Goal: Task Accomplishment & Management: Complete application form

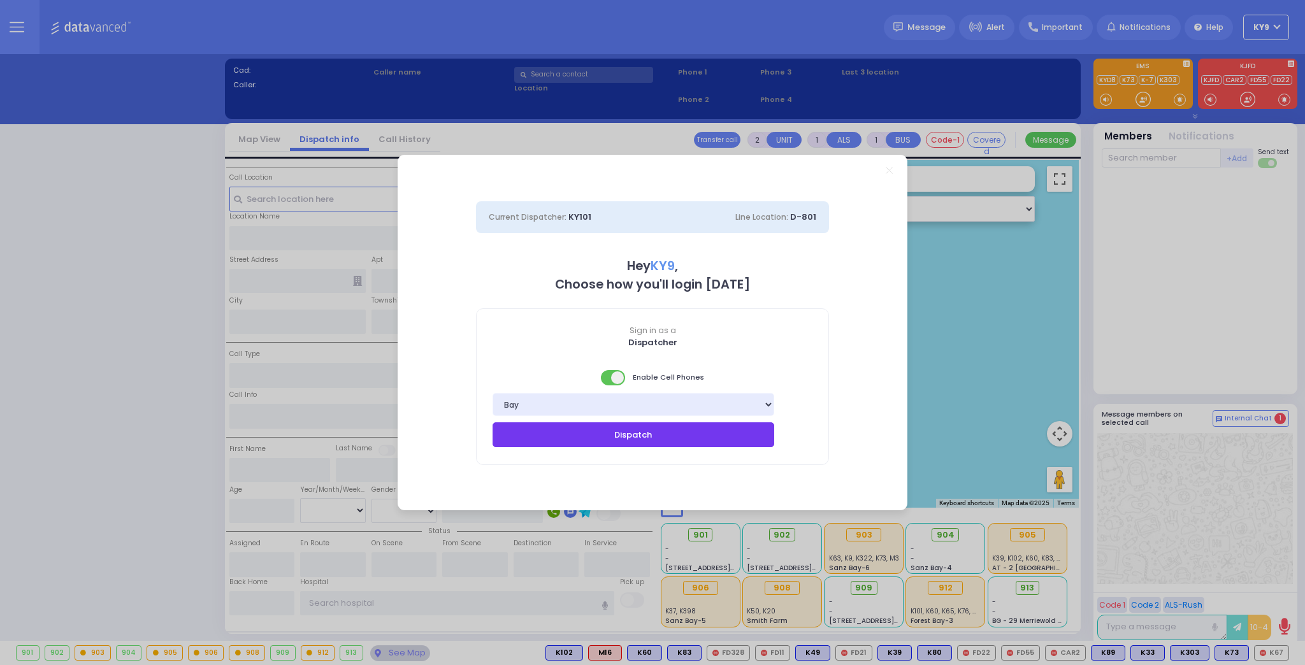
click at [634, 432] on button "Dispatch" at bounding box center [634, 435] width 282 height 24
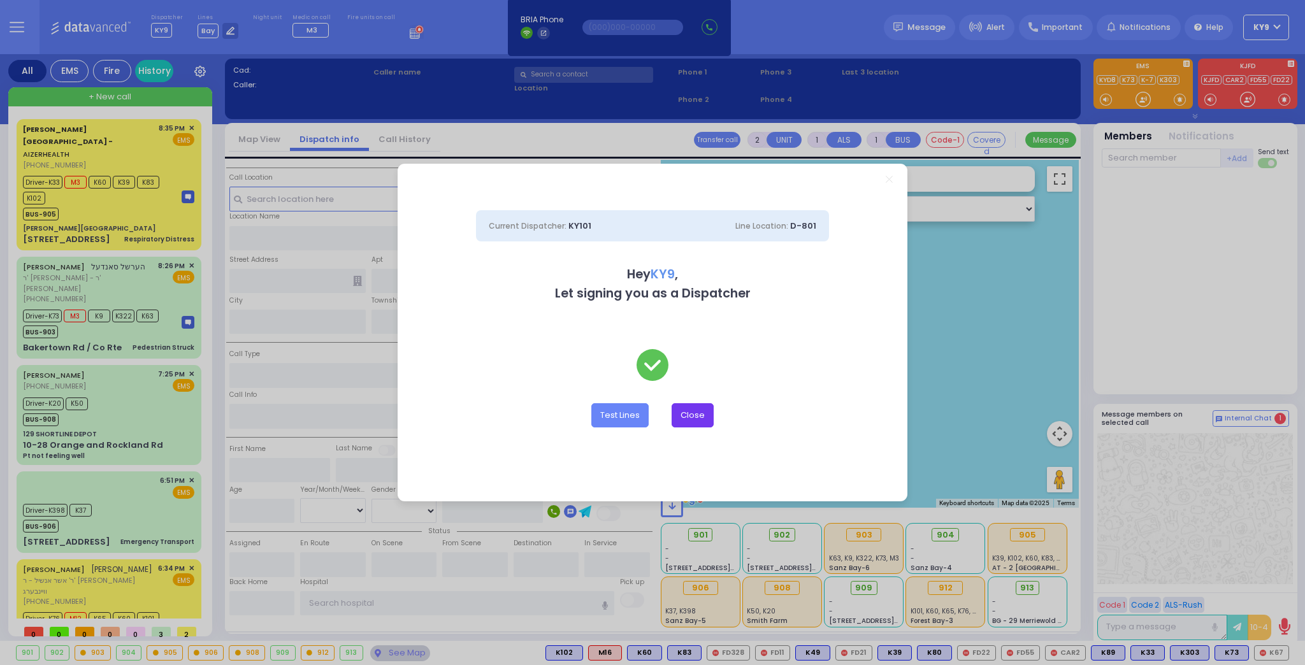
click at [704, 418] on button "Close" at bounding box center [693, 415] width 42 height 24
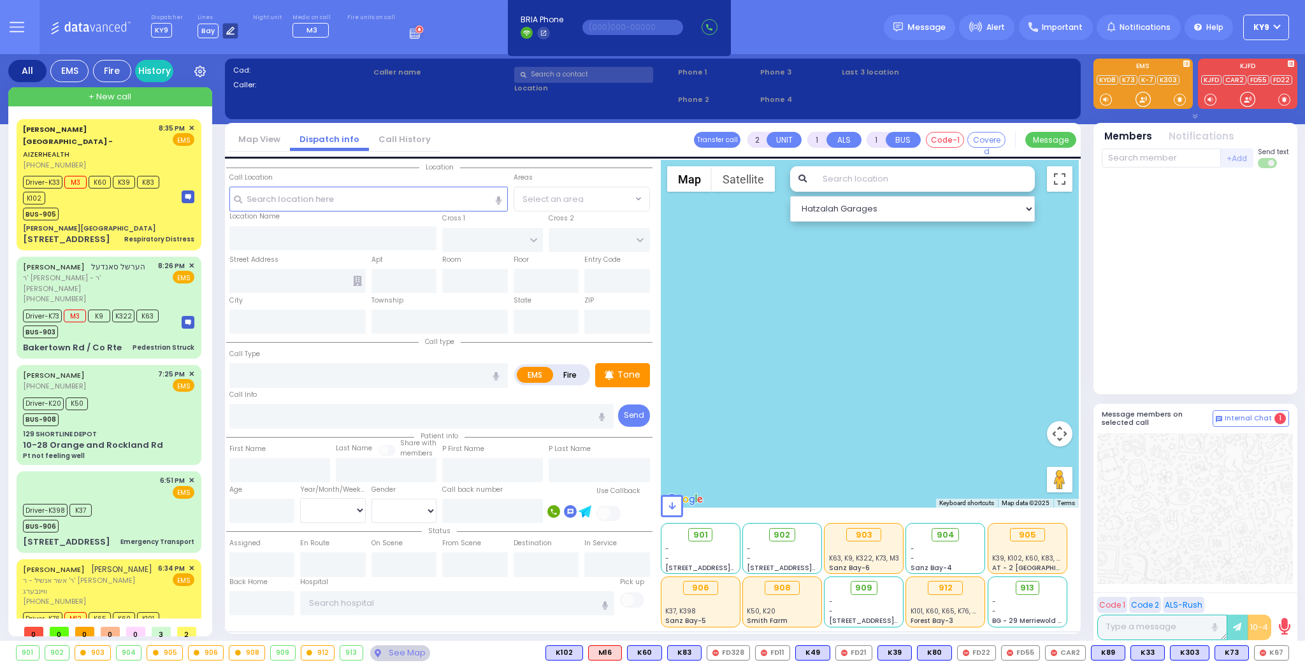
click at [226, 33] on icon at bounding box center [230, 31] width 8 height 8
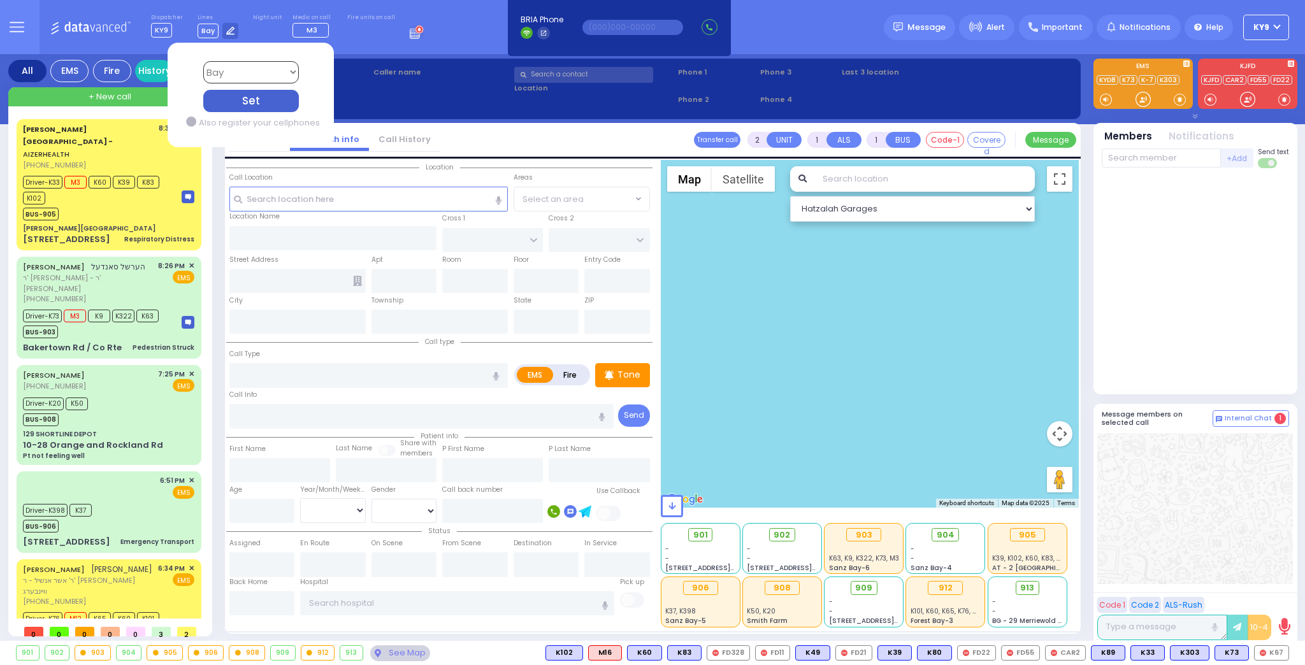
click at [212, 75] on select "Bay K-14 K-16 K-18 K-40 K-6 K-61 K-63 K-67 K-72 Medic 7 K-68 K-48 D-801 D-802 D…" at bounding box center [251, 72] width 96 height 22
select select "15"
click at [203, 61] on select "Bay K-14 K-16 K-18 K-40 K-6 K-61 K-63 K-67 K-72 Medic 7 K-68 K-48 D-801 D-802 D…" at bounding box center [251, 72] width 96 height 22
click at [234, 98] on div "Set" at bounding box center [251, 101] width 96 height 22
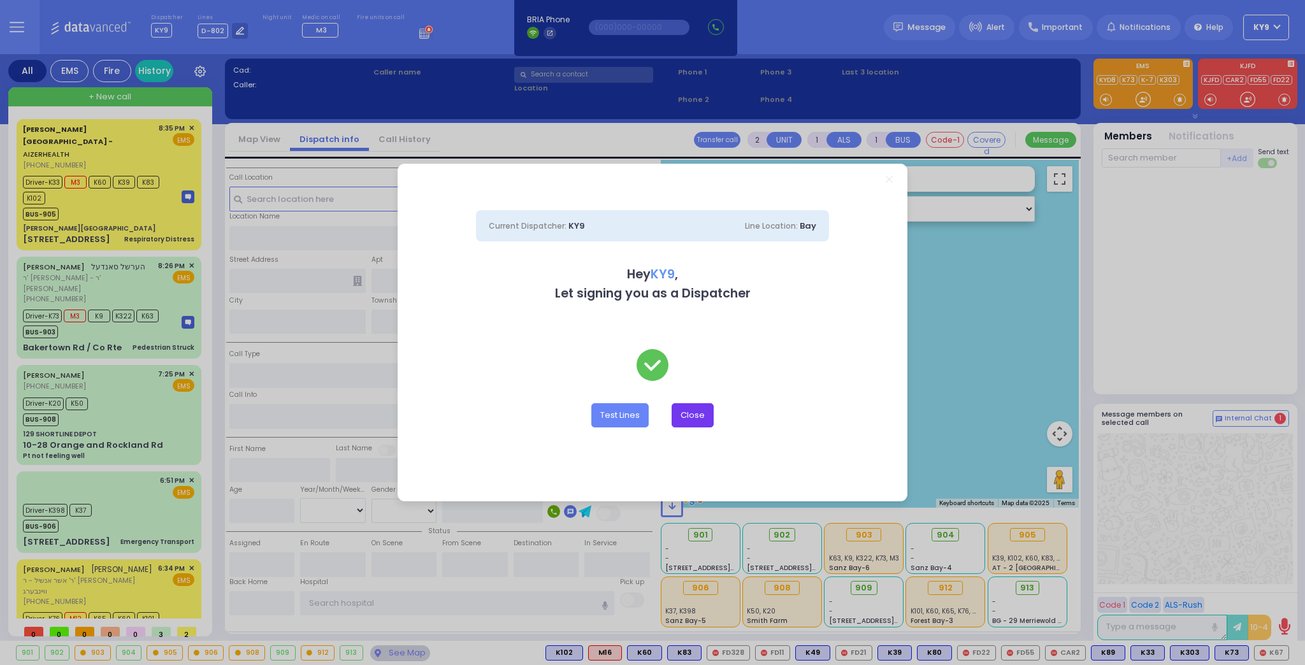
click at [679, 419] on div "Dispatcher KY9 ?" at bounding box center [652, 332] width 1305 height 665
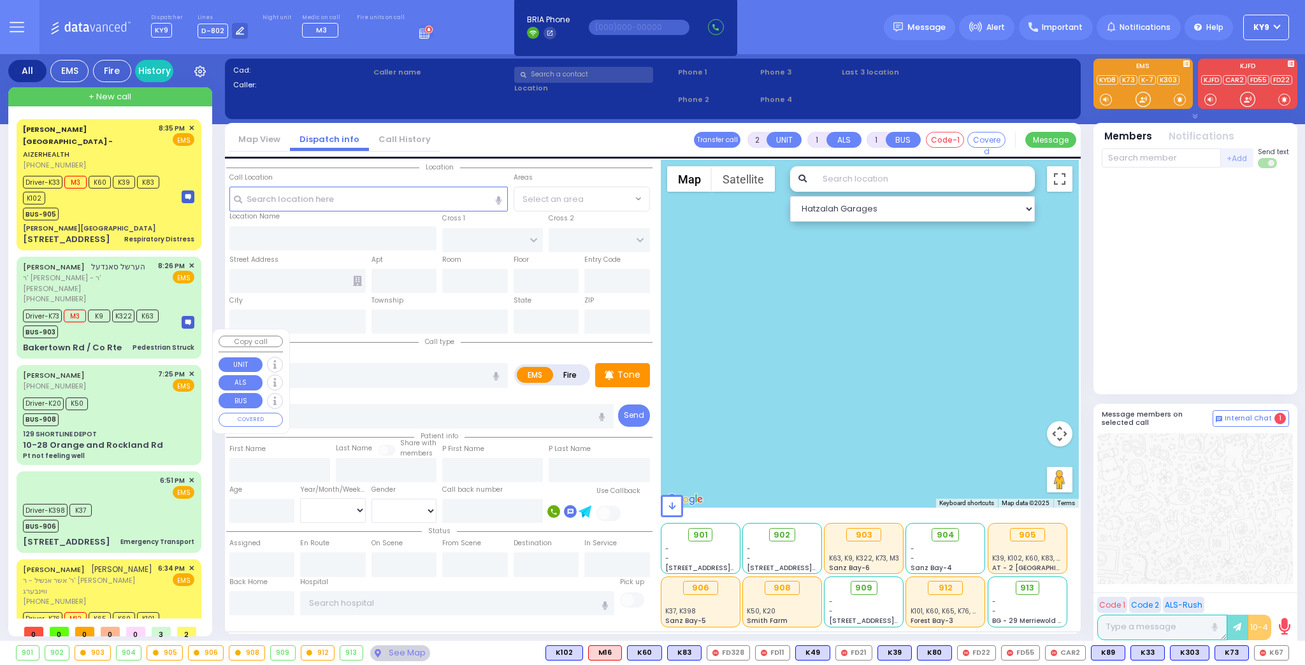
scroll to position [33, 0]
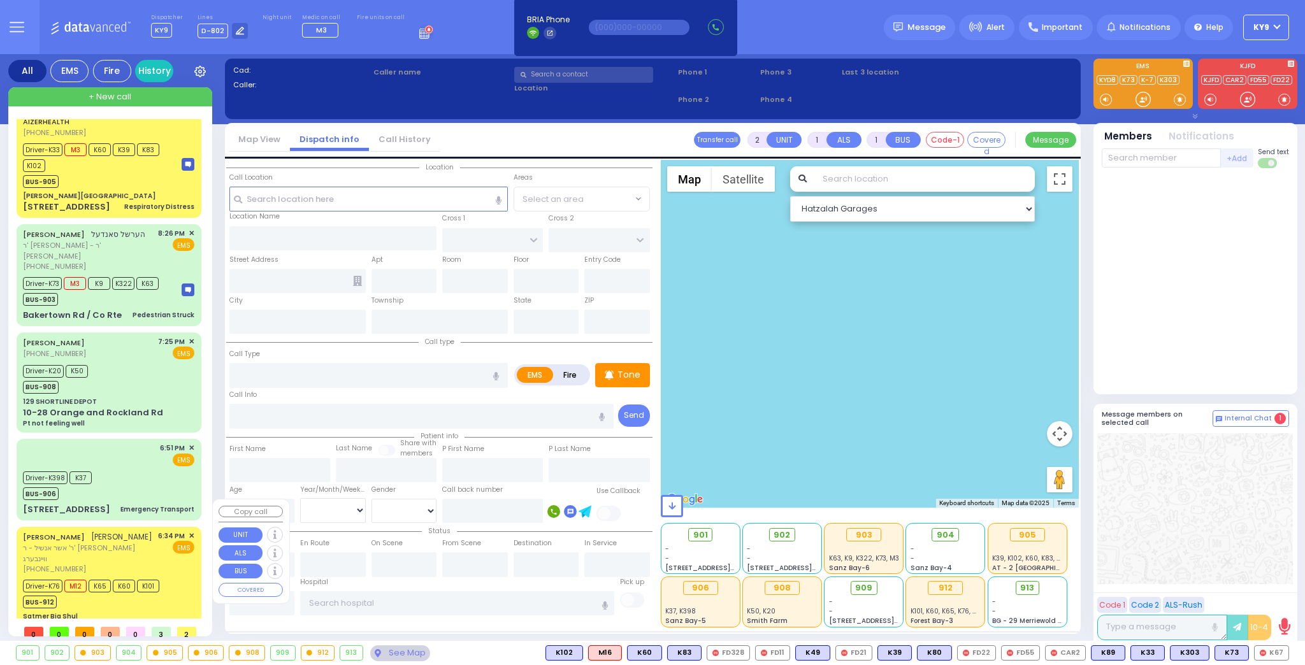
click at [135, 612] on div "Satmer Big Shul" at bounding box center [108, 617] width 171 height 10
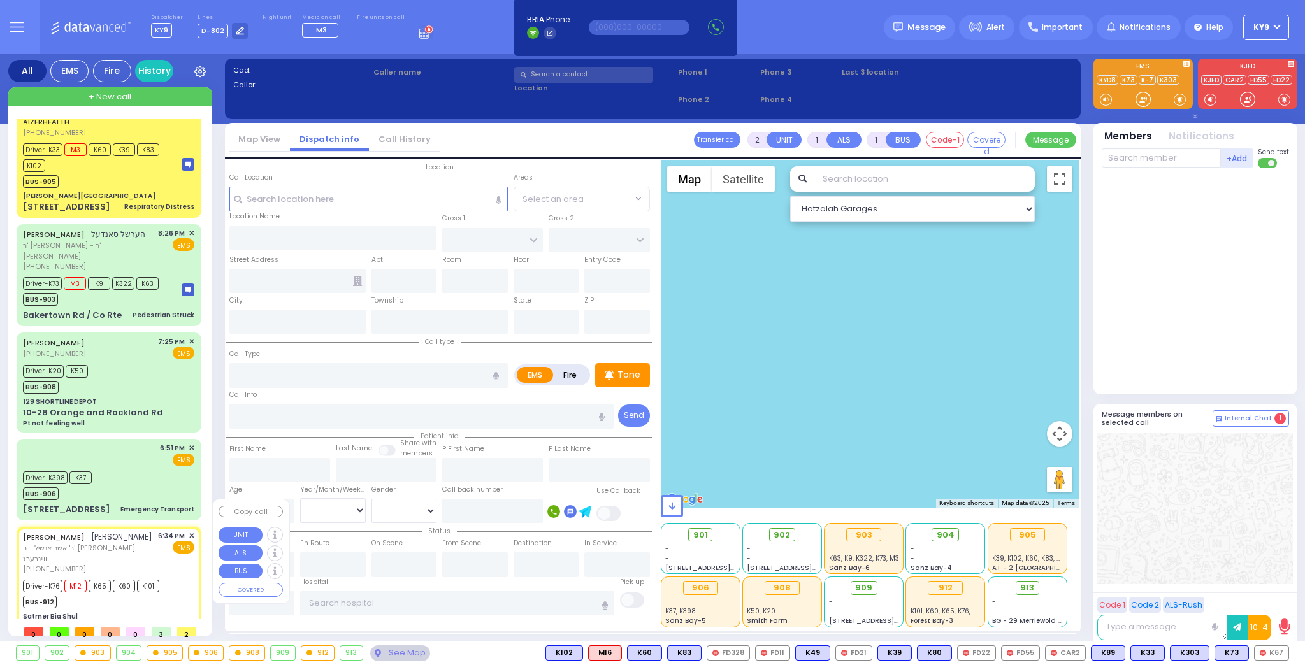
type input "6"
select select
type input "fainting"
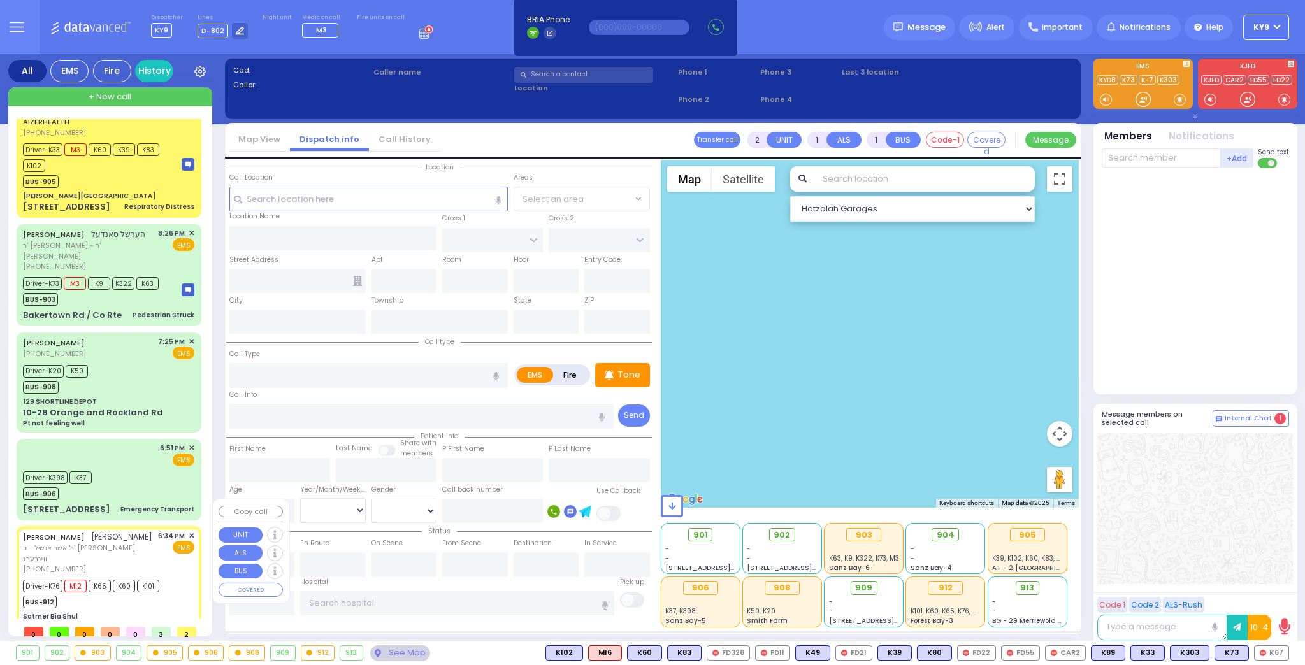
radio input "true"
type input "AVRUM ELYA"
type input "ZOLDAN"
type input "Yakov"
type input "Wallach"
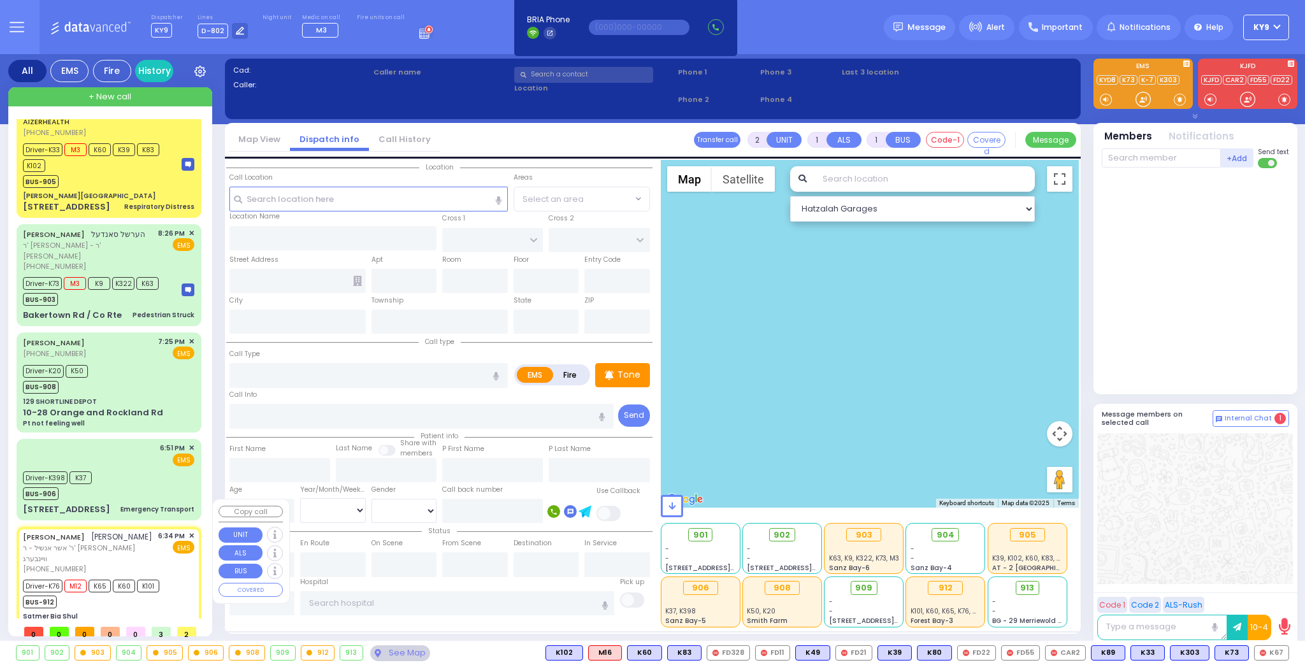
type input "15"
select select "Year"
select select "[DEMOGRAPHIC_DATA]"
type input "18:34"
type input "18:36"
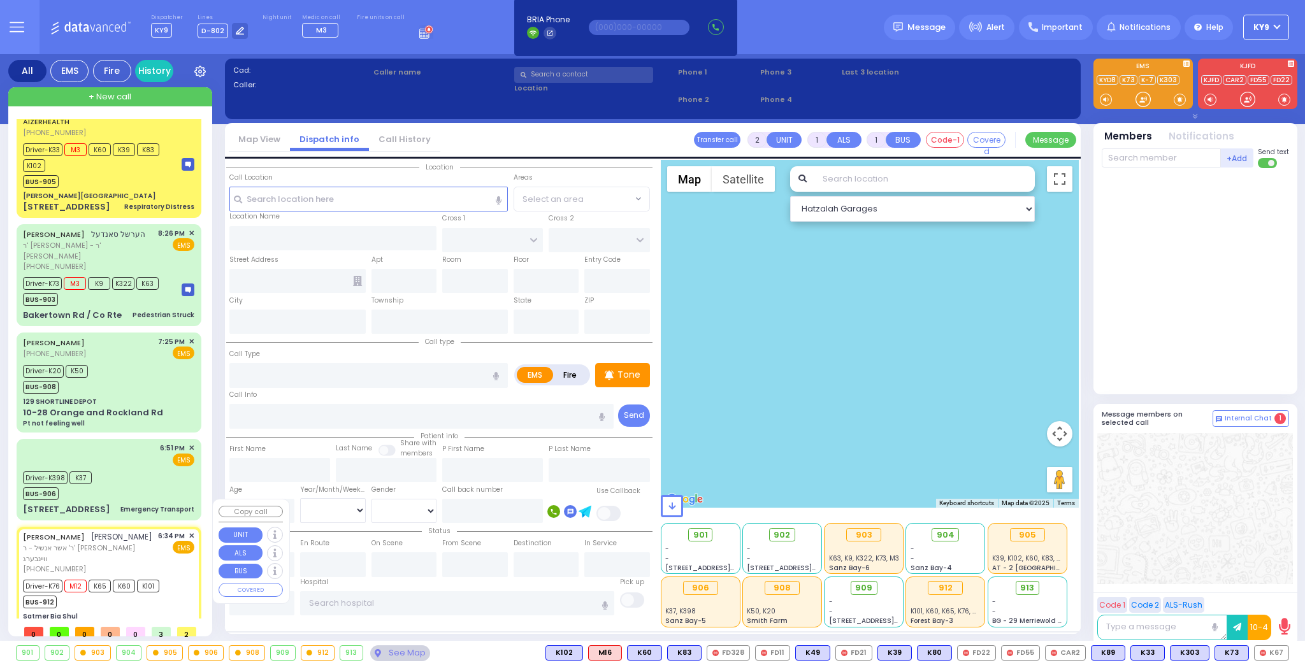
type input "18:37"
type input "19:05"
type input "[GEOGRAPHIC_DATA]-[PERSON_NAME][GEOGRAPHIC_DATA]"
type input "Satmer Big Shul"
type input "EAHAL COURT"
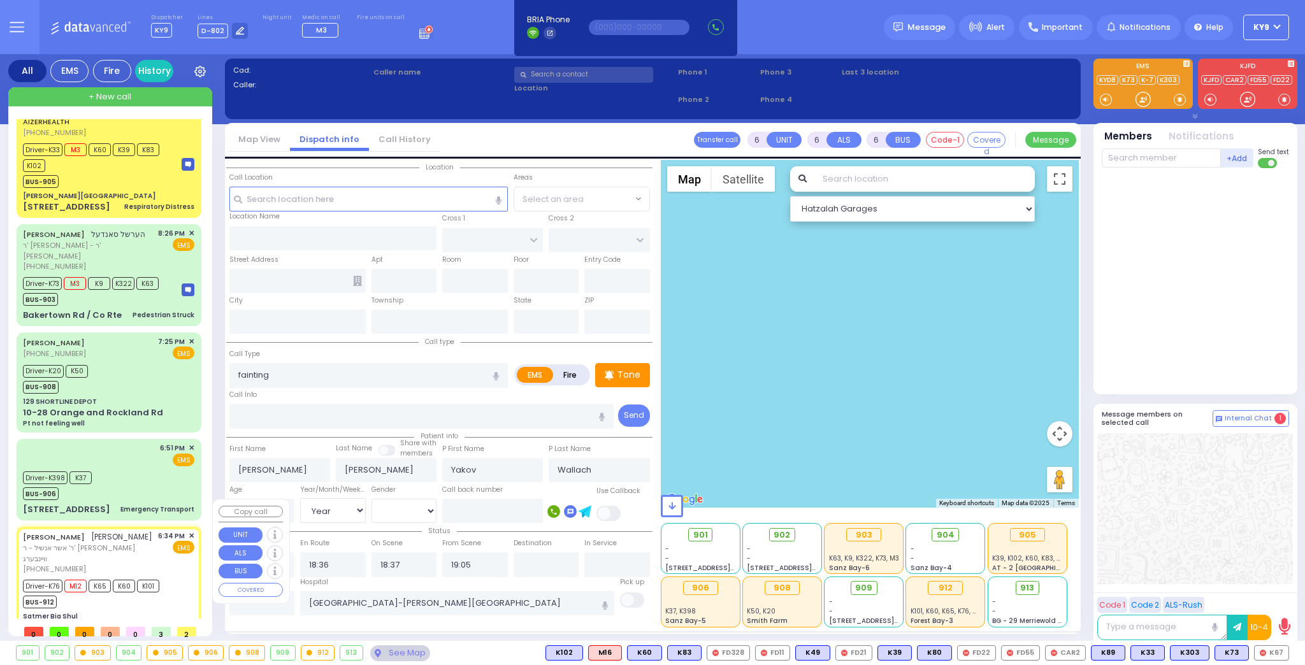
type input "12 Garfield Road"
type input "[PERSON_NAME]"
type input "[US_STATE]"
type input "10950"
select select "SECTION 1"
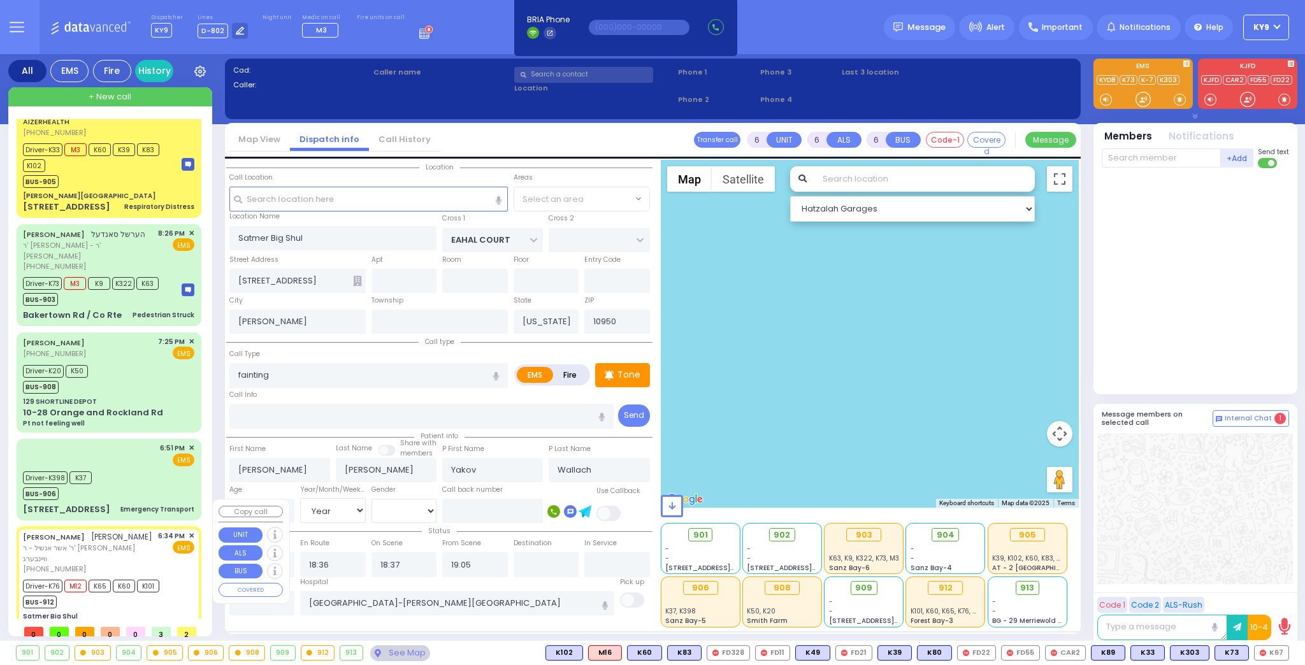
select select "Hatzalah Garages"
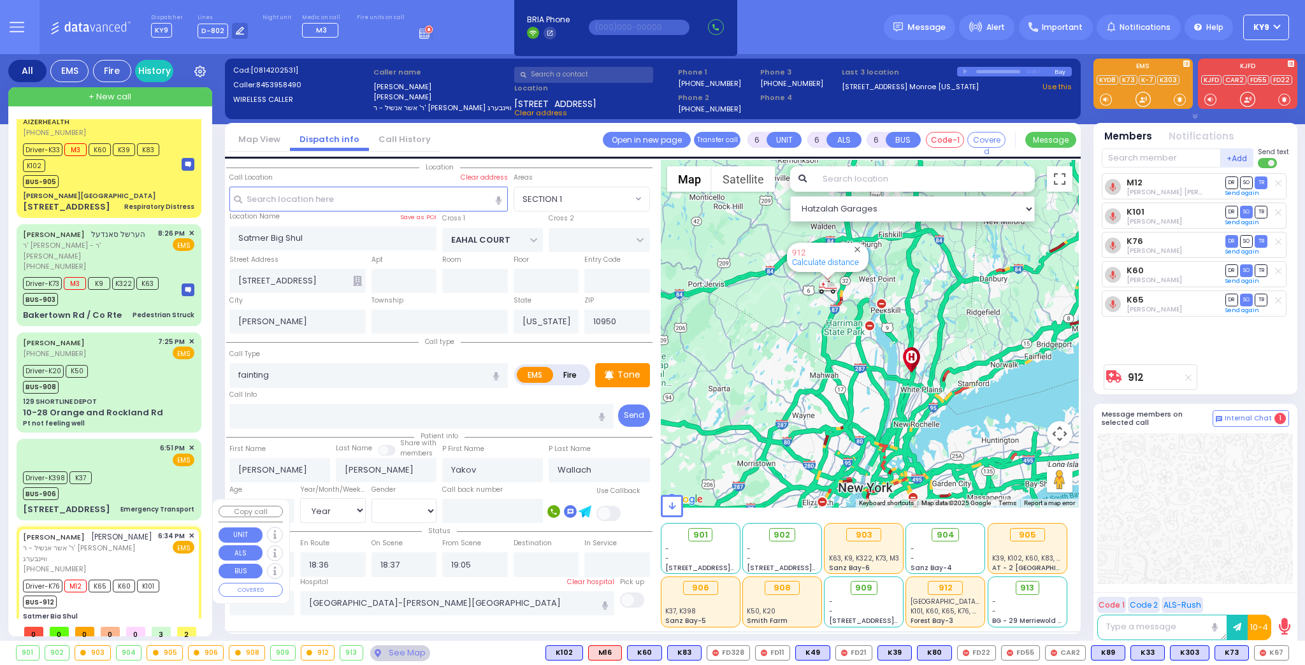
click at [135, 612] on div "Satmer Big Shul" at bounding box center [108, 617] width 171 height 10
select select
radio input "true"
select select "Year"
select select "[DEMOGRAPHIC_DATA]"
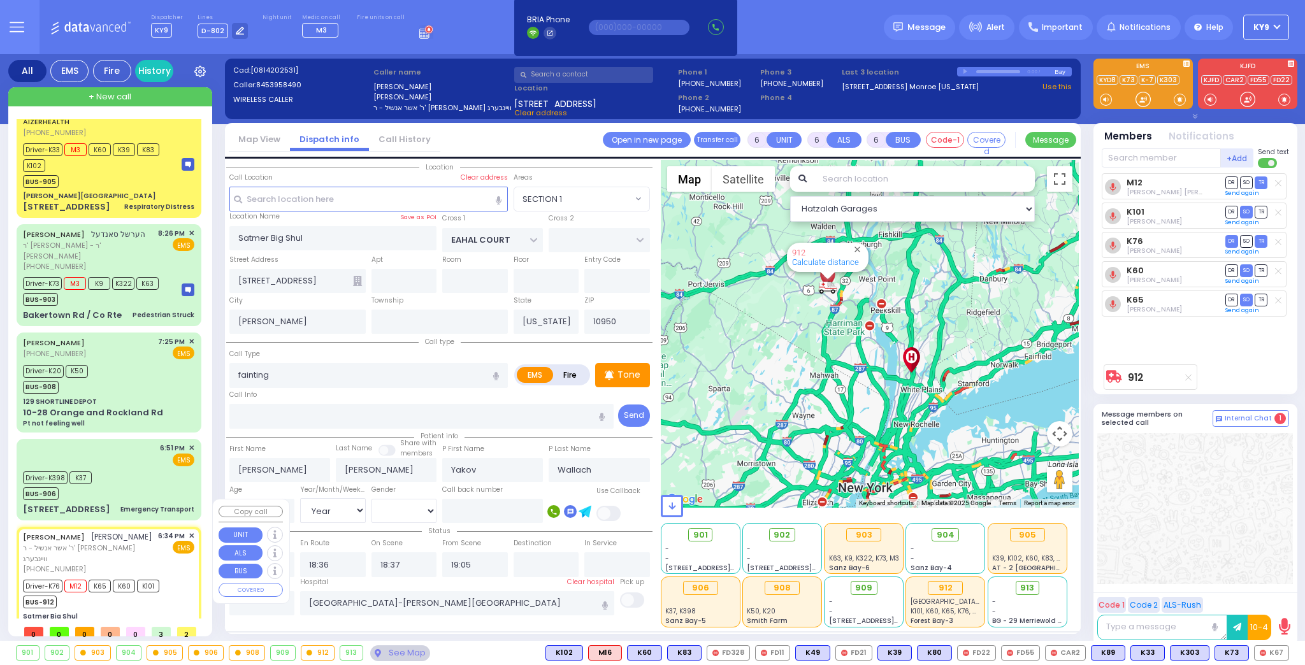
select select "Hatzalah Garages"
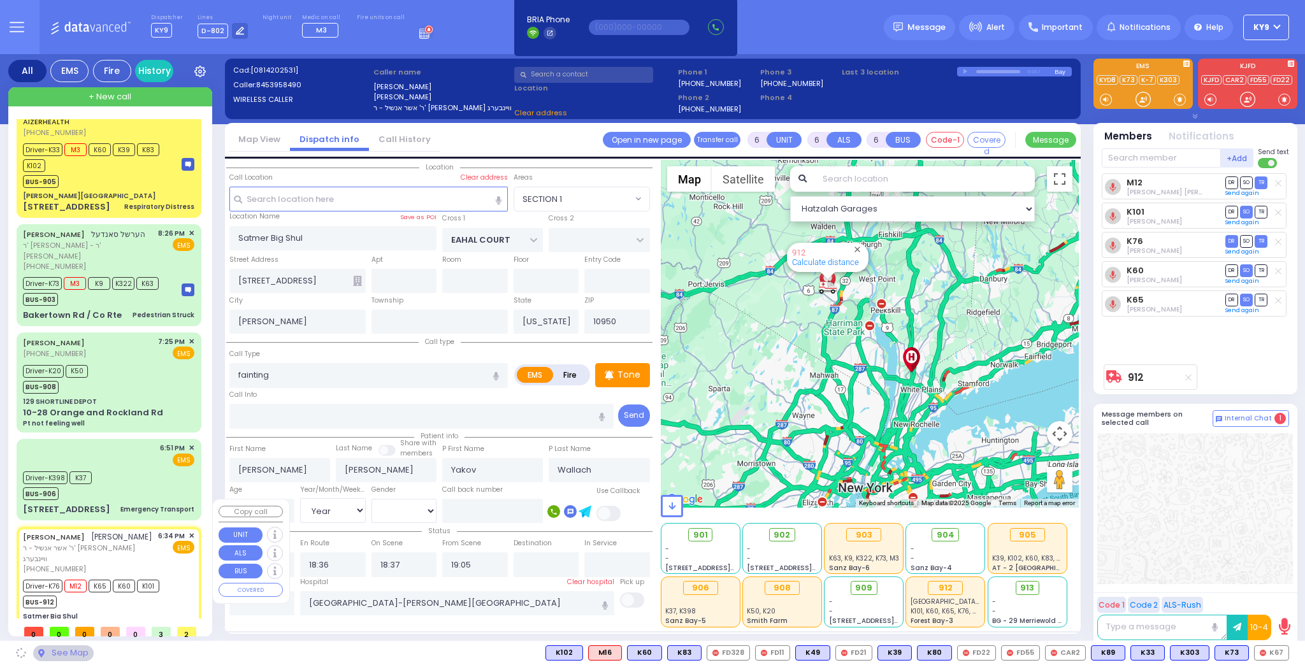
select select "SECTION 1"
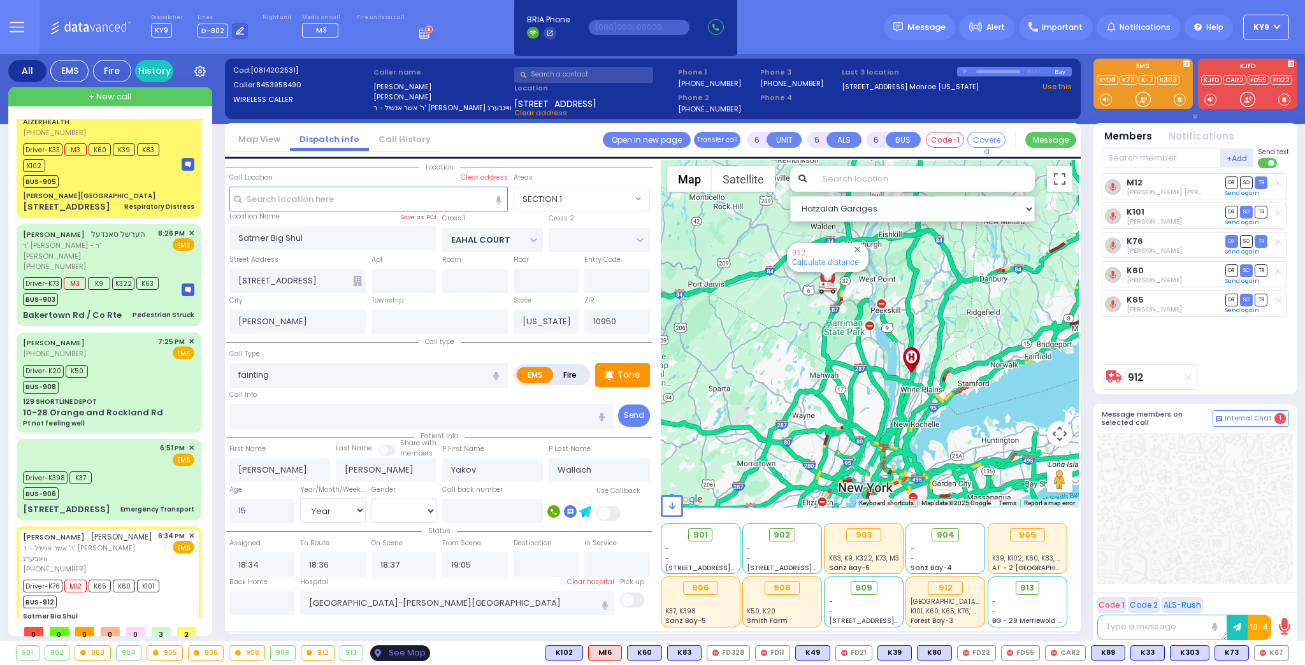
click at [400, 656] on div "See Map" at bounding box center [400, 654] width 60 height 16
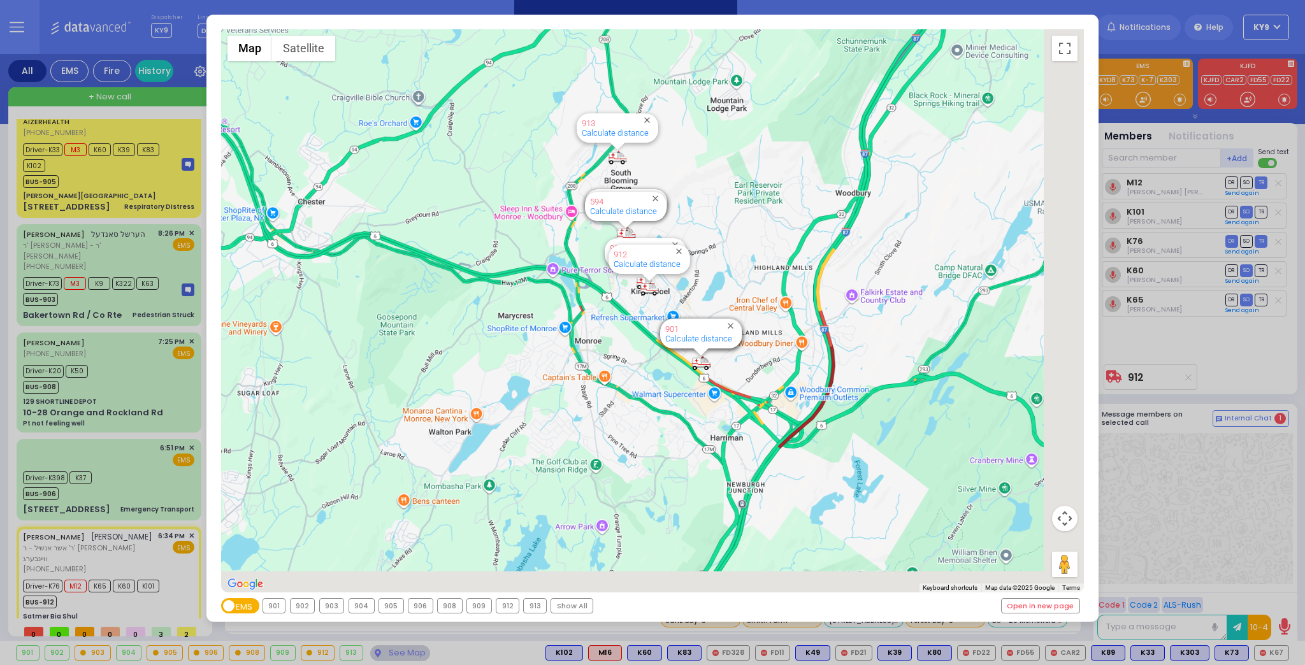
click at [507, 605] on div "912" at bounding box center [508, 606] width 22 height 14
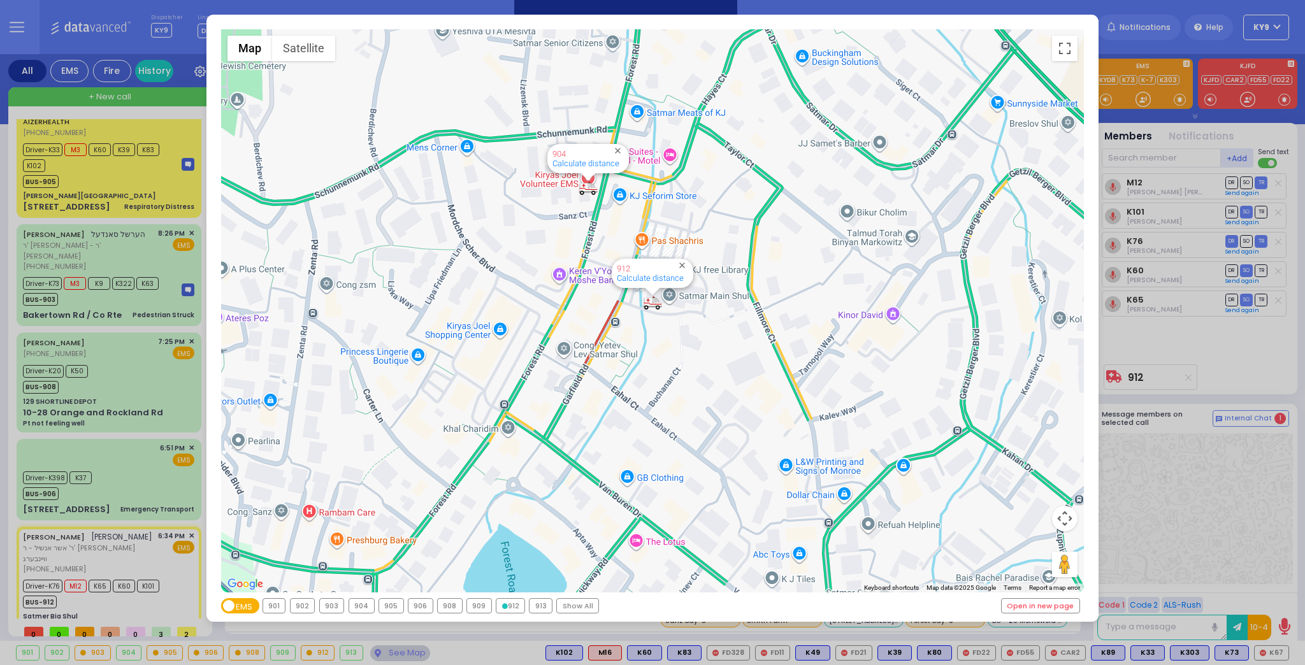
click at [506, 604] on div "912" at bounding box center [511, 606] width 28 height 14
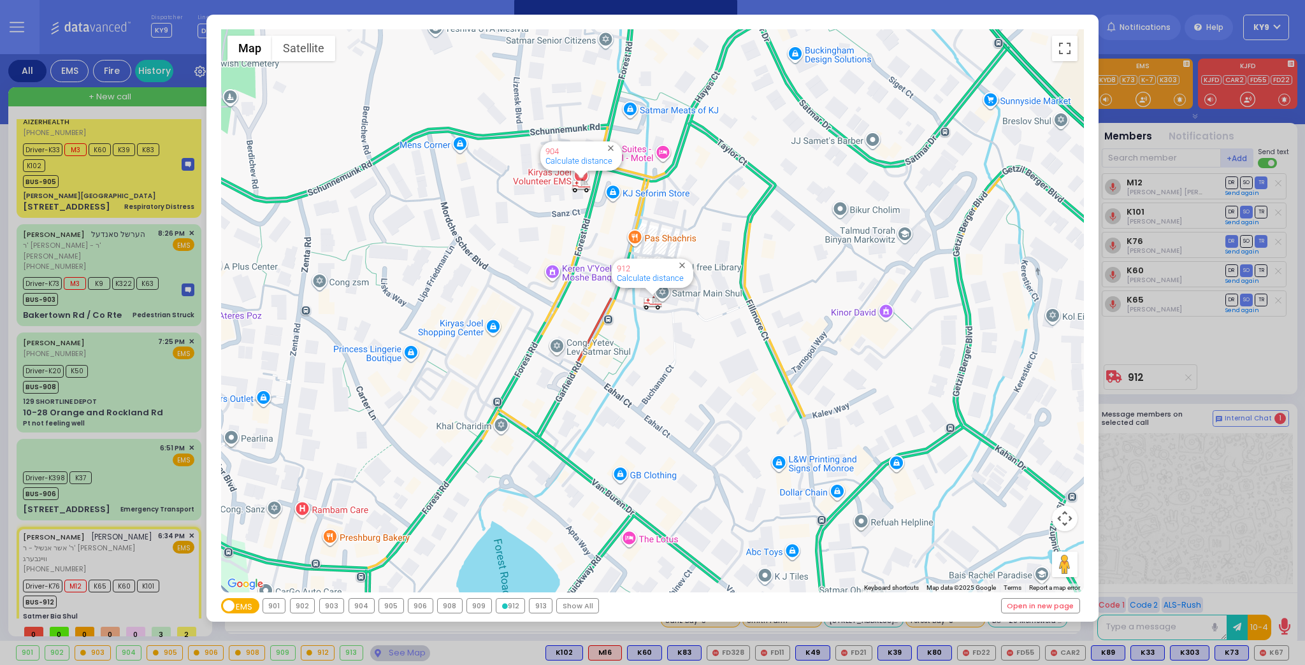
click at [396, 657] on div "← Move left → Move right ↑ Move up ↓ Move down + Zoom in - Zoom out Home Jump l…" at bounding box center [652, 332] width 1305 height 665
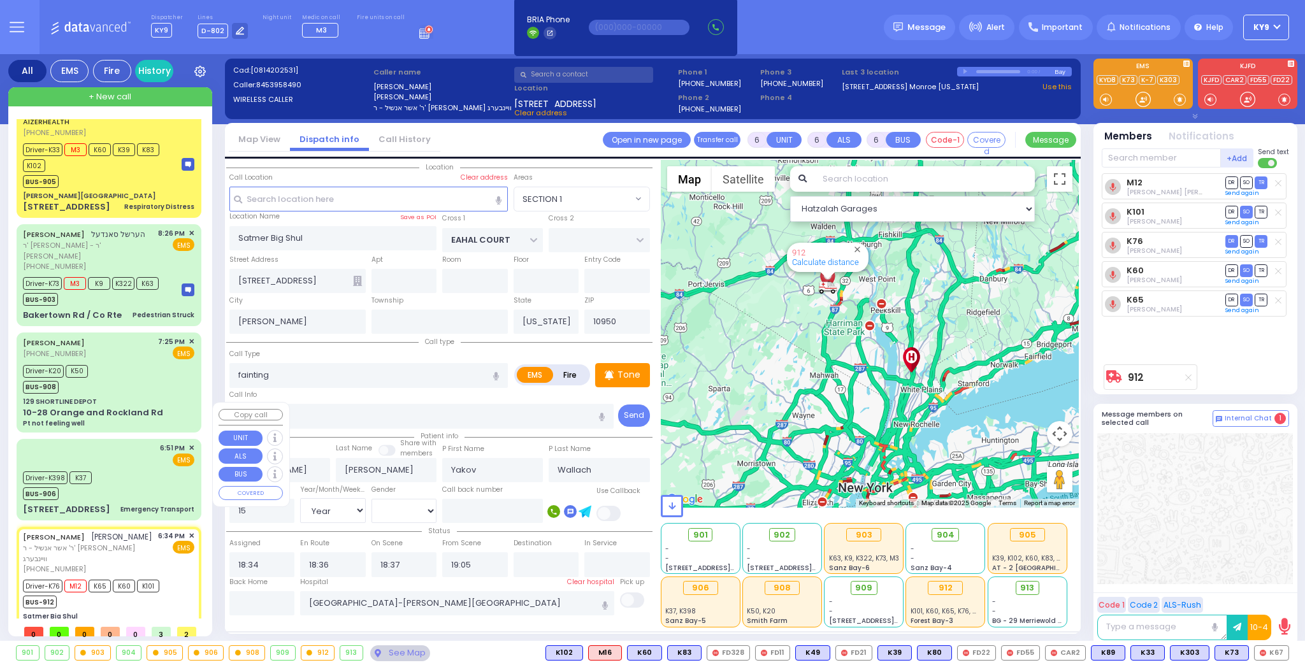
click at [154, 469] on div "Driver-K398 K37 BUS-906" at bounding box center [108, 485] width 171 height 32
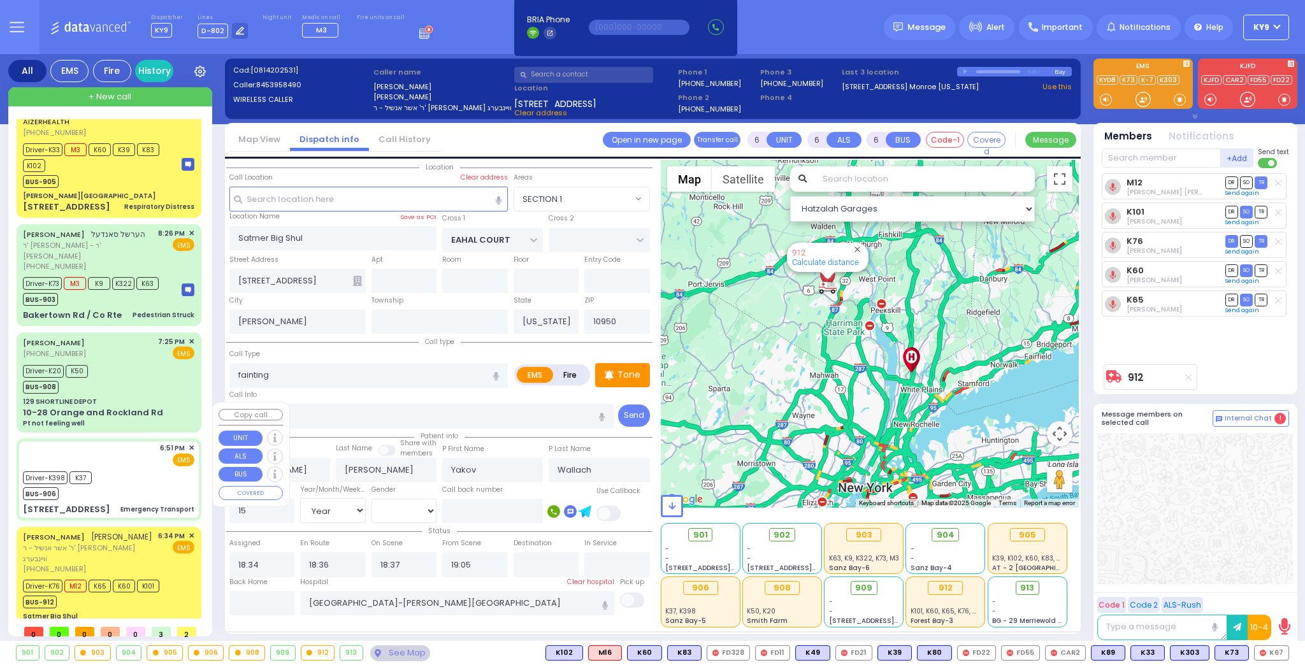
select select
type input "Emergency Transport"
radio input "true"
type input "[PERSON_NAME]"
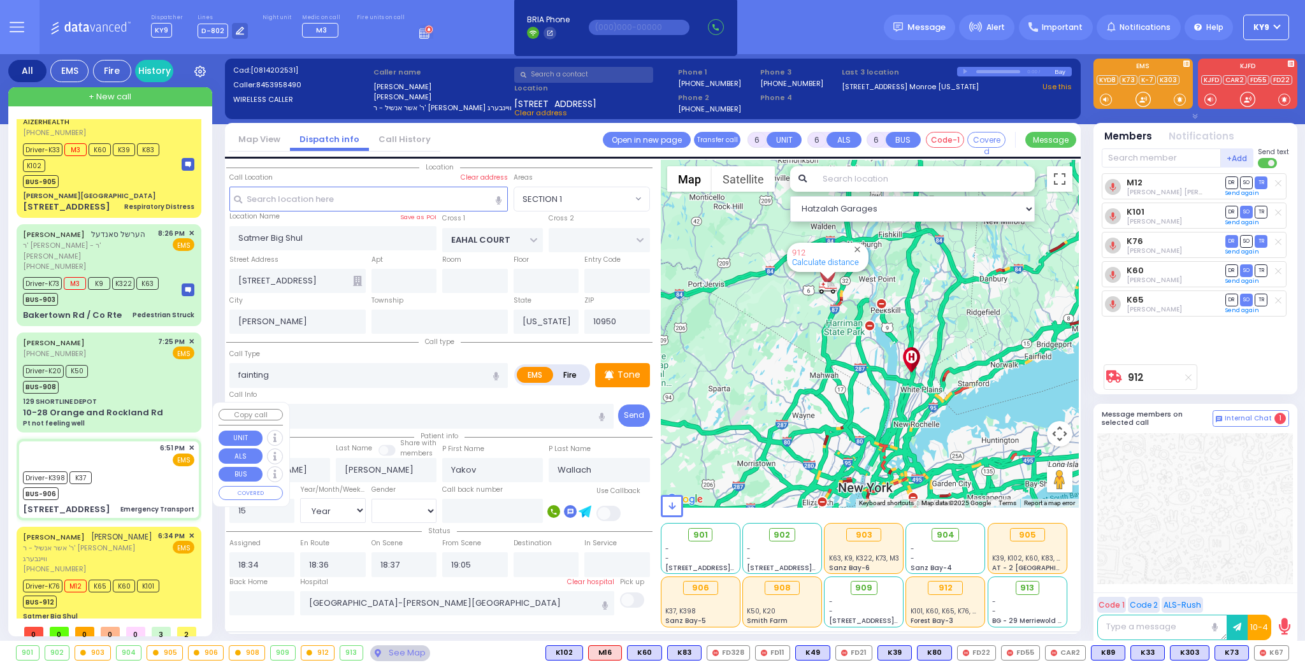
type input "16"
select select "Year"
select select "[DEMOGRAPHIC_DATA]"
type input "18:51"
type input "18:52"
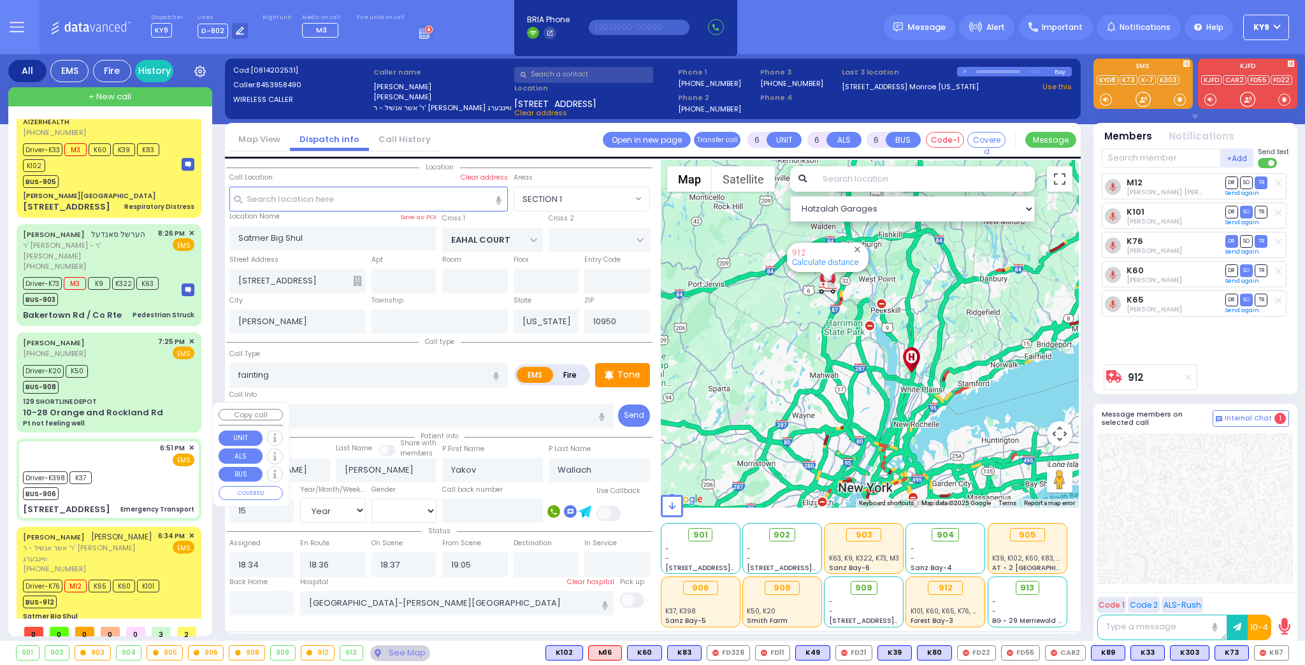
type input "19:10"
type input "19:15"
type input "[US_STATE] Presbyterian [PERSON_NAME][GEOGRAPHIC_DATA]"
select select "Hatzalah Garages"
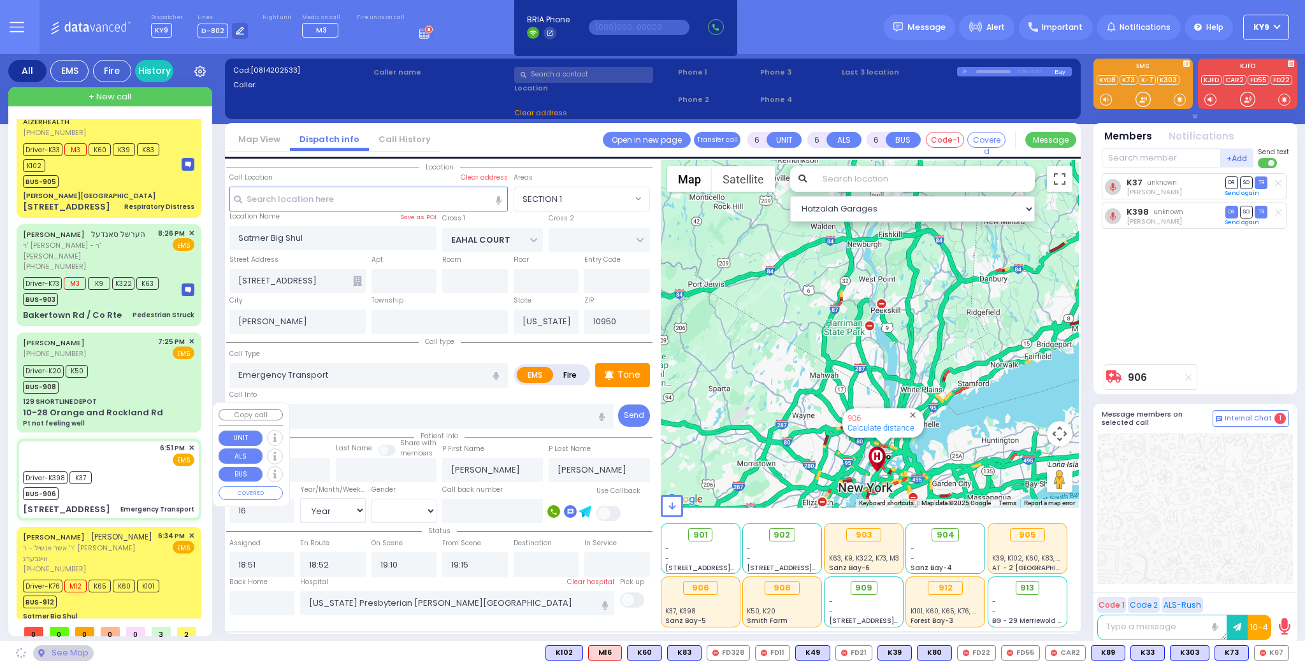
type input "POWDER MILL BRIDGE RD"
type input "201 Powdermill Bridge Rd"
type input "Kingston"
type input "12401"
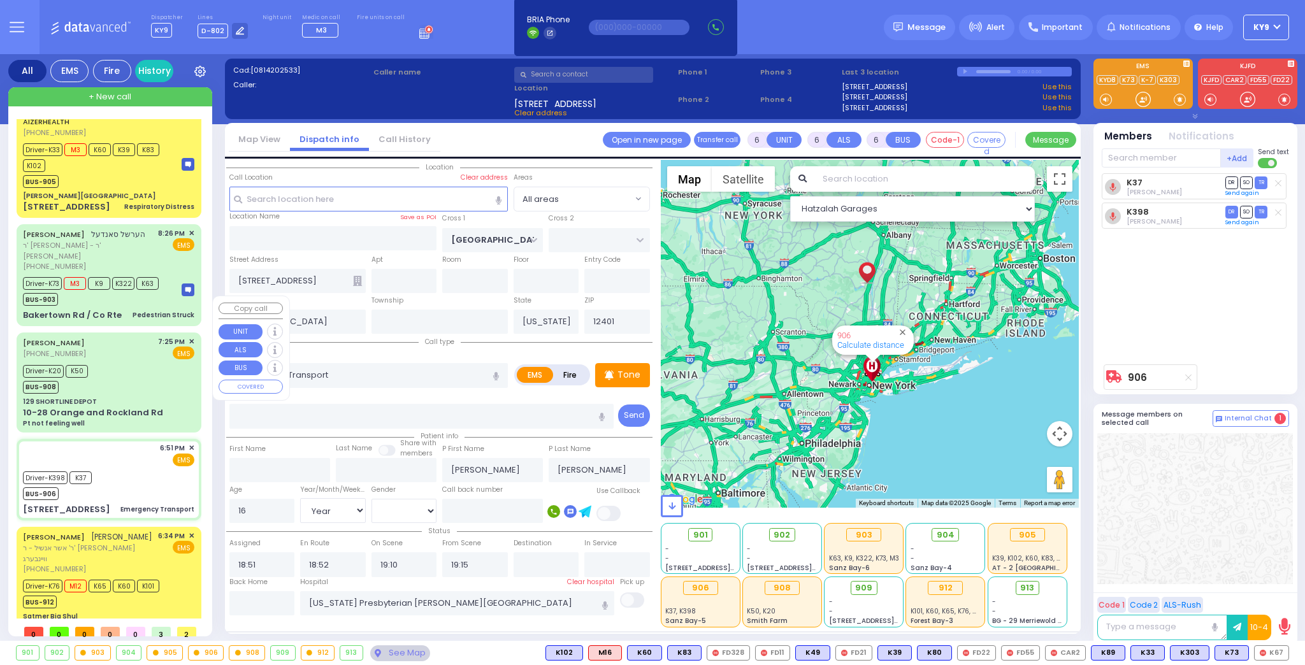
scroll to position [0, 0]
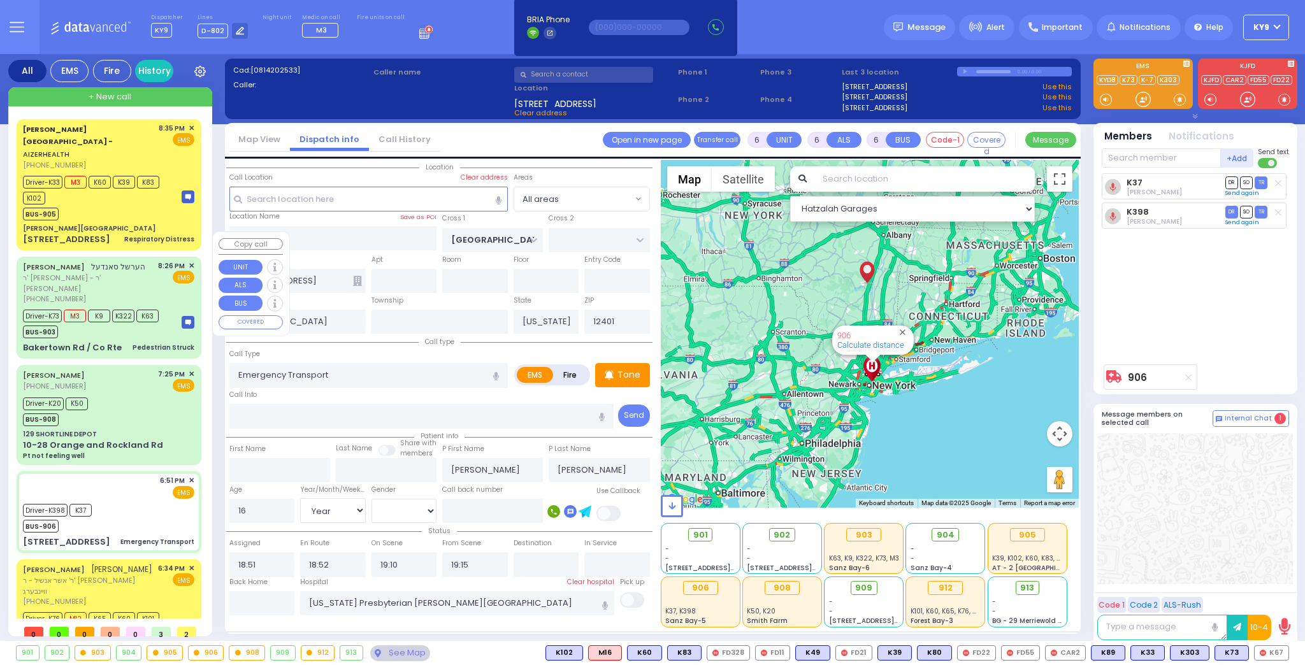
click at [147, 323] on div "BUS-903" at bounding box center [91, 331] width 136 height 16
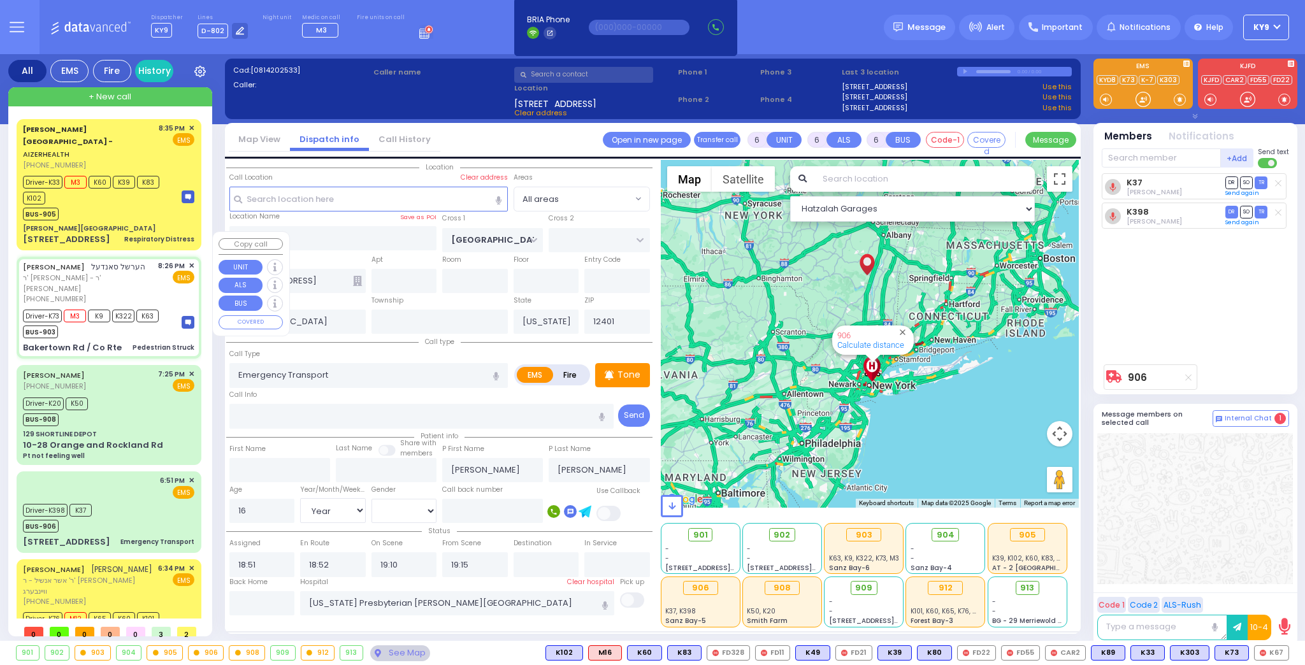
select select
type input "Pedestrian Struck"
radio input "true"
type input "HERSHEL"
type input "SANDEL"
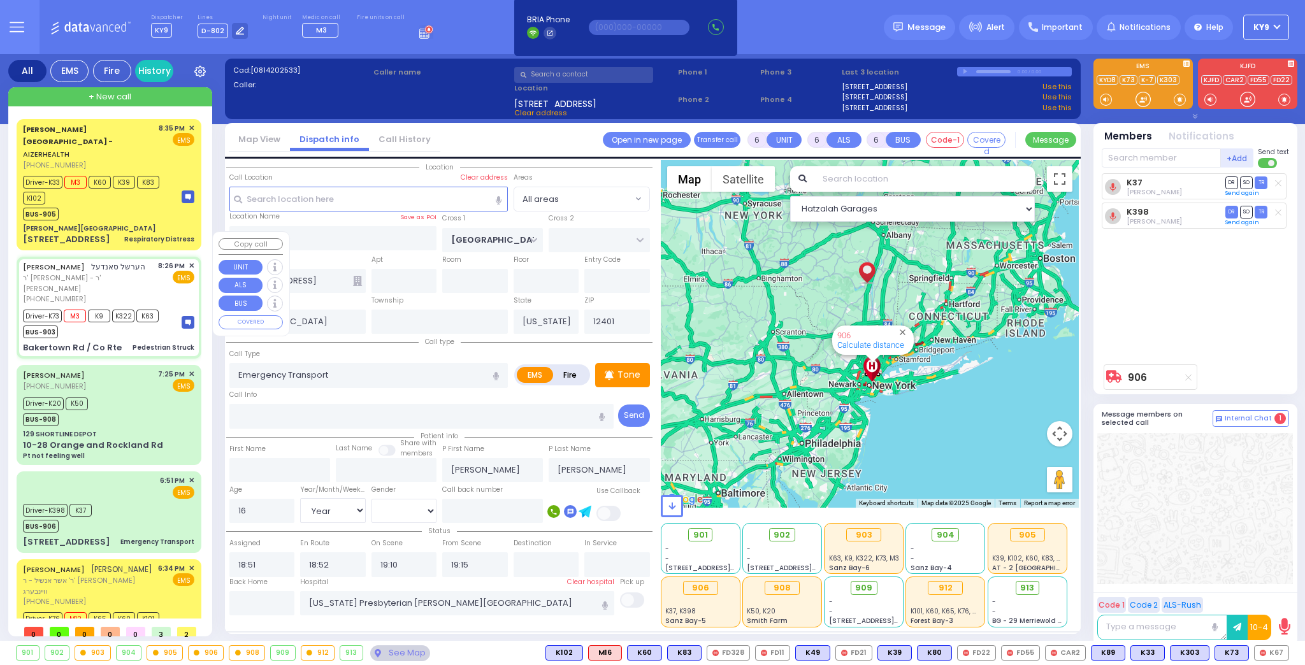
type input "David"
type input "Landau"
type input "5"
select select "Year"
select select "[DEMOGRAPHIC_DATA]"
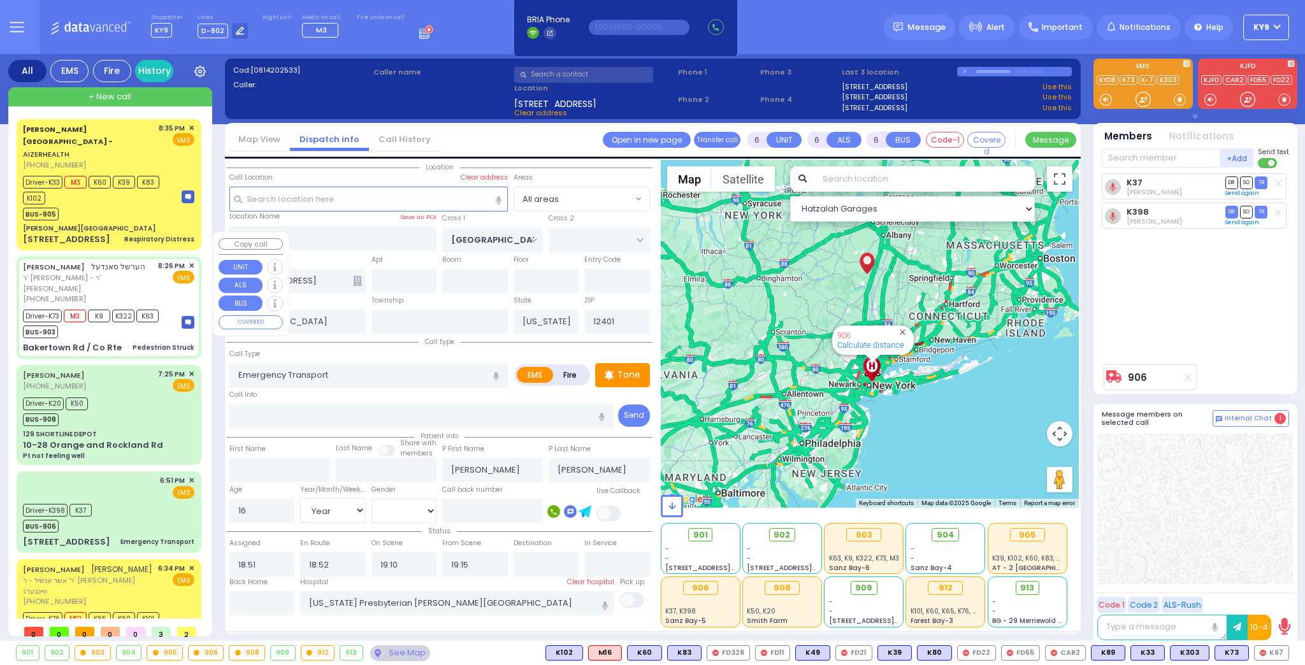
type input "20:26"
type input "20:29"
type input "21:02"
type input "Valley Hospital"
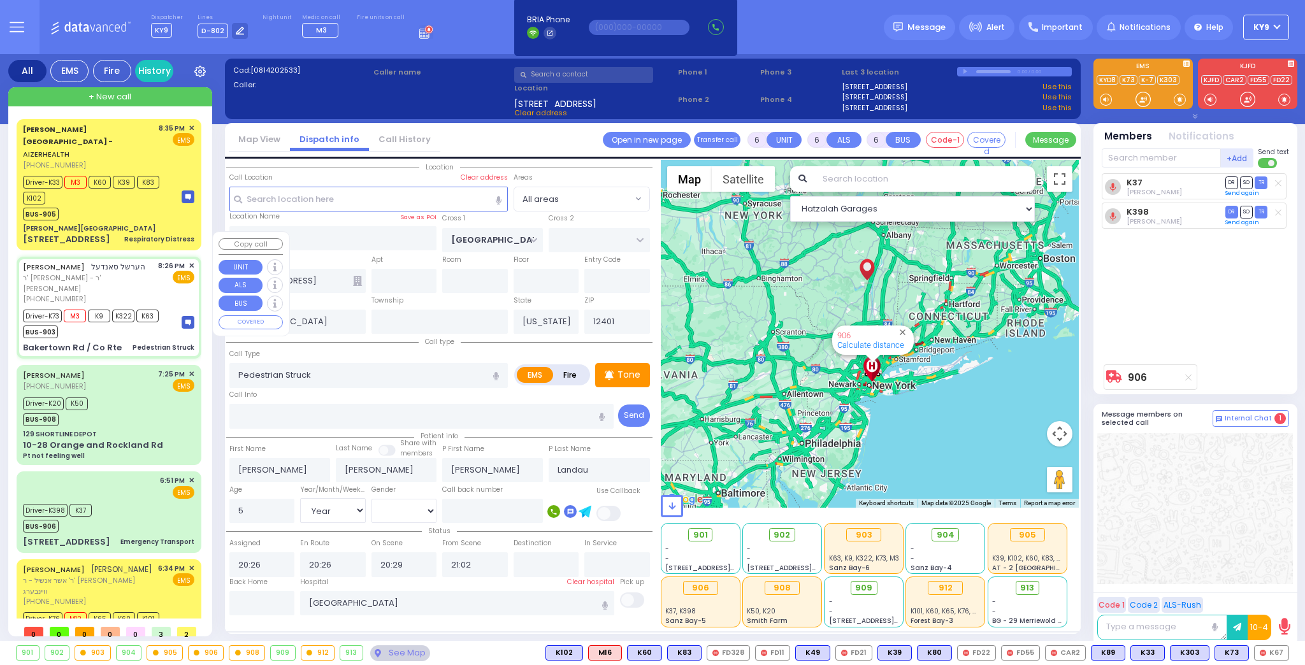
select select "Hatzalah Garages"
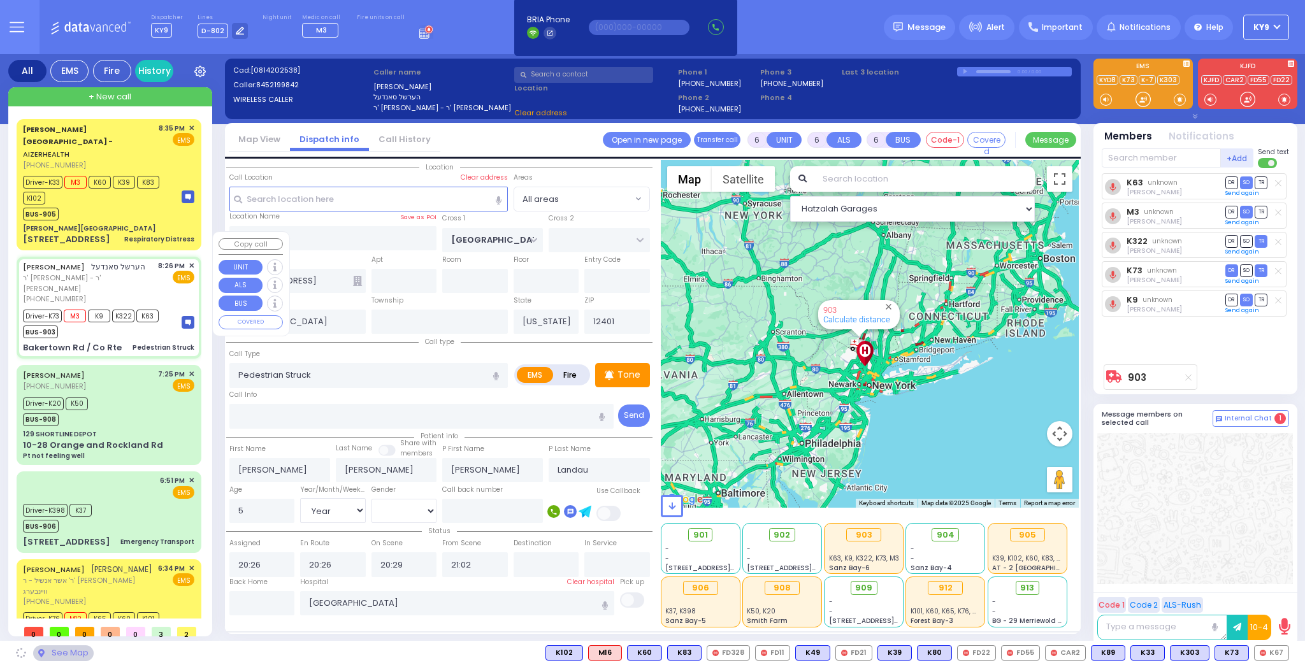
type input "[GEOGRAPHIC_DATA]"
type input "Bakertown Rd / Co Rte"
type input "Monroe"
type input "10950"
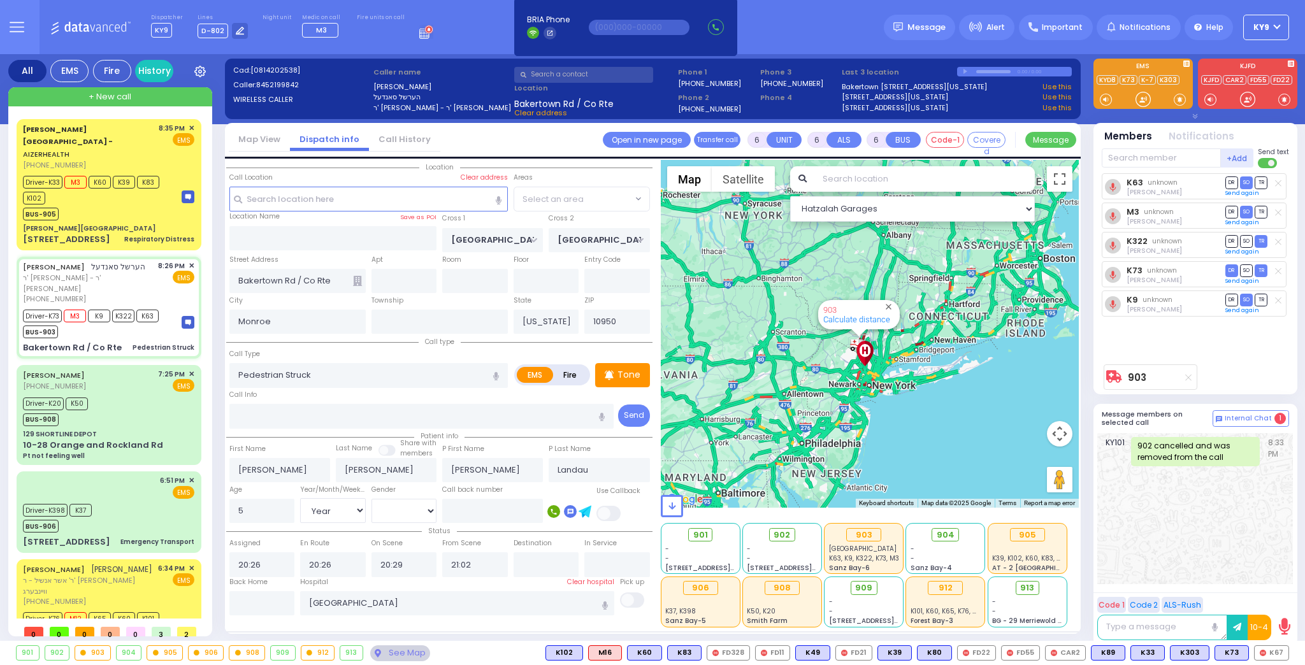
select select "VYOEL MOSHE"
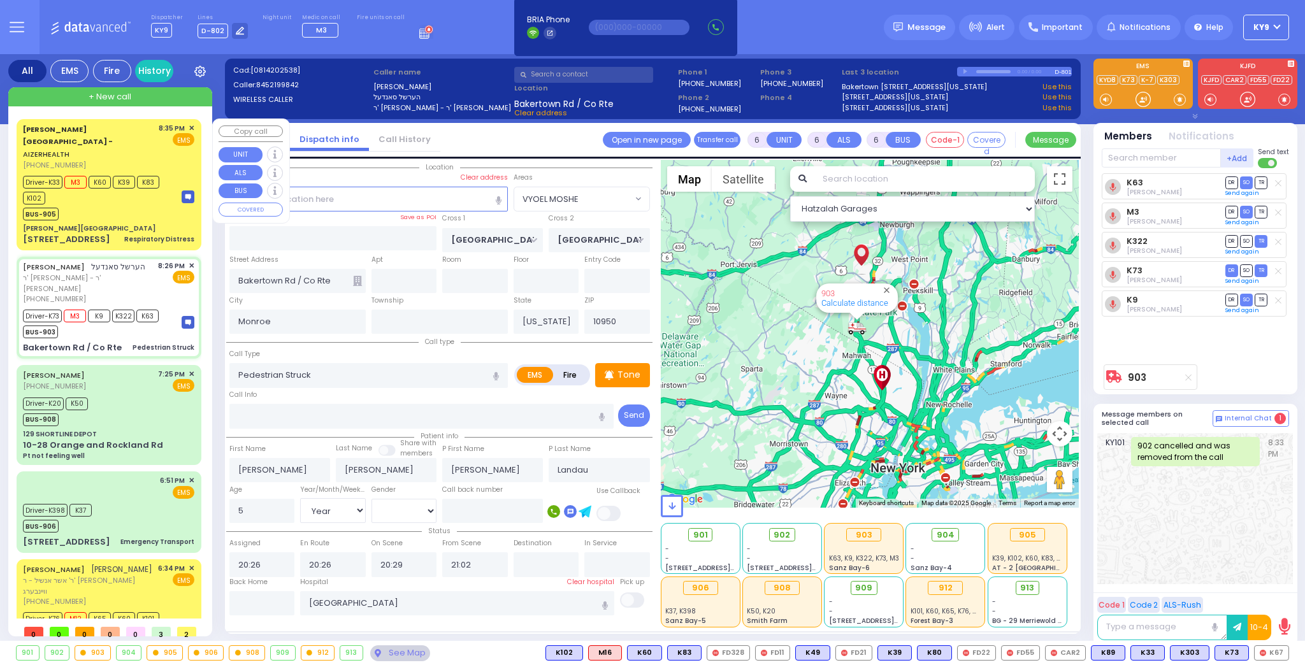
click at [124, 205] on div "BUS-905" at bounding box center [96, 213] width 147 height 16
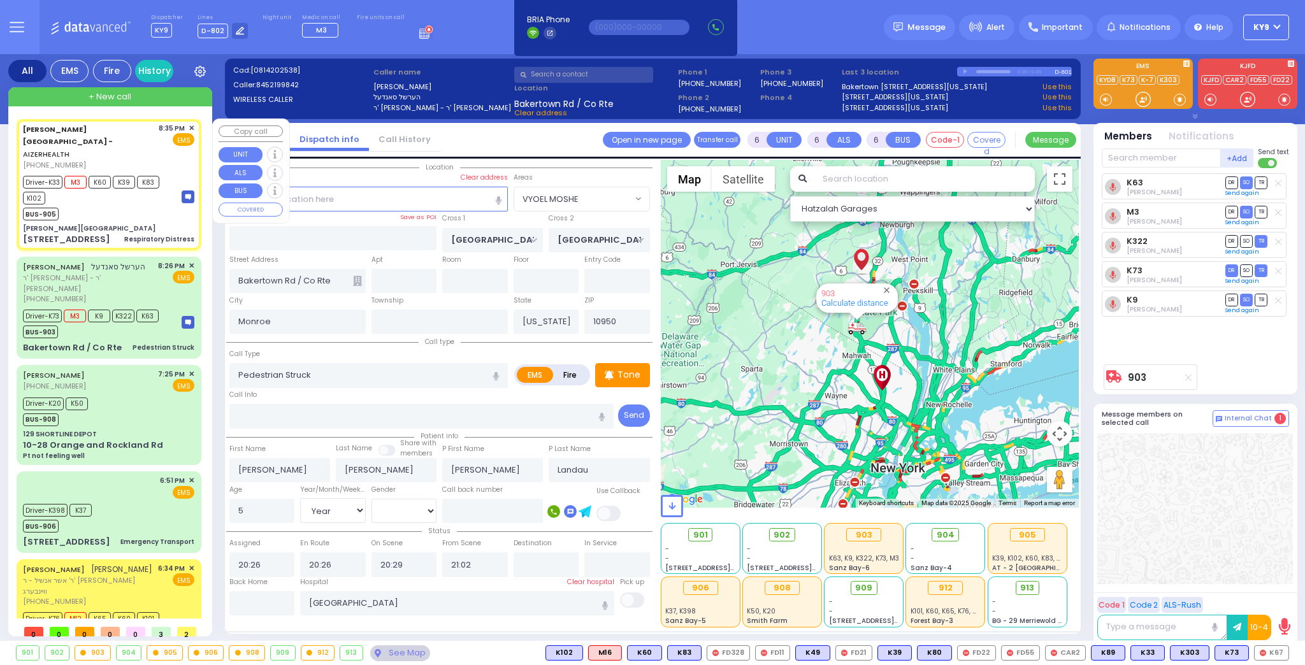
select select
type input "Respiratory Distress"
radio input "true"
type input "[PERSON_NAME]"
type input "RETEK"
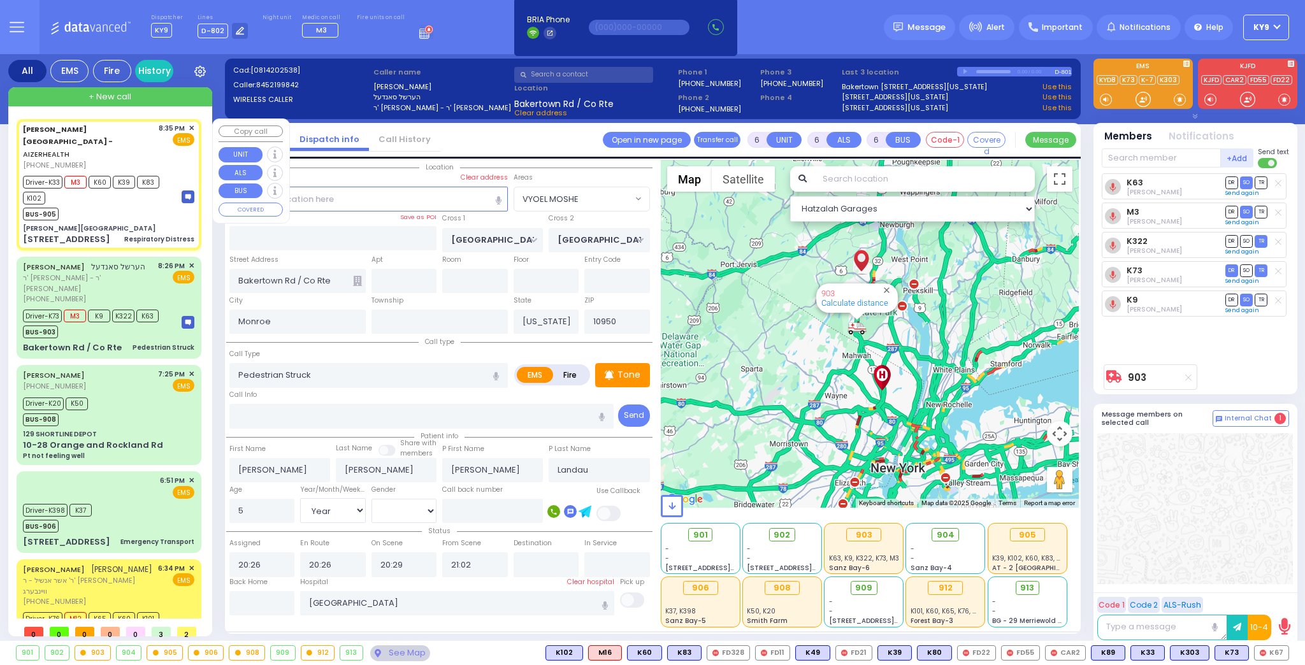
type input "1"
select select "Year"
select select "[DEMOGRAPHIC_DATA]"
type input "20:35"
type input "20:38"
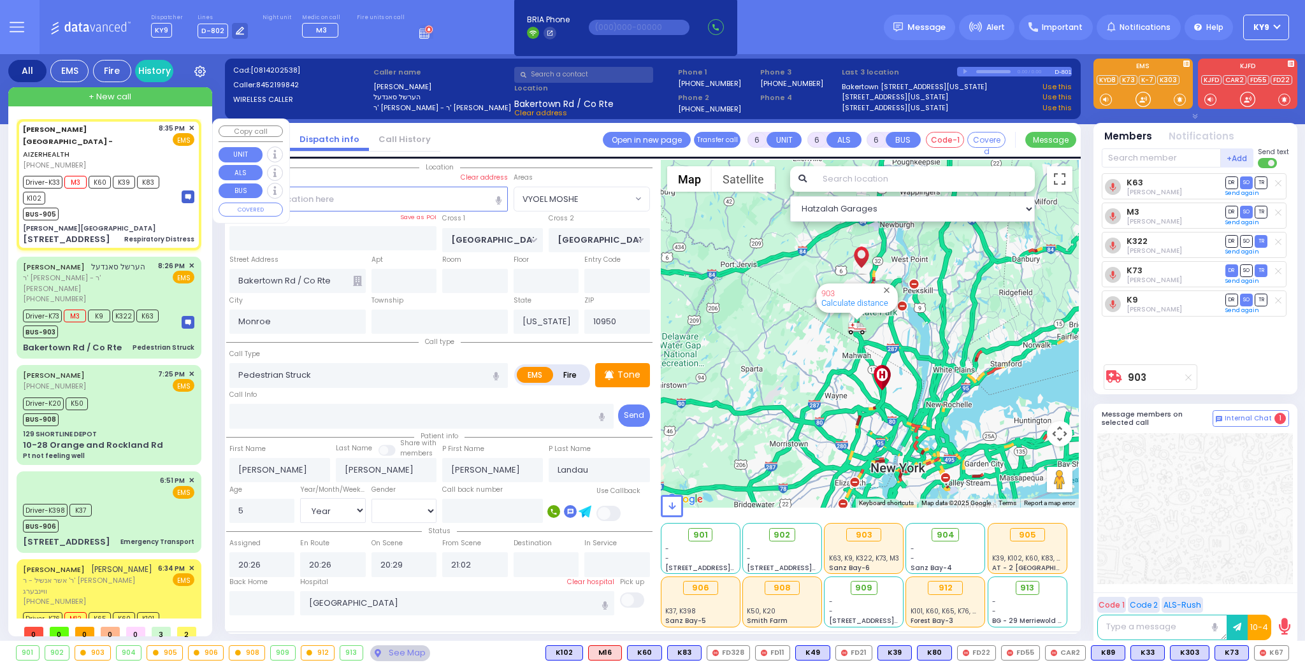
type input "20:39"
type input "20:55"
type input "[GEOGRAPHIC_DATA]-[GEOGRAPHIC_DATA]"
select select "Hatzalah Garages"
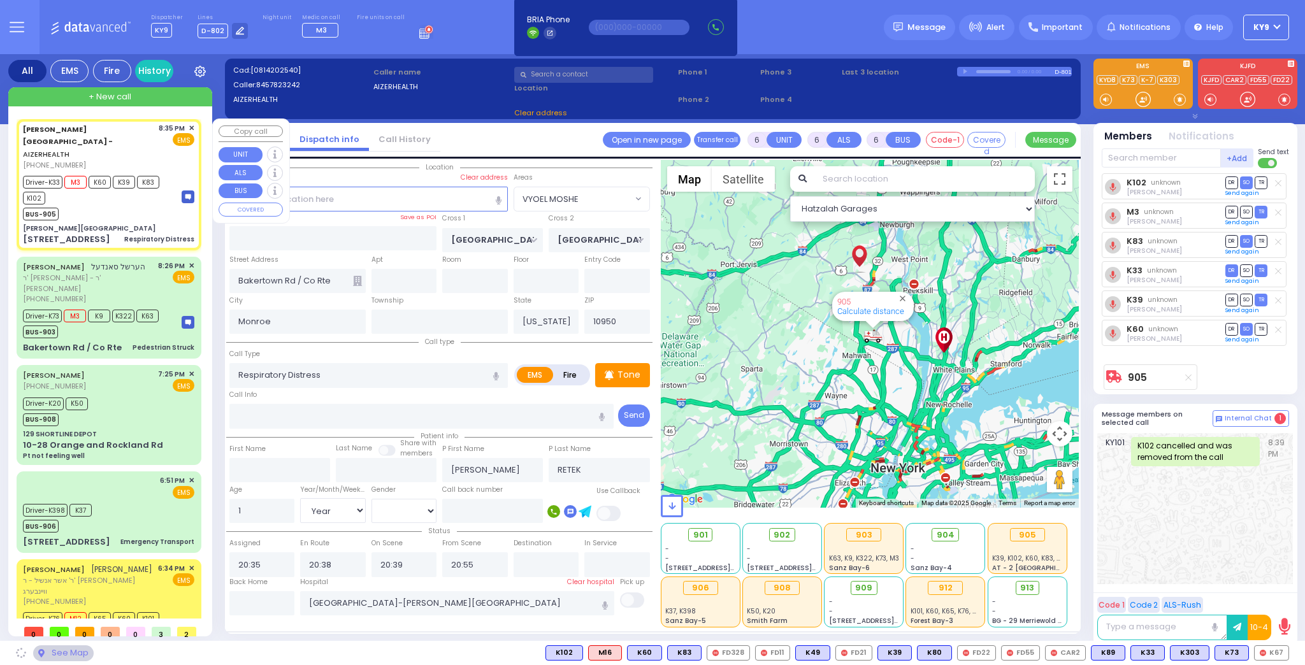
type input "[GEOGRAPHIC_DATA]"
type input "[PERSON_NAME] DR"
type input "CARTER LN"
type input "[STREET_ADDRESS]"
type input "[PERSON_NAME]"
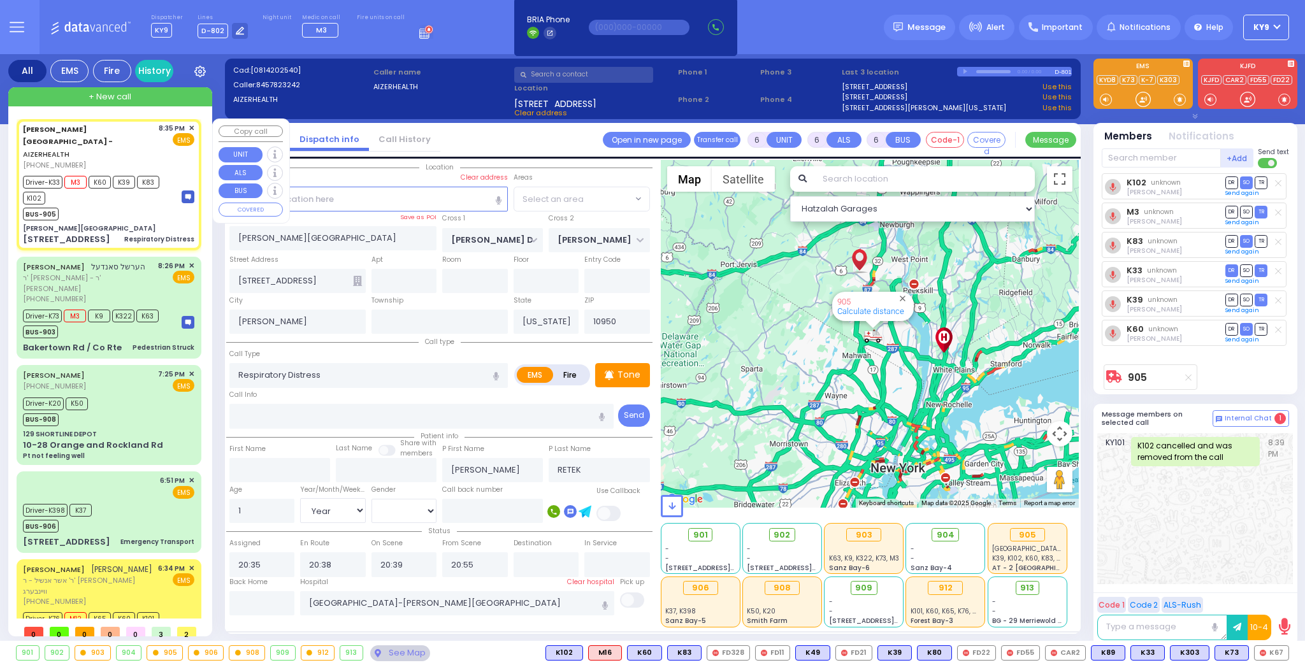
select select "SECTION 2"
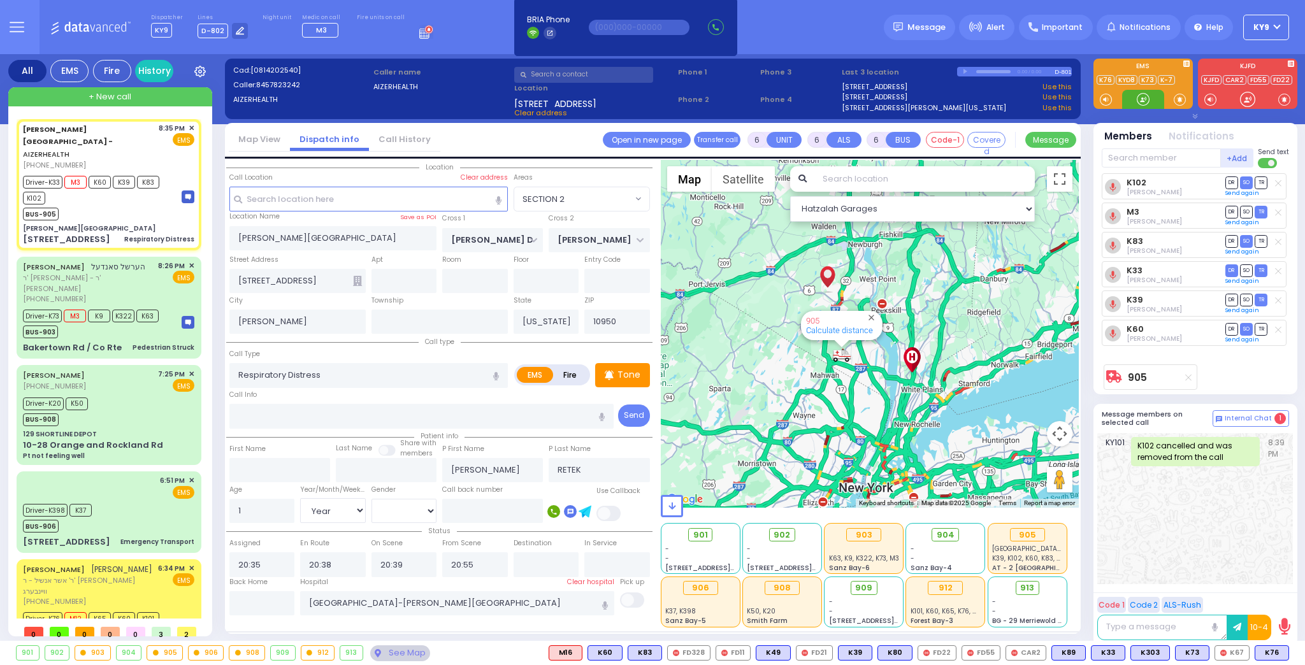
drag, startPoint x: 1152, startPoint y: 99, endPoint x: 1104, endPoint y: 95, distance: 48.6
click at [1151, 99] on div at bounding box center [1144, 99] width 42 height 19
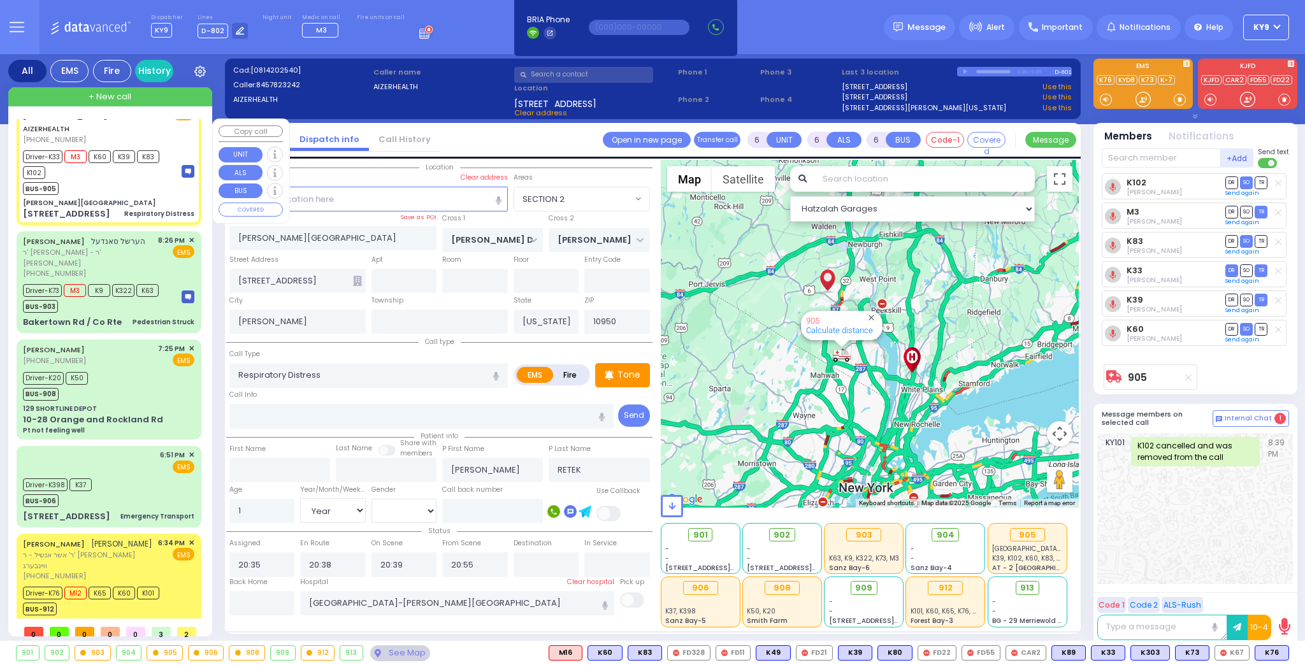
scroll to position [33, 0]
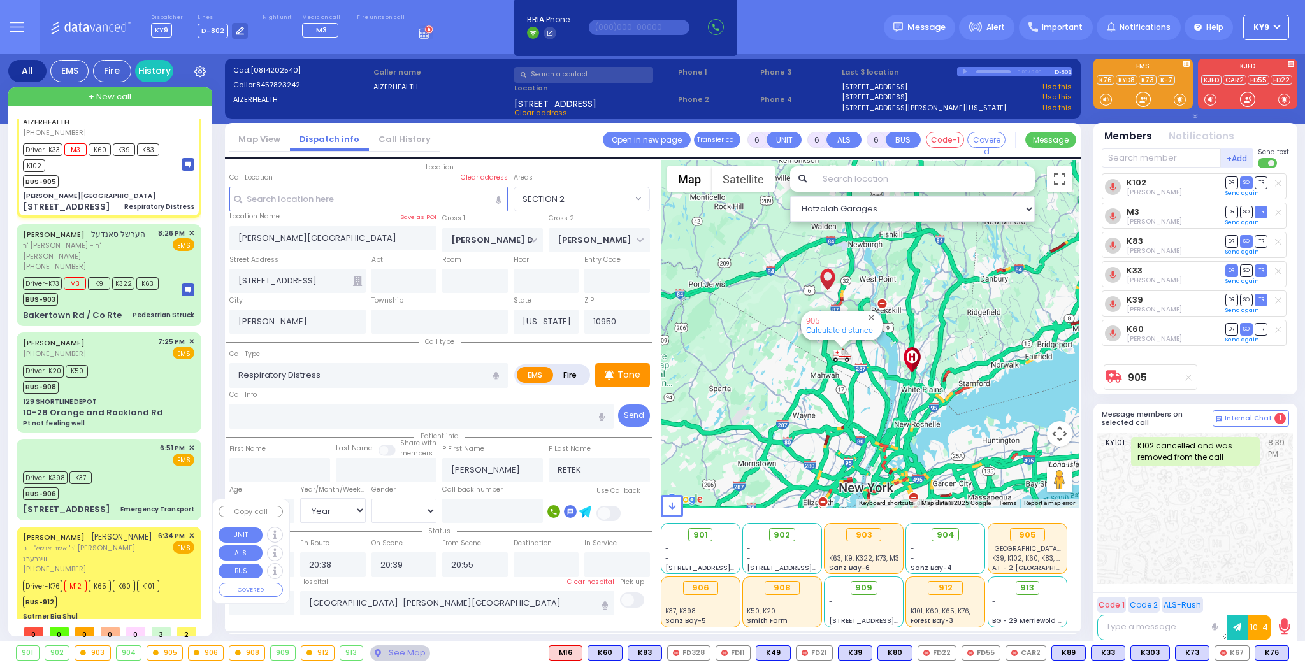
click at [162, 581] on div "Driver-K76 M12 K65 K60 K101 BUS-912" at bounding box center [93, 593] width 141 height 32
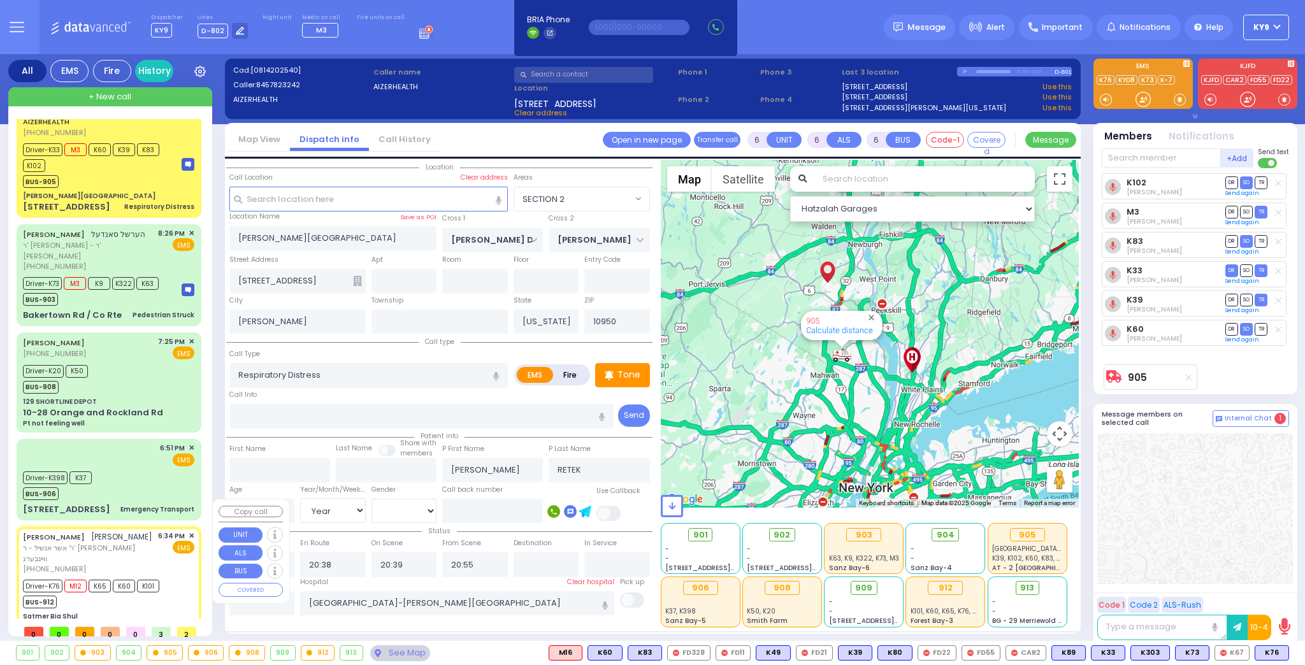
select select
type input "fainting"
radio input "true"
type input "AVRUM ELYA"
type input "ZOLDAN"
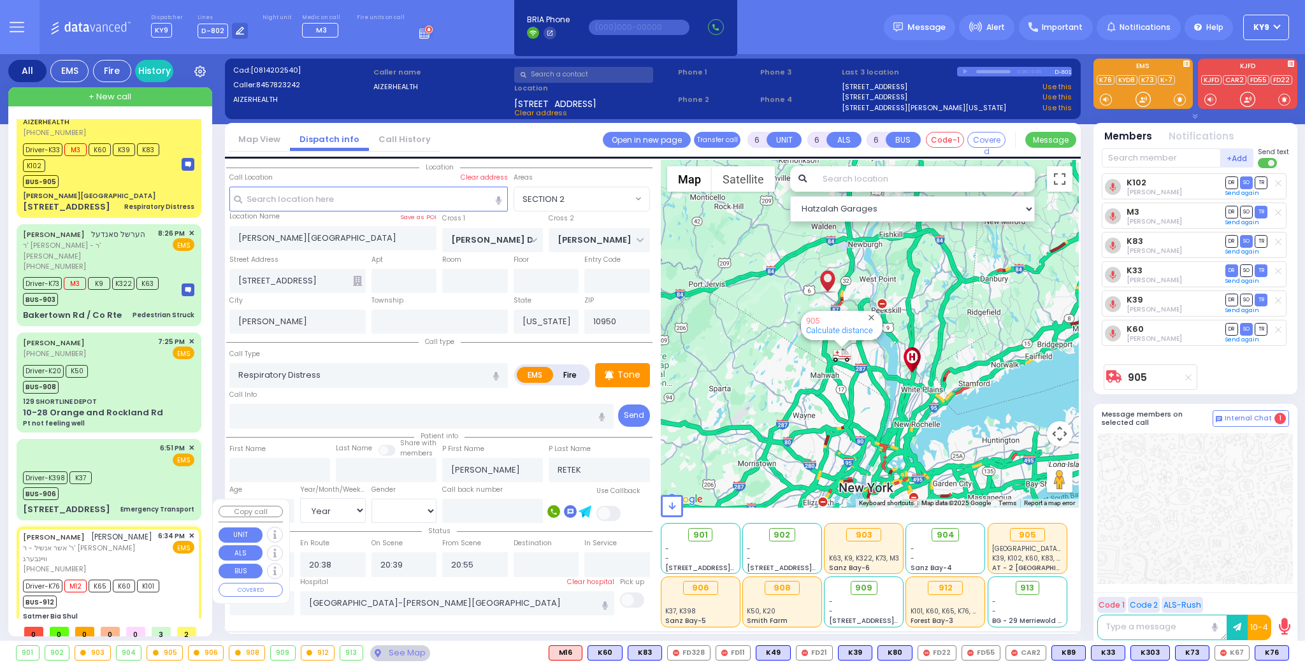
type input "Yakov"
type input "Wallach"
type input "15"
select select "Year"
select select "[DEMOGRAPHIC_DATA]"
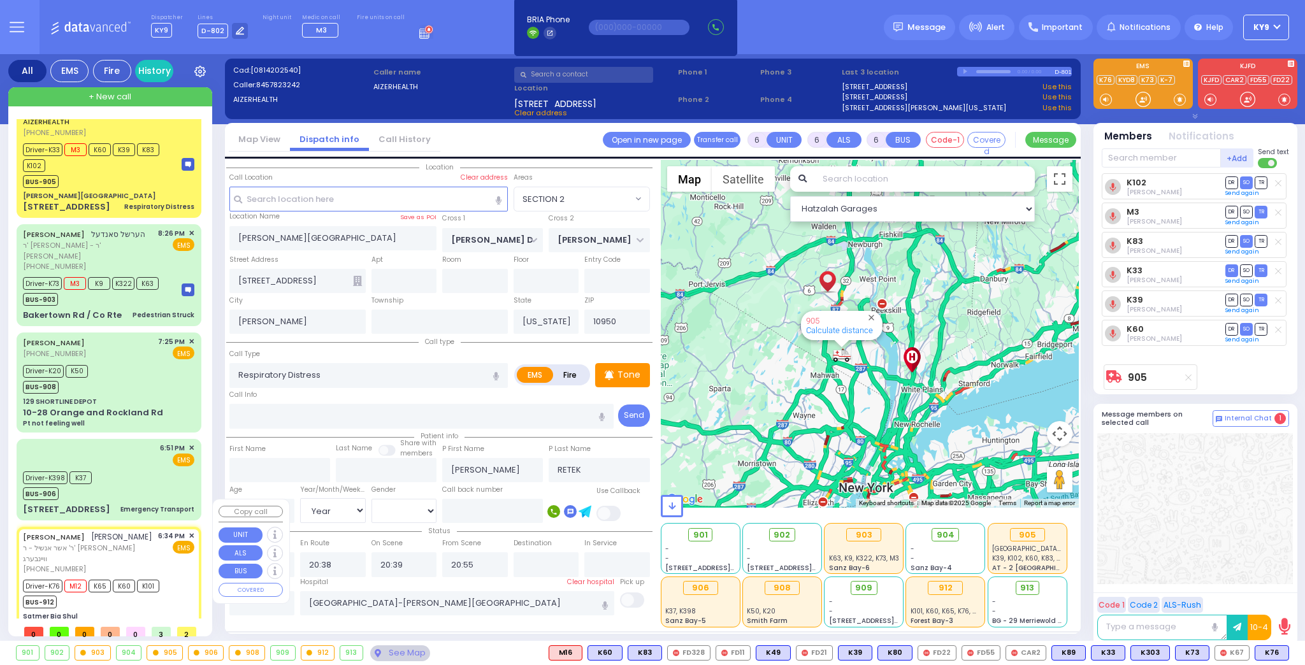
type input "18:34"
type input "18:36"
type input "18:37"
type input "19:05"
type input "Satmer Big Shul"
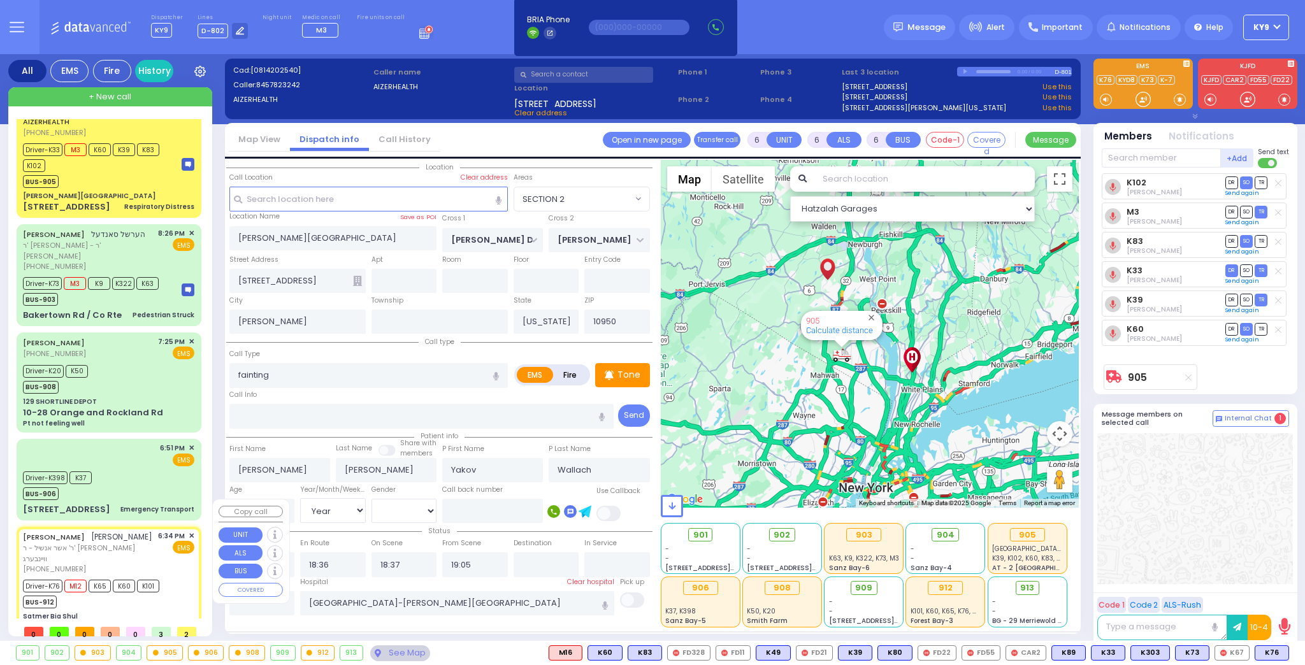
type input "EAHAL COURT"
type input "12 Garfield Road"
select select "Hatzalah Garages"
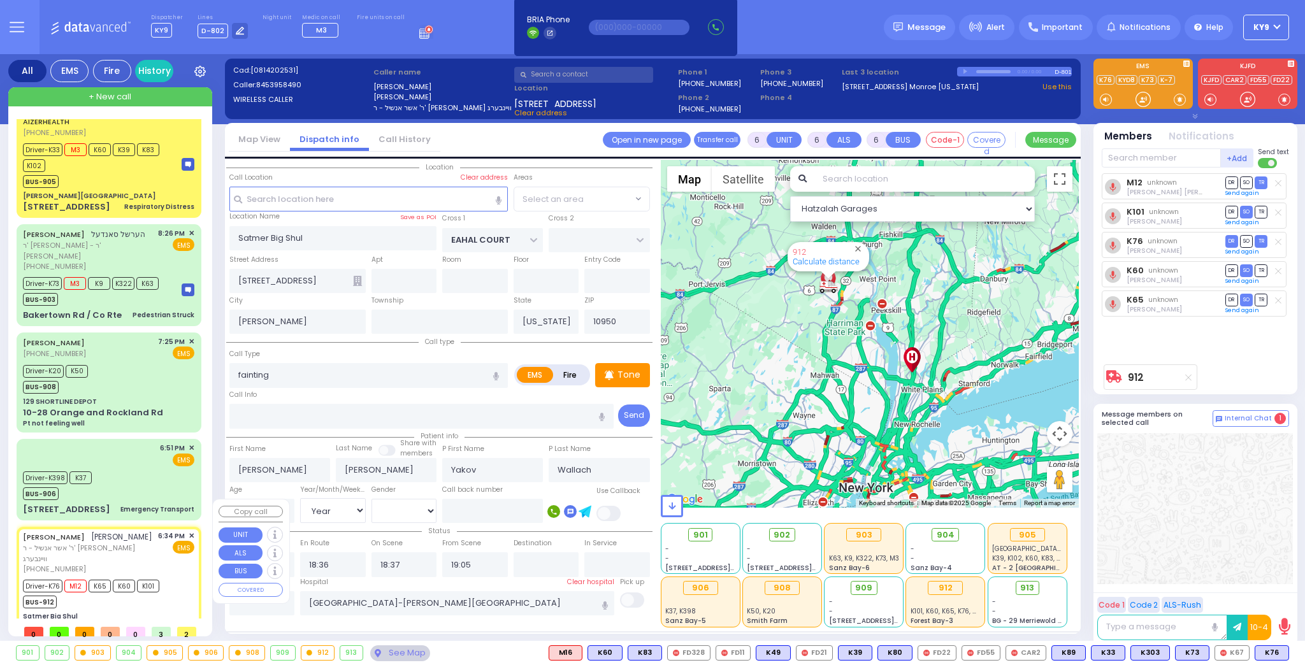
select select "SECTION 1"
click at [268, 597] on input "text" at bounding box center [262, 604] width 66 height 24
type input "21:22"
select select
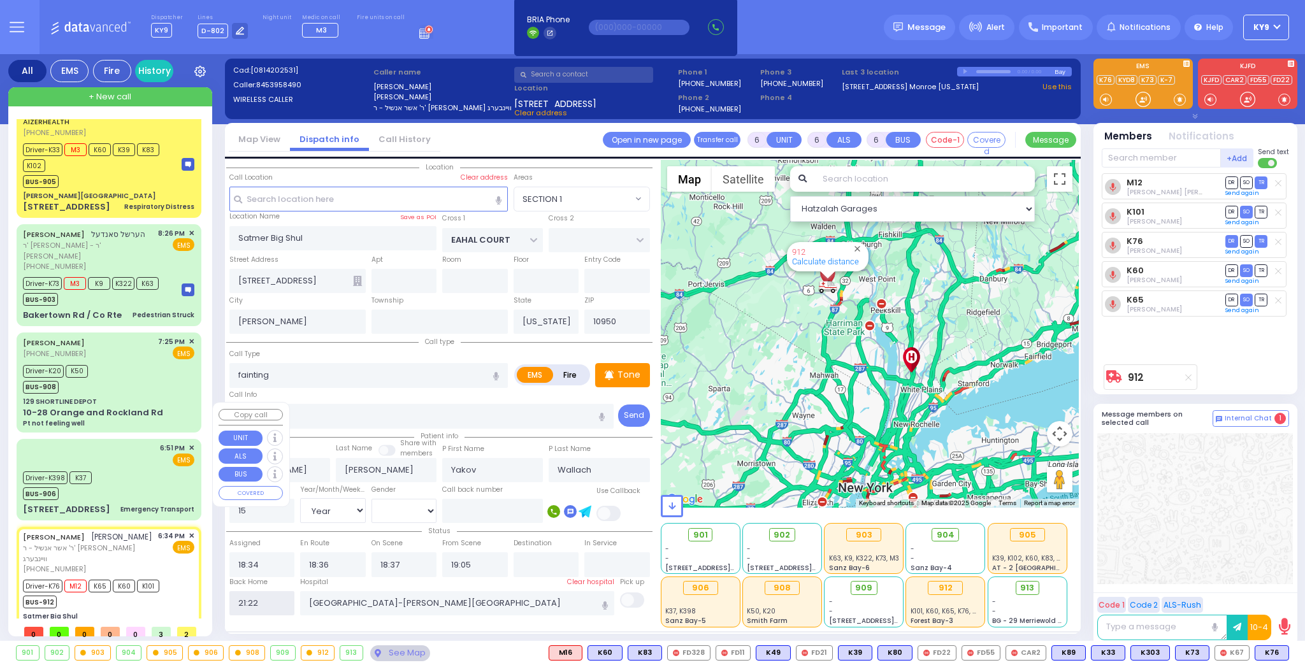
radio input "true"
select select
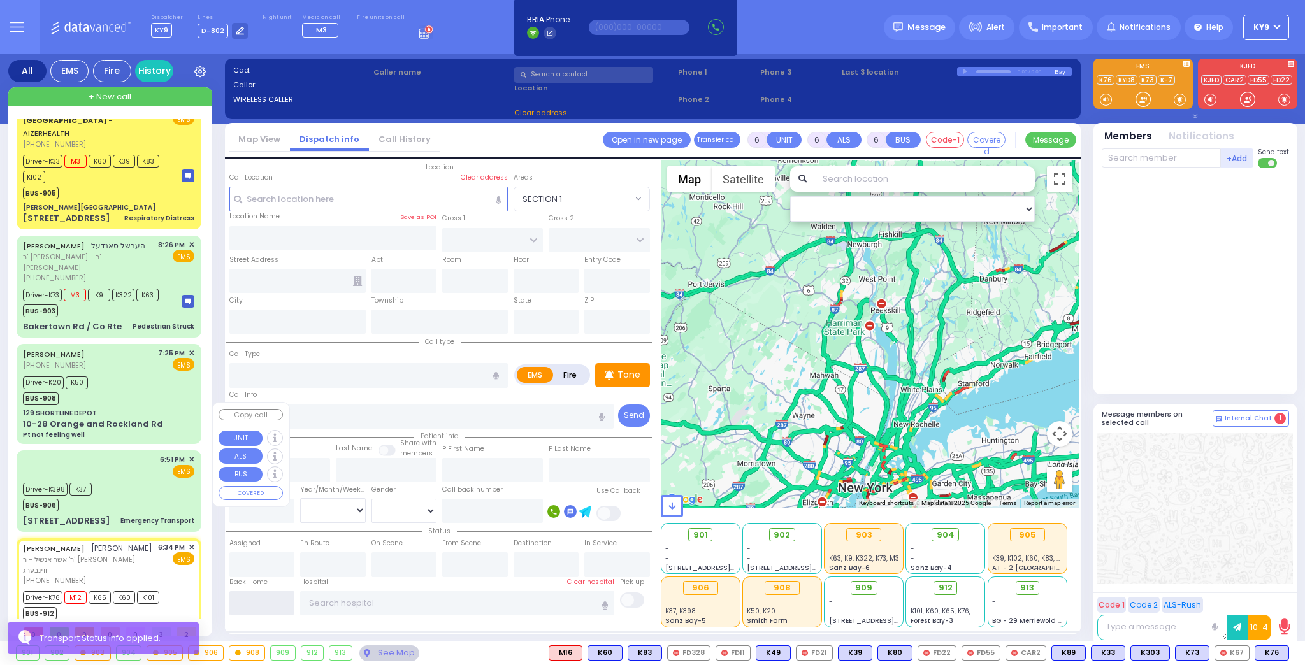
scroll to position [0, 0]
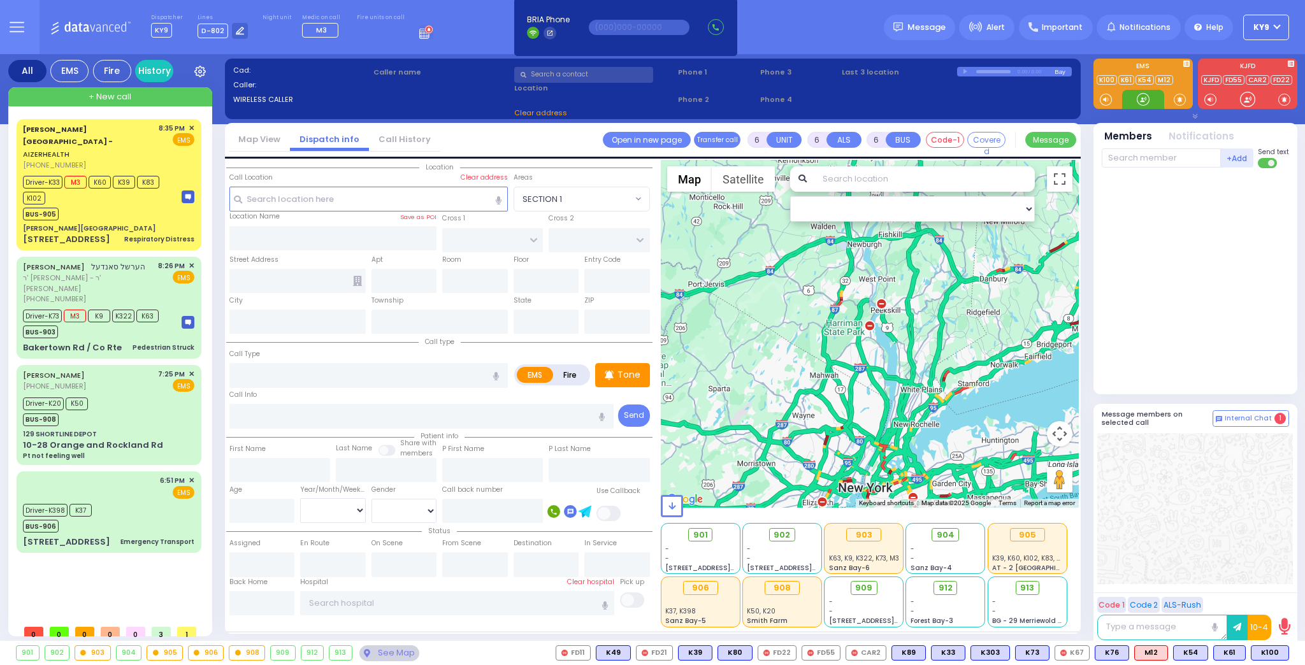
click at [1151, 97] on div at bounding box center [1144, 99] width 42 height 19
drag, startPoint x: 1151, startPoint y: 97, endPoint x: 1113, endPoint y: 80, distance: 41.7
click at [1141, 92] on div at bounding box center [1144, 99] width 42 height 19
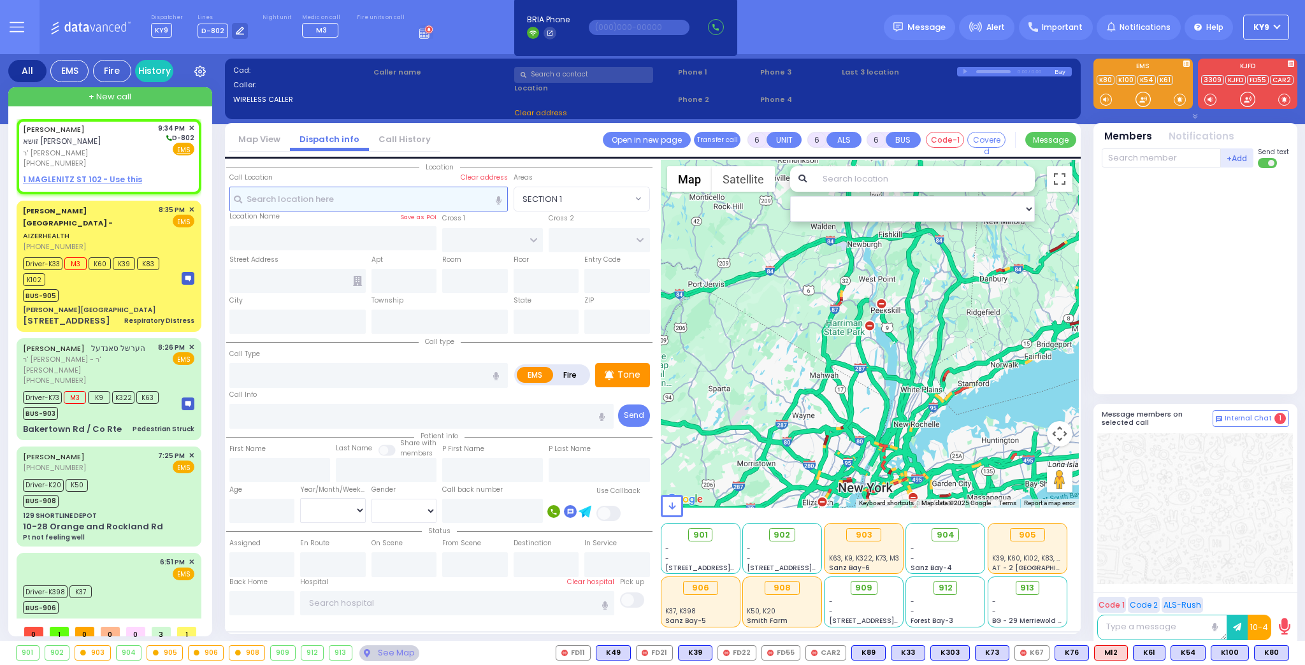
type input "2"
type input "1"
select select
radio input "true"
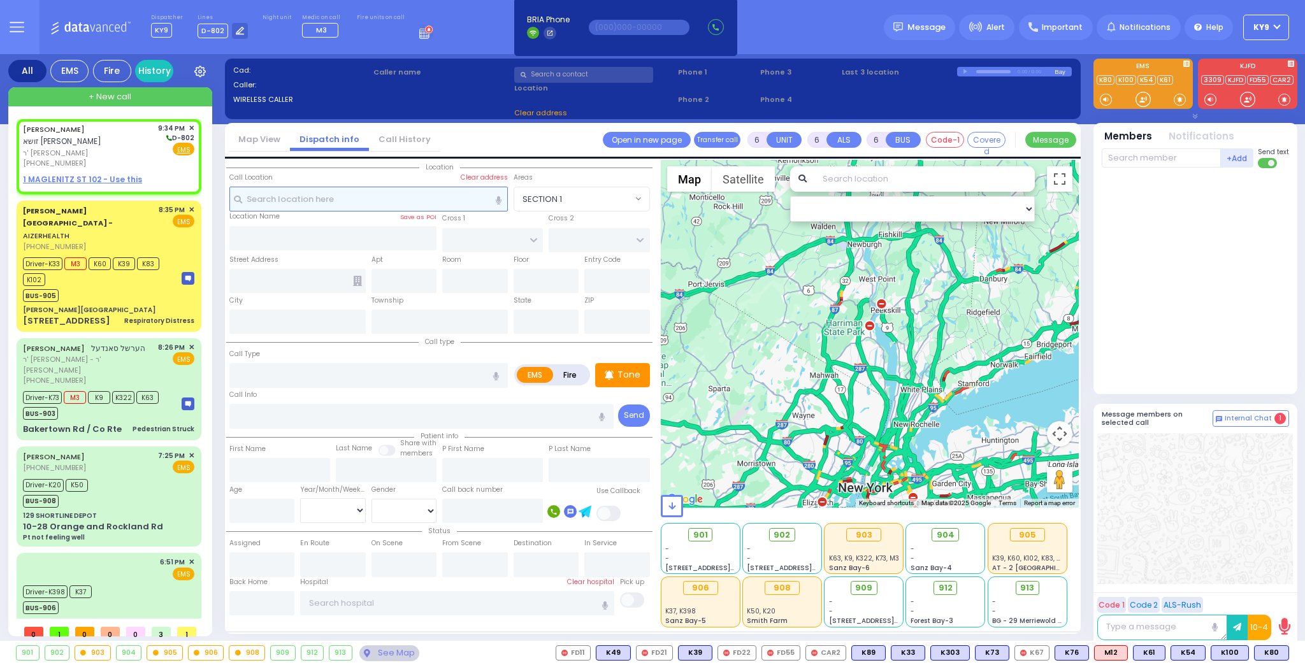
type input "ZISHA JACOB J."
type input "KOHN"
select select
type input "21:34"
select select "Hatzalah Garages"
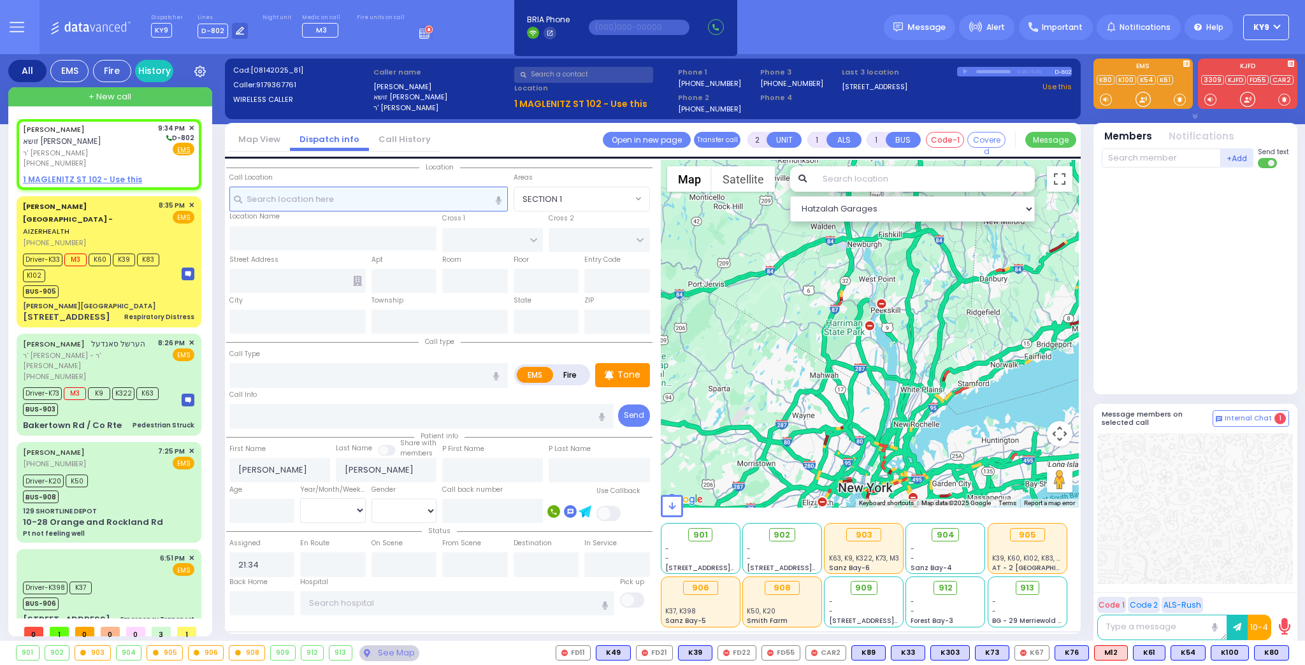
select select
radio input "true"
select select
select select "Hatzalah Garages"
click at [113, 144] on div "ZISHA JACOB J. KOHN זושא יעקב יוסף קאהן" at bounding box center [88, 135] width 131 height 25
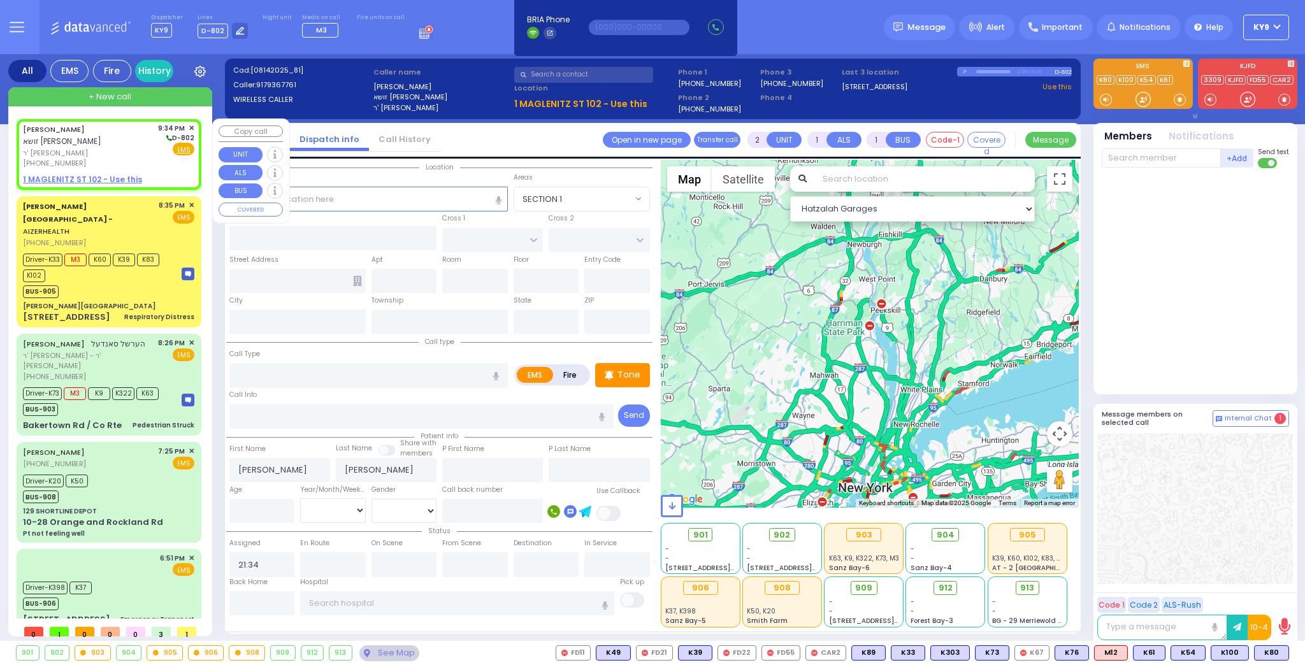
select select
radio input "true"
select select
select select "Hatzalah Garages"
click at [105, 178] on u "1 MAGLENITZ ST 102 - Use this" at bounding box center [82, 179] width 119 height 11
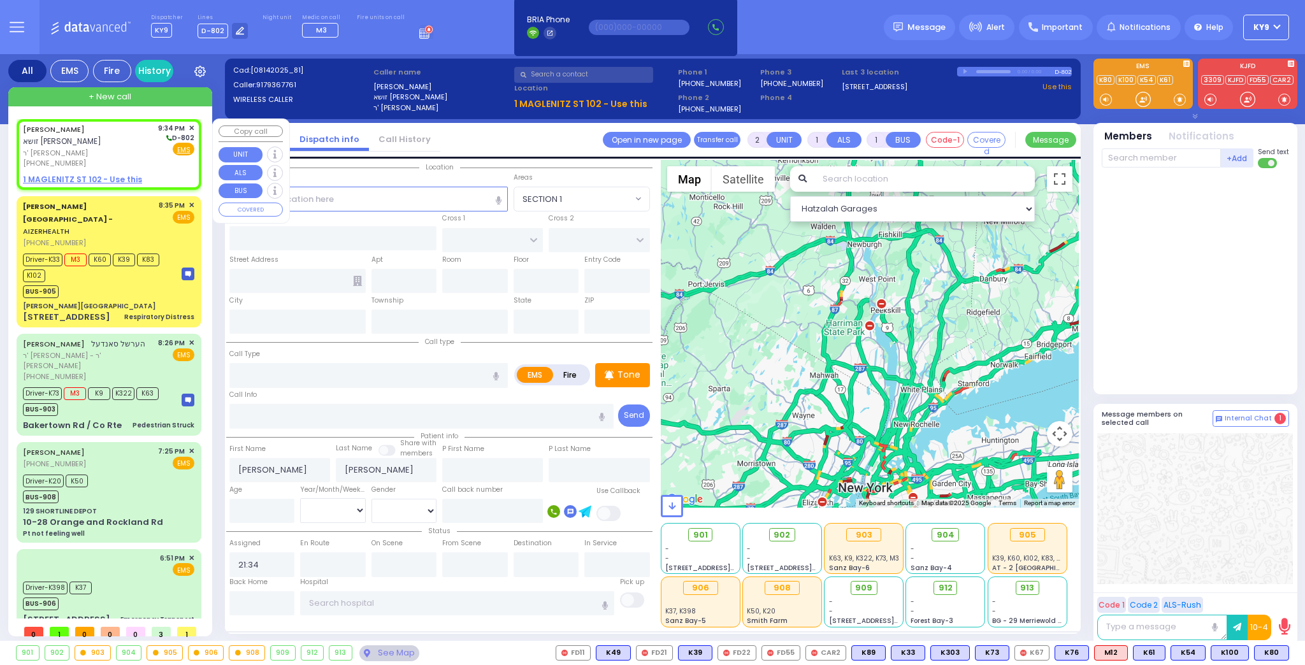
select select
radio input "true"
select select
select select "Hatzalah Garages"
select select
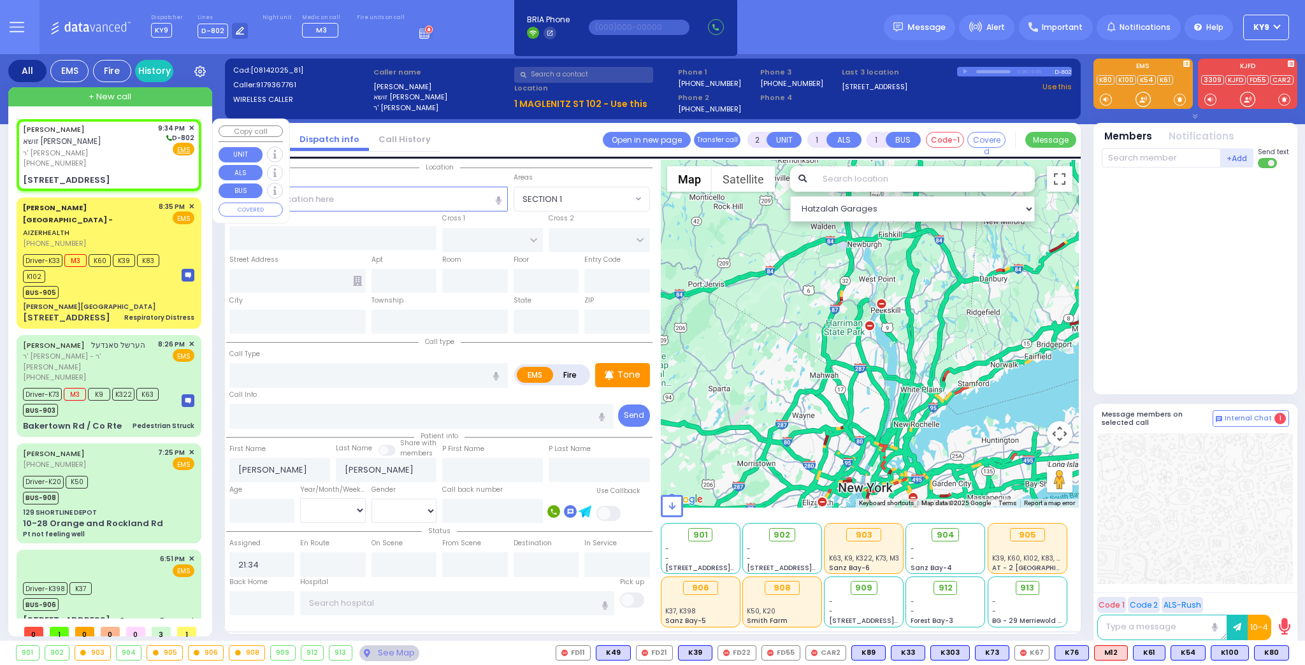
radio input "true"
select select
select select "Hatzalah Garages"
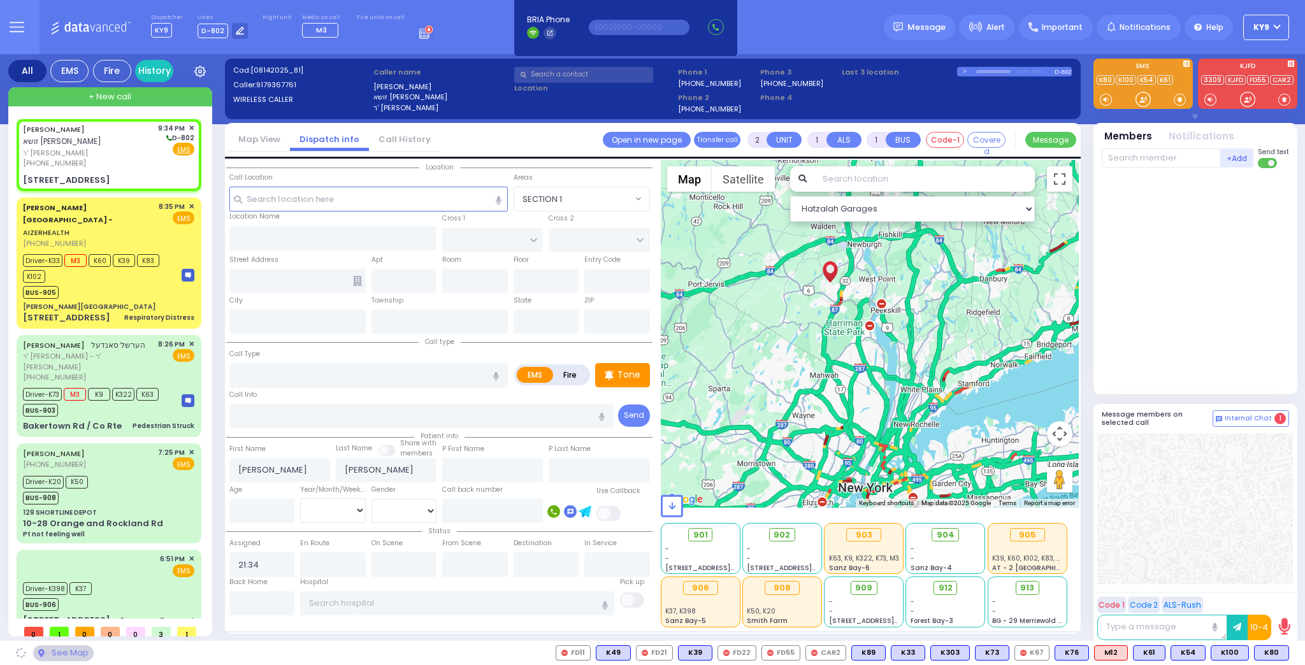
type input "S.M. ROSMER RD"
type input "PILNUA RD"
type input "1 MAGLENITZ ST"
type input "102"
type input "Monroe"
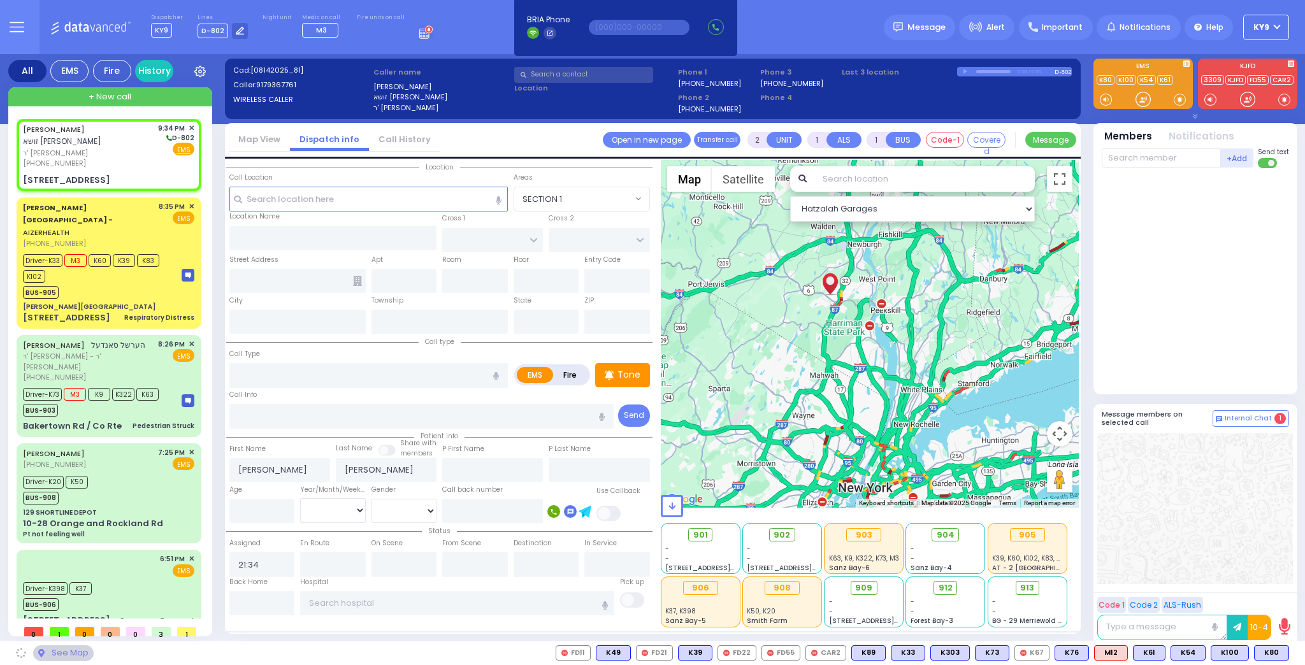
type input "[US_STATE]"
type input "10950"
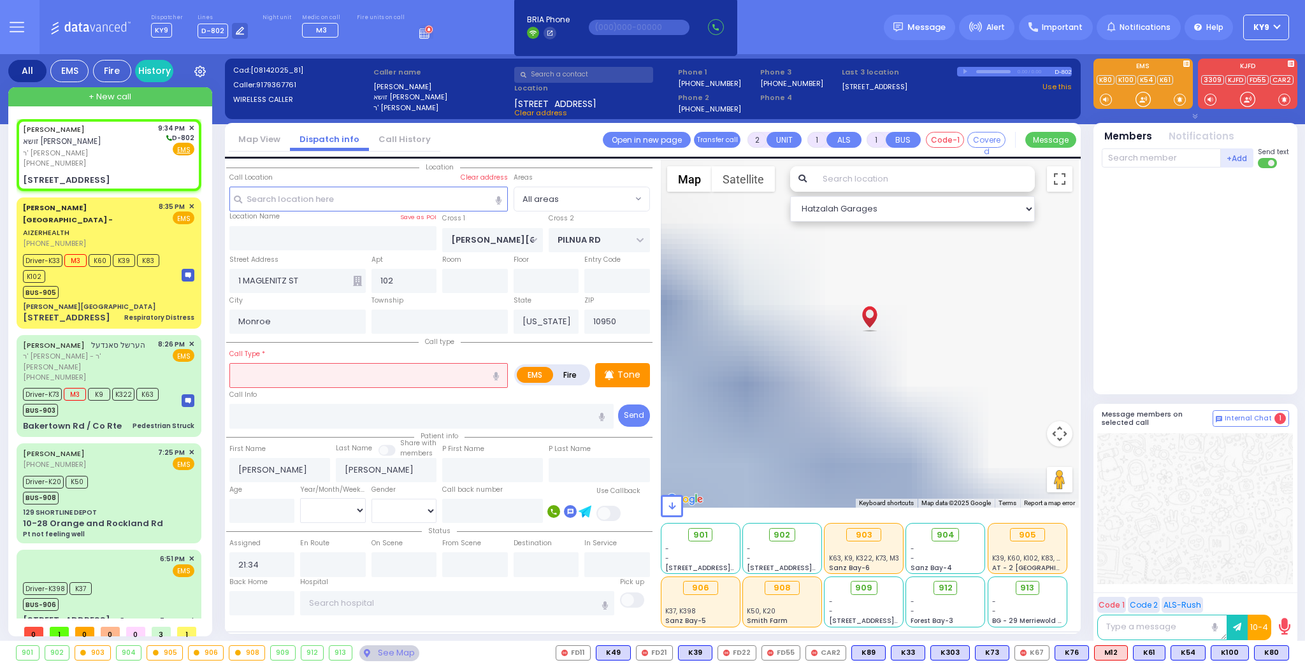
click at [272, 371] on input "text" at bounding box center [368, 375] width 279 height 24
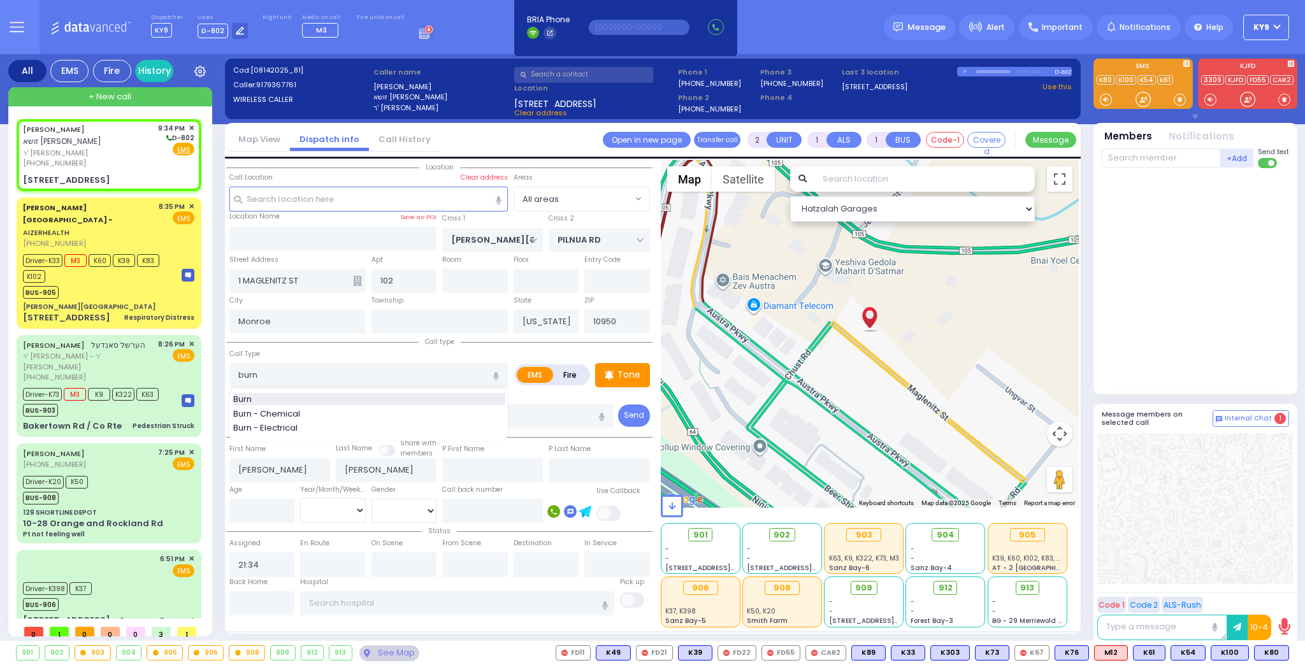
click at [259, 403] on div "Burn" at bounding box center [369, 399] width 272 height 13
type input "Burn"
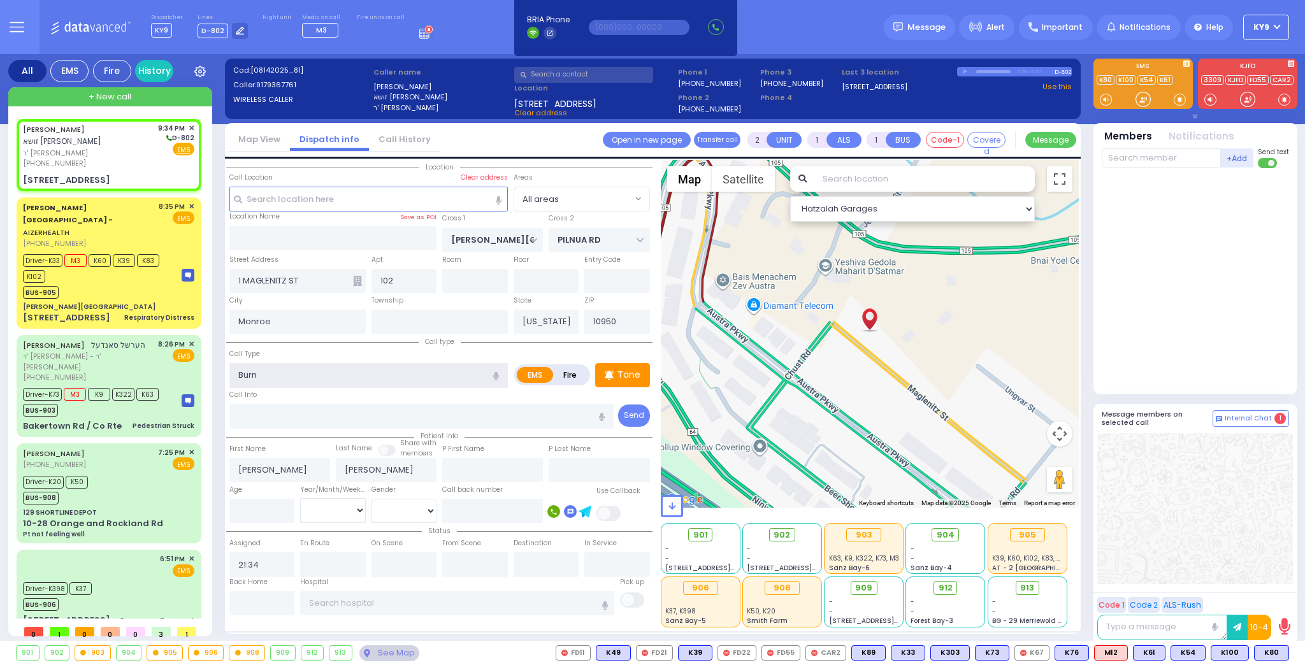
type input "3"
type input "0"
click at [251, 505] on input "number" at bounding box center [262, 511] width 66 height 24
select select
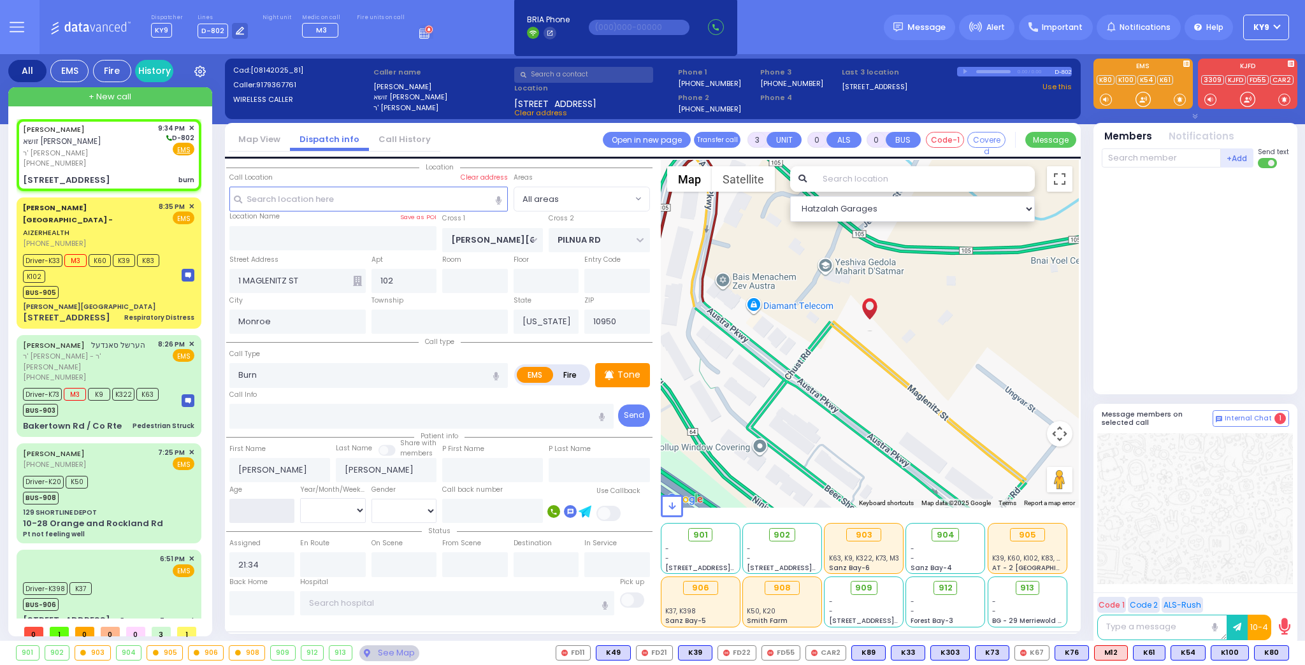
radio input "true"
select select
type input "2"
select select "Hatzalah Garages"
type input "25"
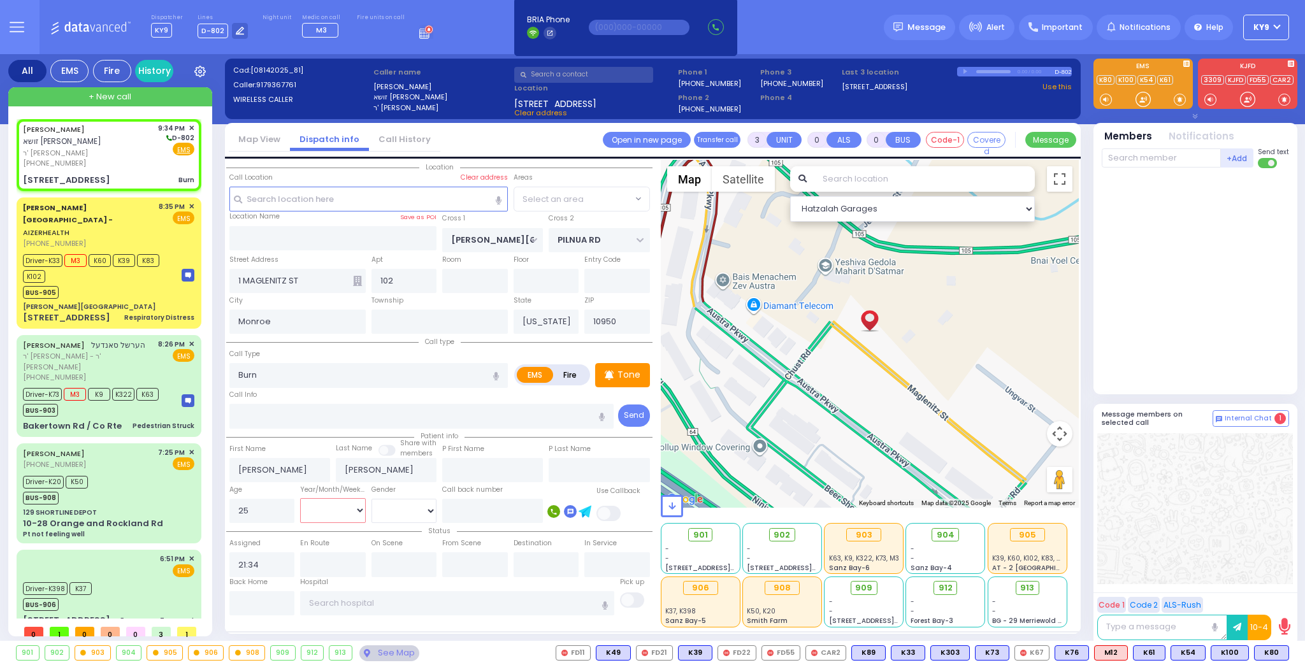
select select
radio input "true"
select select
click at [311, 514] on select "Year Month Week Day" at bounding box center [333, 510] width 66 height 24
select select "Hatzalah Garages"
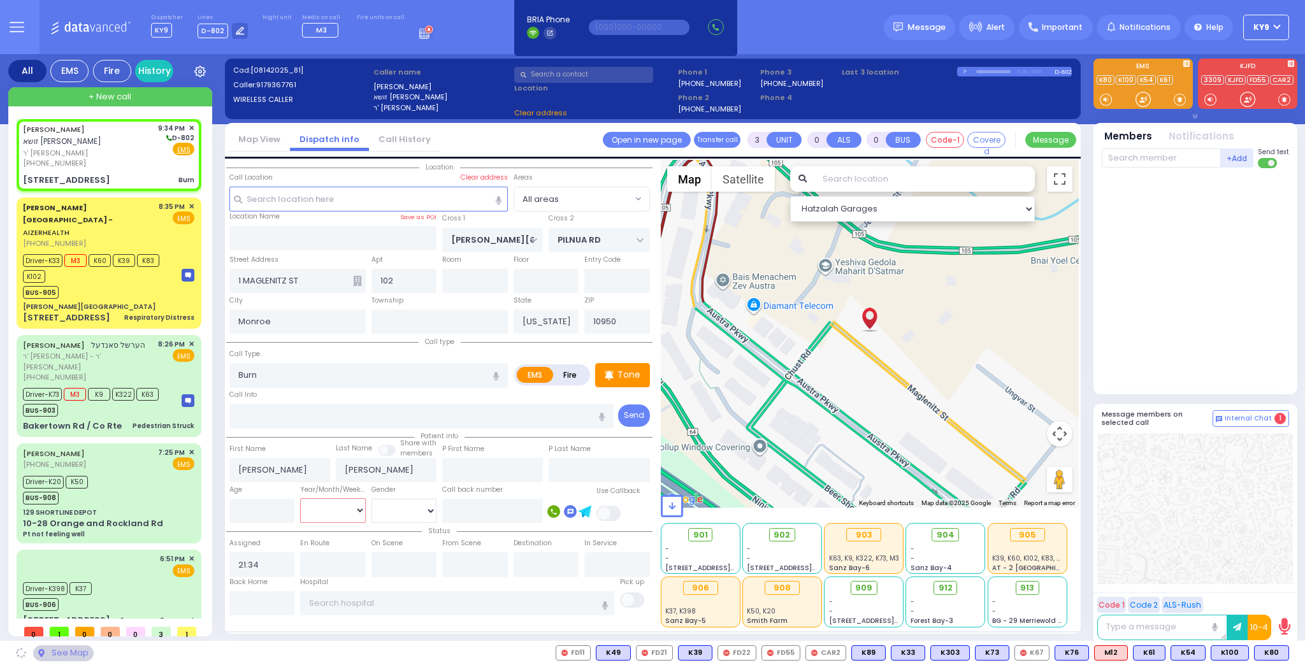
select select "Year"
click at [300, 498] on select "Year Month Week Day" at bounding box center [333, 510] width 66 height 24
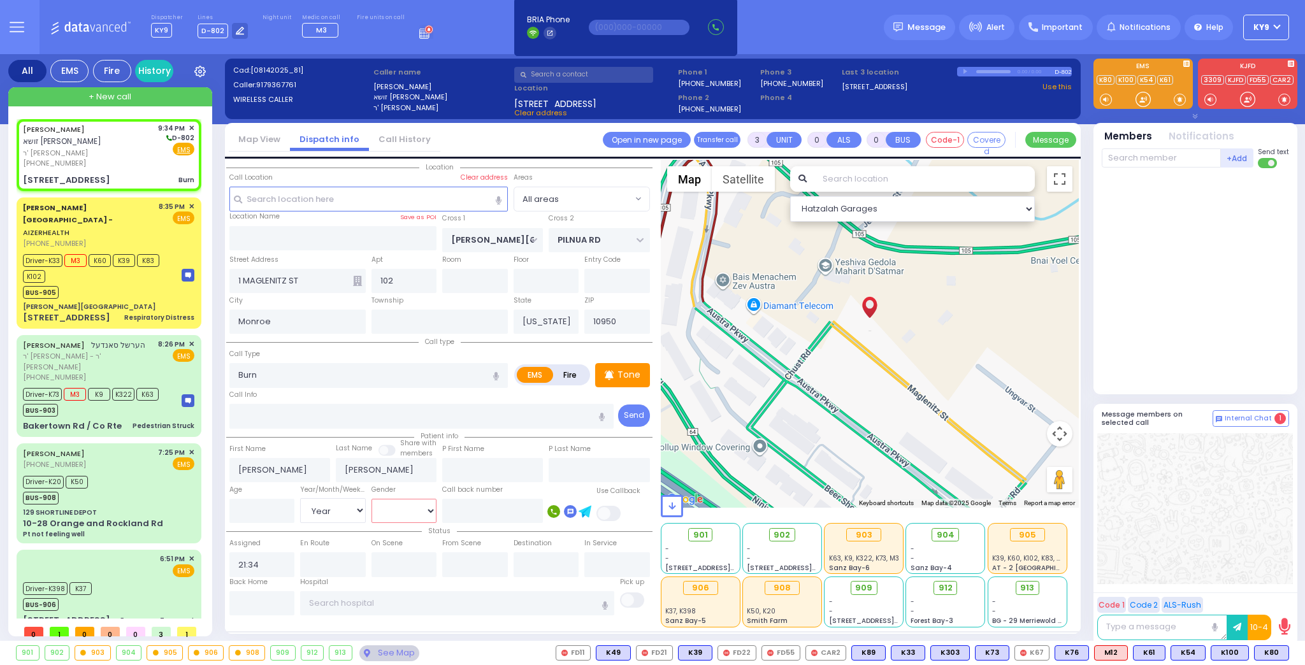
click at [409, 511] on select "Male Female" at bounding box center [405, 511] width 66 height 24
select select
radio input "true"
select select "Year"
select select "Hatzalah Garages"
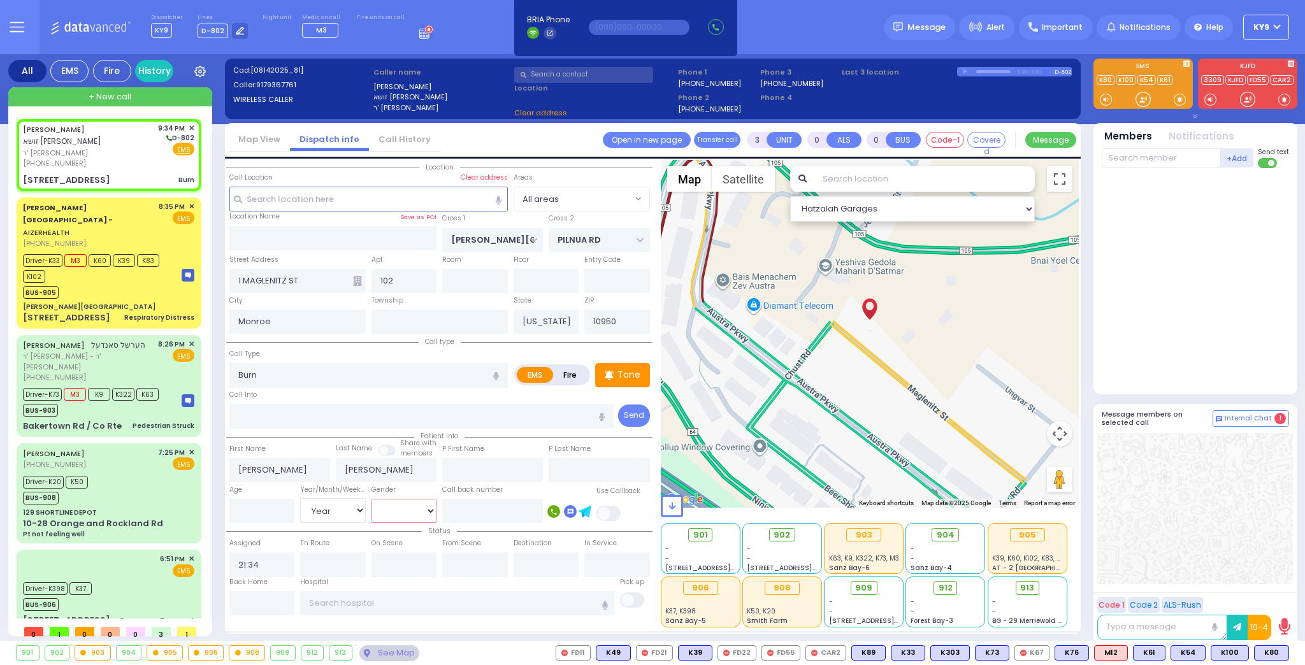
select select "[DEMOGRAPHIC_DATA]"
click at [372, 499] on select "Male Female" at bounding box center [405, 511] width 66 height 24
select select
radio input "true"
select select "Year"
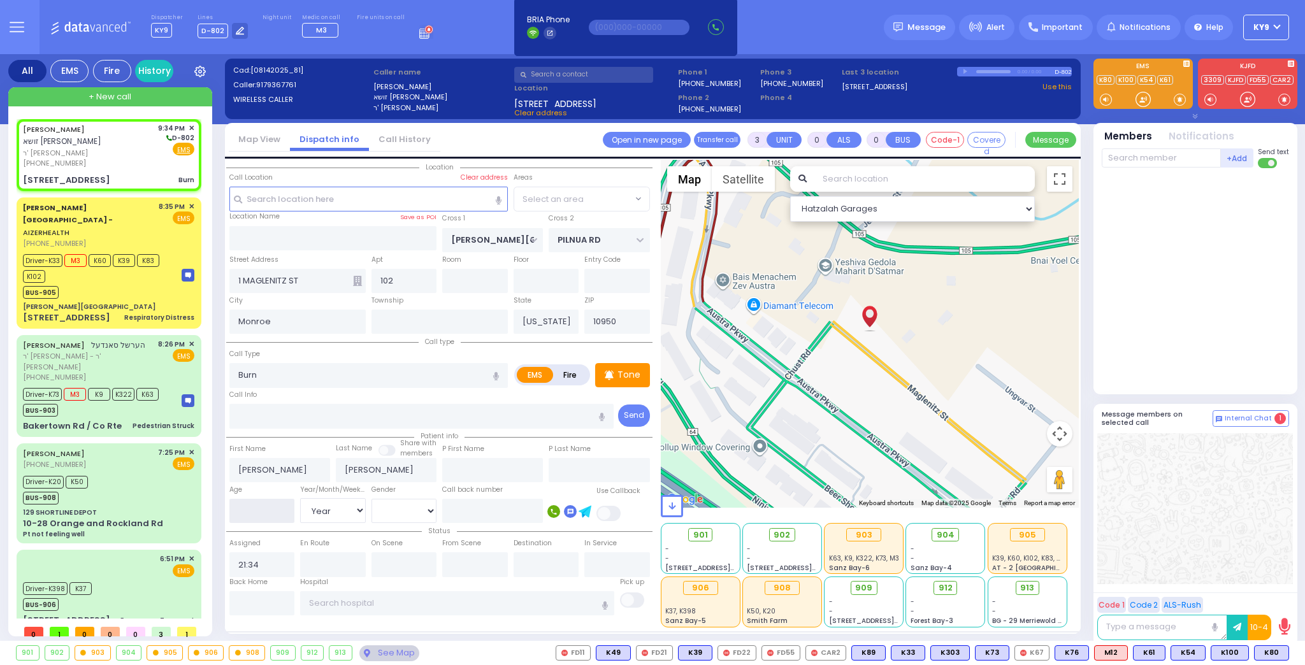
select select "[DEMOGRAPHIC_DATA]"
click at [242, 510] on input "number" at bounding box center [262, 511] width 66 height 24
click at [639, 372] on p "Tone" at bounding box center [629, 374] width 23 height 13
click at [1141, 101] on div at bounding box center [1143, 99] width 13 height 13
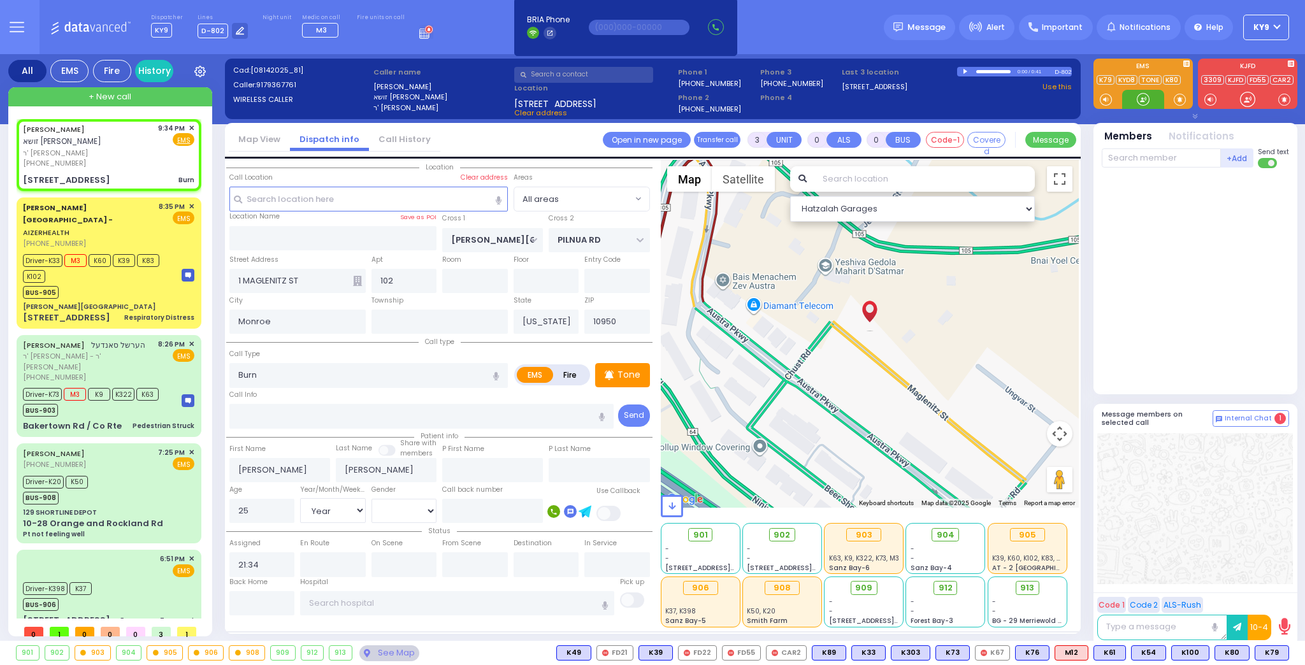
click at [1142, 103] on div at bounding box center [1143, 99] width 13 height 13
click at [1274, 654] on span "K79" at bounding box center [1272, 653] width 33 height 14
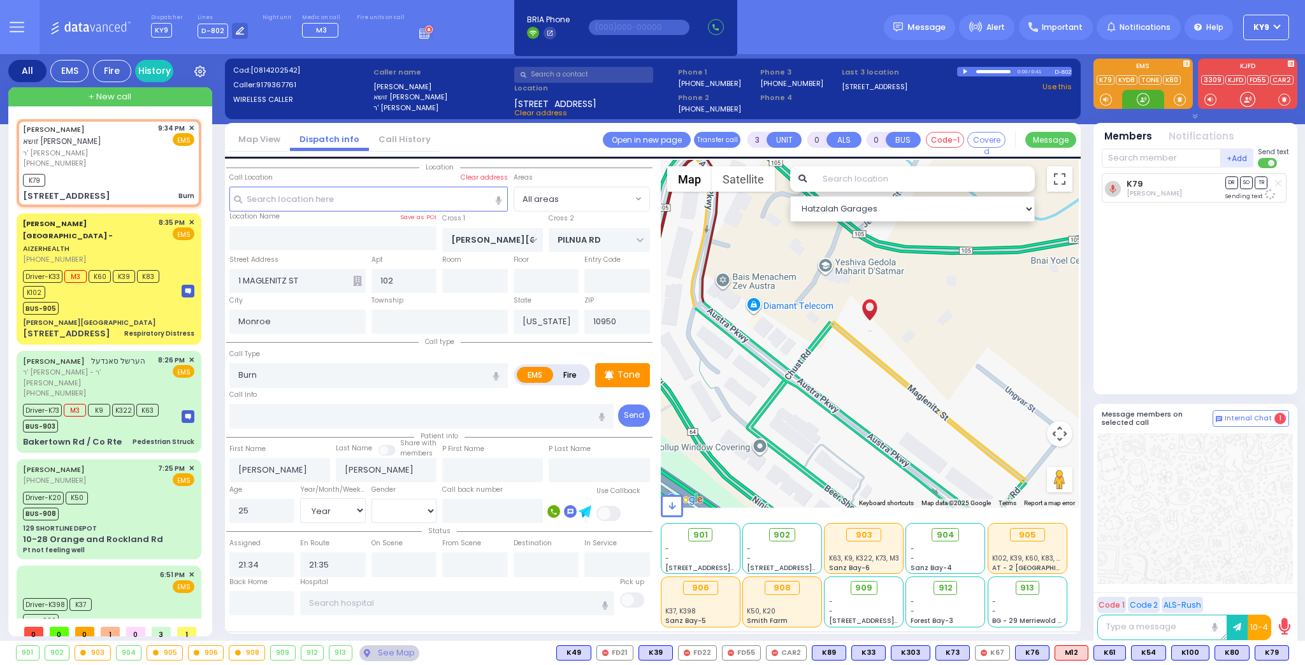
click at [1142, 96] on div at bounding box center [1143, 99] width 13 height 13
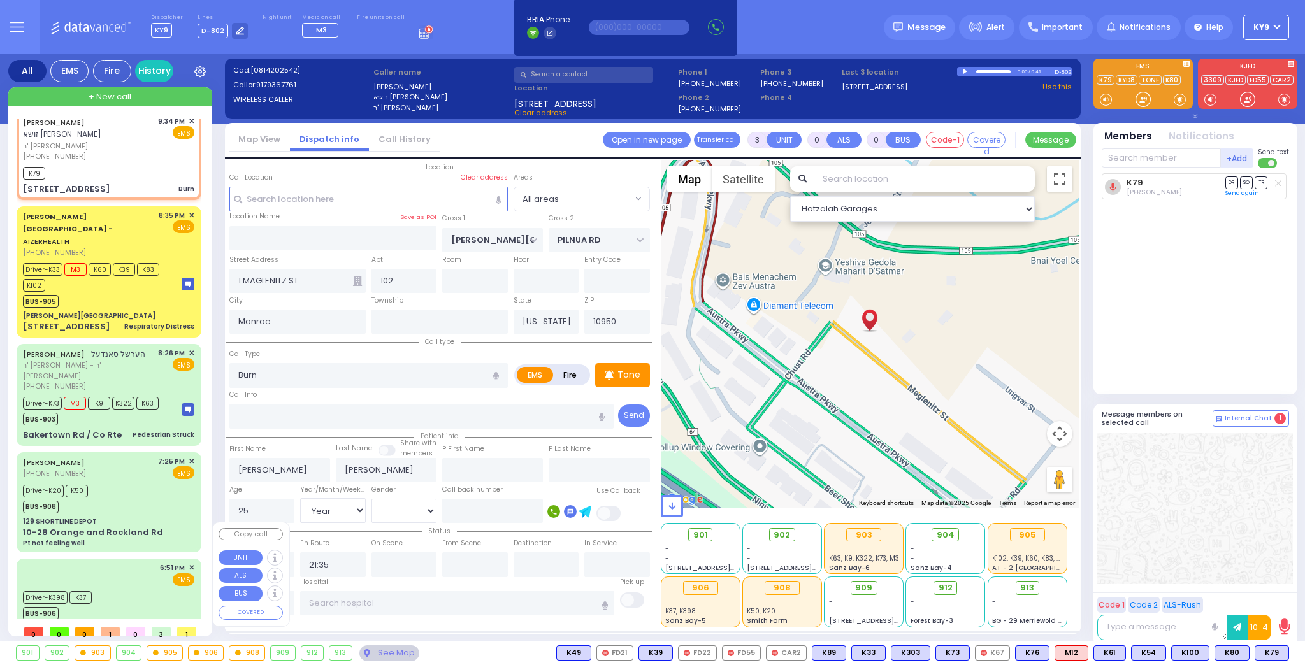
click at [118, 588] on div "Driver-K398 K37 BUS-906" at bounding box center [108, 604] width 171 height 32
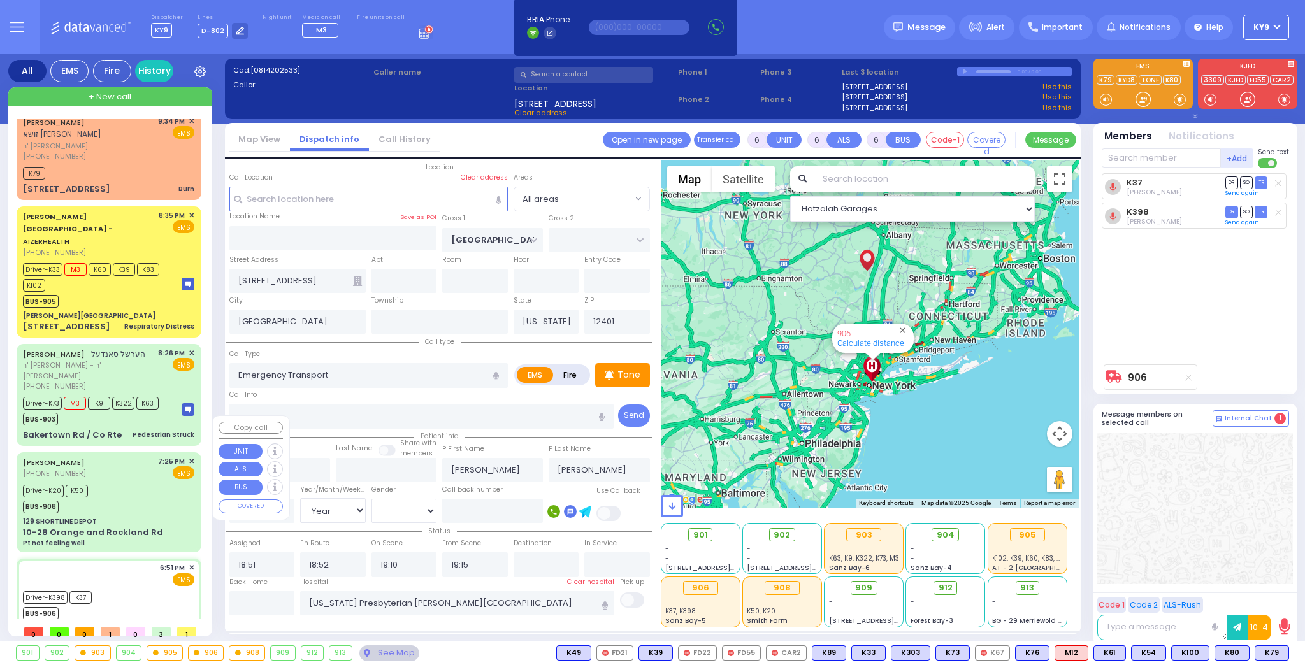
click at [134, 482] on div "Driver-K20 K50 BUS-908" at bounding box center [108, 498] width 171 height 32
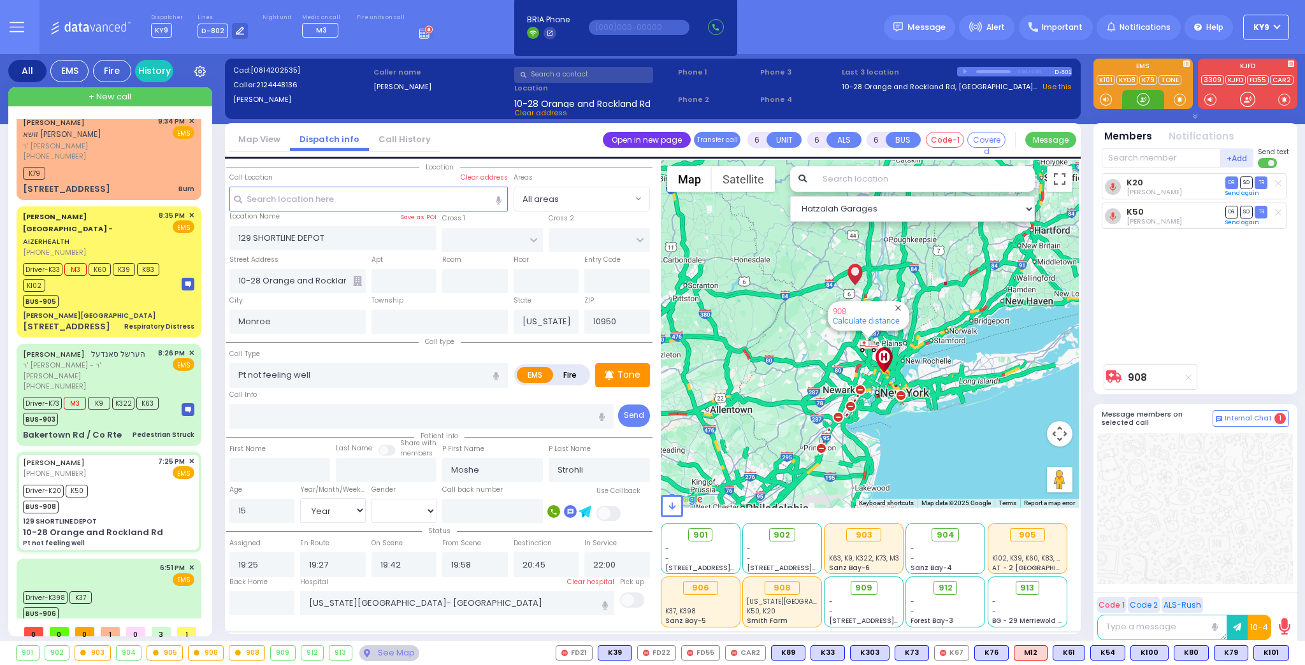
drag, startPoint x: 1144, startPoint y: 94, endPoint x: 692, endPoint y: 137, distance: 454.6
click at [1083, 112] on div "All EMS Fire History Settings" at bounding box center [653, 350] width 1290 height 592
click at [131, 159] on div "(917) 936-7761" at bounding box center [88, 156] width 131 height 11
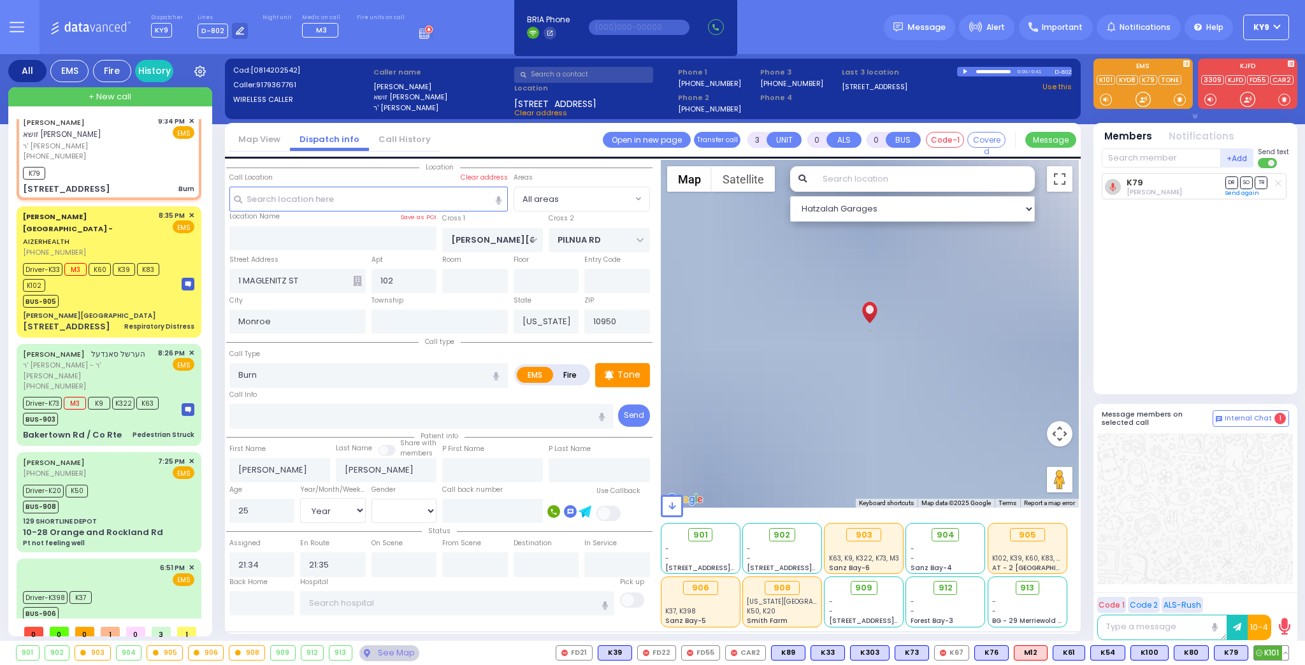
click at [1278, 654] on span "K101" at bounding box center [1271, 653] width 34 height 14
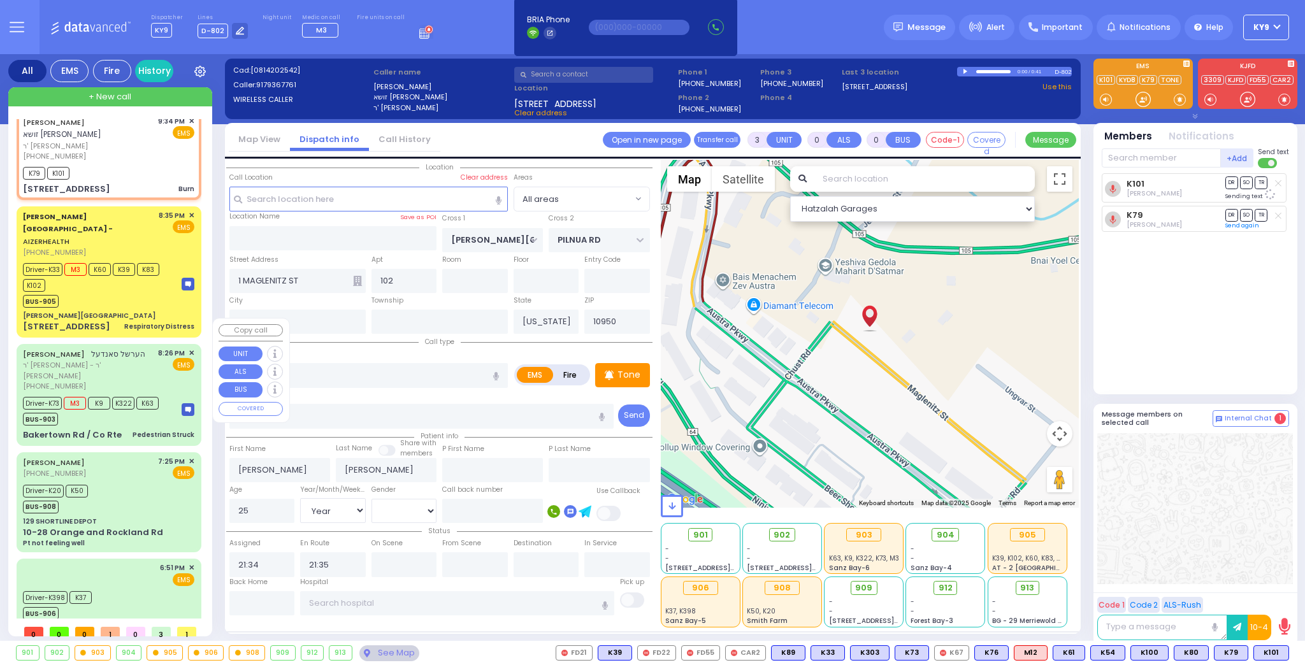
click at [121, 360] on span "ר' אהרן שאול - ר' אלעזר גרובער" at bounding box center [88, 370] width 131 height 21
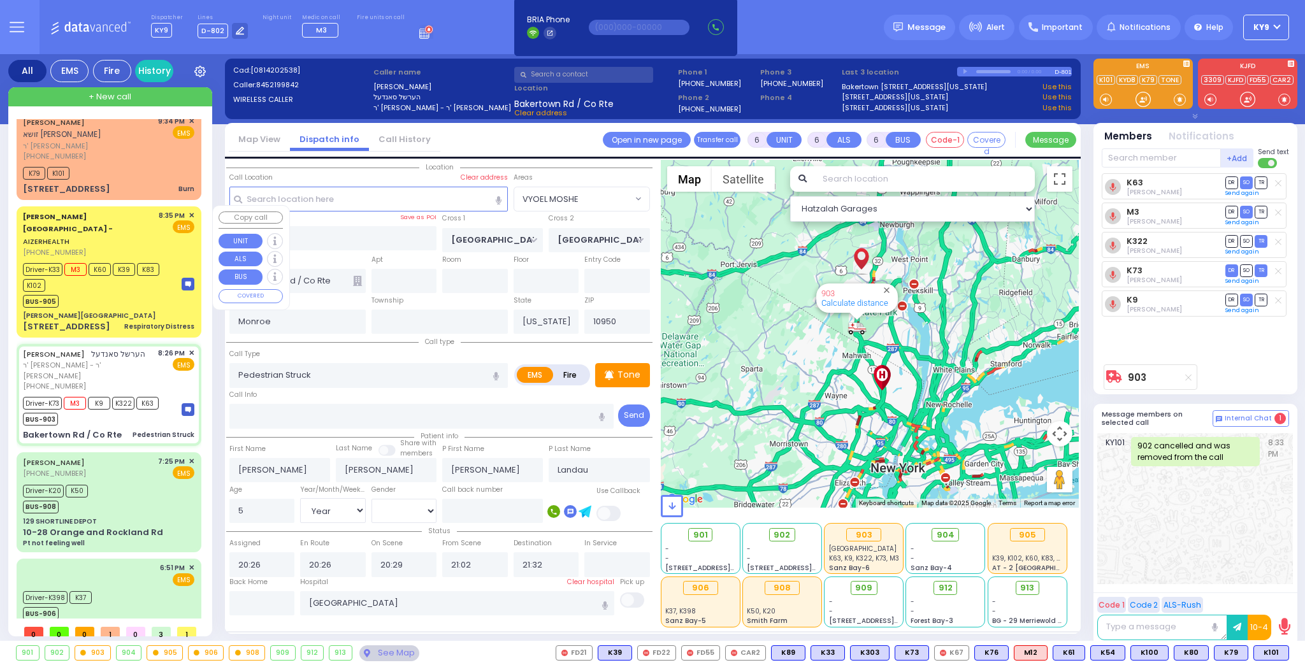
scroll to position [0, 0]
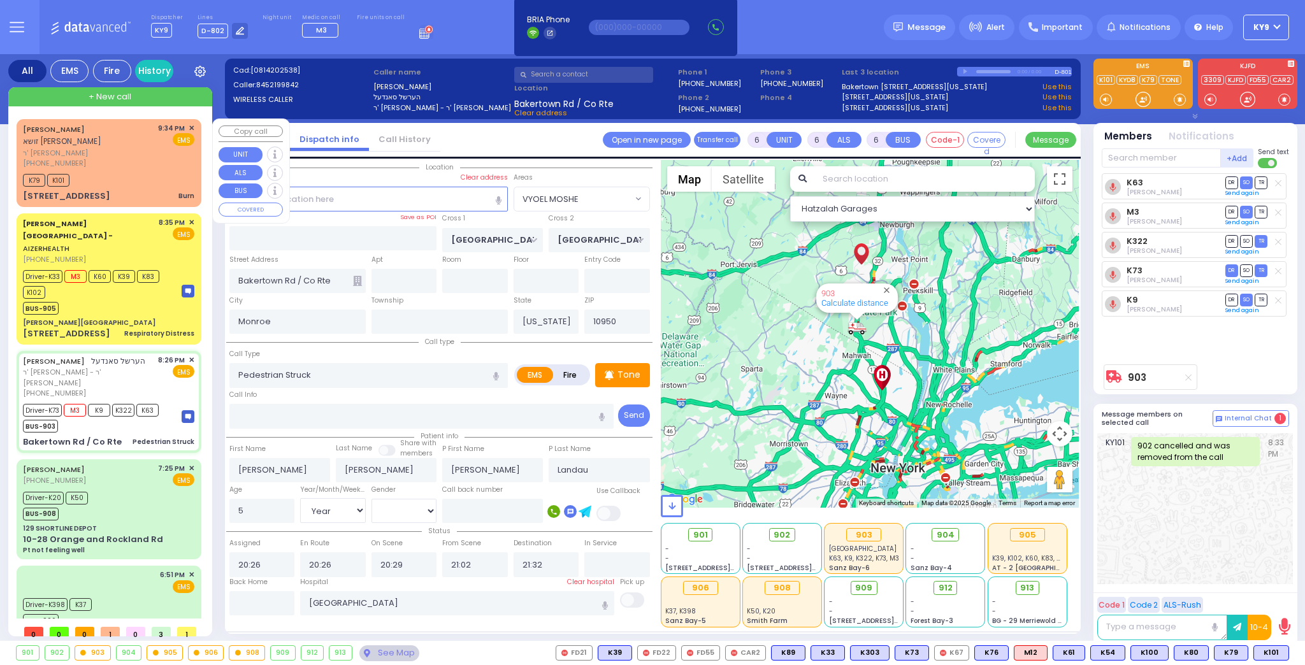
click at [166, 174] on div "K79 K101" at bounding box center [108, 179] width 171 height 16
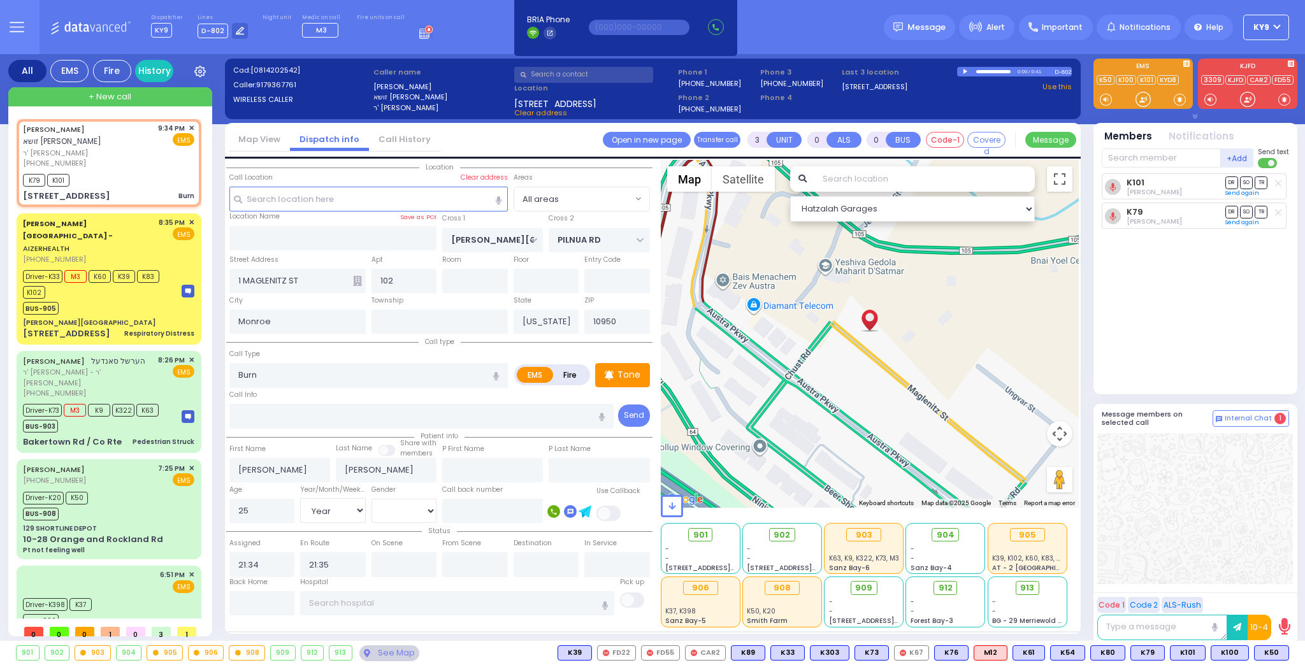
select select "Year"
select select "[DEMOGRAPHIC_DATA]"
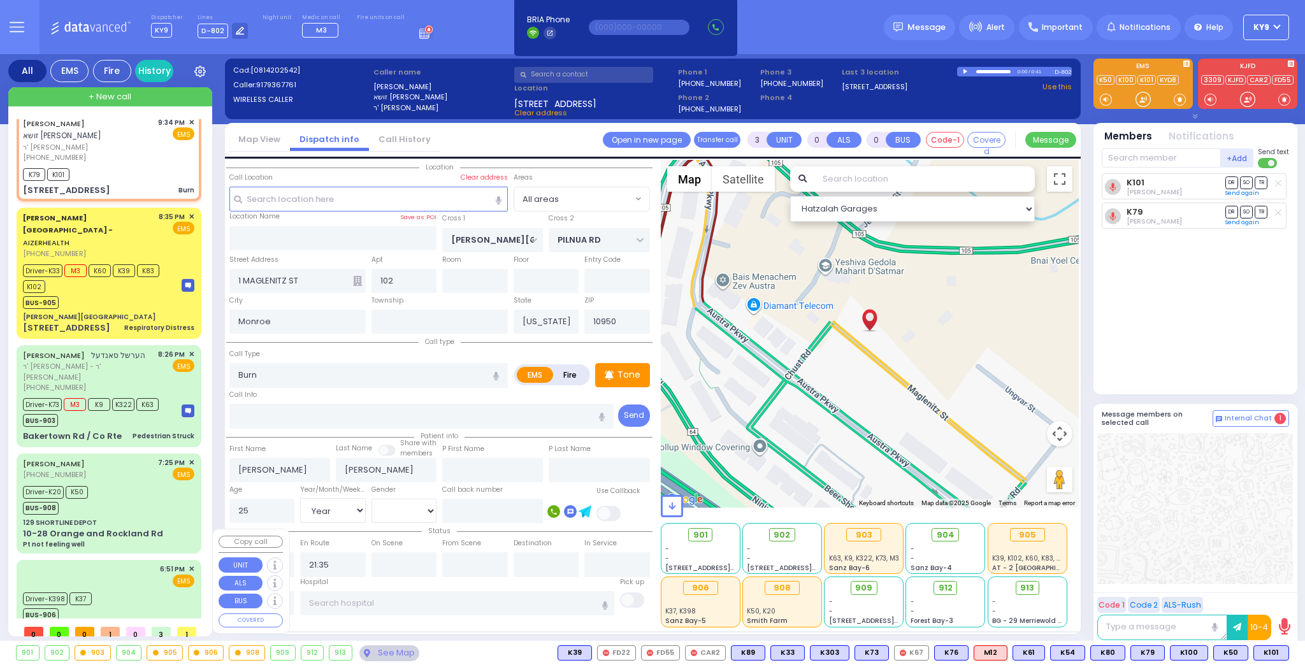
scroll to position [7, 0]
click at [157, 588] on div "Driver-K398 K37 BUS-906" at bounding box center [108, 604] width 171 height 32
type input "6"
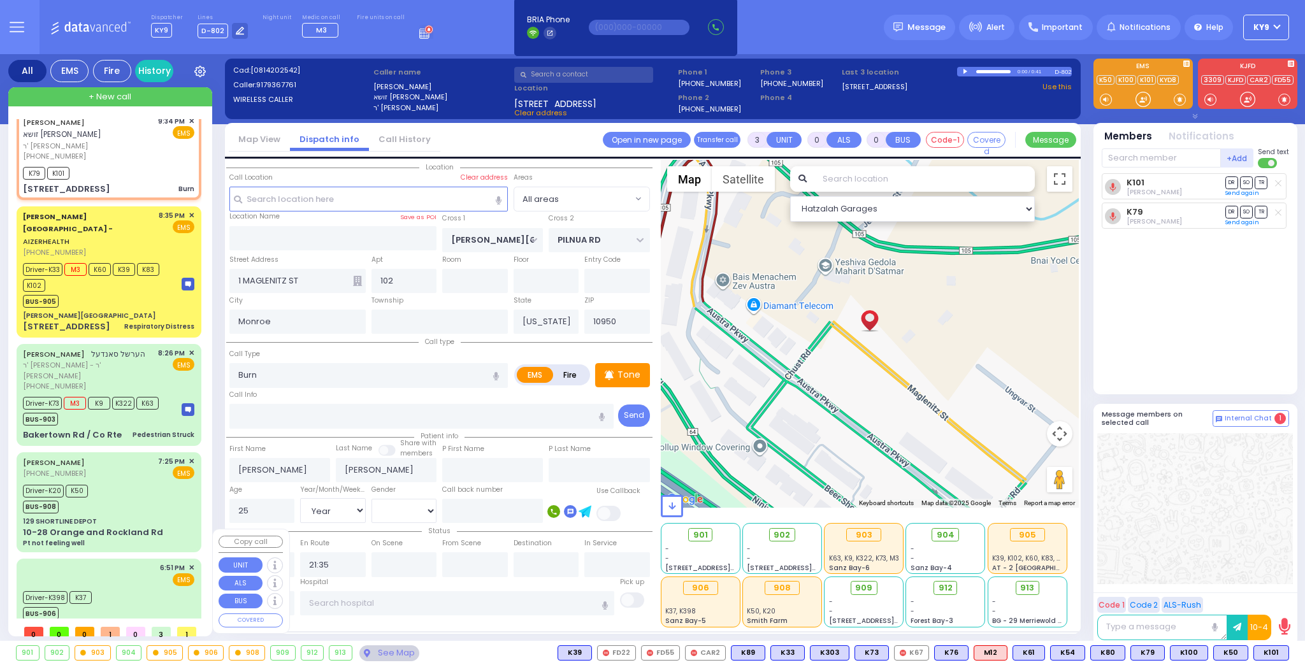
select select
type input "Emergency Transport"
radio input "true"
type input "[PERSON_NAME]"
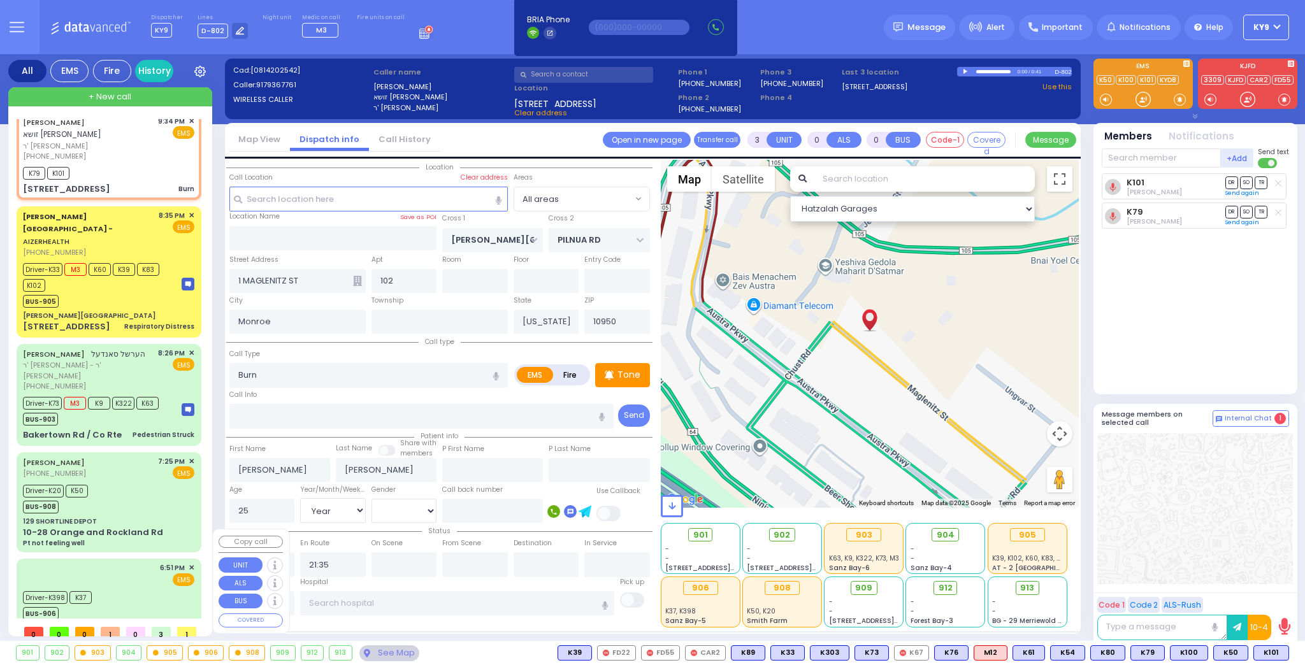
type input "16"
select select "Year"
select select "[DEMOGRAPHIC_DATA]"
type input "18:51"
type input "18:52"
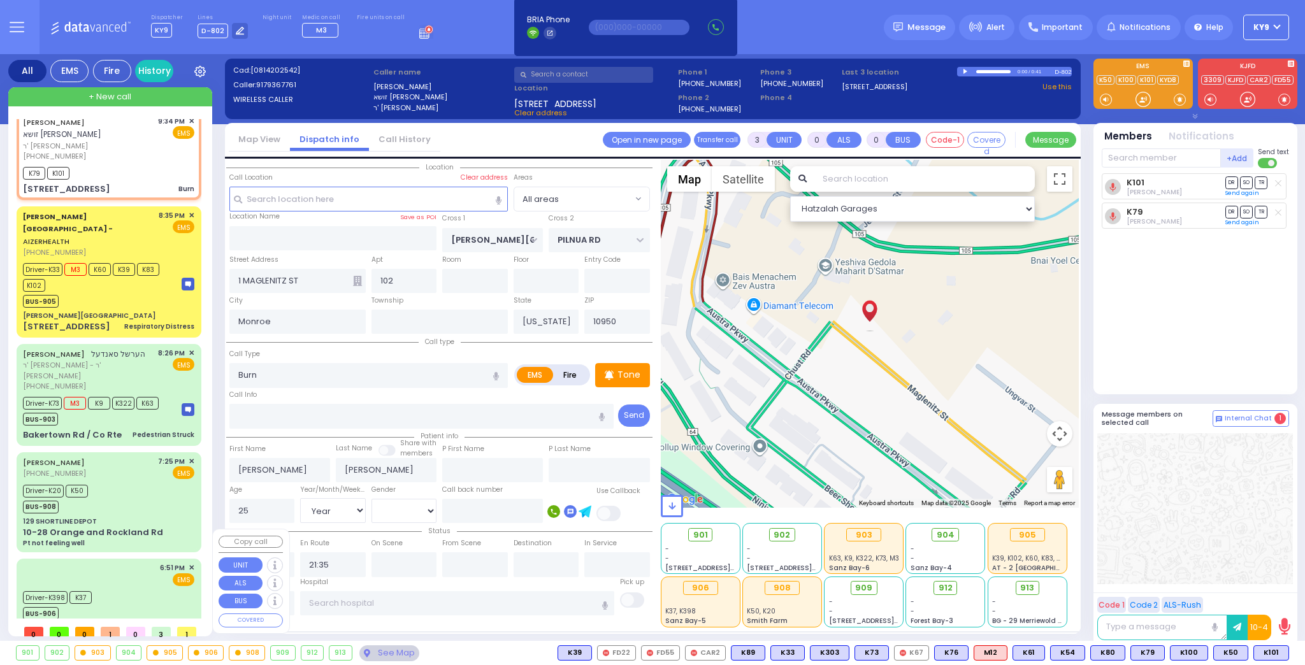
type input "19:10"
type input "19:15"
type input "[US_STATE] Presbyterian [PERSON_NAME][GEOGRAPHIC_DATA]"
select select "Hatzalah Garages"
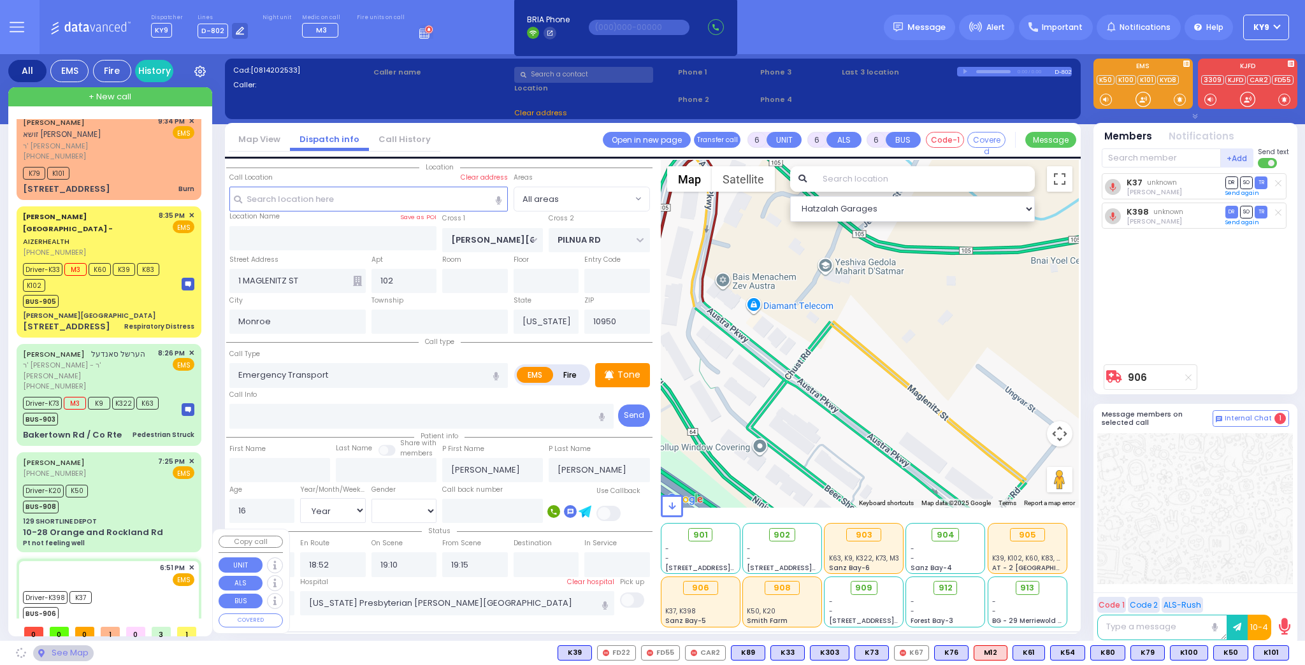
type input "[GEOGRAPHIC_DATA]"
type input "[STREET_ADDRESS]"
type input "[GEOGRAPHIC_DATA]"
type input "12401"
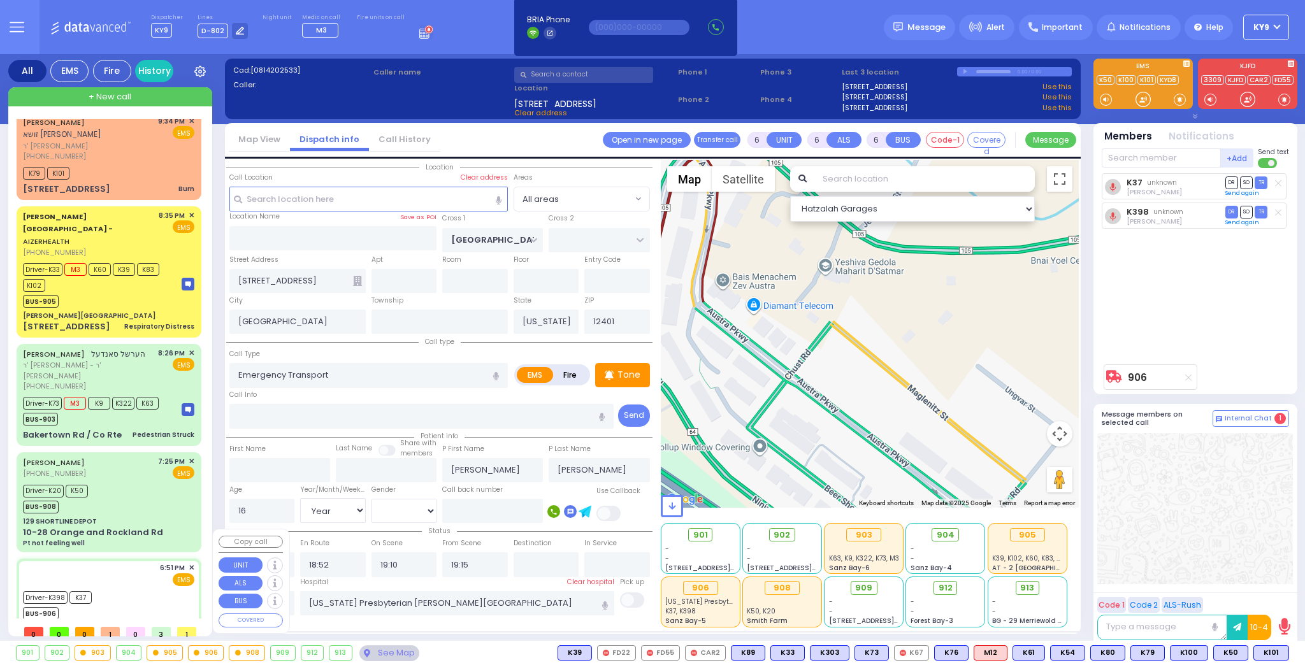
click at [157, 588] on div "Driver-K398 K37 BUS-906" at bounding box center [108, 604] width 171 height 32
select select
radio input "true"
select select "Year"
select select "[DEMOGRAPHIC_DATA]"
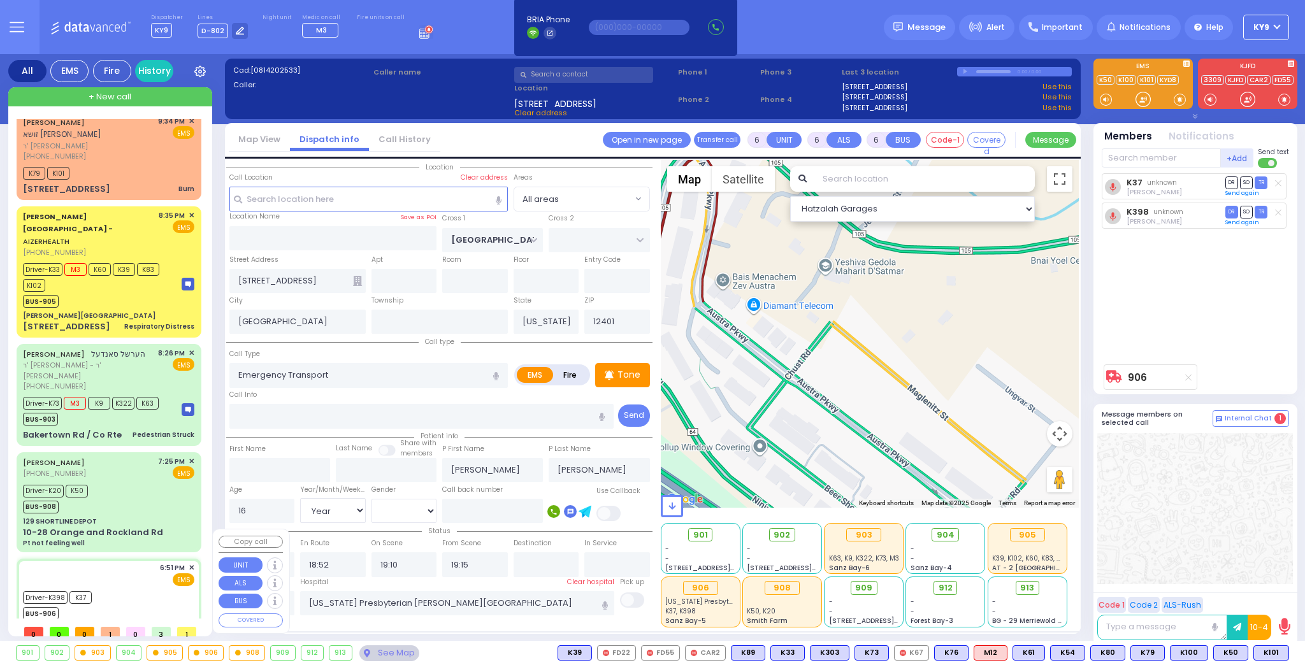
select select "Hatzalah Garages"
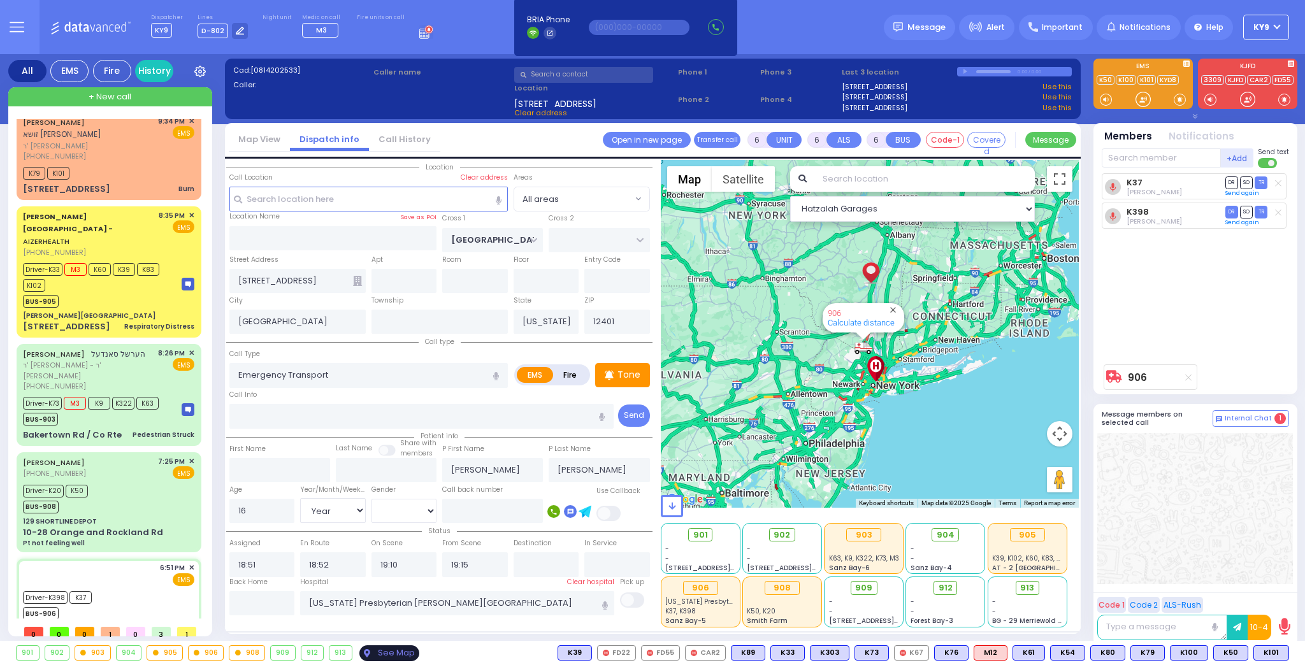
click at [365, 649] on div "See Map" at bounding box center [390, 654] width 60 height 16
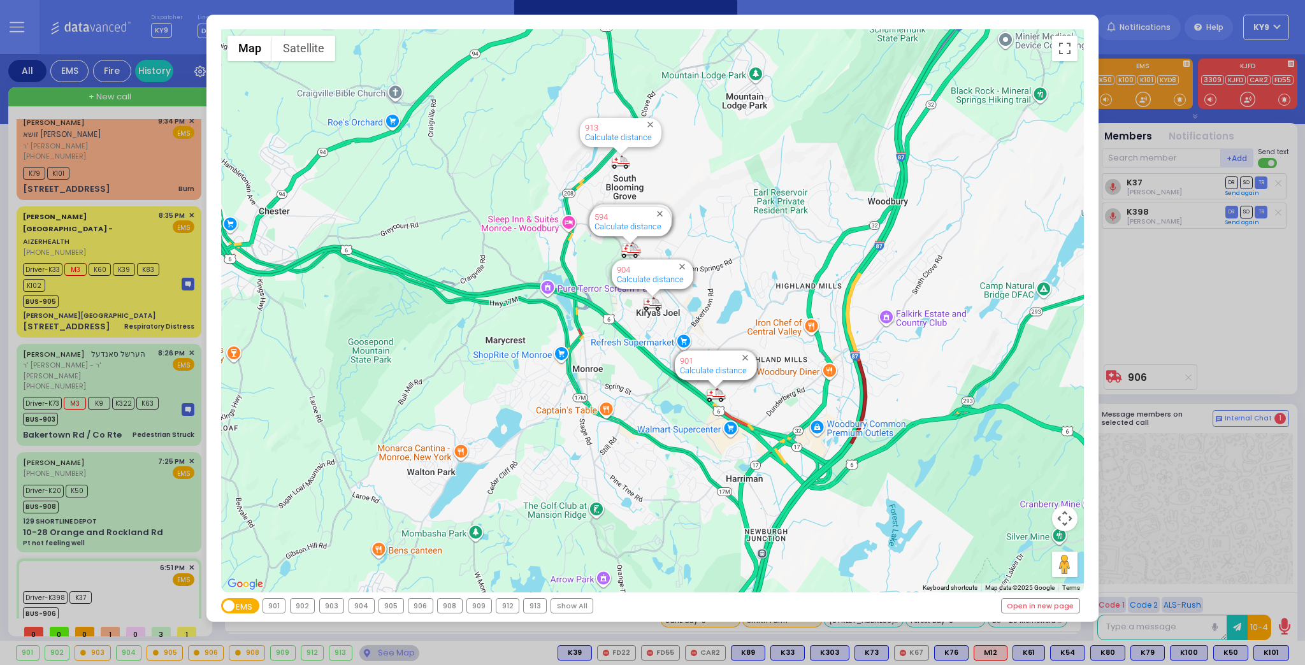
click at [411, 607] on div "906" at bounding box center [421, 606] width 24 height 14
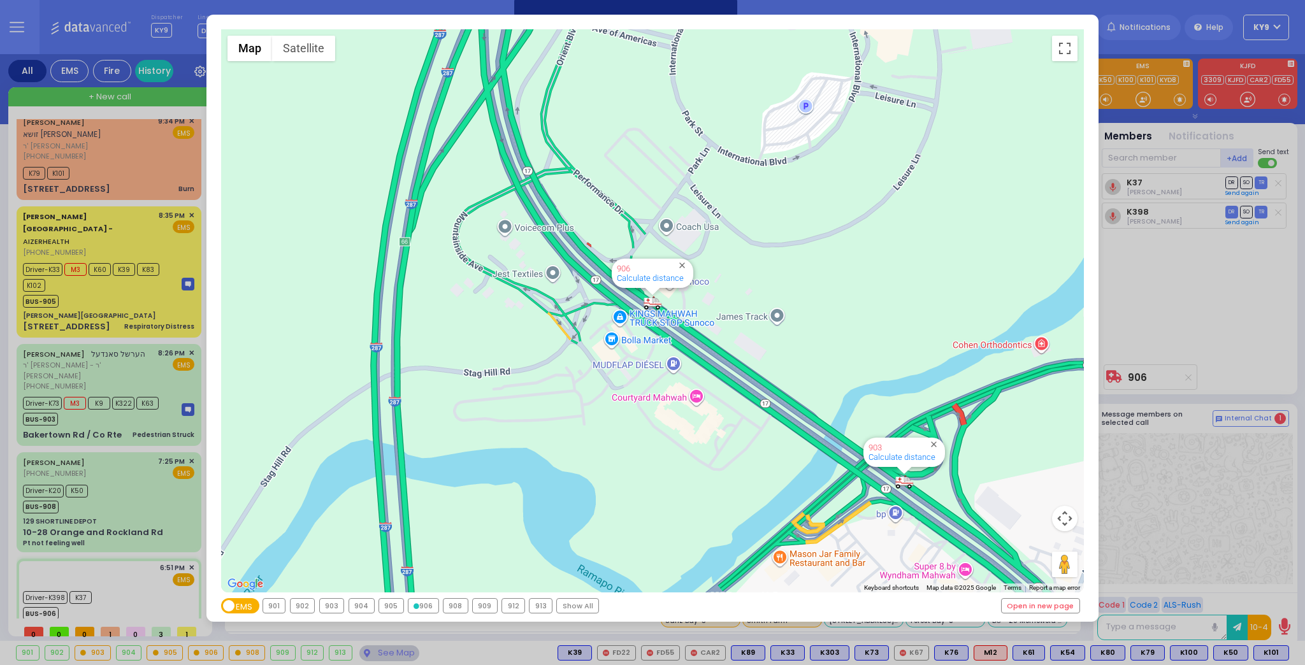
click at [414, 607] on icon at bounding box center [417, 607] width 6 height 6
click at [446, 606] on div "908" at bounding box center [456, 606] width 24 height 14
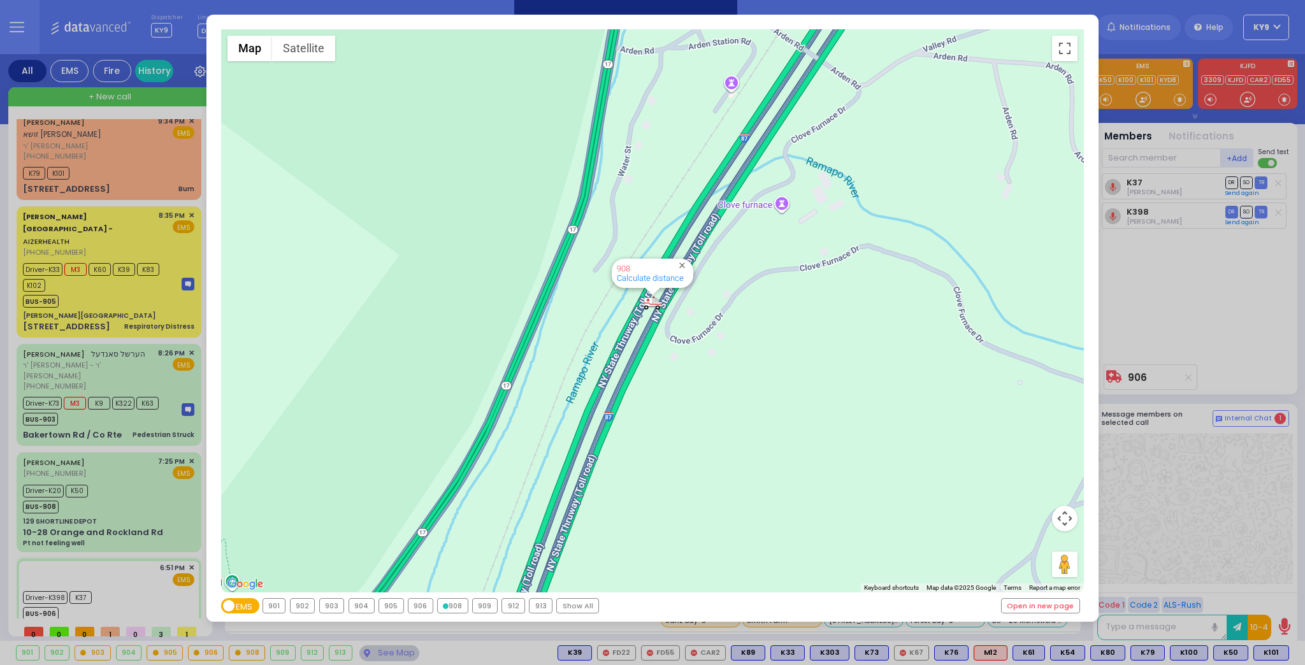
click at [324, 605] on div "903" at bounding box center [332, 606] width 24 height 14
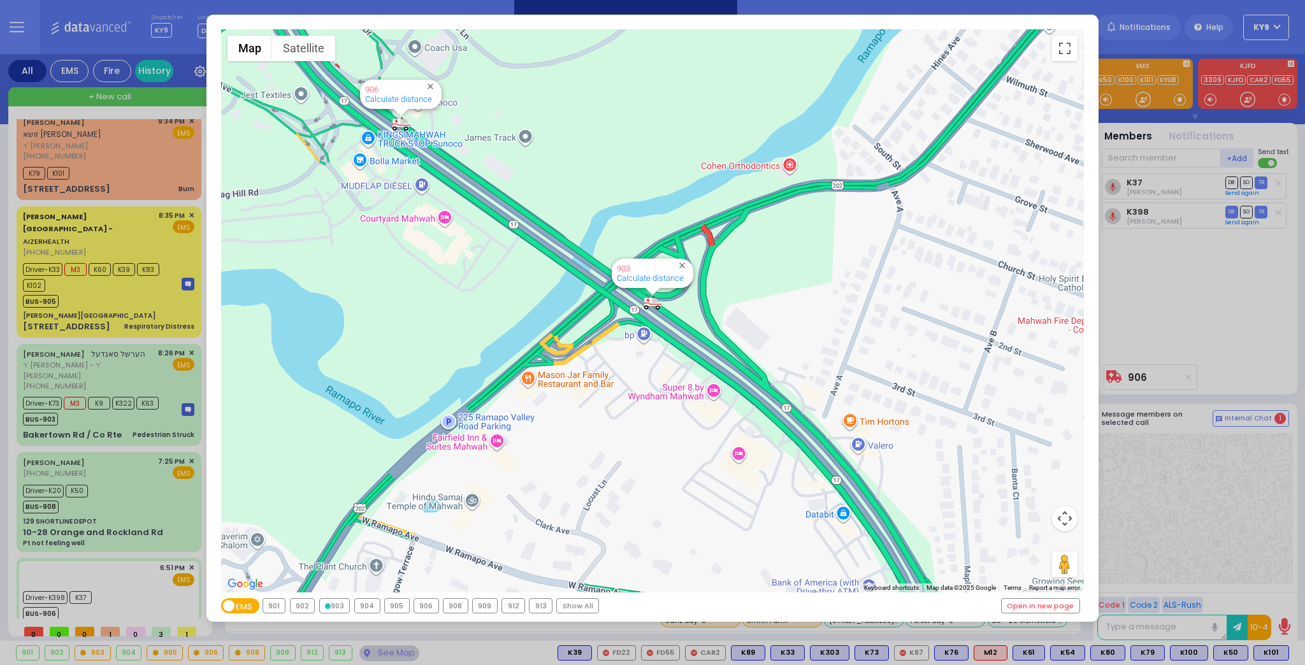
click at [395, 604] on div "905" at bounding box center [397, 606] width 24 height 14
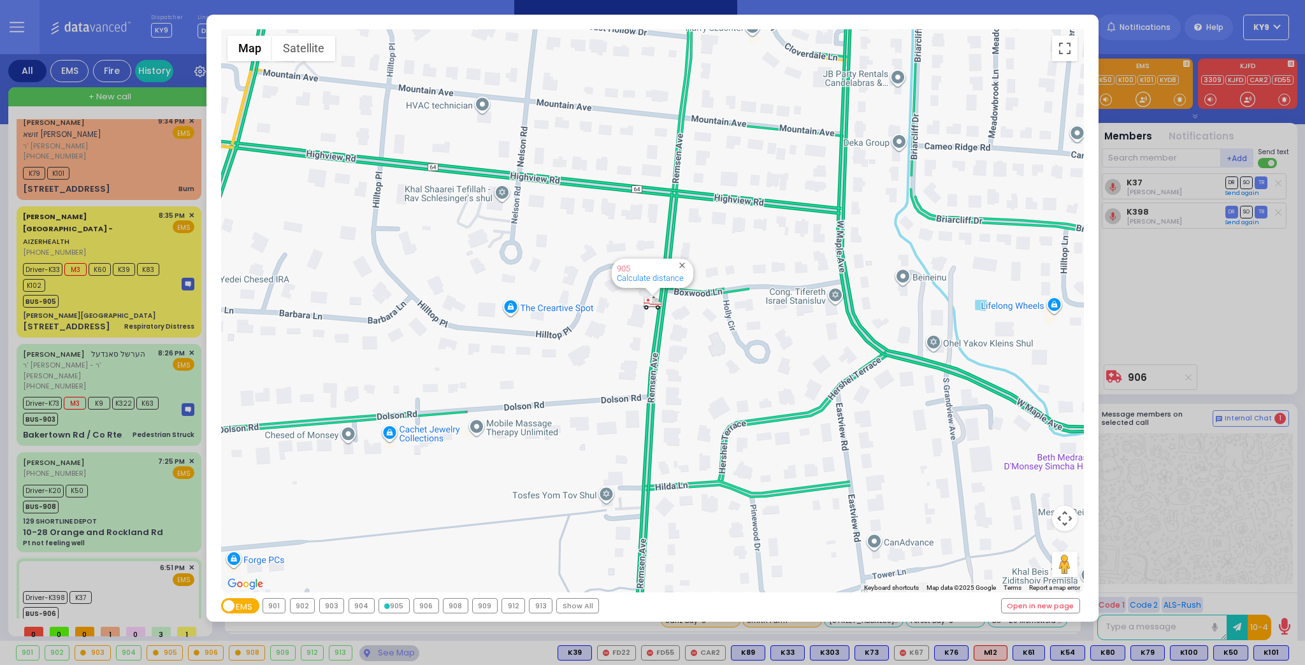
click at [154, 156] on div "← Move left → Move right ↑ Move up ↓ Move down + Zoom in - Zoom out Home Jump l…" at bounding box center [652, 332] width 1305 height 665
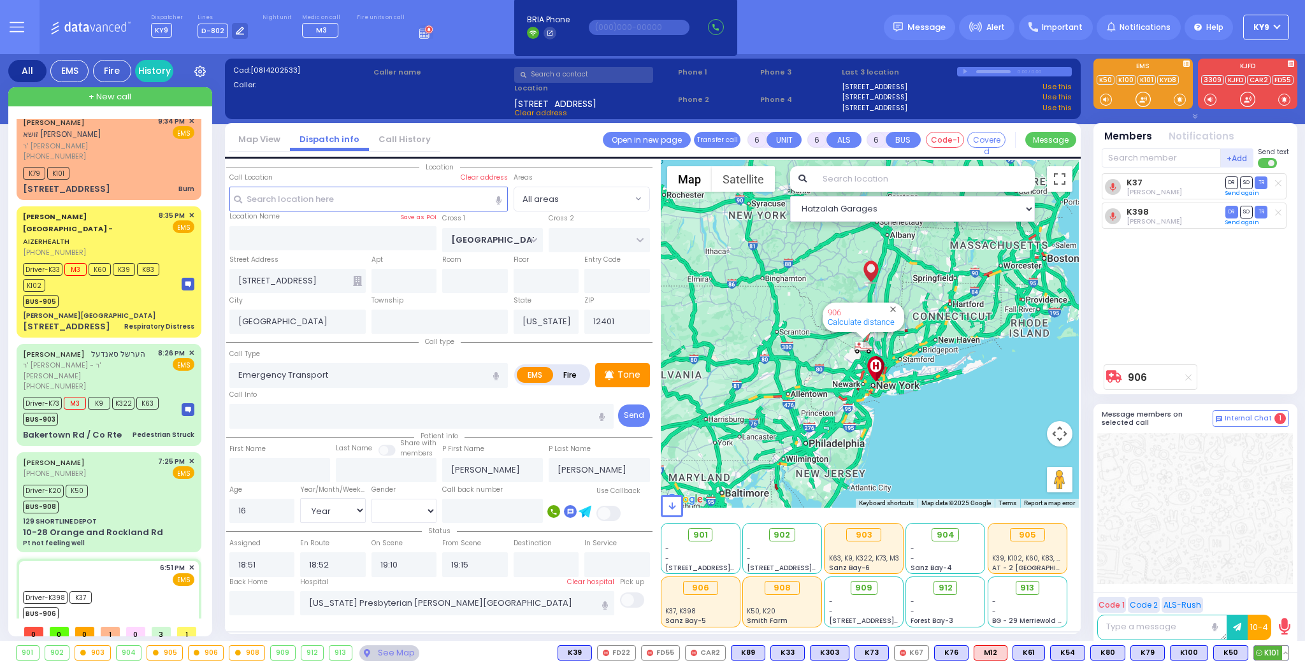
click at [1284, 653] on button at bounding box center [1286, 653] width 6 height 14
click at [1278, 596] on icon at bounding box center [1276, 596] width 13 height 13
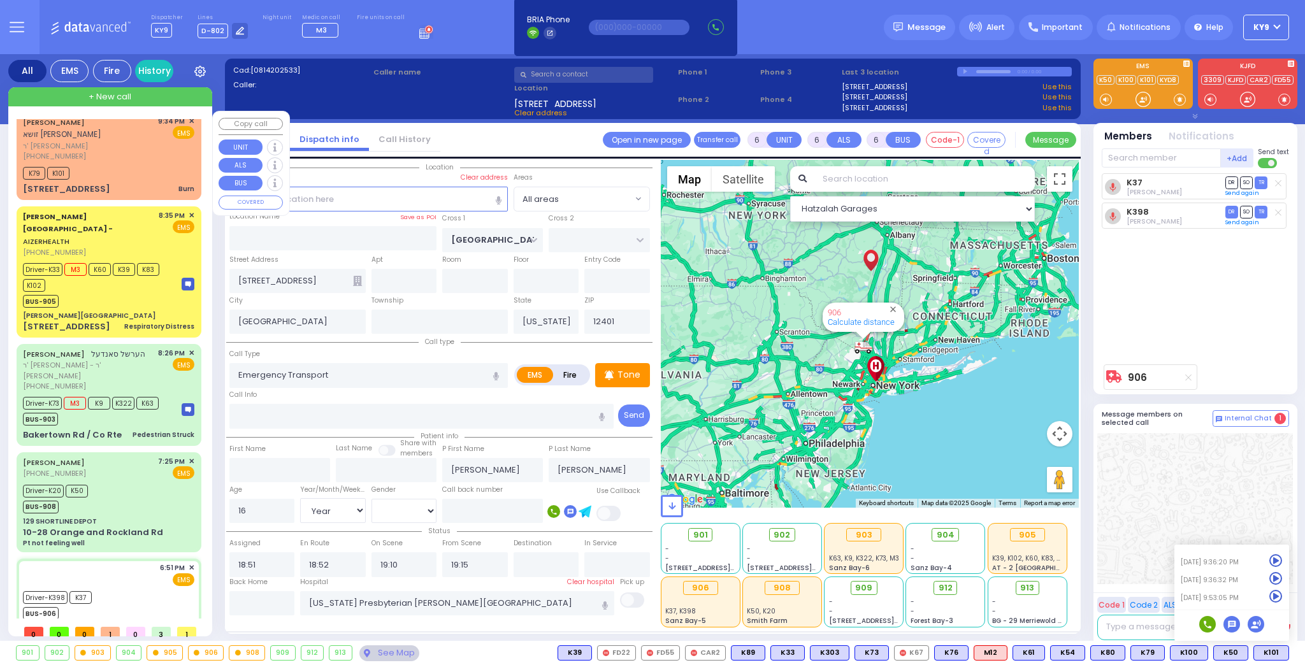
click at [137, 151] on div "(917) 936-7761" at bounding box center [88, 156] width 131 height 11
type input "3"
type input "0"
select select
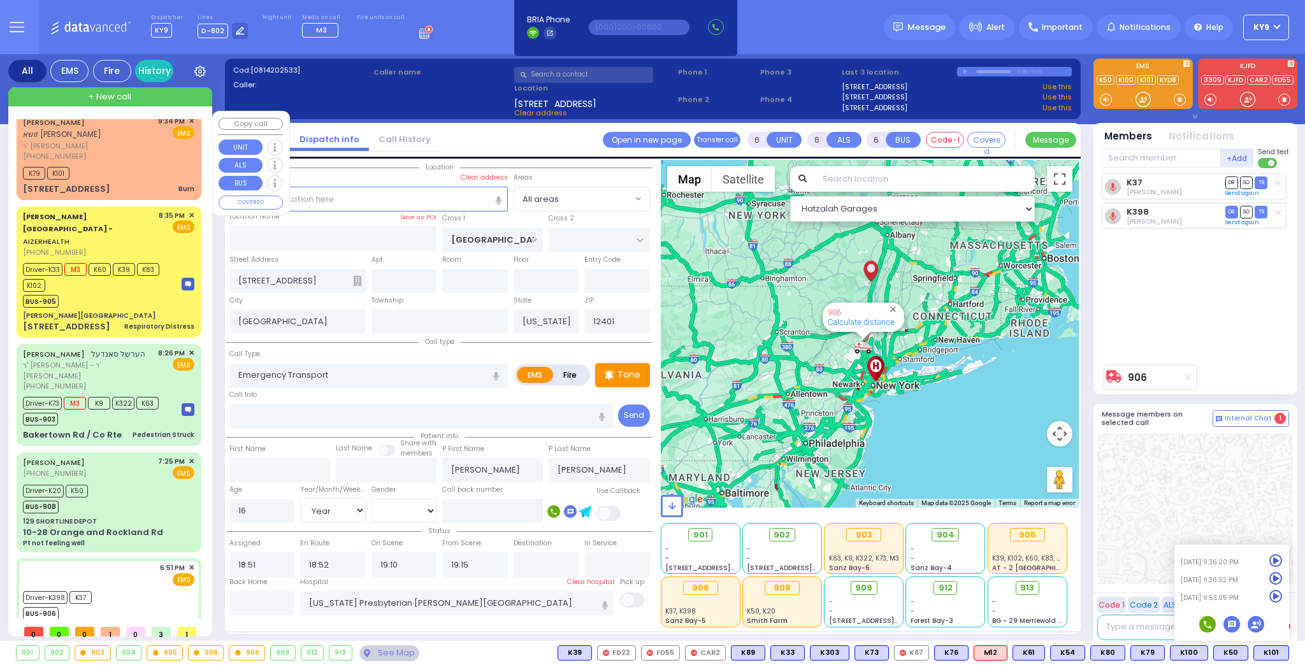
type input "Burn"
radio input "true"
type input "ZISHA JACOB J."
type input "KOHN"
type input "25"
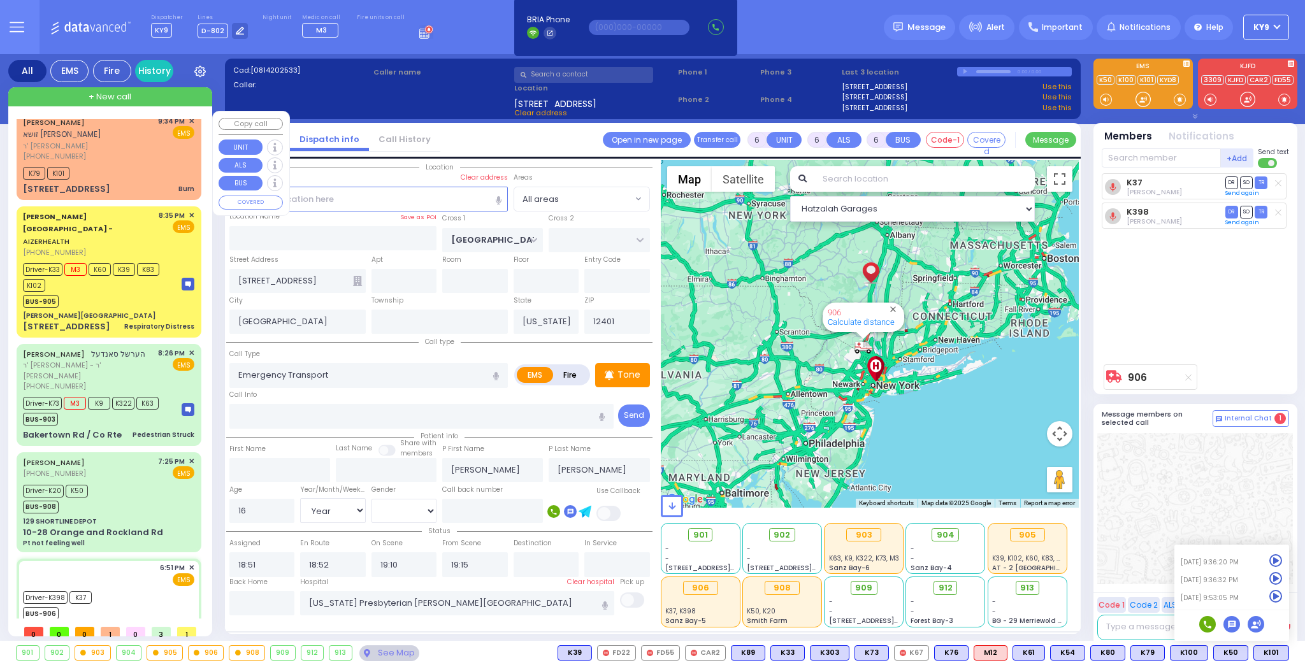
select select "Year"
select select "[DEMOGRAPHIC_DATA]"
type input "21:34"
type input "21:35"
type input "S.M. ROSMER RD"
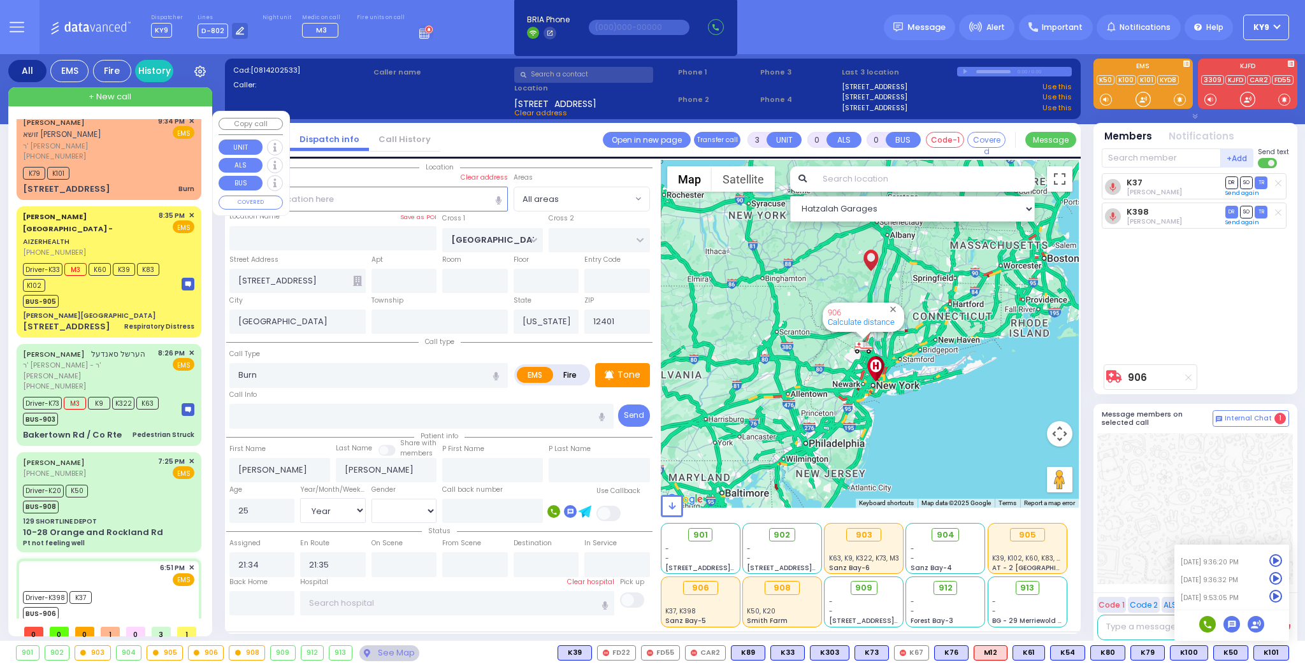
type input "PILNUA RD"
type input "1 MAGLENITZ ST"
type input "102"
type input "Monroe"
type input "10950"
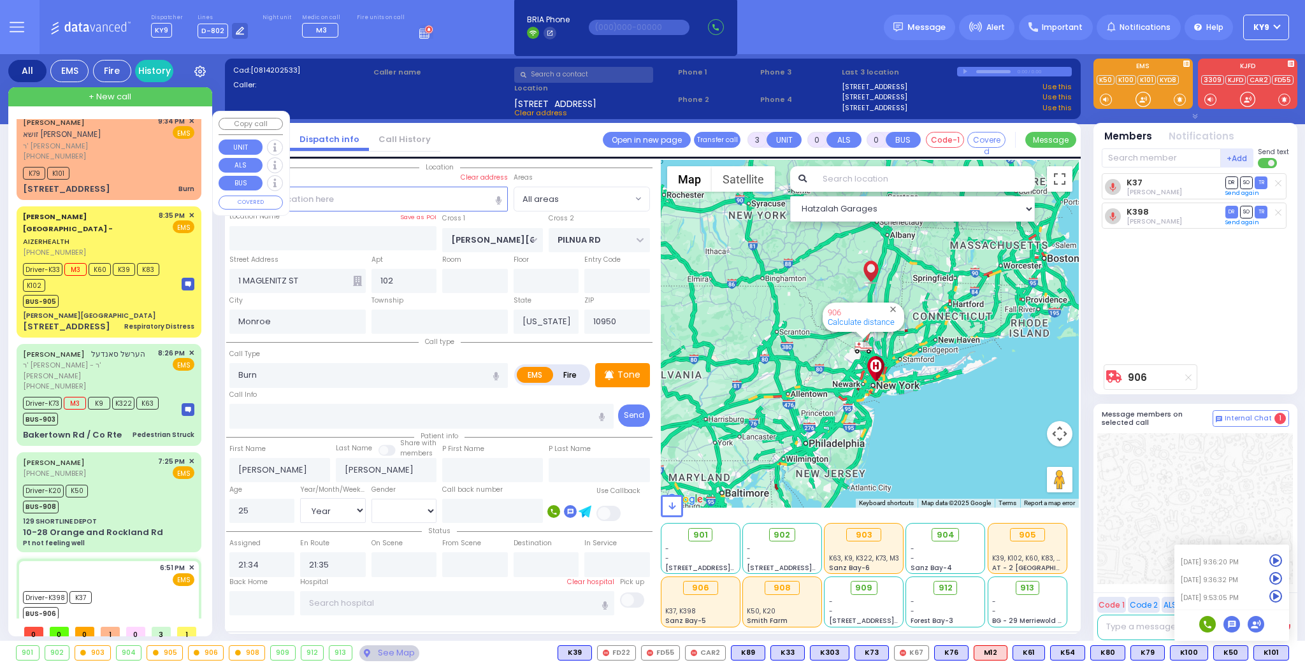
select select "Hatzalah Garages"
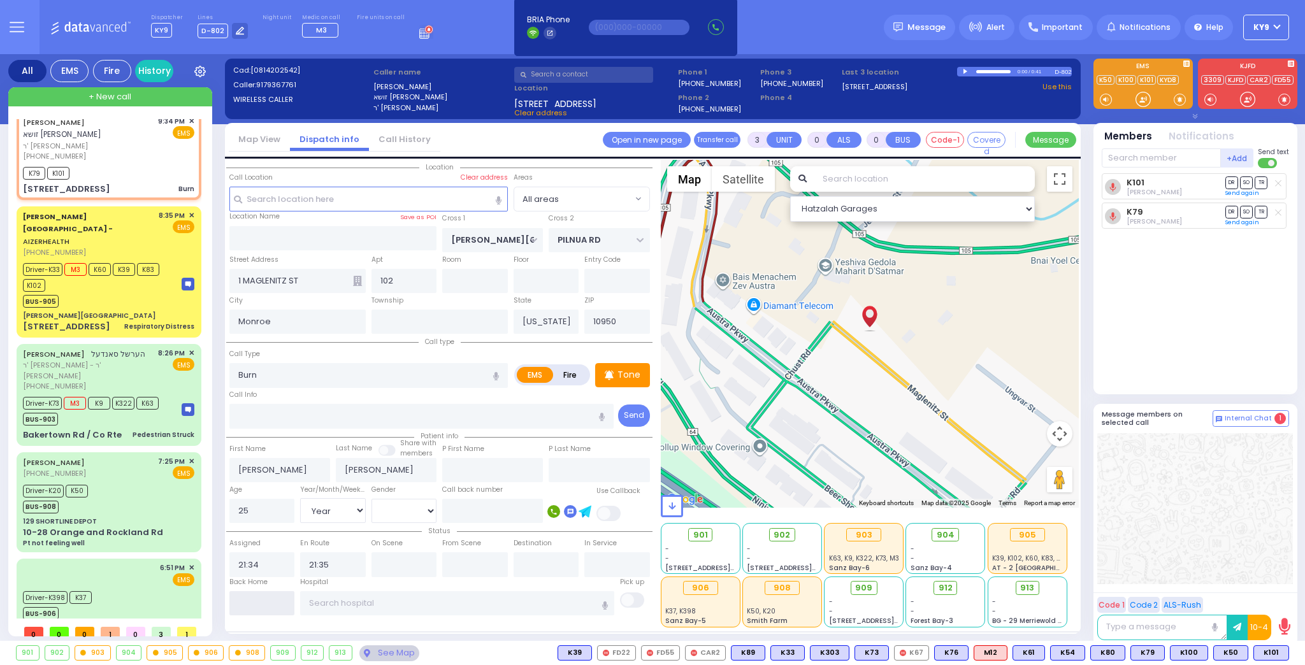
click at [258, 602] on input "text" at bounding box center [262, 604] width 66 height 24
click at [258, 601] on input "text" at bounding box center [262, 604] width 66 height 24
click at [260, 601] on input "text" at bounding box center [262, 604] width 66 height 24
type input "21:58"
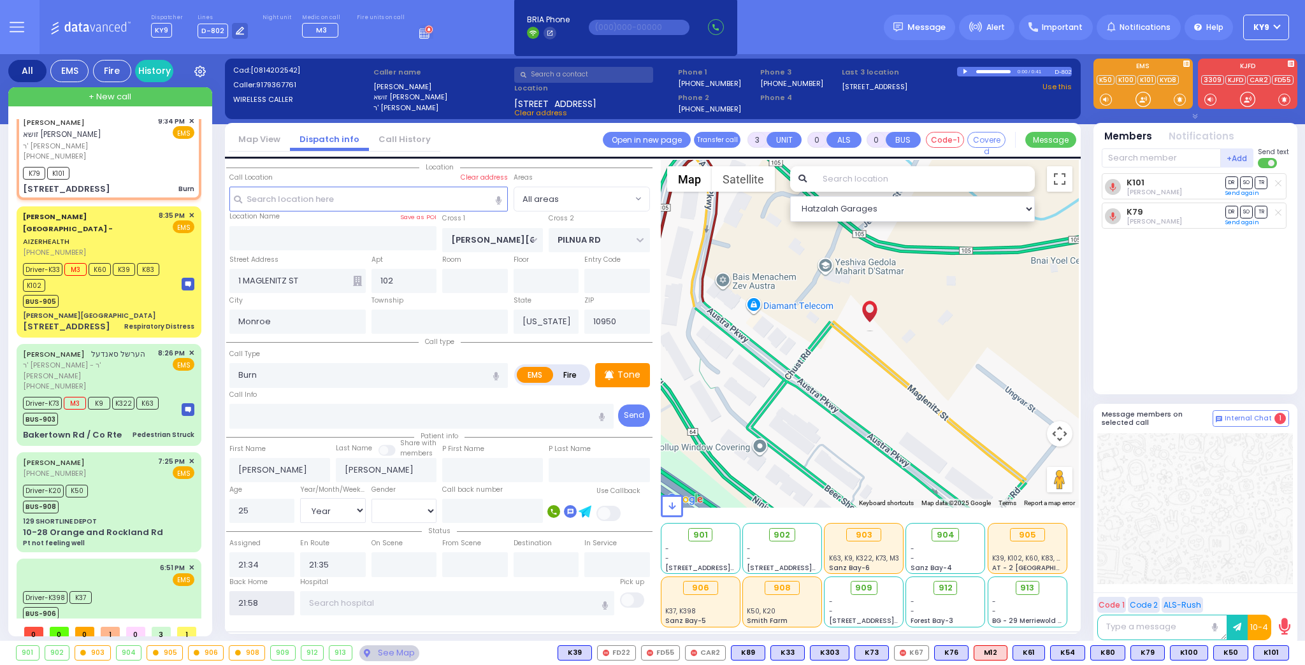
select select
radio input "true"
select select
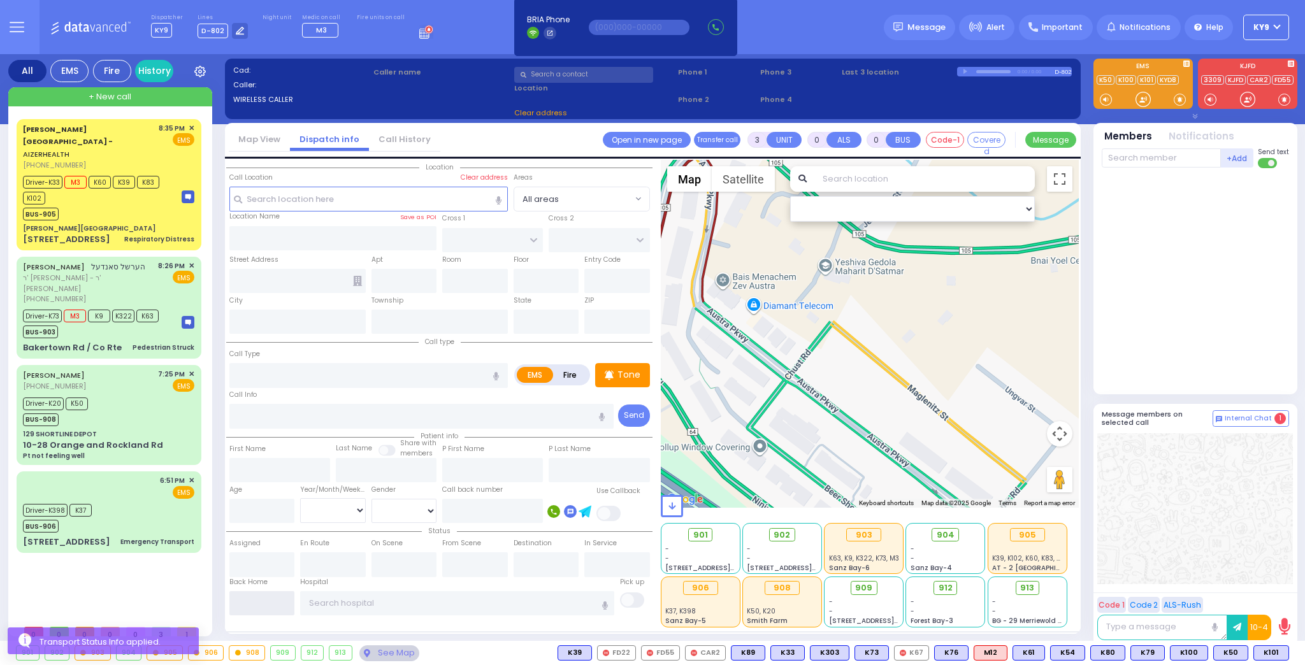
scroll to position [0, 0]
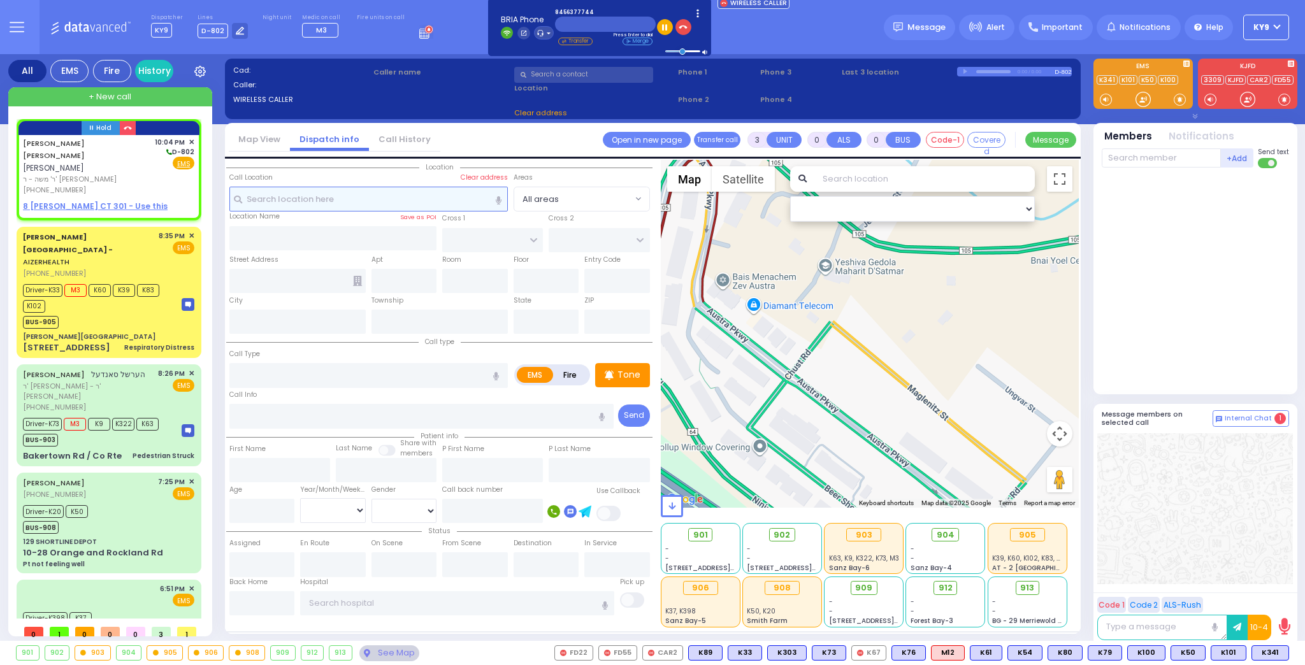
type input "2"
type input "1"
select select
radio input "true"
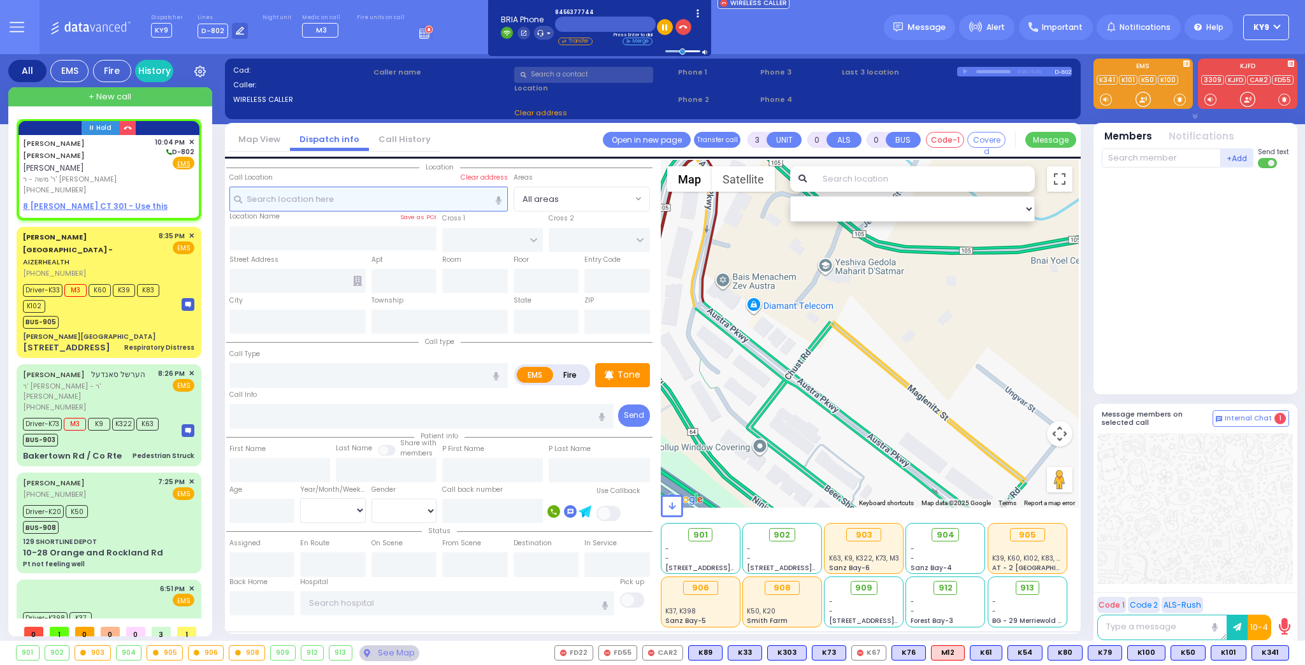
type input "YITZCHOK SHUL"
type input "CUAN"
select select
type input "22:04"
select select "Hatzalah Garages"
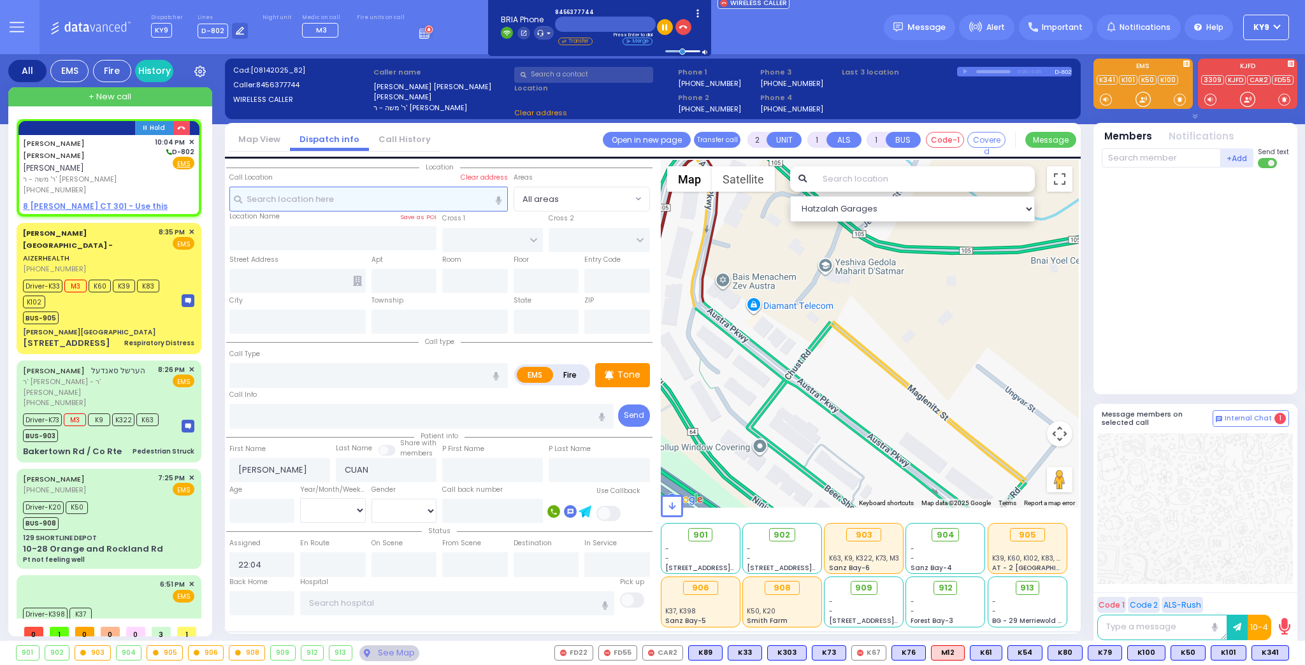
select select
radio input "true"
select select
select select "Hatzalah Garages"
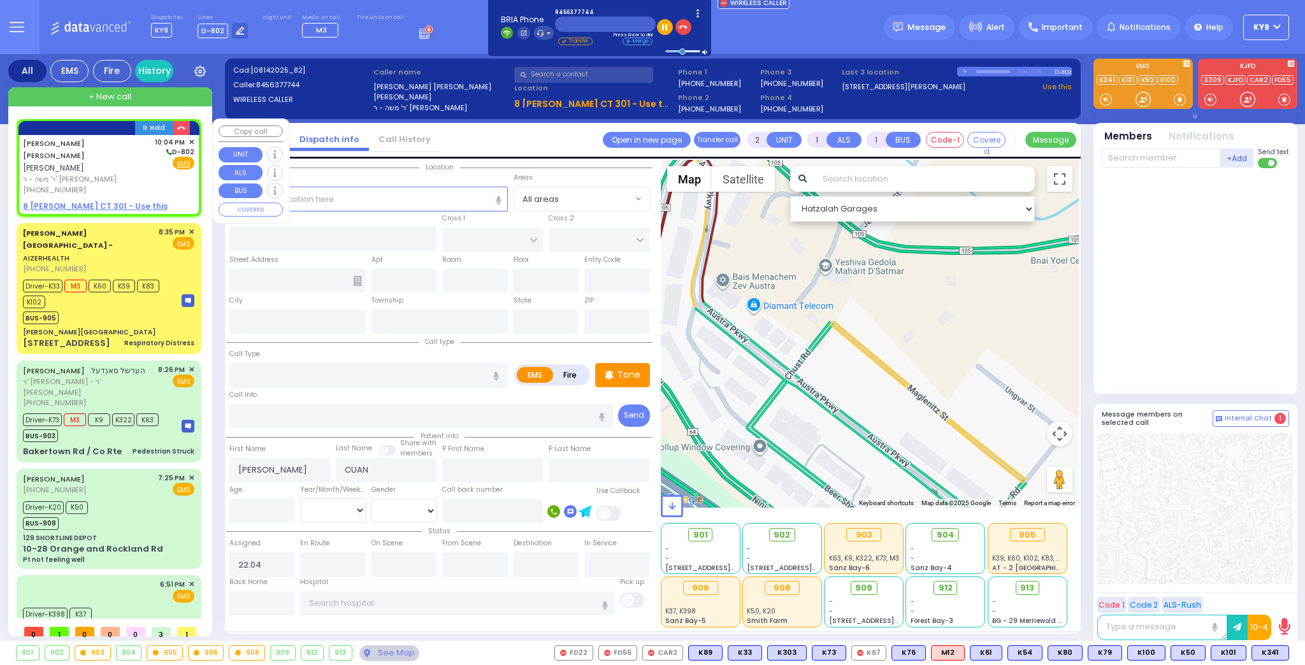
click at [127, 174] on span "ר' משה - ר' אהרן דניאל מאלח" at bounding box center [86, 179] width 127 height 11
select select
radio input "true"
select select
select select "Hatzalah Garages"
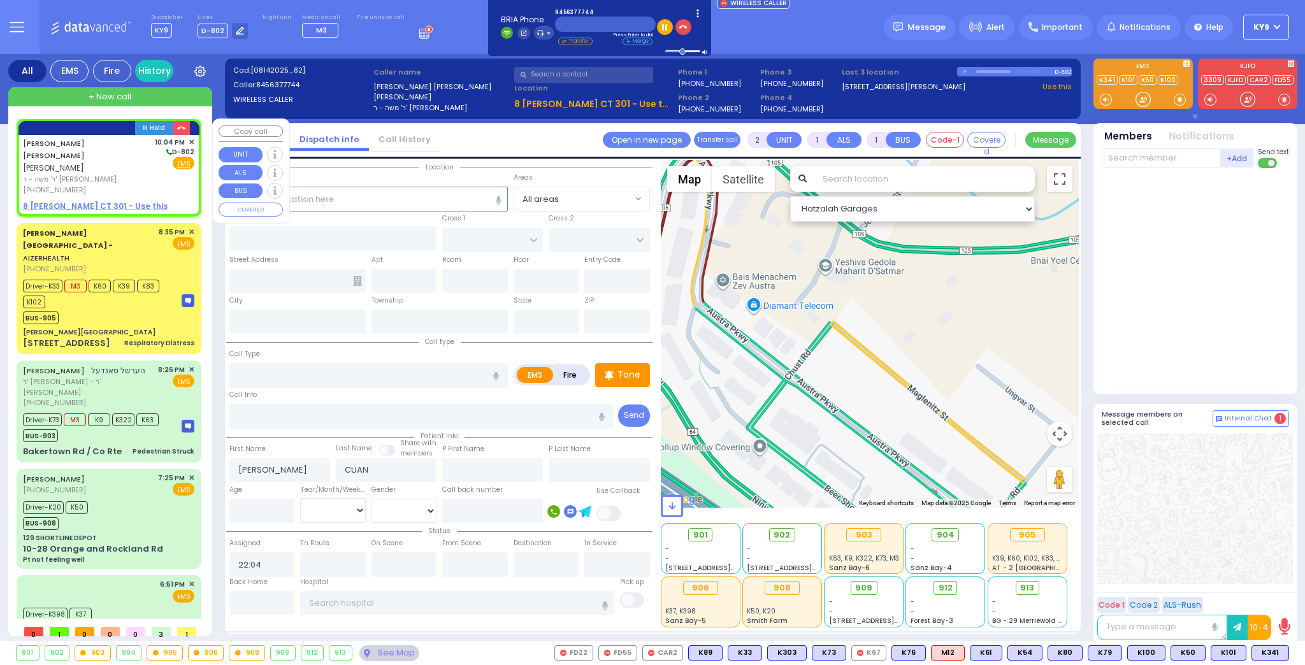
click at [108, 201] on u "8 LEMBERG CT 301 - Use this" at bounding box center [95, 206] width 145 height 11
select select
radio input "true"
select select
select select "Hatzalah Garages"
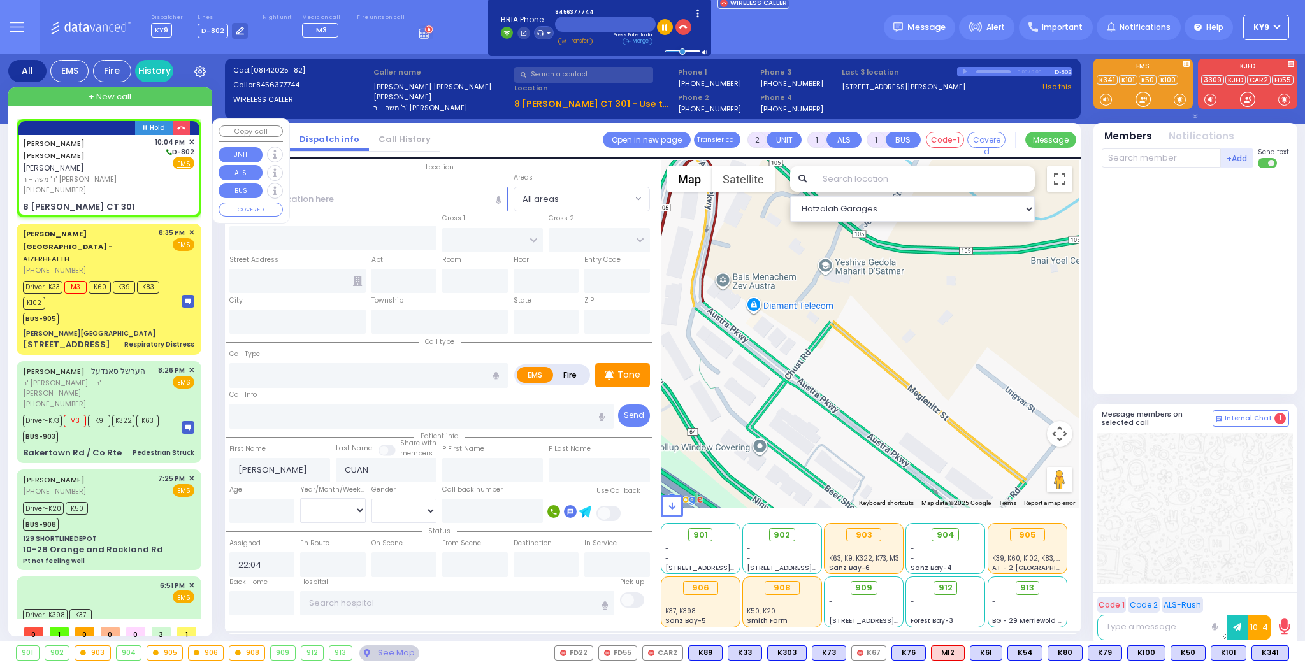
select select
radio input "true"
select select
type input "ACRES RD"
type input "8 LEMBERG CT"
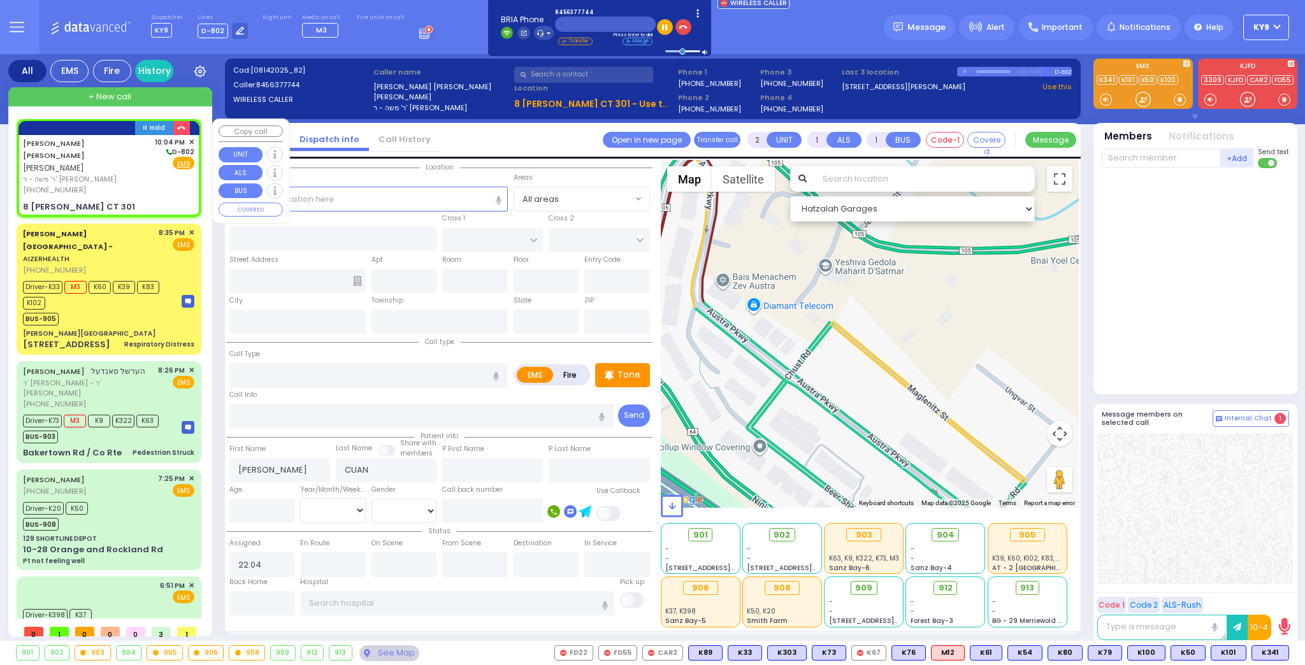
type input "301"
type input "Monroe"
type input "[US_STATE]"
type input "10950"
select select "Hatzalah Garages"
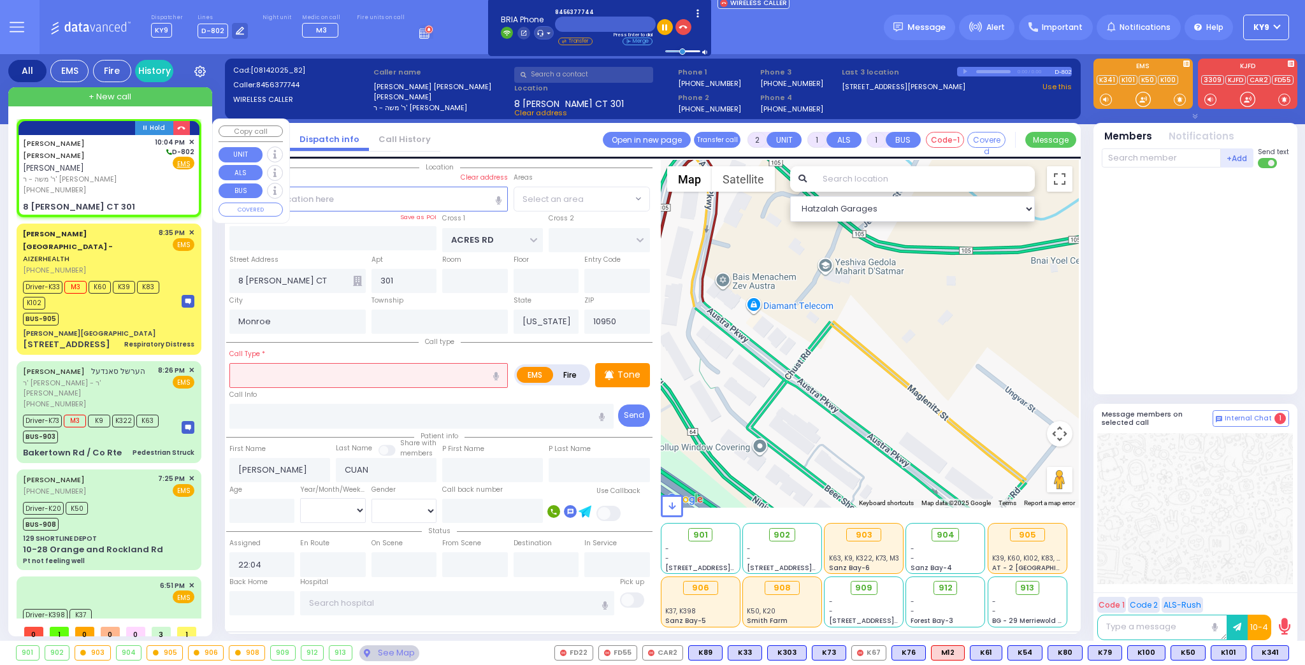
select select "PALM TREE"
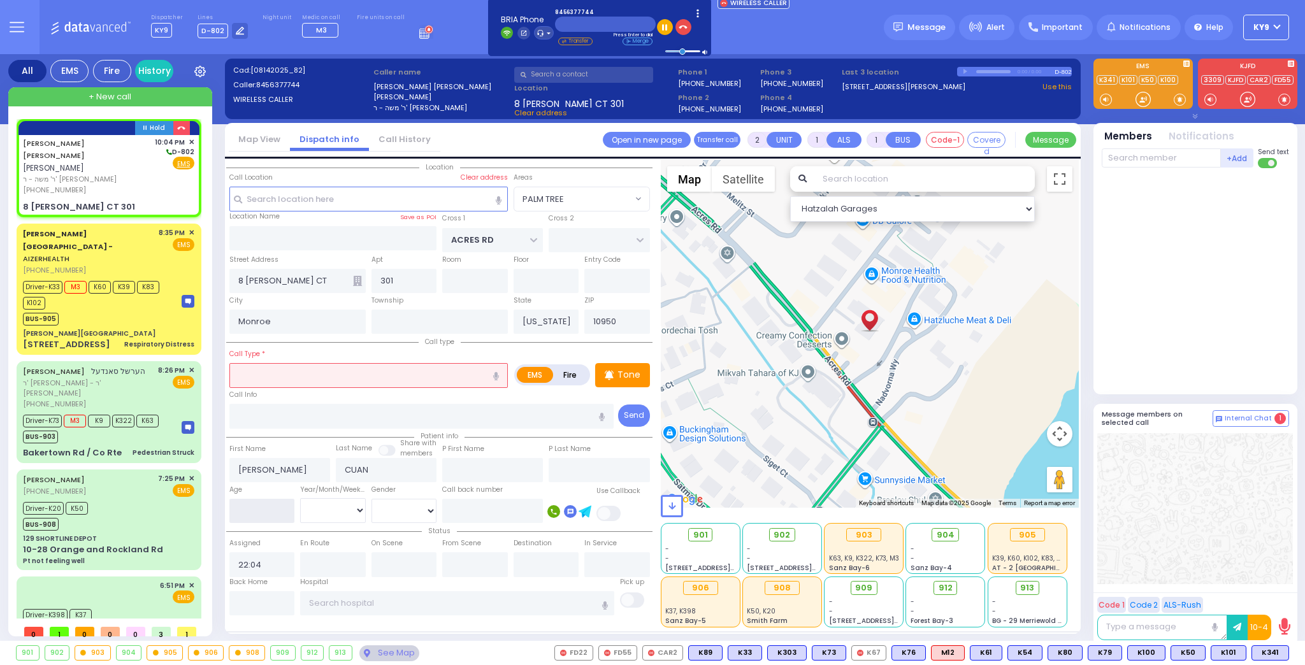
click at [282, 516] on input "number" at bounding box center [262, 511] width 66 height 24
type input "3"
click at [312, 515] on select "Year Month Week Day" at bounding box center [333, 510] width 66 height 24
select select
radio input "true"
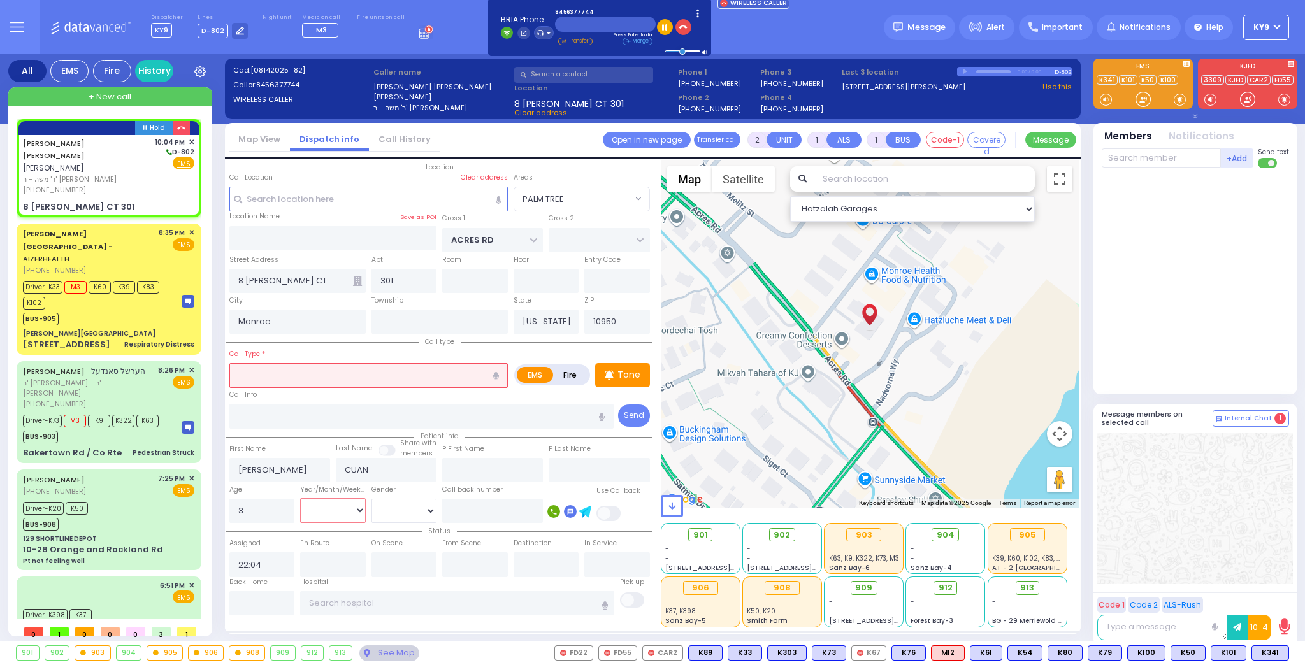
select select
select select "Hatzalah Garages"
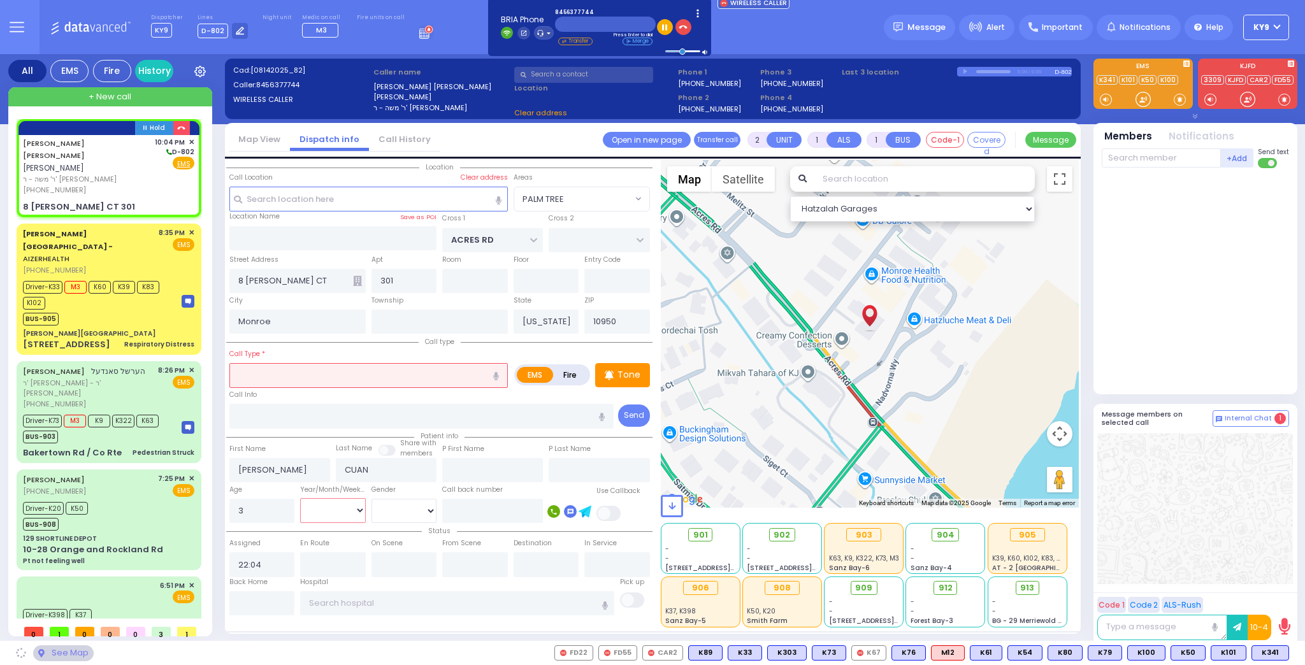
select select "Month"
click at [300, 498] on select "Year Month Week Day" at bounding box center [333, 510] width 66 height 24
select select "PALM TREE"
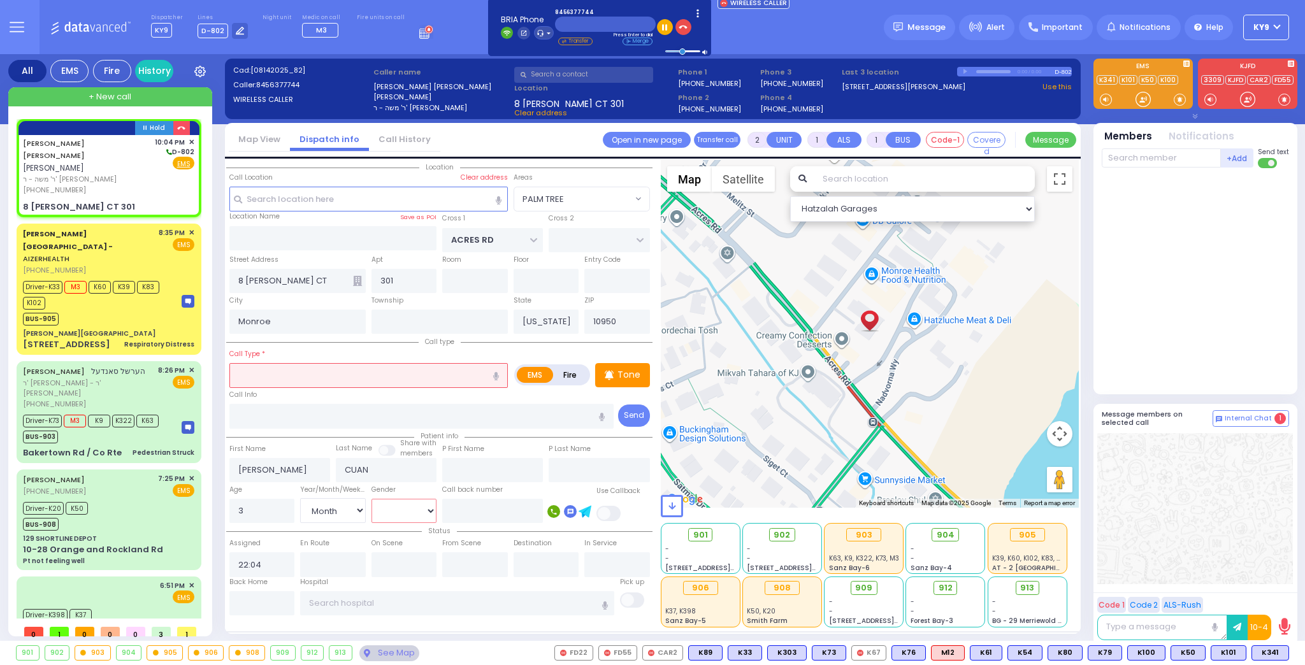
select select
radio input "true"
select select "Month"
click at [384, 518] on select "[DEMOGRAPHIC_DATA] [DEMOGRAPHIC_DATA]" at bounding box center [405, 511] width 66 height 24
select select "Hatzalah Garages"
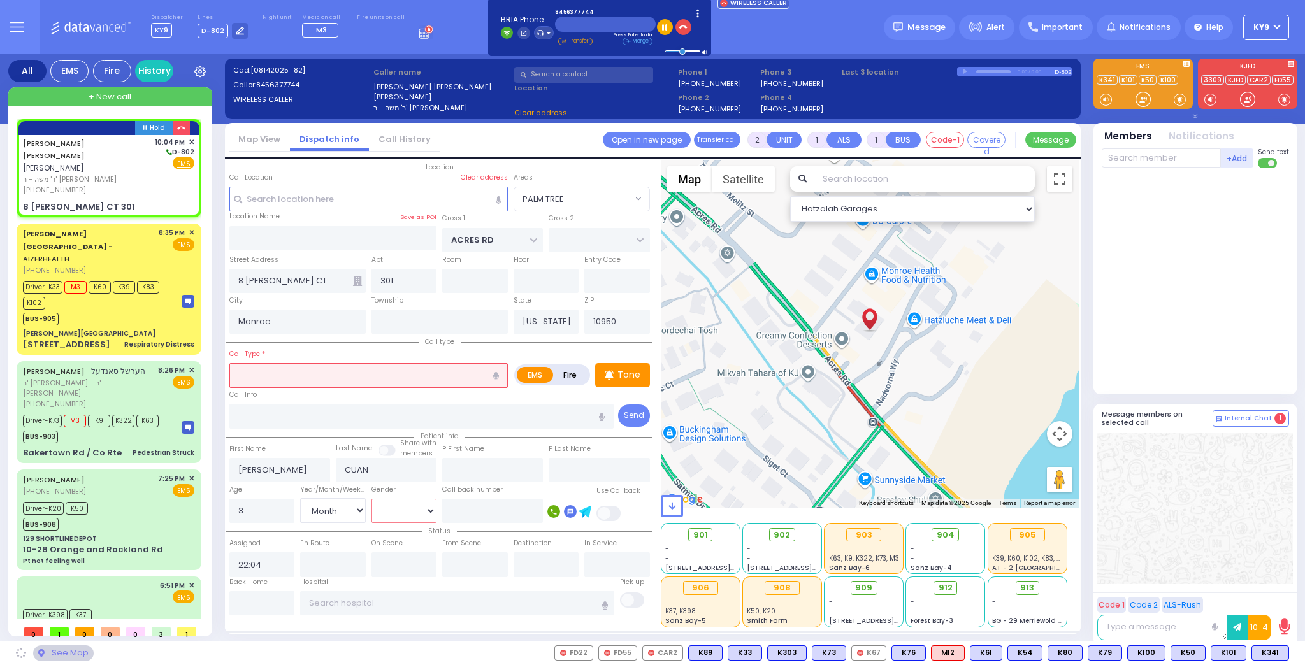
select select "PALM TREE"
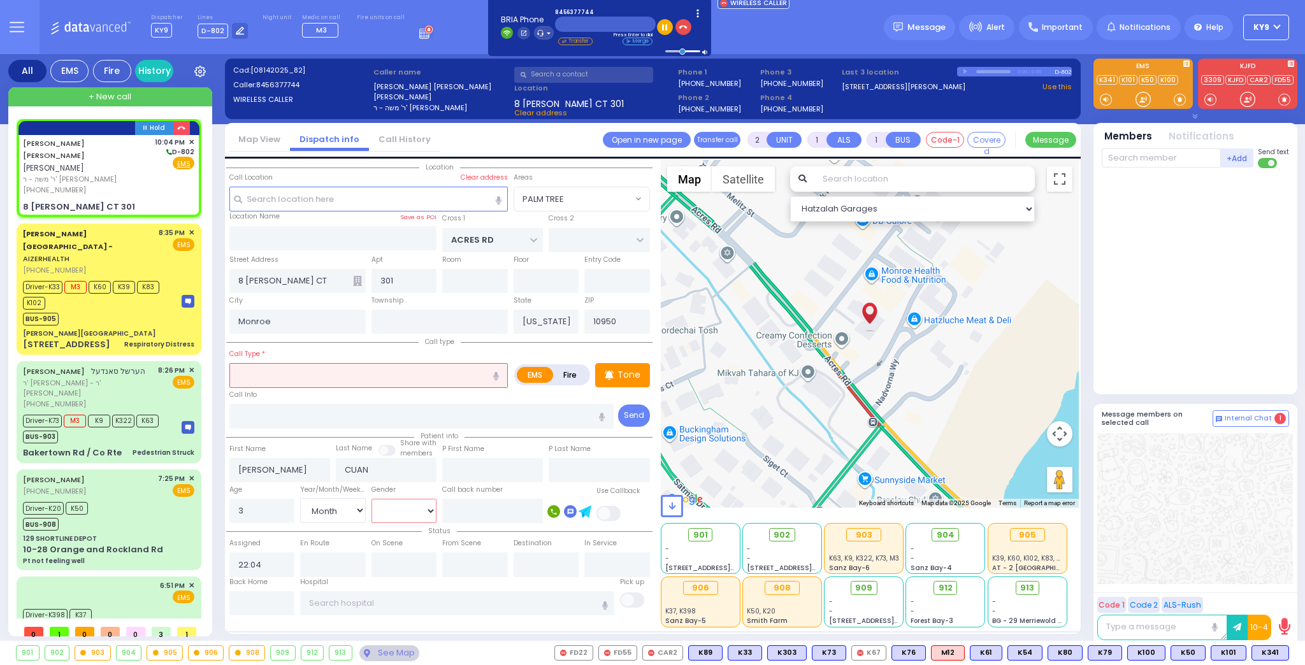
select select "[DEMOGRAPHIC_DATA]"
click at [372, 499] on select "[DEMOGRAPHIC_DATA] [DEMOGRAPHIC_DATA]" at bounding box center [405, 511] width 66 height 24
select select
radio input "true"
select select "Month"
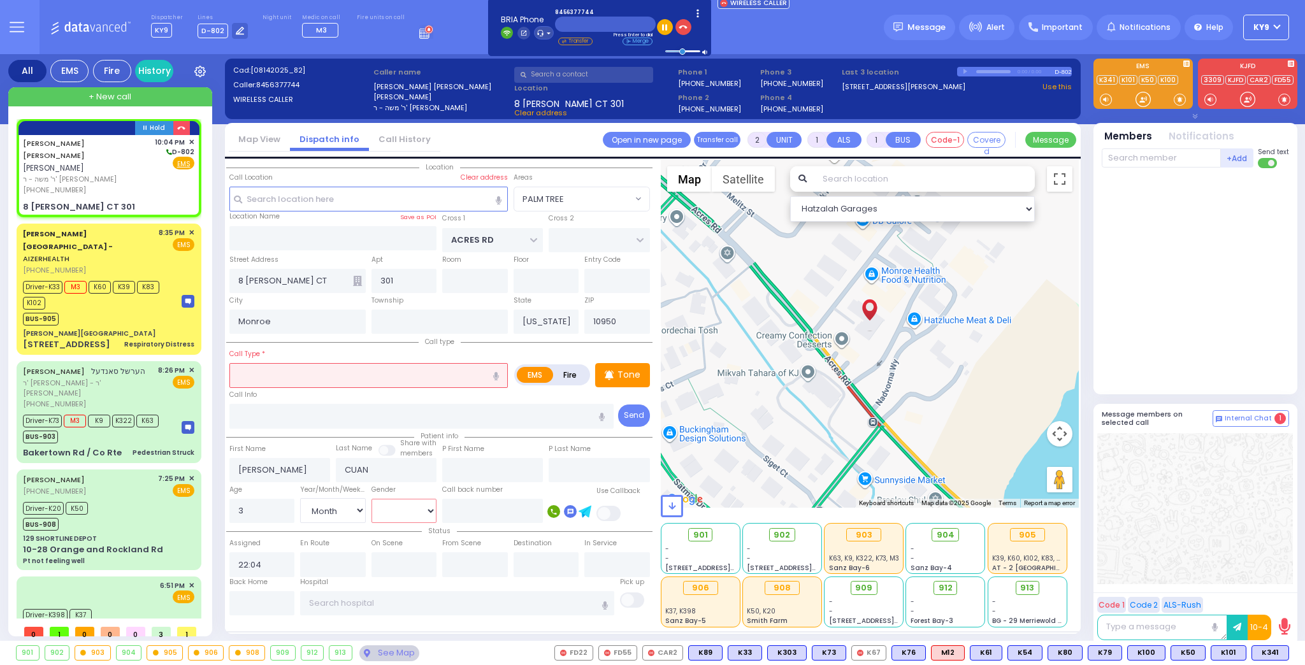
select select "[DEMOGRAPHIC_DATA]"
select select "Hatzalah Garages"
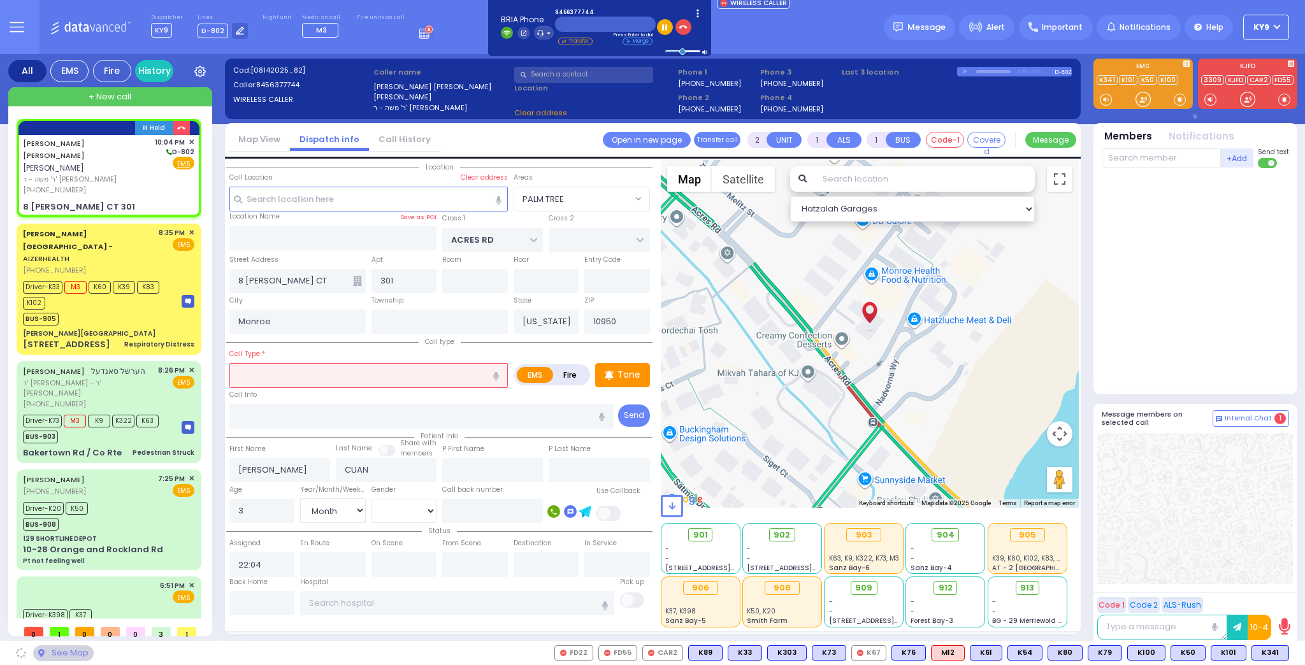
select select "PALM TREE"
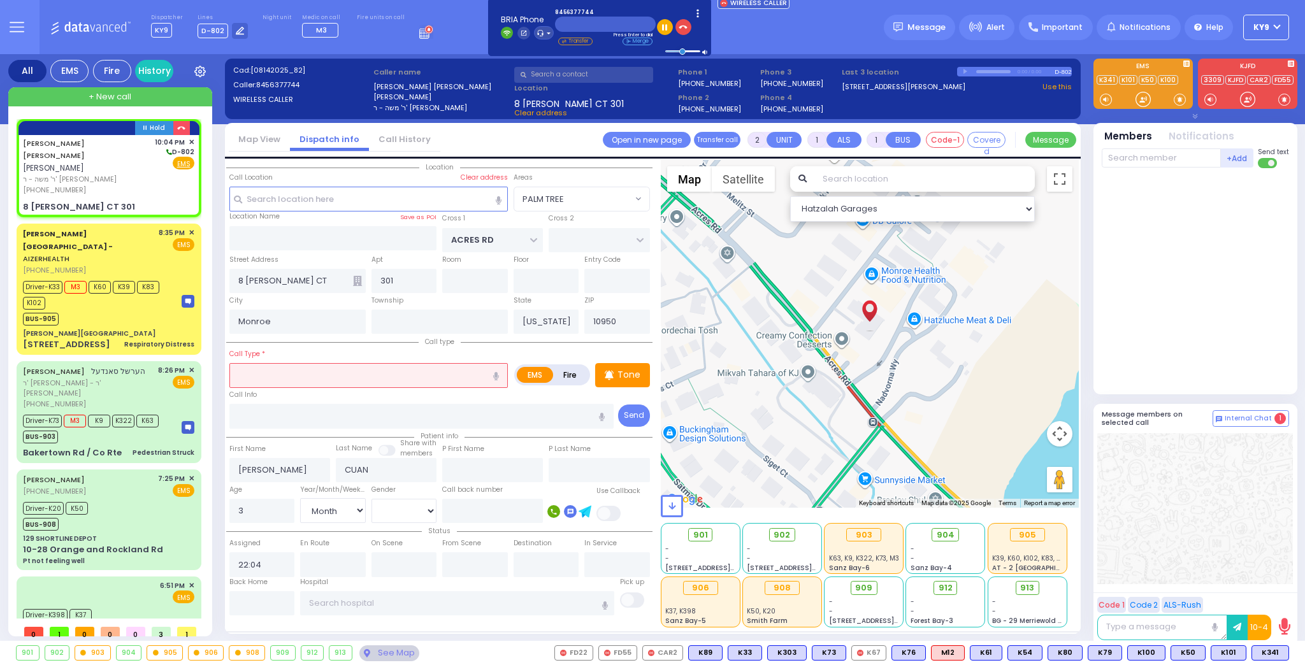
click at [354, 371] on input "text" at bounding box center [368, 375] width 279 height 24
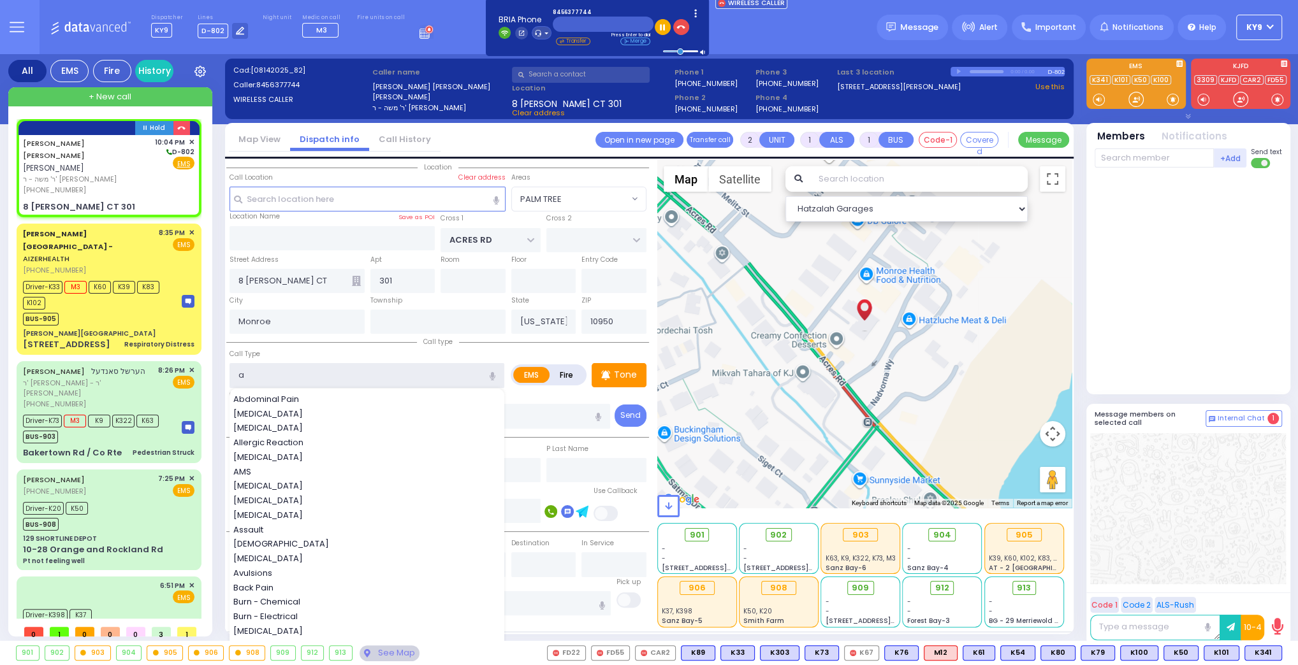
type input "a"
click at [309, 193] on input "text" at bounding box center [367, 199] width 276 height 24
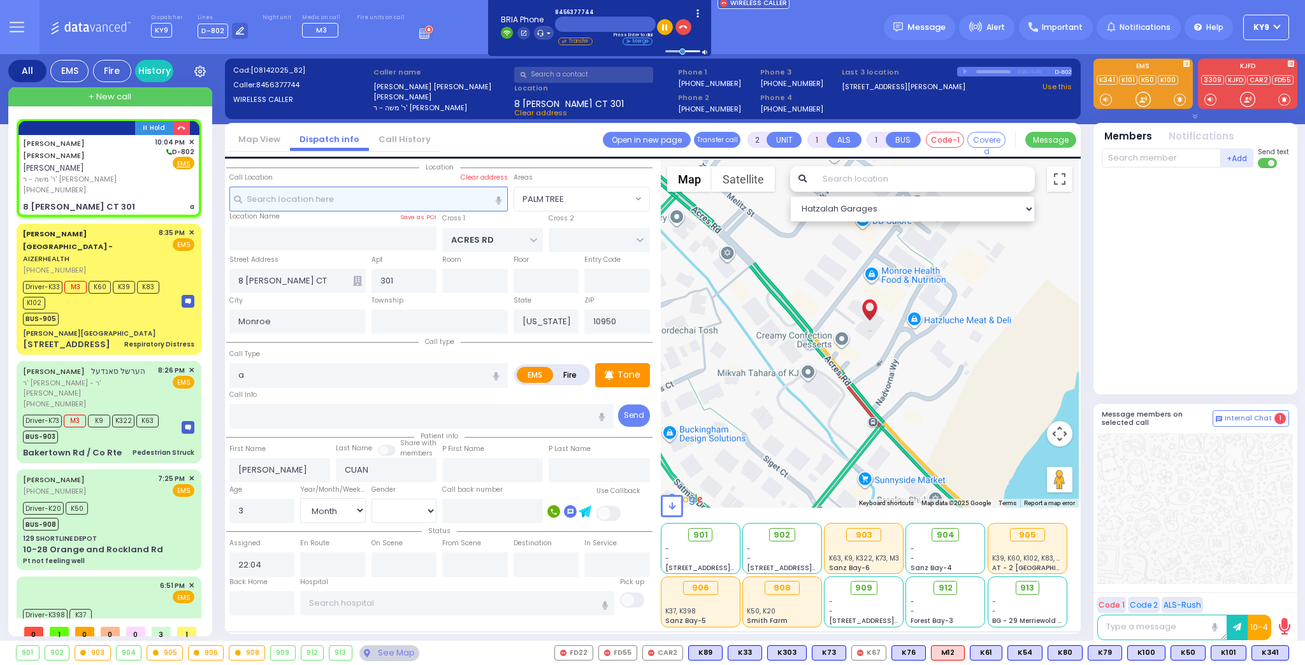
select select
radio input "true"
select select "Month"
select select "[DEMOGRAPHIC_DATA]"
select select "Hatzalah Garages"
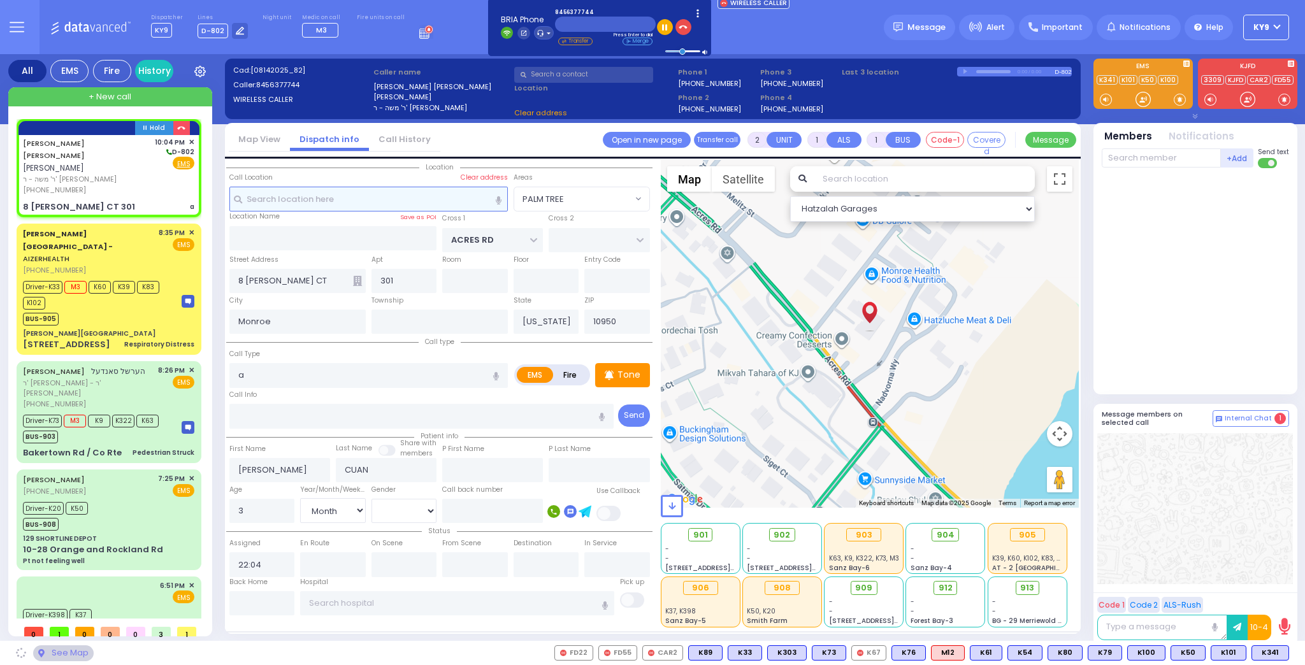
type input "5"
select select "PALM TREE"
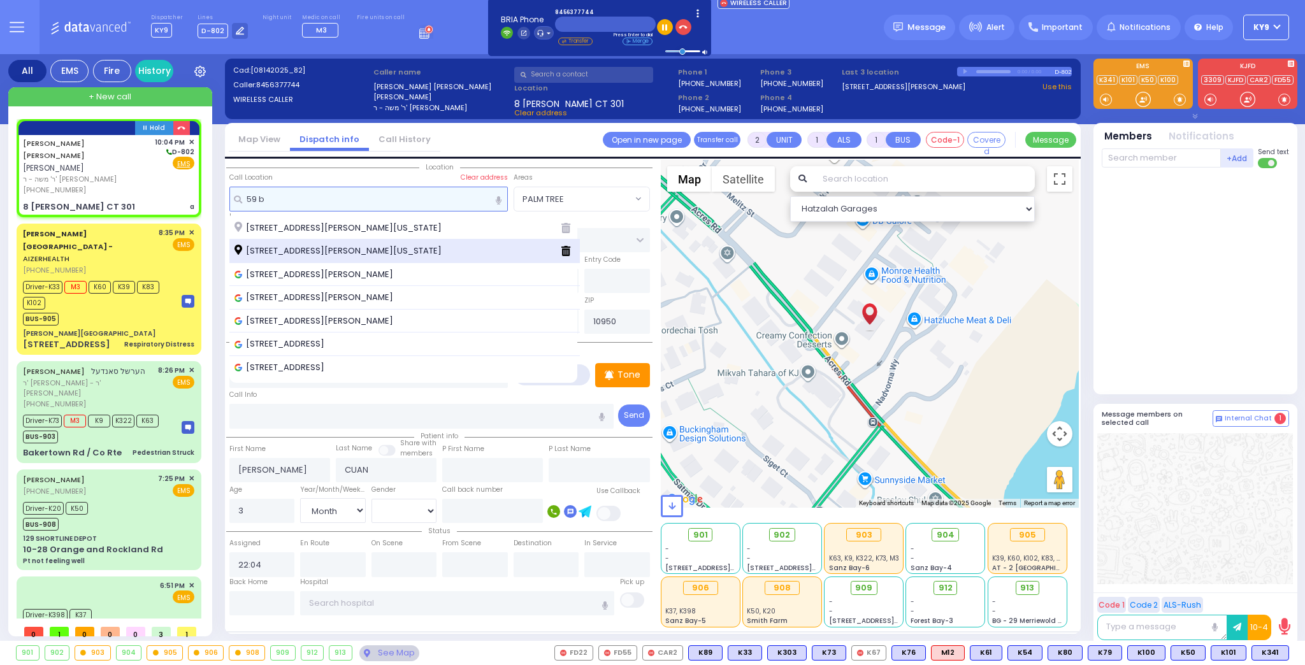
type input "59 b"
click at [354, 250] on span "59 Bakertown Road Kiryas Joel New York 10950" at bounding box center [341, 251] width 212 height 13
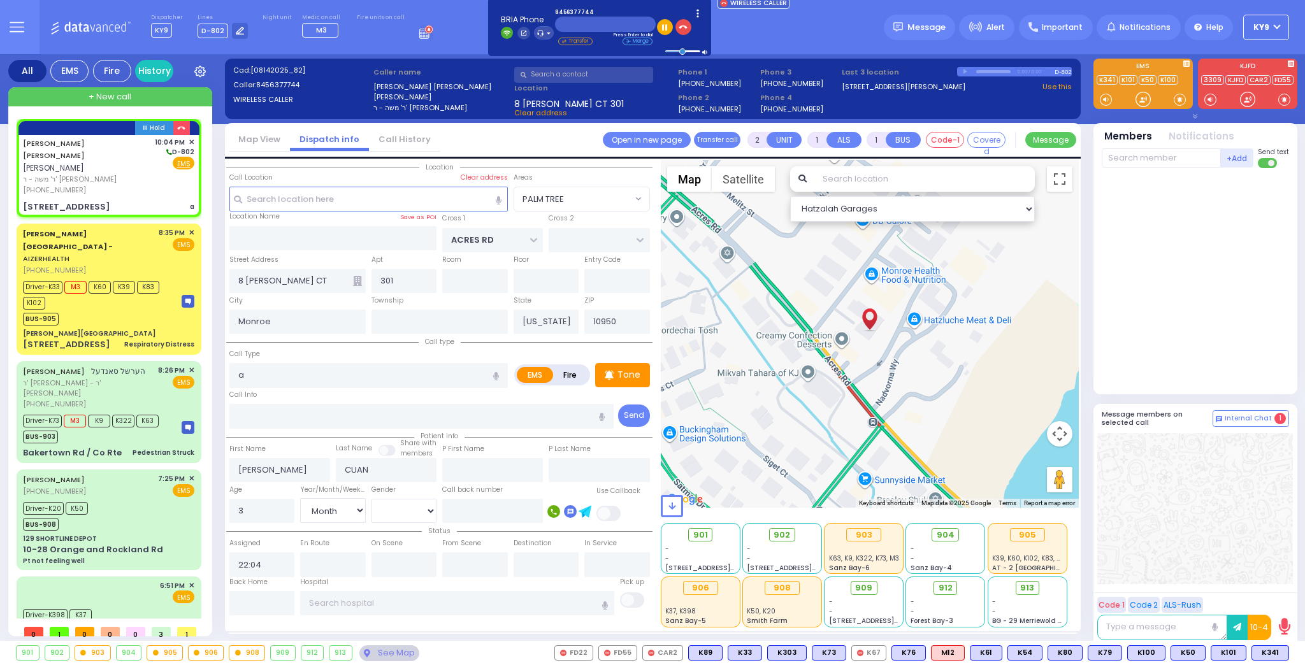
select select
radio input "true"
select select "Month"
select select "[DEMOGRAPHIC_DATA]"
type input "HAMASPIK WAY"
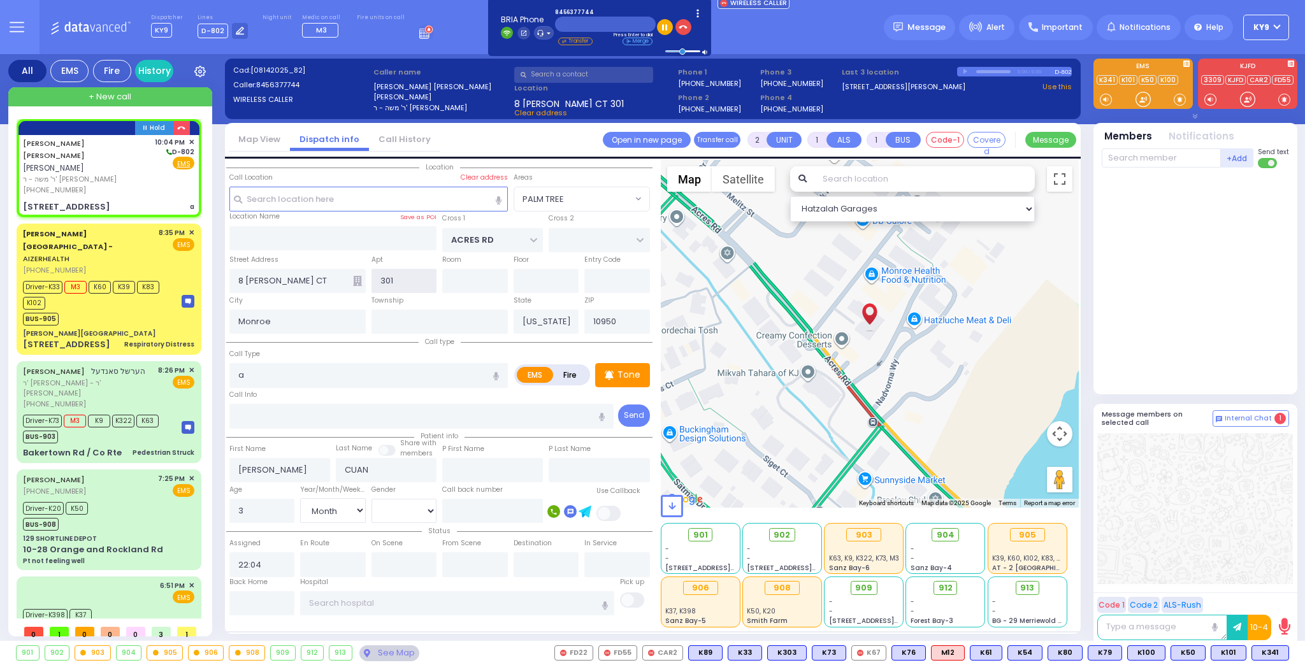
type input "RATZFERT WAY"
type input "59 Bakertown Road"
type input "[PERSON_NAME]"
select select "SECTION 4"
select select "Hatzalah Garages"
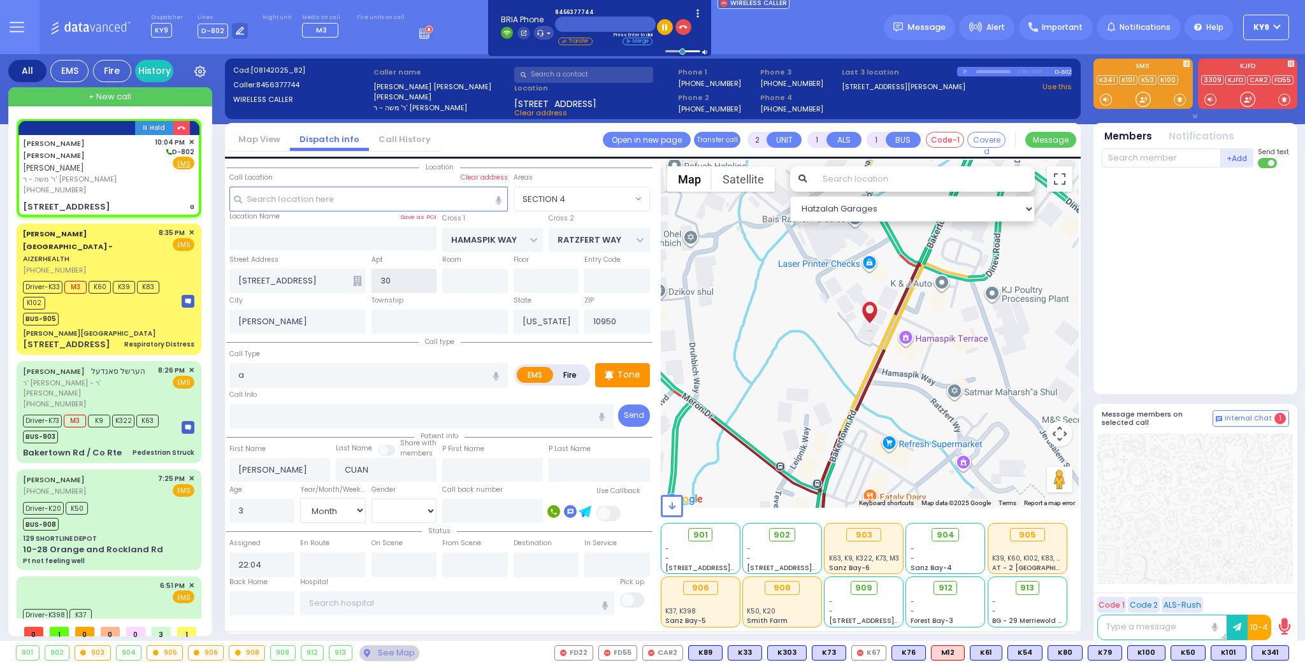
type input "3"
type input "112"
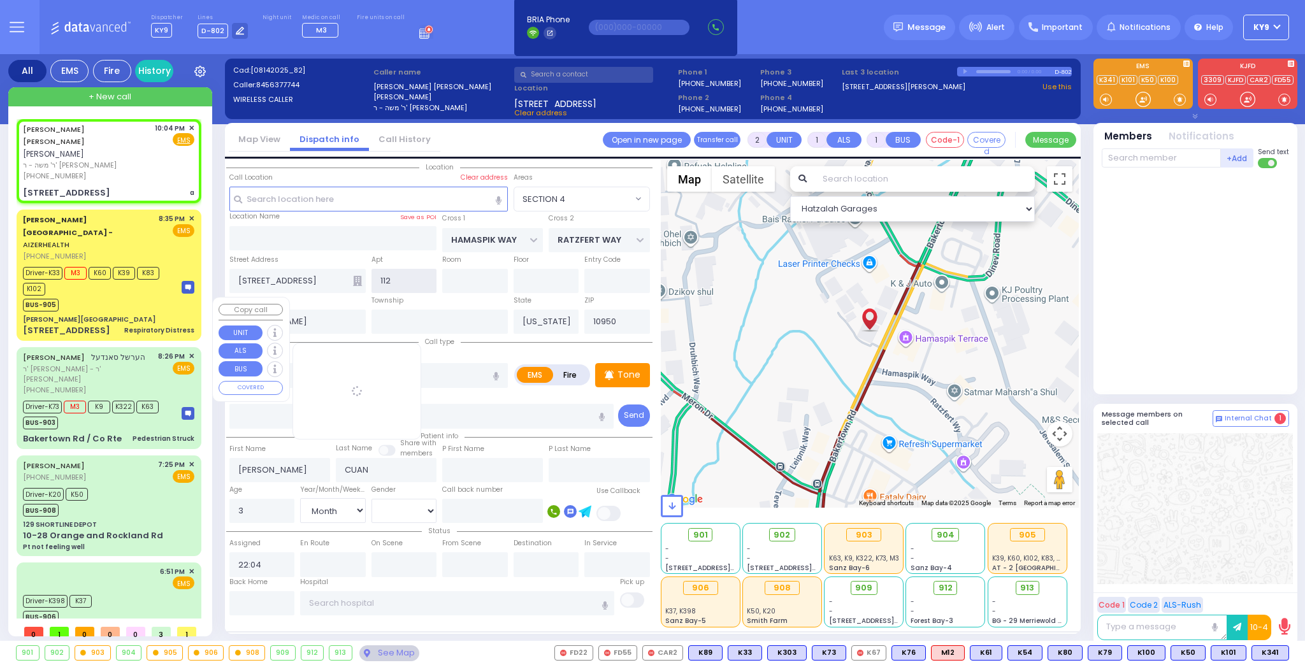
select select
radio input "true"
select select "Month"
select select "[DEMOGRAPHIC_DATA]"
select select "Hatzalah Garages"
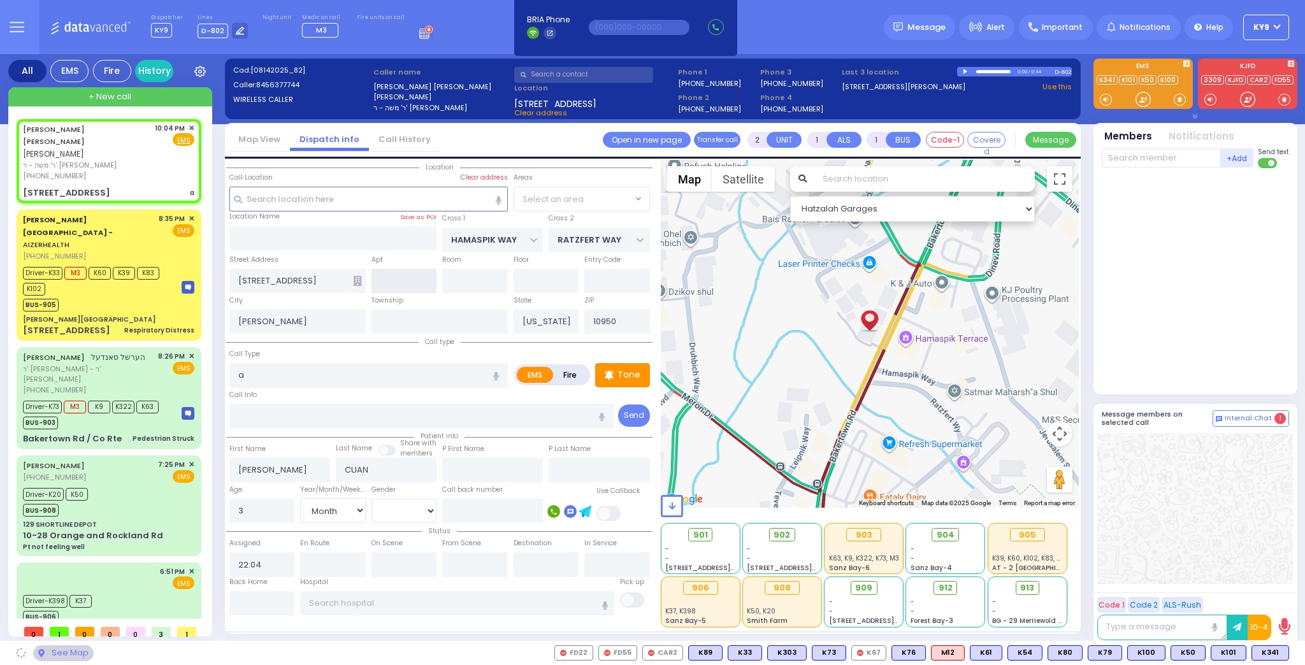
select select "SECTION 4"
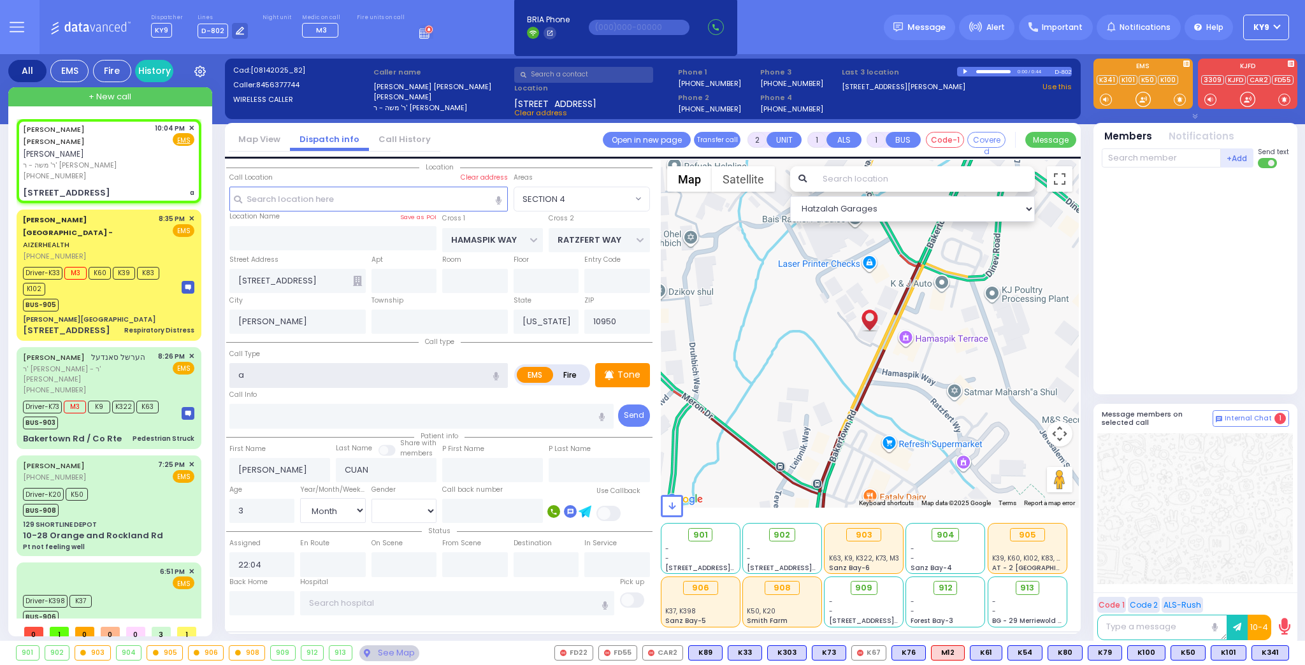
click at [261, 367] on input "a" at bounding box center [368, 375] width 279 height 24
select select
radio input "true"
select select "Month"
select select "[DEMOGRAPHIC_DATA]"
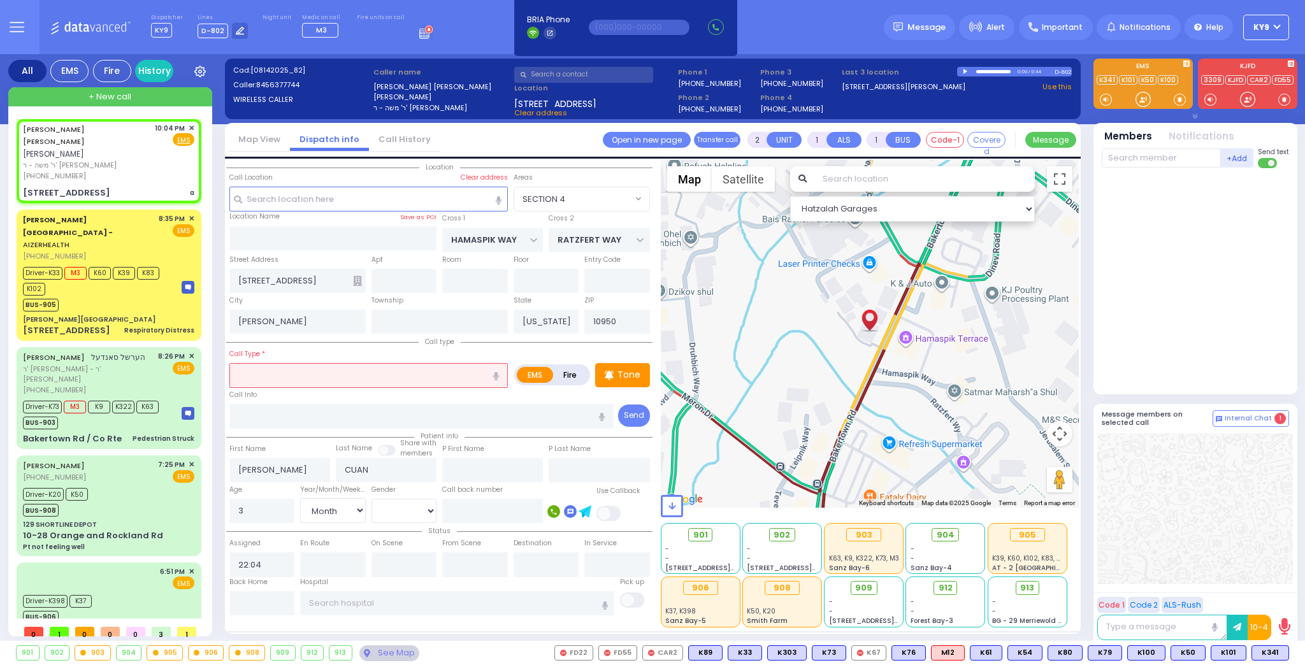
select select "Hatzalah Garages"
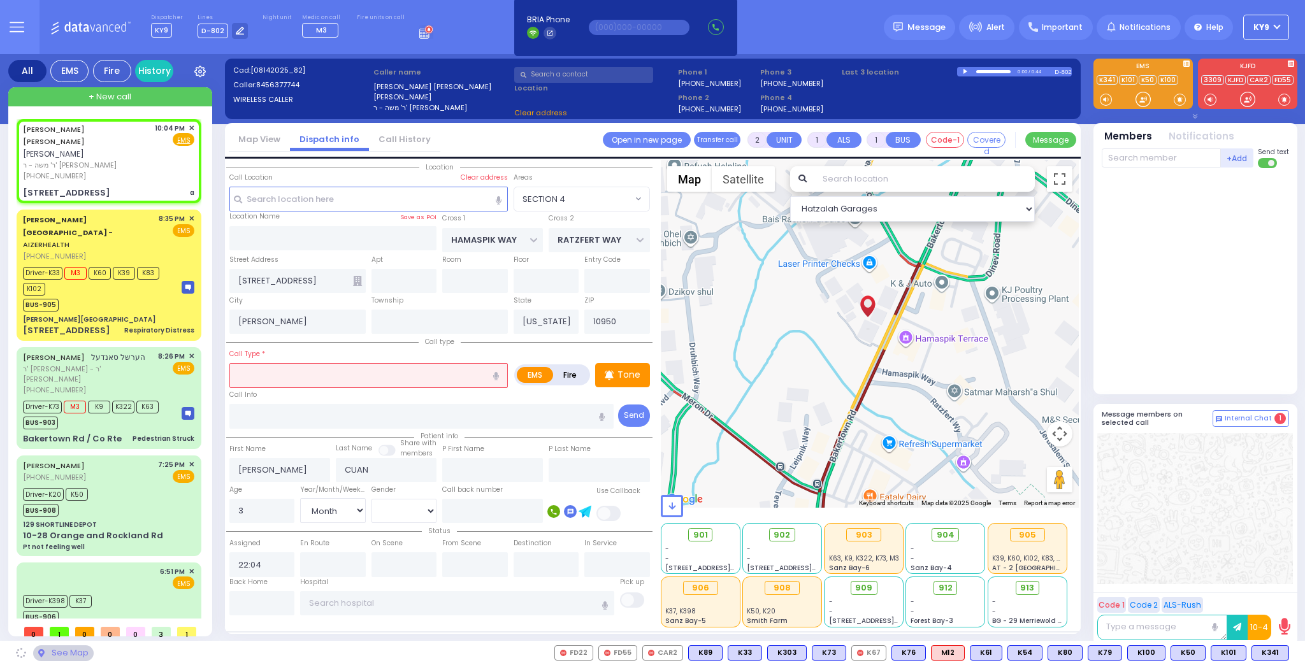
select select "SECTION 4"
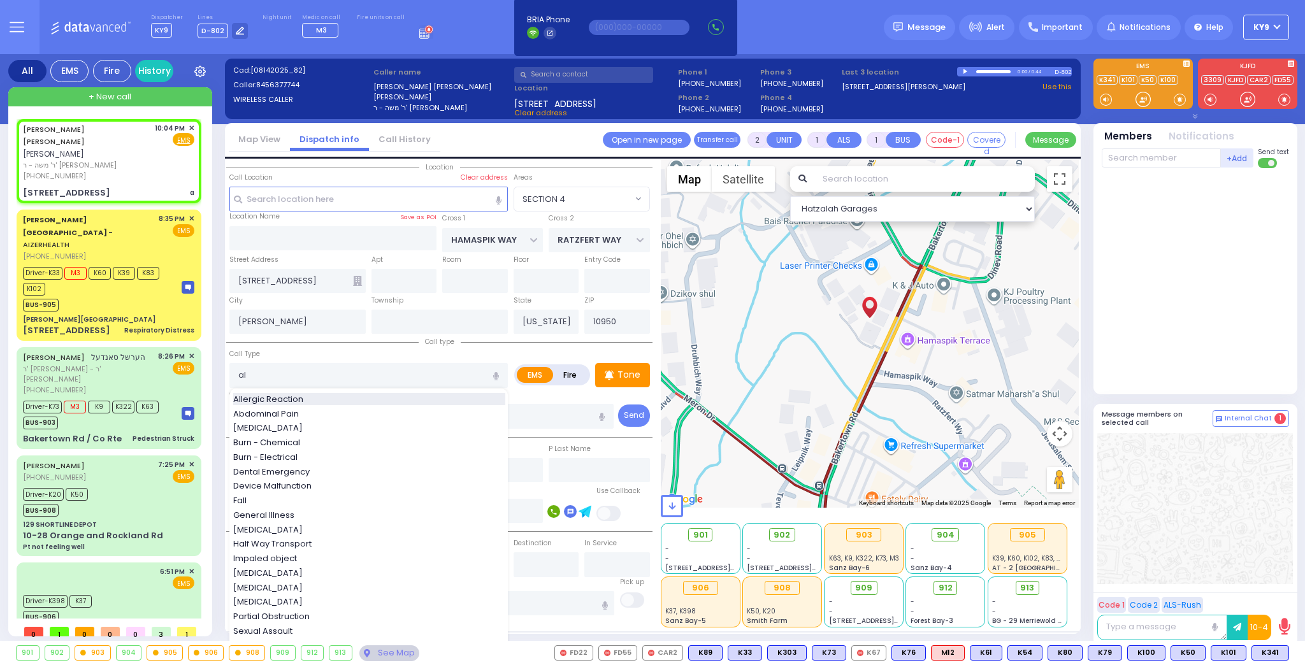
click at [282, 400] on span "Allergic Reaction" at bounding box center [270, 399] width 75 height 13
type input "Allergic Reaction"
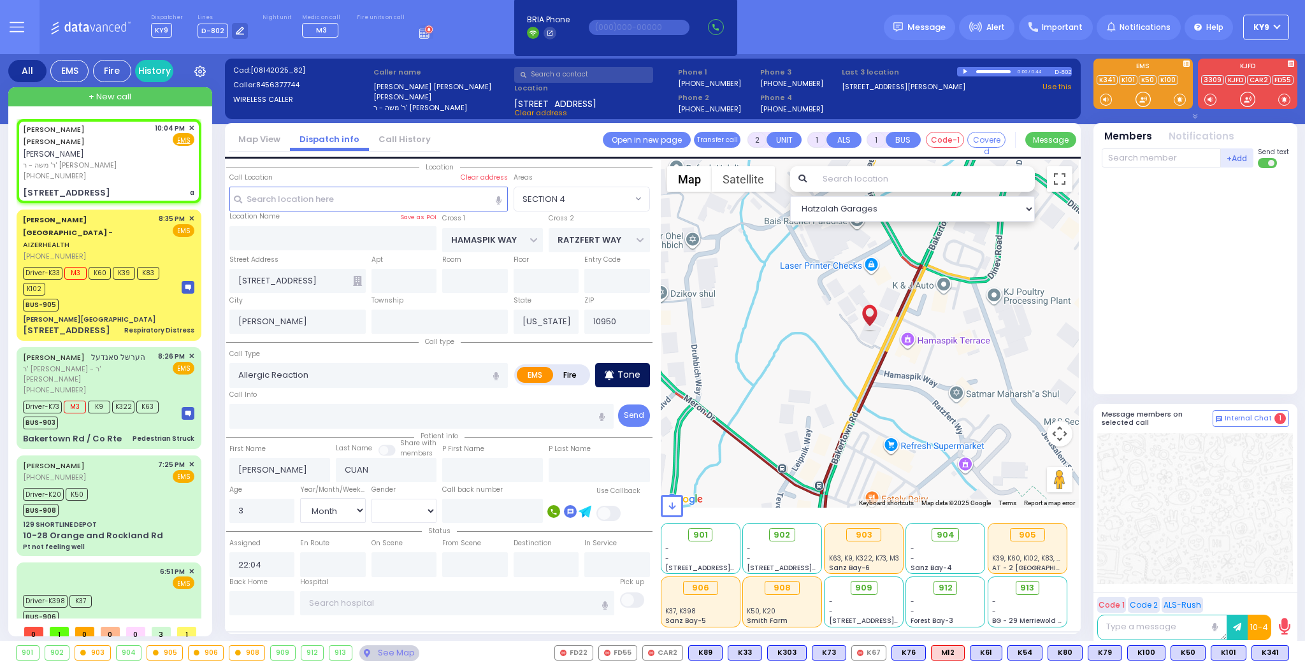
click at [617, 375] on div "Tone" at bounding box center [622, 375] width 55 height 24
select select
radio input "true"
select select "Month"
select select "[DEMOGRAPHIC_DATA]"
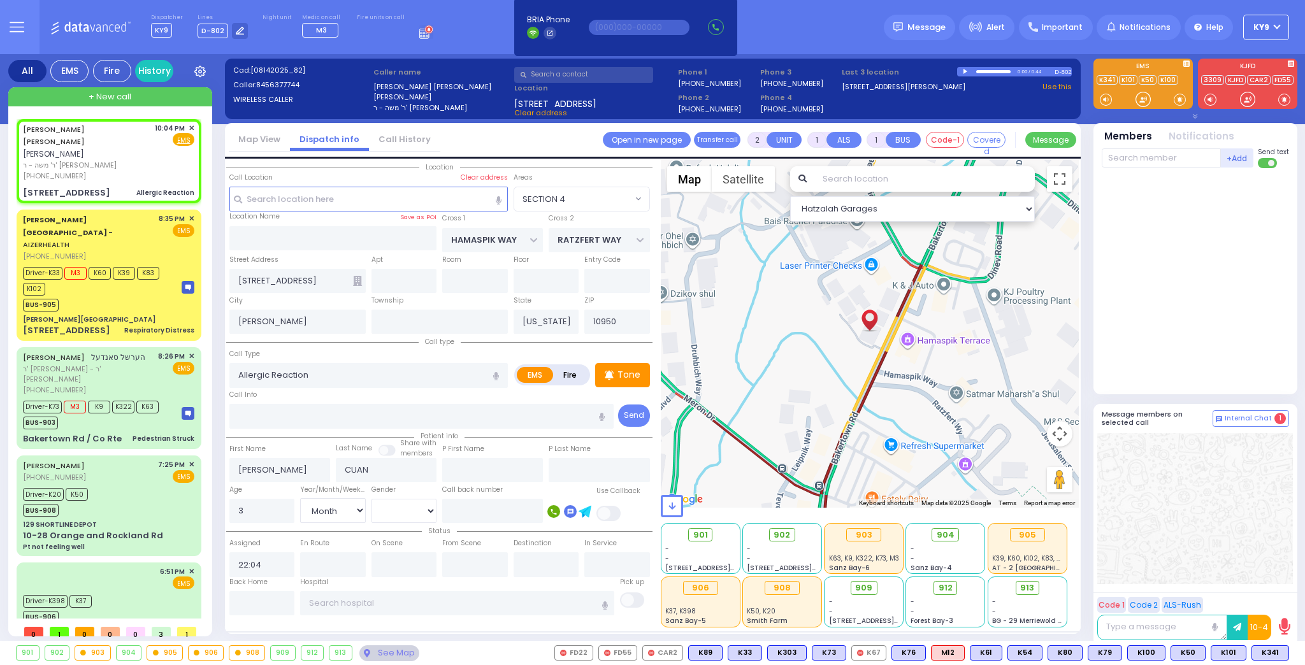
select select "Hatzalah Garages"
select select "SECTION 4"
click at [399, 272] on input "text" at bounding box center [405, 281] width 66 height 24
type input "112"
select select
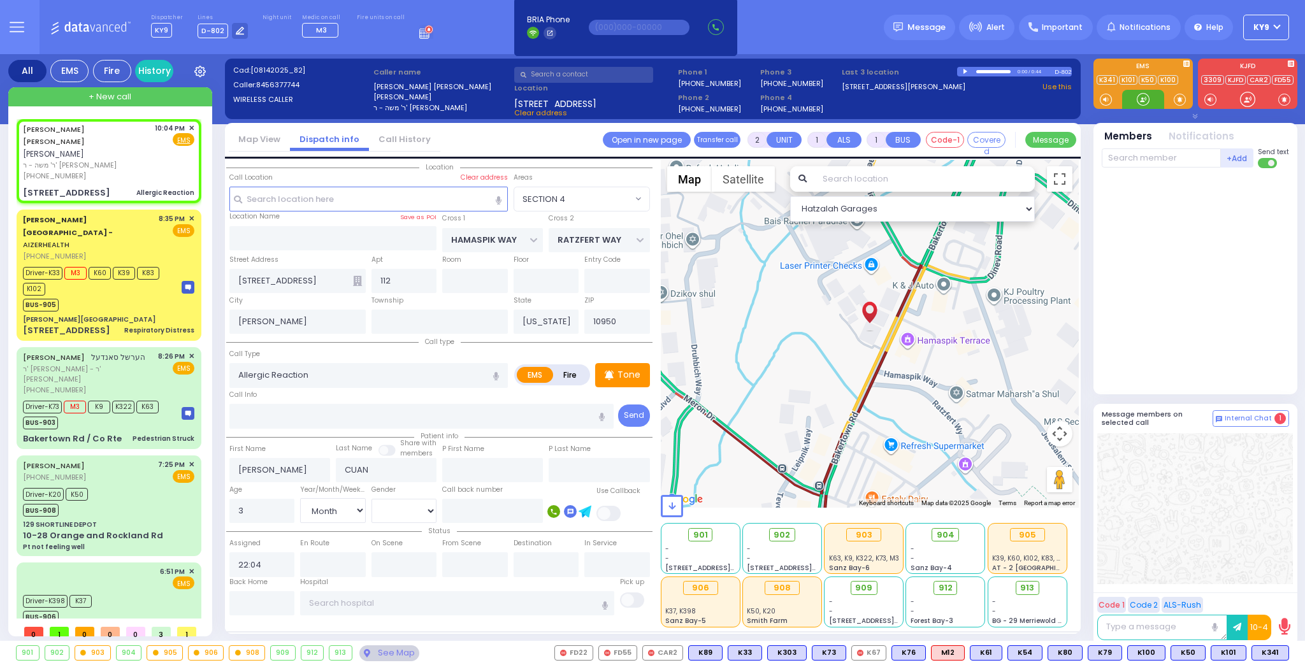
radio input "true"
select select "Month"
select select "[DEMOGRAPHIC_DATA]"
select select "Hatzalah Garages"
select select "SECTION 4"
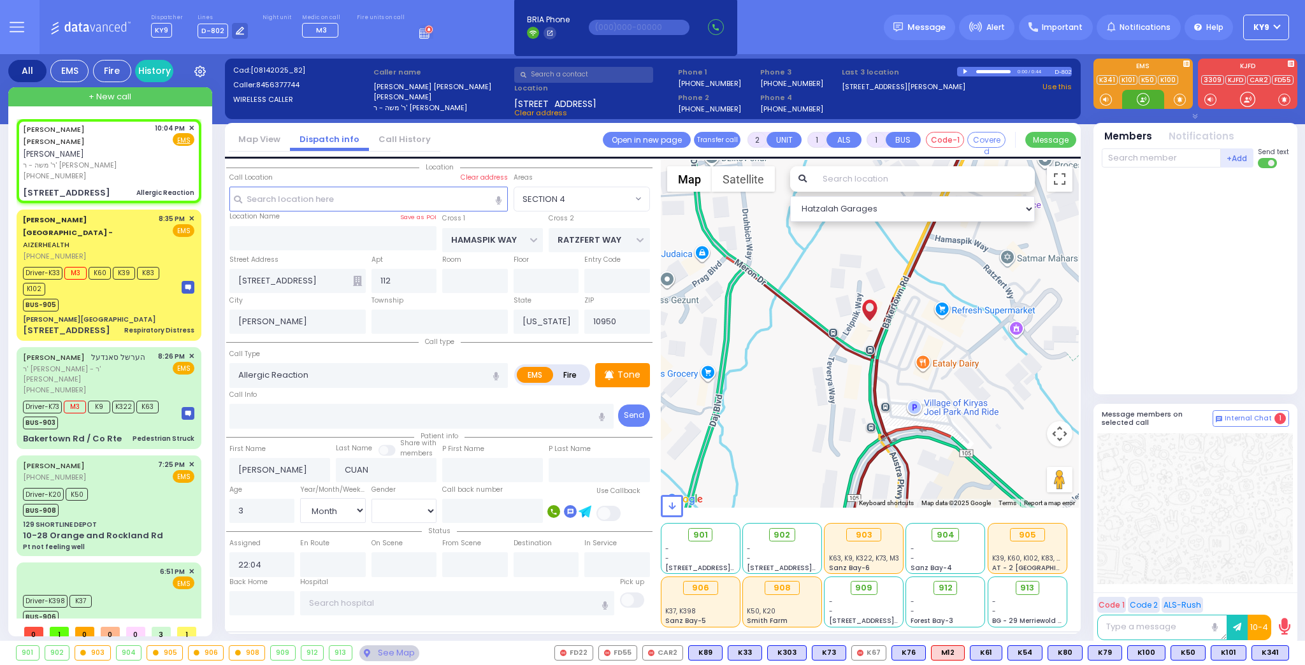
click at [1147, 103] on div at bounding box center [1143, 99] width 13 height 13
click at [1143, 97] on div at bounding box center [1143, 99] width 13 height 13
click at [1270, 653] on span "K101" at bounding box center [1271, 653] width 34 height 14
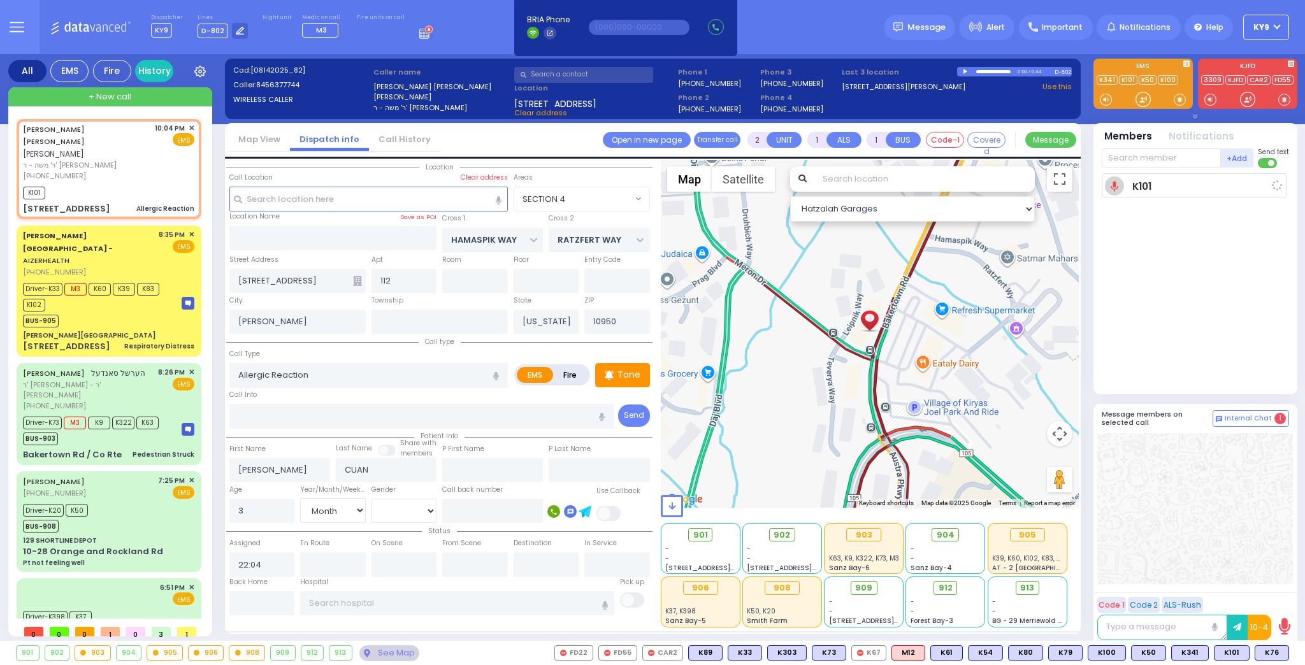
select select
radio input "true"
select select "Month"
select select "[DEMOGRAPHIC_DATA]"
type input "22:05"
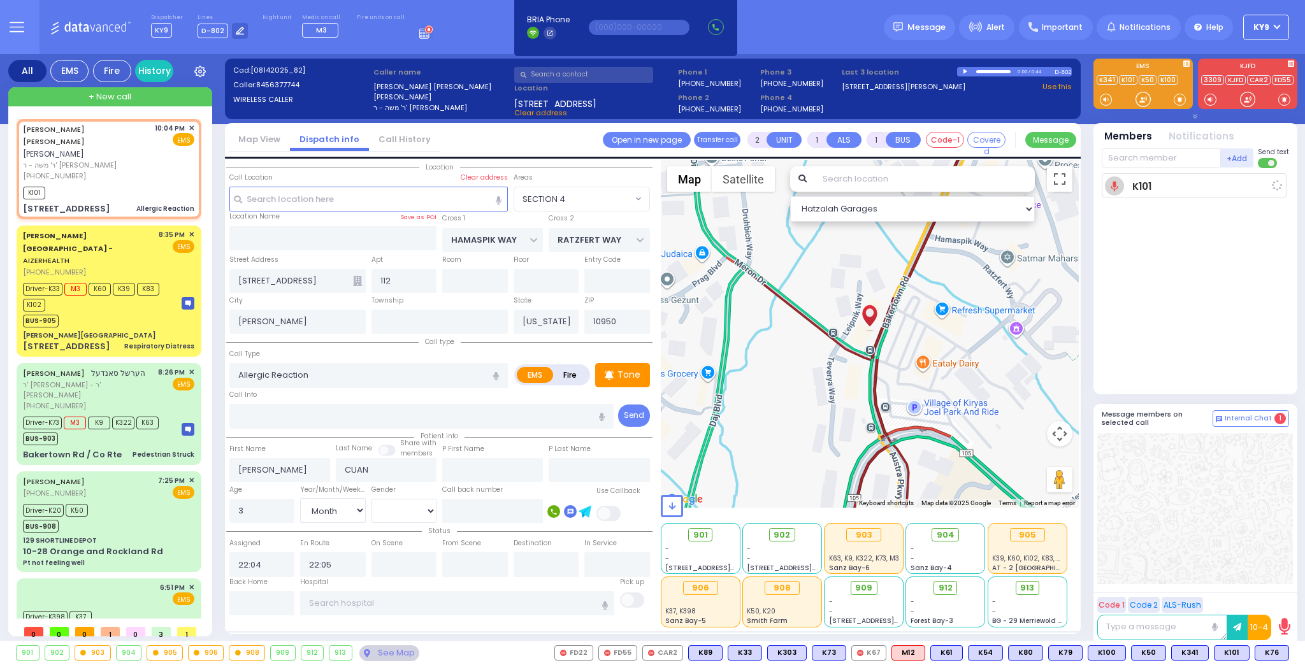
select select "Hatzalah Garages"
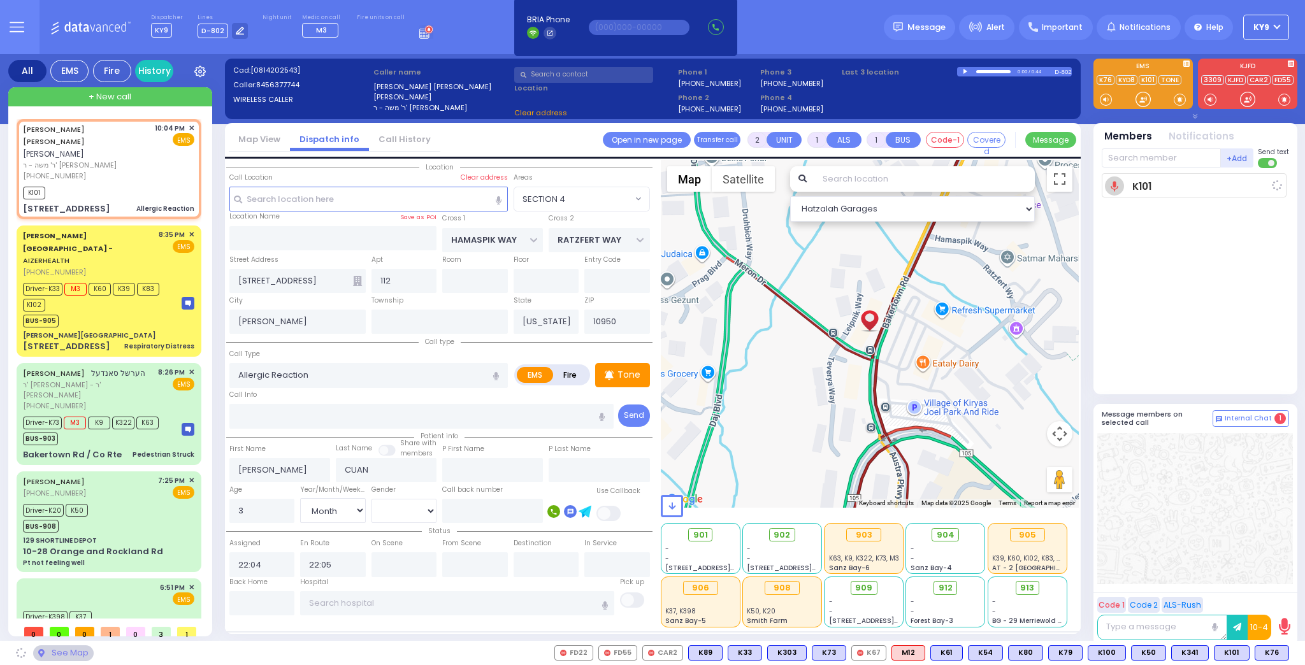
select select "SECTION 4"
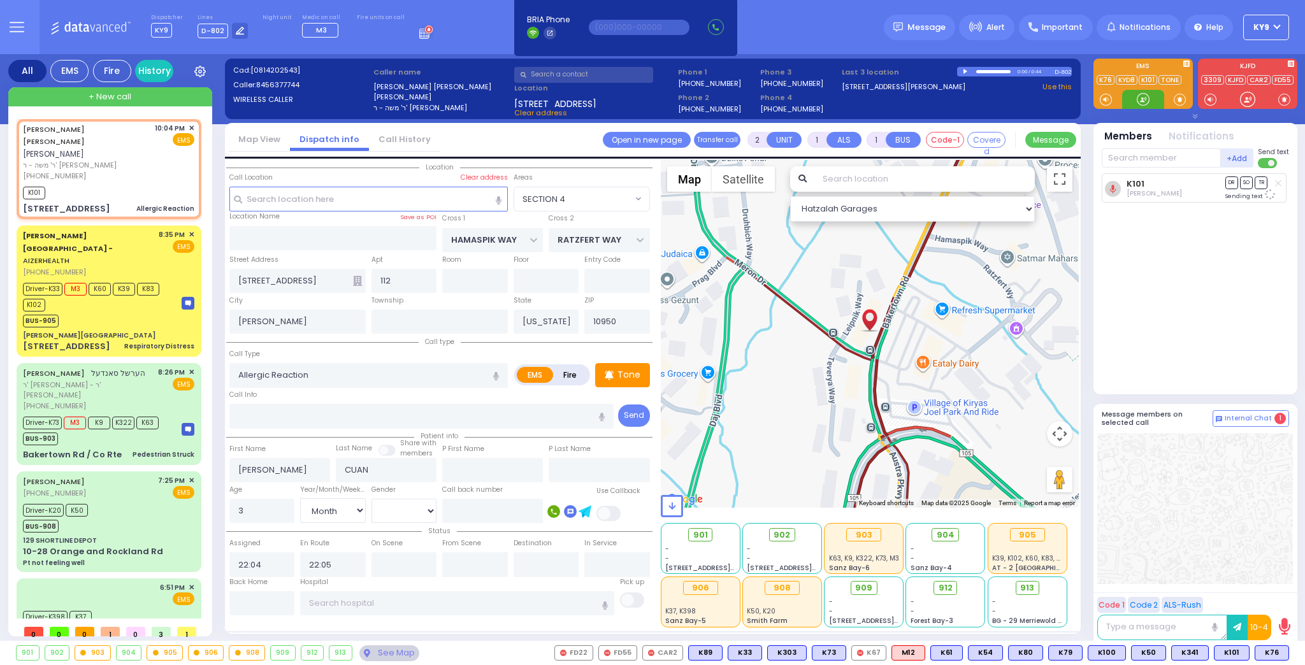
click at [1140, 101] on div at bounding box center [1143, 99] width 13 height 13
click at [1141, 94] on div at bounding box center [1143, 99] width 13 height 13
click at [1267, 653] on span "K58" at bounding box center [1272, 653] width 33 height 14
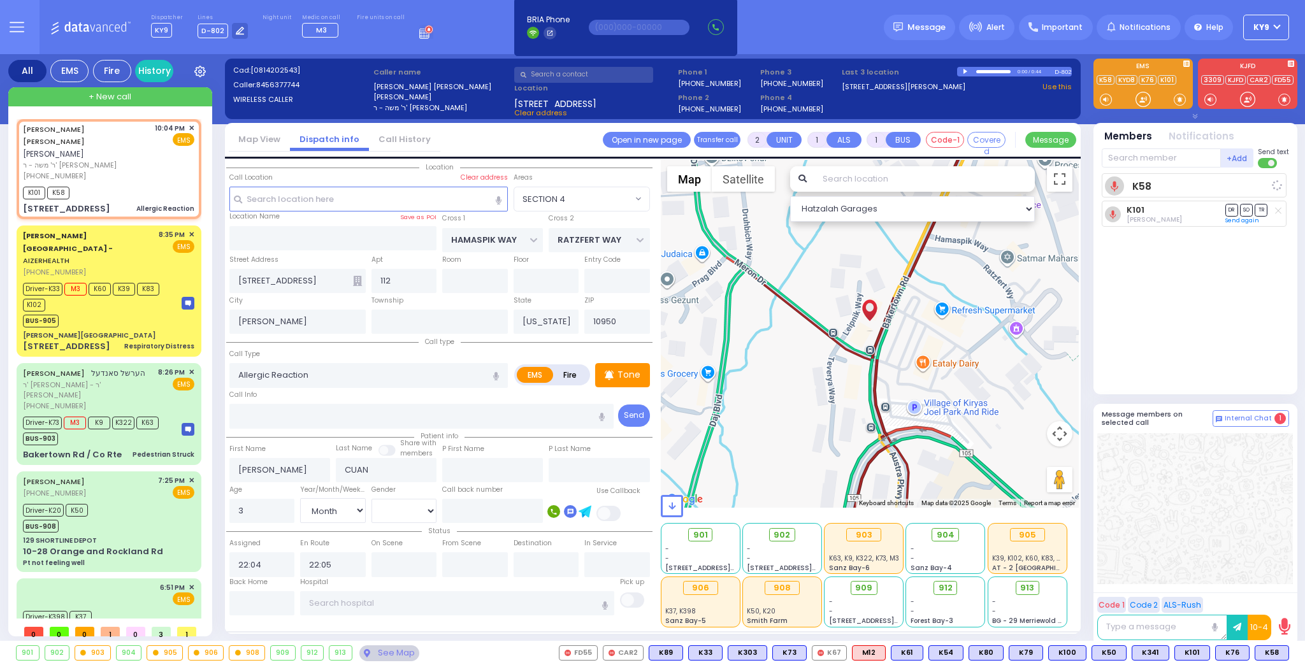
select select
radio input "true"
select select "Month"
select select "[DEMOGRAPHIC_DATA]"
select select "Hatzalah Garages"
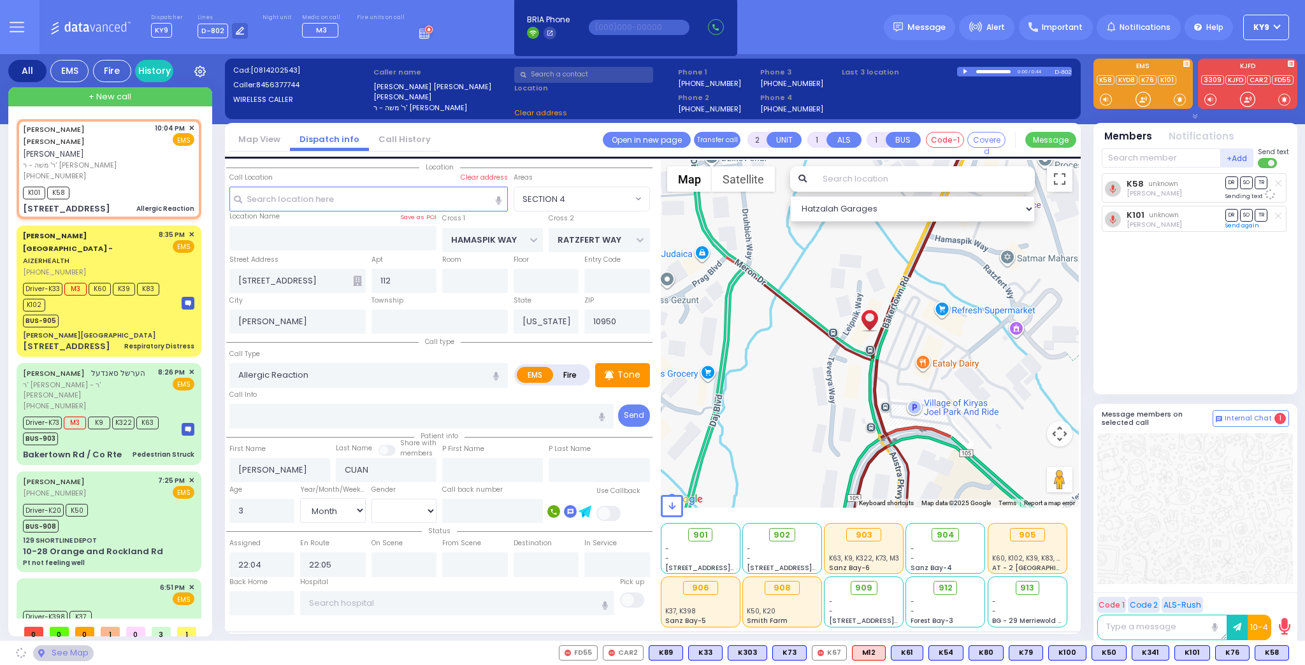
select select "SECTION 4"
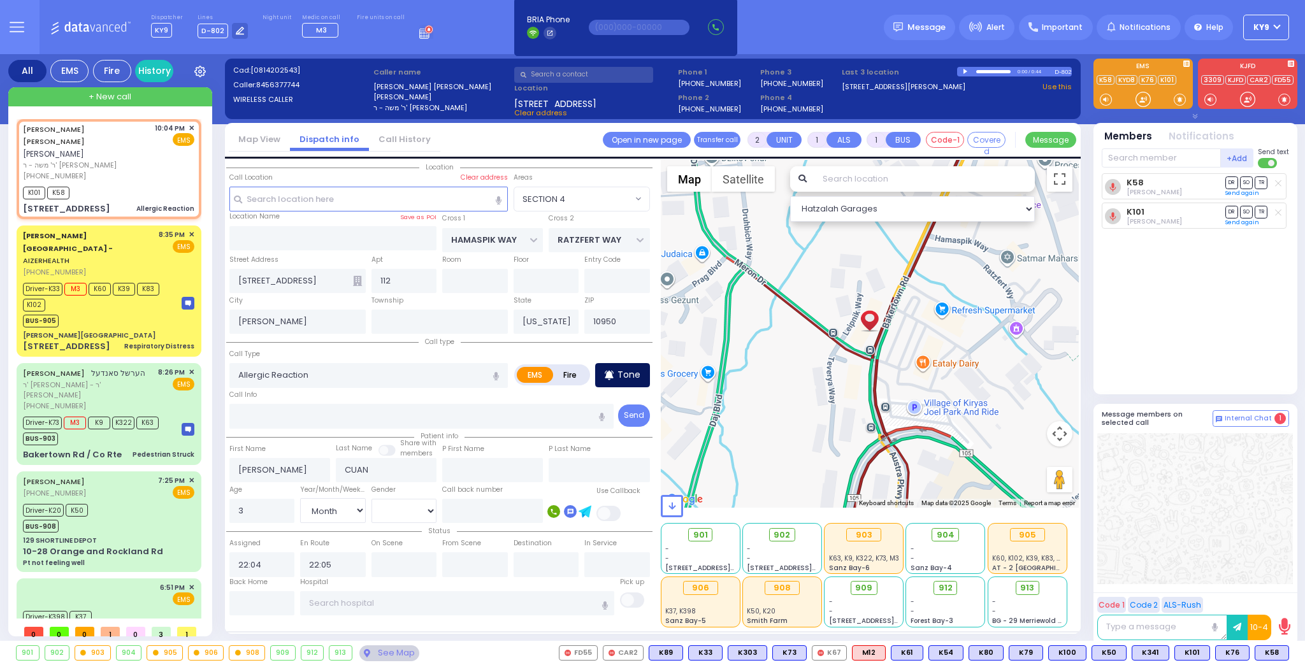
click at [623, 375] on p "Tone" at bounding box center [629, 374] width 23 height 13
click at [1145, 98] on div at bounding box center [1143, 99] width 13 height 13
click at [1147, 95] on div at bounding box center [1143, 99] width 13 height 13
click at [1274, 656] on span "K62" at bounding box center [1272, 653] width 33 height 14
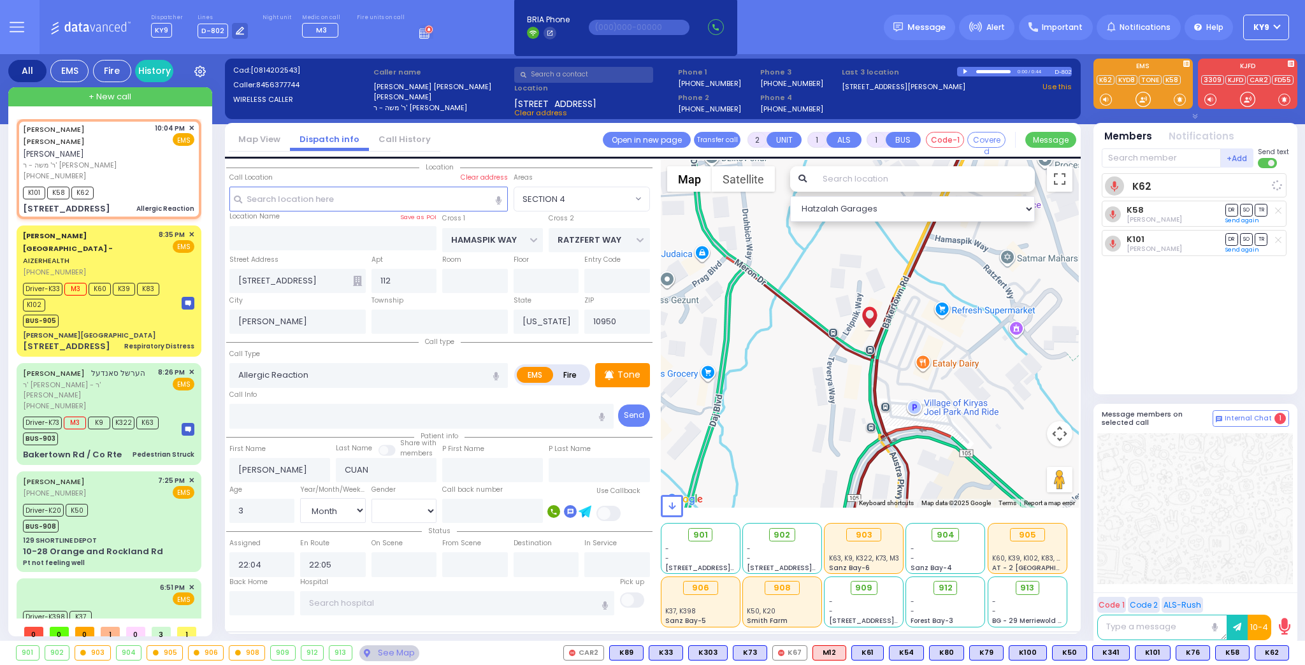
select select
radio input "true"
select select "Month"
select select "[DEMOGRAPHIC_DATA]"
select select "SECTION 4"
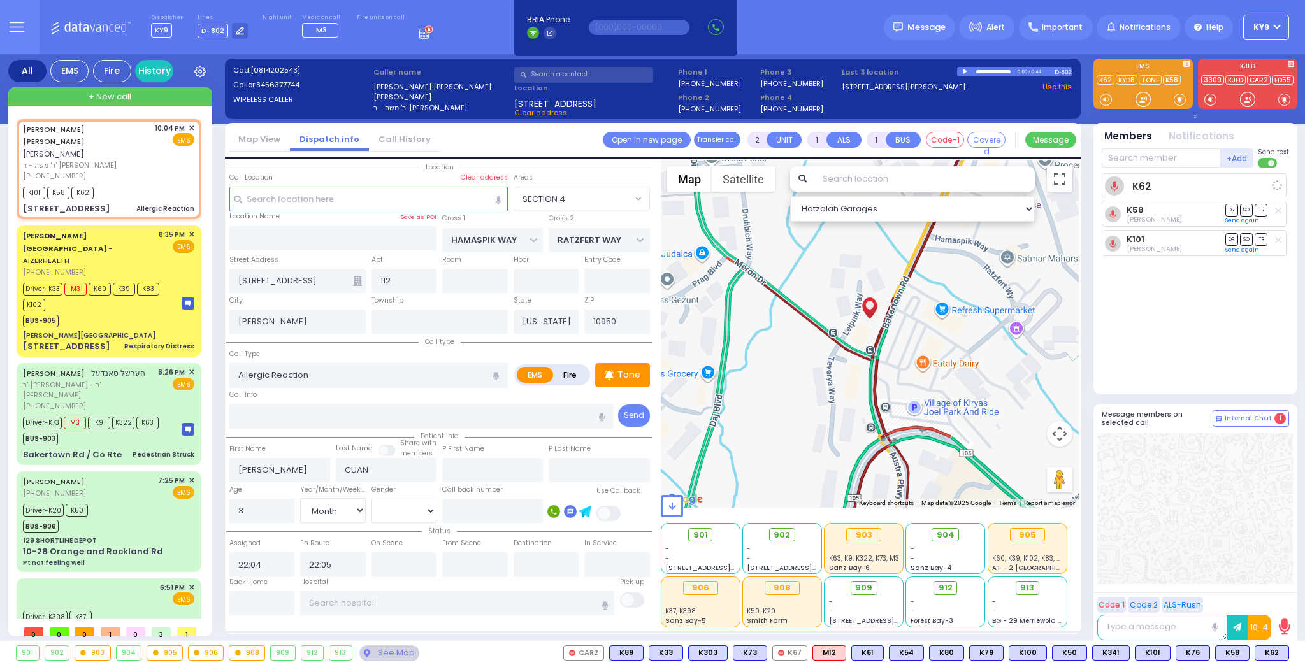
select select "Hatzalah Garages"
click at [1141, 103] on div at bounding box center [1143, 99] width 13 height 13
click at [1140, 101] on div at bounding box center [1143, 99] width 13 height 13
click at [1140, 103] on div at bounding box center [1143, 99] width 13 height 13
click at [1198, 656] on span "K76" at bounding box center [1193, 653] width 33 height 14
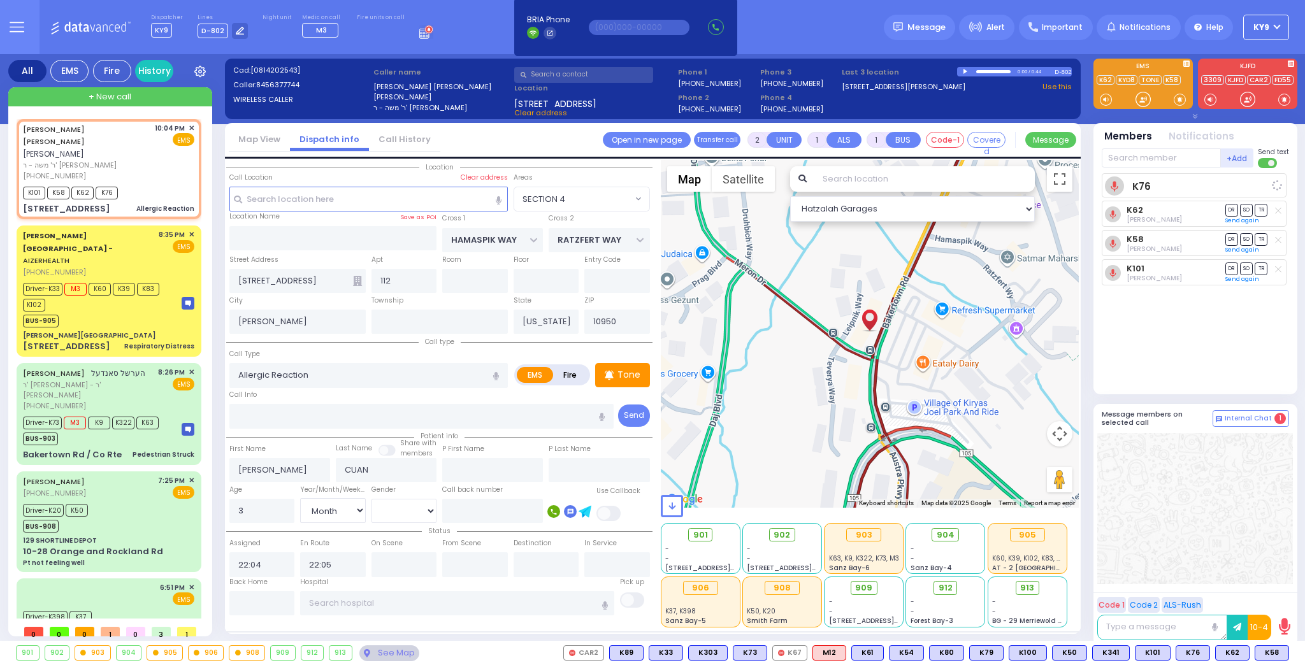
select select
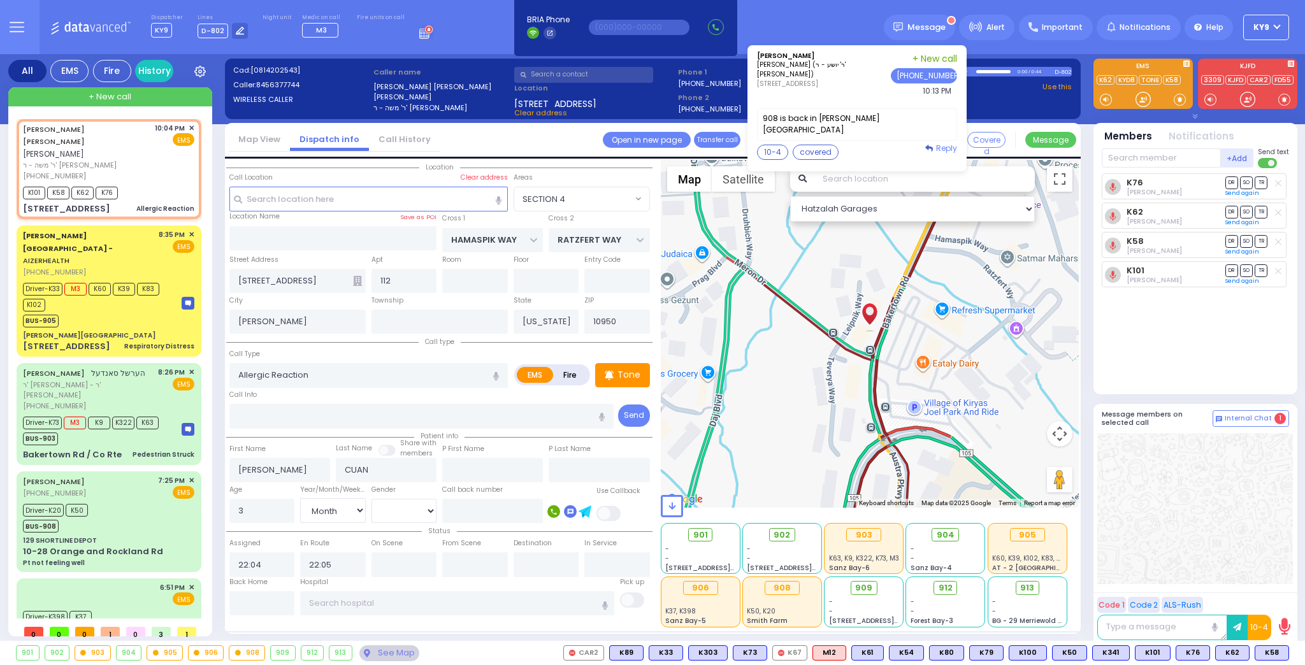
click at [952, 143] on span "Reply" at bounding box center [946, 148] width 21 height 11
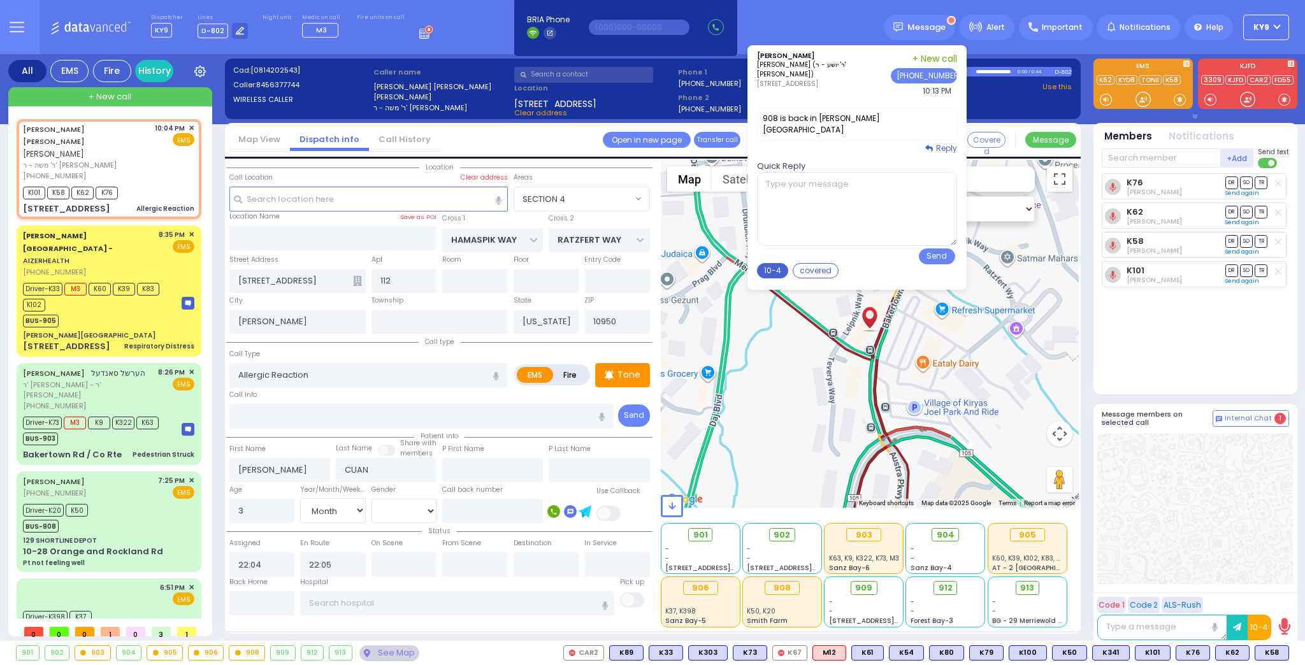
click at [783, 263] on button "10-4" at bounding box center [772, 270] width 31 height 15
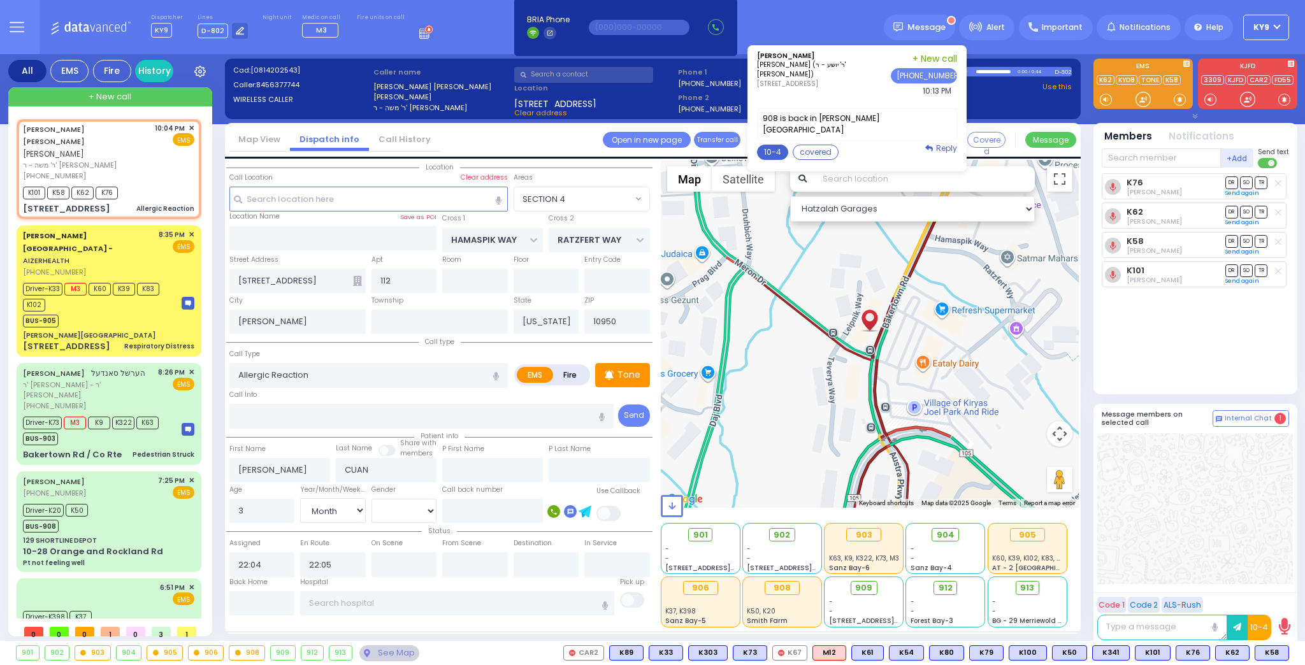
click at [785, 145] on button "10-4" at bounding box center [772, 152] width 31 height 15
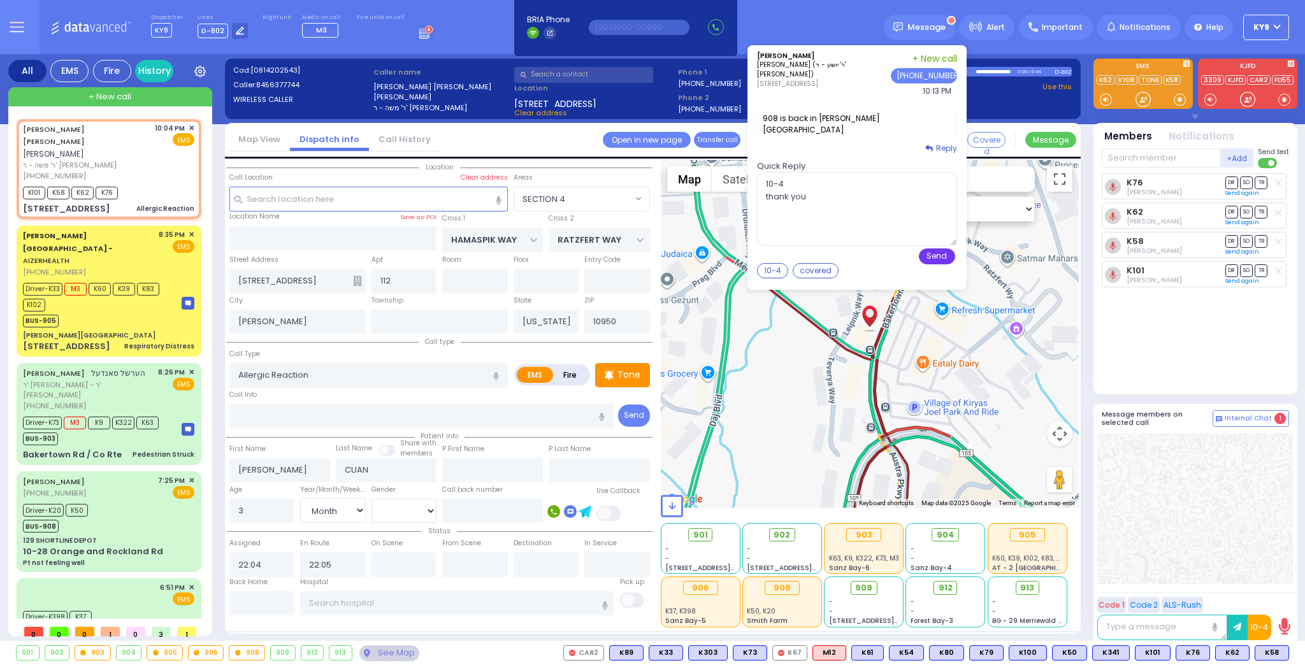
click at [930, 249] on button "Send" at bounding box center [937, 257] width 36 height 16
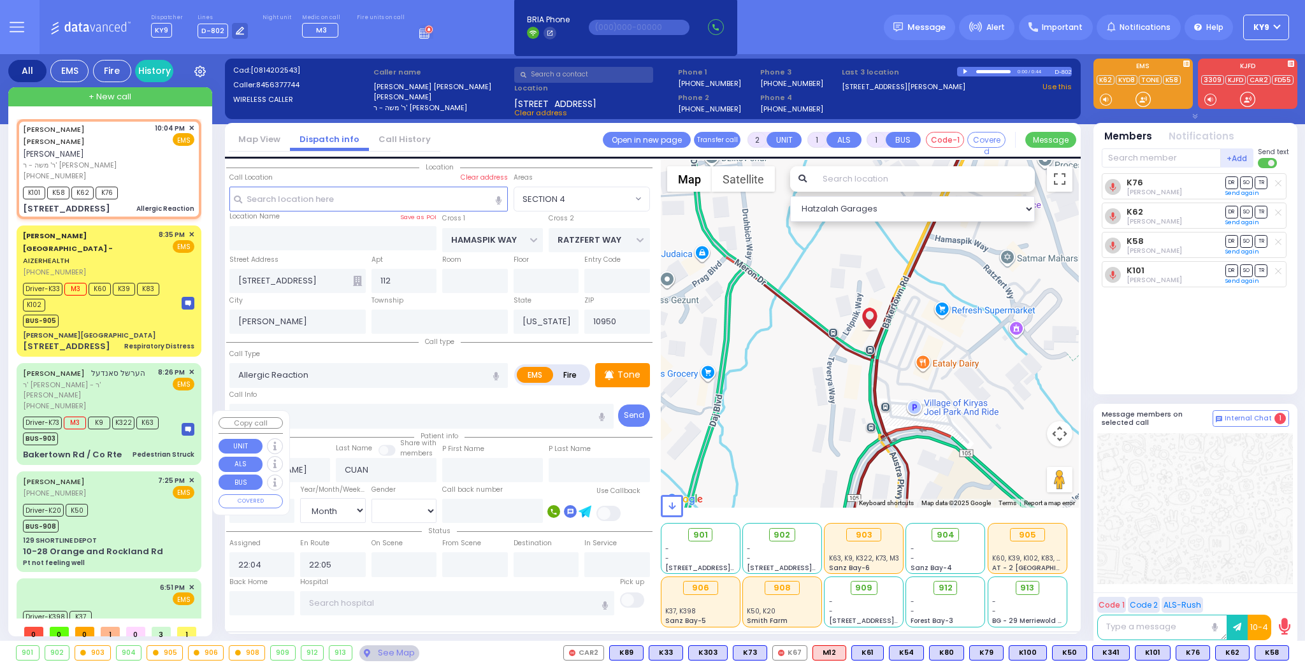
click at [139, 501] on div "Driver-K20 K50 BUS-908" at bounding box center [108, 517] width 171 height 32
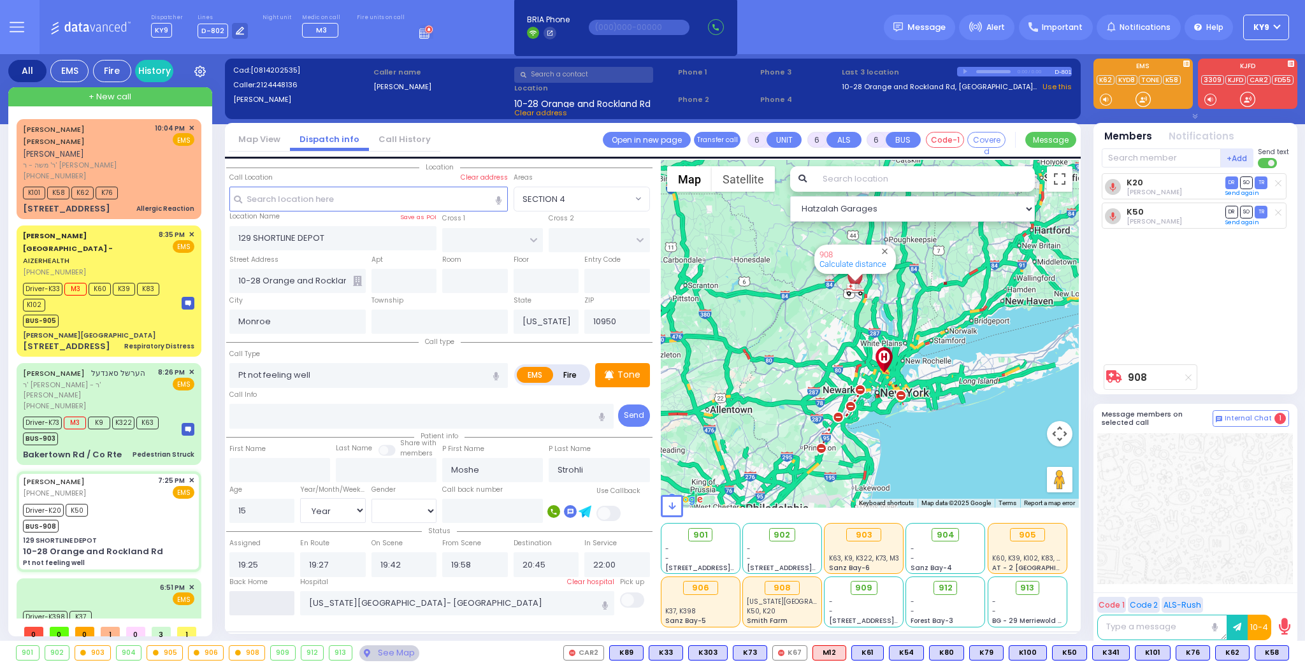
click at [257, 599] on input "text" at bounding box center [262, 604] width 66 height 24
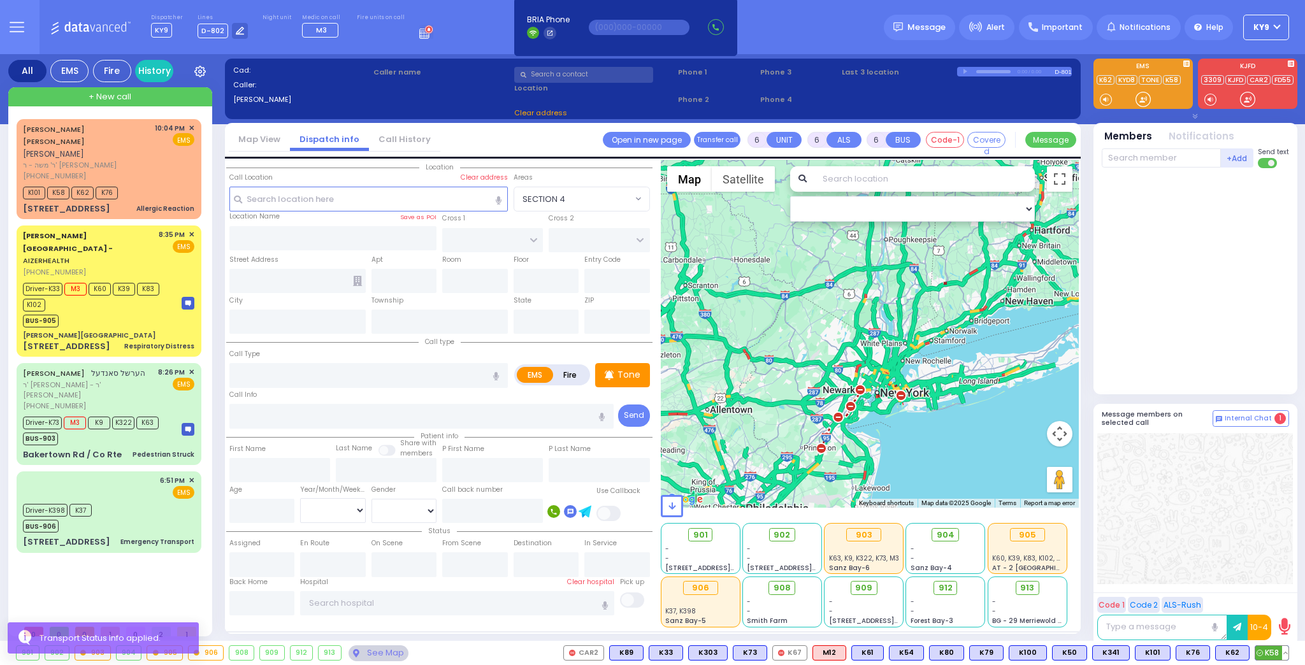
click at [1286, 652] on button at bounding box center [1286, 653] width 6 height 14
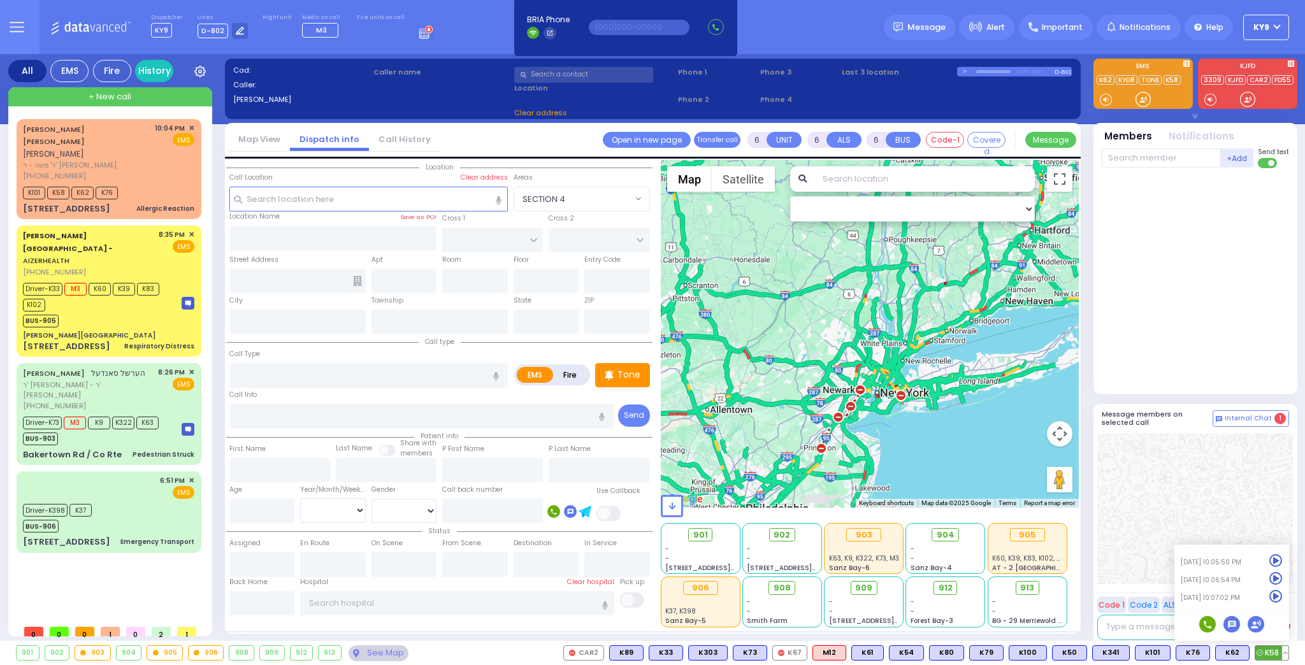
click at [1275, 598] on icon at bounding box center [1276, 596] width 13 height 13
click at [1223, 300] on div at bounding box center [1195, 281] width 187 height 217
click at [1144, 101] on div at bounding box center [1143, 99] width 13 height 13
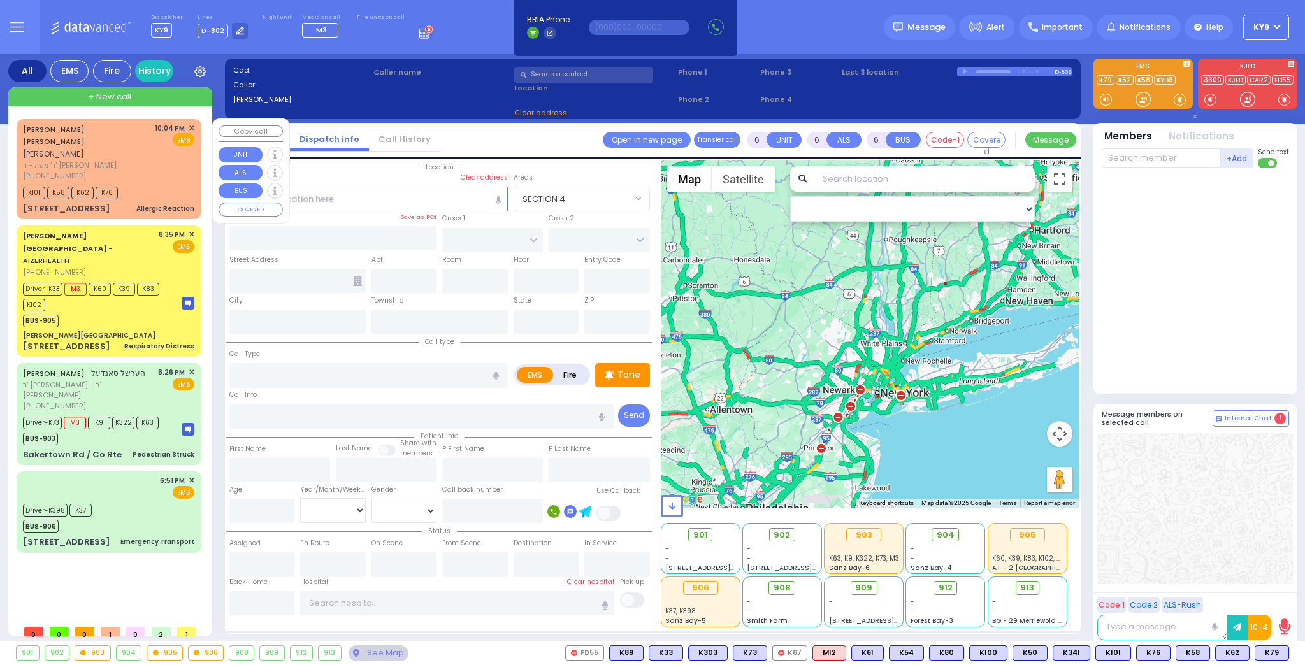
click at [127, 184] on div "K101 K58 K62 K76" at bounding box center [108, 192] width 171 height 16
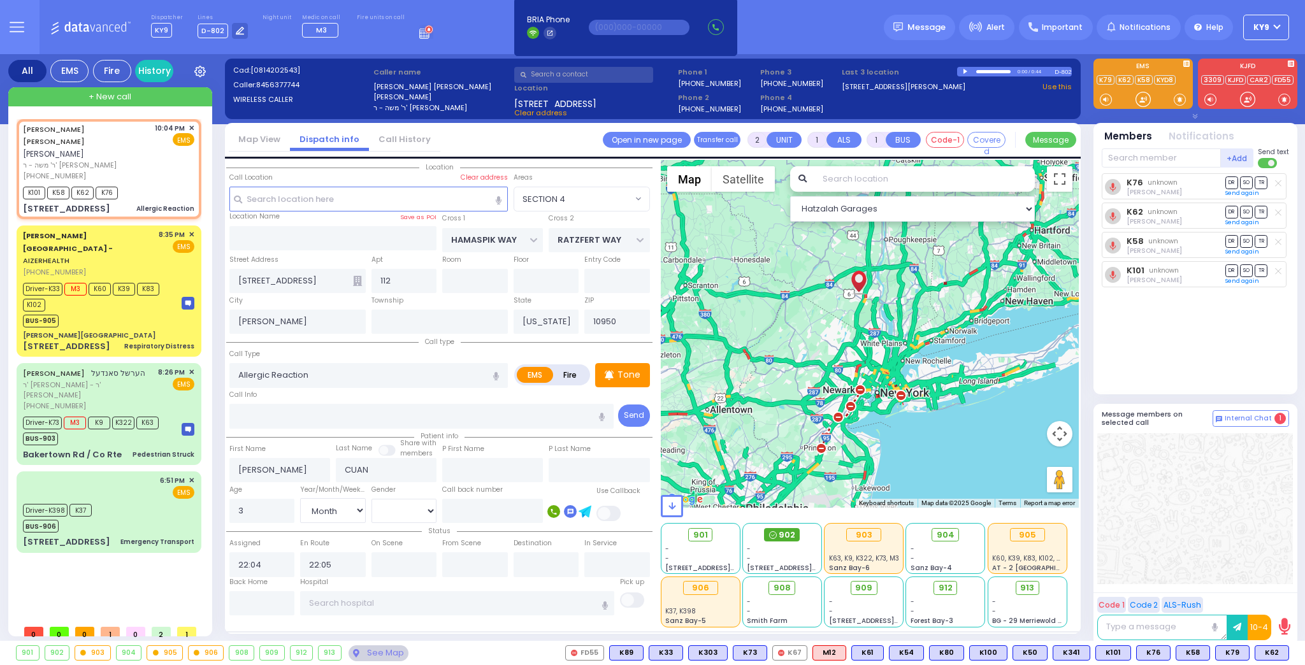
click at [782, 537] on span "902" at bounding box center [787, 535] width 17 height 13
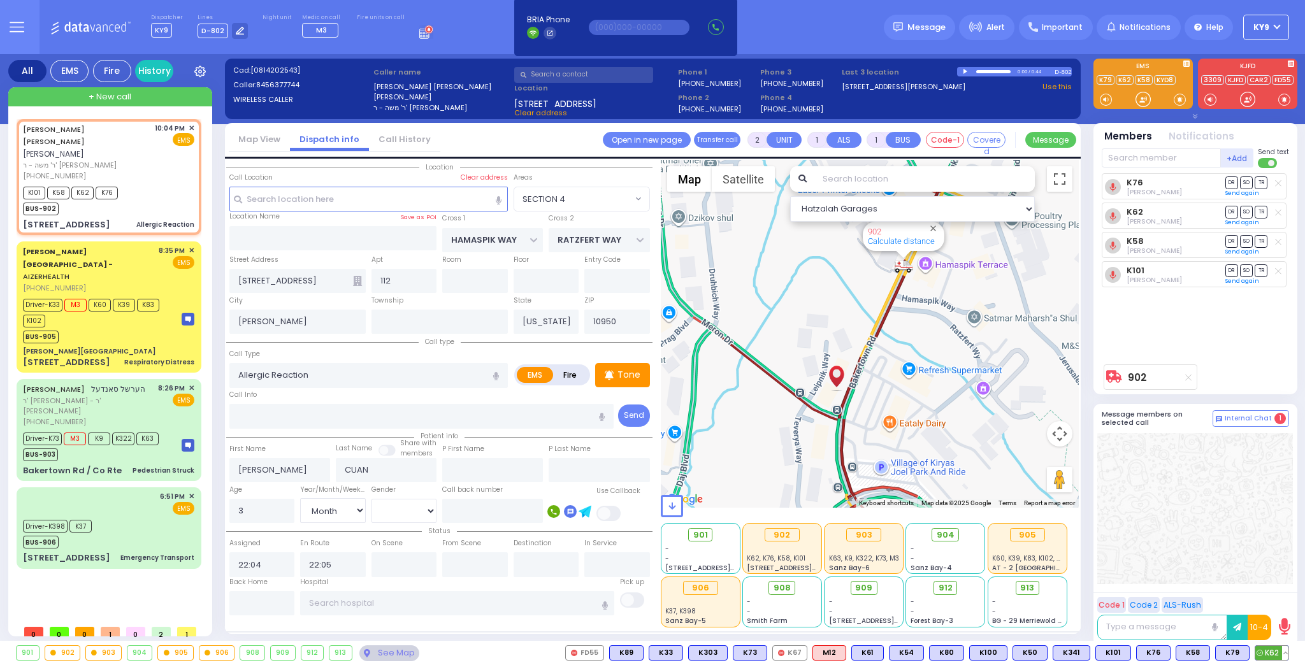
click at [1286, 654] on button at bounding box center [1286, 653] width 6 height 14
click at [1279, 578] on icon at bounding box center [1276, 578] width 13 height 13
click at [1277, 557] on icon at bounding box center [1276, 561] width 13 height 13
click at [1210, 654] on button at bounding box center [1206, 653] width 6 height 14
click at [1210, 657] on button at bounding box center [1206, 653] width 6 height 14
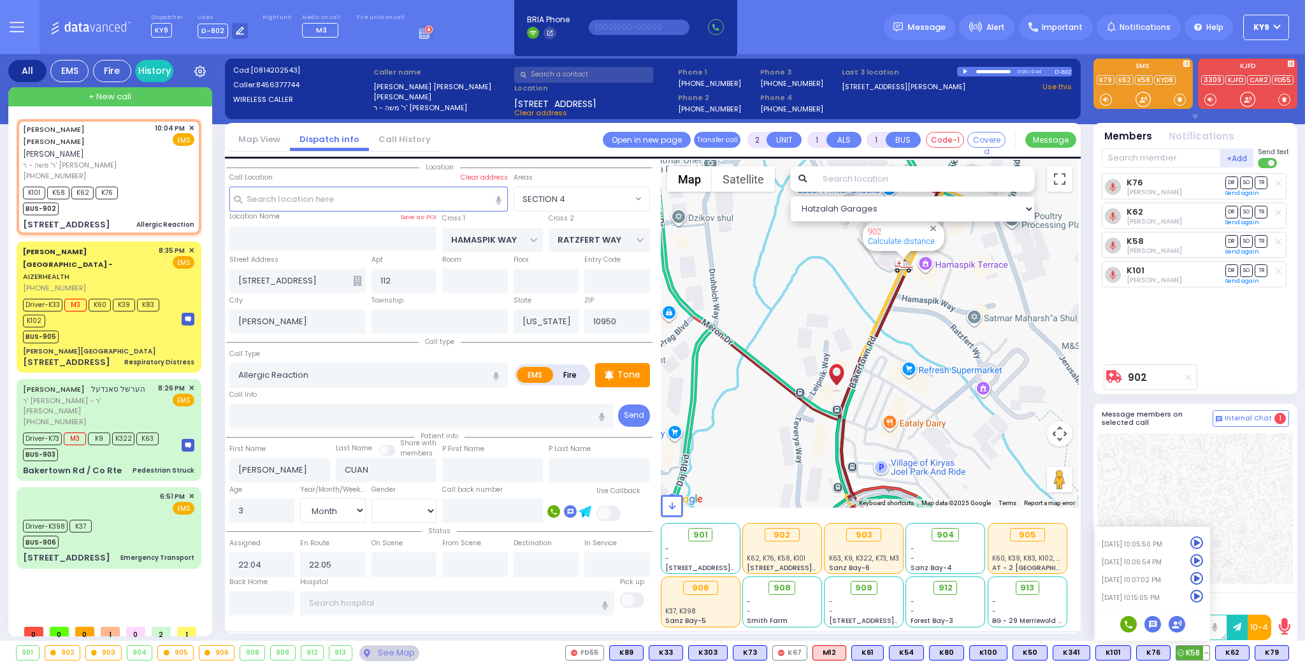
click at [1202, 596] on icon at bounding box center [1197, 596] width 13 height 13
click at [1284, 651] on button at bounding box center [1286, 653] width 6 height 14
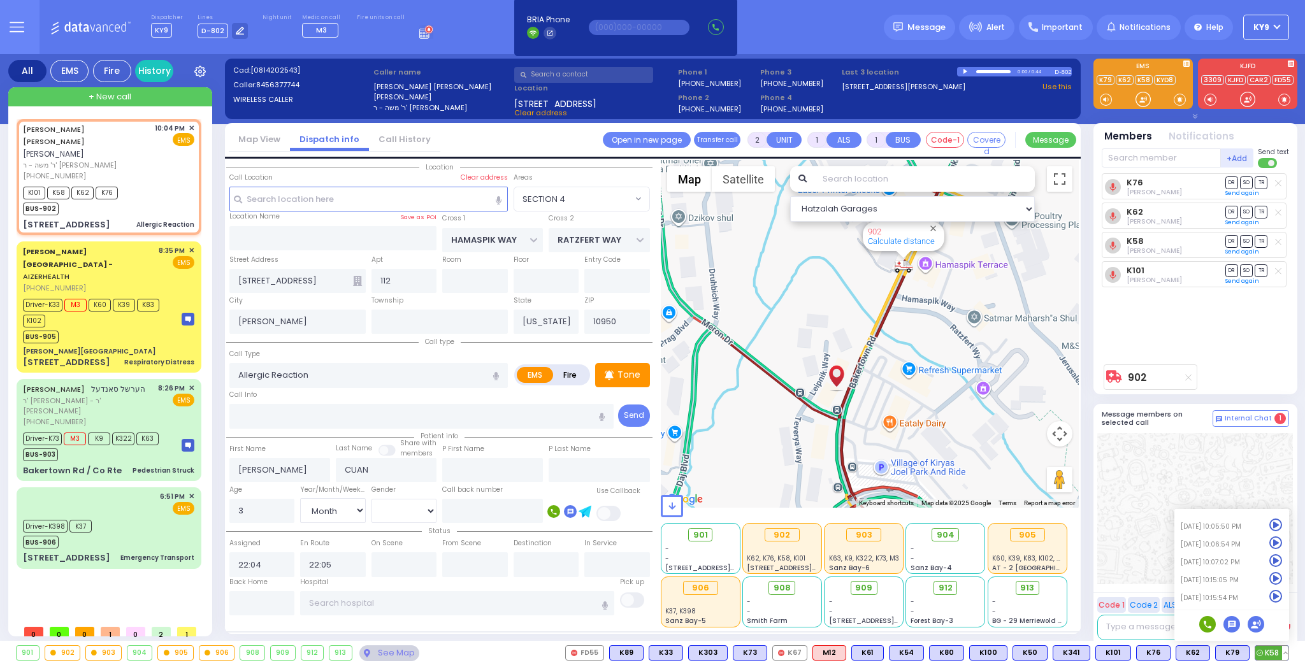
click at [1276, 601] on icon at bounding box center [1276, 596] width 13 height 13
click at [1284, 650] on button at bounding box center [1286, 653] width 6 height 14
click at [1287, 653] on button at bounding box center [1286, 653] width 6 height 14
click at [1280, 594] on icon at bounding box center [1276, 596] width 13 height 13
click at [1151, 312] on div "K76 Dovy Katz DR SO TR K62" at bounding box center [1197, 265] width 190 height 185
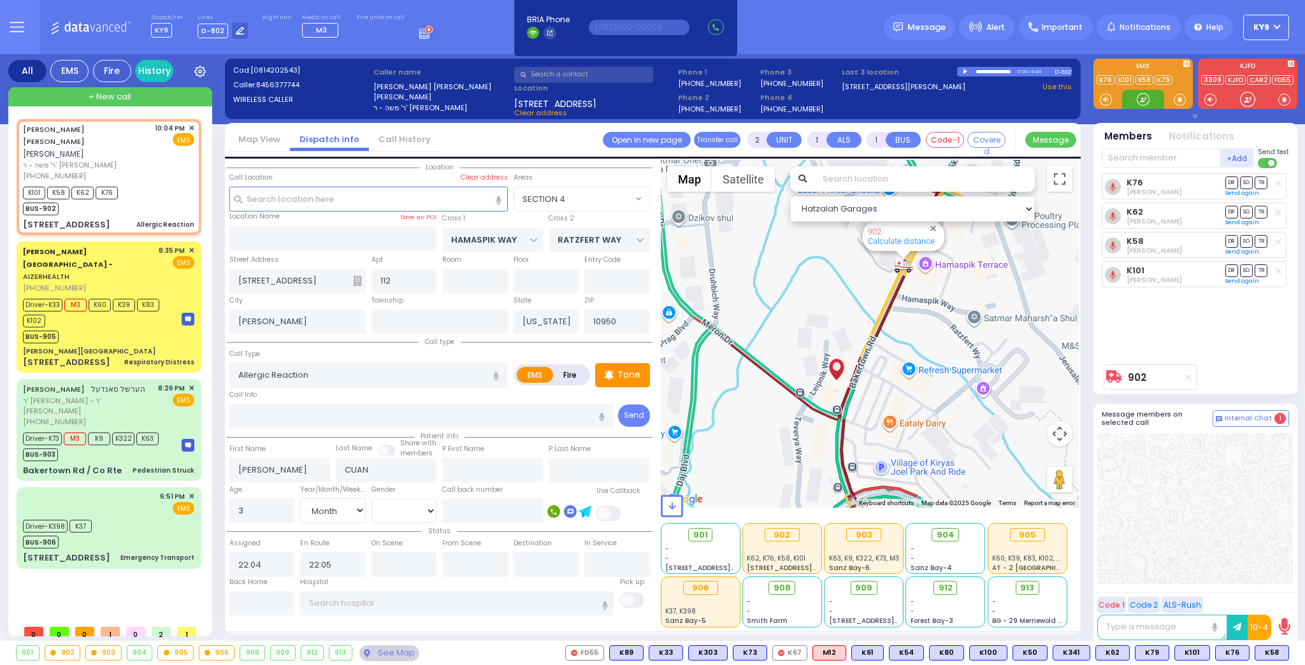
click at [1147, 101] on div at bounding box center [1143, 99] width 13 height 13
click at [92, 328] on div "BUS-905" at bounding box center [96, 336] width 147 height 16
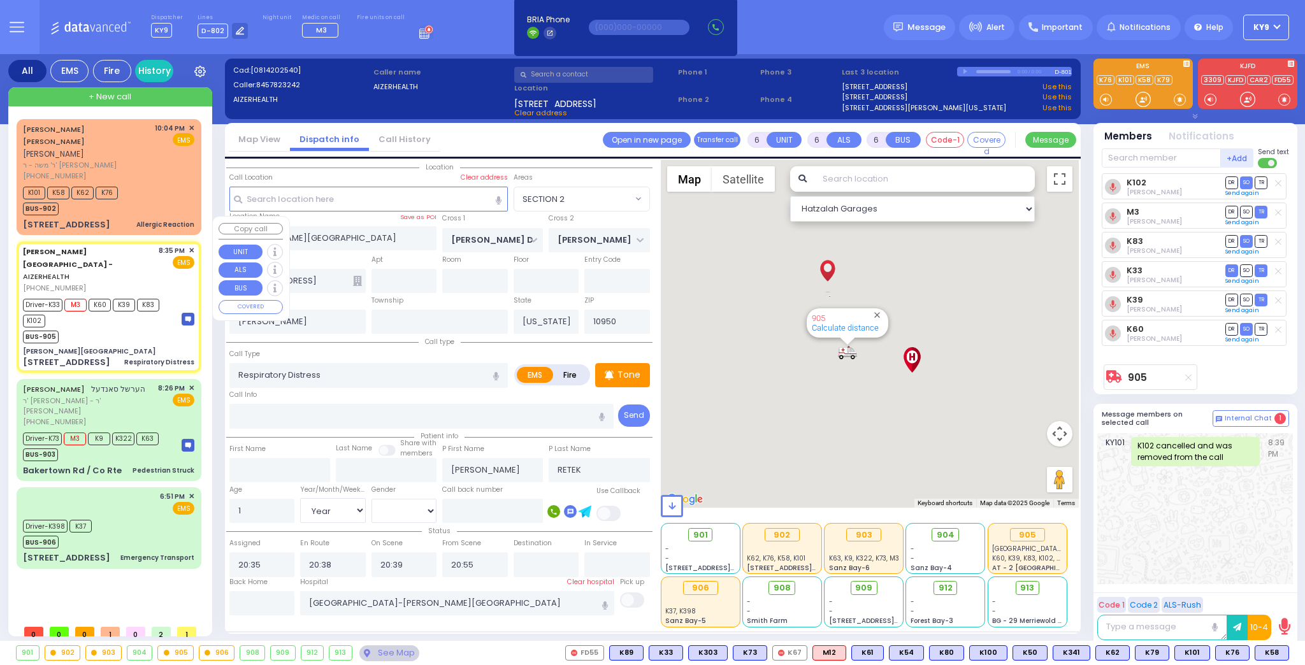
click at [92, 328] on div "BUS-905" at bounding box center [96, 336] width 147 height 16
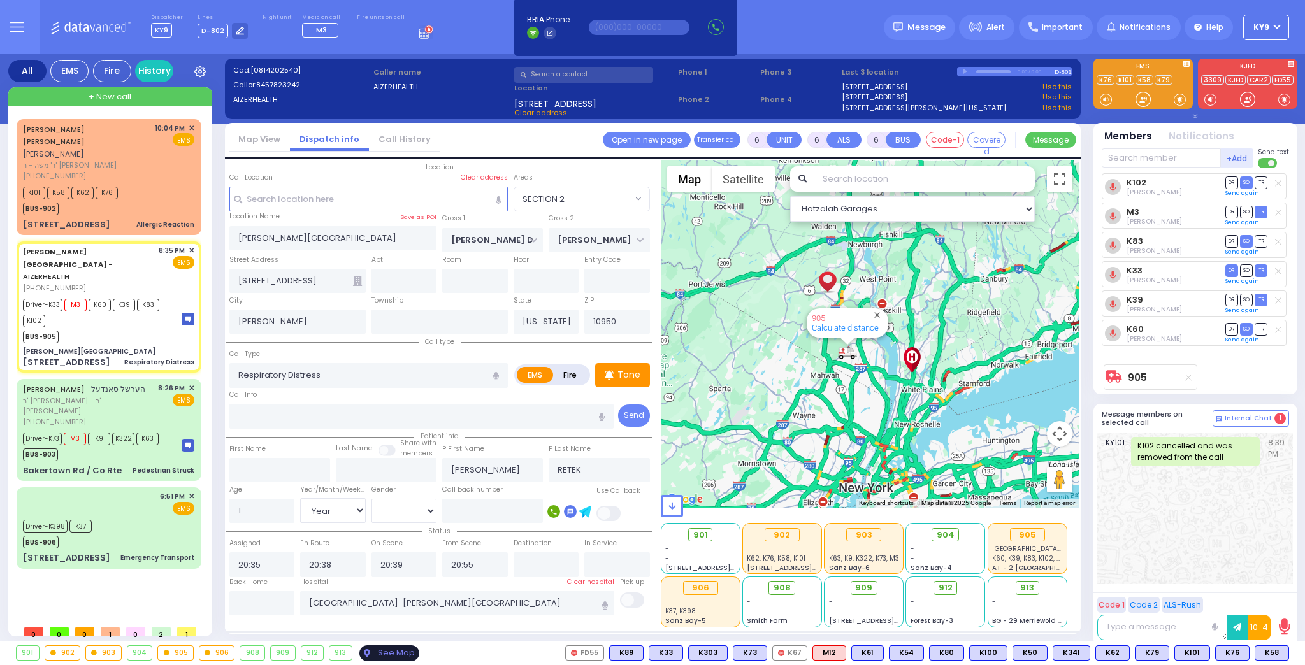
click at [390, 654] on div "See Map" at bounding box center [390, 654] width 60 height 16
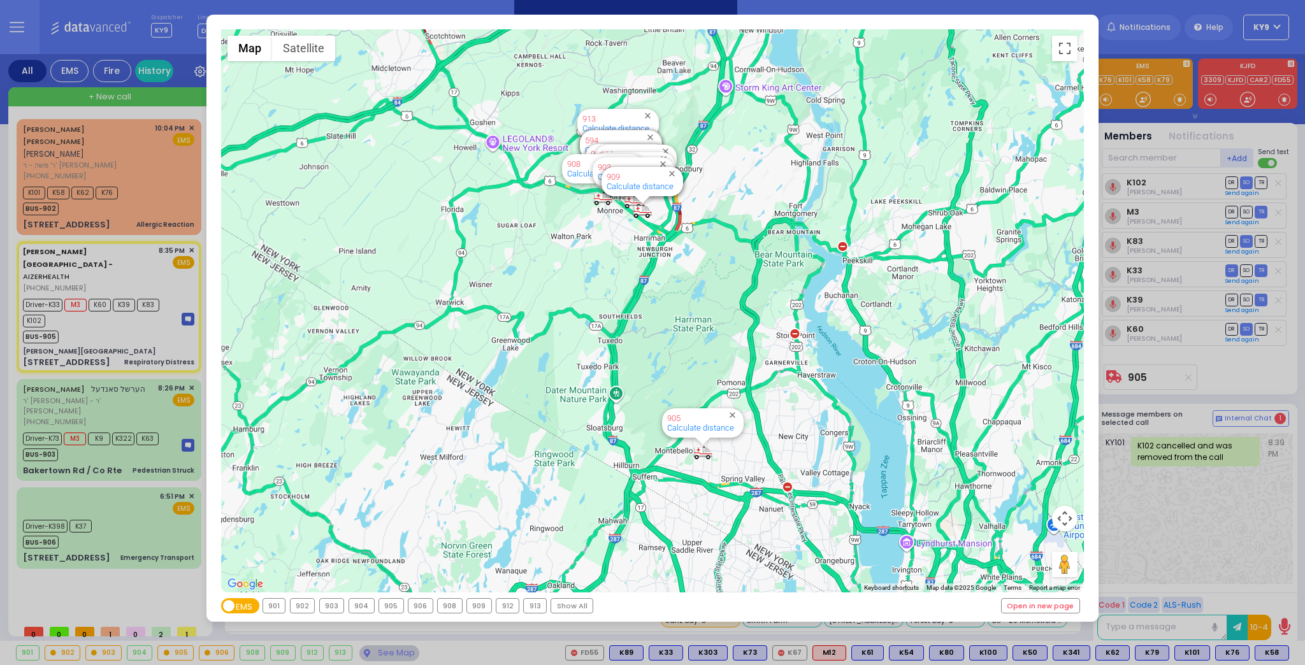
click at [384, 608] on div "905" at bounding box center [391, 606] width 24 height 14
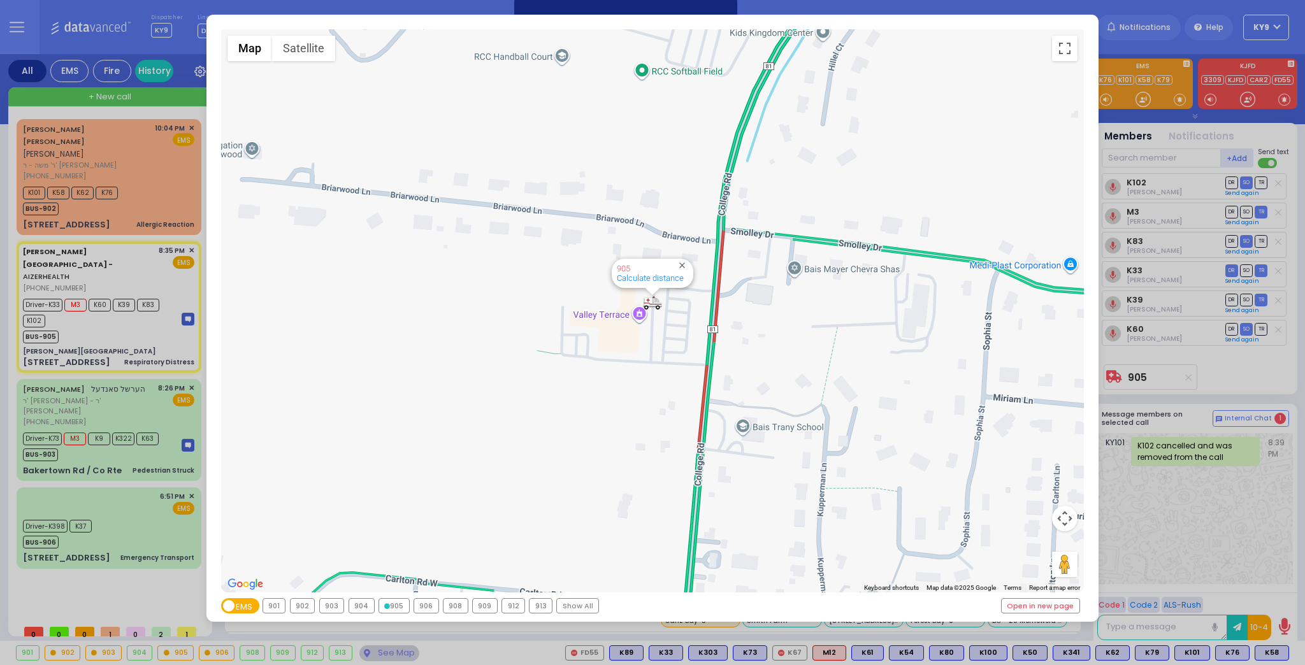
click at [386, 657] on div "← Move left → Move right ↑ Move up ↓ Move down + Zoom in - Zoom out Home Jump l…" at bounding box center [652, 332] width 1305 height 665
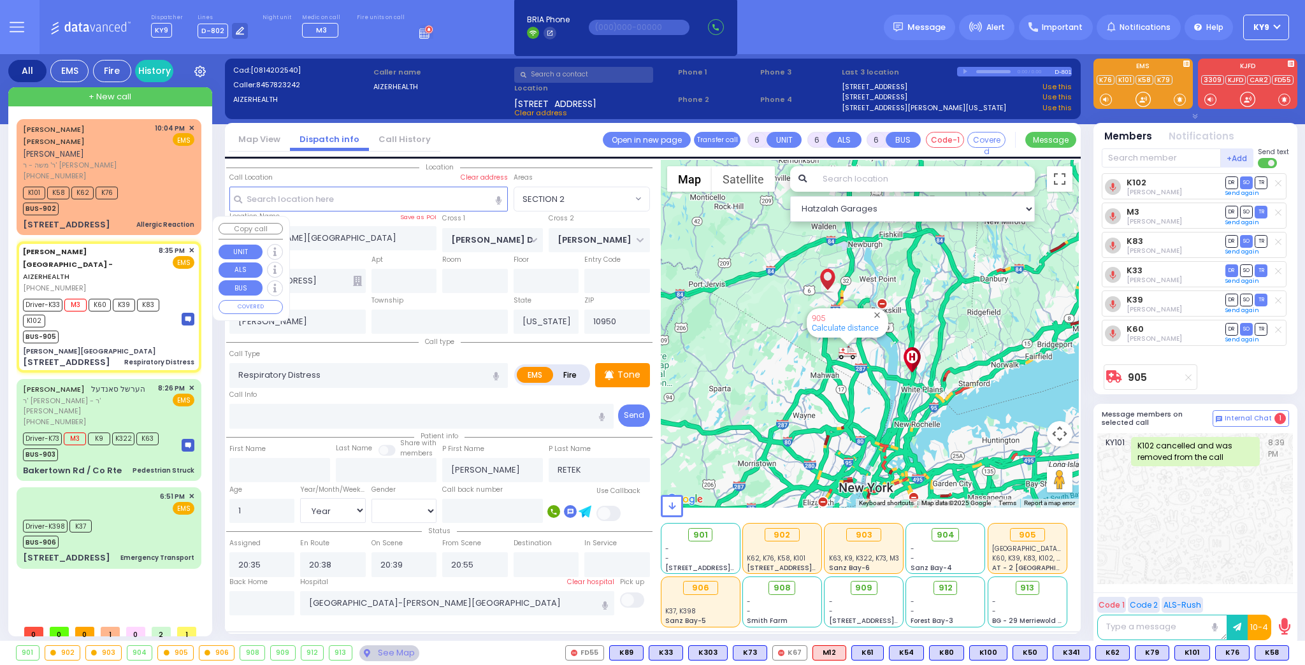
click at [145, 347] on div "Aizer Health Center" at bounding box center [108, 352] width 171 height 10
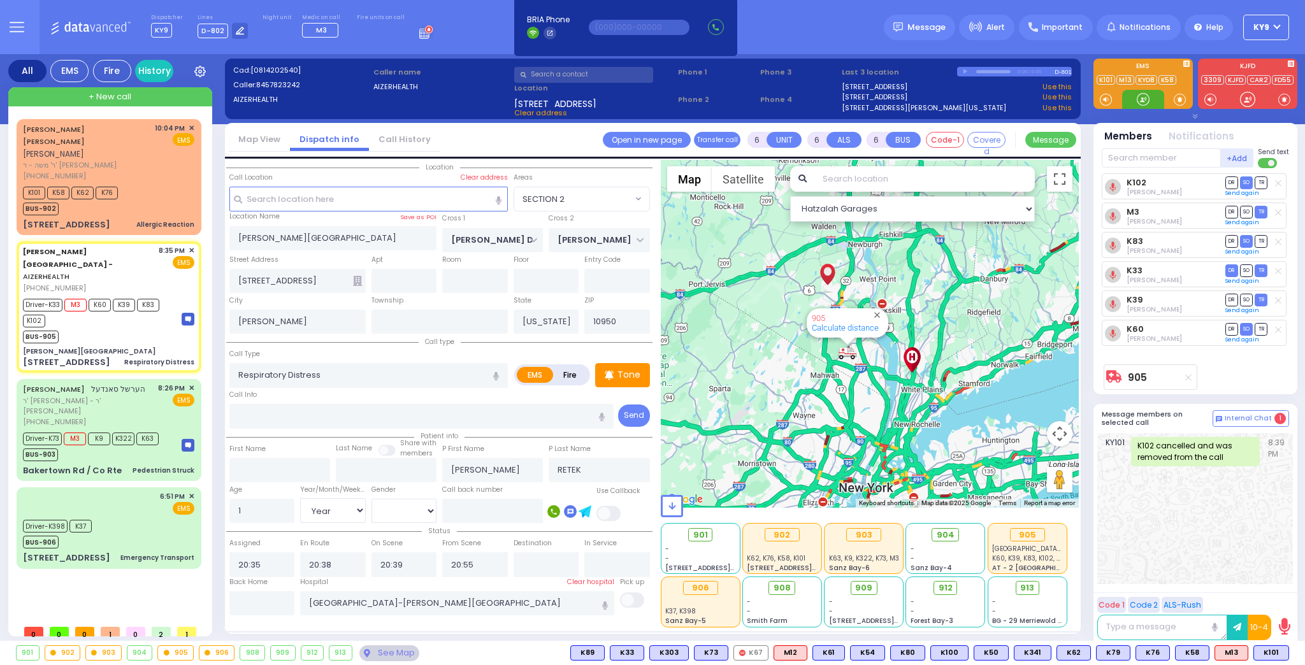
click at [1143, 95] on div at bounding box center [1143, 99] width 13 height 13
click at [149, 156] on div "YITZCHOK SHUL CUAN יצחק שאול כוואן ר' משה - ר' אהרן דניאל מאלח (845) 637-7744 1…" at bounding box center [109, 177] width 180 height 112
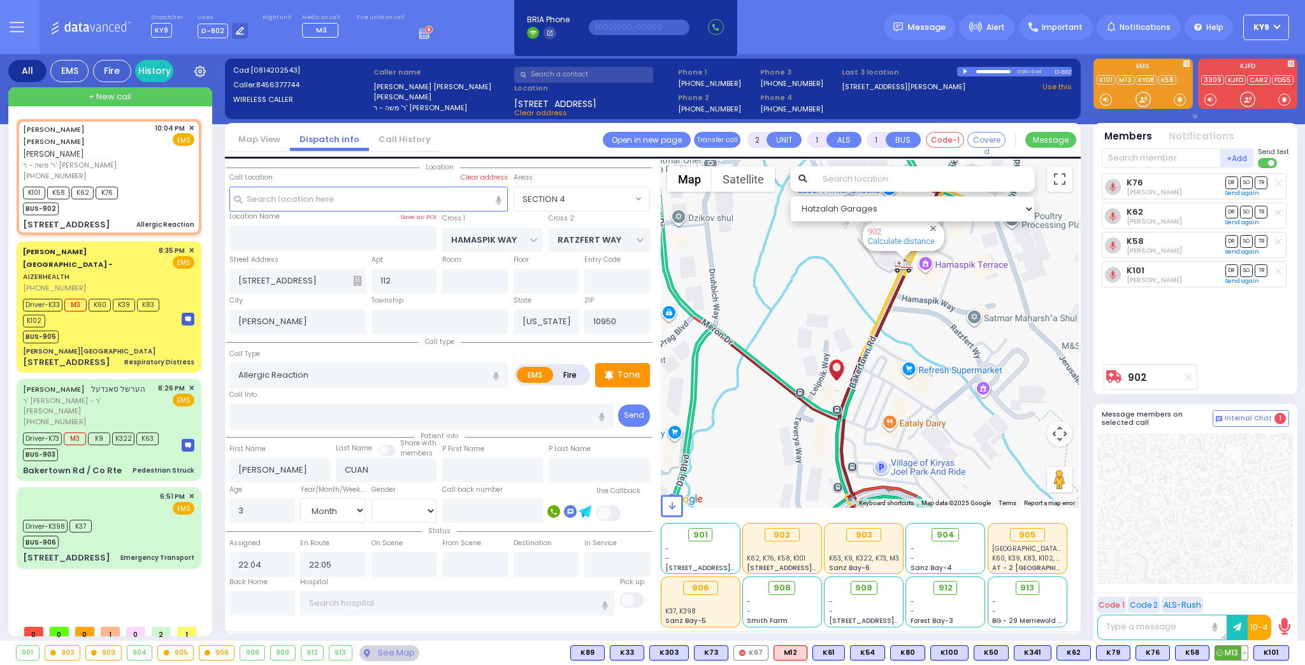
click at [1232, 653] on span "M13" at bounding box center [1232, 653] width 33 height 14
click at [1140, 96] on div at bounding box center [1143, 99] width 13 height 13
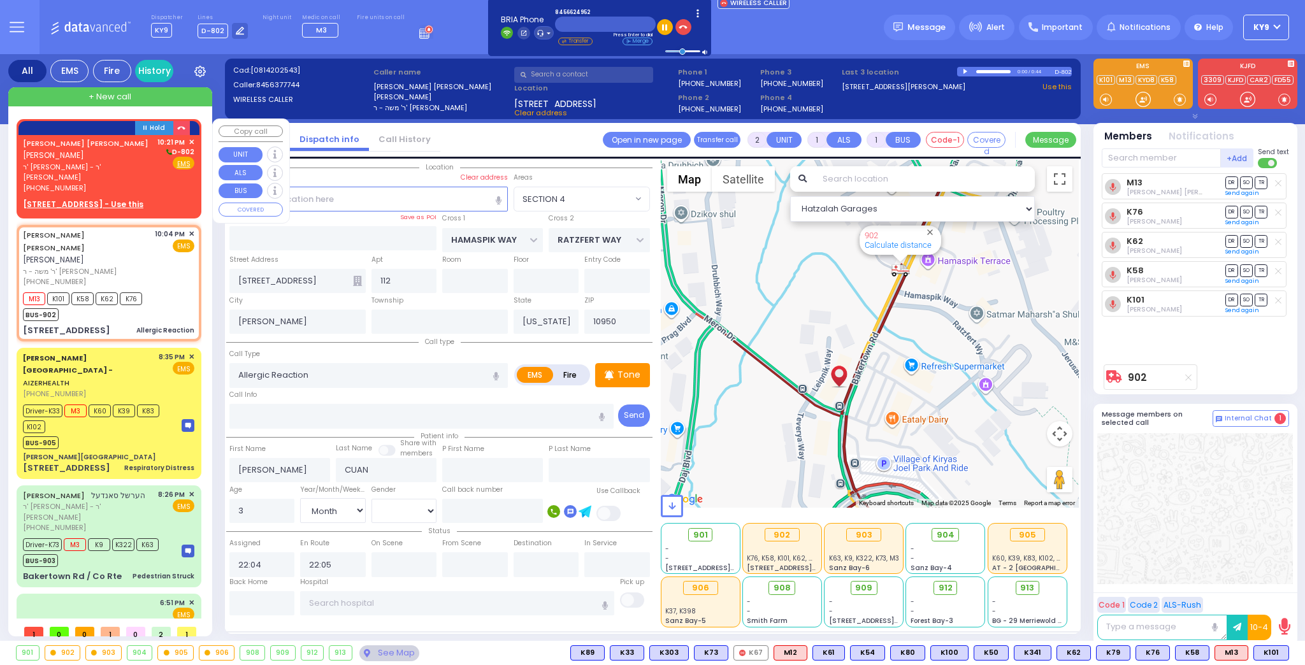
click at [141, 183] on div "(845) 662-4952" at bounding box center [88, 188] width 130 height 11
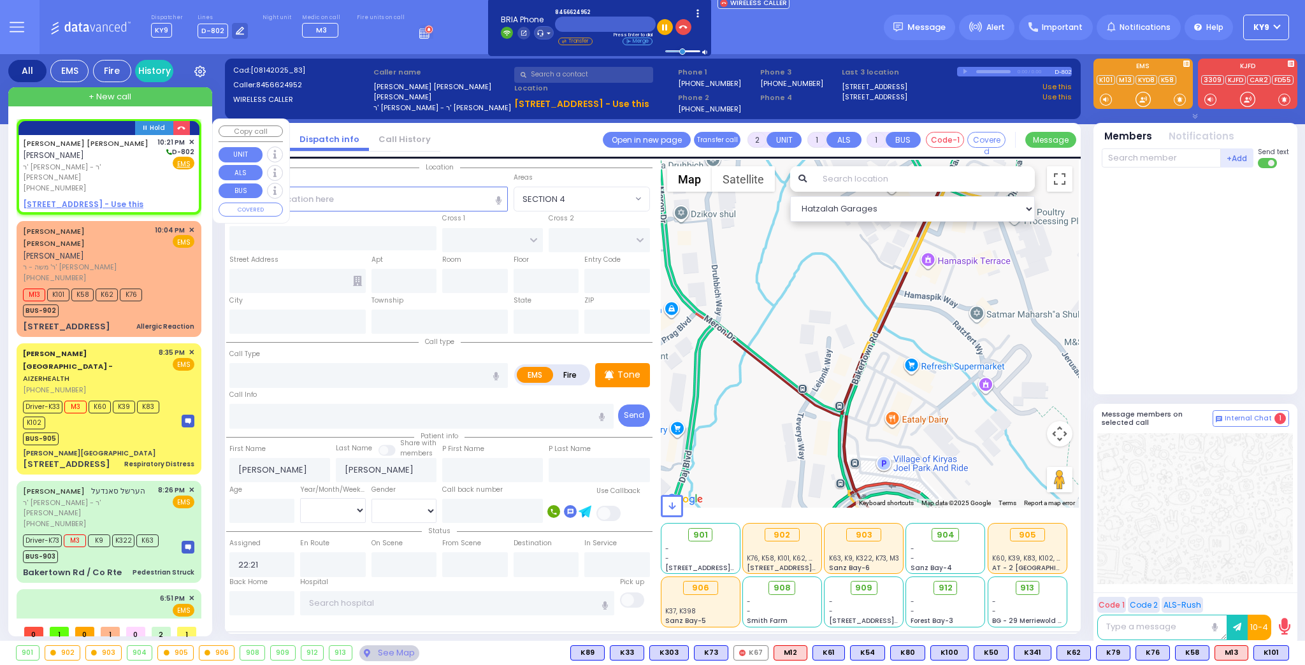
click at [164, 180] on div "10:21 PM ✕ D-802 Fire EMS" at bounding box center [176, 165] width 38 height 57
click at [122, 199] on u "13 GARFIELD RD 302 - Use this" at bounding box center [83, 204] width 120 height 11
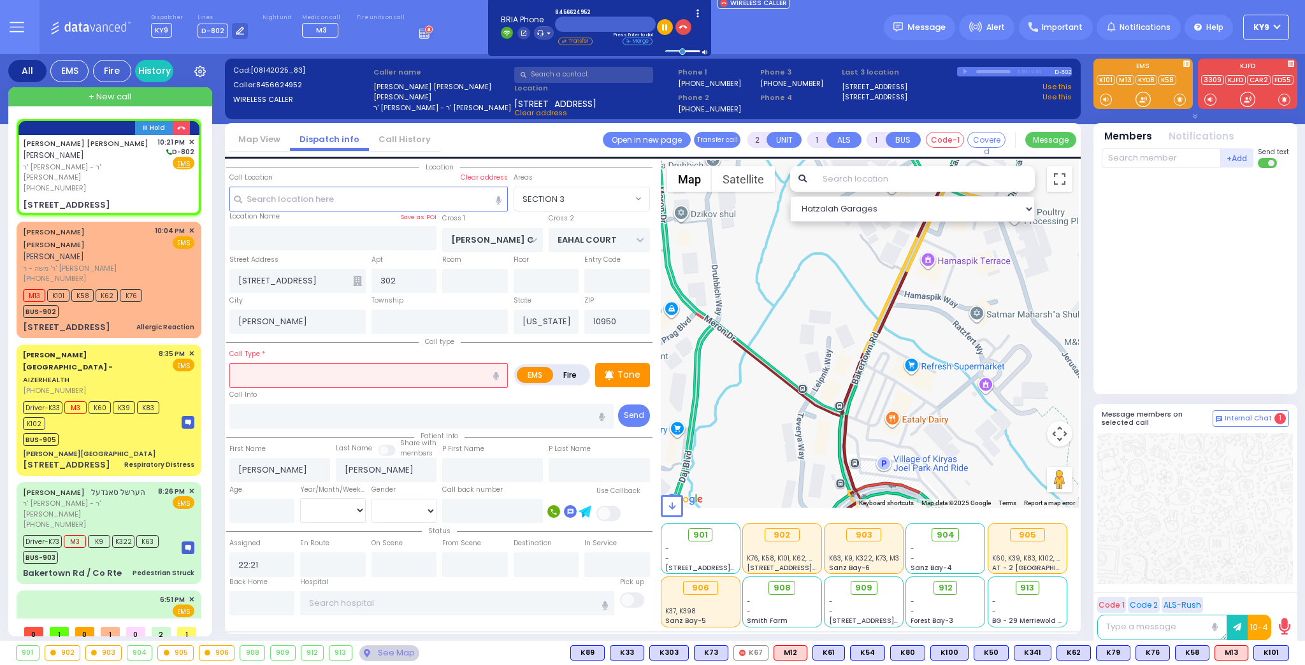
click at [278, 375] on input "text" at bounding box center [368, 375] width 279 height 24
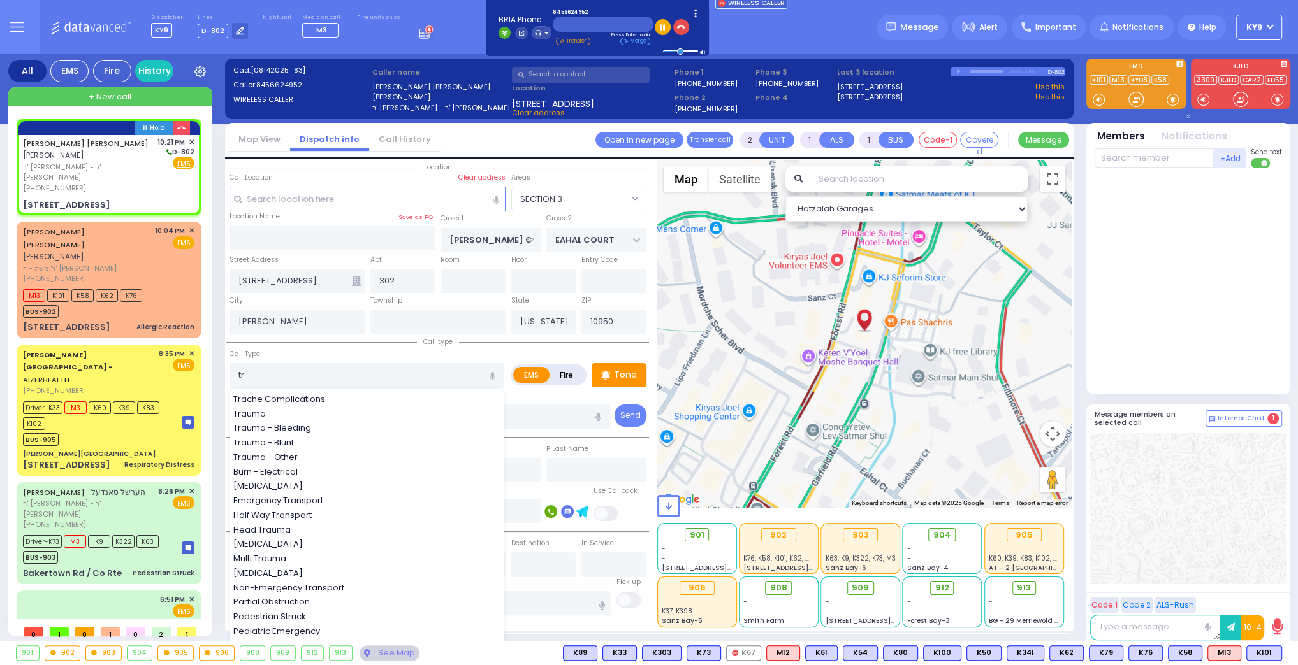
click at [282, 419] on div "Trache Complications Trauma Trauma - Bleeding Trauma - Blunt Trauma - Other Bur…" at bounding box center [367, 538] width 277 height 290
click at [269, 412] on span "Trauma" at bounding box center [251, 414] width 37 height 13
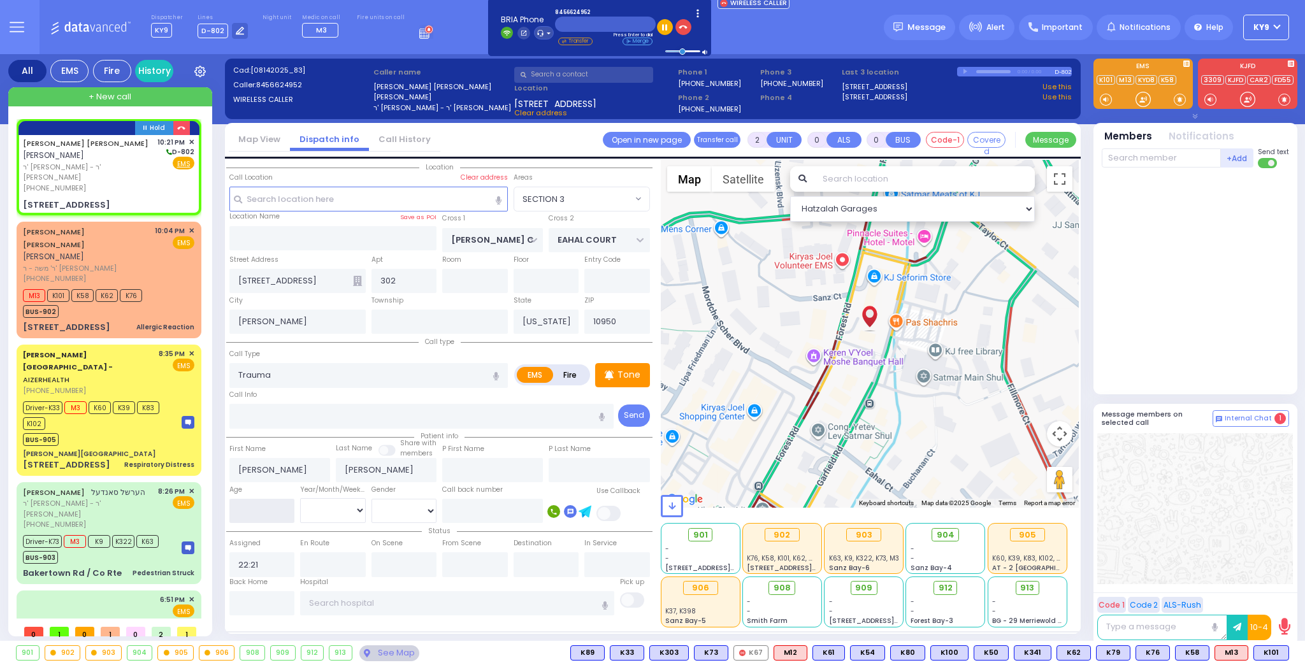
click at [266, 514] on input "number" at bounding box center [262, 511] width 66 height 24
click at [316, 512] on select "Year Month Week Day" at bounding box center [333, 510] width 66 height 24
click at [300, 498] on select "Year Month Week Day" at bounding box center [333, 510] width 66 height 24
click at [393, 508] on select "[DEMOGRAPHIC_DATA] [DEMOGRAPHIC_DATA]" at bounding box center [405, 511] width 66 height 24
click at [372, 499] on select "[DEMOGRAPHIC_DATA] [DEMOGRAPHIC_DATA]" at bounding box center [405, 511] width 66 height 24
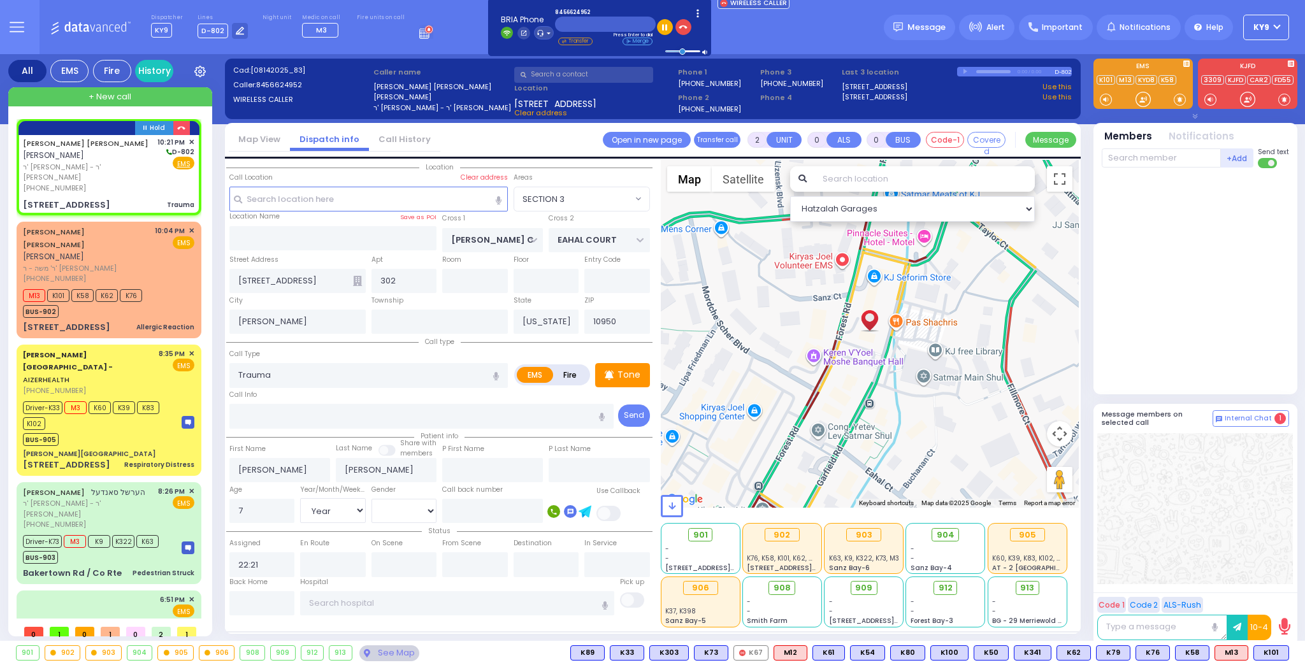
select select "SECTION 3"
select select "Year"
select select "[DEMOGRAPHIC_DATA]"
click at [637, 379] on p "Tone" at bounding box center [629, 374] width 23 height 13
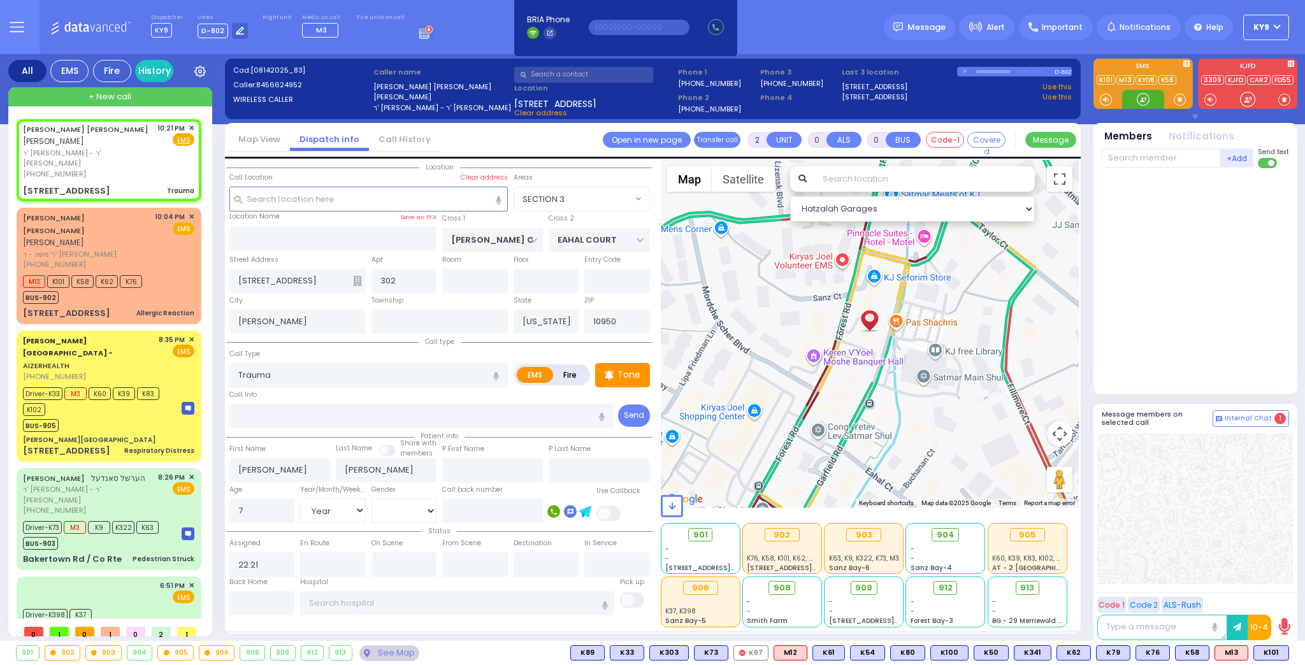
select select
radio input "true"
select select "Year"
select select "[DEMOGRAPHIC_DATA]"
select select "Hatzalah Garages"
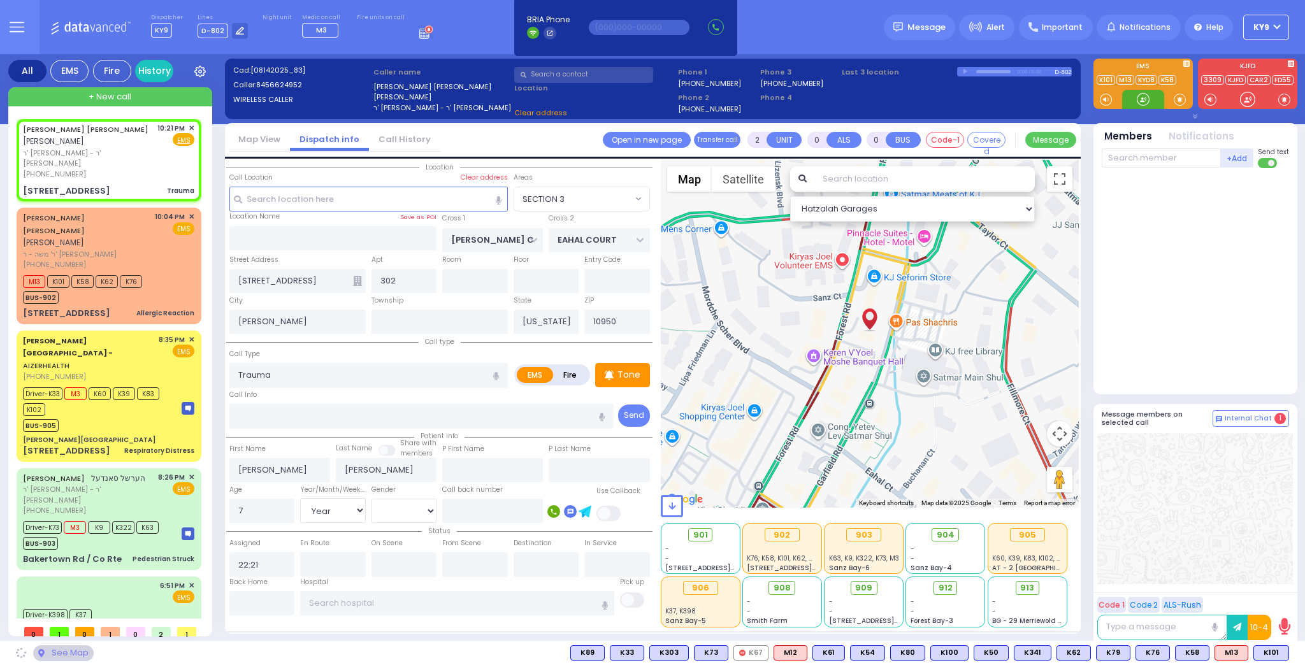
click at [1144, 97] on div at bounding box center [1143, 99] width 13 height 13
select select "SECTION 3"
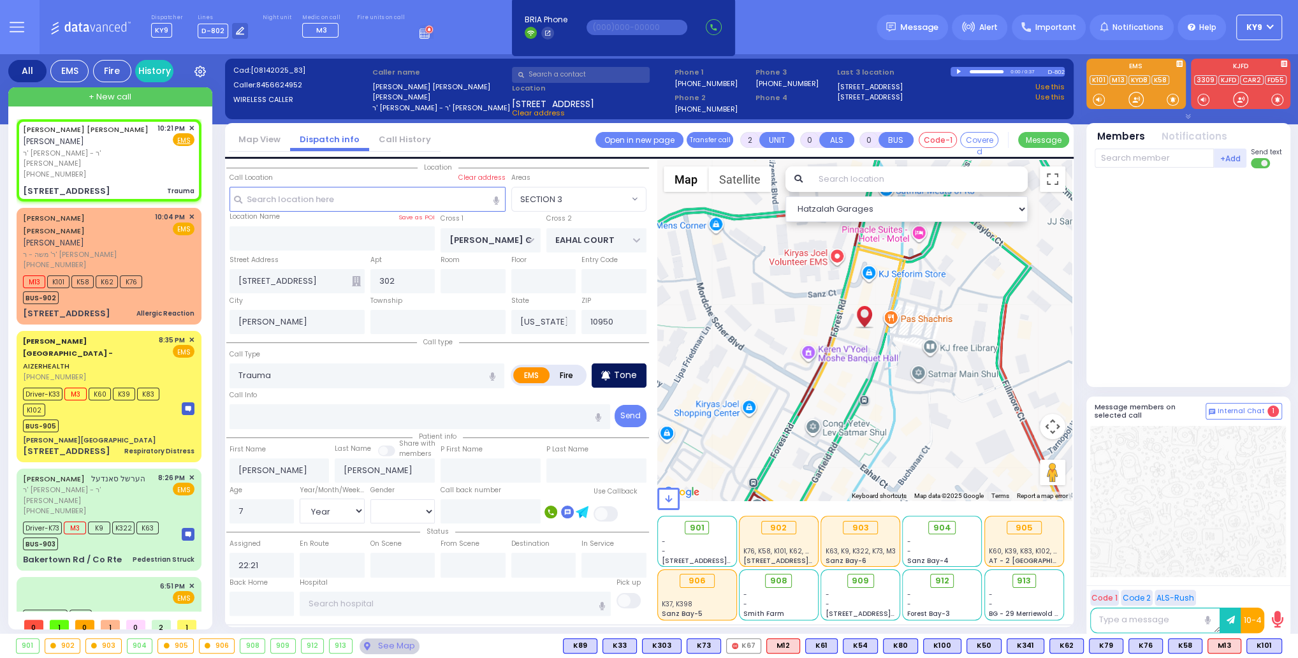
click at [631, 370] on p "Tone" at bounding box center [625, 374] width 23 height 13
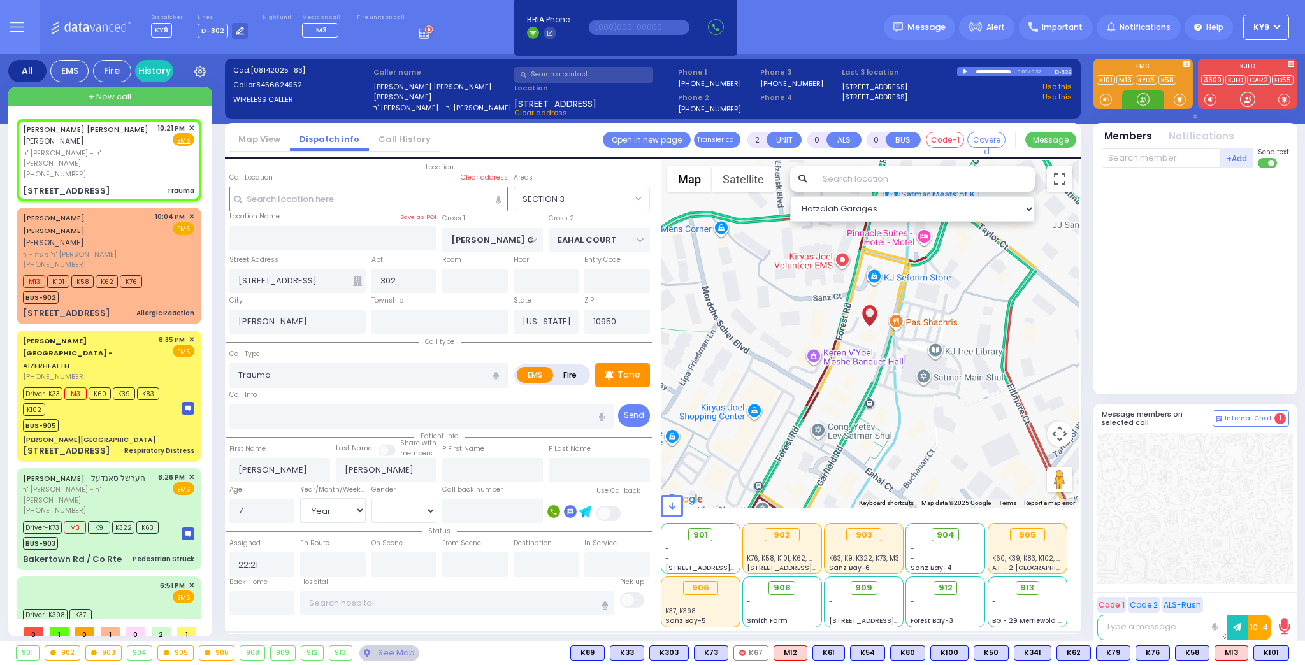
click at [1141, 99] on div at bounding box center [1143, 99] width 13 height 13
click at [1274, 653] on span "K81" at bounding box center [1273, 653] width 31 height 14
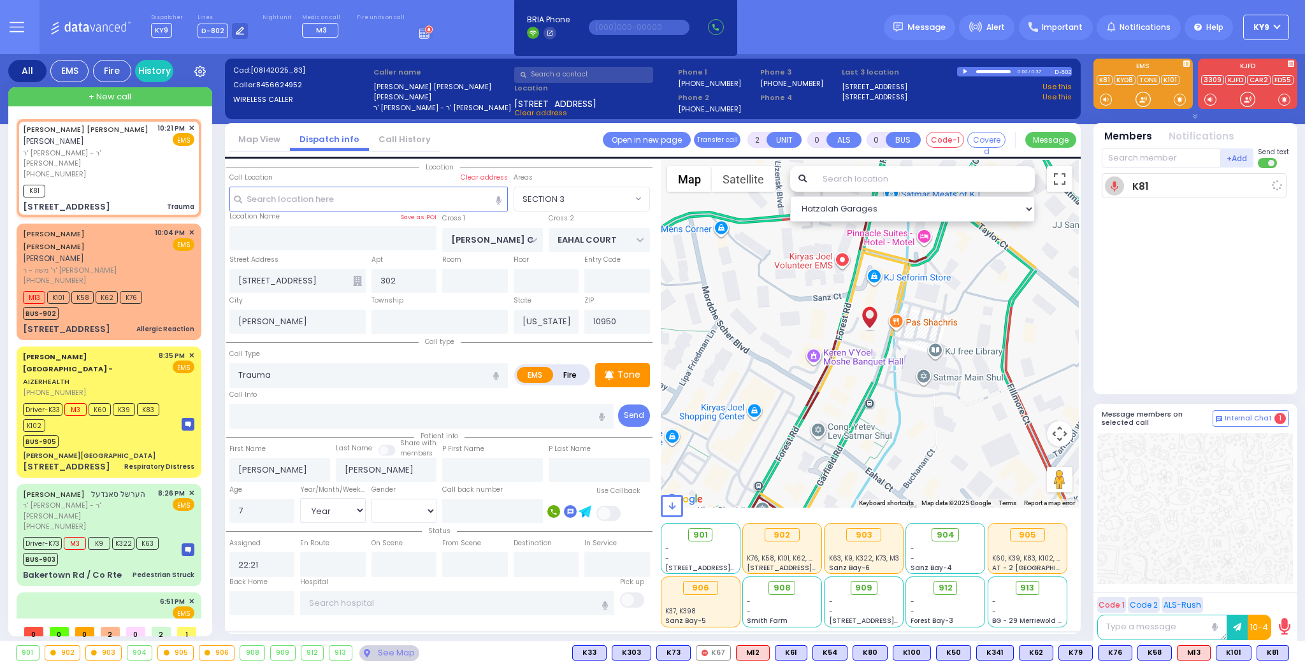
select select
radio input "true"
select select "Year"
select select "[DEMOGRAPHIC_DATA]"
type input "22:22"
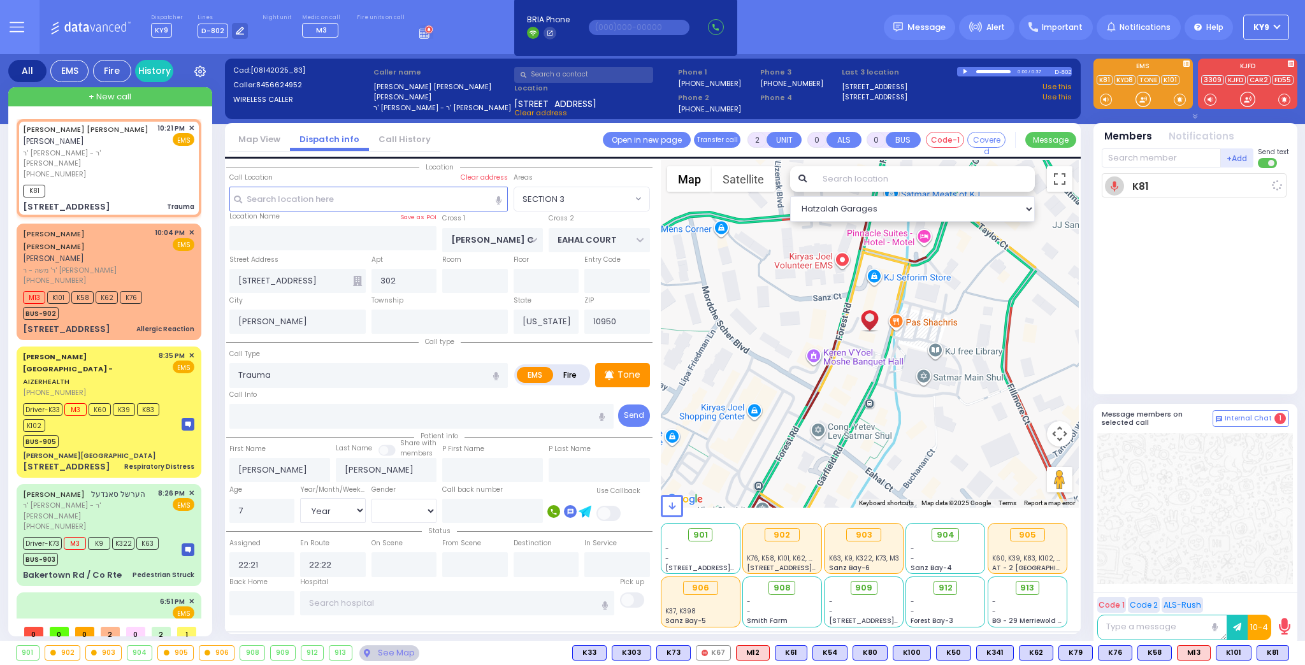
select select "Hatzalah Garages"
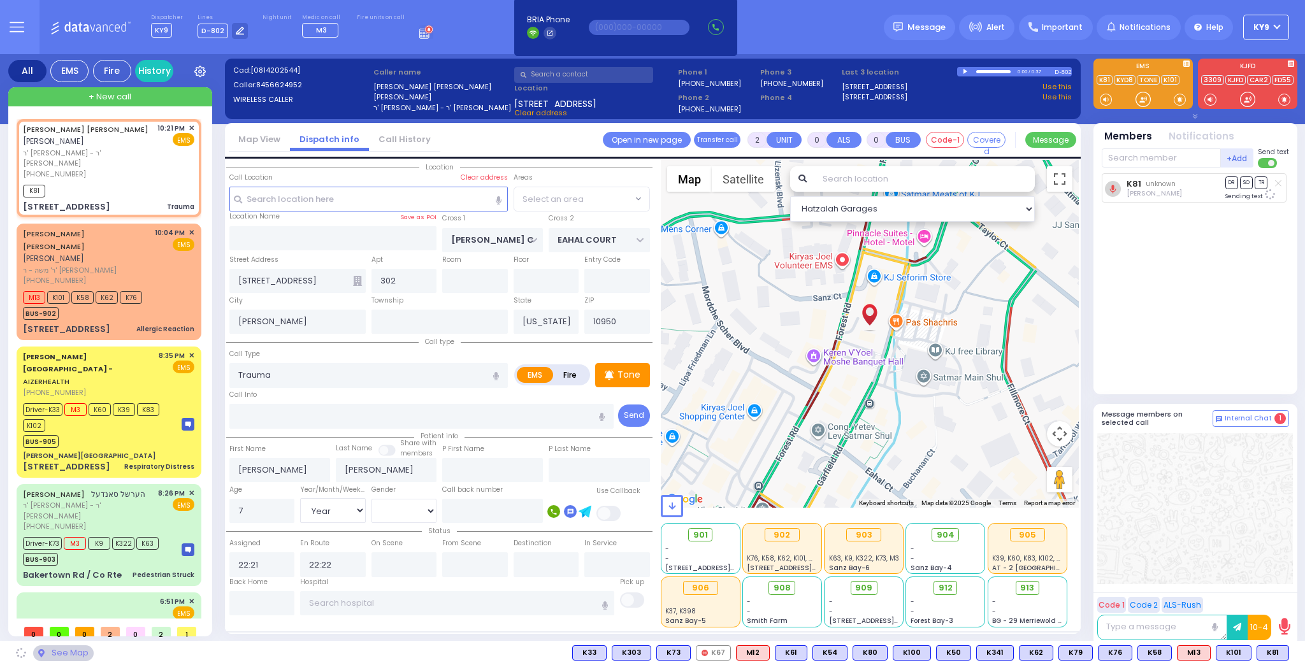
select select "SECTION 3"
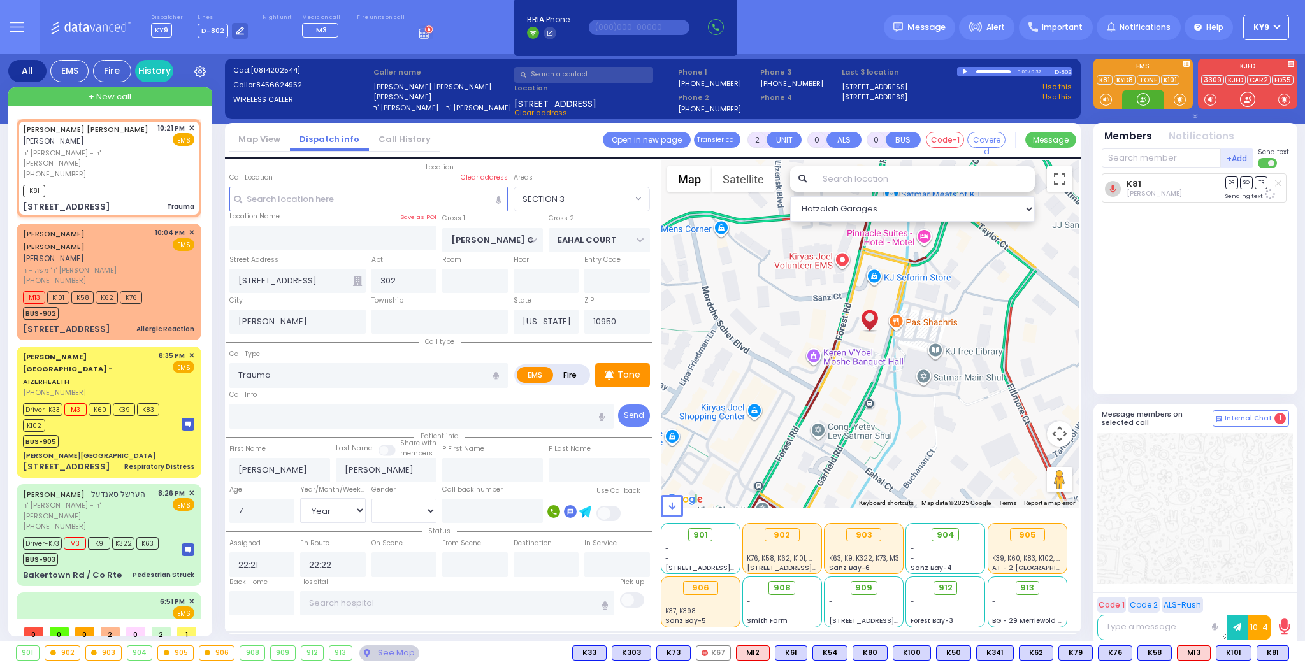
click at [1142, 96] on div at bounding box center [1143, 99] width 13 height 13
click at [1139, 94] on div at bounding box center [1143, 99] width 13 height 13
click at [1273, 650] on span "K84" at bounding box center [1272, 653] width 34 height 14
select select
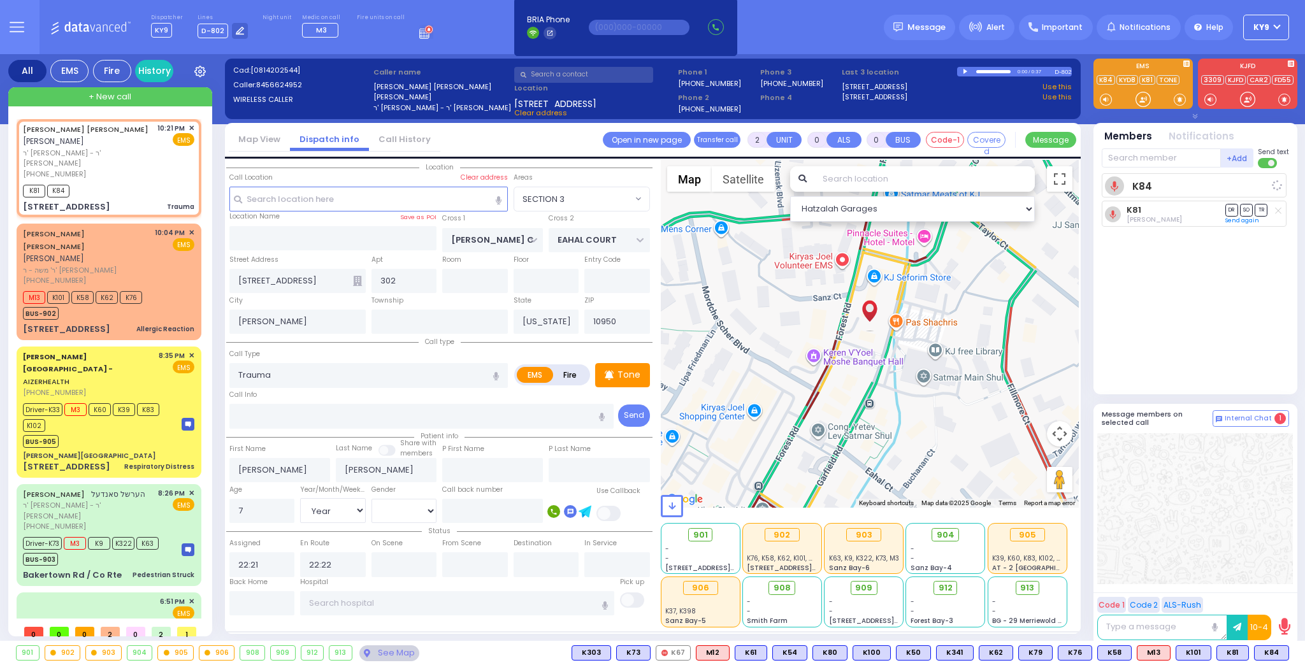
radio input "true"
select select "Year"
select select "[DEMOGRAPHIC_DATA]"
select select "Hatzalah Garages"
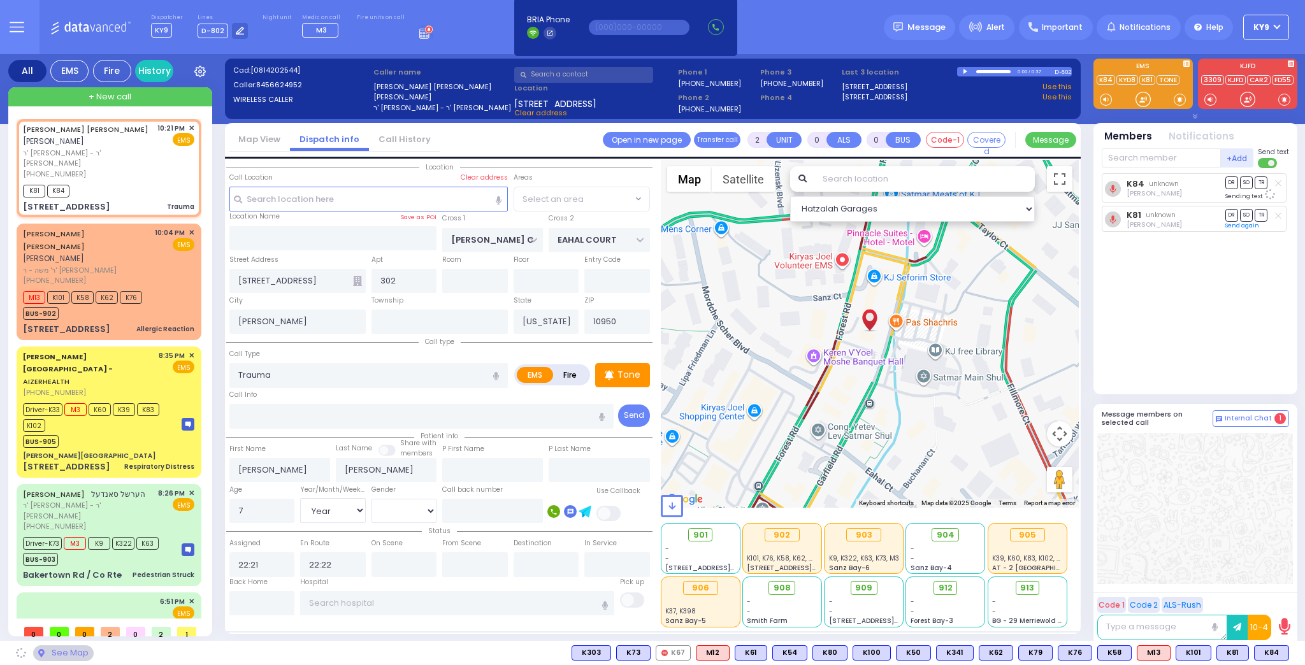
select select "SECTION 3"
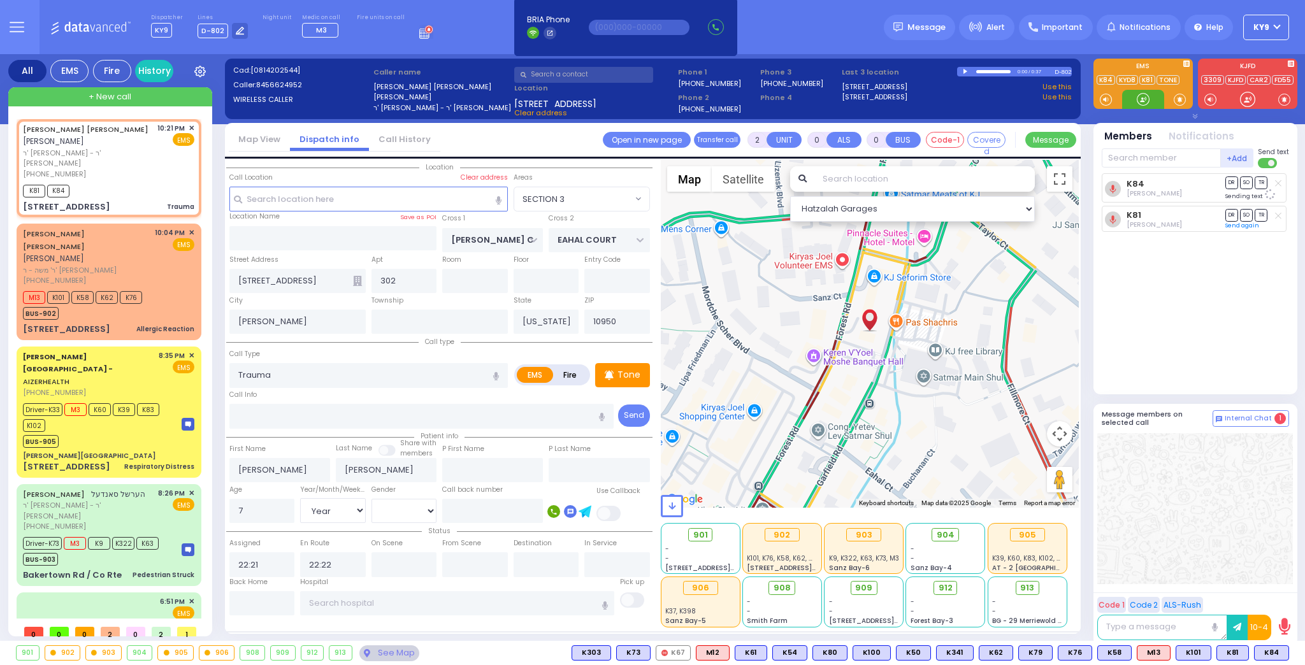
click at [1140, 91] on div at bounding box center [1144, 99] width 42 height 19
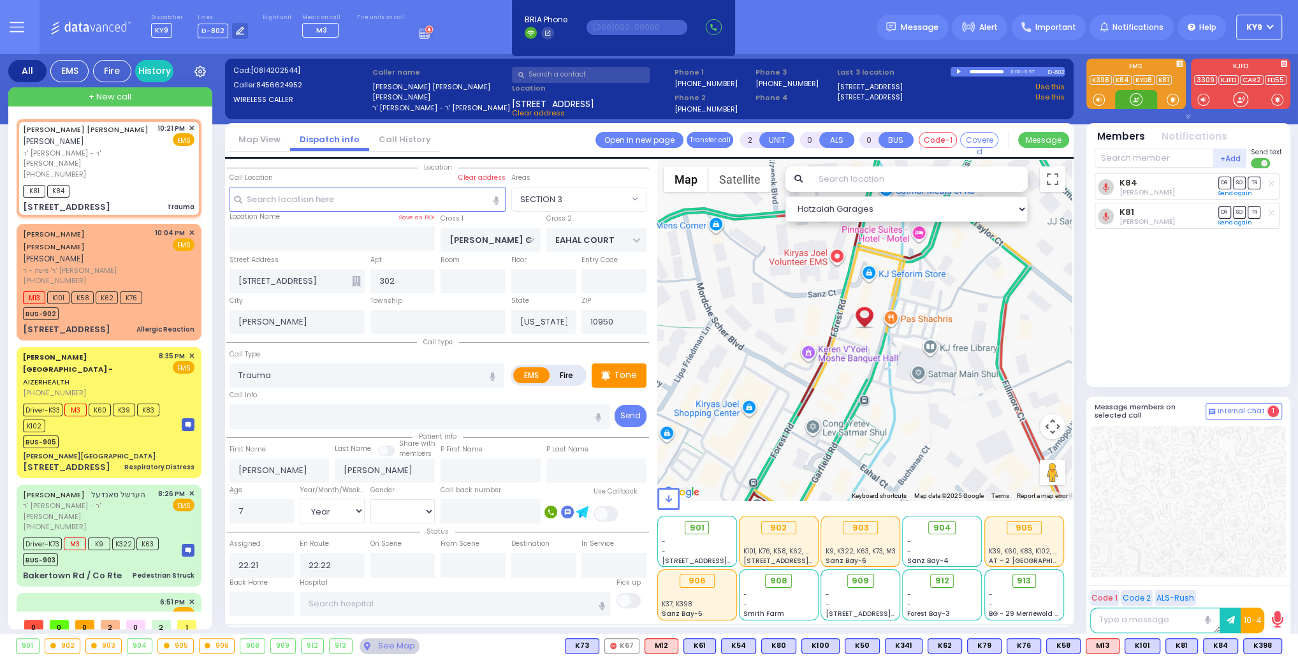
click at [1133, 97] on div at bounding box center [1136, 99] width 13 height 13
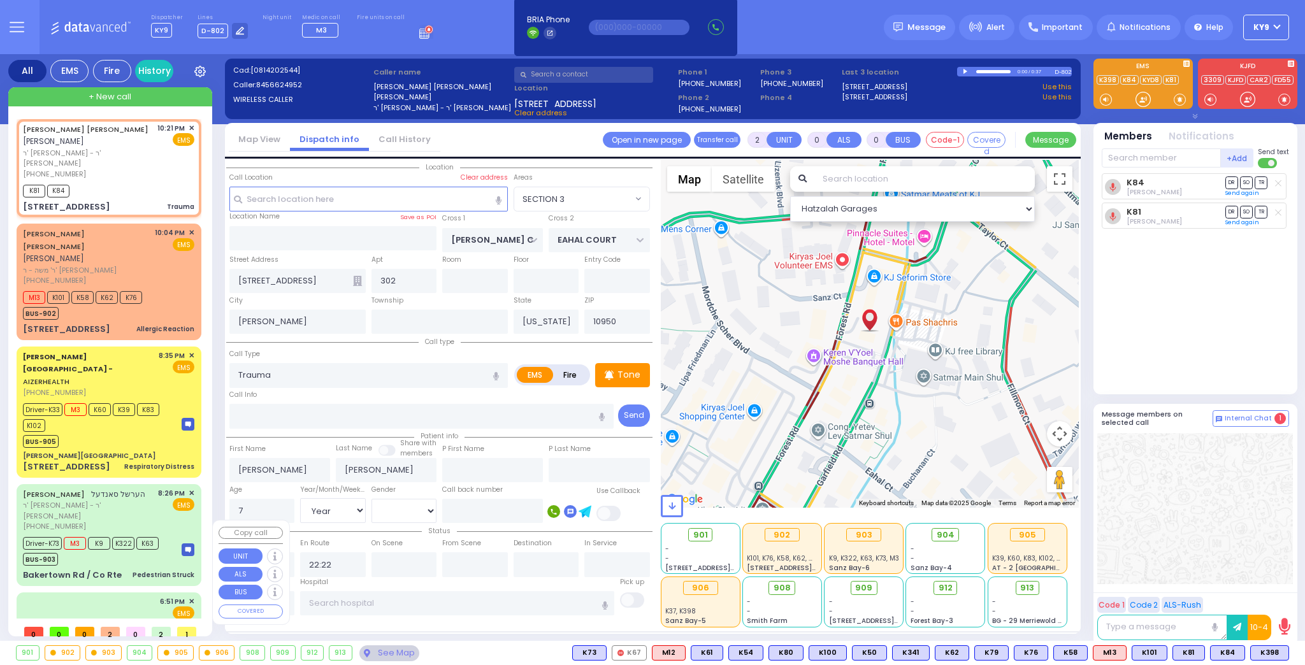
click at [103, 622] on div "Driver-K398 K37 BUS-906" at bounding box center [108, 638] width 171 height 32
type input "6"
select select
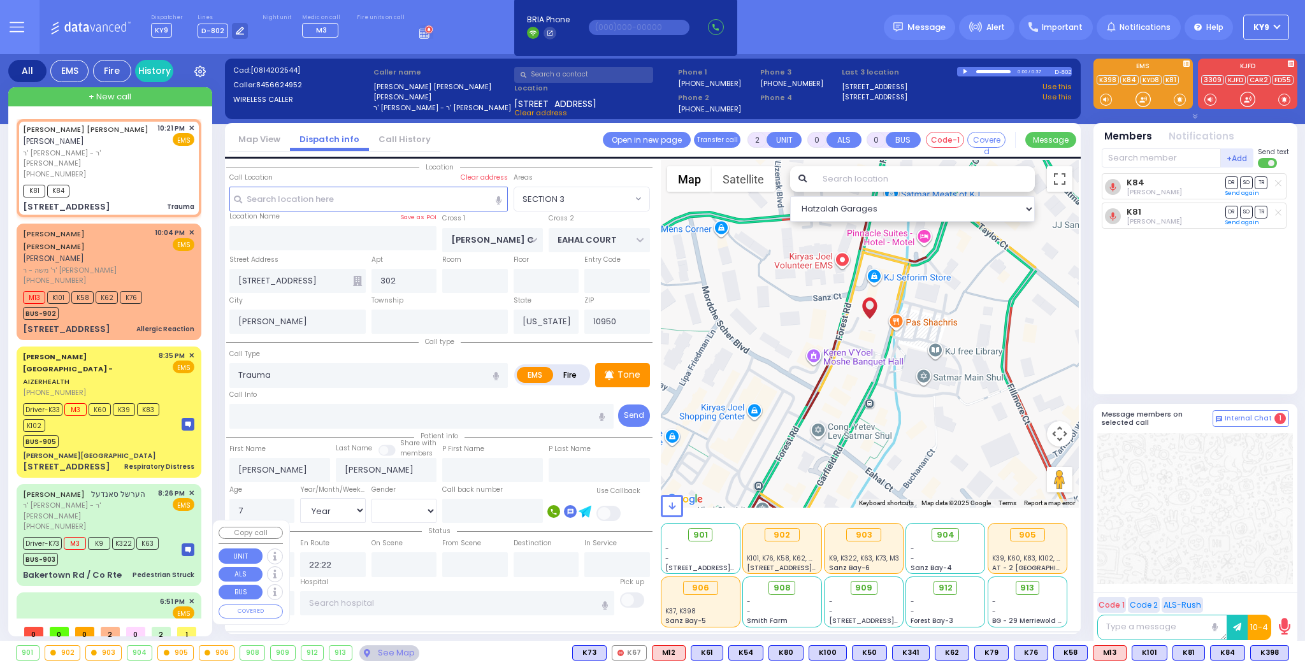
type input "Emergency Transport"
radio input "true"
type input "Samuel"
type input "Eisner"
type input "16"
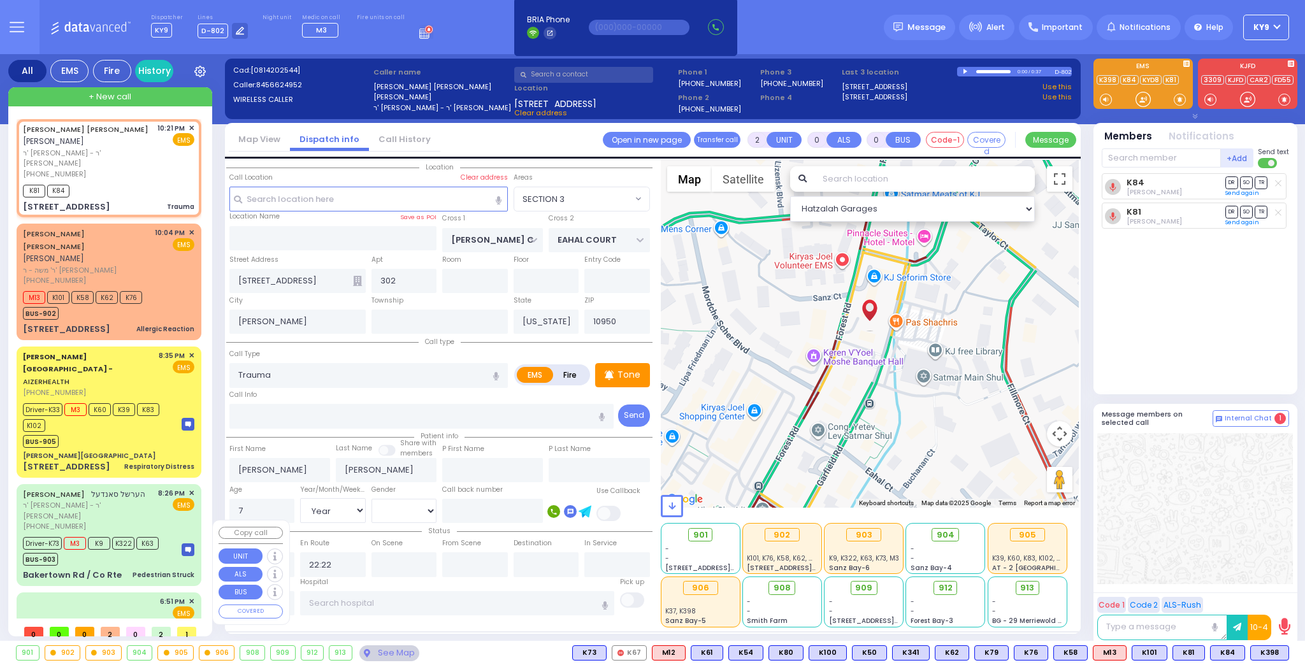
select select "Year"
select select "[DEMOGRAPHIC_DATA]"
type input "18:51"
type input "18:52"
type input "19:10"
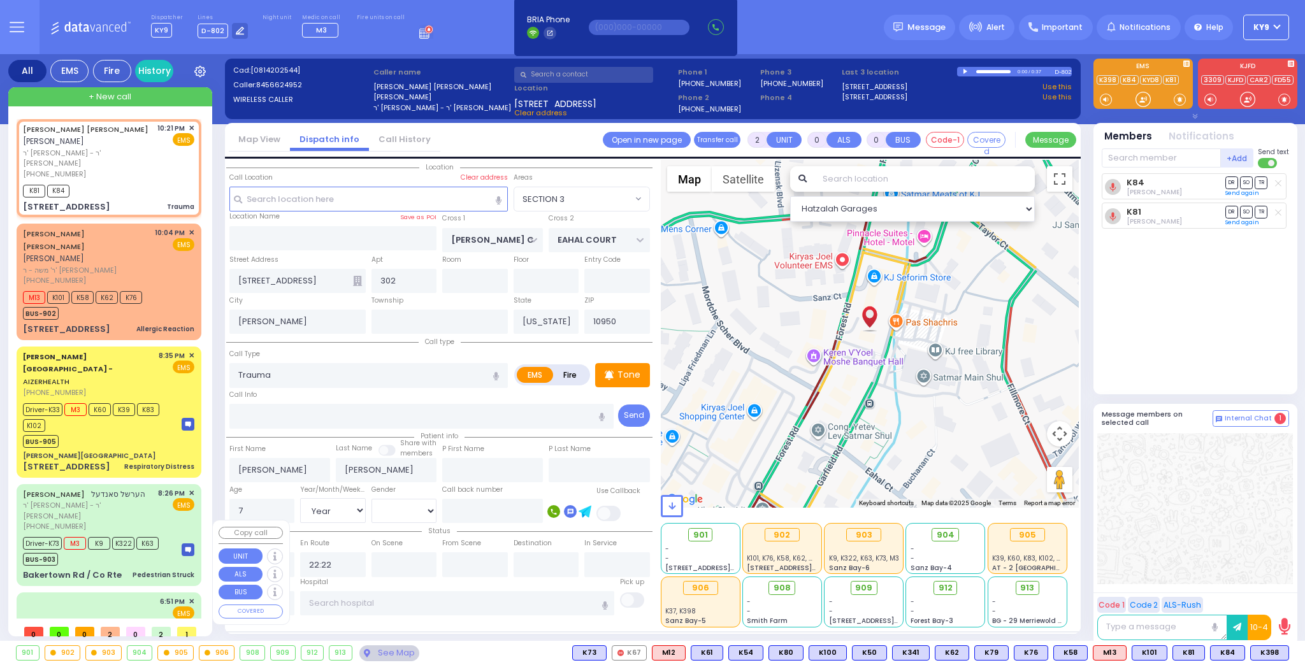
type input "19:15"
type input "New York Presbyterian Weill Cornell Medical Center"
select select "Hatzalah Garages"
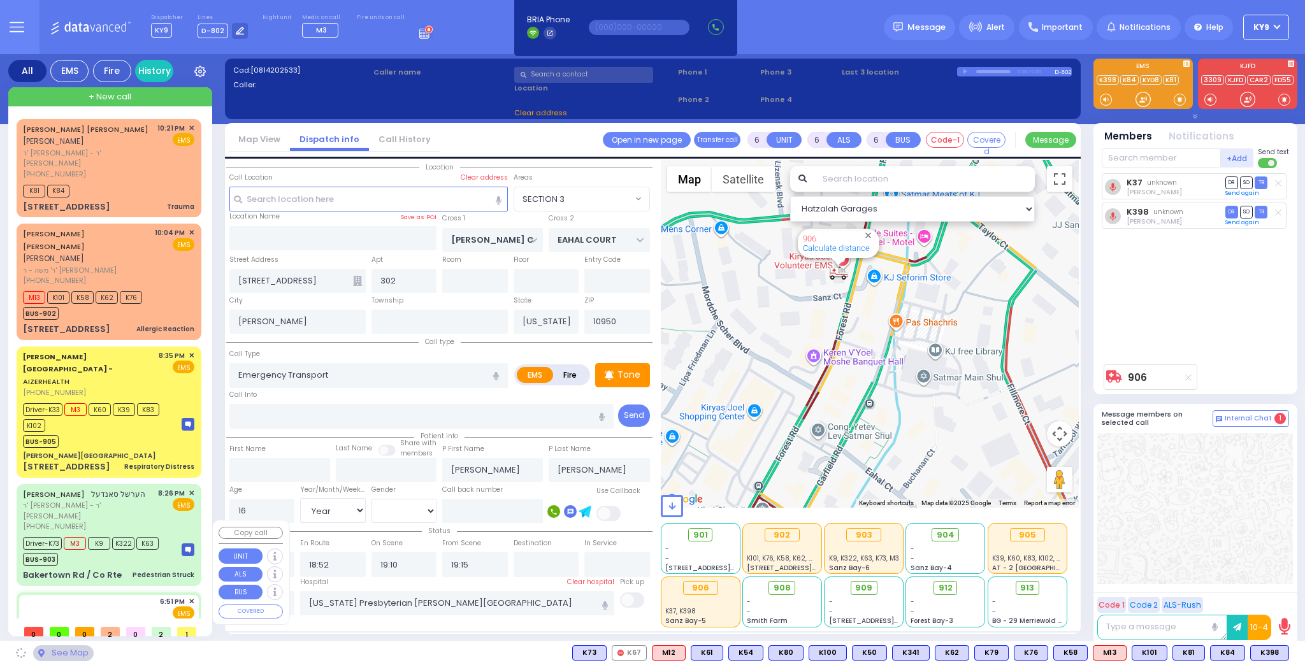
type input "POWDER MILL BRIDGE RD"
type input "201 Powdermill Bridge Rd"
type input "Kingston"
type input "12401"
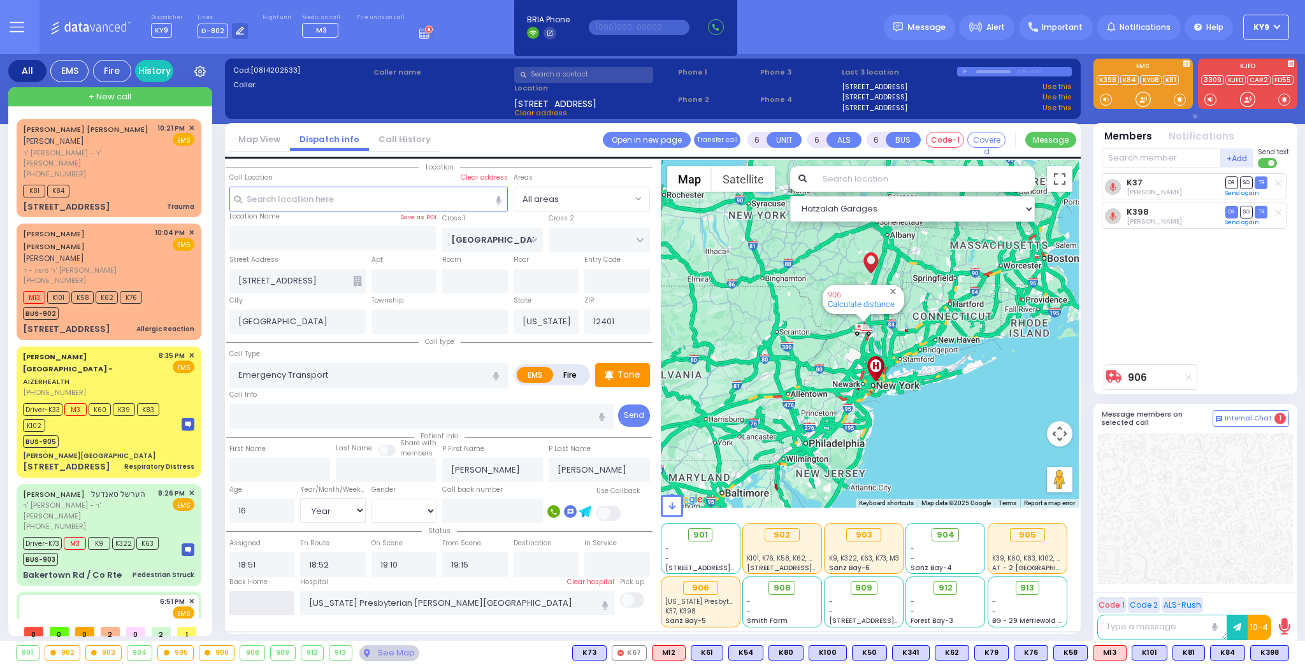
click at [255, 600] on input "text" at bounding box center [262, 604] width 66 height 24
click at [254, 602] on input "text" at bounding box center [262, 604] width 66 height 24
type input "22:24"
select select
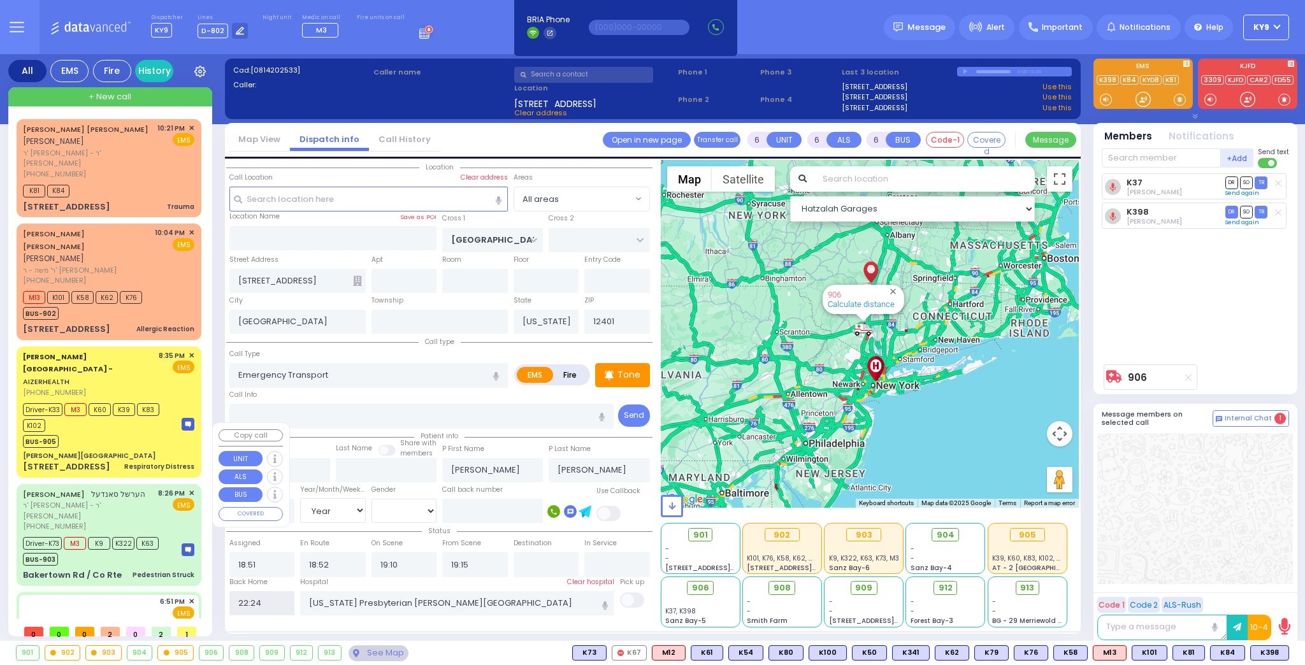
radio input "true"
select select
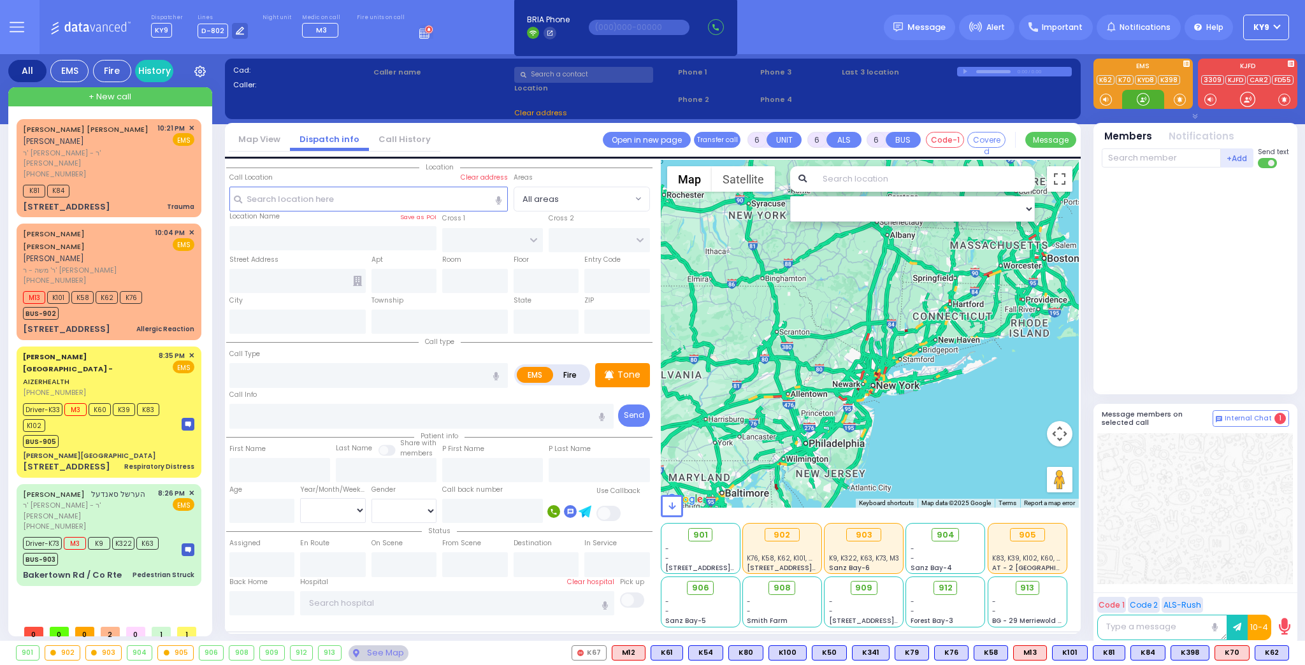
drag, startPoint x: 1144, startPoint y: 96, endPoint x: 1110, endPoint y: 98, distance: 34.5
click at [1139, 98] on div at bounding box center [1143, 99] width 13 height 13
click at [98, 304] on div "BUS-902" at bounding box center [82, 312] width 119 height 16
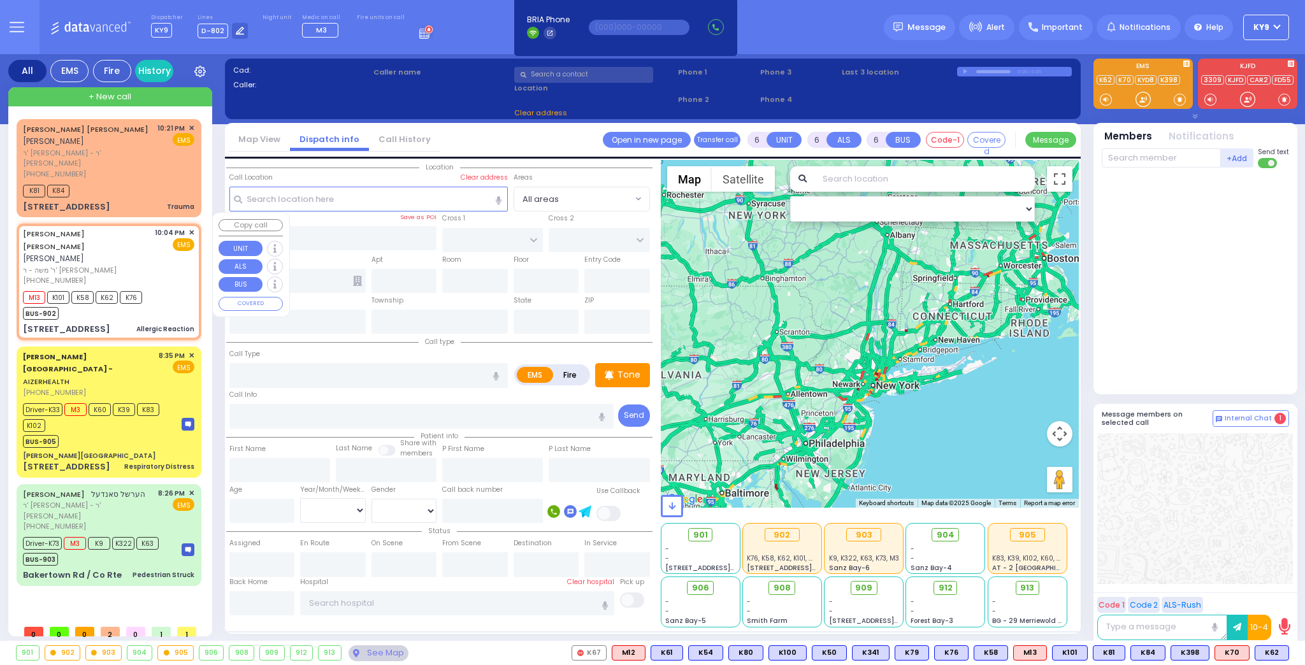
type input "2"
type input "1"
select select
type input "Allergic Reaction"
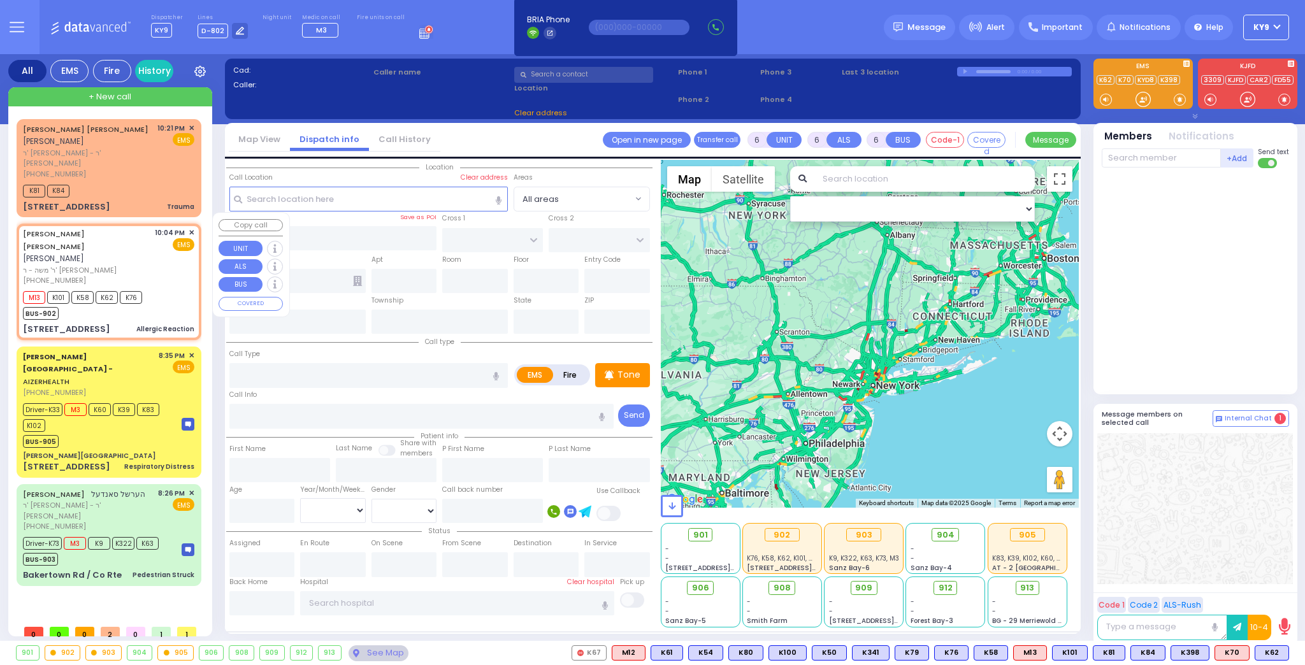
radio input "true"
type input "YITZCHOK SHUL"
type input "CUAN"
type input "3"
select select "Month"
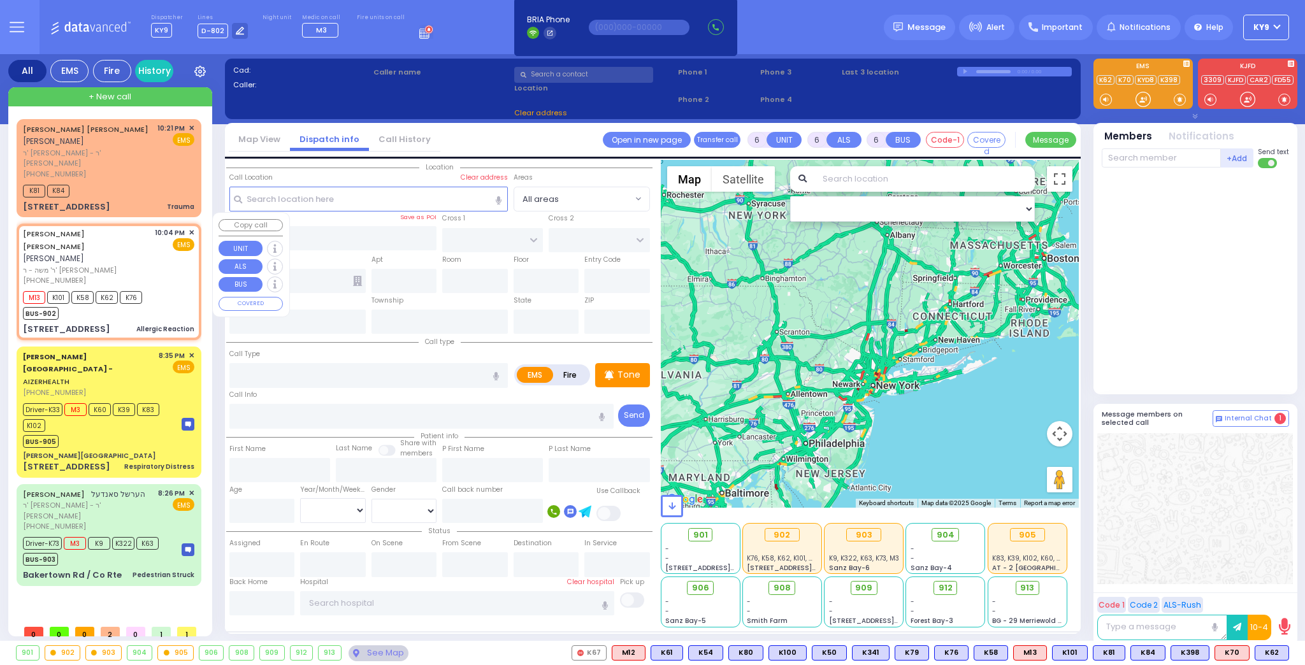
select select "[DEMOGRAPHIC_DATA]"
type input "22:04"
type input "22:05"
type input "HAMASPIK WAY"
type input "RATZFERT WAY"
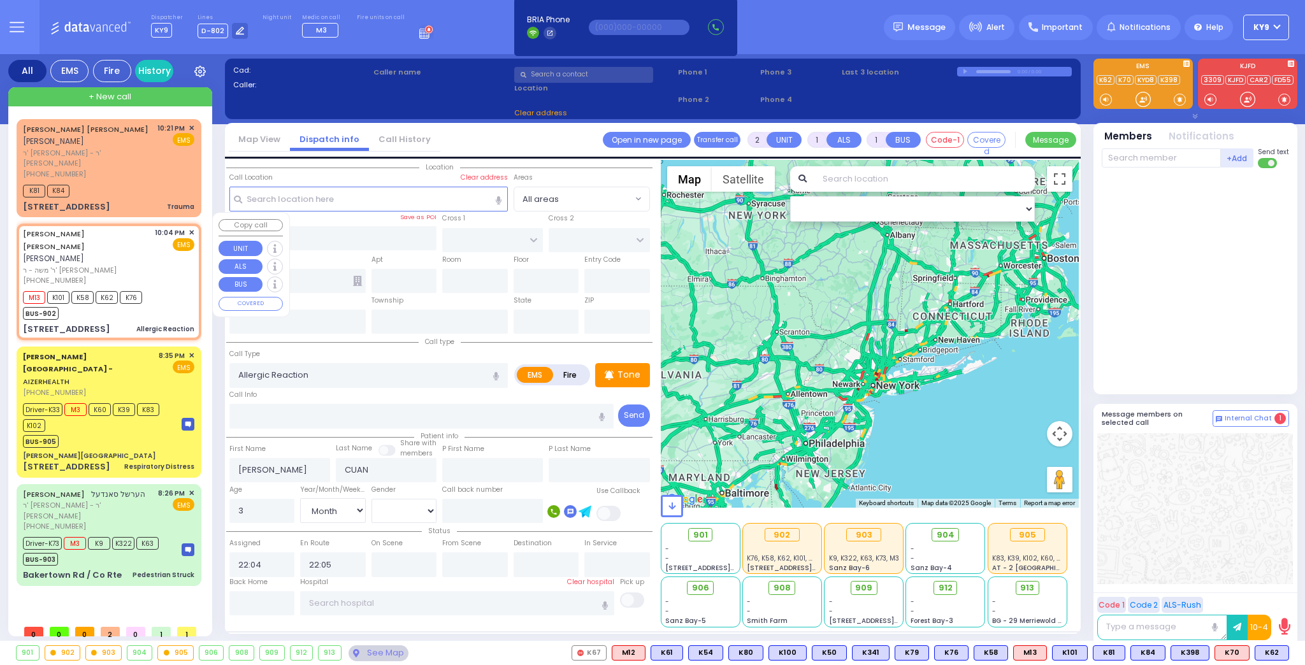
type input "59 Bakertown Road"
type input "112"
type input "[PERSON_NAME]"
type input "[US_STATE]"
type input "10950"
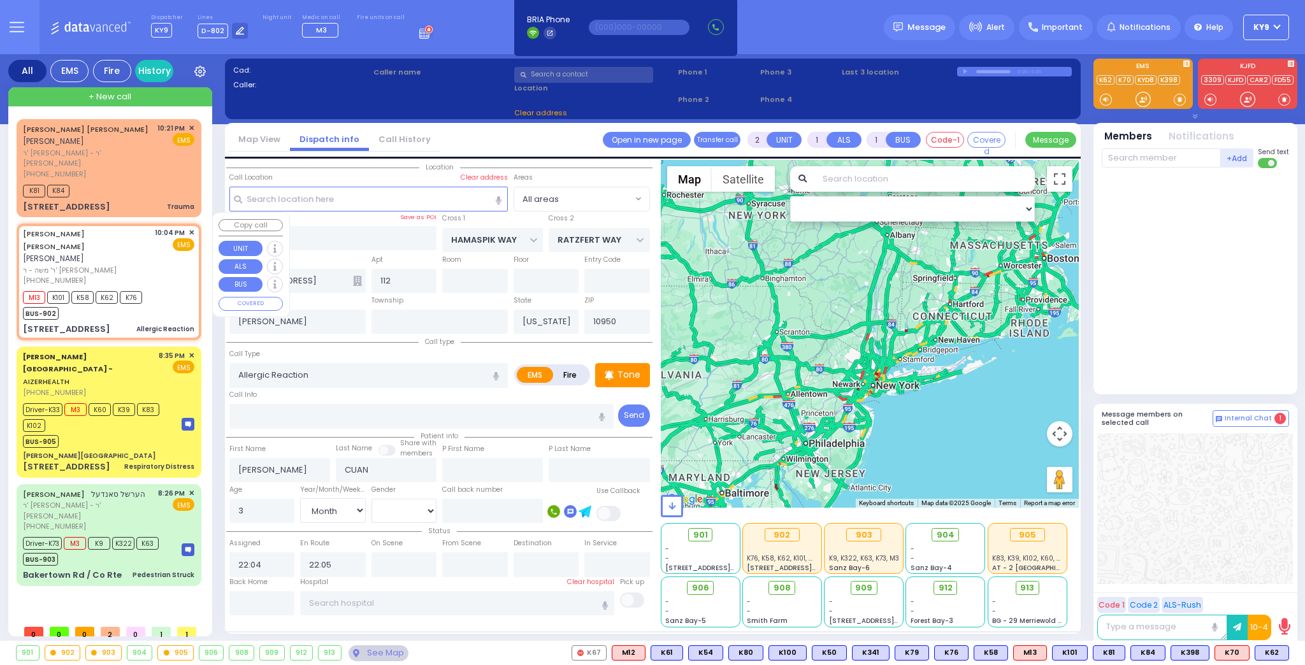
select select "SECTION 4"
select select "Hatzalah Garages"
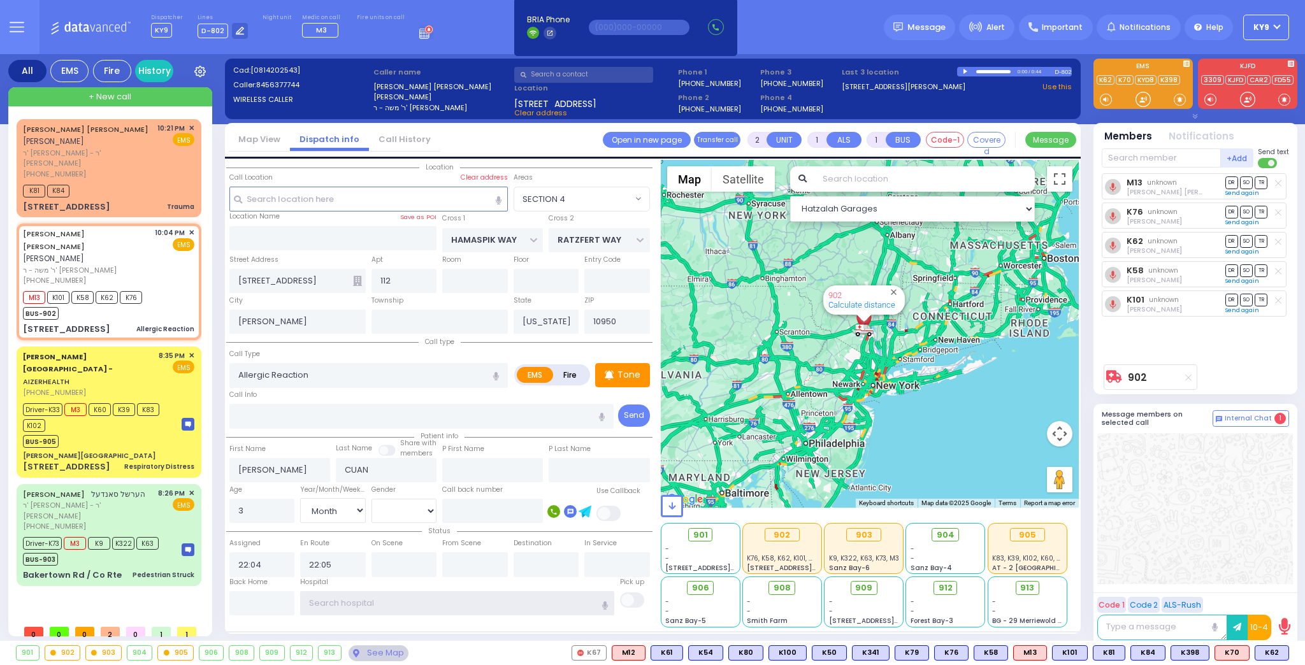
click at [368, 602] on input "text" at bounding box center [457, 604] width 314 height 24
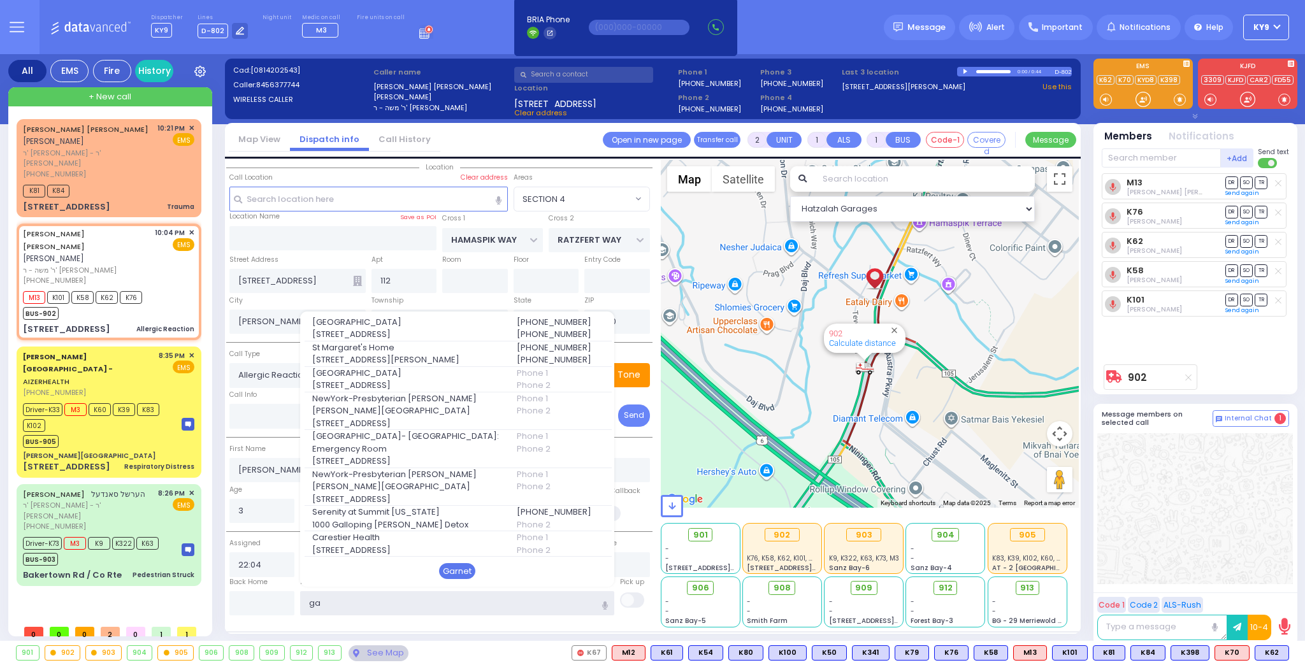
type input "ga"
click at [454, 564] on div "Garnet" at bounding box center [457, 571] width 36 height 17
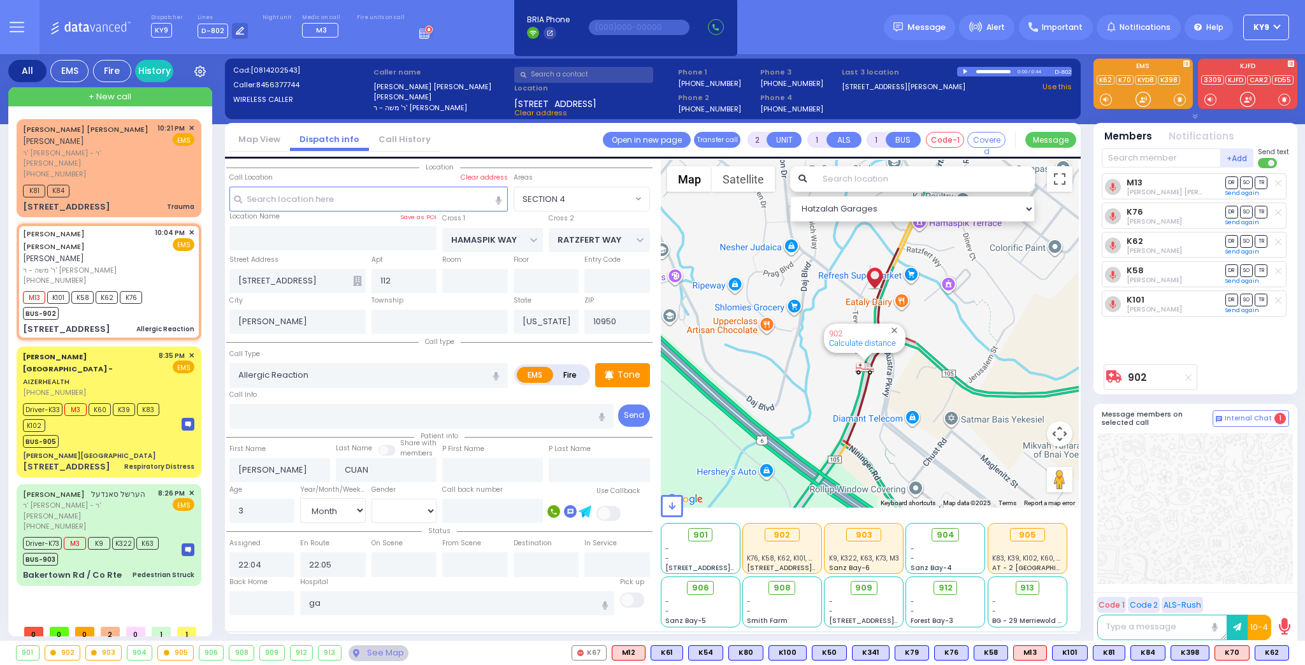
select select
radio input "true"
select select "Month"
select select "[DEMOGRAPHIC_DATA]"
type input "[GEOGRAPHIC_DATA]"
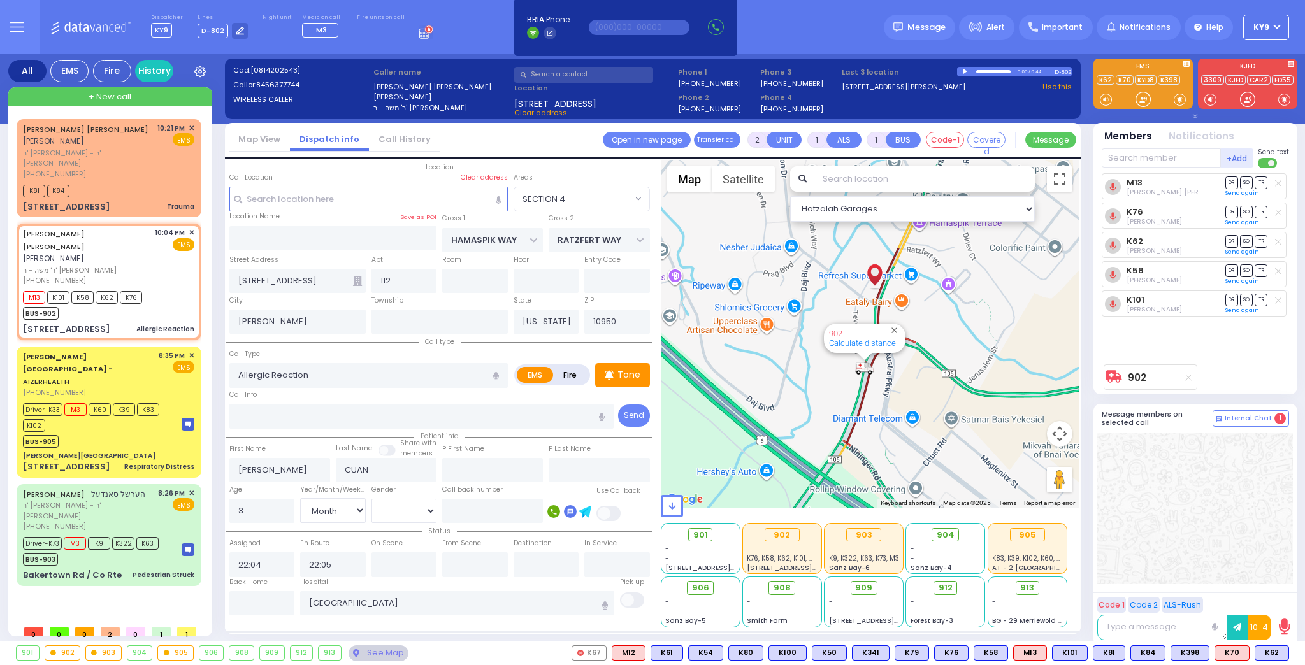
select select "Hatzalah Garages"
select select "SECTION 4"
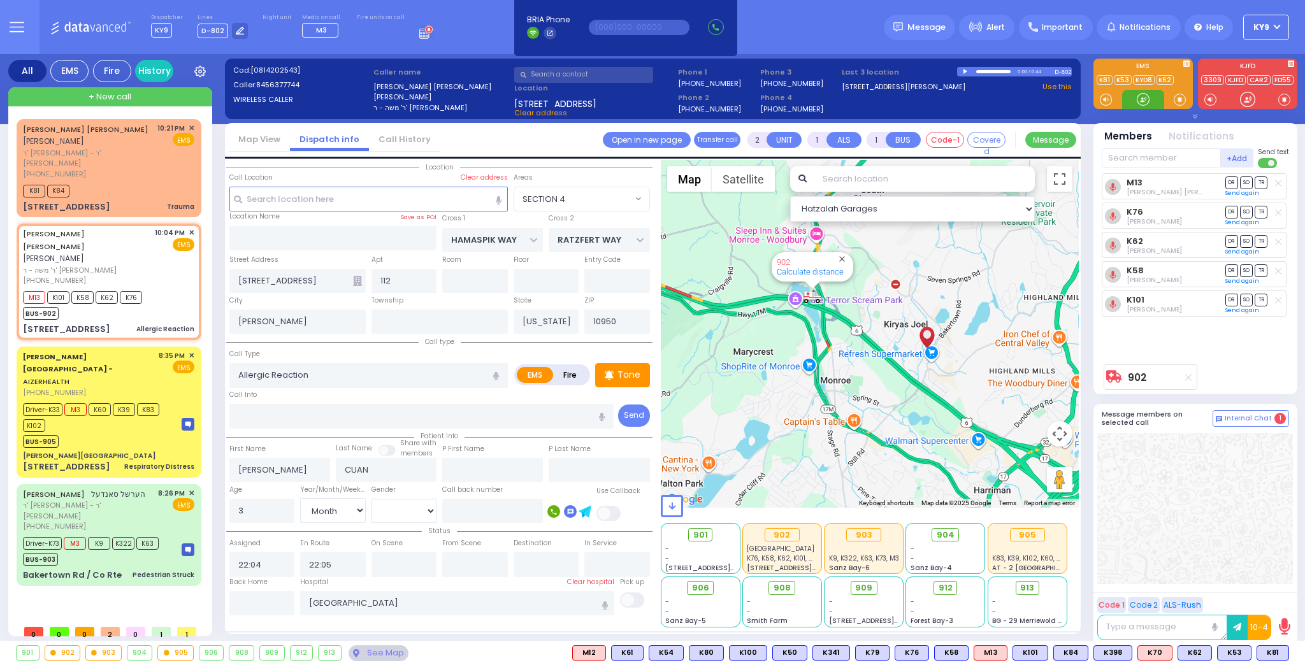
click at [1147, 102] on div at bounding box center [1143, 99] width 13 height 13
click at [158, 182] on div "K81 K84" at bounding box center [108, 190] width 171 height 16
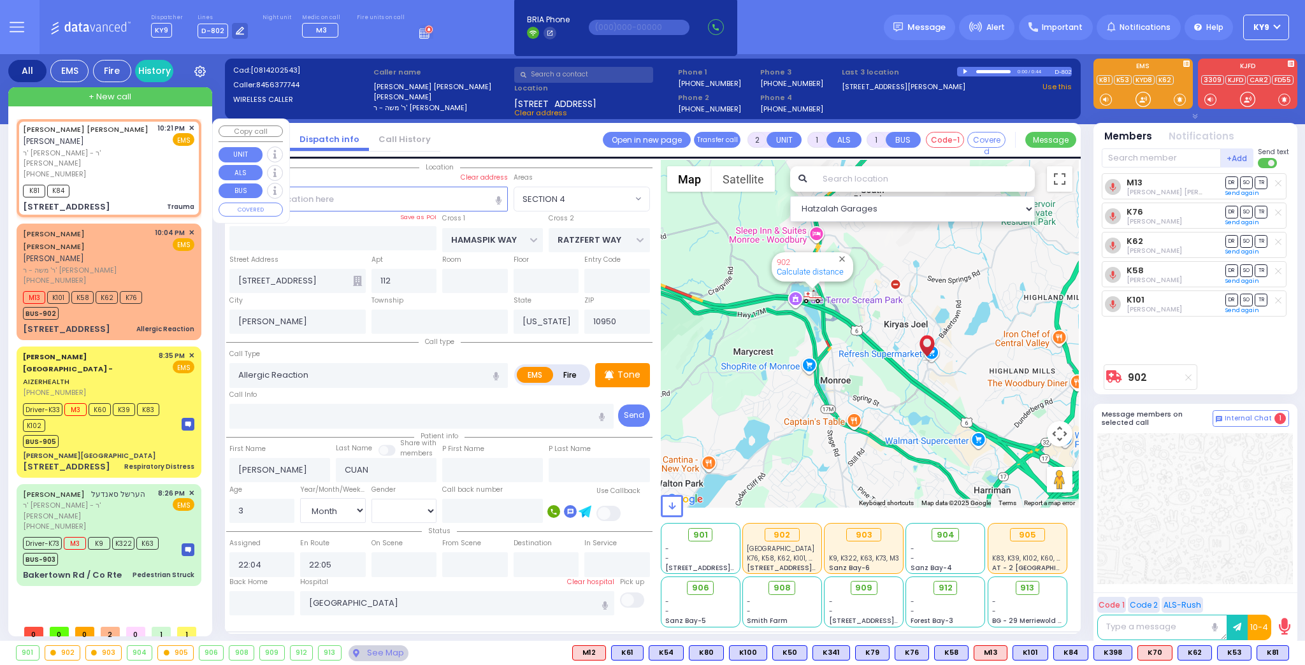
type input "0"
select select
type input "Trauma"
radio input "true"
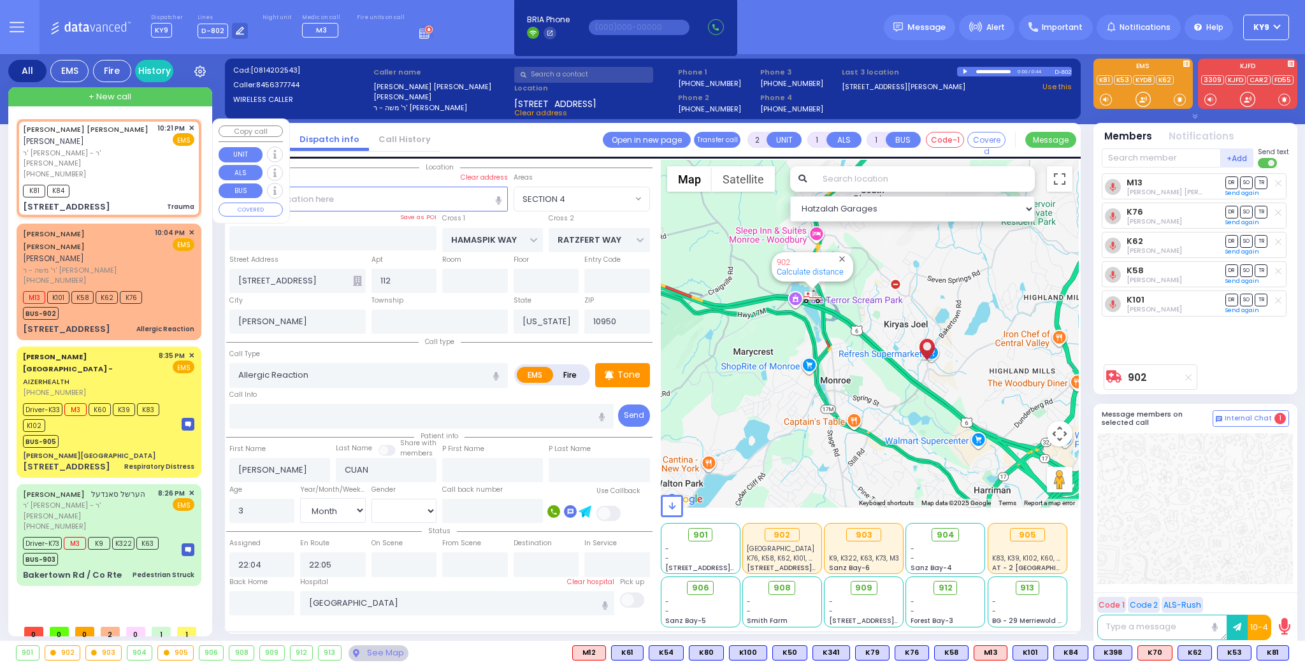
type input "DUVID MENASHA"
type input "TEITELBAUM"
type input "7"
select select "Year"
select select "[DEMOGRAPHIC_DATA]"
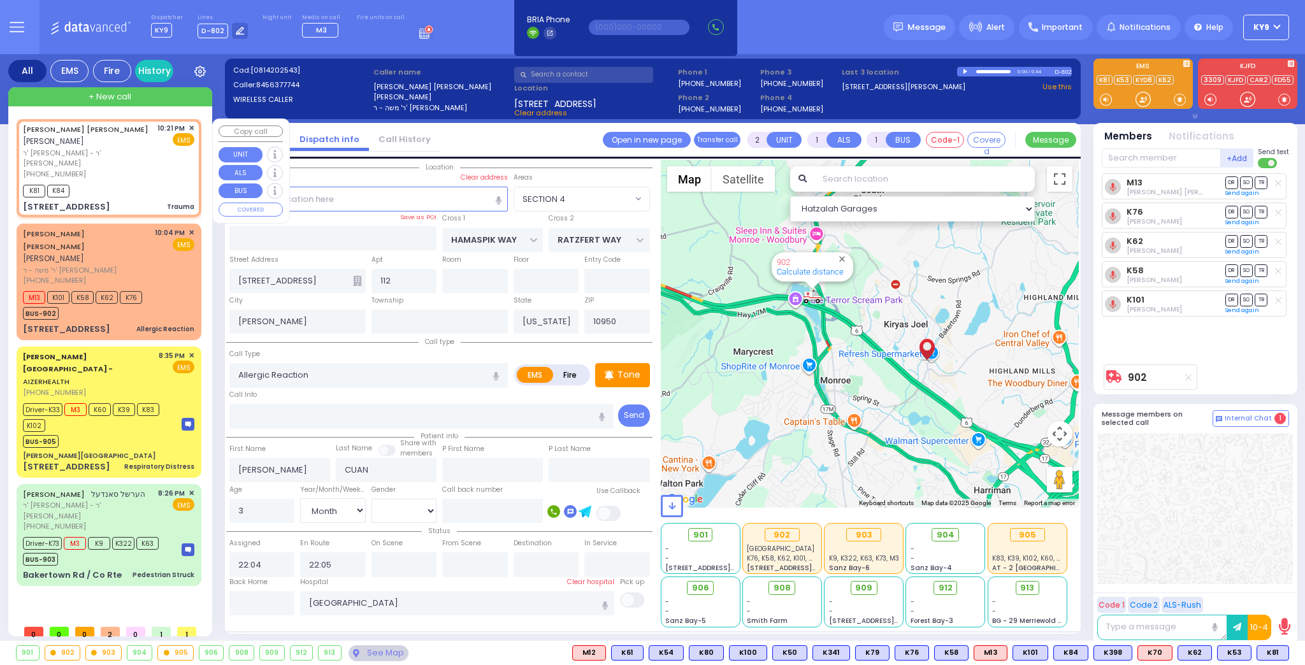
type input "22:21"
type input "22:22"
type input "HAYES COURT"
type input "EAHAL COURT"
type input "13 GARFIELD RD"
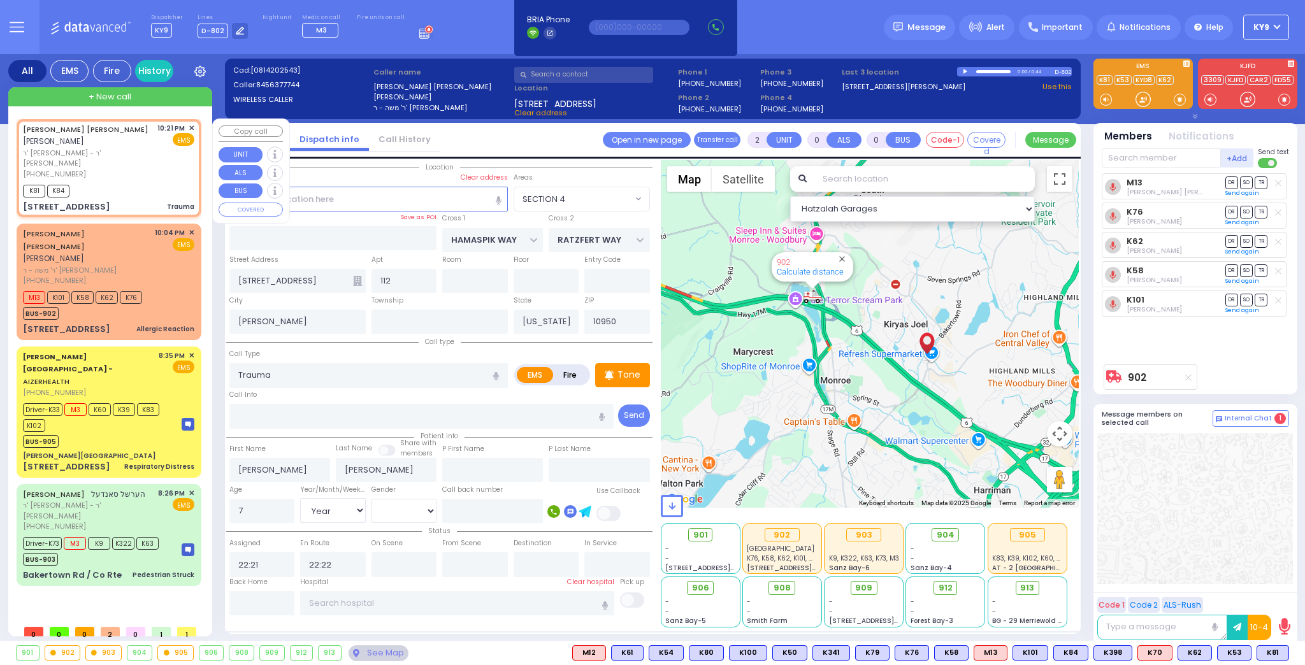
type input "302"
select select "SECTION 3"
select select "Hatzalah Garages"
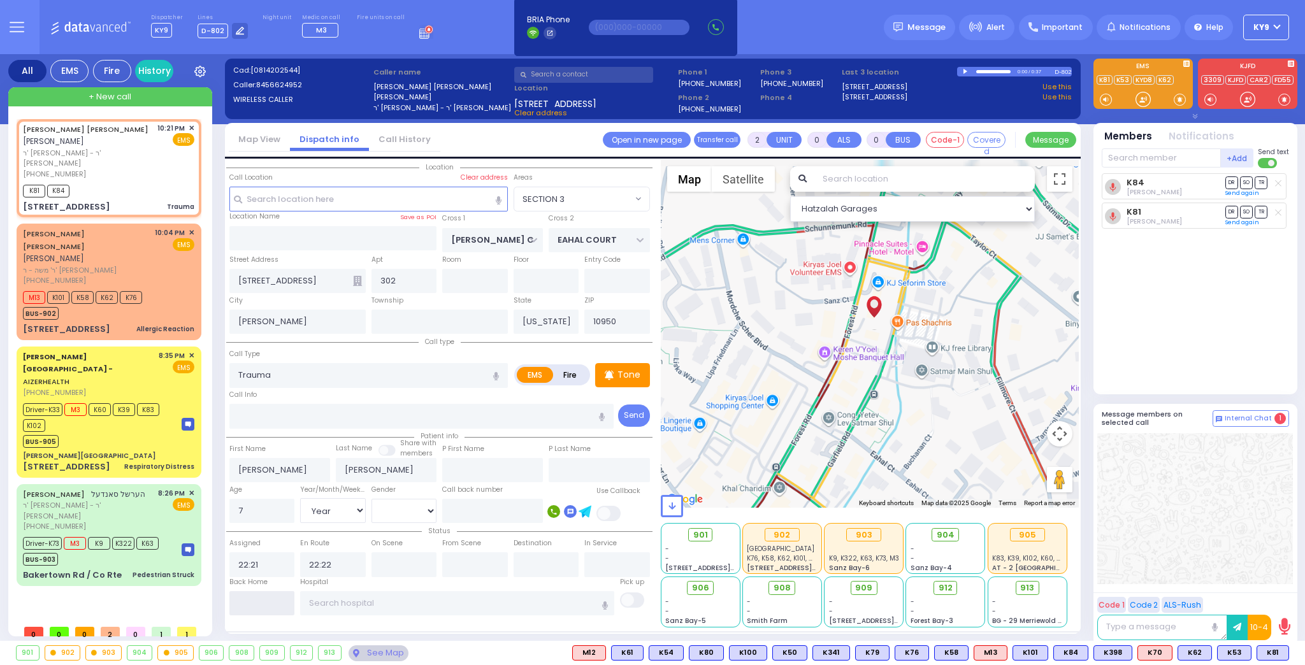
click at [279, 598] on input "text" at bounding box center [262, 604] width 66 height 24
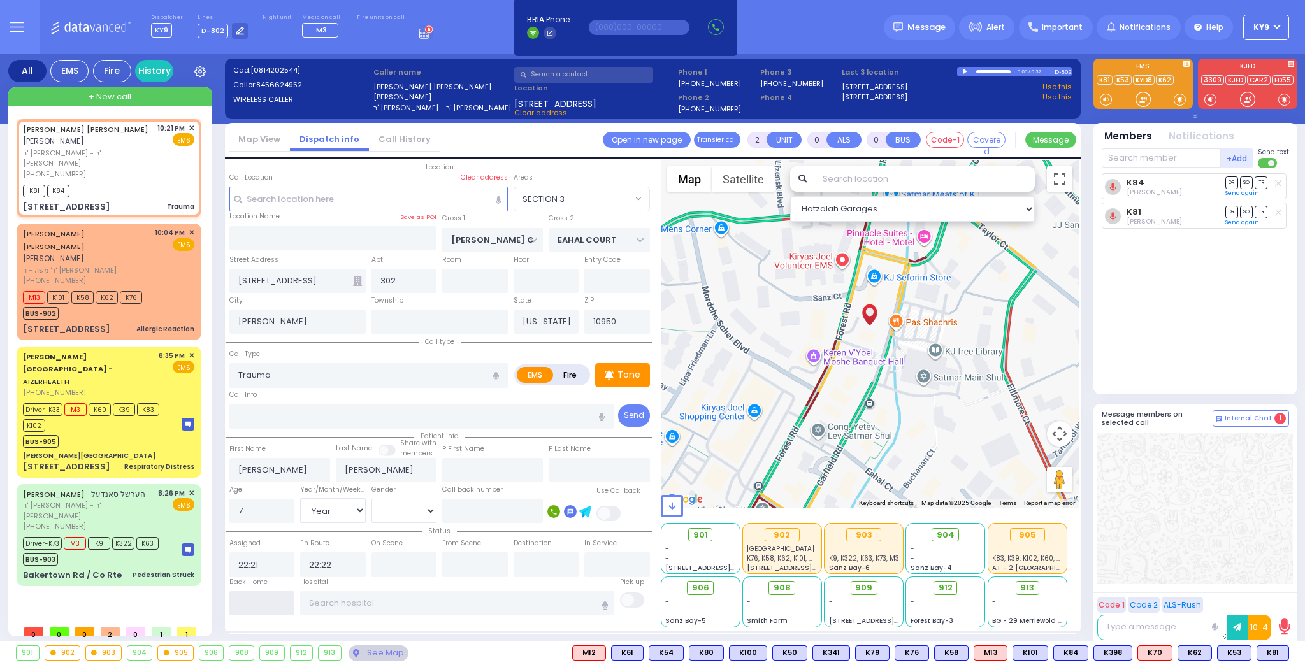
click at [278, 598] on input "text" at bounding box center [262, 604] width 66 height 24
type input "22:29"
select select
radio input "true"
select select
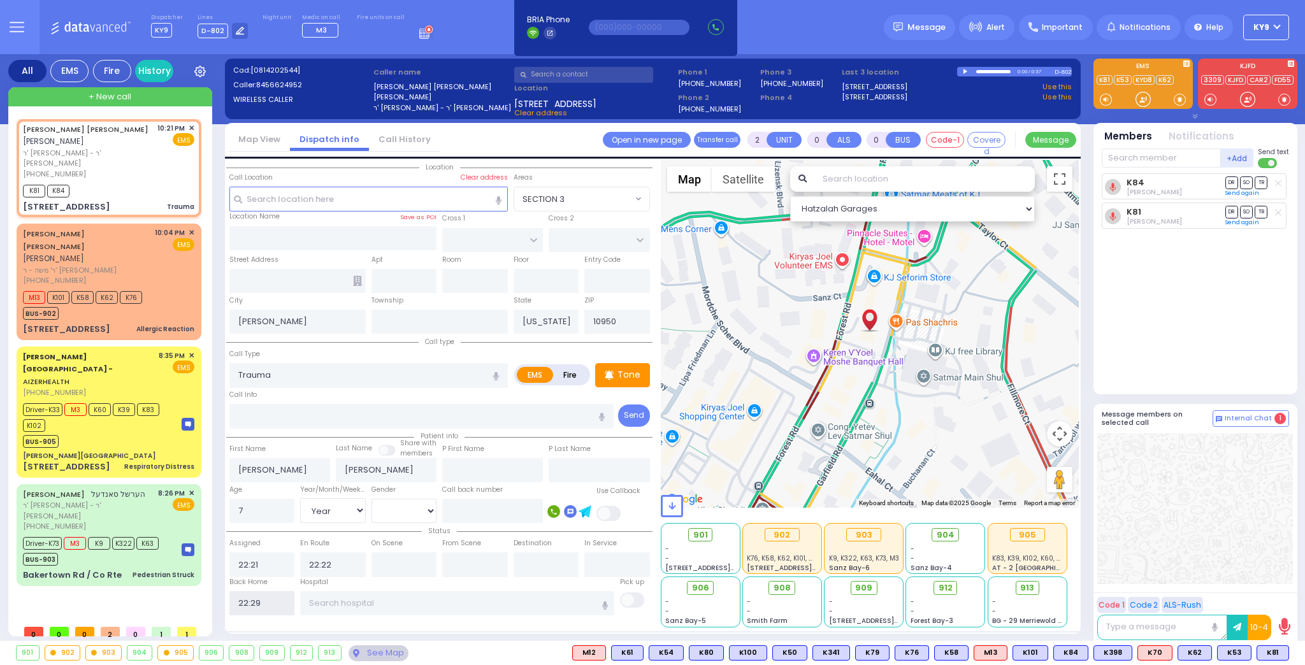
select select
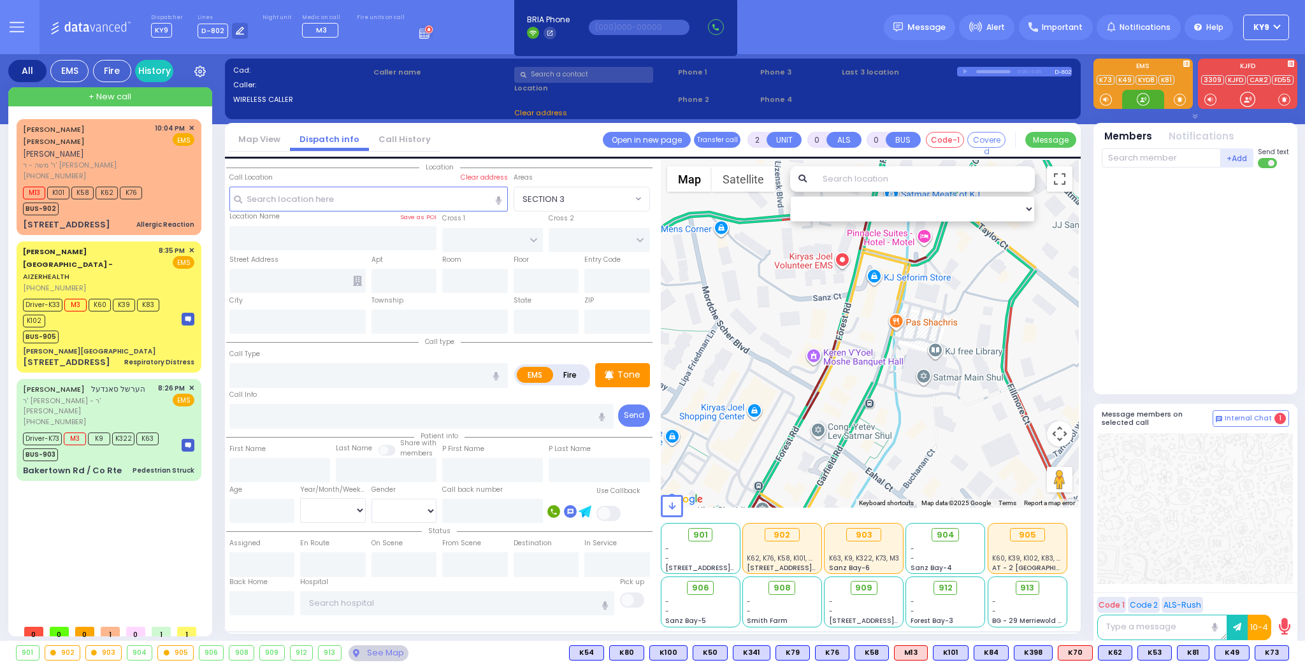
click at [1142, 100] on div at bounding box center [1143, 99] width 13 height 13
click at [92, 446] on div "BUS-903" at bounding box center [91, 454] width 136 height 16
type input "6"
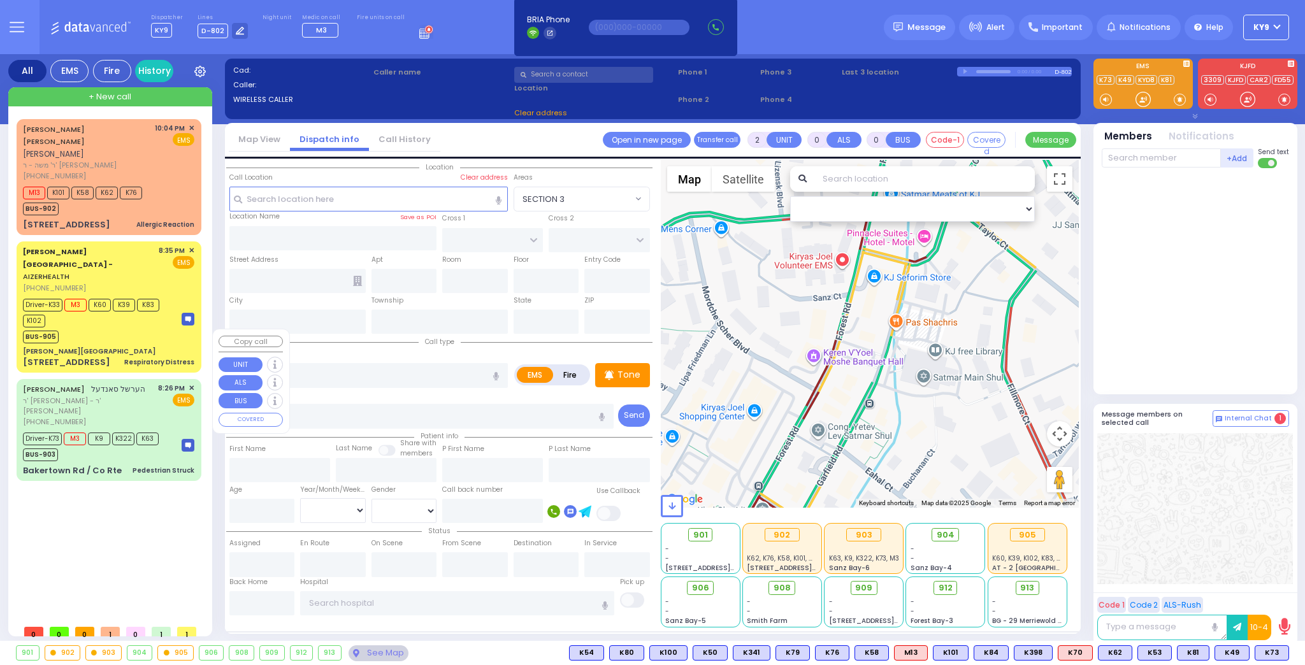
select select
type input "Pedestrian Struck"
radio input "true"
type input "HERSHEL"
type input "SANDEL"
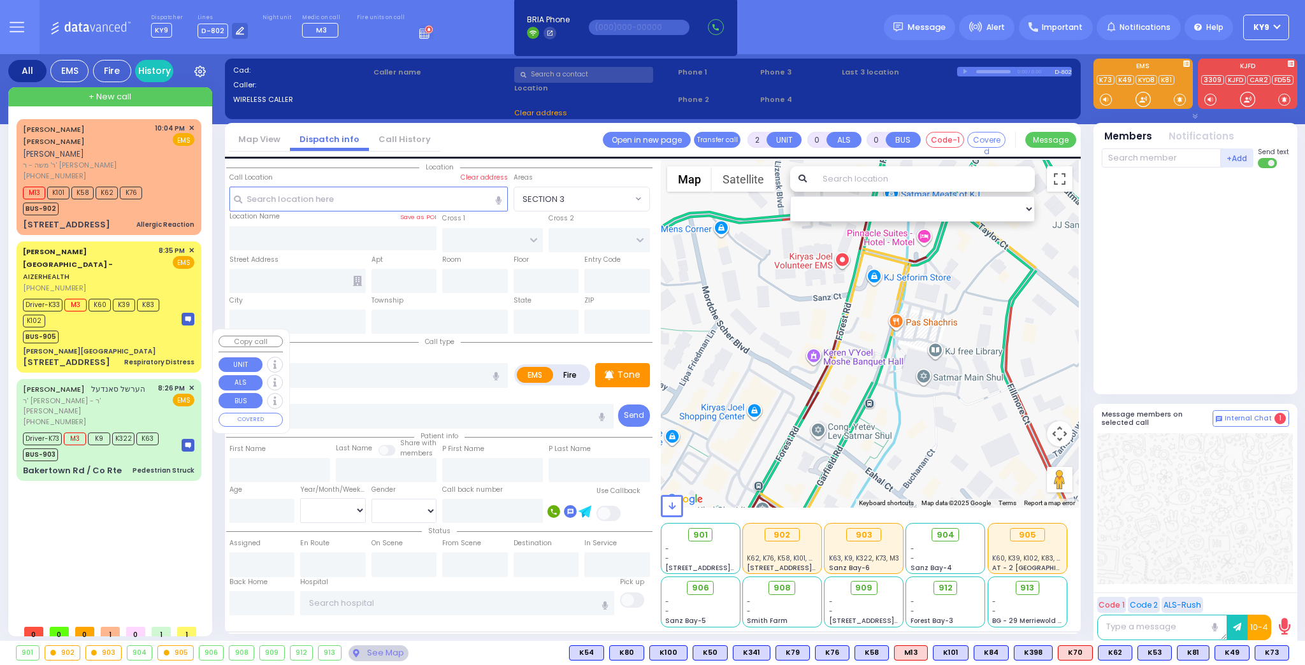
type input "David"
type input "Landau"
type input "5"
select select "Year"
select select "[DEMOGRAPHIC_DATA]"
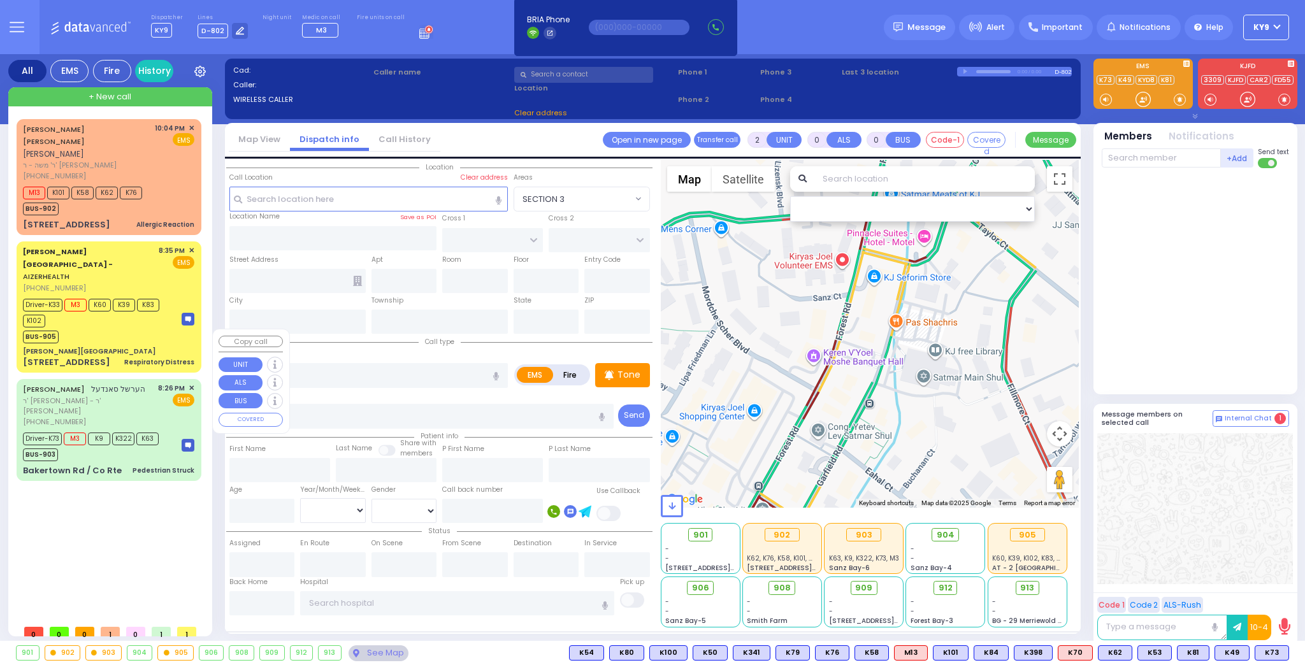
type input "20:26"
type input "20:29"
type input "21:02"
type input "21:32"
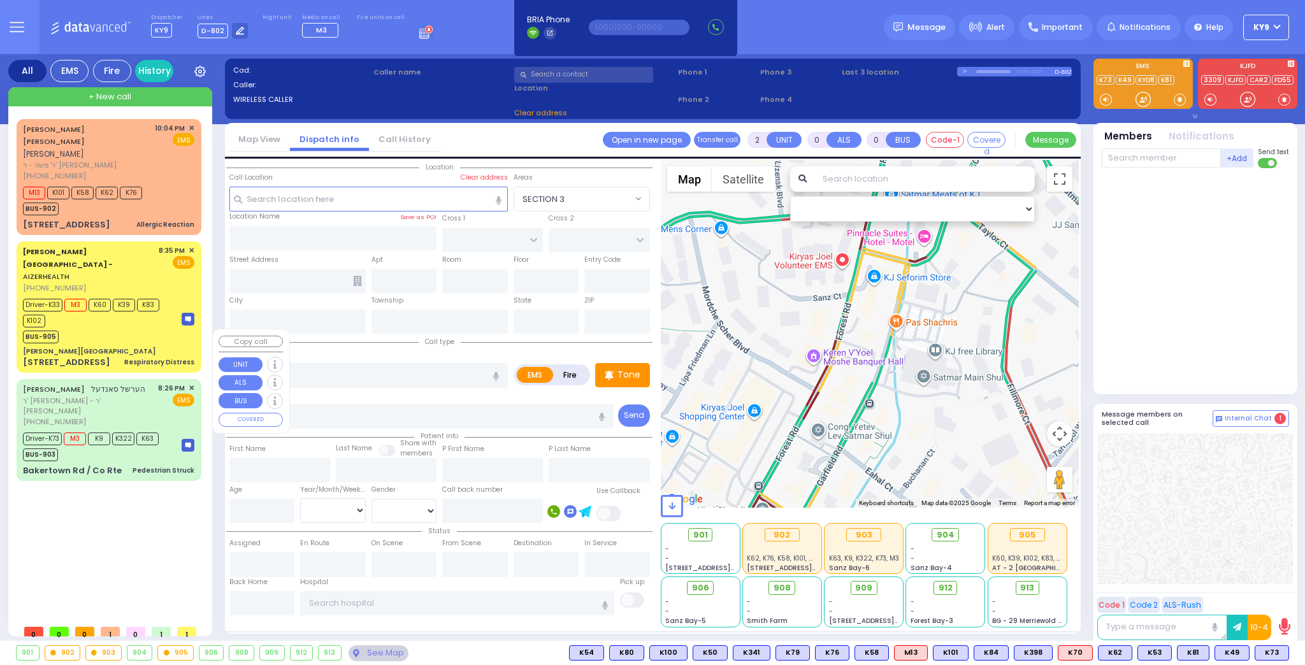
type input "Valley Hospital"
select select "Hatzalah Garages"
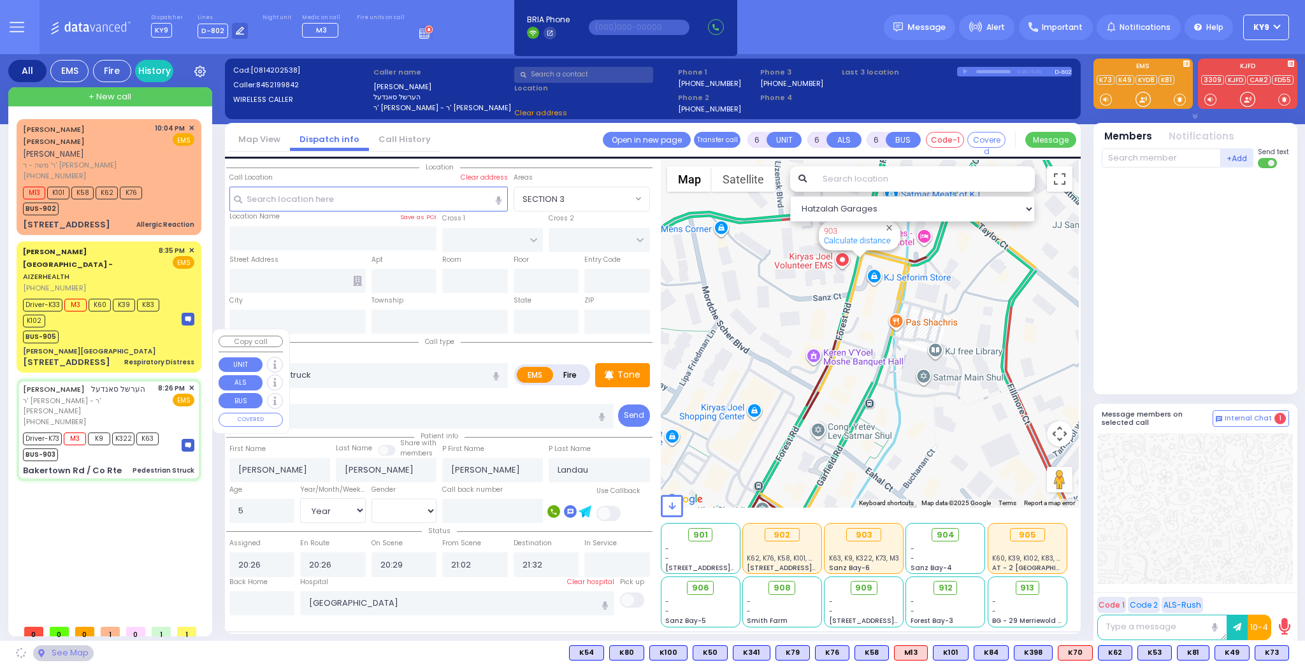
type input "AUSTRA PARKWAY"
type input "[GEOGRAPHIC_DATA]"
type input "Bakertown Rd / Co Rte"
type input "Monroe"
type input "[US_STATE]"
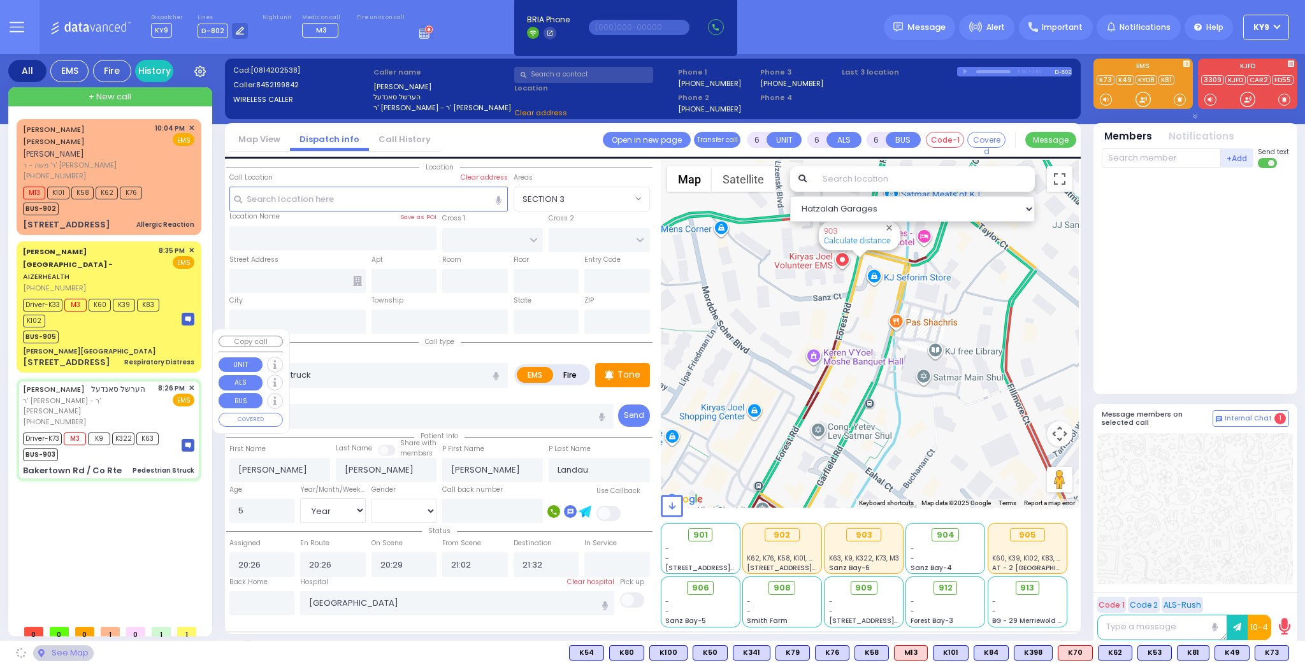
type input "10950"
select select "VYOEL MOSHE"
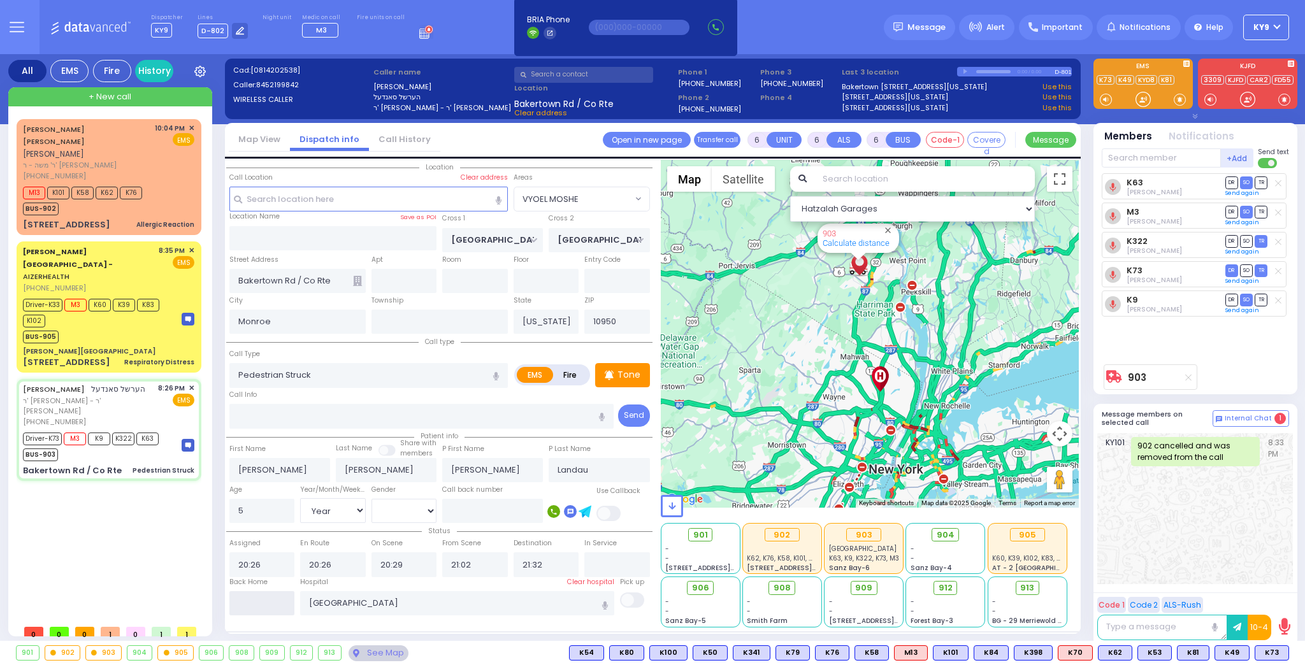
click at [280, 592] on input "text" at bounding box center [262, 604] width 66 height 24
click at [263, 607] on input "text" at bounding box center [262, 604] width 66 height 24
type input "22:30"
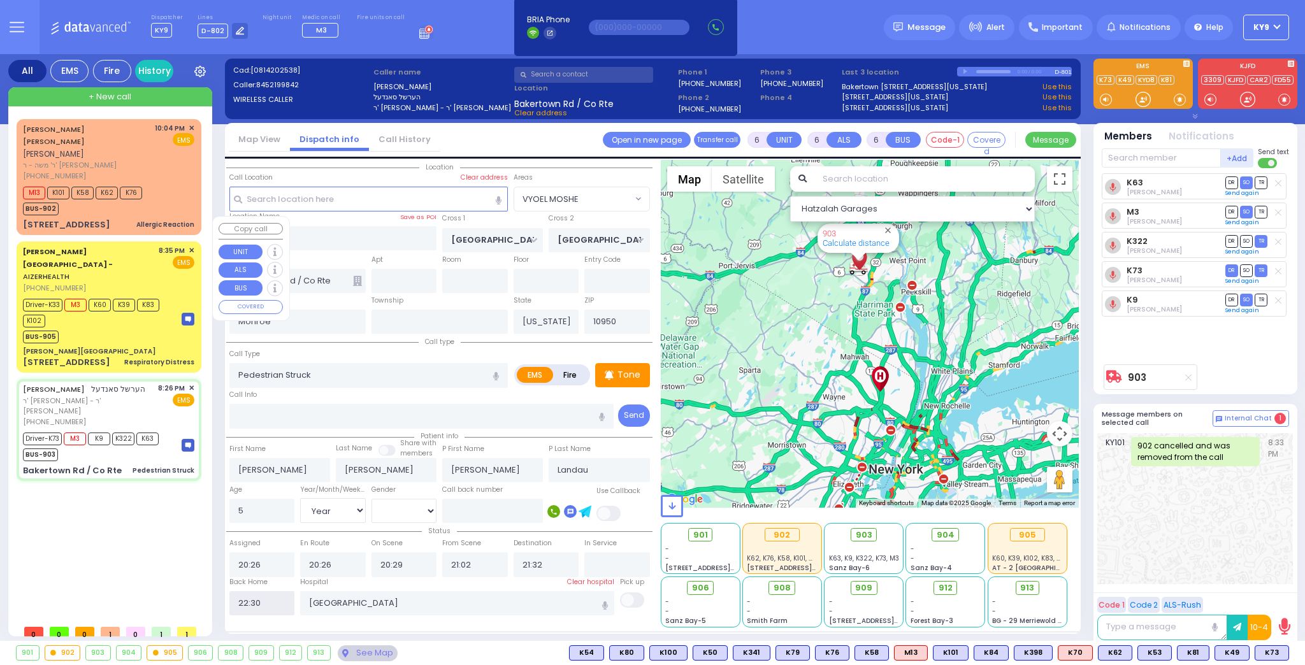
select select
radio input "true"
select select
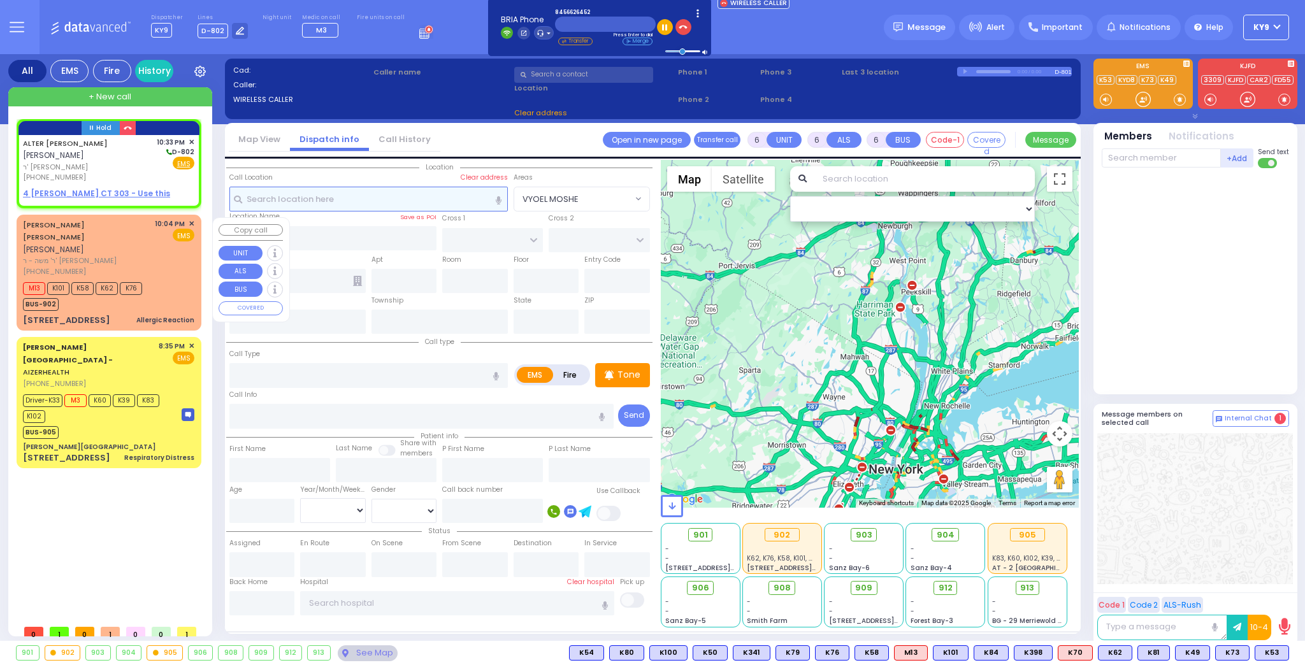
type input "2"
type input "1"
select select
radio input "true"
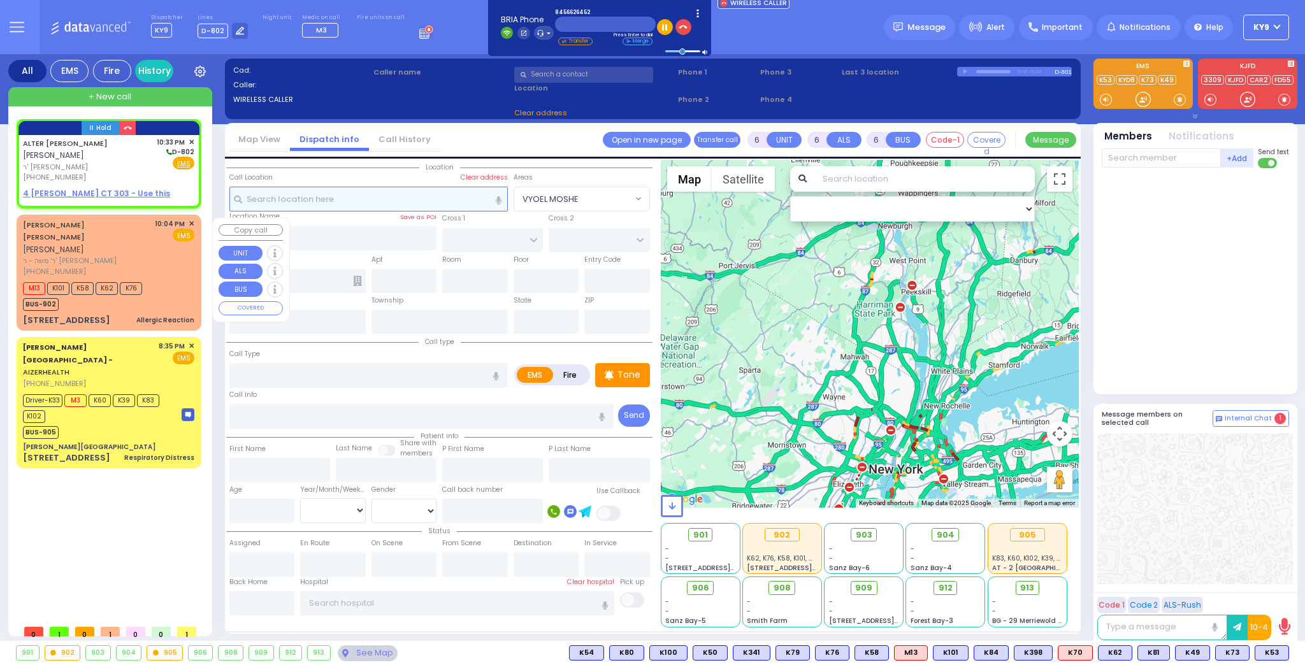
type input "ALTER JACOB"
type input "KRAUS"
select select
type input "22:33"
select select "Hatzalah Garages"
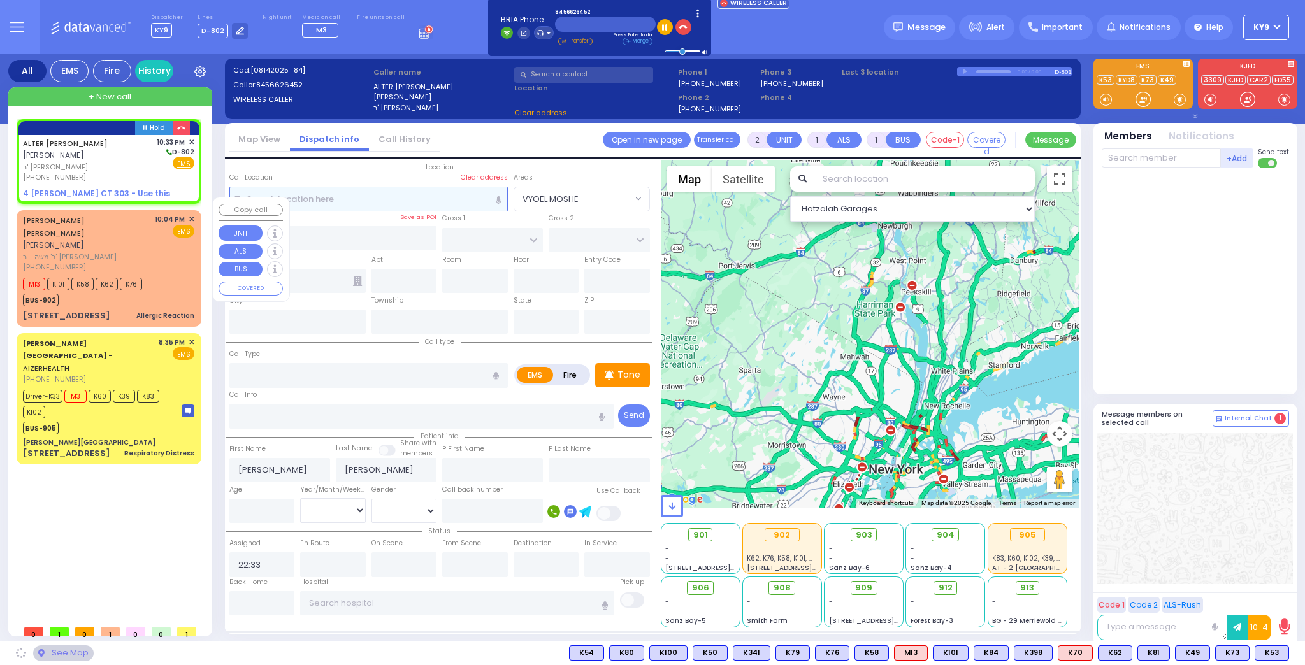
select select
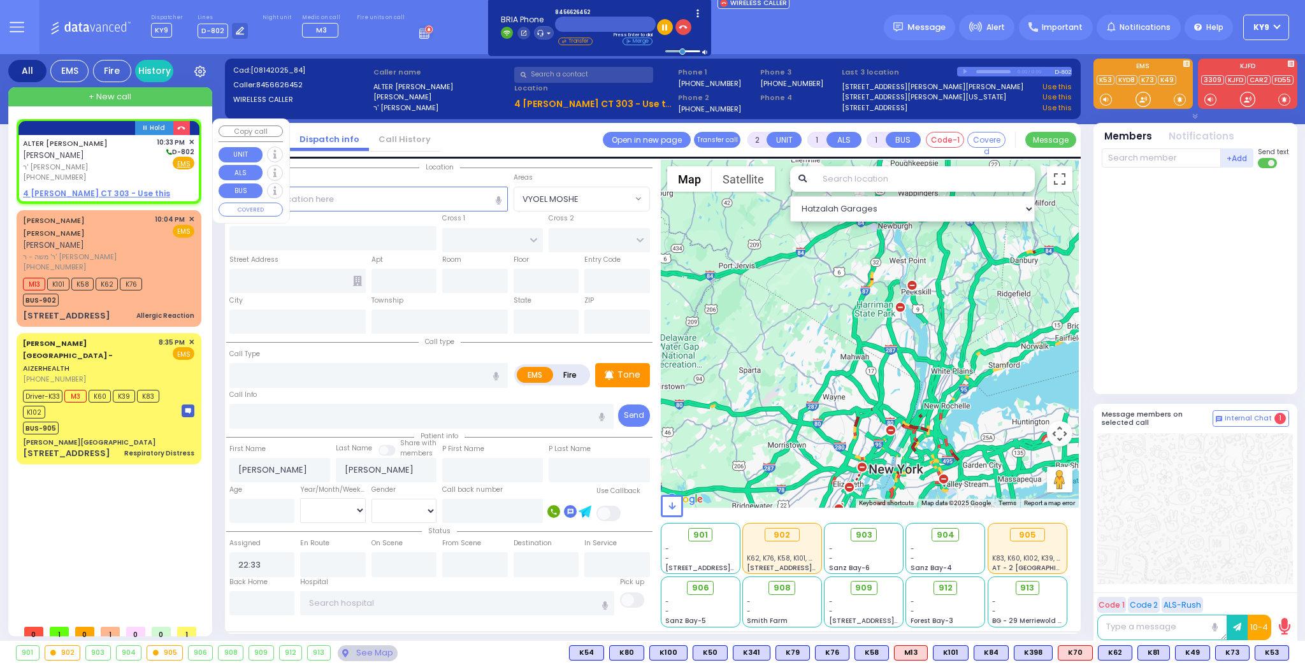
click at [127, 162] on span "ר' משה דוד - הרר ברוך לעווי" at bounding box center [87, 167] width 129 height 11
click at [273, 201] on input "text" at bounding box center [368, 199] width 279 height 24
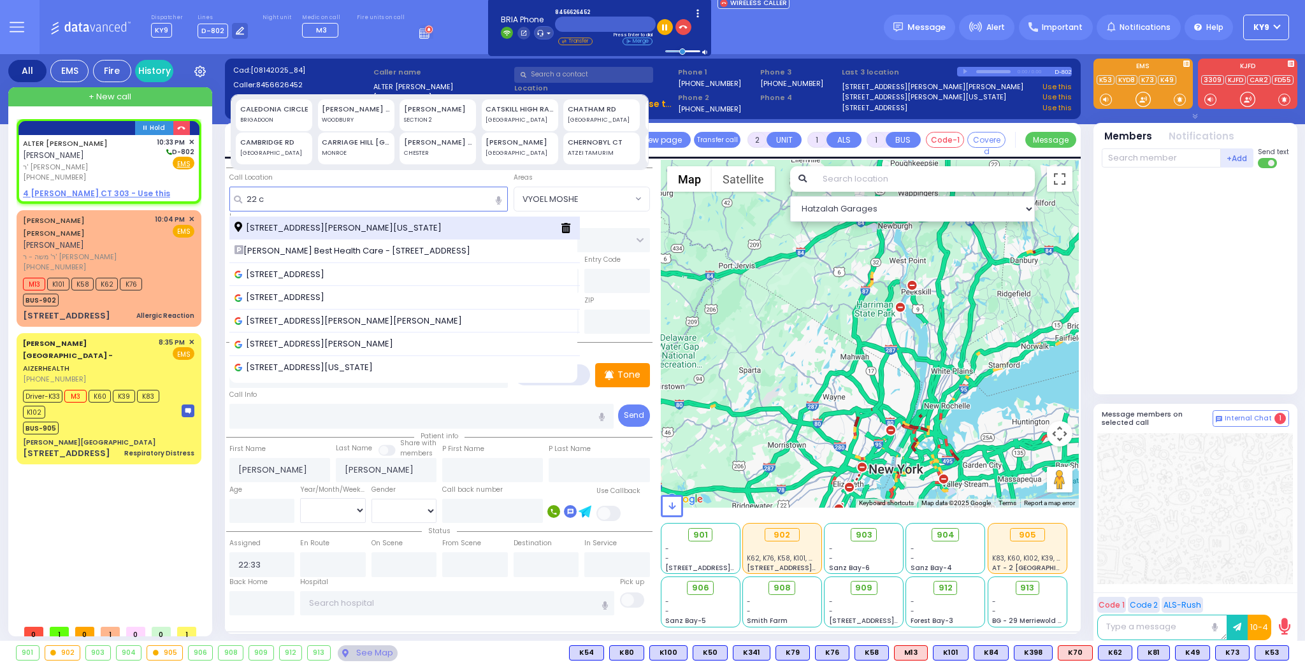
click at [323, 220] on div "22 Chevron Road Kiryas Joel New York 10950" at bounding box center [404, 229] width 351 height 24
click at [321, 227] on span "22 Chevron Road Kiryas Joel New York 10950" at bounding box center [341, 228] width 212 height 13
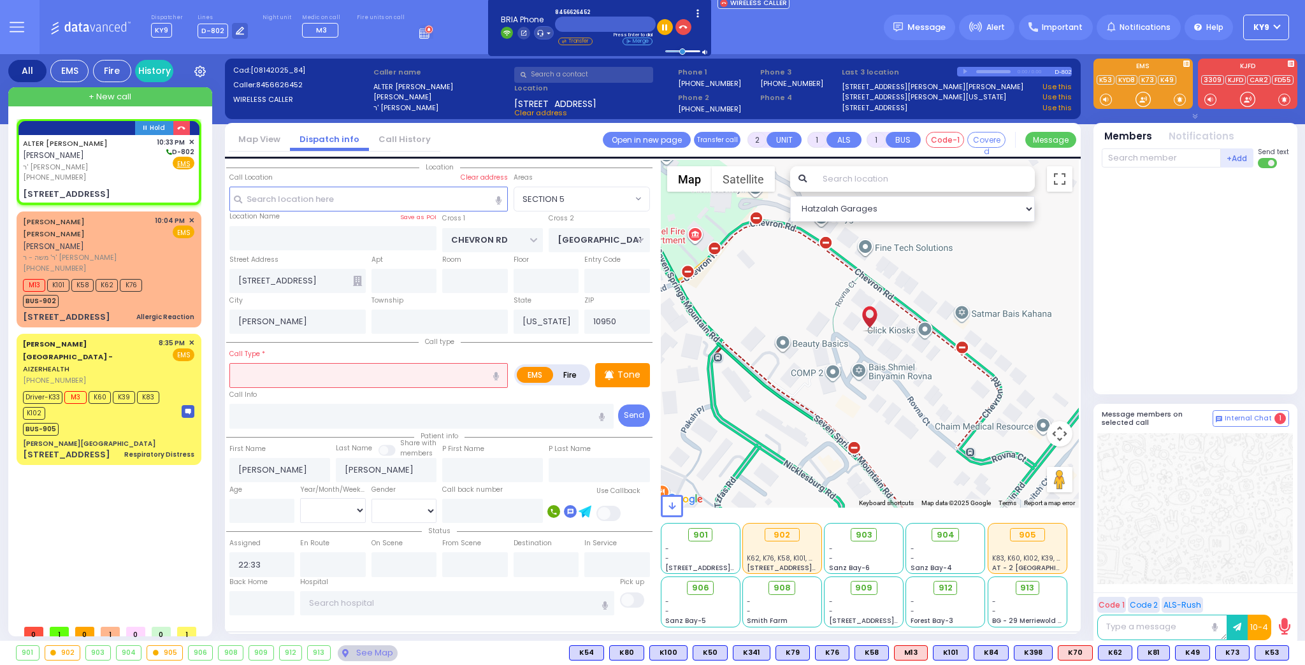
click at [400, 375] on input "text" at bounding box center [368, 375] width 279 height 24
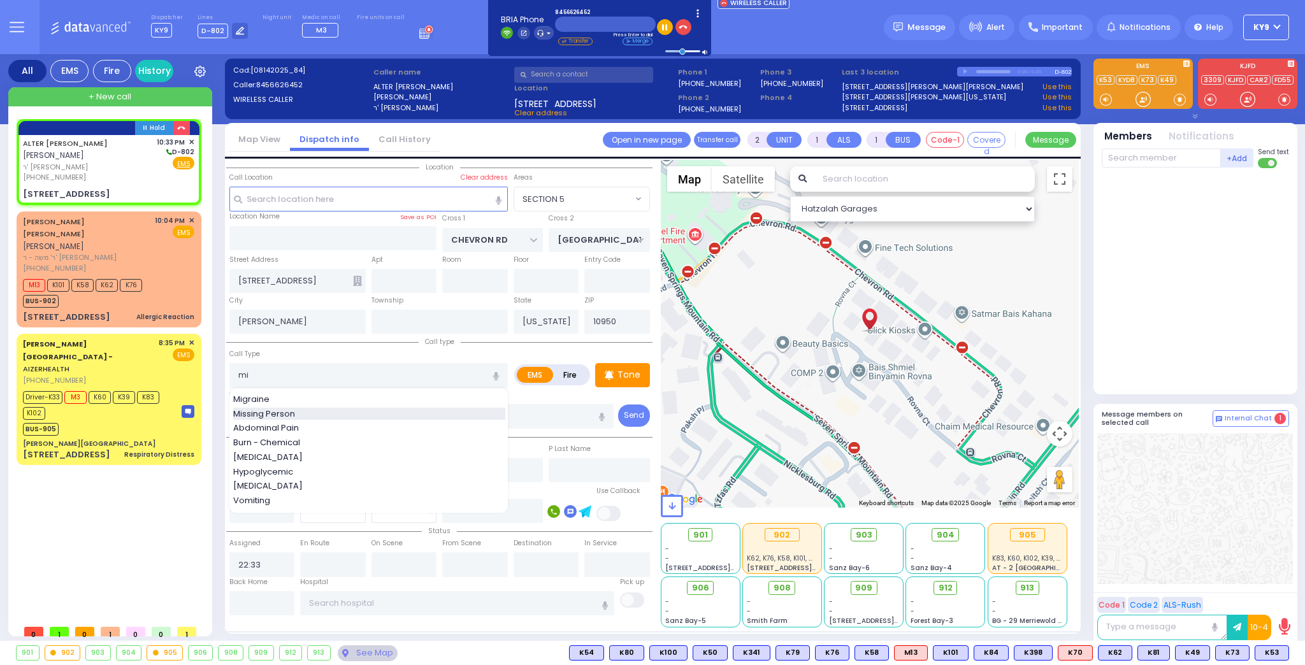
click at [305, 412] on div "Missing Person" at bounding box center [369, 414] width 272 height 13
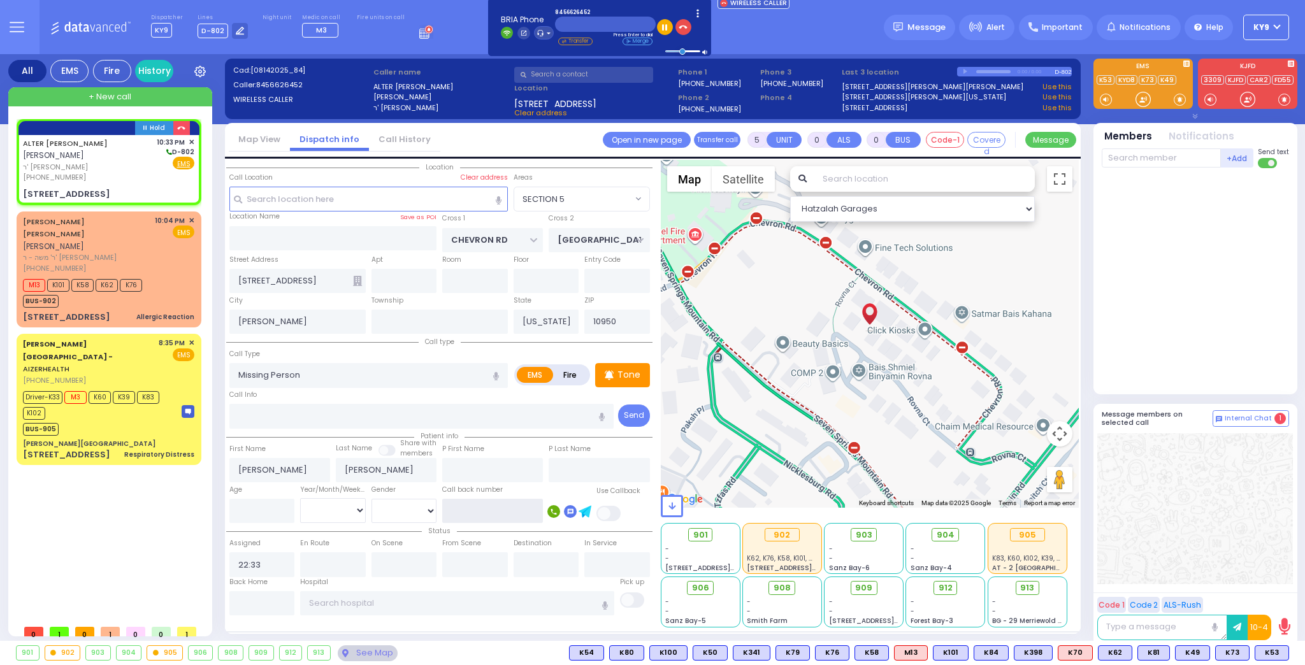
click at [469, 505] on input "text" at bounding box center [492, 511] width 101 height 24
click at [1197, 155] on input "text" at bounding box center [1161, 158] width 119 height 19
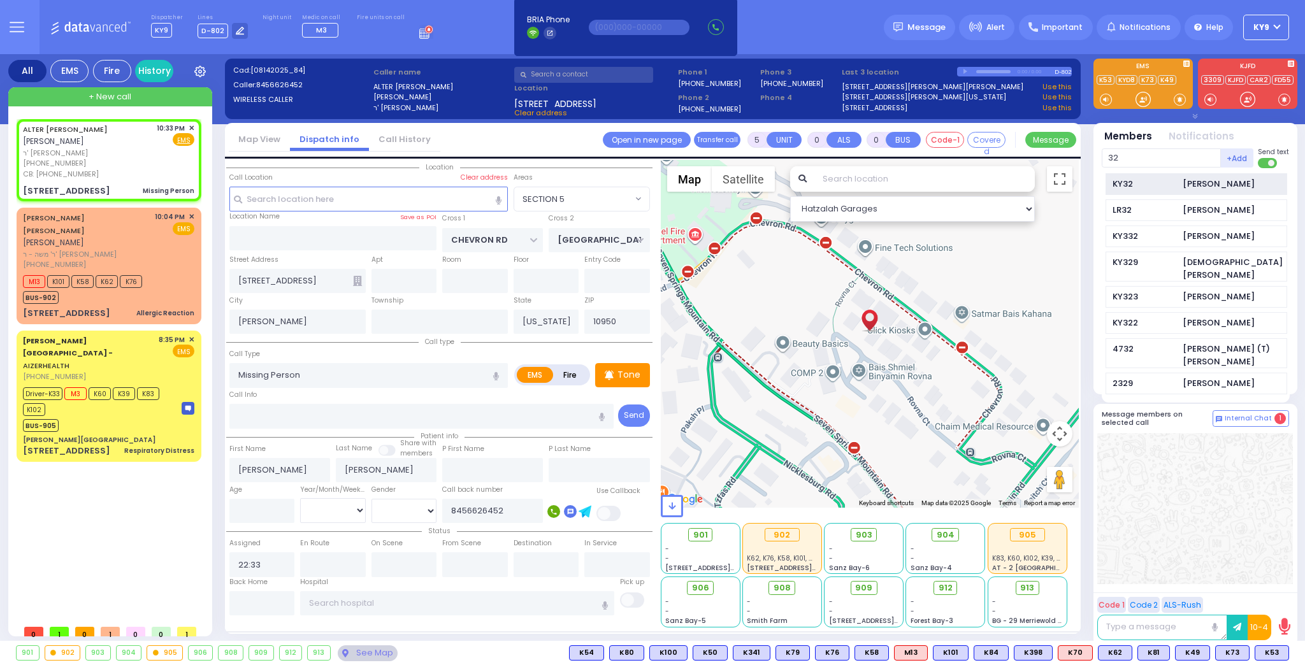
click at [1196, 192] on div "KY32 Moses Witriol" at bounding box center [1197, 184] width 182 height 22
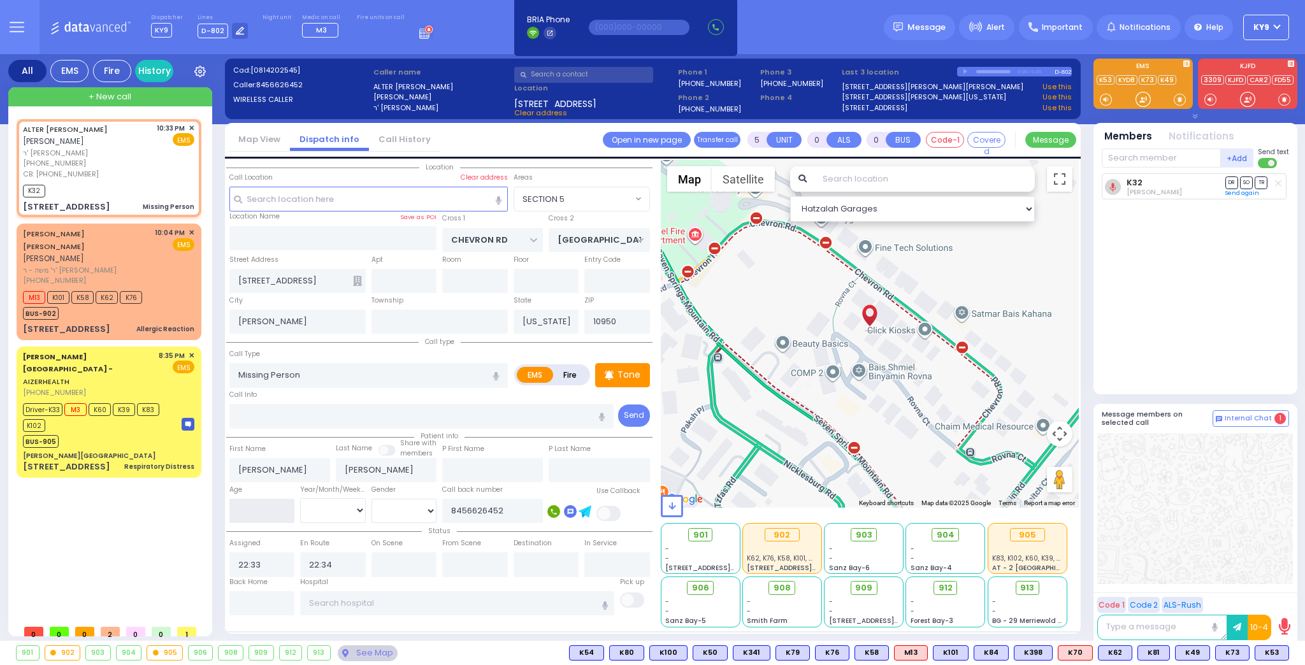
click at [274, 511] on input "number" at bounding box center [262, 511] width 66 height 24
click at [308, 508] on select "Year Month Week Day" at bounding box center [333, 510] width 66 height 24
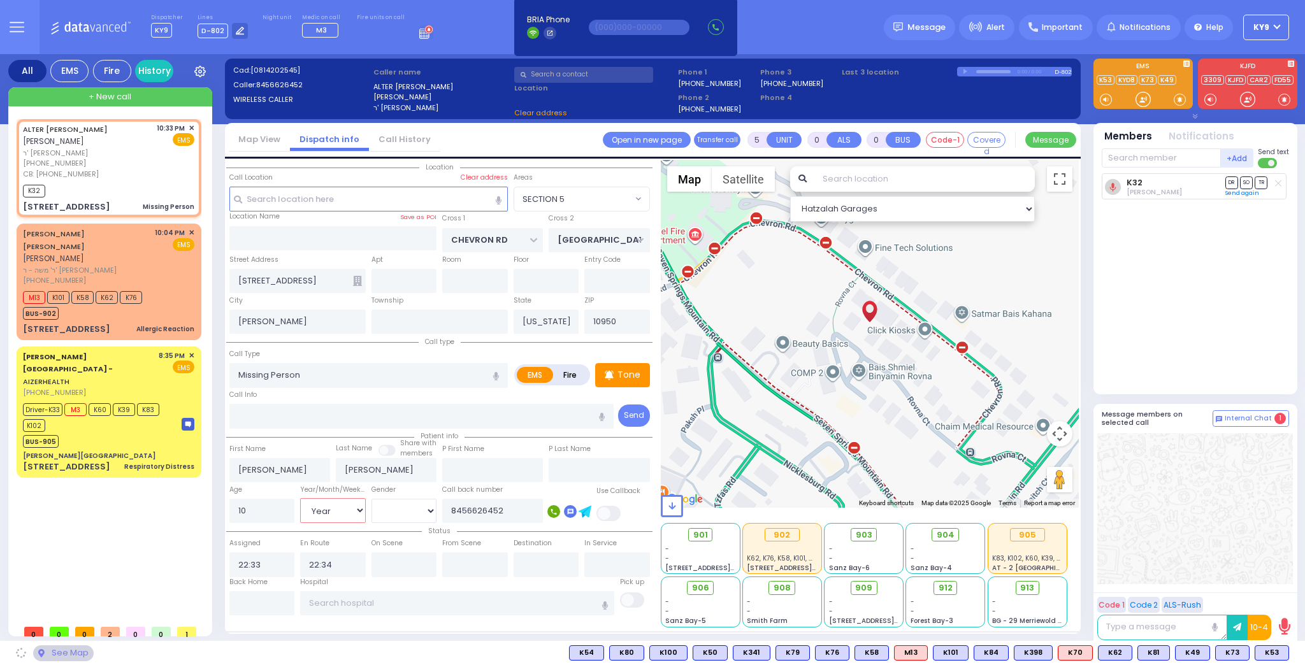
click at [300, 498] on select "Year Month Week Day" at bounding box center [333, 510] width 66 height 24
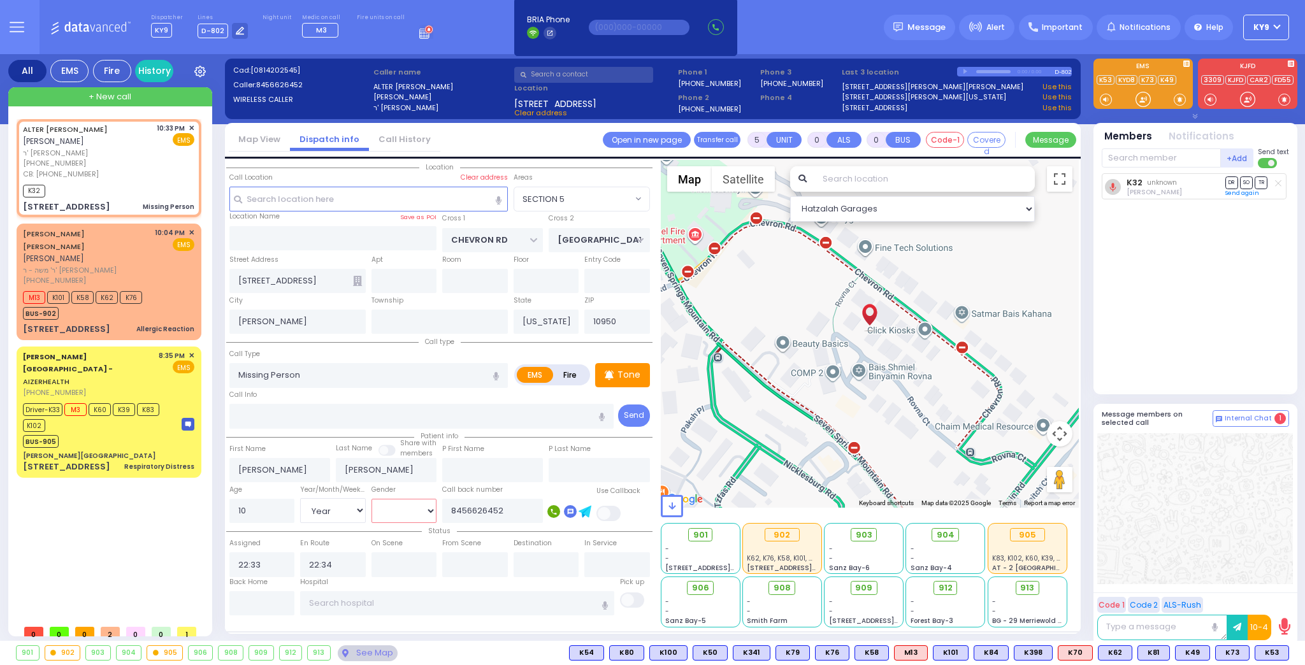
click at [379, 513] on select "[DEMOGRAPHIC_DATA] [DEMOGRAPHIC_DATA]" at bounding box center [405, 511] width 66 height 24
click at [372, 499] on select "[DEMOGRAPHIC_DATA] [DEMOGRAPHIC_DATA]" at bounding box center [405, 511] width 66 height 24
click at [614, 370] on div "Tone" at bounding box center [622, 375] width 55 height 24
click at [1145, 99] on div at bounding box center [1143, 99] width 13 height 13
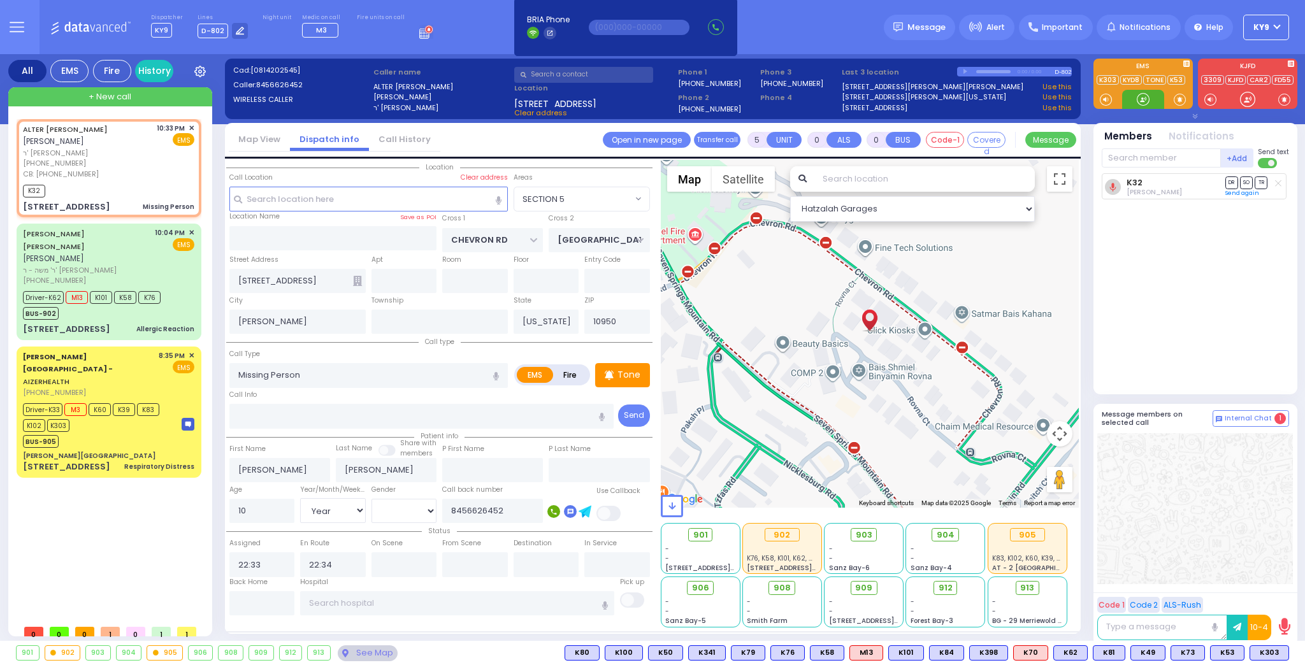
click at [1142, 96] on div at bounding box center [1143, 99] width 13 height 13
click at [623, 379] on p "Tone" at bounding box center [629, 374] width 23 height 13
click at [147, 465] on div "ALTER JACOB KRAUS אלתר יעקב קרויס ר' משה דוד - הרר ברוך לעווי (845) 662-6452 CB…" at bounding box center [112, 369] width 190 height 500
click at [168, 288] on div "Driver-K62 M13 K101 K58 K76 BUS-902" at bounding box center [108, 304] width 171 height 32
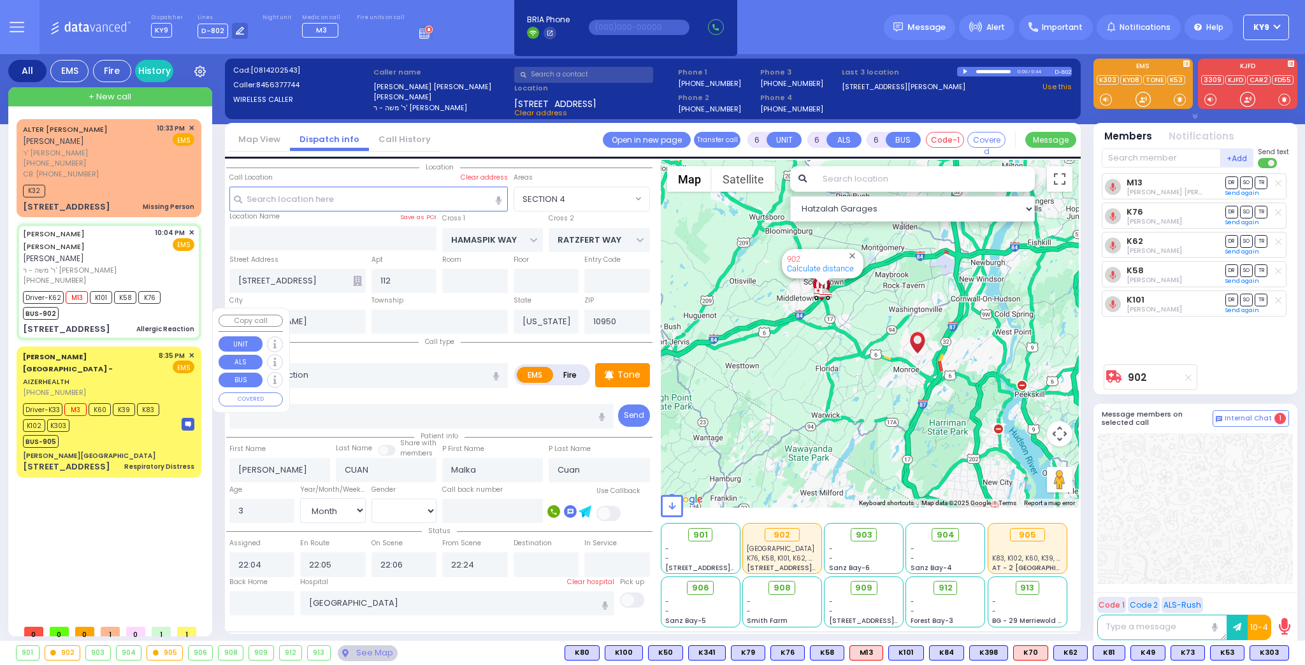
click at [115, 432] on div "BUS-905" at bounding box center [96, 440] width 147 height 16
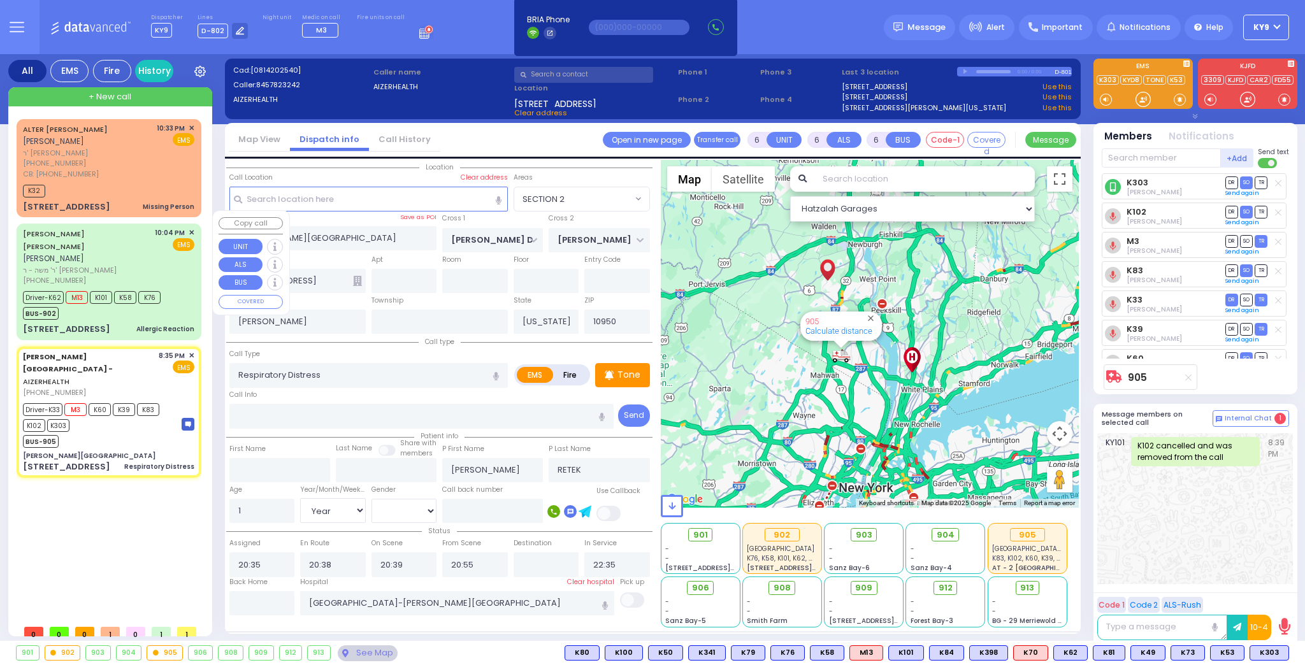
click at [178, 288] on div "Driver-K62 M13 K101 K58 K76 BUS-902" at bounding box center [108, 304] width 171 height 32
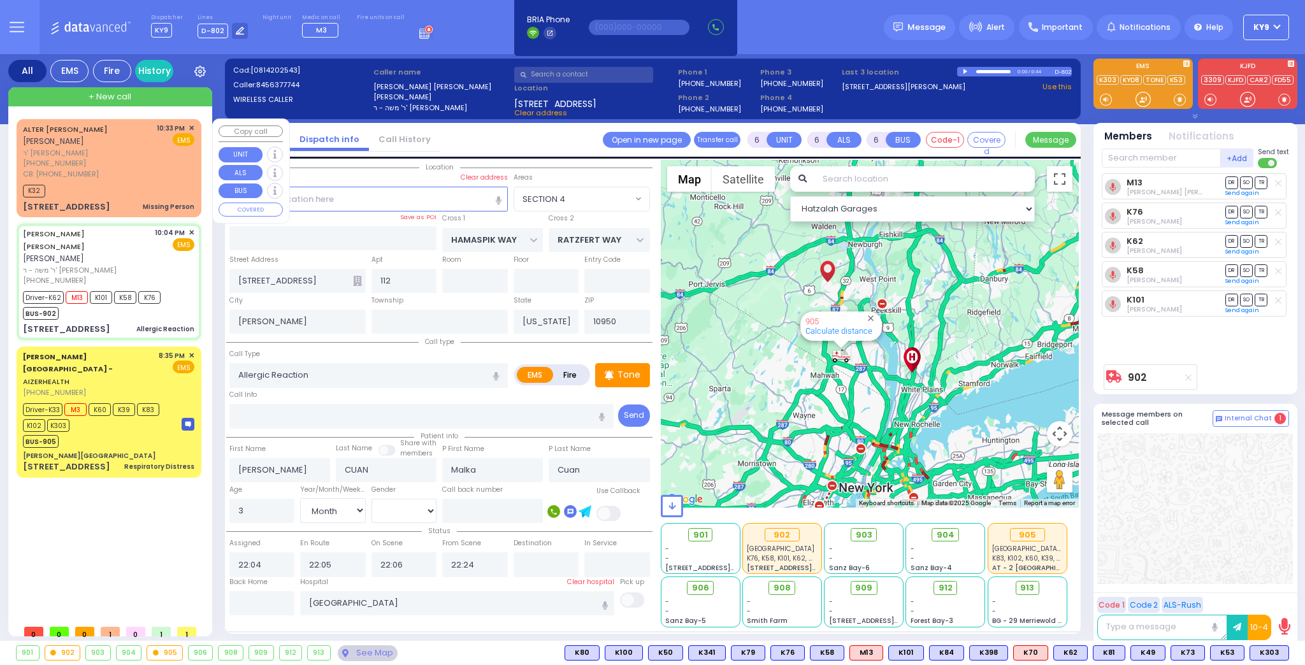
click at [148, 182] on div "K32" at bounding box center [108, 190] width 171 height 16
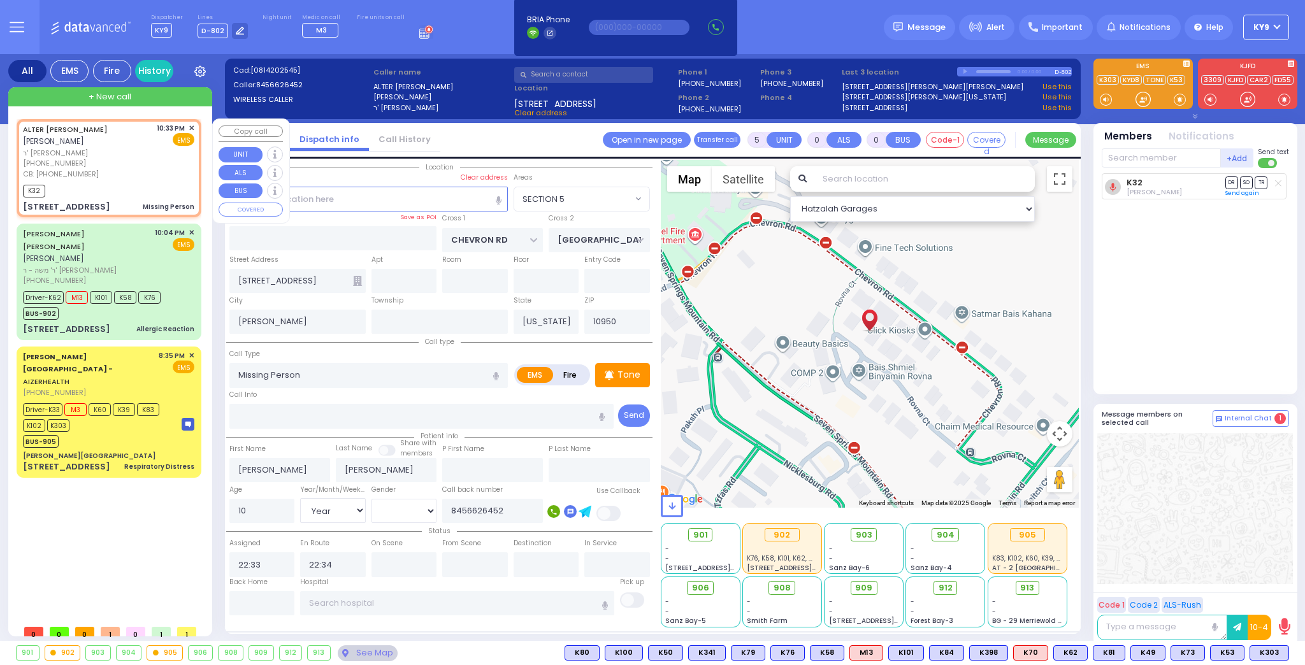
select select "SECTION 5"
select select "Year"
select select "[DEMOGRAPHIC_DATA]"
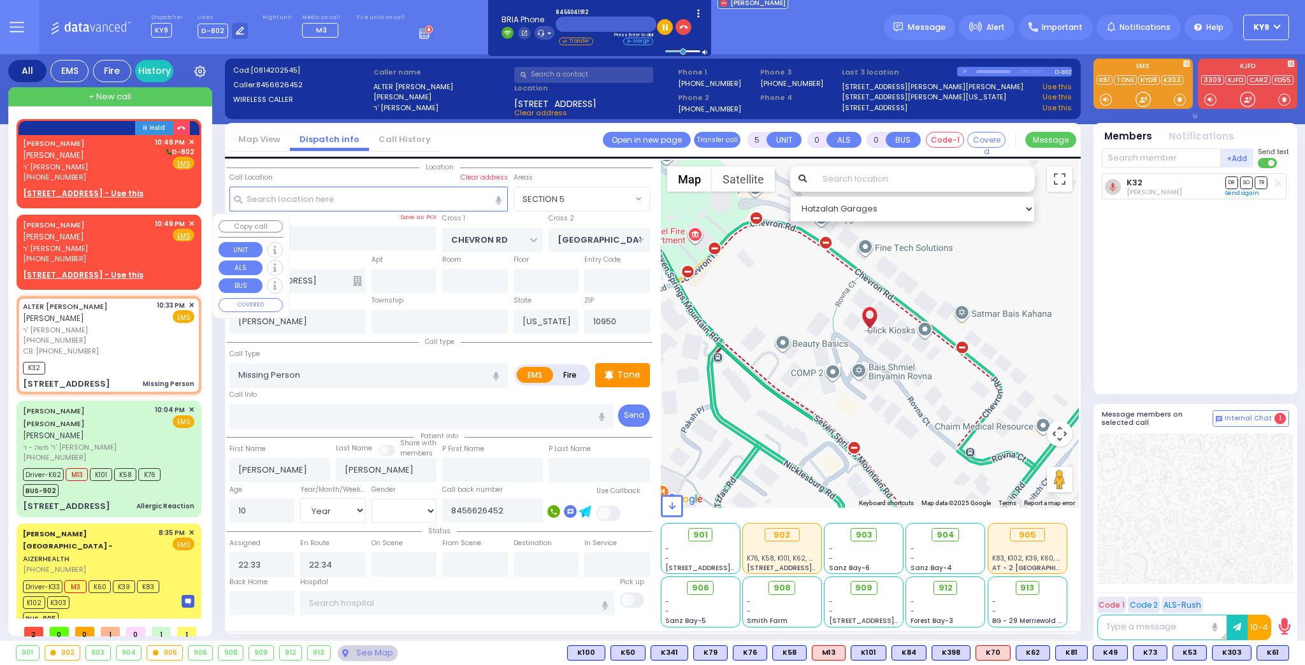
click at [192, 223] on span "✕" at bounding box center [192, 224] width 6 height 11
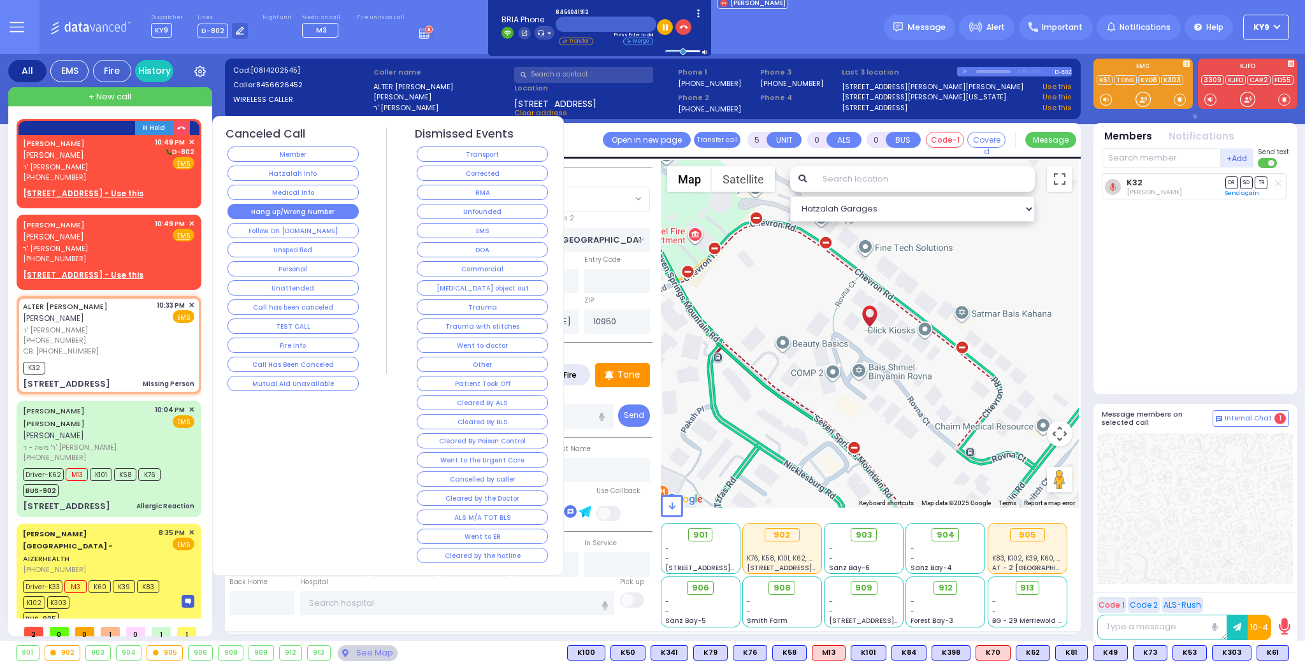
click at [233, 208] on button "Hang up/Wrong Number" at bounding box center [293, 211] width 131 height 15
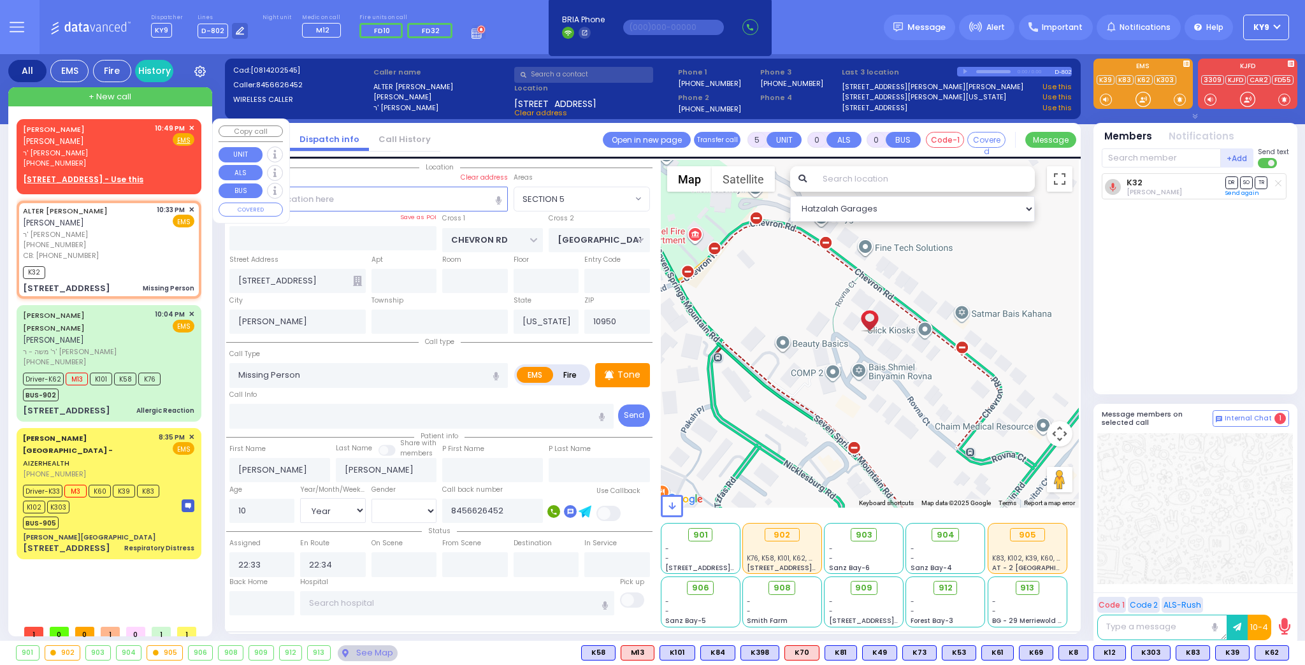
click at [189, 125] on span "✕" at bounding box center [192, 128] width 6 height 11
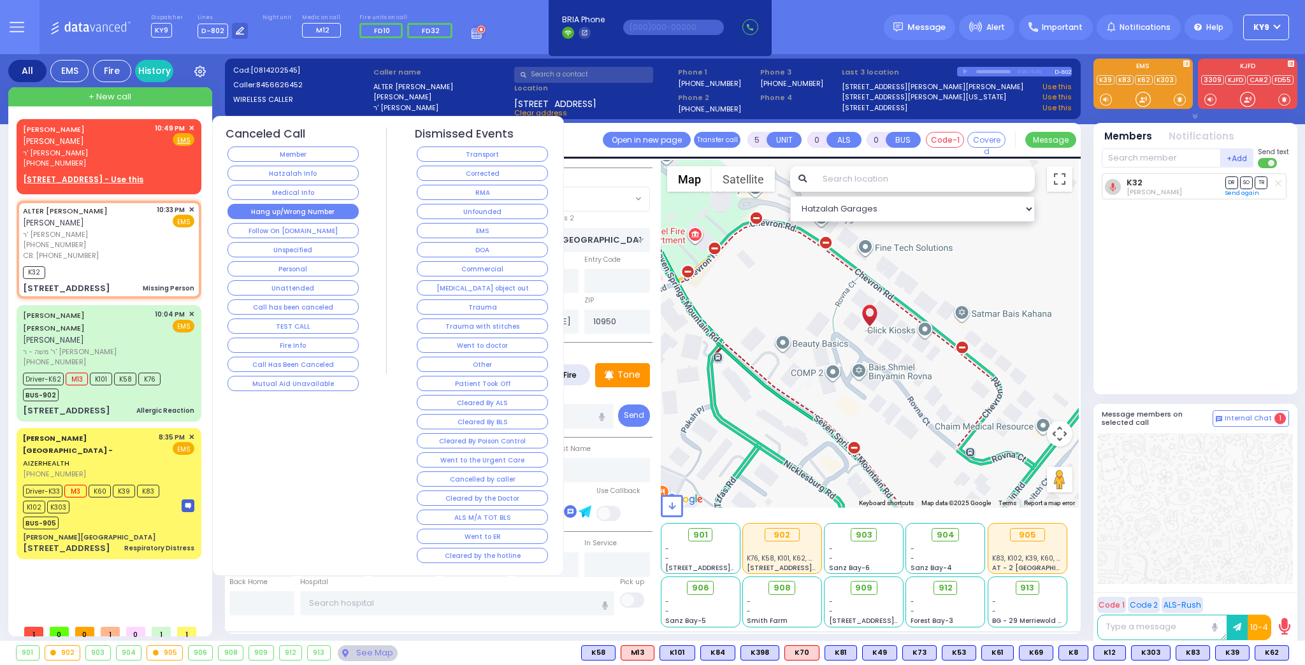
click at [268, 205] on button "Hang up/Wrong Number" at bounding box center [293, 211] width 131 height 15
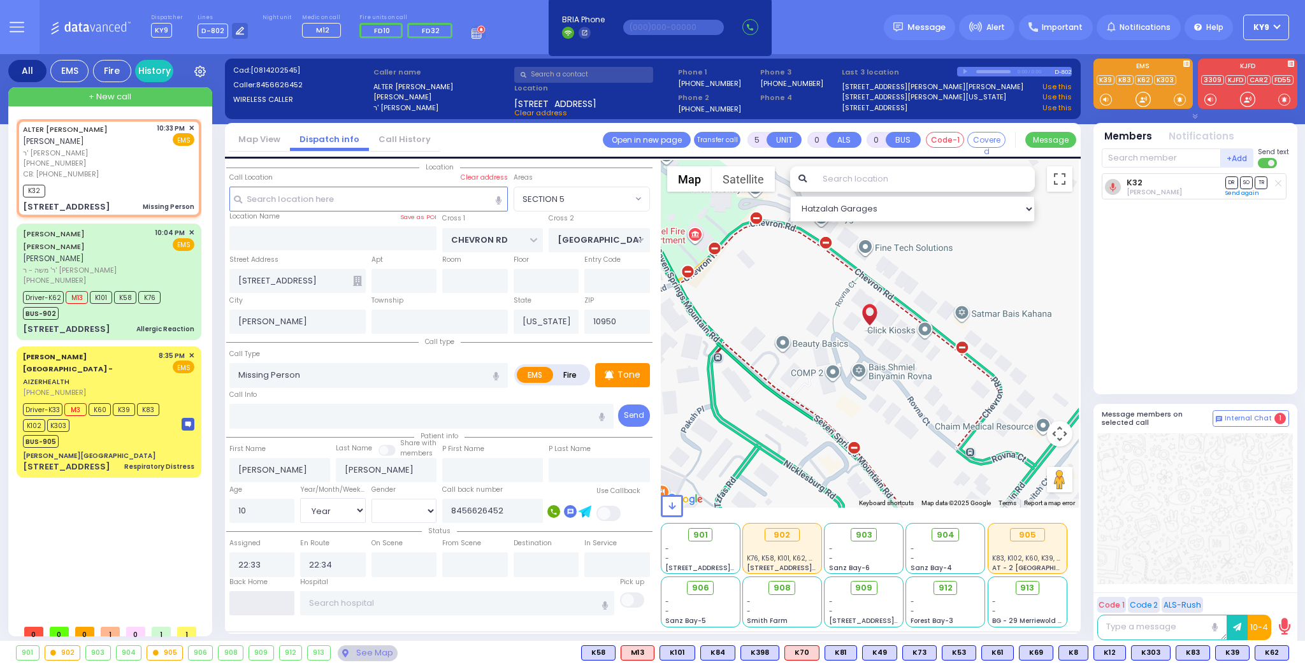
click at [249, 604] on input "text" at bounding box center [262, 604] width 66 height 24
click at [260, 602] on input "text" at bounding box center [262, 604] width 66 height 24
type input "23:20"
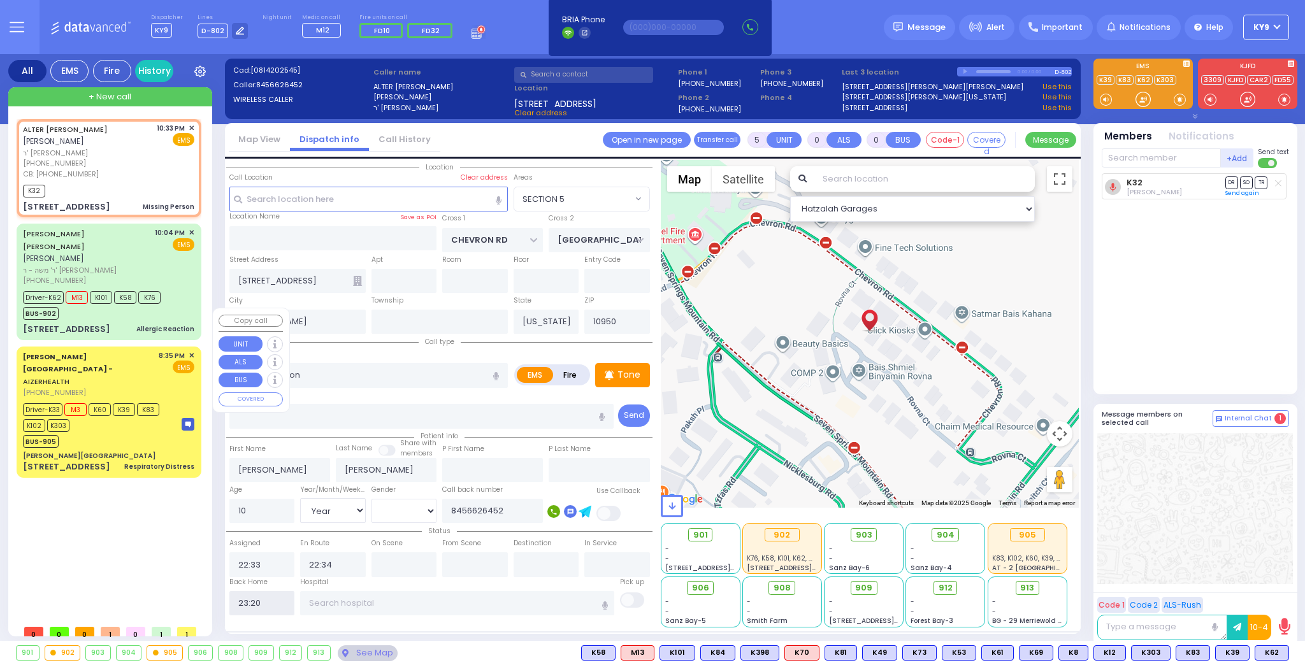
select select
radio input "true"
select select
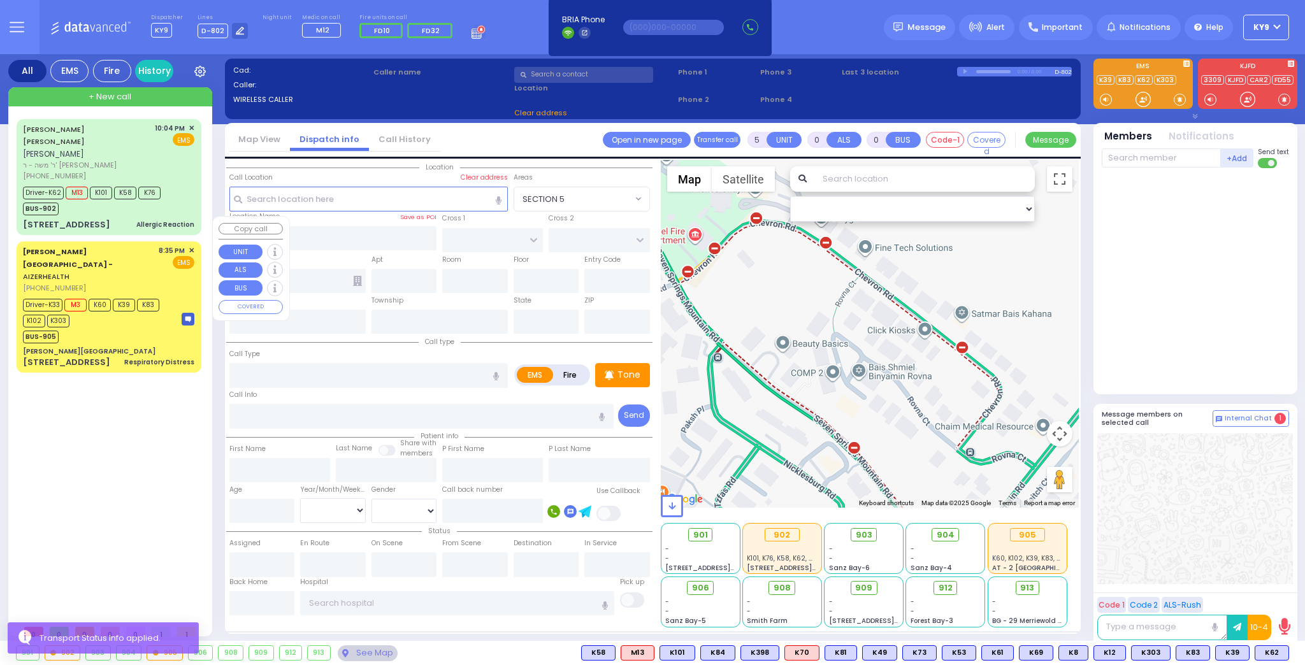
click at [130, 328] on div "BUS-905" at bounding box center [96, 336] width 147 height 16
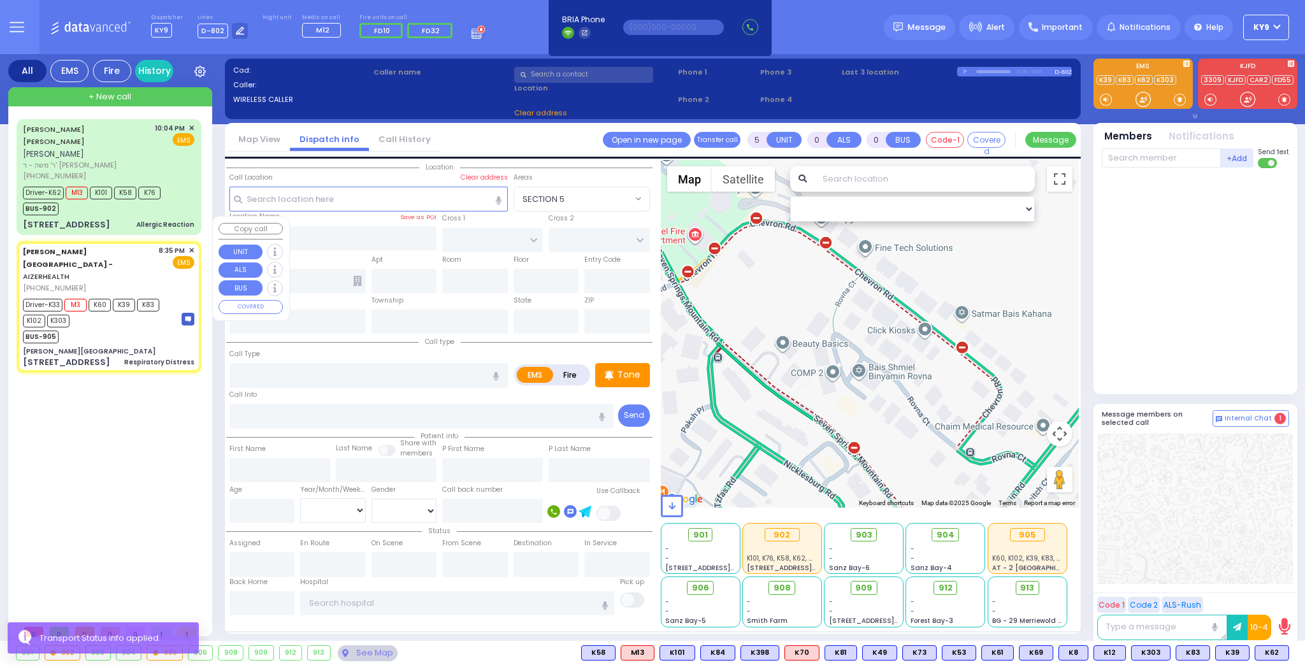
type input "6"
select select
type input "Respiratory Distress"
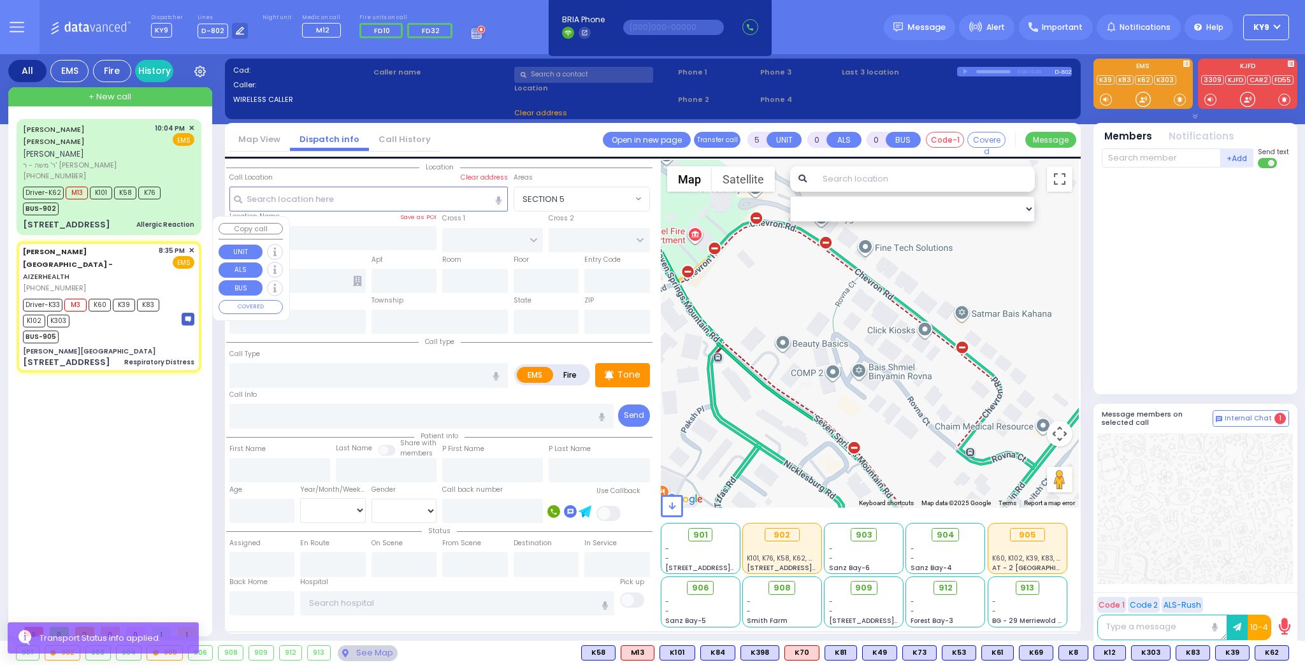
radio input "true"
type input "[PERSON_NAME]"
type input "RETEK"
type input "1"
select select "Year"
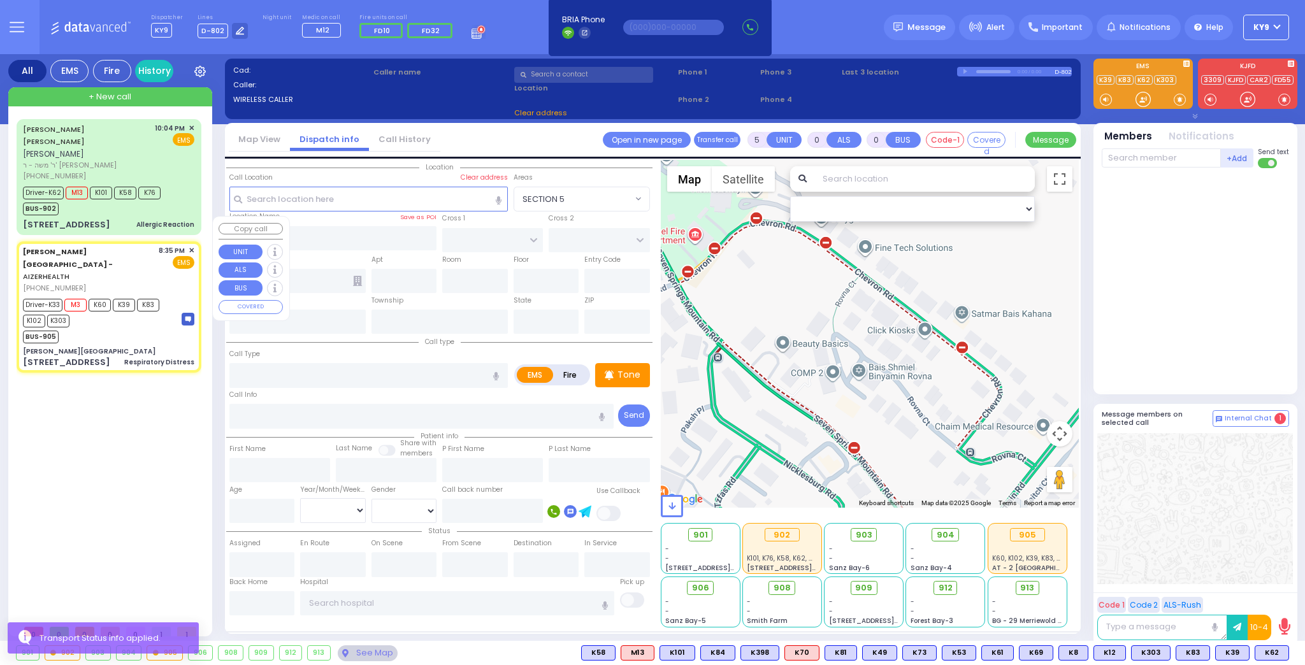
select select "[DEMOGRAPHIC_DATA]"
type input "20:35"
type input "20:38"
type input "20:39"
type input "20:55"
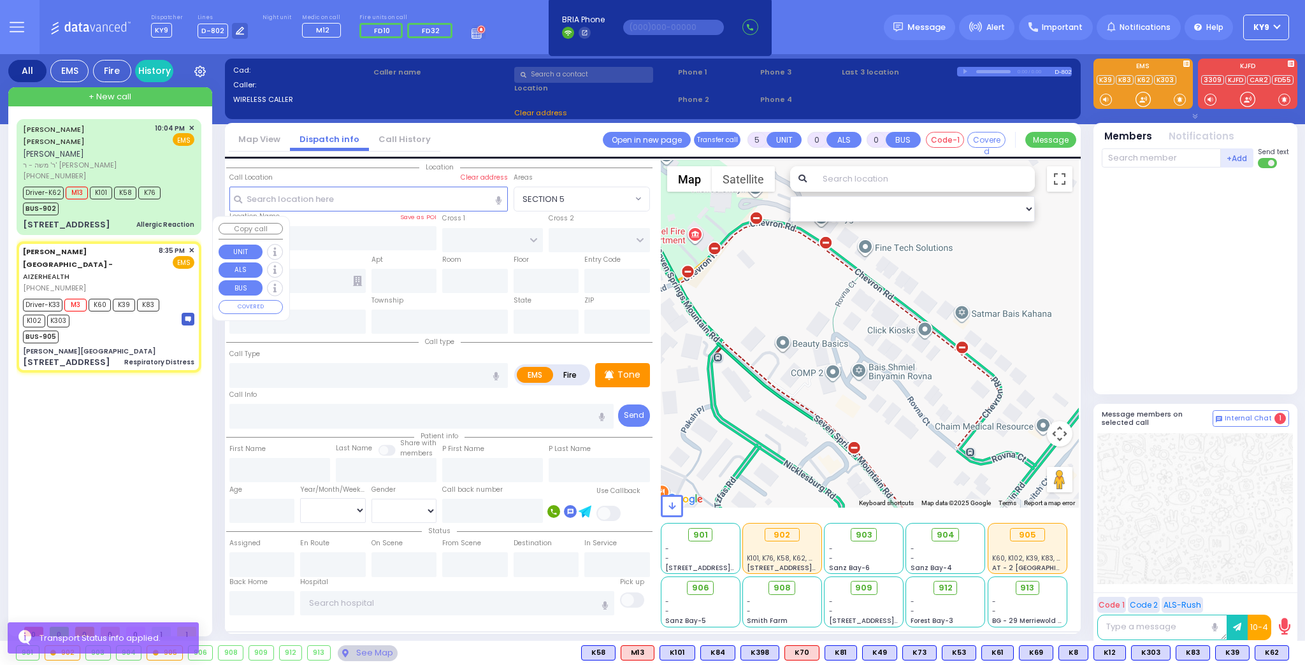
type input "22:35"
type input "[GEOGRAPHIC_DATA]-[PERSON_NAME][GEOGRAPHIC_DATA]"
type input "[PERSON_NAME][GEOGRAPHIC_DATA]"
type input "[PERSON_NAME] DR"
type input "[PERSON_NAME]"
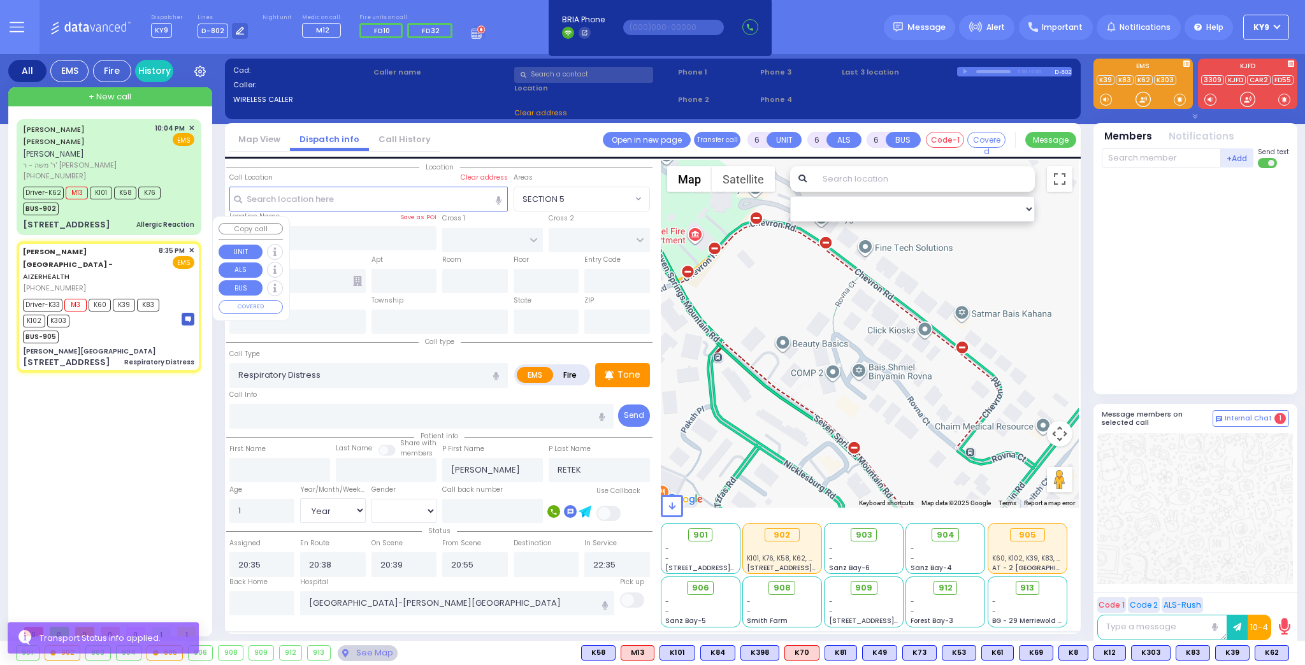
type input "[STREET_ADDRESS]"
type input "[PERSON_NAME]"
type input "[US_STATE]"
type input "10950"
select select "Hatzalah Garages"
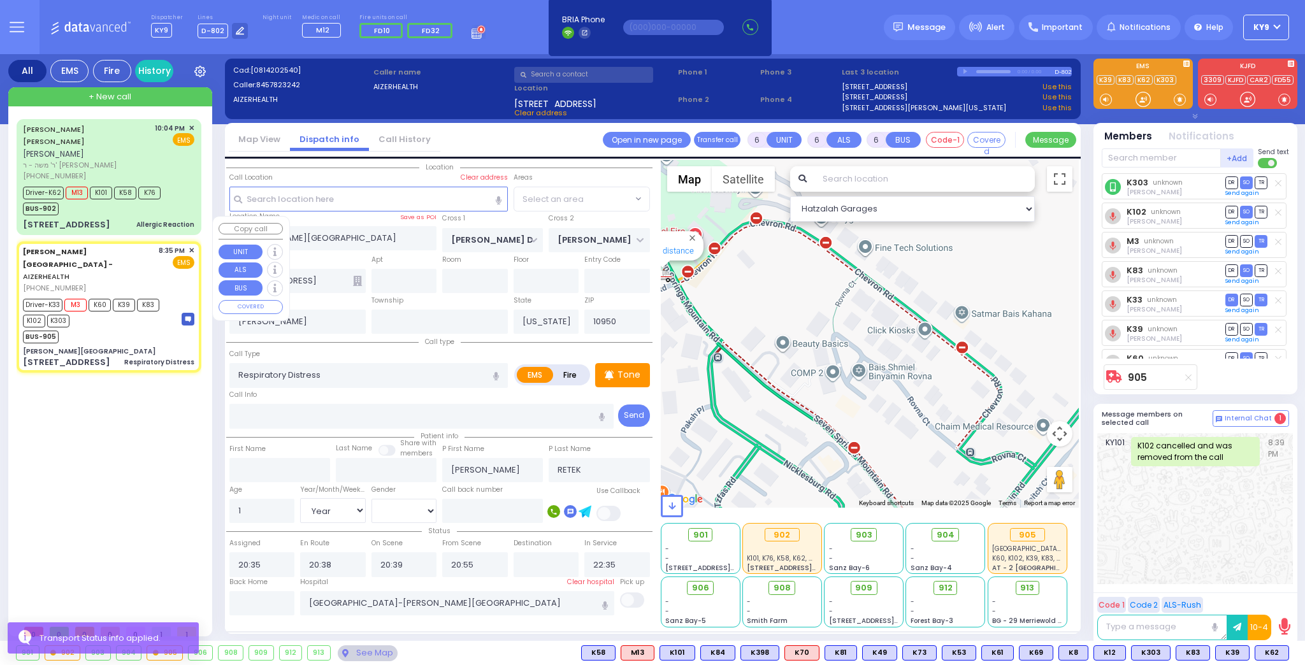
select select "SECTION 2"
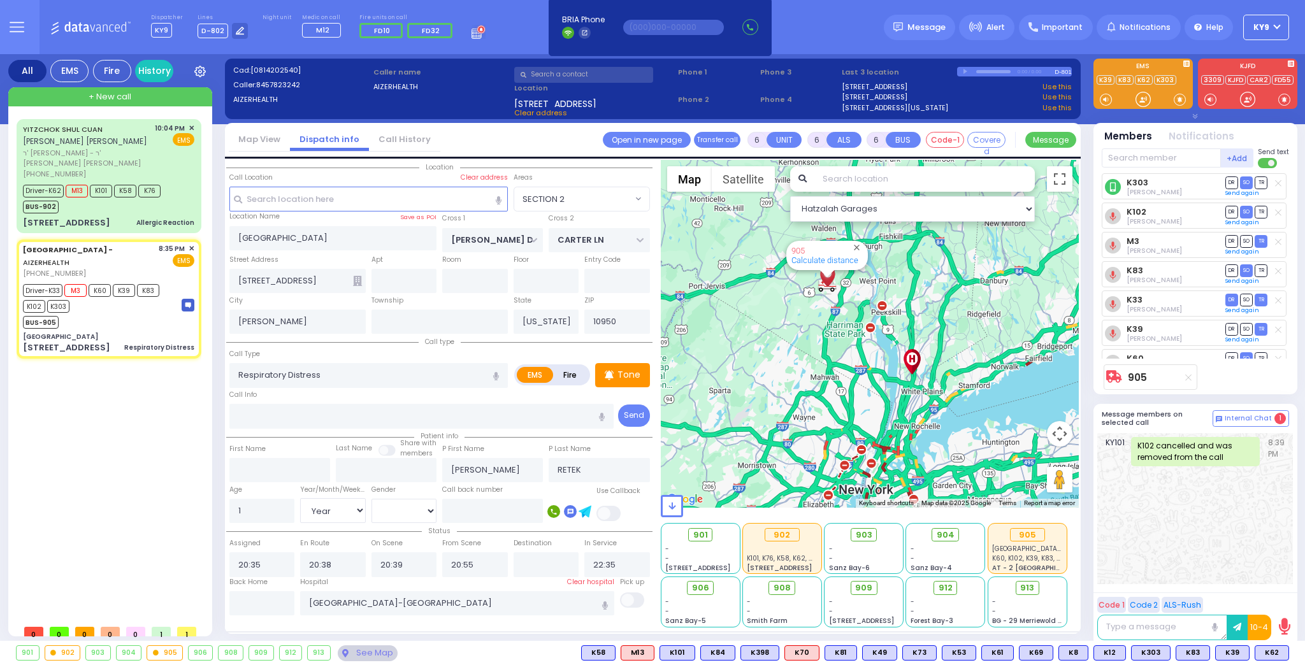
select select "SECTION 2"
select select "Year"
select select "[DEMOGRAPHIC_DATA]"
click at [247, 601] on input "text" at bounding box center [262, 604] width 66 height 24
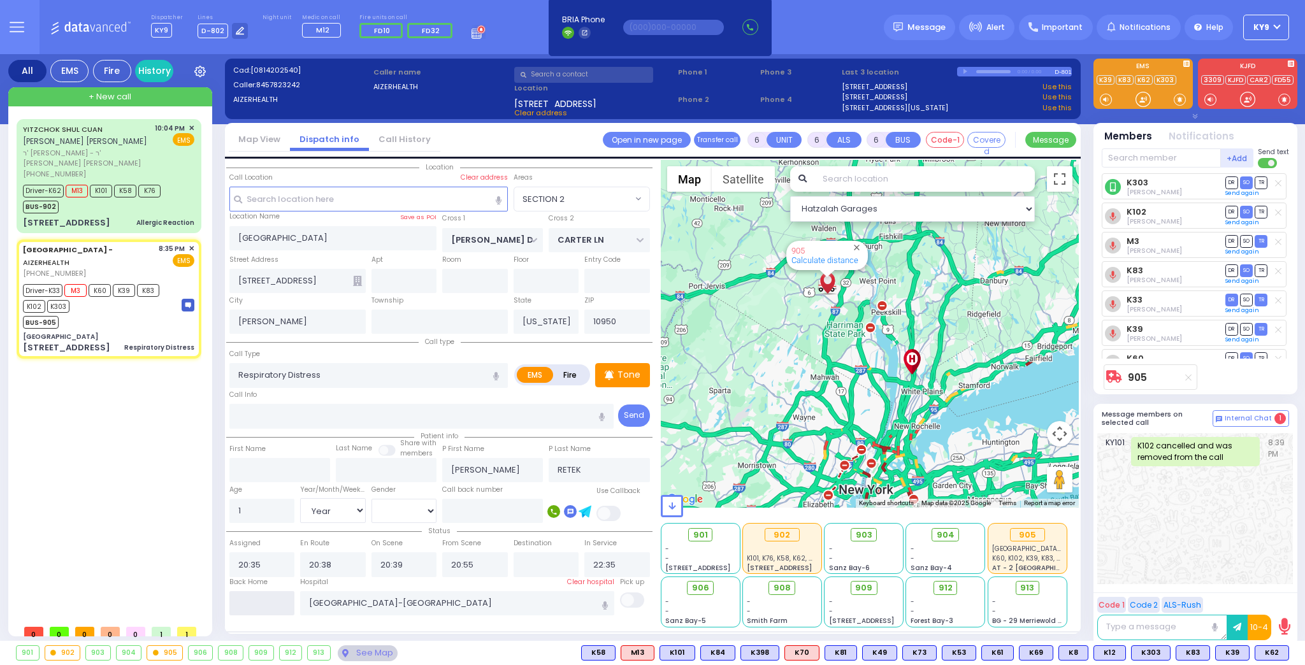
type input "23:20"
select select
radio input "true"
select select
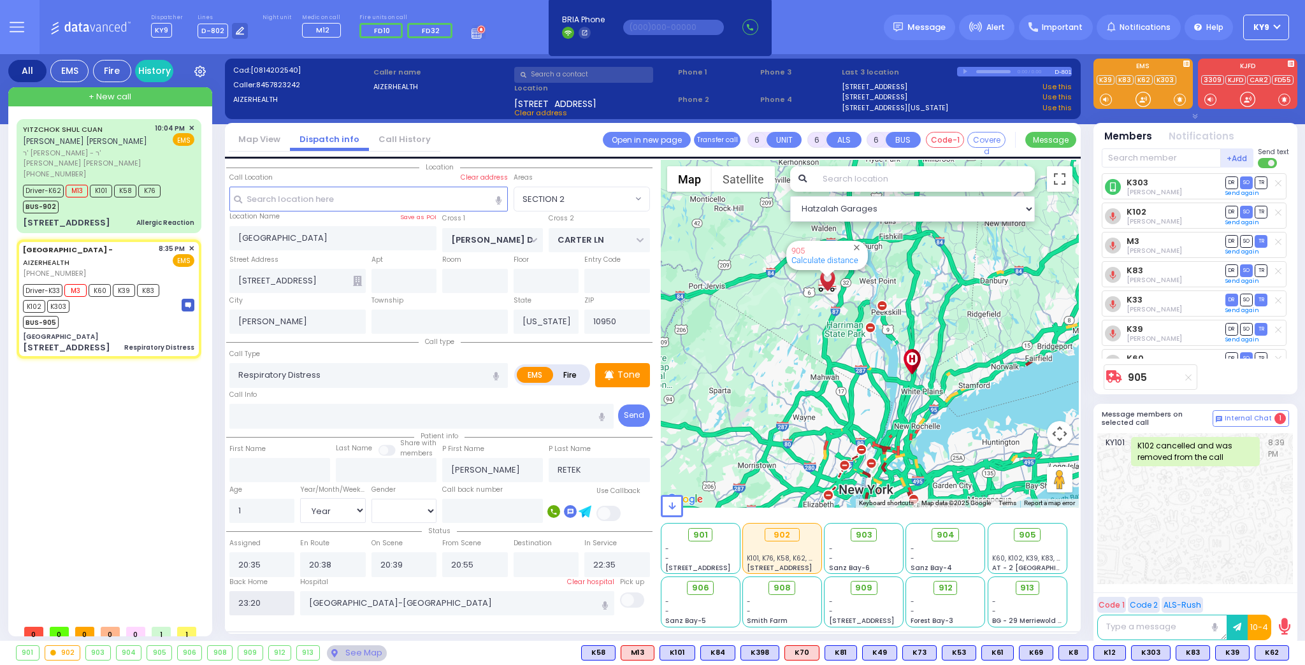
select select
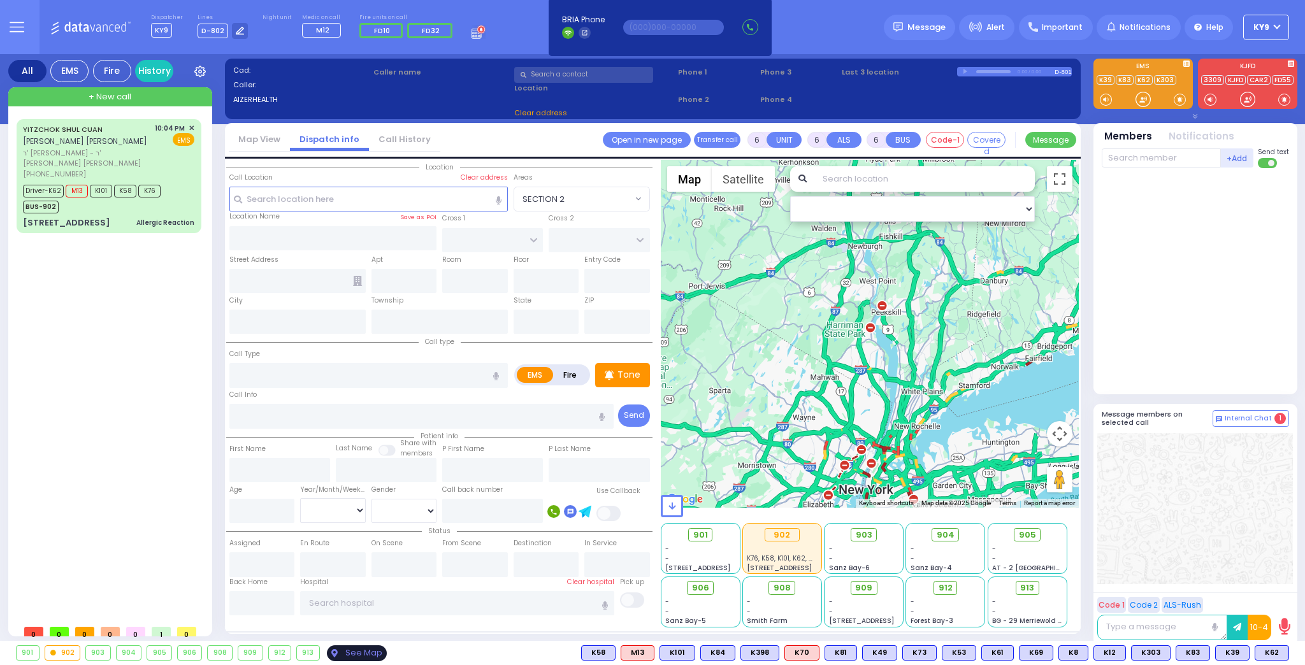
click at [373, 655] on div "See Map" at bounding box center [357, 654] width 60 height 16
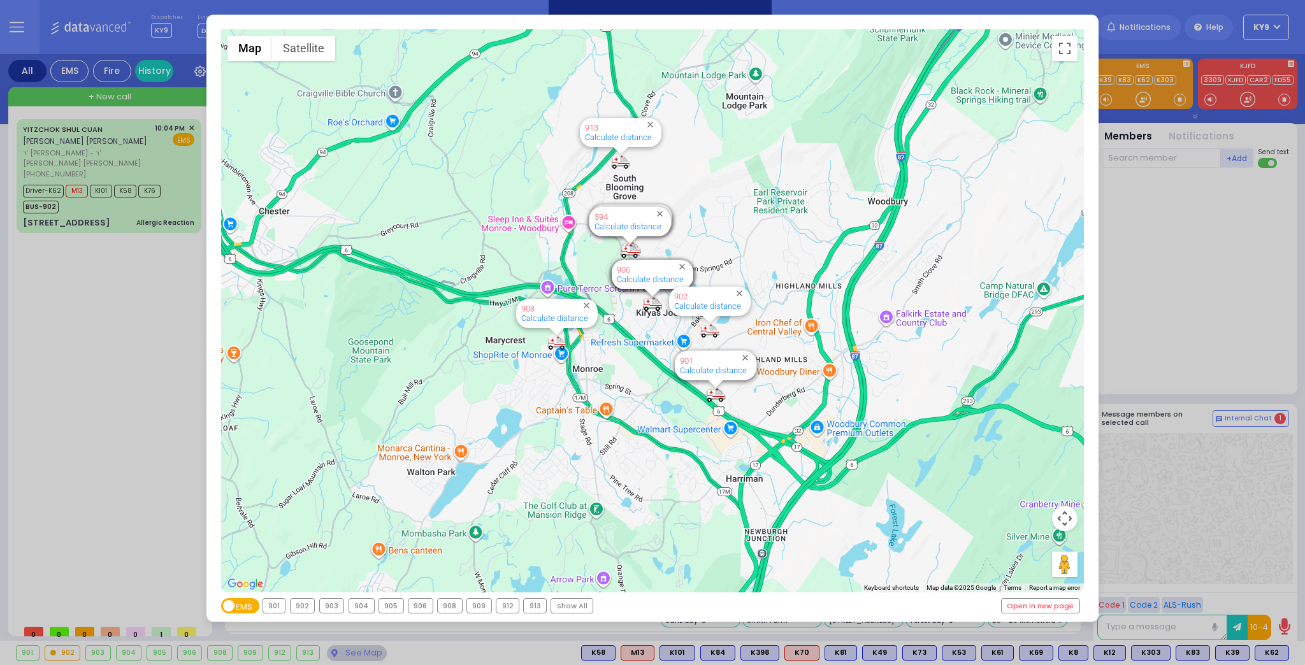
click at [309, 608] on div "902" at bounding box center [303, 606] width 24 height 14
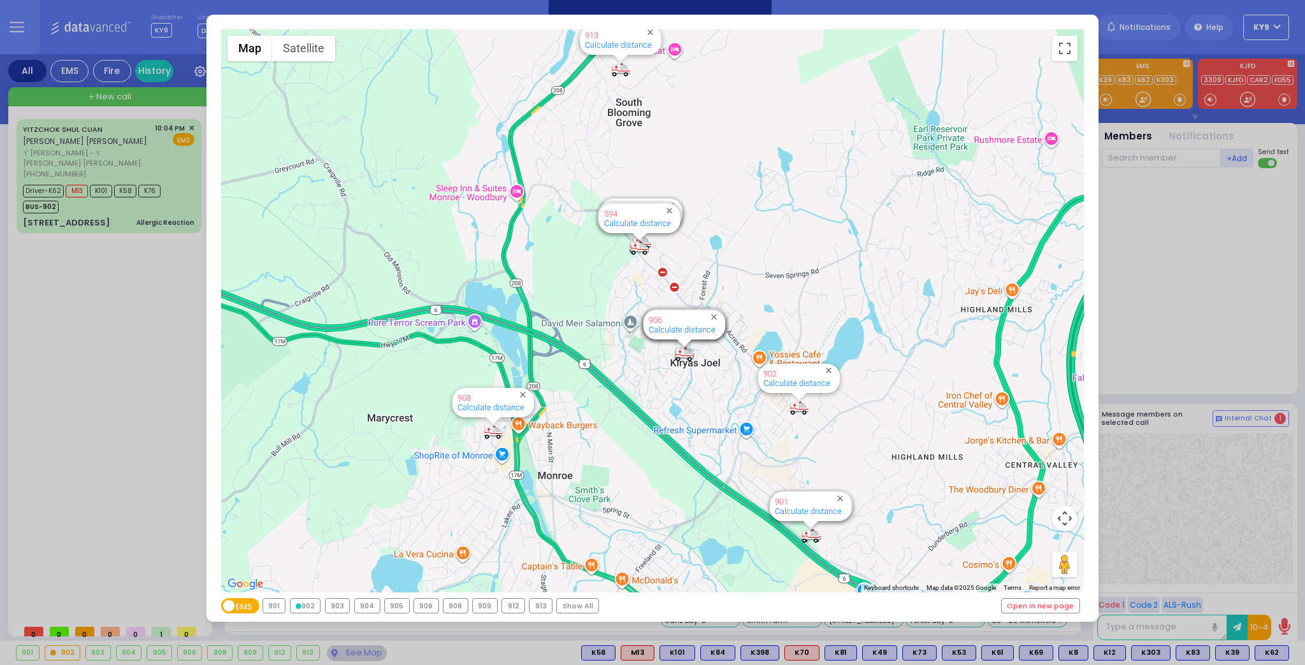
click at [309, 608] on div "902" at bounding box center [306, 606] width 30 height 14
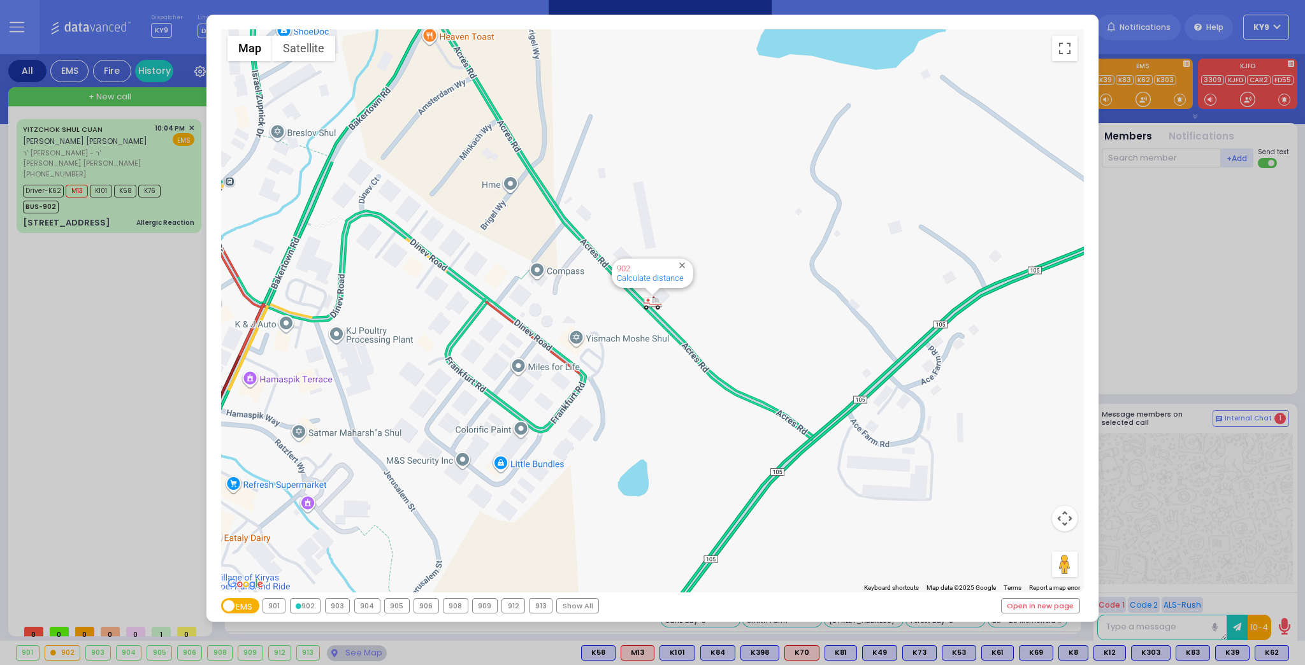
click at [309, 608] on div "902" at bounding box center [306, 606] width 30 height 14
click at [347, 653] on div "← Move left → Move right ↑ Move up ↓ Move down + Zoom in - Zoom out Home Jump l…" at bounding box center [652, 332] width 1305 height 665
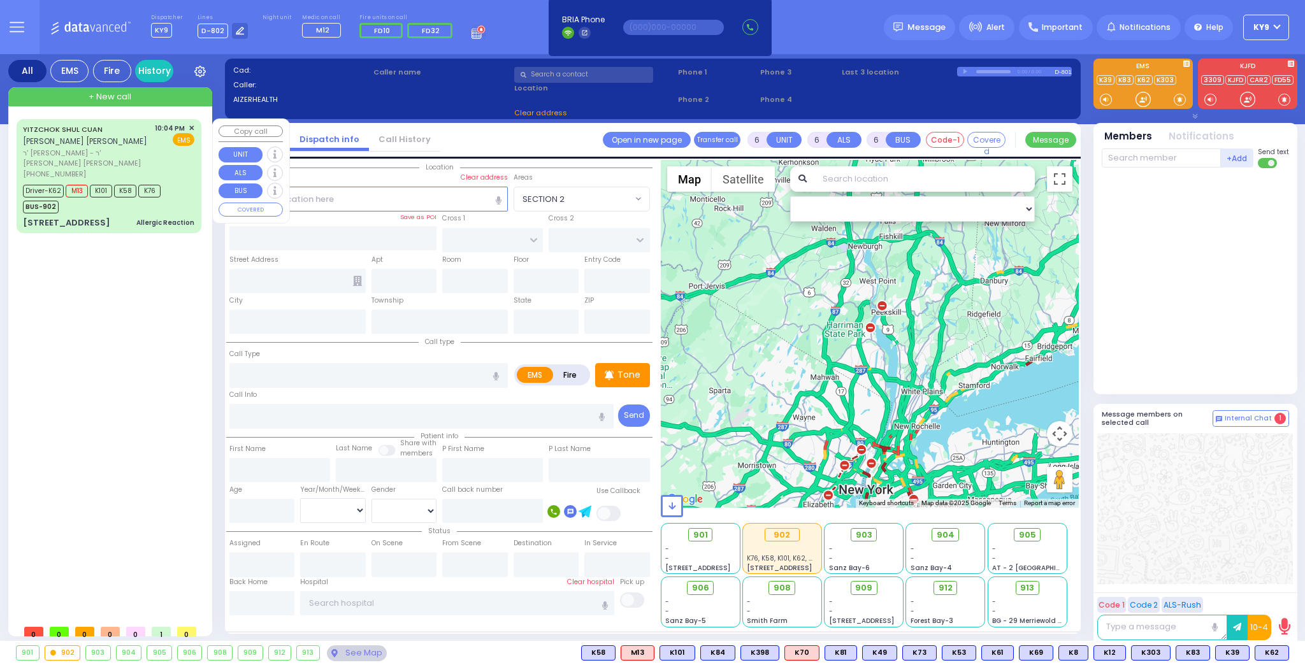
click at [156, 198] on div "BUS-902" at bounding box center [92, 206] width 138 height 16
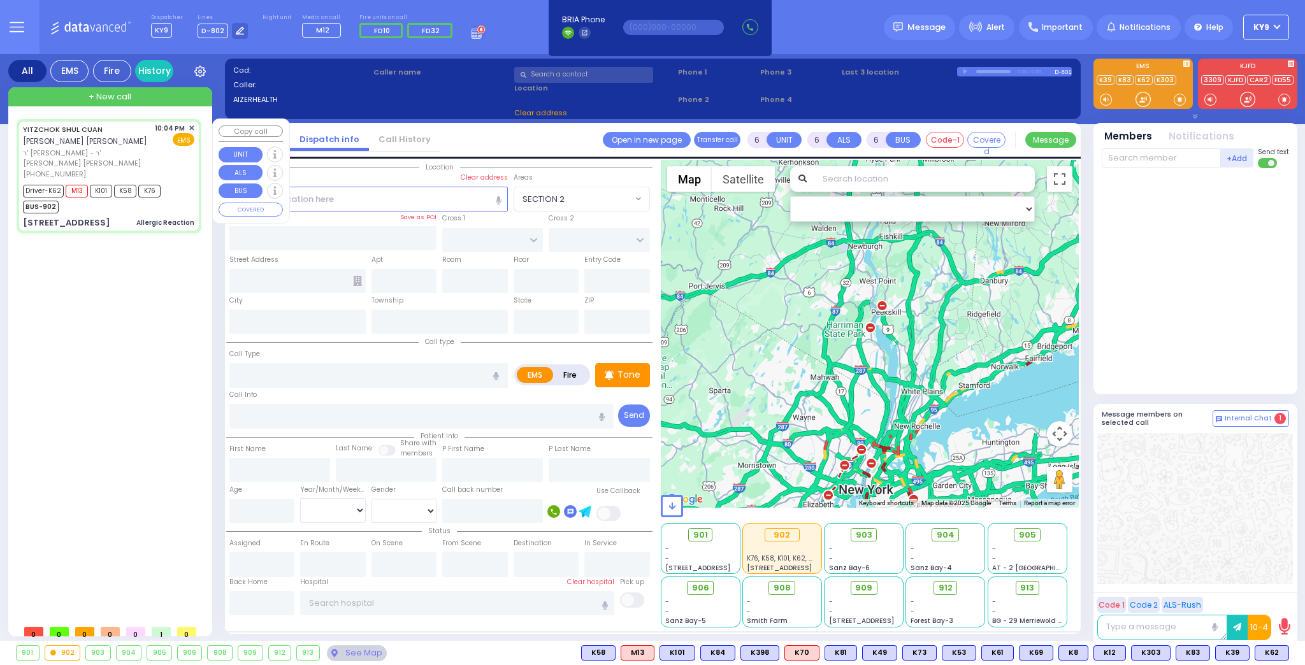
select select
type input "Allergic Reaction"
radio input "true"
type input "YITZCHOK SHUL"
type input "CUAN"
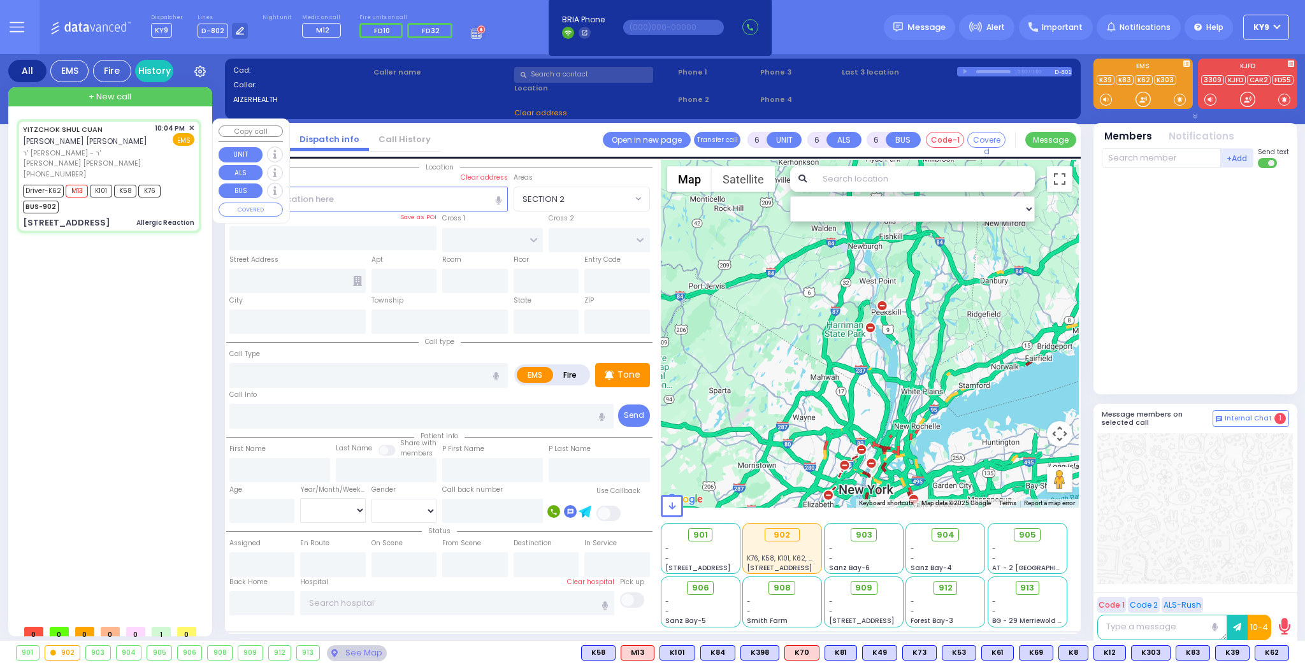
type input "Malka"
type input "Cuan"
type input "3"
select select "Month"
select select "[DEMOGRAPHIC_DATA]"
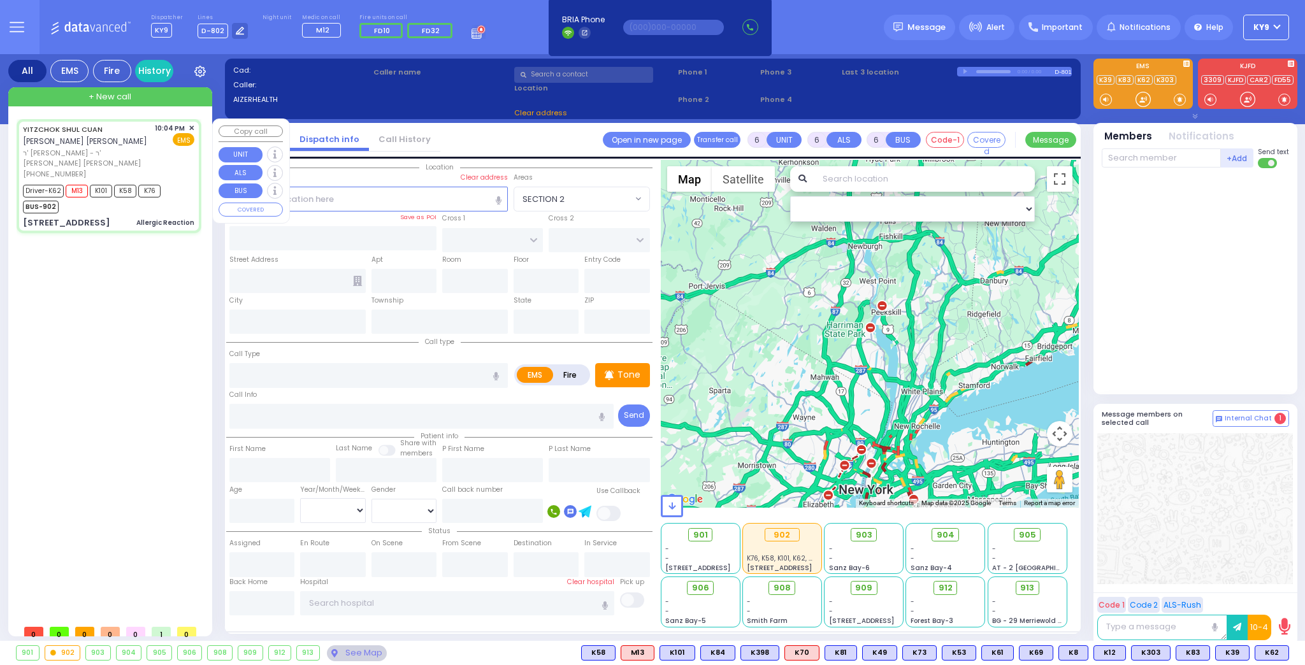
type input "22:04"
type input "22:05"
type input "22:06"
type input "22:24"
type input "[GEOGRAPHIC_DATA]"
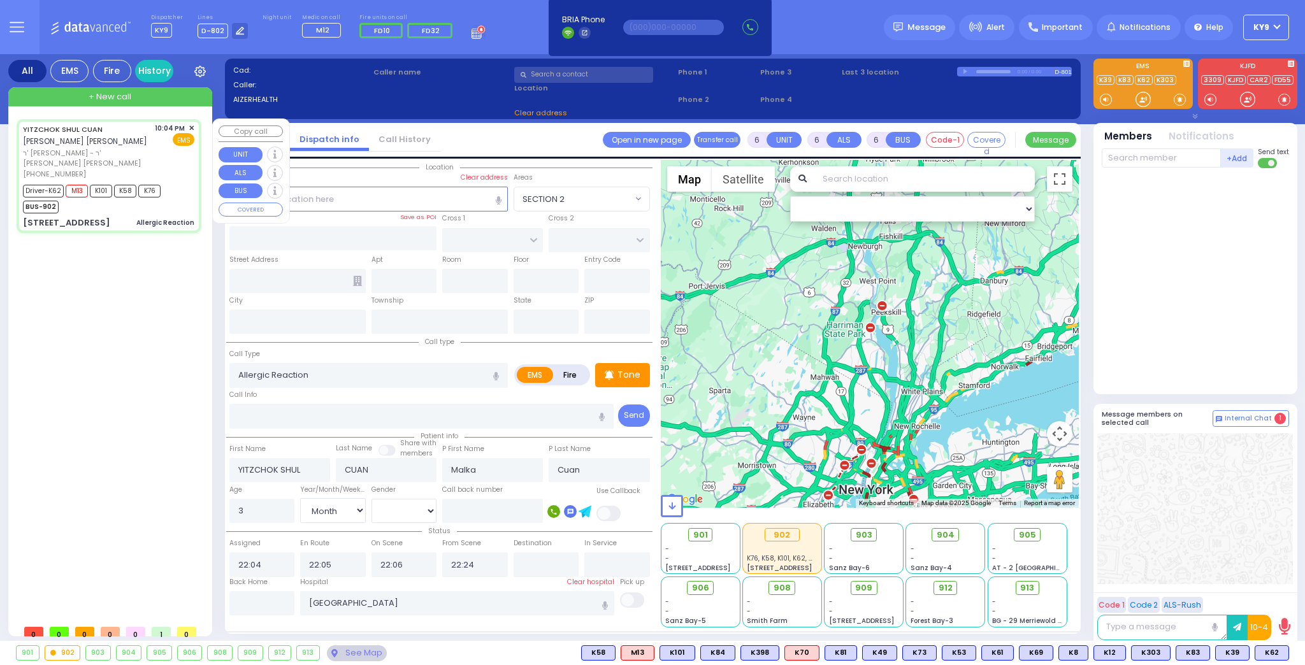
select select "Hatzalah Garages"
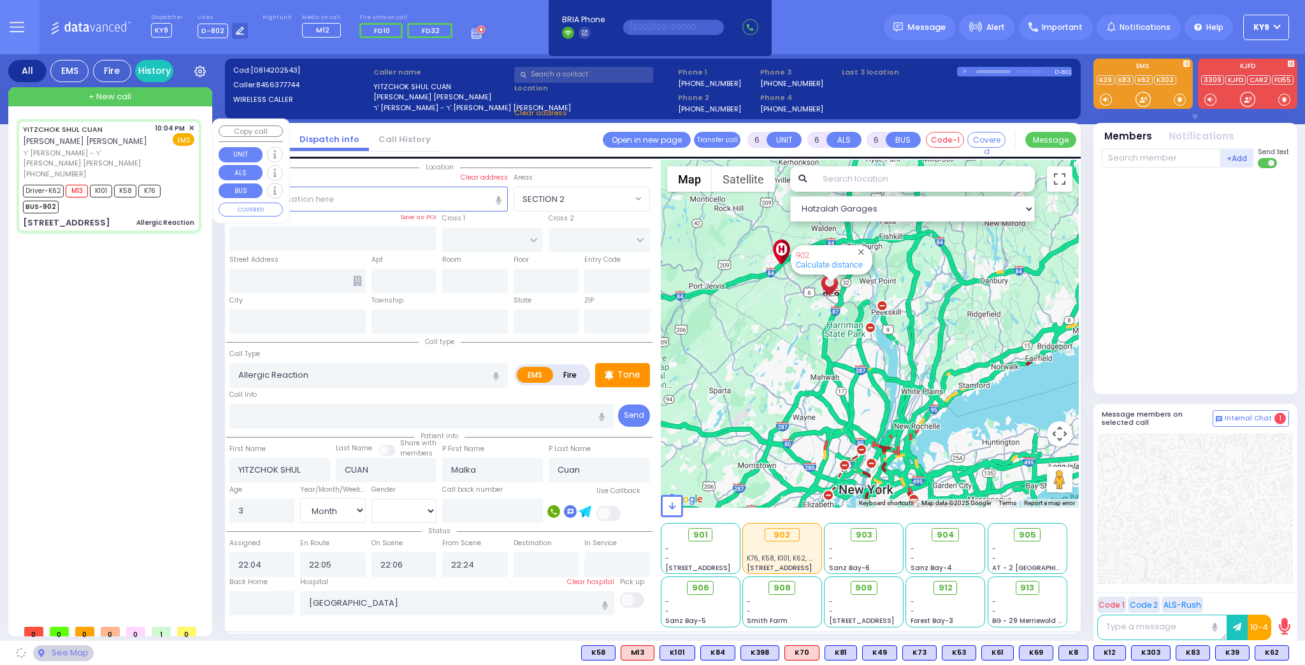
type input "HAMASPIK WAY"
type input "RATZFERT WAY"
type input "59 Bakertown Road"
type input "112"
type input "[PERSON_NAME]"
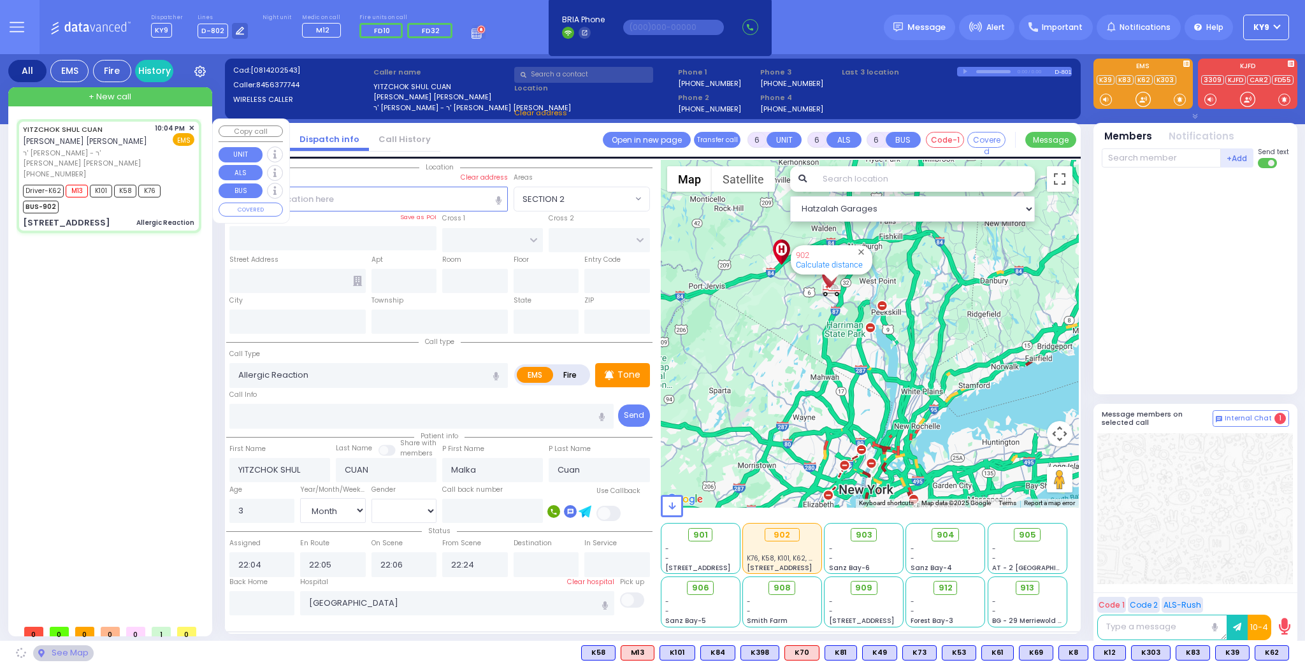
type input "[US_STATE]"
type input "10950"
select select "SECTION 4"
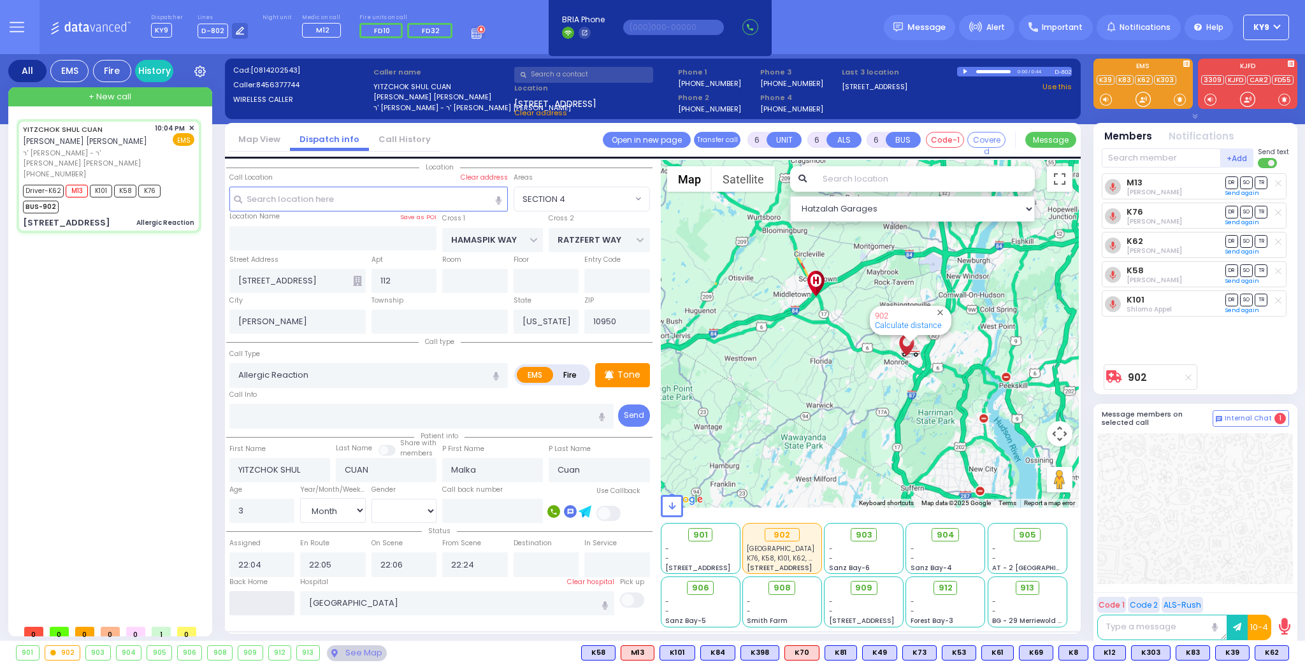
click at [291, 605] on input "text" at bounding box center [262, 604] width 66 height 24
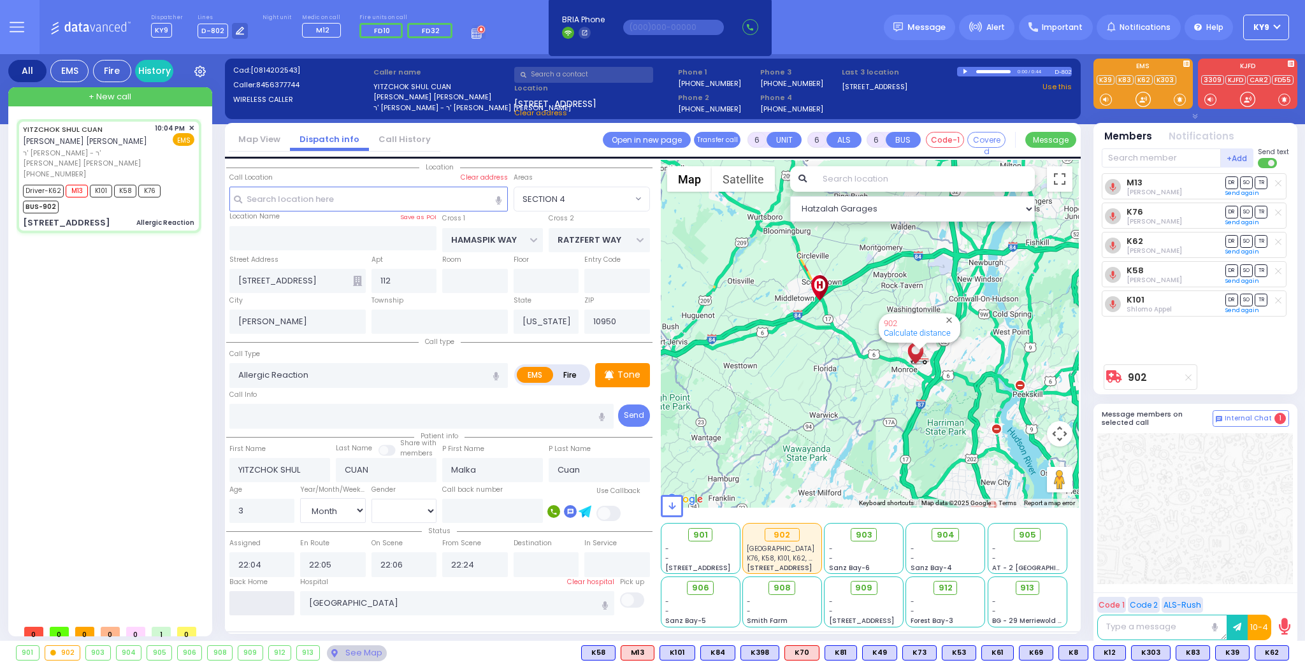
click at [291, 605] on input "text" at bounding box center [262, 604] width 66 height 24
type input "23:20"
select select
radio input "true"
select select
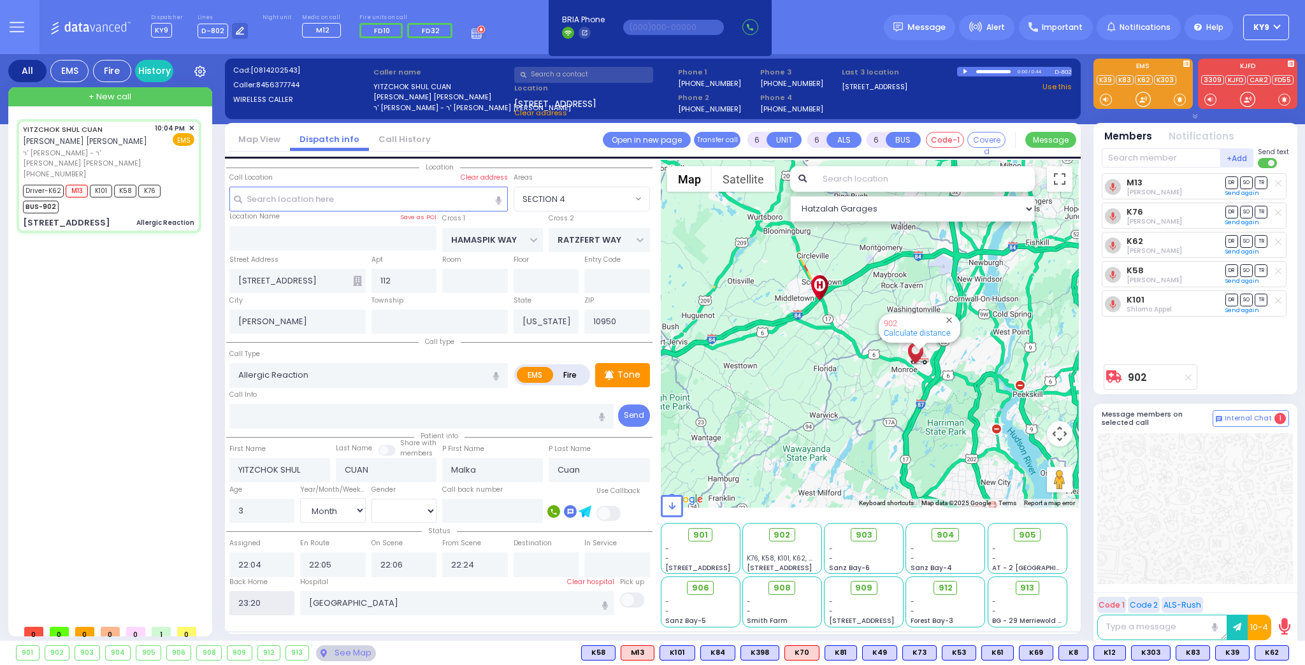
select select
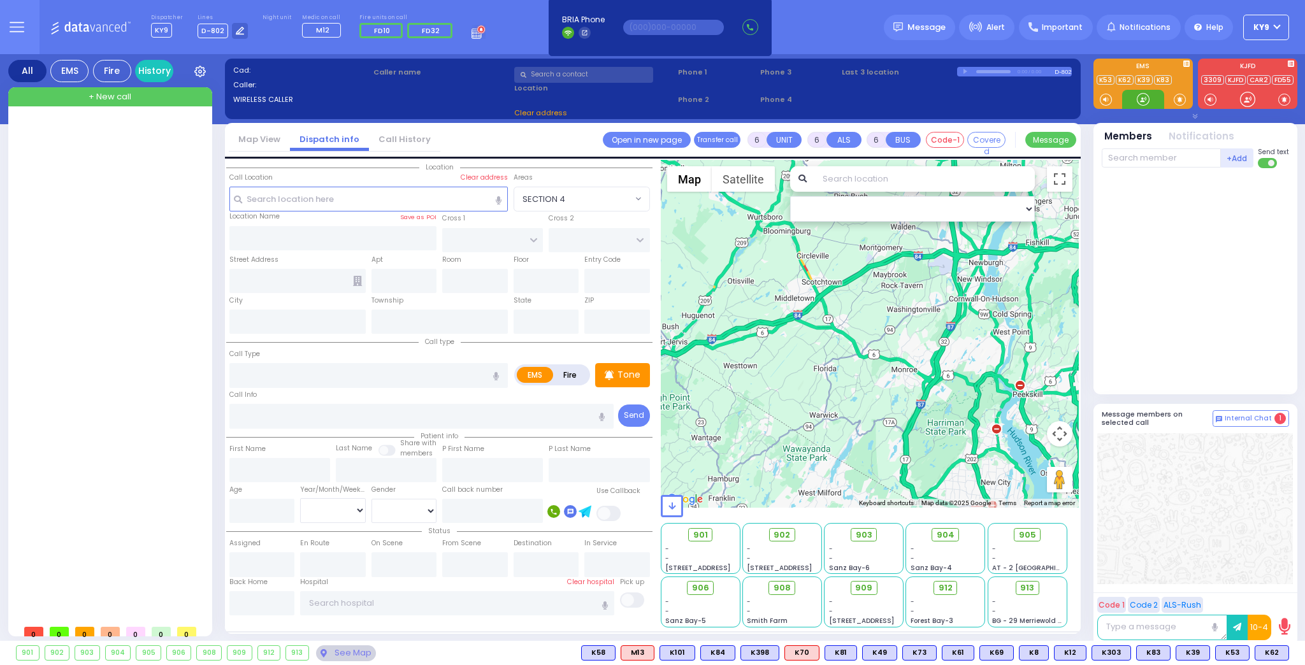
click at [1144, 99] on div at bounding box center [1143, 99] width 13 height 13
click at [562, 74] on input "text" at bounding box center [583, 75] width 139 height 16
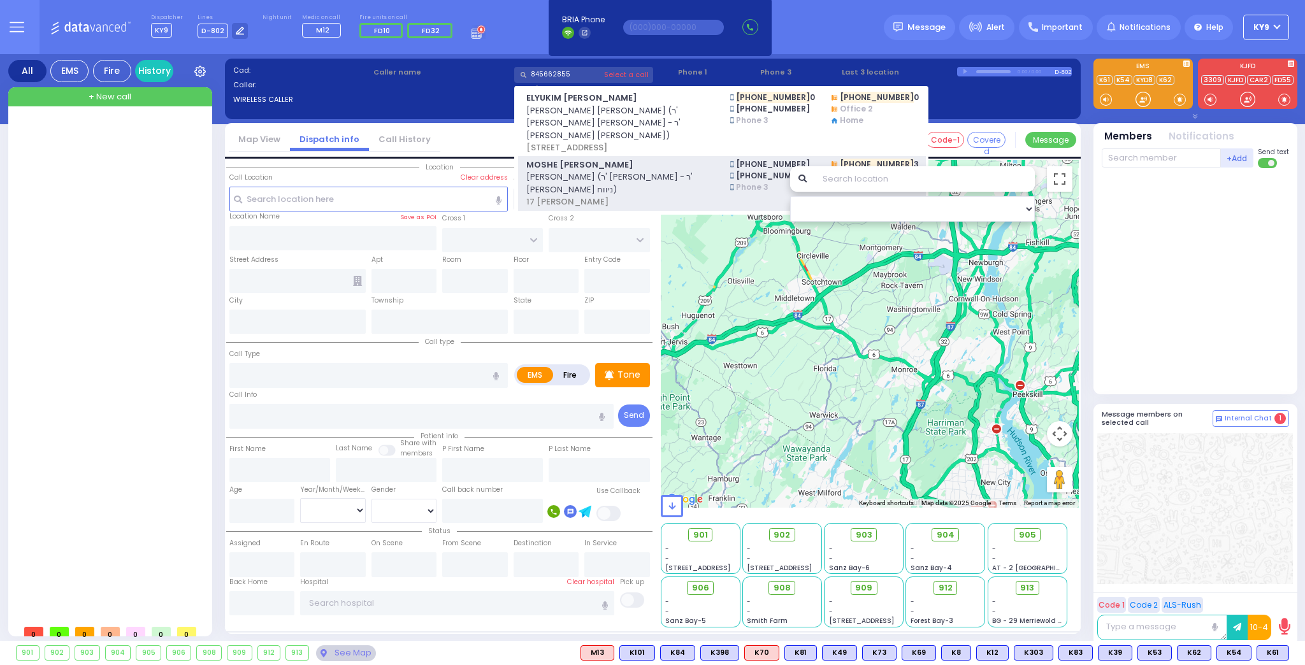
type input "845662855"
click at [613, 171] on span "משה ארי' סרוגא (ר' יצחק - ר' דניאל ניווח)" at bounding box center [621, 183] width 188 height 25
click at [669, 159] on span "MOSHE ARYE SRUGO" at bounding box center [621, 165] width 188 height 13
click at [715, 159] on div "MOSHE ARYE SRUGO משה ארי' סרוגא (ר' יצחק - ר' דניאל ניווח) 17 LIONEL PASSAGE" at bounding box center [620, 184] width 204 height 50
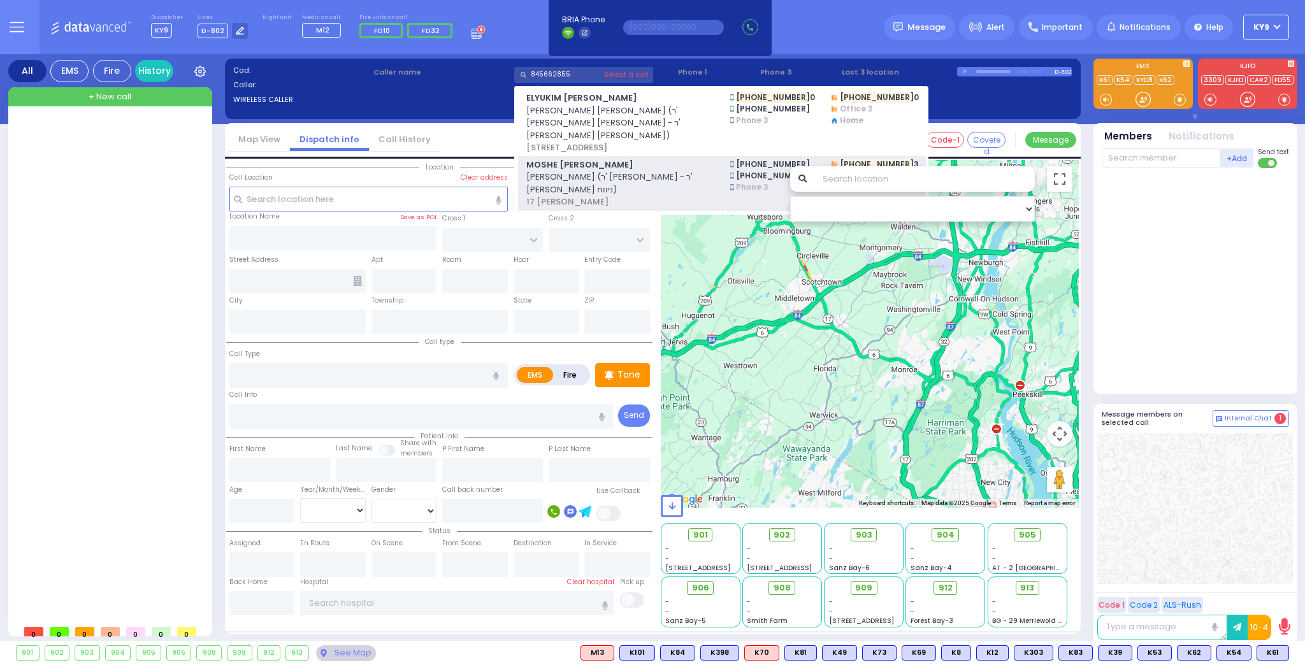
click at [581, 159] on span "MOSHE ARYE SRUGO" at bounding box center [621, 165] width 188 height 13
click at [582, 159] on span "MOSHE ARYE SRUGO" at bounding box center [621, 165] width 188 height 13
click at [699, 171] on span "משה ארי' סרוגא (ר' יצחק - ר' דניאל ניווח)" at bounding box center [621, 183] width 188 height 25
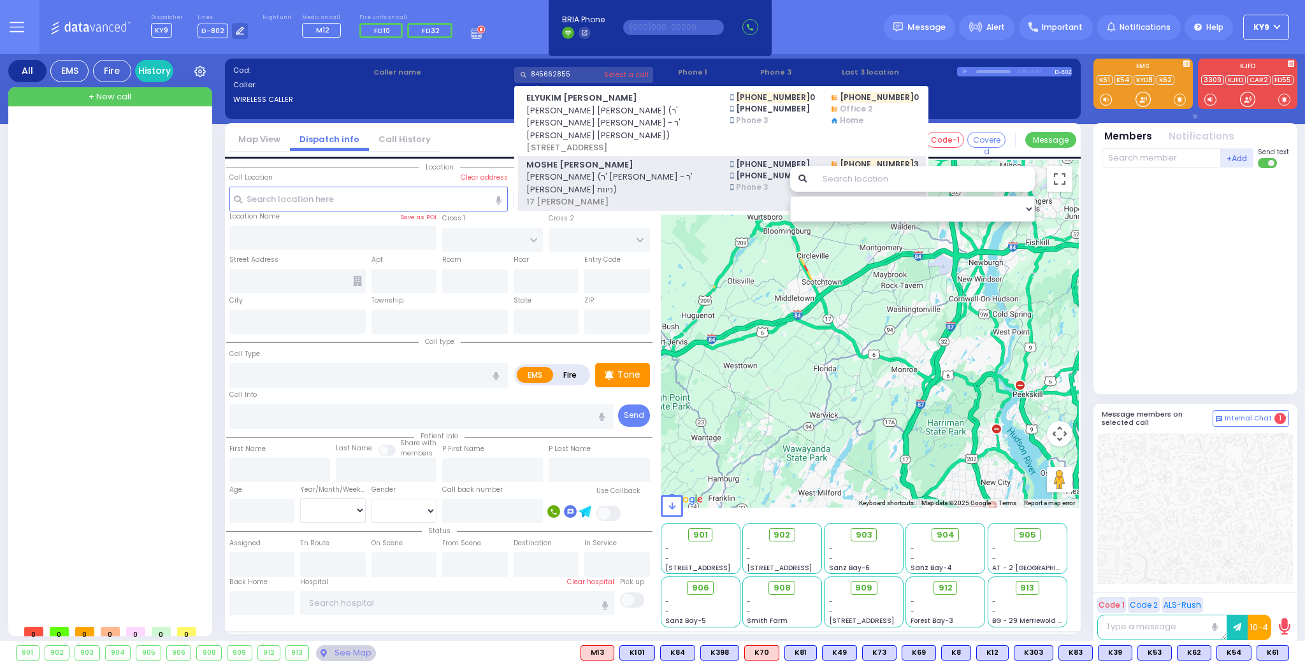
click at [701, 171] on span "משה ארי' סרוגא (ר' יצחק - ר' דניאל ניווח)" at bounding box center [621, 183] width 188 height 25
drag, startPoint x: 701, startPoint y: 159, endPoint x: 690, endPoint y: 158, distance: 10.9
click at [690, 159] on div "MOSHE ARYE SRUGO משה ארי' סרוגא (ר' יצחק - ר' דניאל ניווח) 17 LIONEL PASSAGE" at bounding box center [620, 184] width 204 height 50
click at [690, 171] on span "משה ארי' סרוגא (ר' יצחק - ר' דניאל ניווח)" at bounding box center [621, 183] width 188 height 25
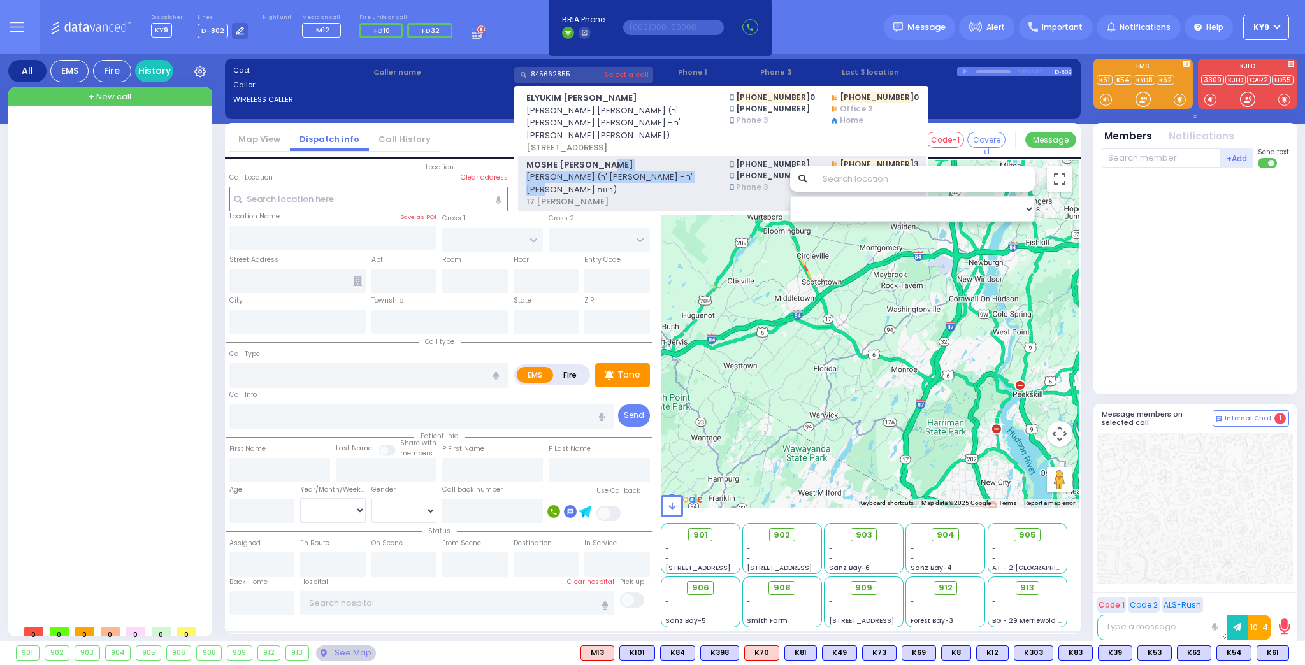
click at [699, 159] on span "MOSHE ARYE SRUGO" at bounding box center [621, 165] width 188 height 13
click at [714, 159] on span "MOSHE ARYE SRUGO" at bounding box center [621, 165] width 188 height 13
click at [806, 159] on span "845-492-1245" at bounding box center [773, 164] width 86 height 11
click at [805, 159] on span "845-492-1245" at bounding box center [773, 164] width 86 height 11
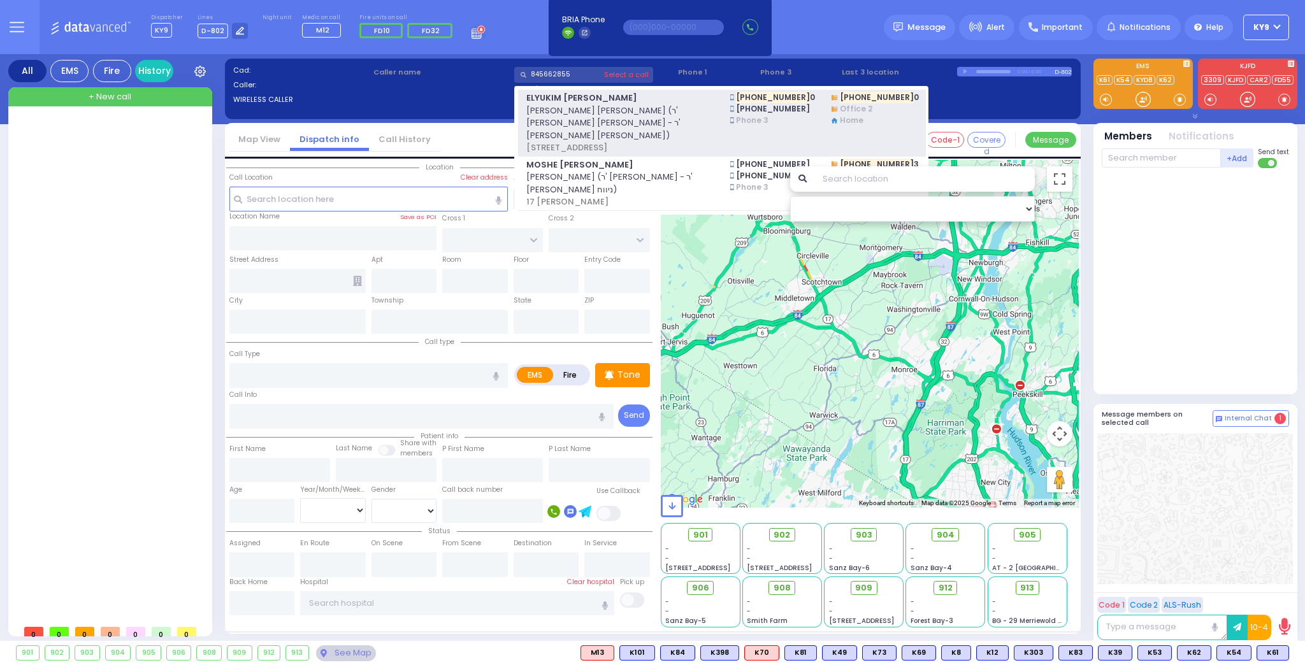
click at [697, 121] on span "אליקים יודא גרינוואלד (ר' משה יעקב - ר' ישראל מאיר קאהן)" at bounding box center [621, 124] width 188 height 38
click at [696, 122] on span "אליקים יודא גרינוואלד (ר' משה יעקב - ר' ישראל מאיר קאהן)" at bounding box center [621, 124] width 188 height 38
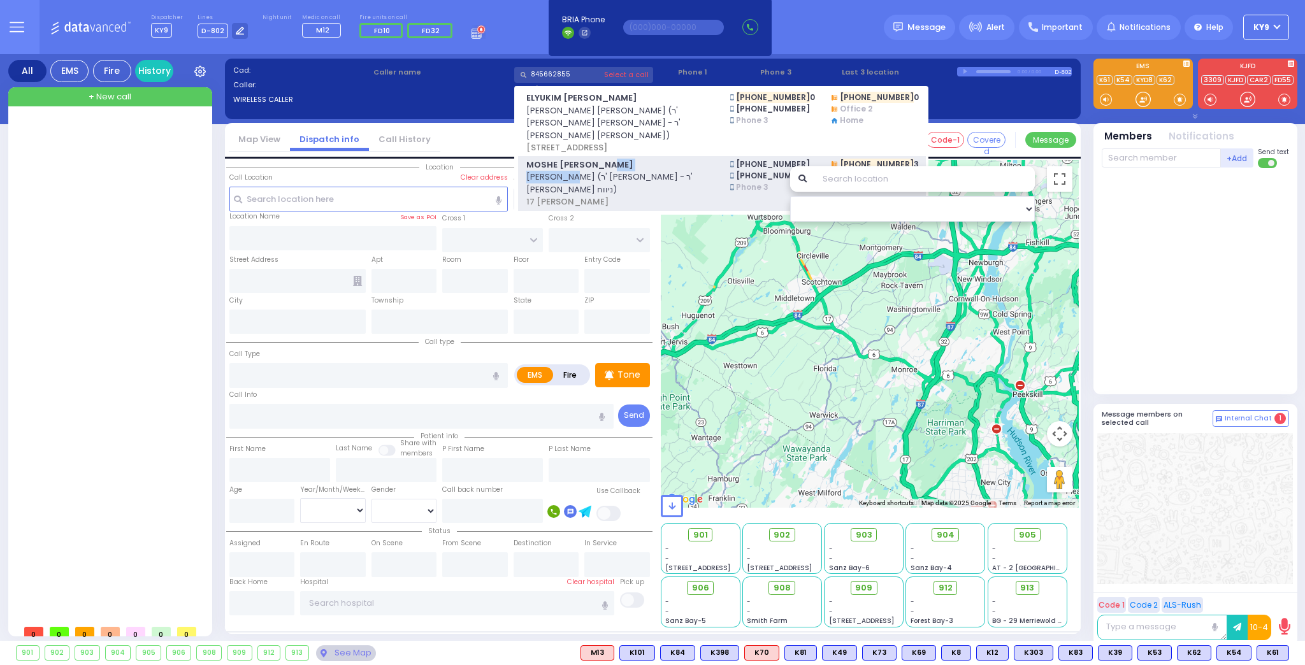
click at [625, 161] on div "MOSHE ARYE SRUGO משה ארי' סרוגא (ר' יצחק - ר' דניאל ניווח) 17 LIONEL PASSAGE" at bounding box center [620, 184] width 204 height 50
click at [624, 171] on span "משה ארי' סרוגא (ר' יצחק - ר' דניאל ניווח)" at bounding box center [621, 183] width 188 height 25
click at [621, 159] on span "MOSHE ARYE SRUGO" at bounding box center [621, 165] width 188 height 13
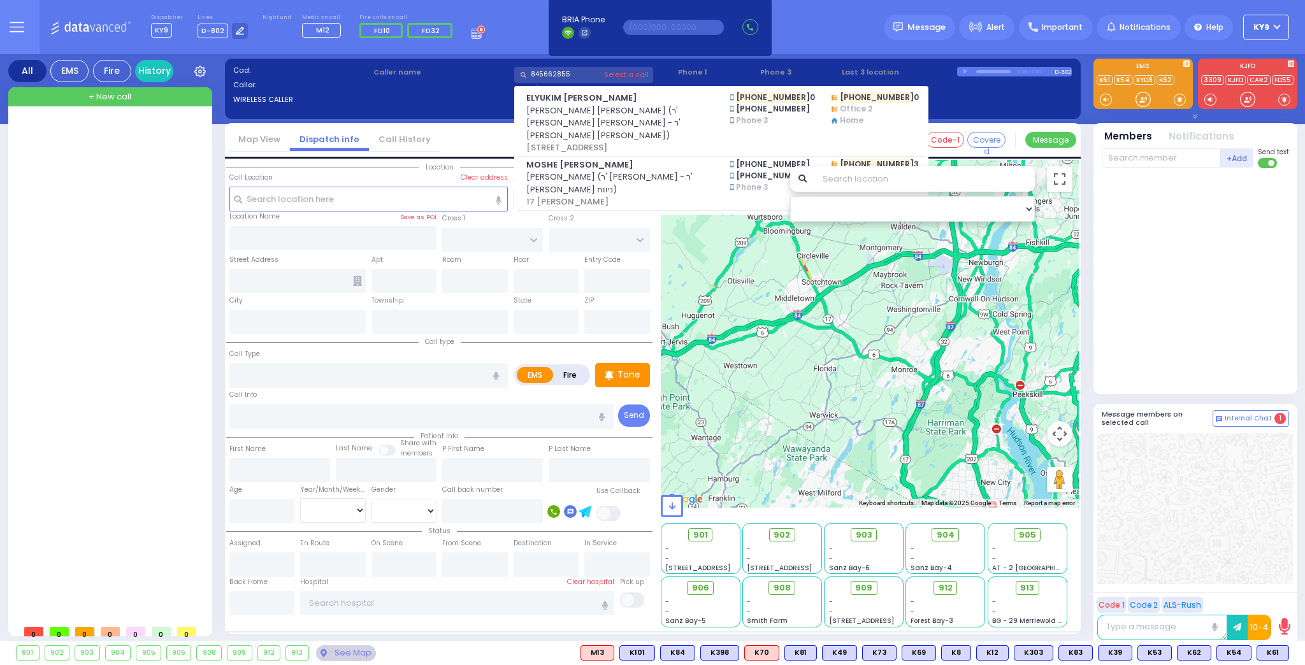
click at [129, 96] on span "+ New call" at bounding box center [110, 97] width 43 height 13
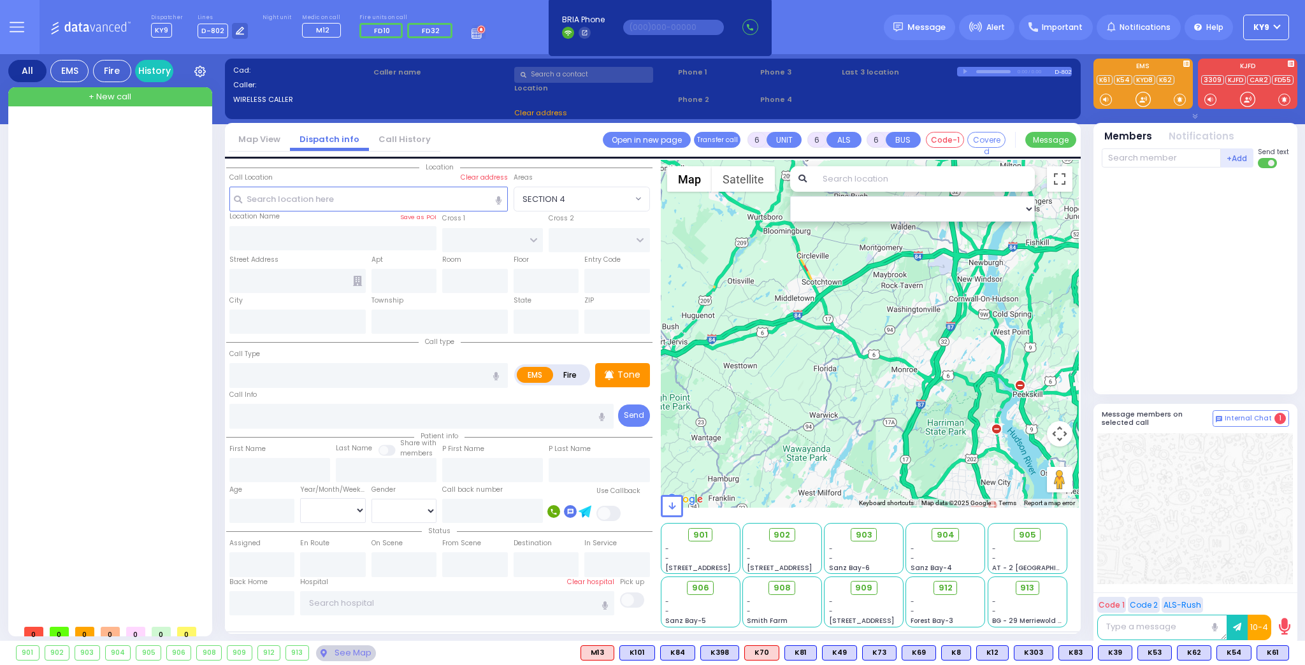
type input "2"
type input "1"
select select
radio input "true"
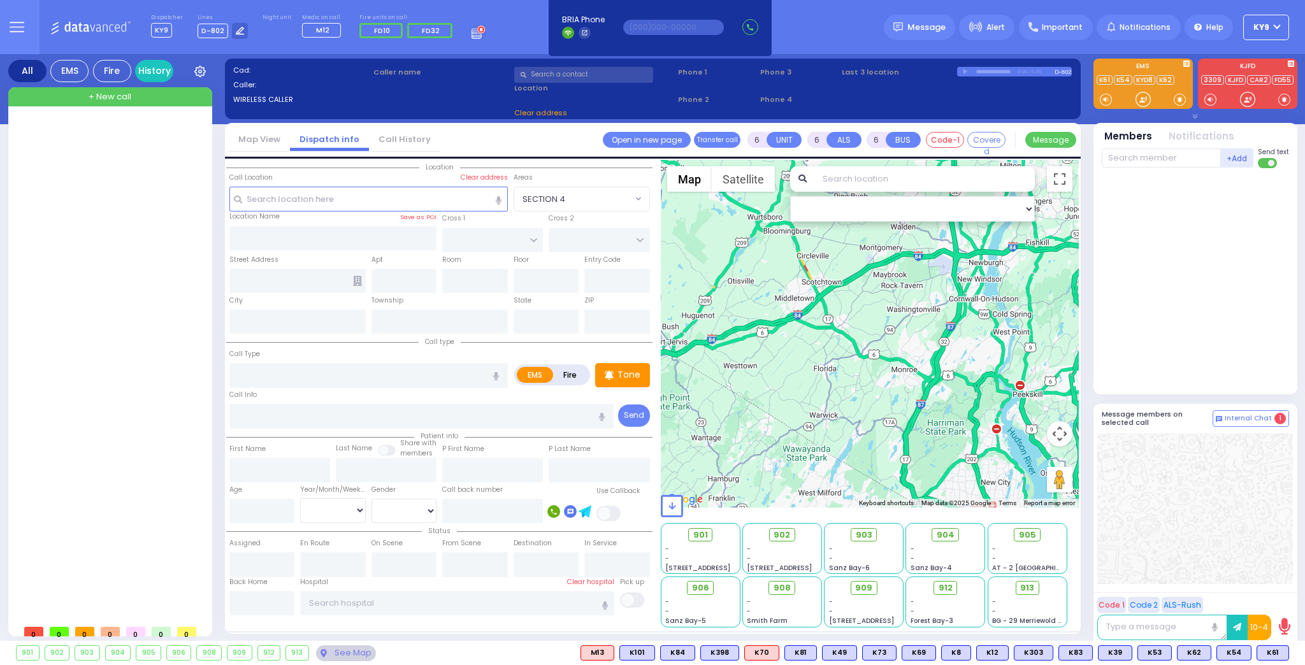
select select
type input "23:45"
select select "Hatzalah Garages"
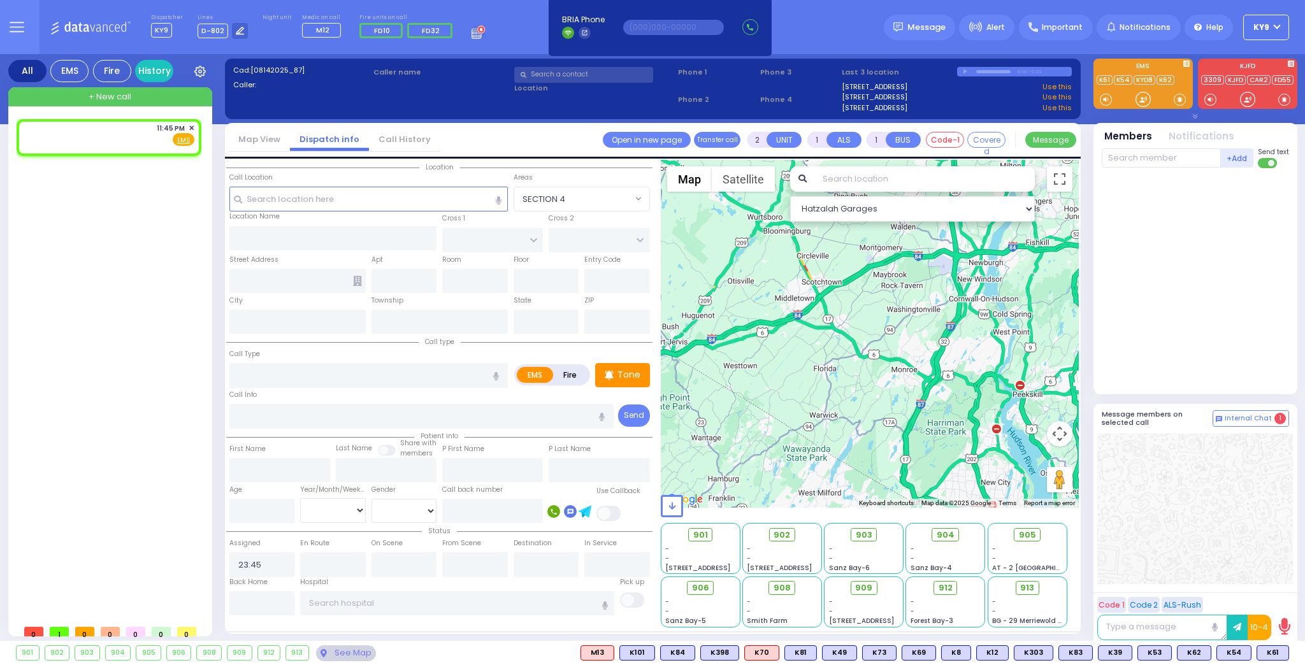
select select
radio input "true"
select select
select select "Hatzalah Garages"
click at [539, 79] on input "text" at bounding box center [583, 75] width 139 height 16
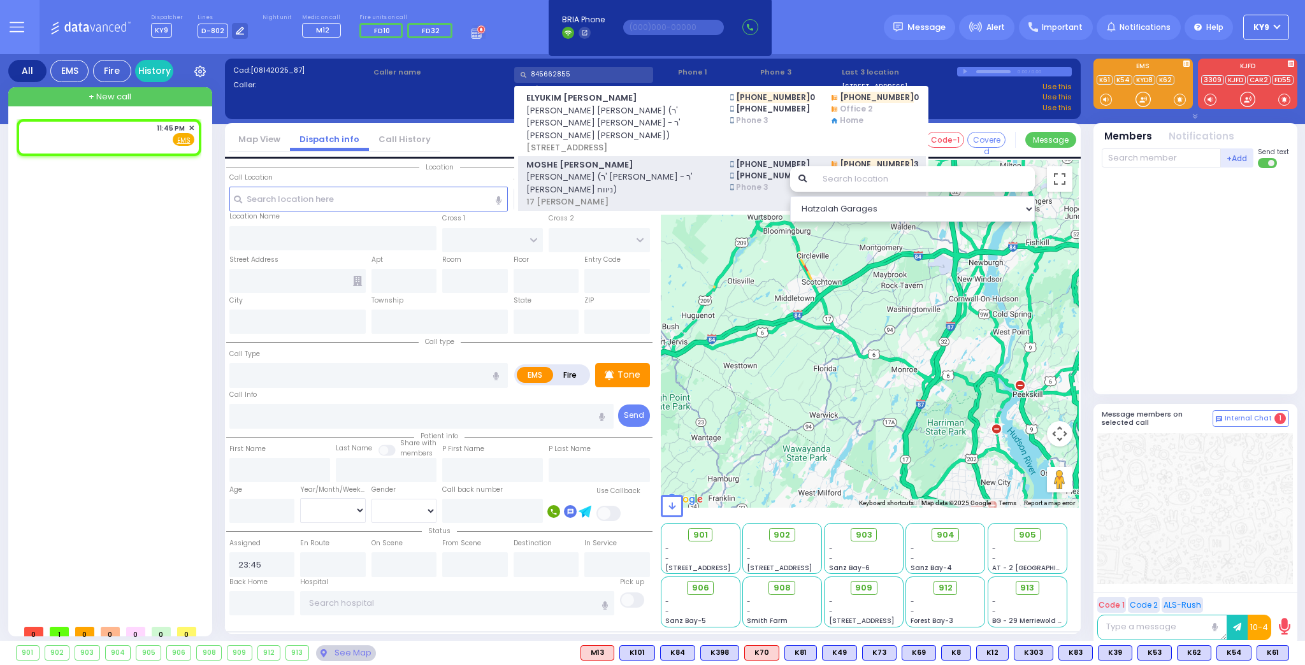
type input "845662855"
click at [613, 159] on span "MOSHE ARYE SRUGO" at bounding box center [621, 165] width 188 height 13
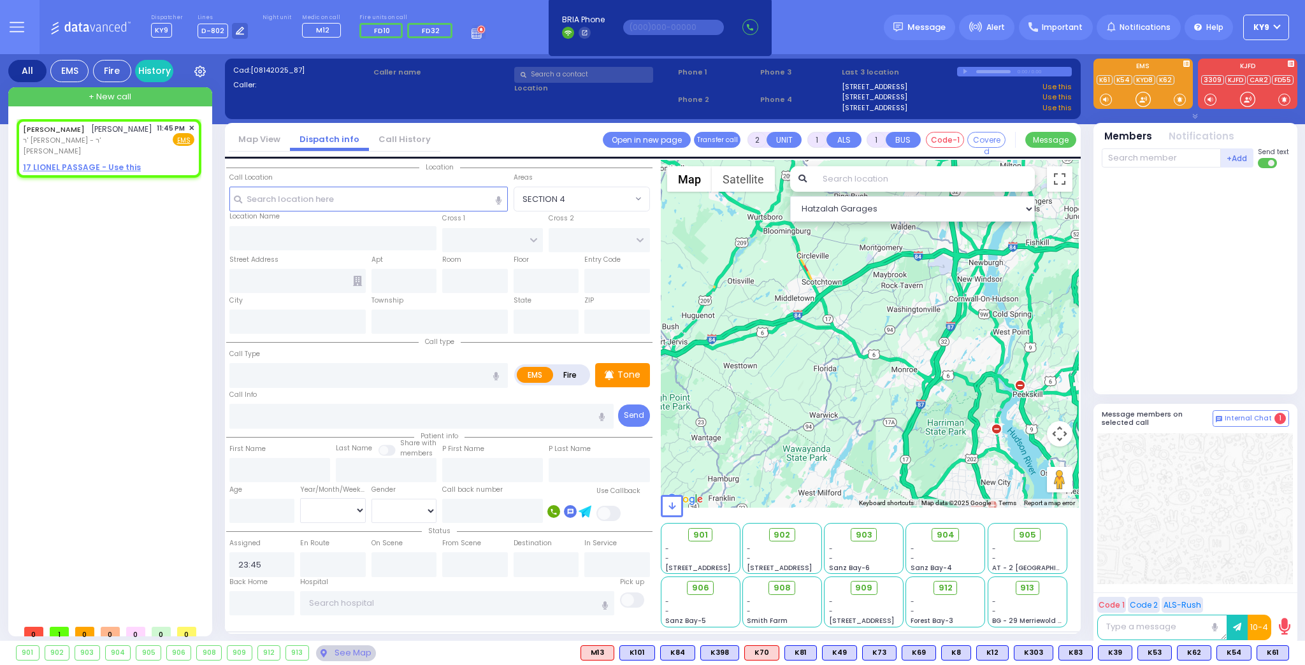
select select
radio input "true"
type input "MOSHE"
type input "SRUGO"
select select
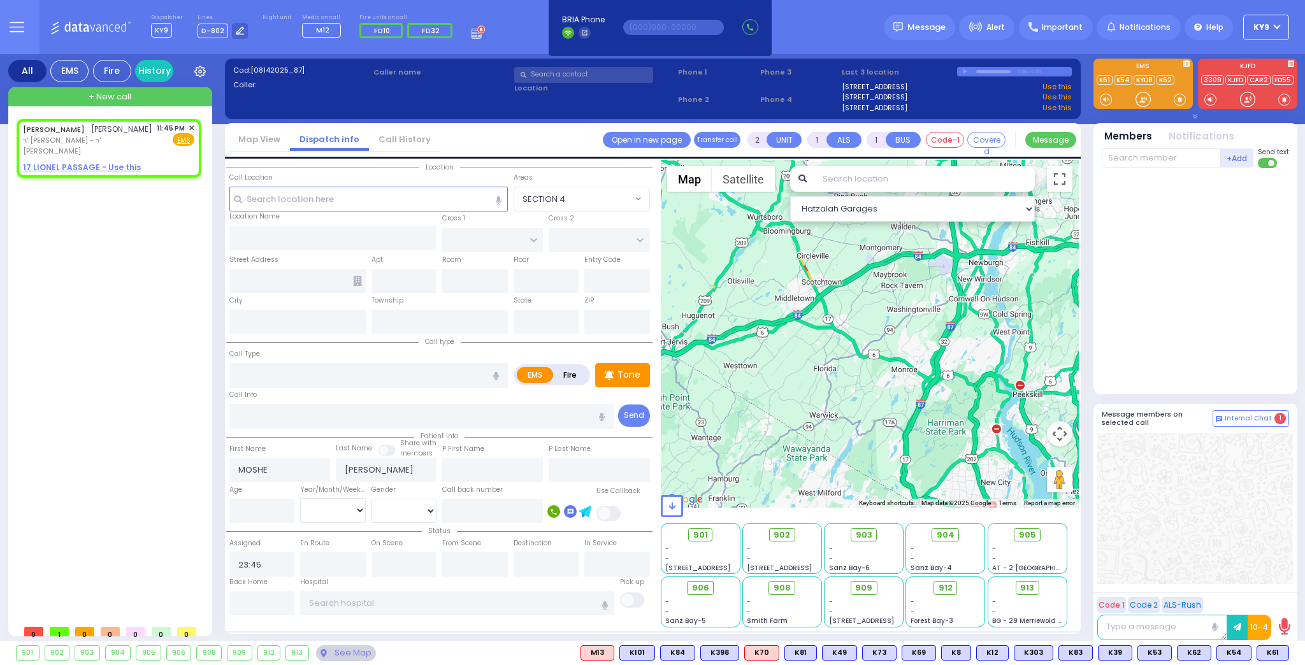
select select "Hatzalah Garages"
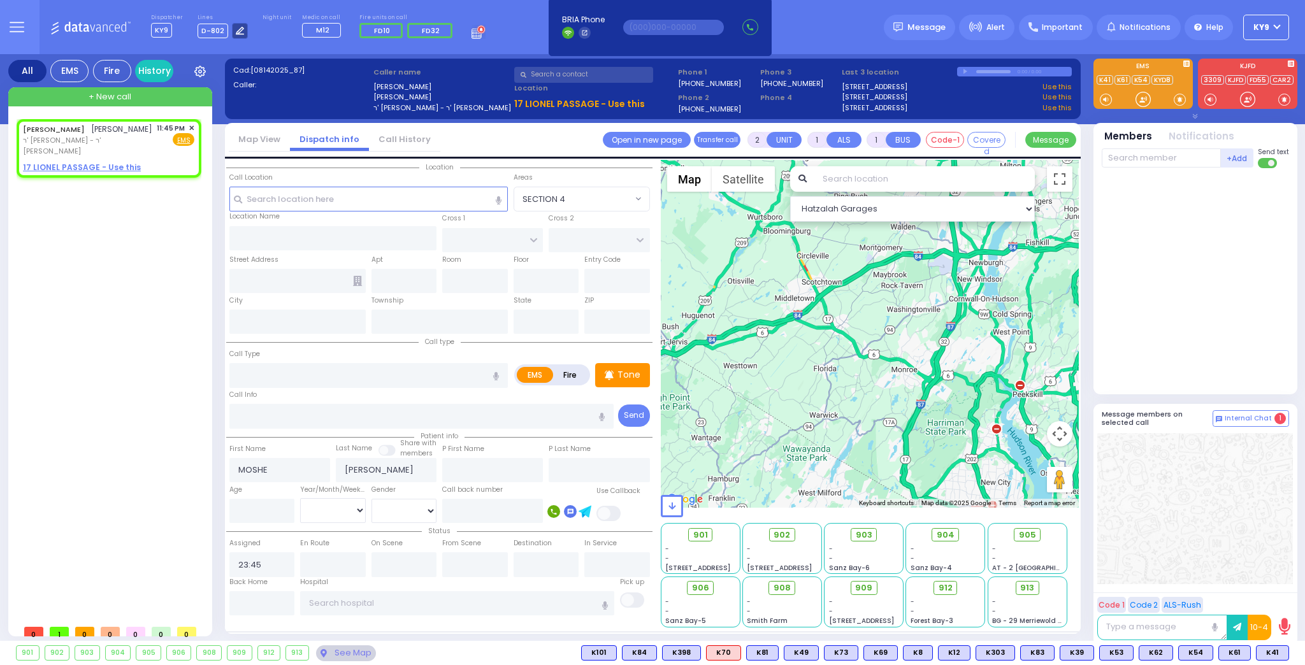
click at [238, 31] on icon at bounding box center [240, 31] width 8 height 8
select select "15"
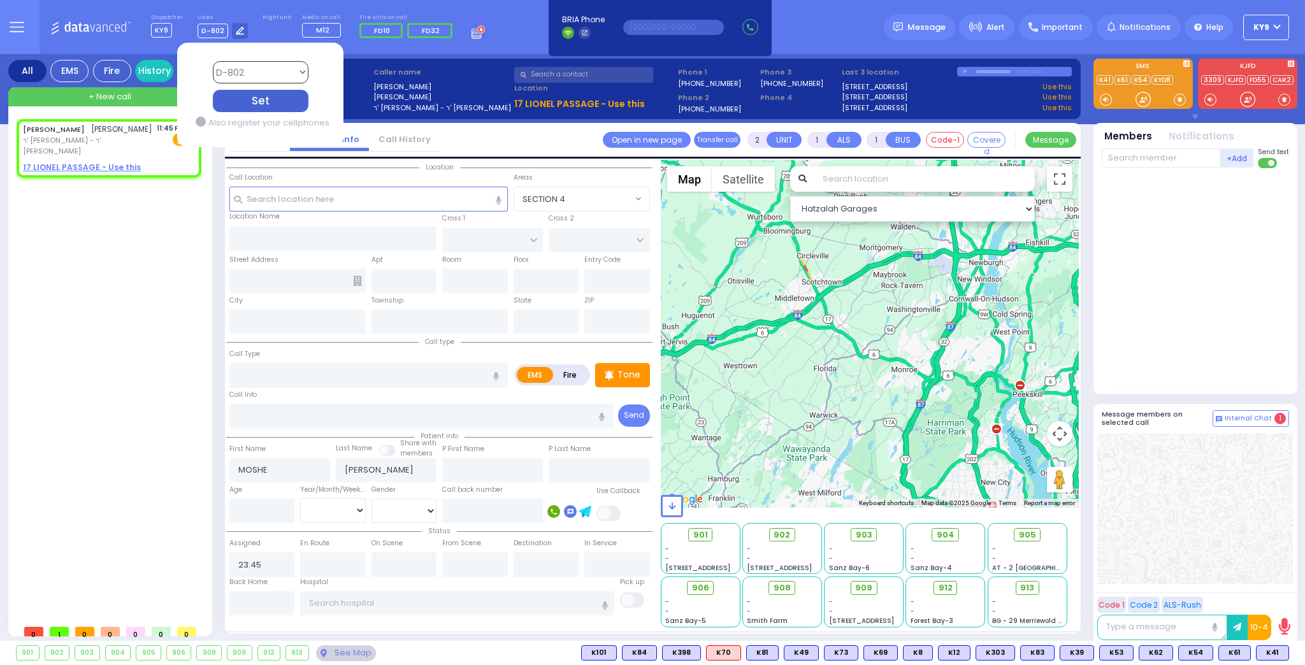
click at [236, 68] on select "Bay K-14 K-16 K-18 K-40 K-6 K-61 K-63 K-67 K-72 Medic 7 K-68 K-48 D-801 D-802 D…" at bounding box center [260, 72] width 96 height 22
click at [272, 26] on div "Night unit" at bounding box center [277, 26] width 29 height 25
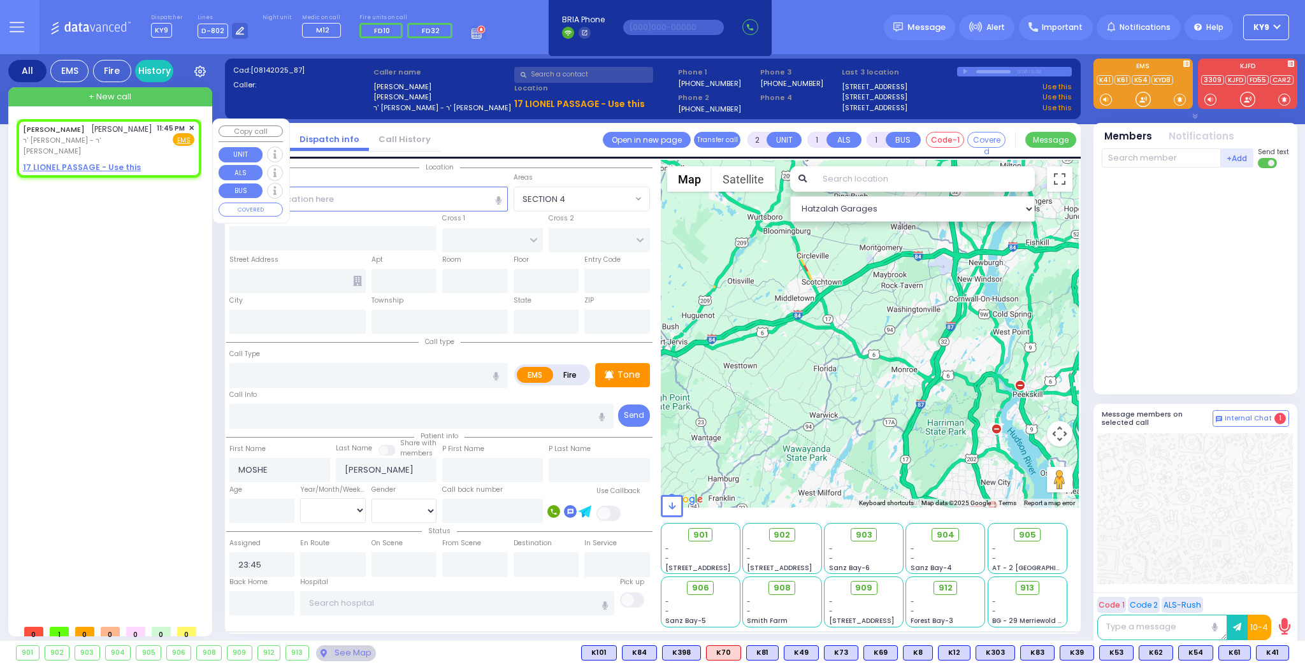
click at [193, 120] on div "MOSHE SRUGO משה ארי' סרוגא ר' יצחק - ר' דניאל ניווח 11:45 PM ✕ EMS" at bounding box center [109, 148] width 185 height 59
select select
radio input "true"
select select
select select "Hatzalah Garages"
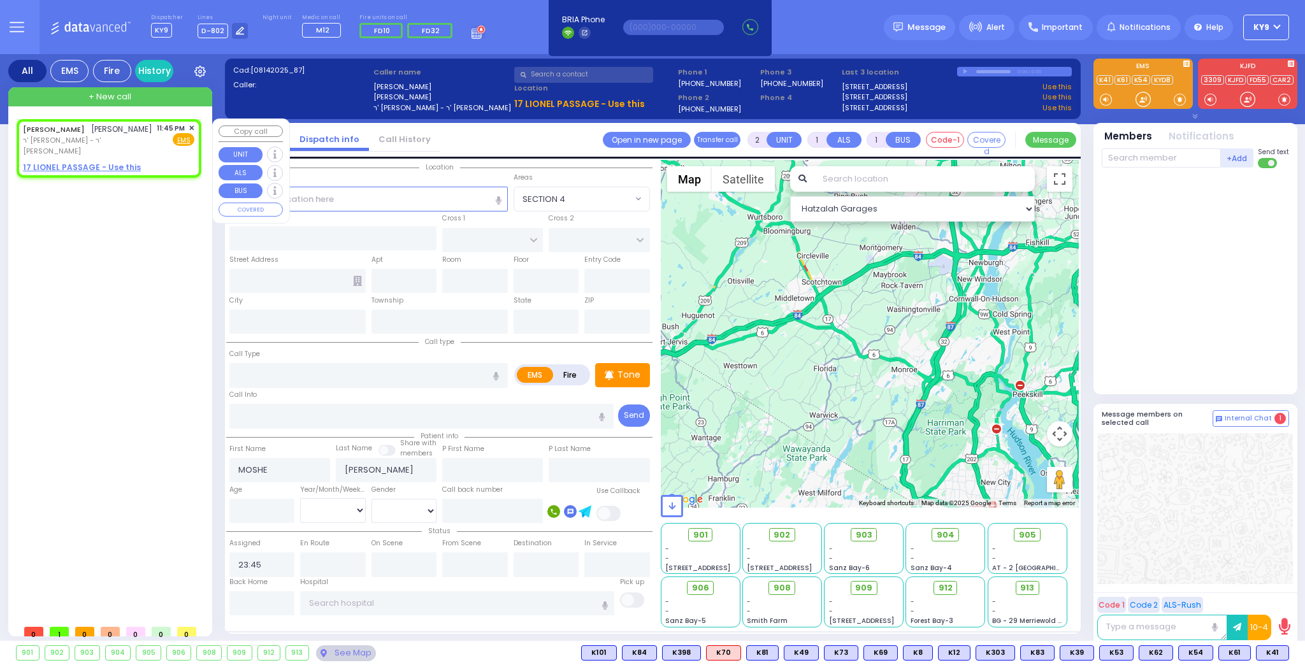
click at [191, 126] on span "✕" at bounding box center [192, 128] width 6 height 11
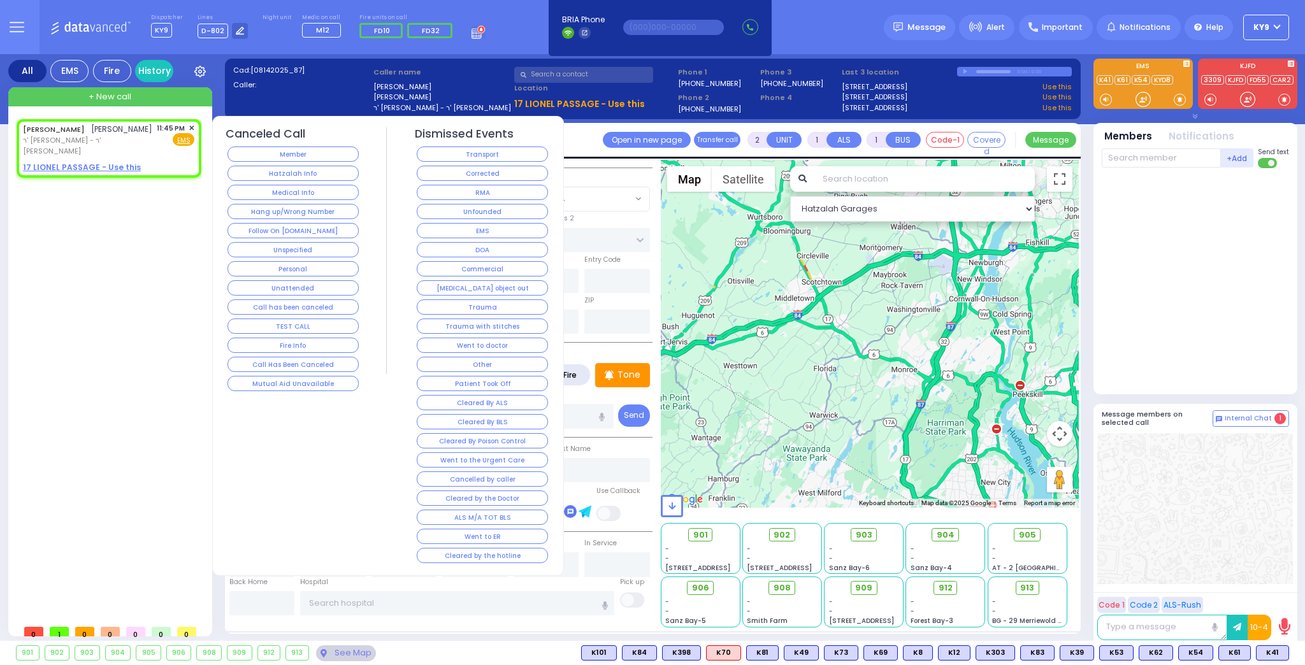
click at [135, 200] on div "MOSHE SRUGO משה ארי' סרוגא ר' יצחק - ר' דניאל ניווח 11:45 PM ✕ EMS" at bounding box center [112, 369] width 190 height 500
click at [150, 136] on div "MOSHE SRUGO משה ארי' סרוגא ר' יצחק - ר' דניאל ניווח 11:45 PM ✕ Fire EMS" at bounding box center [108, 140] width 171 height 34
select select
radio input "true"
select select
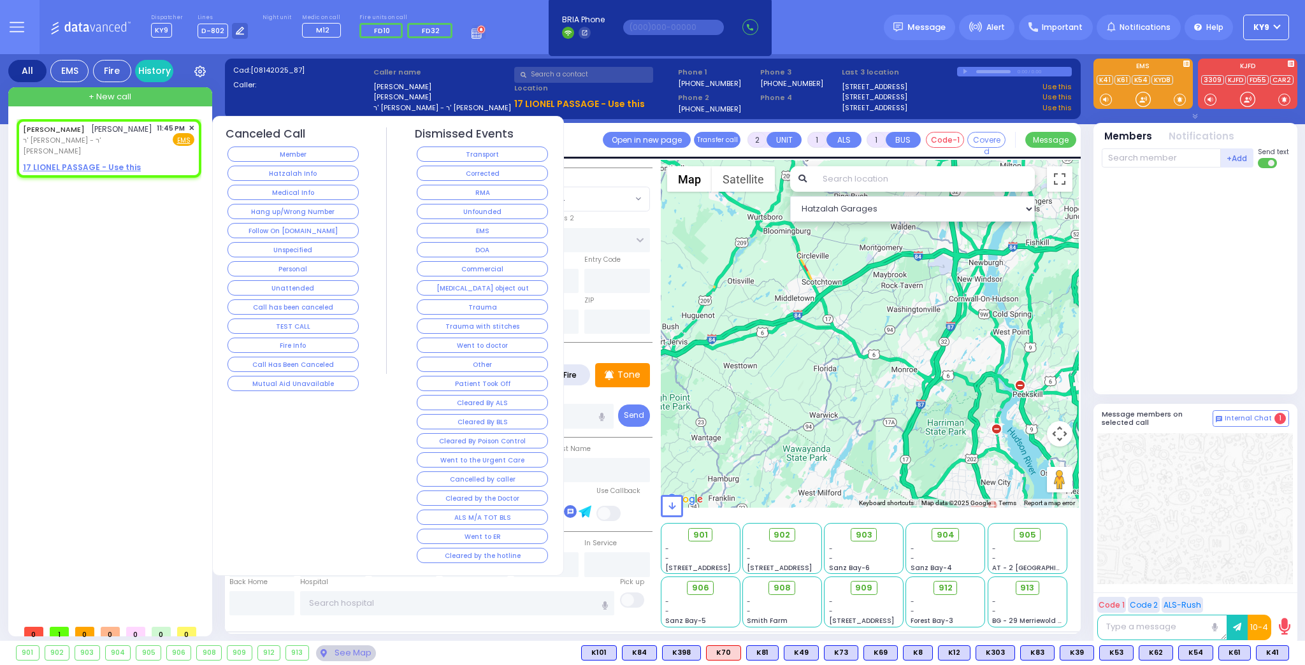
select select "Hatzalah Garages"
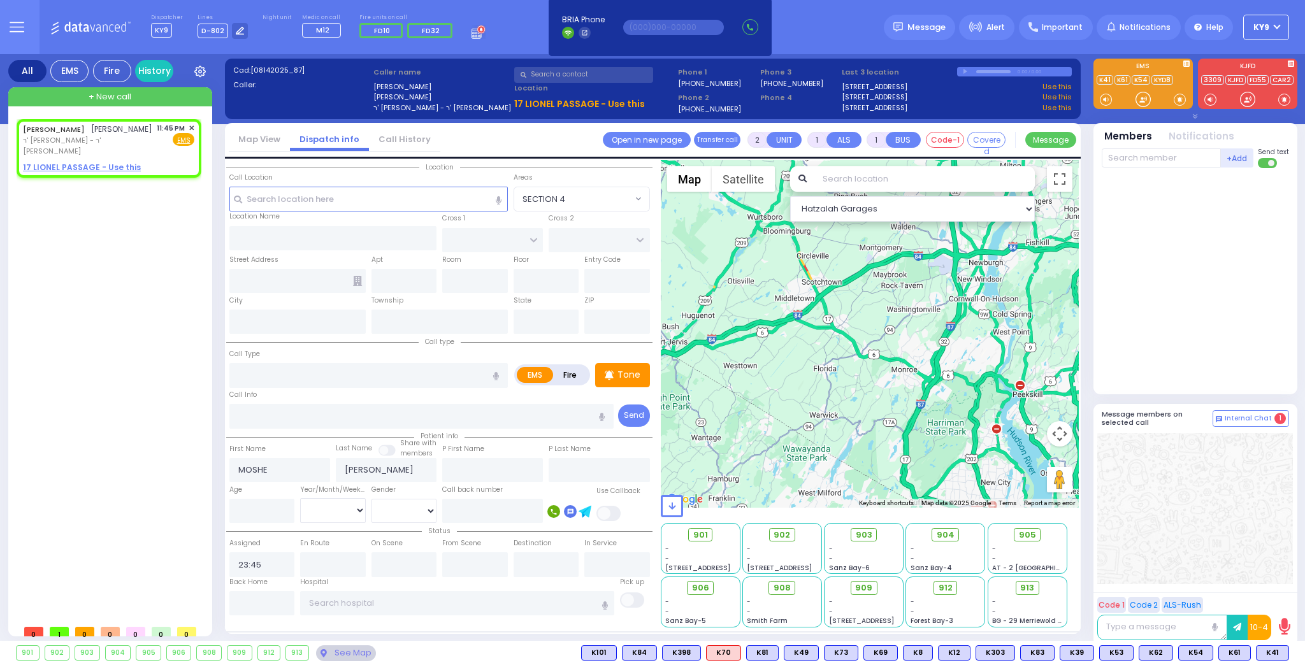
drag, startPoint x: 574, startPoint y: 376, endPoint x: 572, endPoint y: 367, distance: 9.6
click at [572, 367] on label "Fire" at bounding box center [571, 375] width 36 height 16
radio input "true"
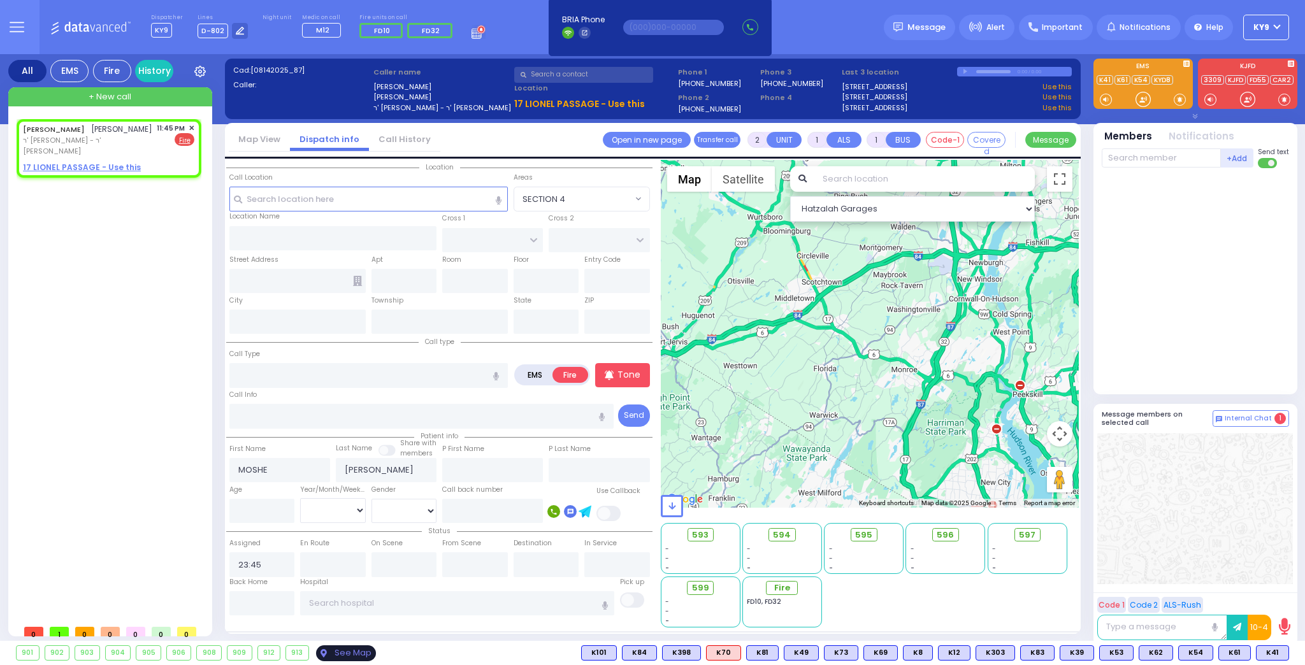
click at [320, 657] on div "See Map" at bounding box center [346, 654] width 60 height 16
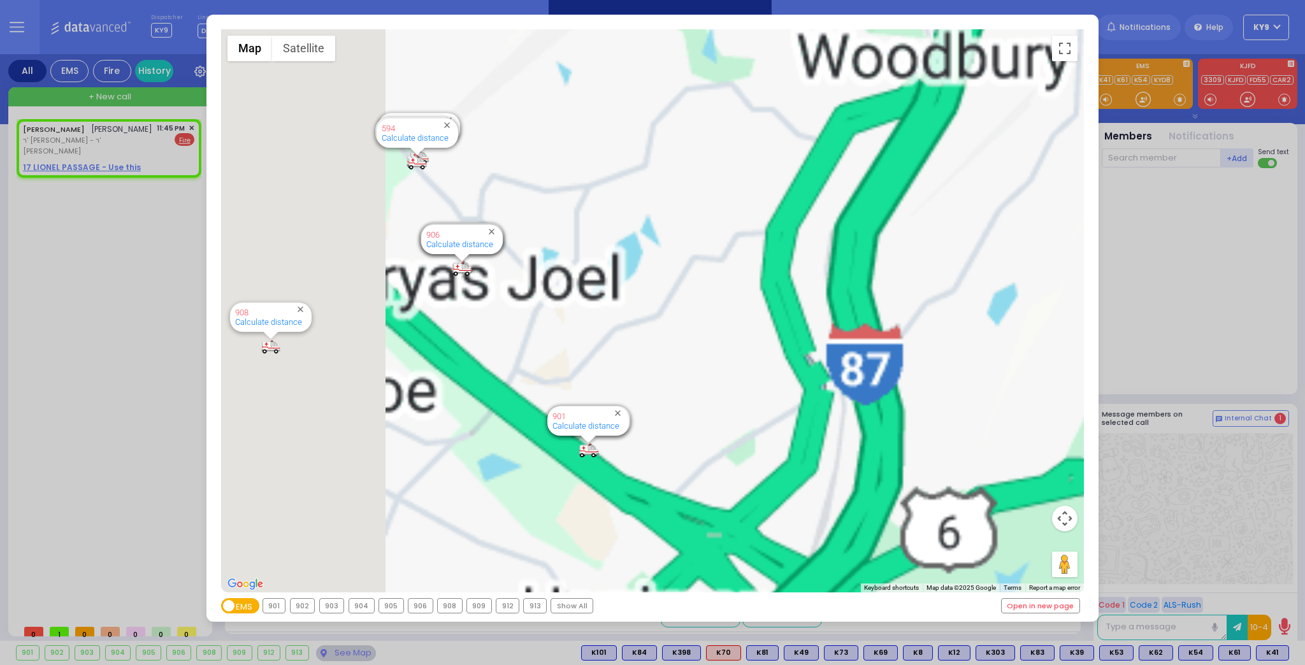
drag, startPoint x: 594, startPoint y: 365, endPoint x: 840, endPoint y: 174, distance: 311.6
click at [845, 180] on div "594 Calculate distance 595 Calculate distance 596 Calculate distance 901 Calcul…" at bounding box center [653, 310] width 864 height 563
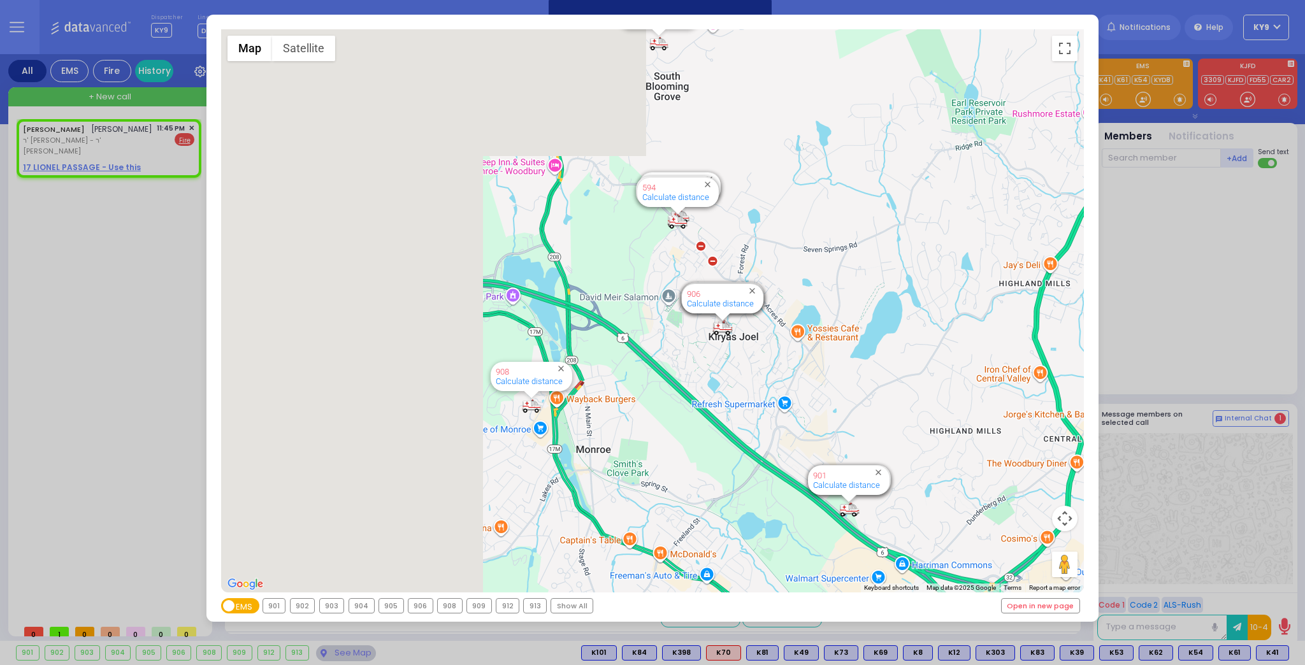
drag, startPoint x: 449, startPoint y: 193, endPoint x: 722, endPoint y: 433, distance: 363.1
click at [722, 433] on div "594 Calculate distance 595 Calculate distance 596 Calculate distance 901 Calcul…" at bounding box center [653, 310] width 864 height 563
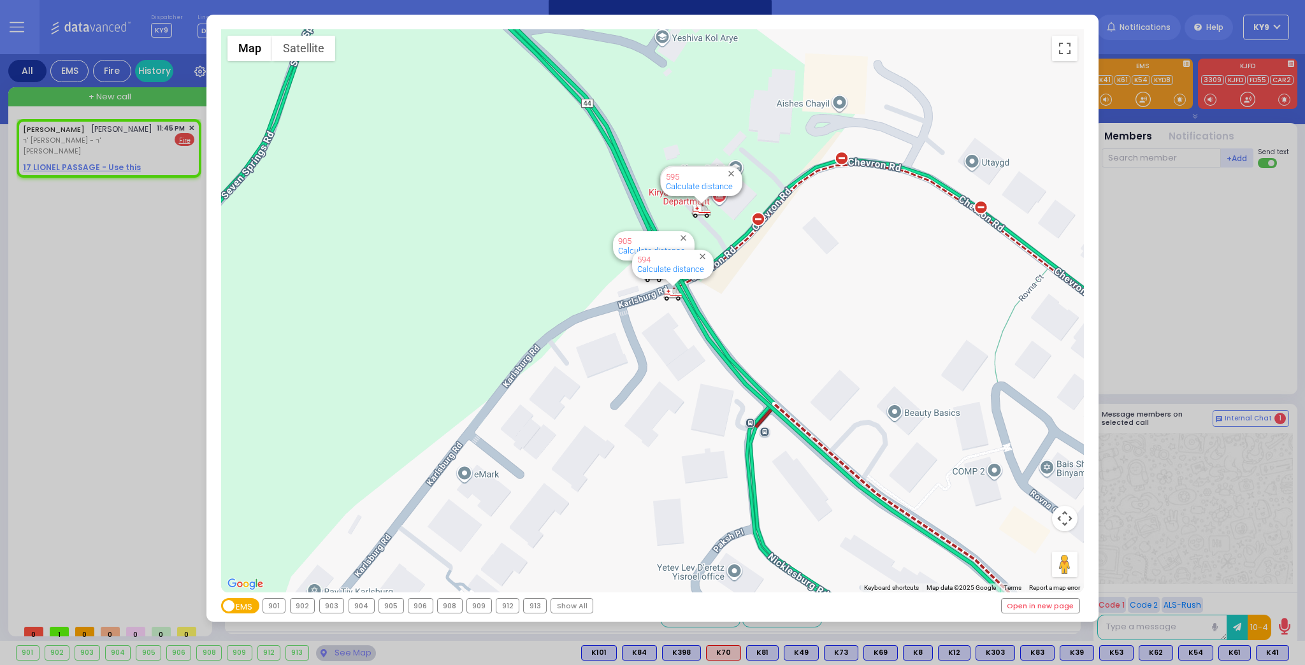
drag, startPoint x: 138, startPoint y: 424, endPoint x: 159, endPoint y: 418, distance: 21.8
click at [154, 418] on div "← Move left → Move right ↑ Move up ↓ Move down + Zoom in - Zoom out Home Jump l…" at bounding box center [652, 332] width 1305 height 665
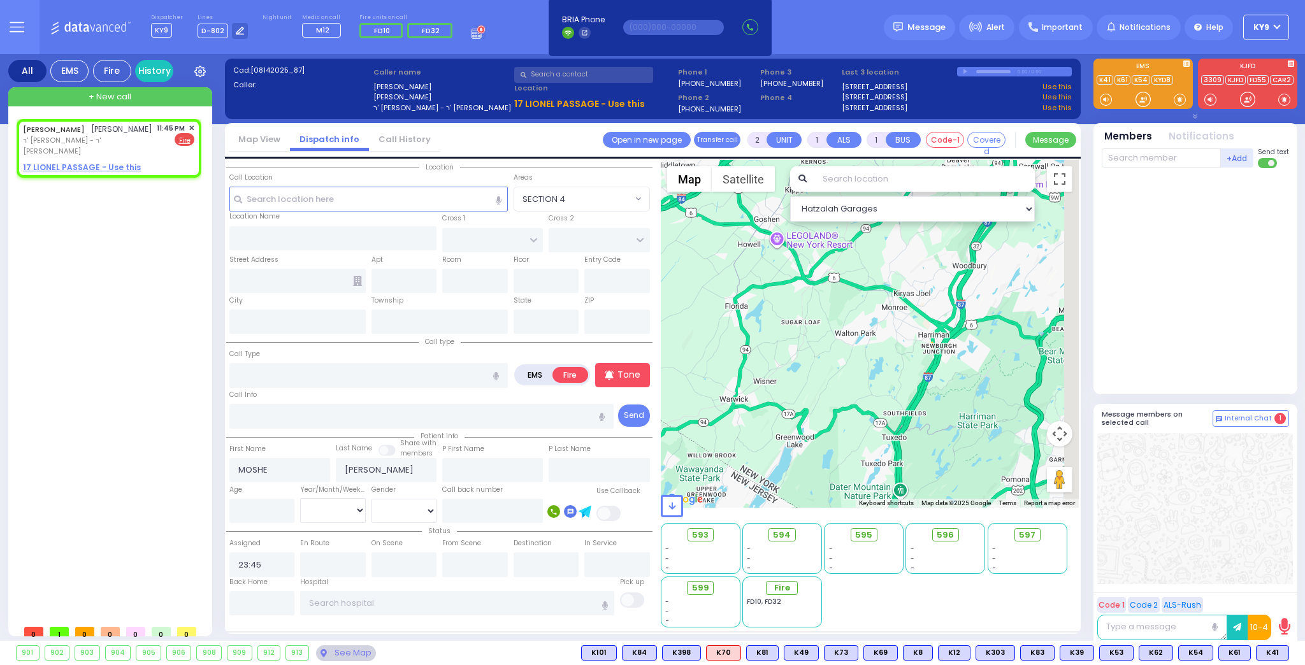
drag, startPoint x: 920, startPoint y: 370, endPoint x: 839, endPoint y: 401, distance: 86.8
click at [836, 395] on div at bounding box center [870, 334] width 419 height 348
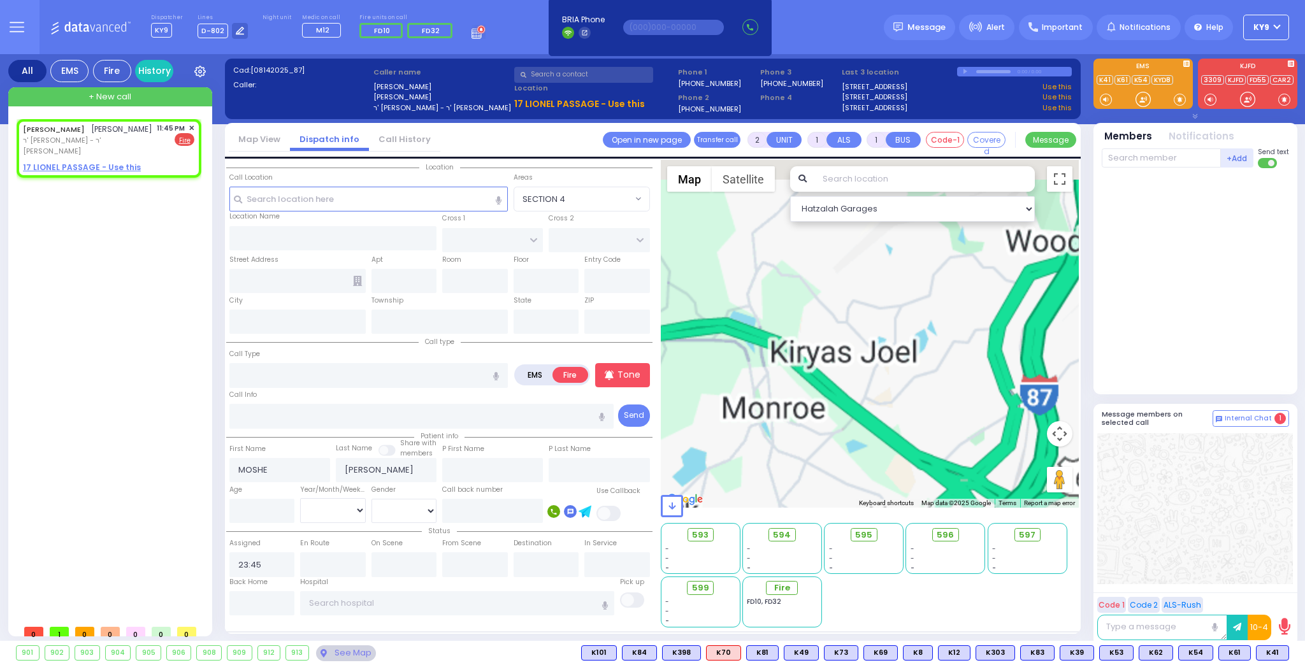
drag, startPoint x: 917, startPoint y: 330, endPoint x: 902, endPoint y: 472, distance: 143.0
click at [901, 472] on div at bounding box center [870, 334] width 419 height 348
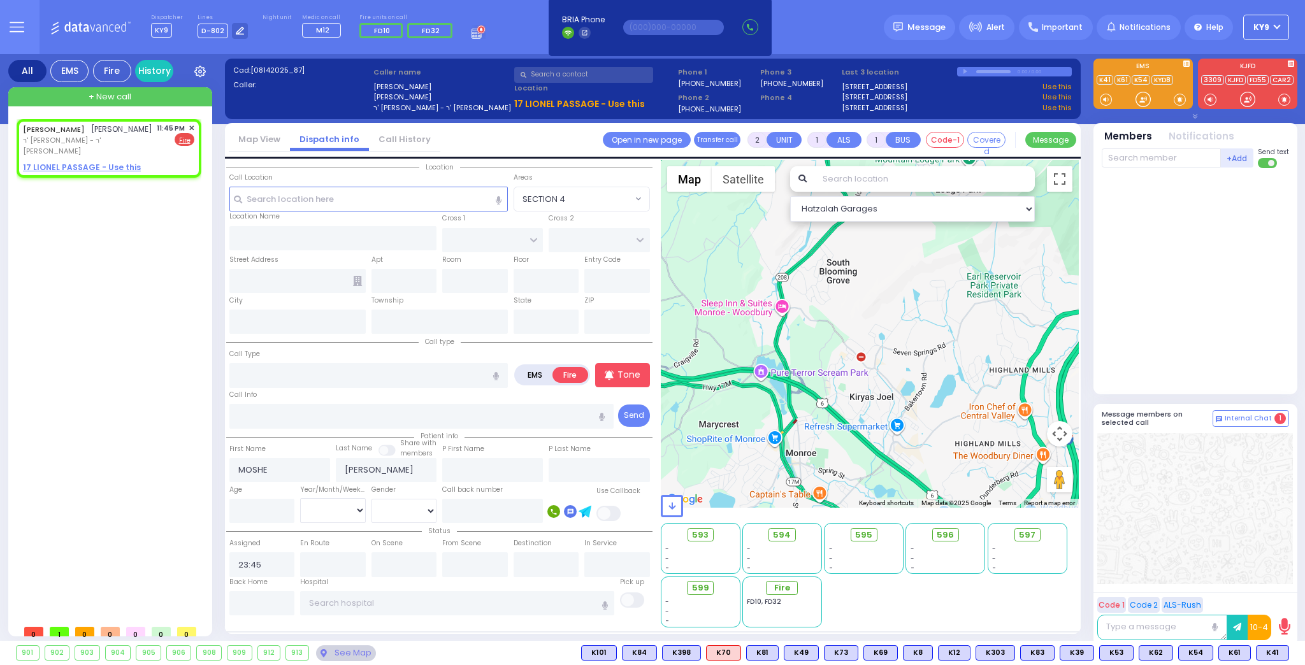
click at [534, 367] on label "EMS" at bounding box center [535, 375] width 37 height 16
radio input "true"
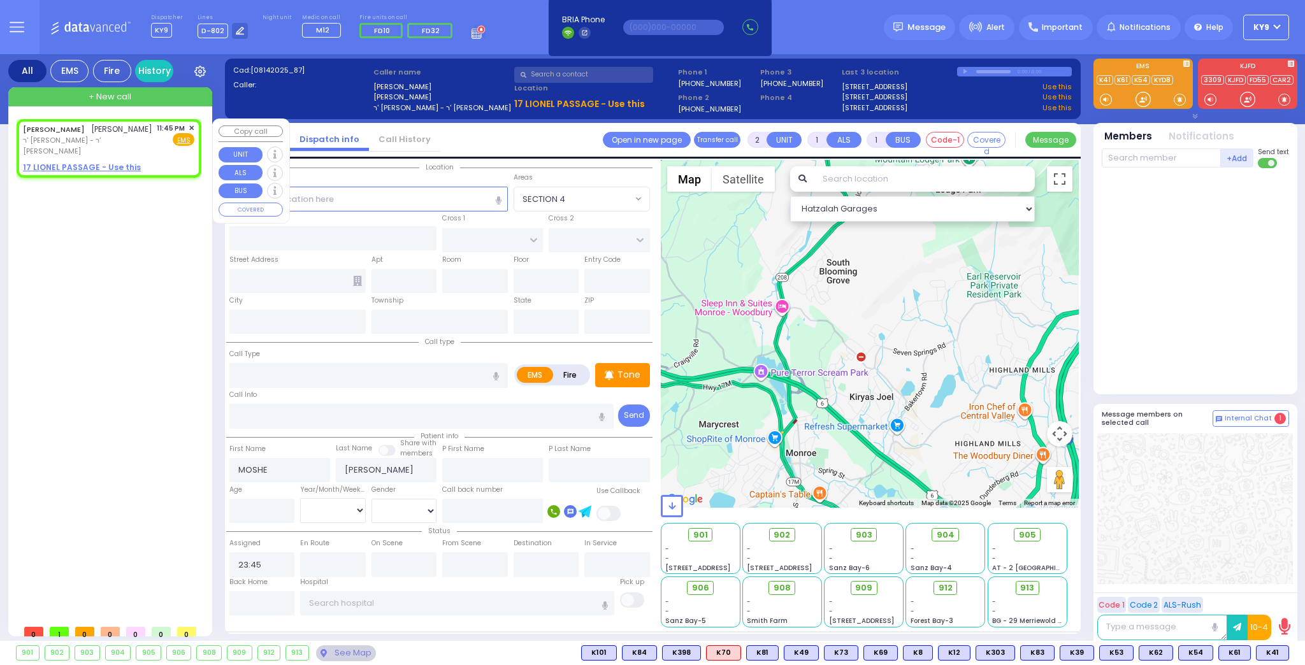
click at [190, 125] on span "✕" at bounding box center [192, 128] width 6 height 11
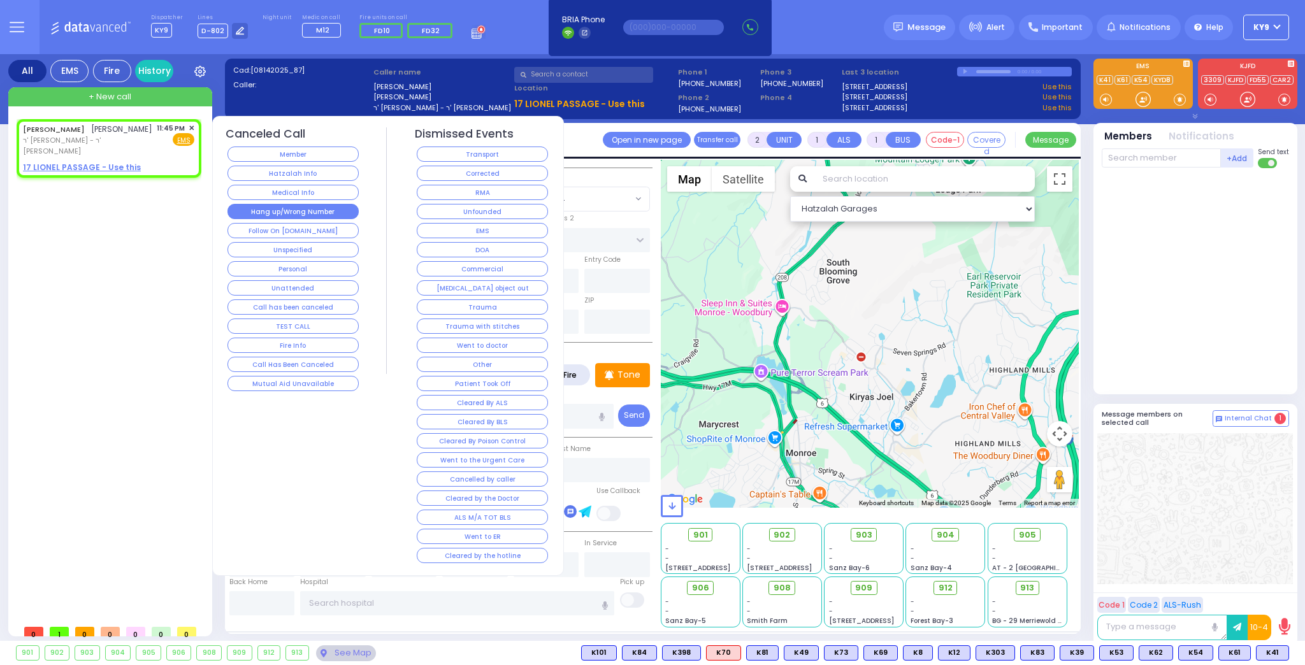
click at [290, 205] on button "Hang up/Wrong Number" at bounding box center [293, 211] width 131 height 15
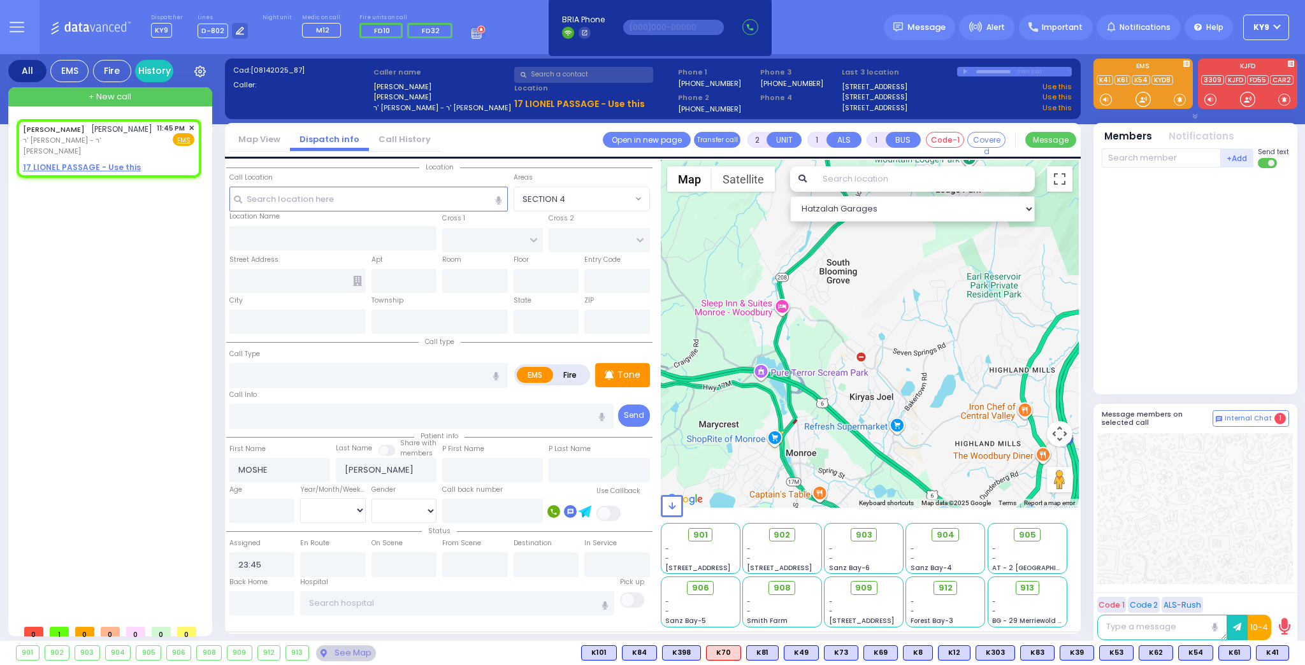
select select
radio input "true"
select select
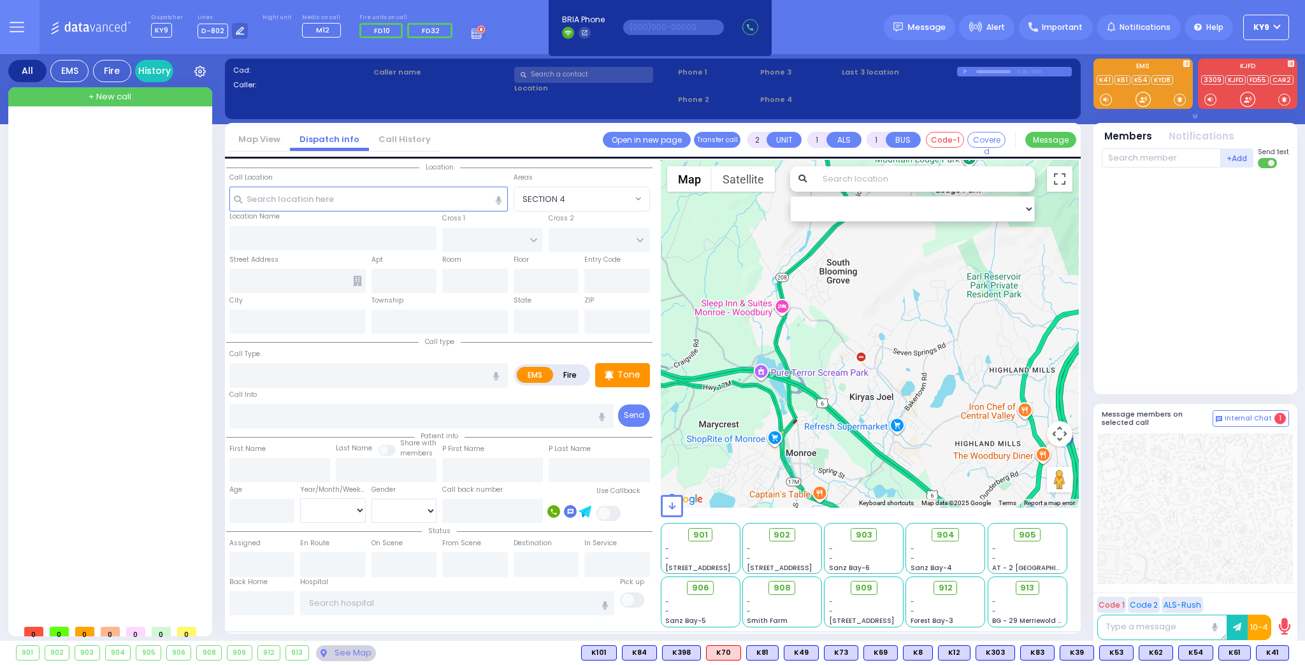
drag, startPoint x: 135, startPoint y: 168, endPoint x: 243, endPoint y: 236, distance: 127.7
drag, startPoint x: 243, startPoint y: 236, endPoint x: 126, endPoint y: 224, distance: 117.8
click at [126, 224] on div at bounding box center [112, 369] width 190 height 500
click at [1286, 651] on button at bounding box center [1286, 653] width 6 height 14
click at [1277, 592] on icon at bounding box center [1276, 596] width 13 height 13
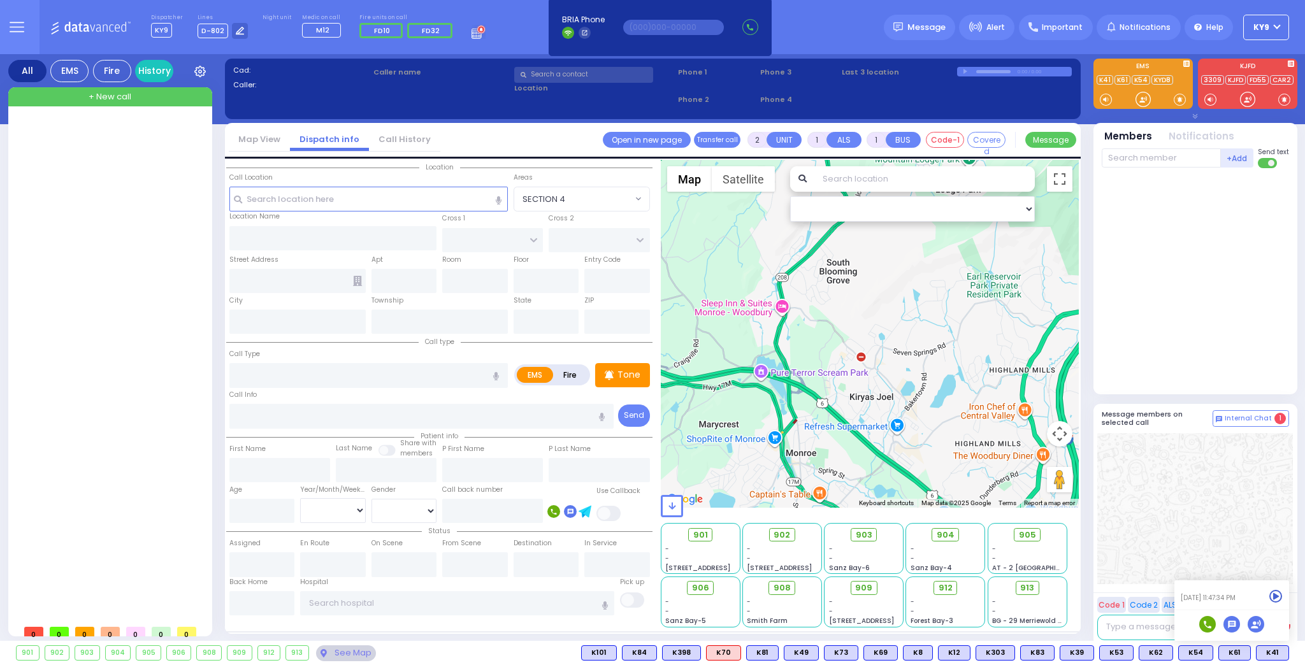
click at [186, 502] on div at bounding box center [112, 369] width 190 height 500
click at [534, 76] on input "text" at bounding box center [583, 75] width 139 height 16
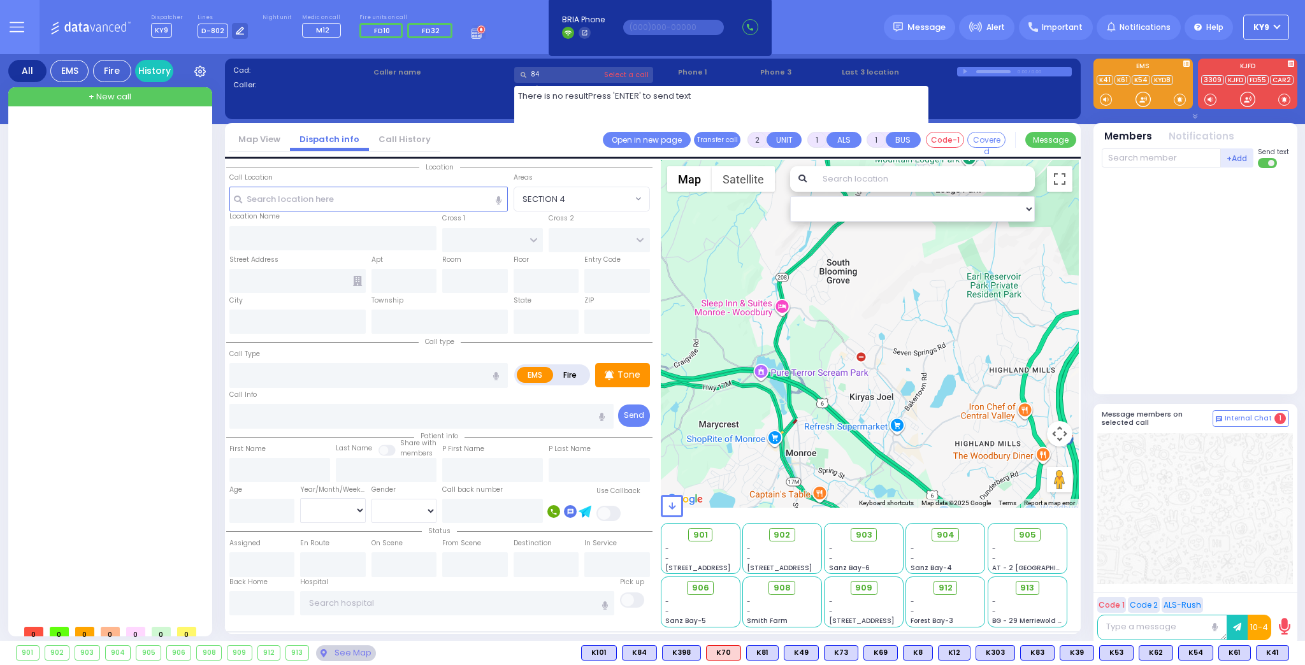
type input "8"
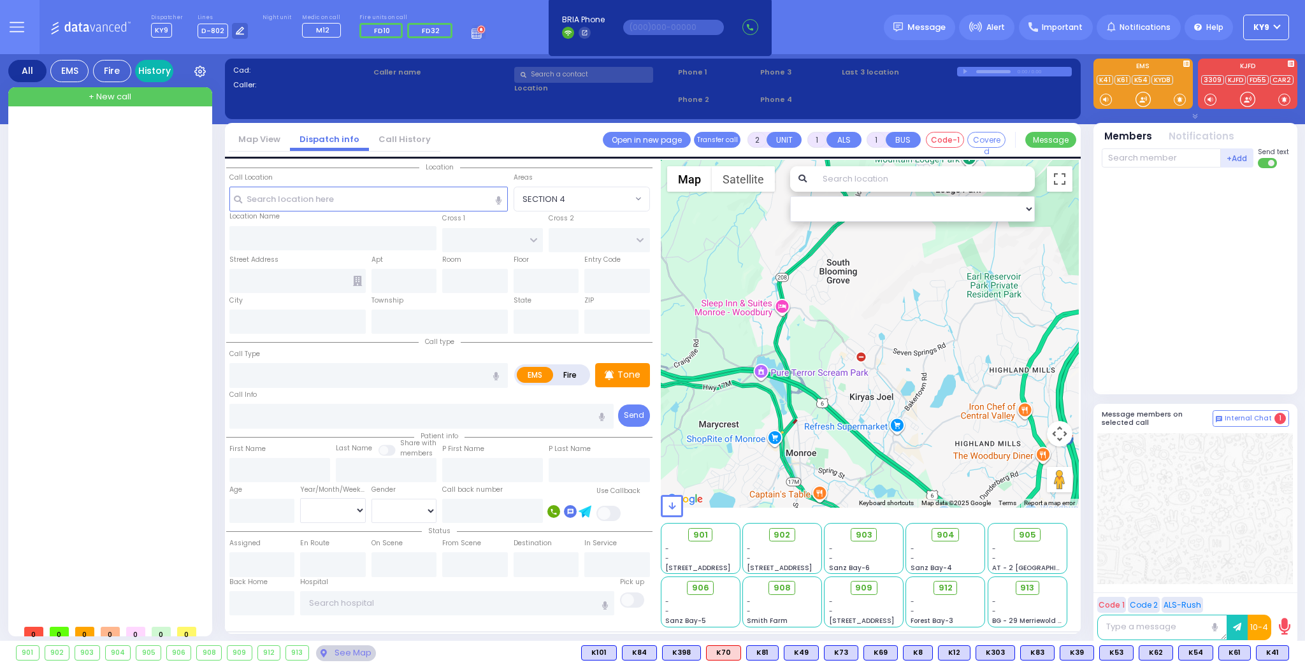
click at [145, 73] on link "History" at bounding box center [154, 71] width 38 height 22
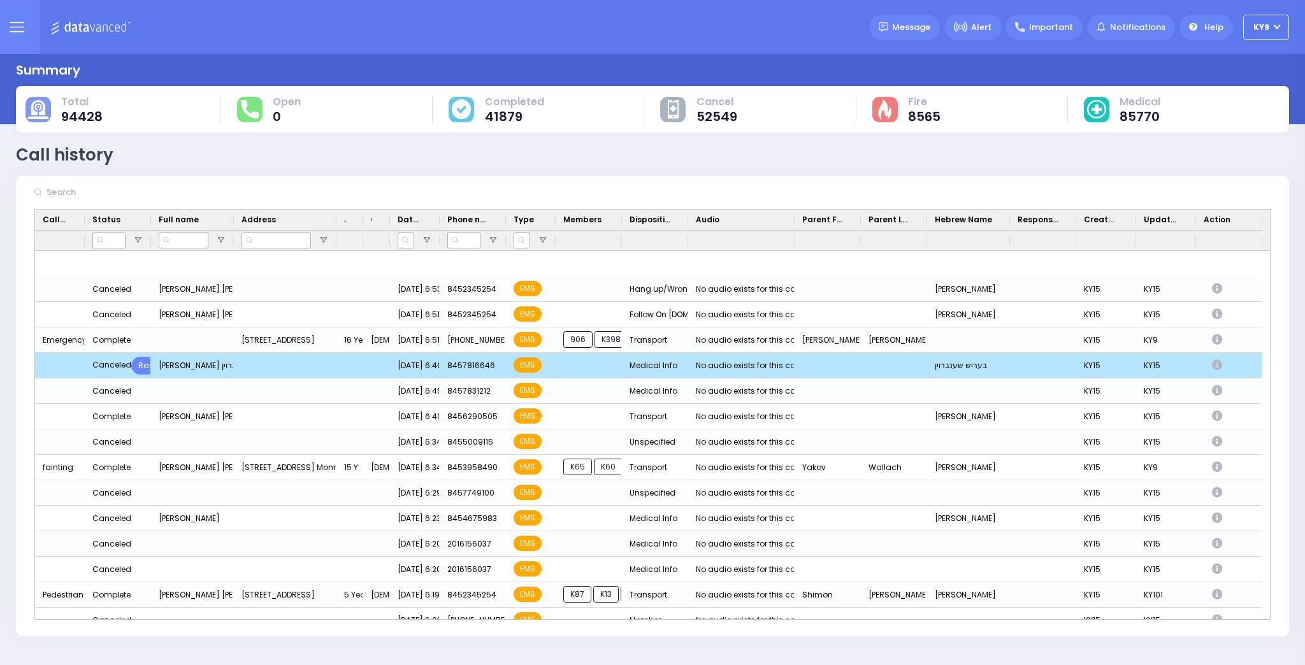
scroll to position [650, 0]
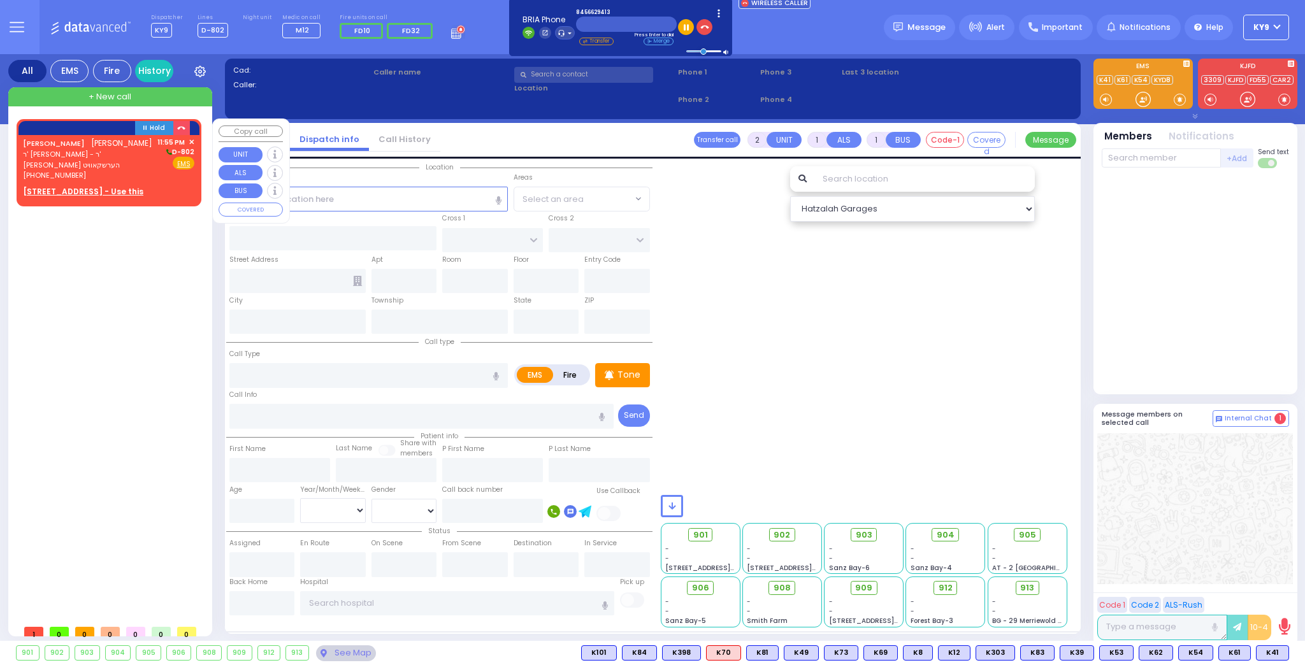
click at [122, 177] on div "[PHONE_NUMBER]" at bounding box center [88, 175] width 130 height 11
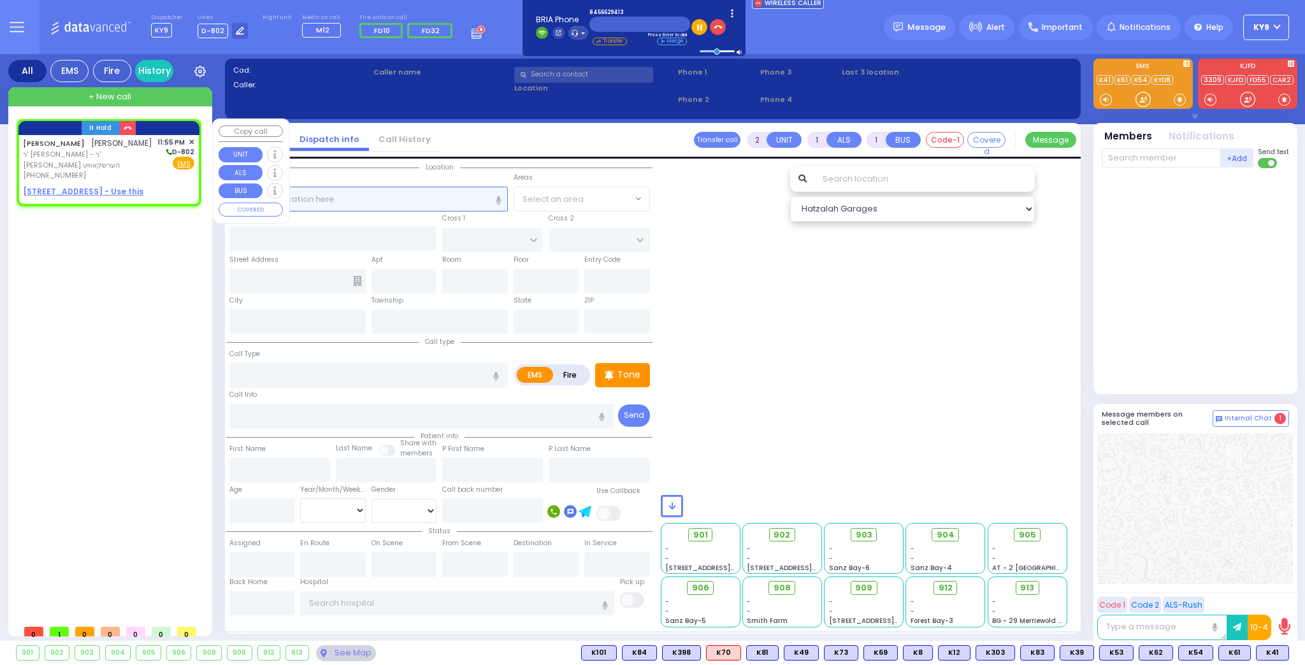
select select
radio input "true"
type input "[PERSON_NAME]"
select select
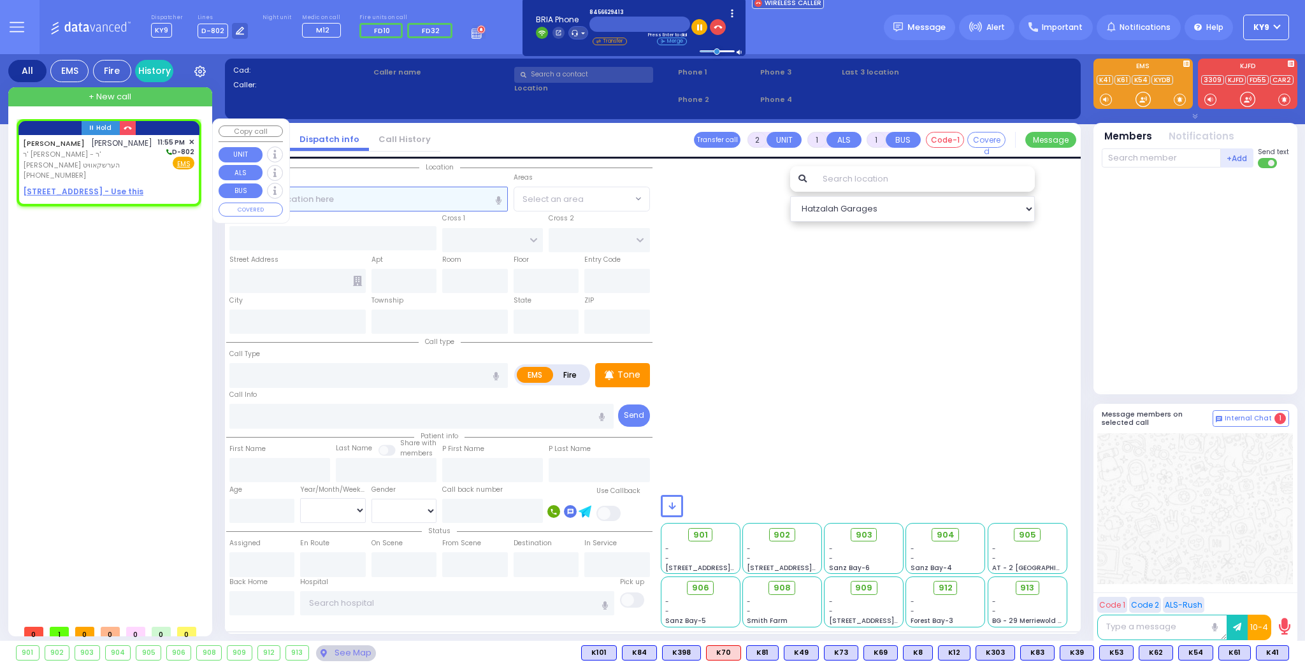
type input "23:55"
select select "Hatzalah Garages"
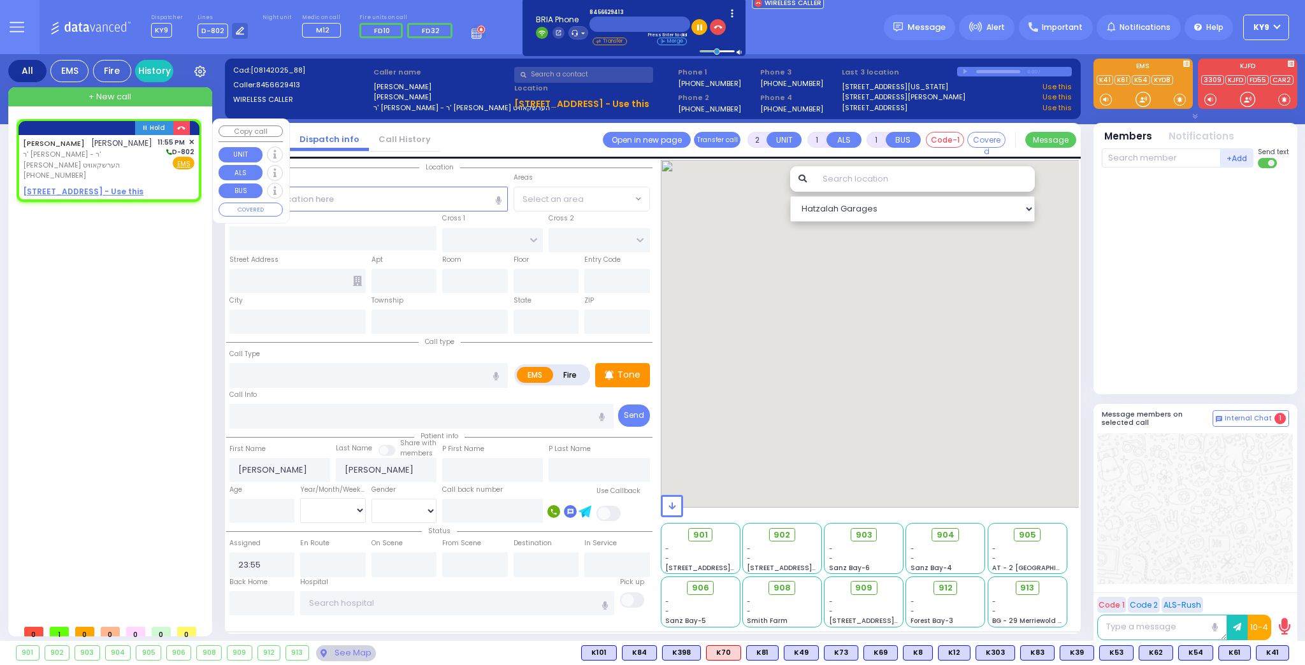
click at [106, 192] on u "[STREET_ADDRESS] - Use this" at bounding box center [83, 191] width 120 height 11
select select
radio input "true"
select select
select select "Hatzalah Garages"
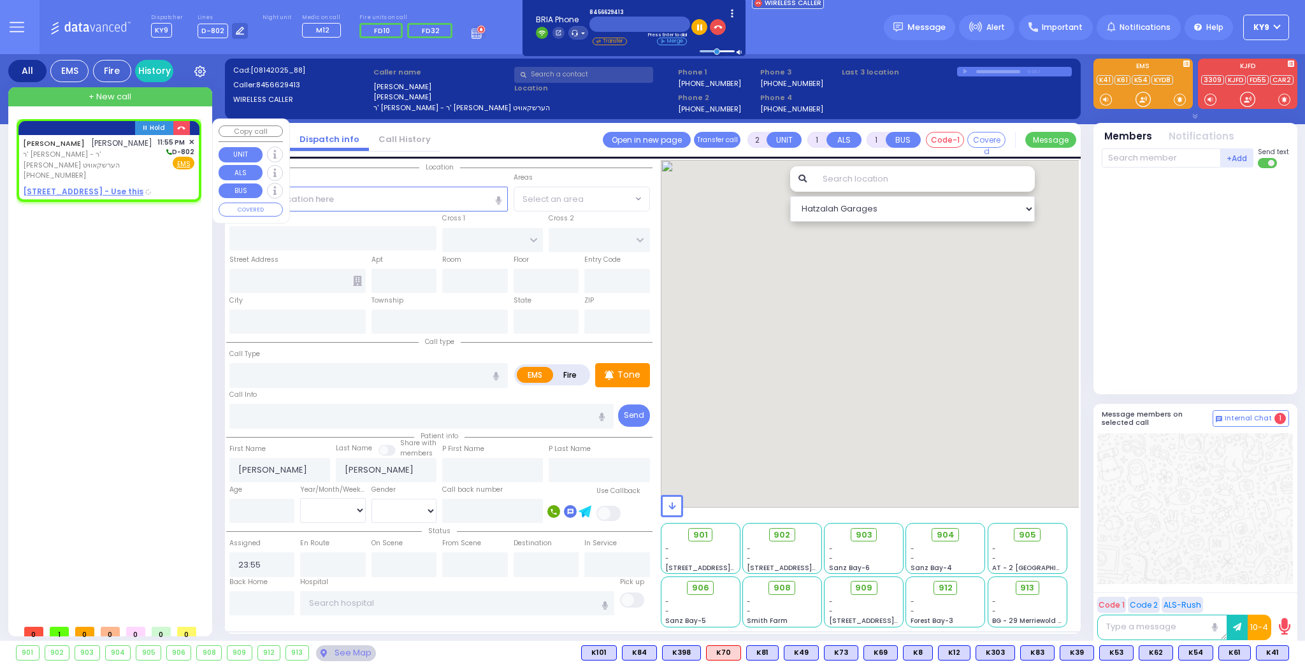
select select
radio input "true"
select select
select select "Hatzalah Garages"
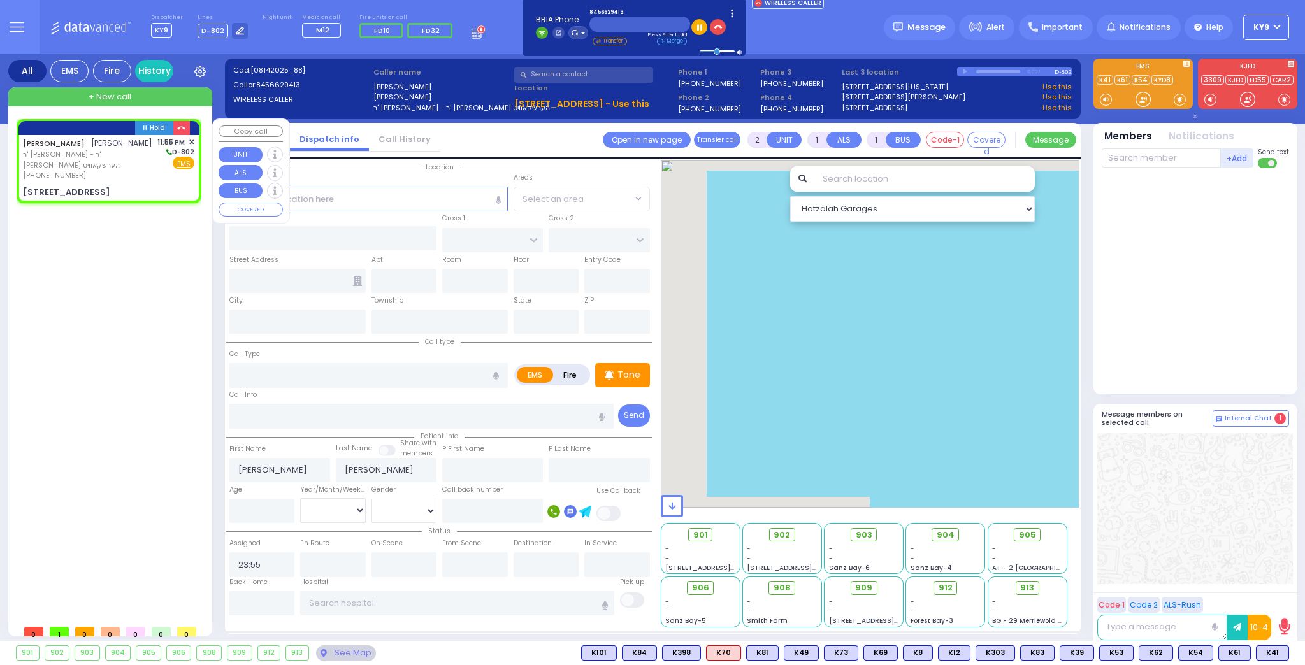
select select
radio input "true"
select select
select select "Hatzalah Garages"
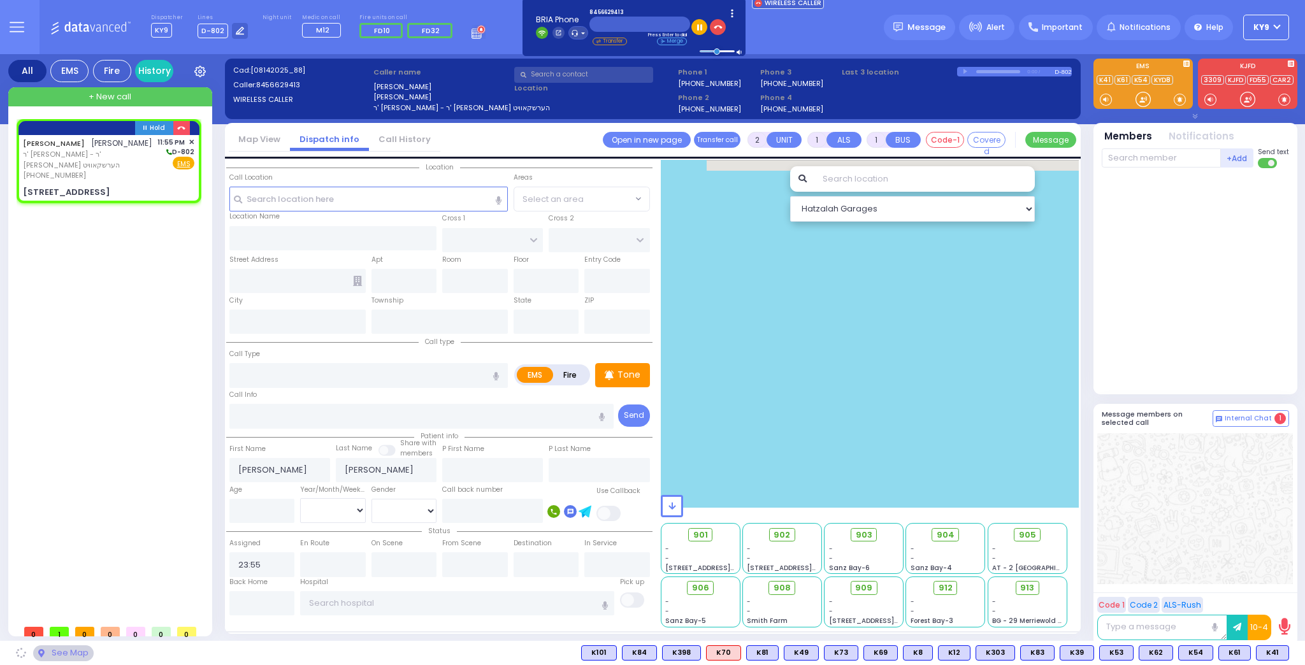
type input "[GEOGRAPHIC_DATA]"
type input "COUNTY ROUTE 105"
type input "[STREET_ADDRESS]"
type input "301"
type input "[PERSON_NAME]"
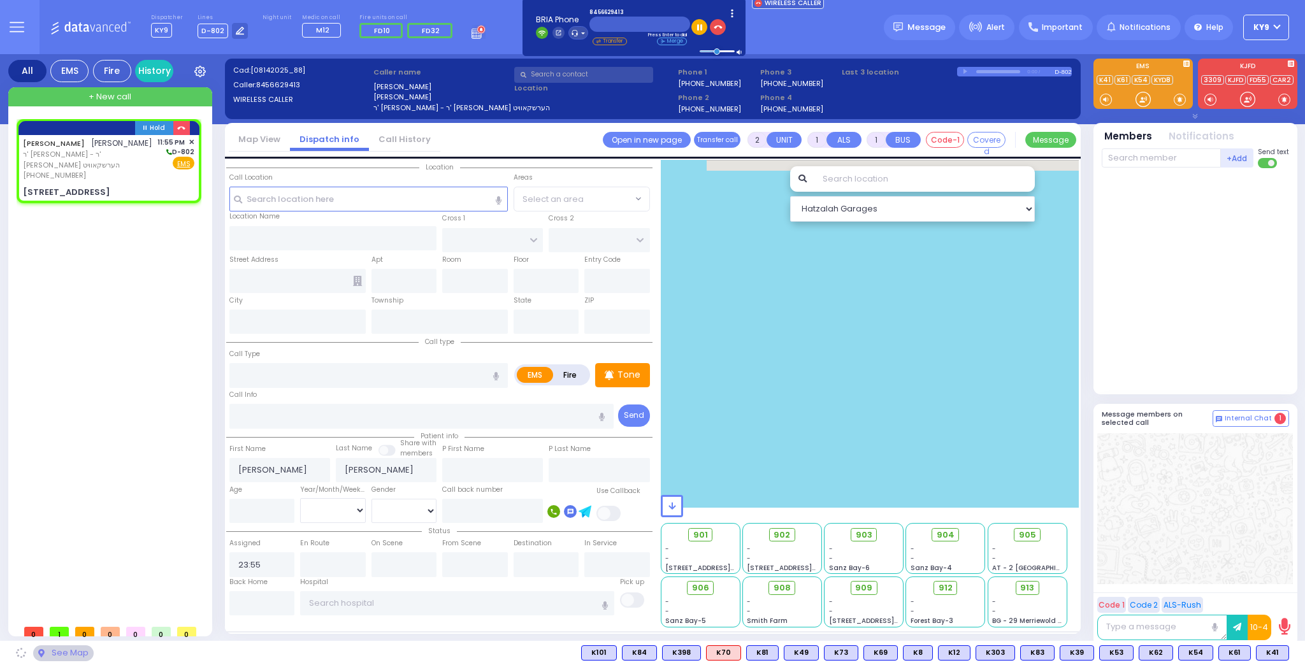
type input "[US_STATE]"
type input "10950"
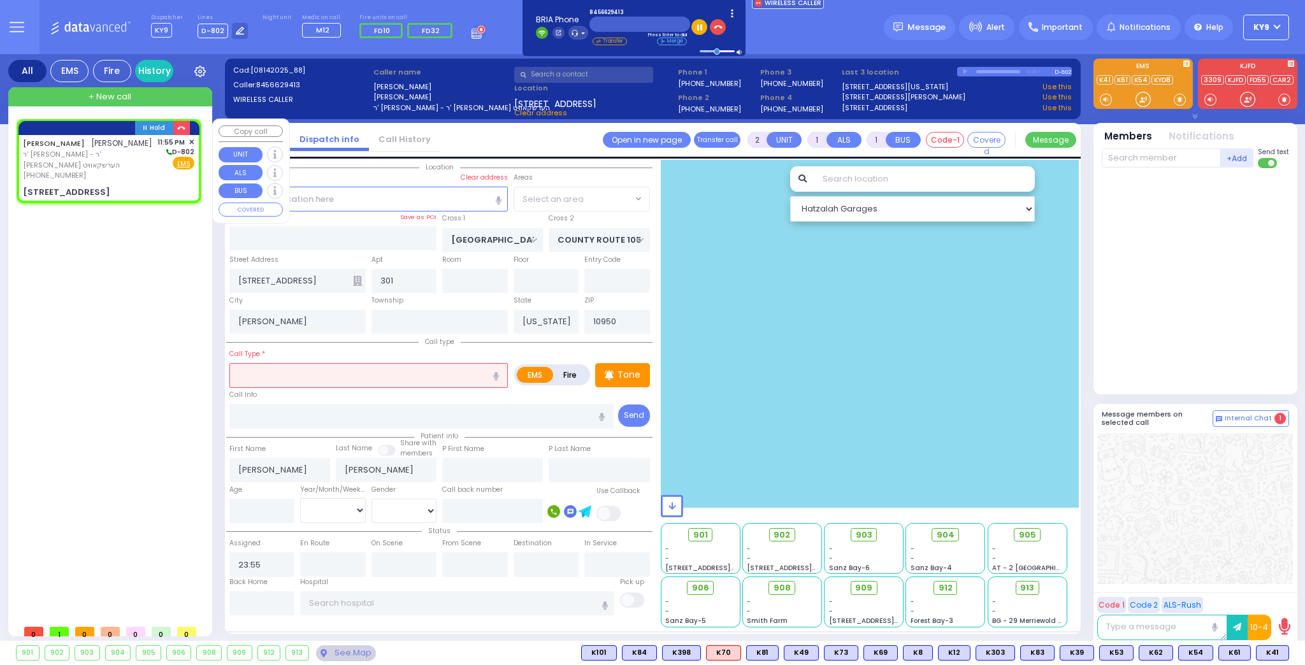
select select "SECTION 4"
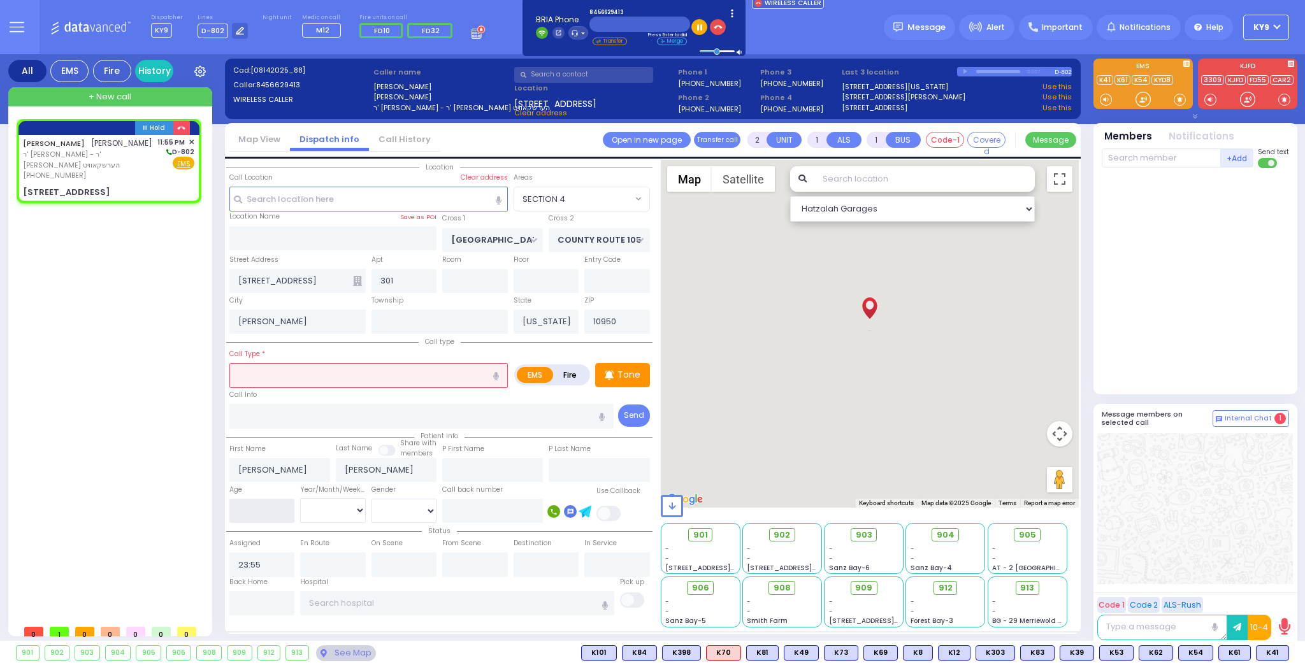
click at [252, 508] on input "number" at bounding box center [262, 511] width 66 height 24
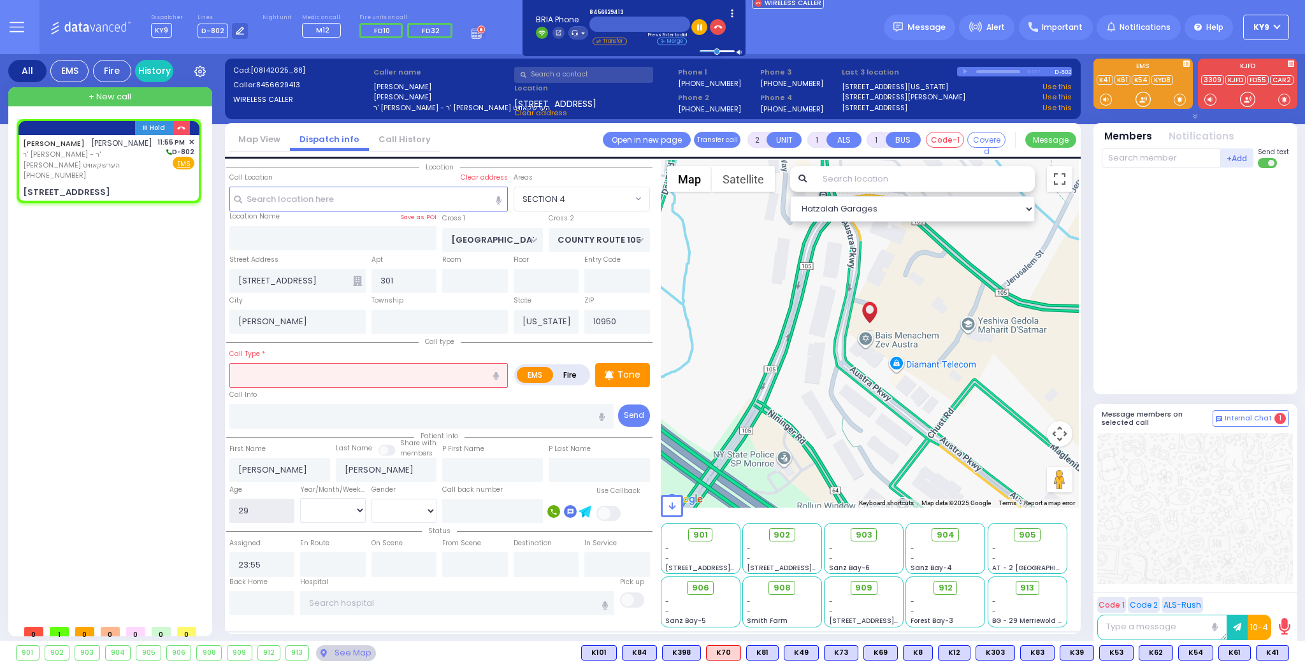
type input "29"
click at [310, 503] on select "Year Month Week Day" at bounding box center [333, 510] width 66 height 24
select select
radio input "true"
select select "Year"
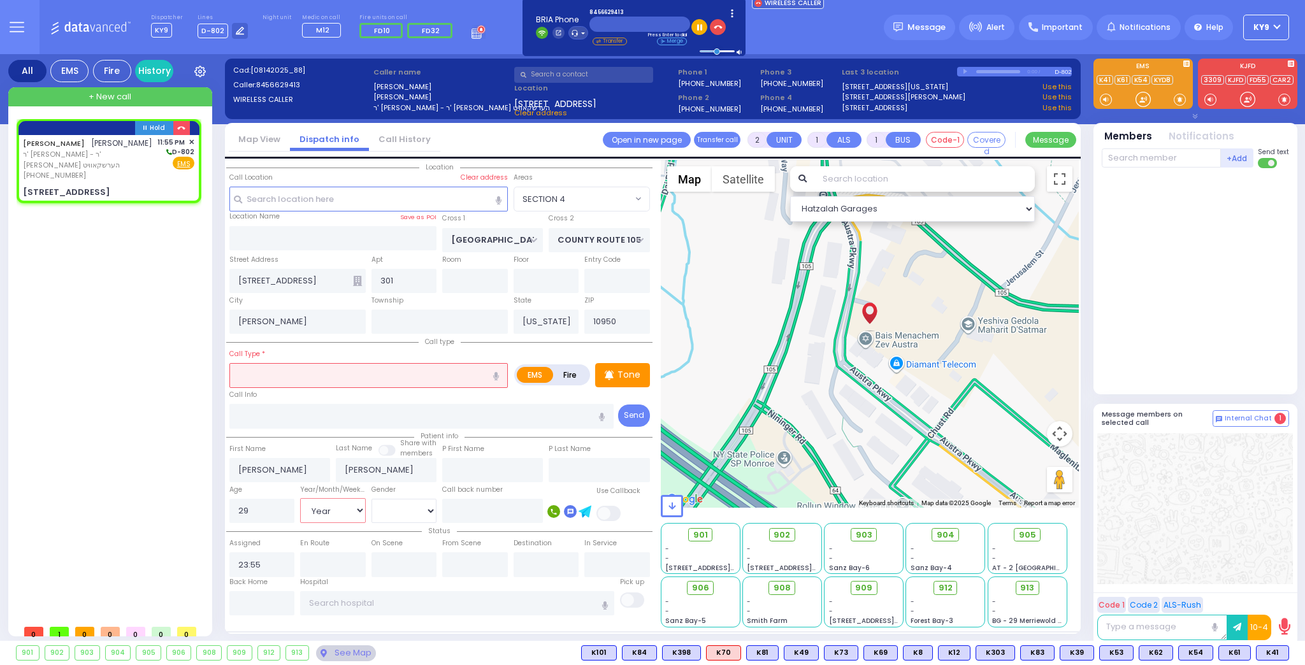
click at [300, 498] on select "Year Month Week Day" at bounding box center [333, 510] width 66 height 24
select select "Hatzalah Garages"
click at [381, 507] on select "[DEMOGRAPHIC_DATA] [DEMOGRAPHIC_DATA]" at bounding box center [405, 511] width 66 height 24
select select "SECTION 4"
select select "[DEMOGRAPHIC_DATA]"
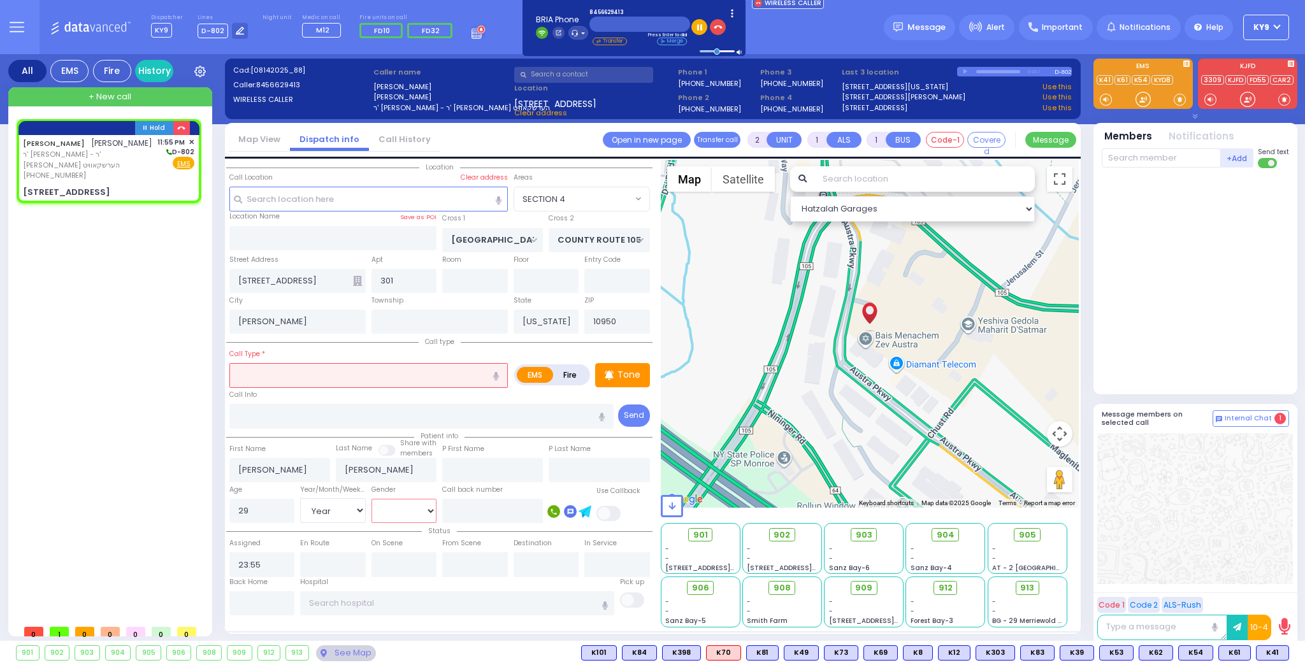
click at [372, 499] on select "[DEMOGRAPHIC_DATA] [DEMOGRAPHIC_DATA]" at bounding box center [405, 511] width 66 height 24
select select
radio input "true"
select select "Year"
select select
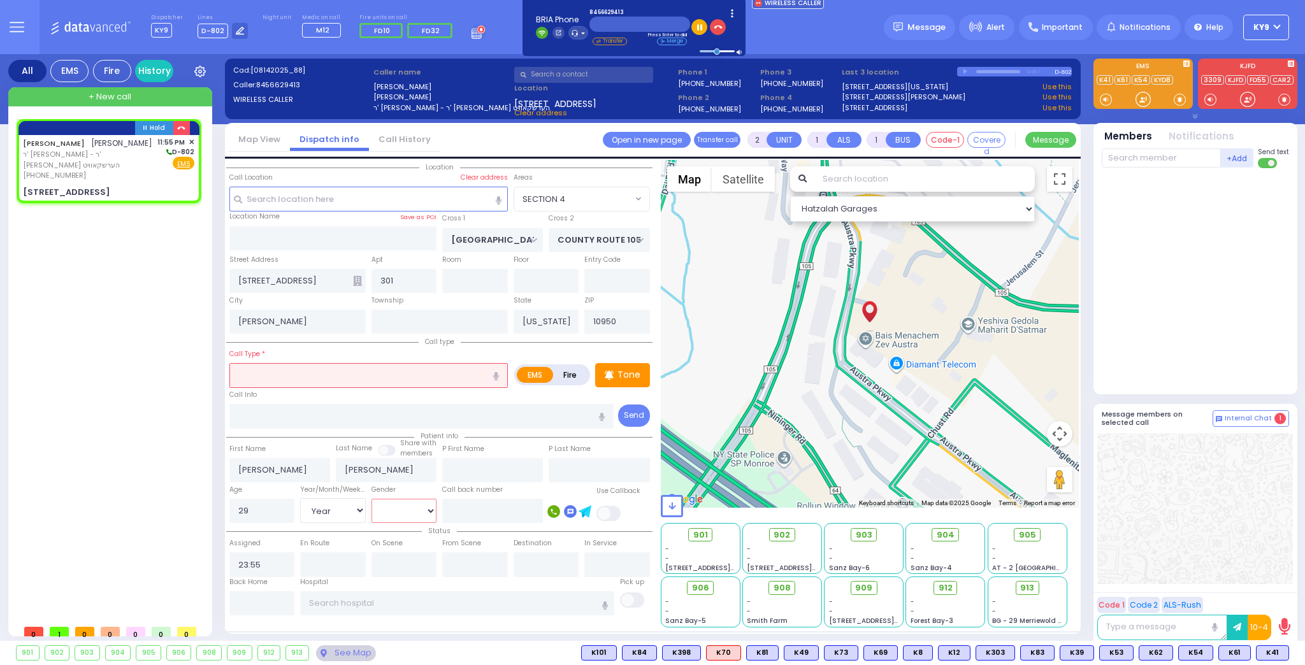
select select "Hatzalah Garages"
click at [321, 384] on input "text" at bounding box center [368, 375] width 279 height 24
select select "SECTION 4"
select select
radio input "true"
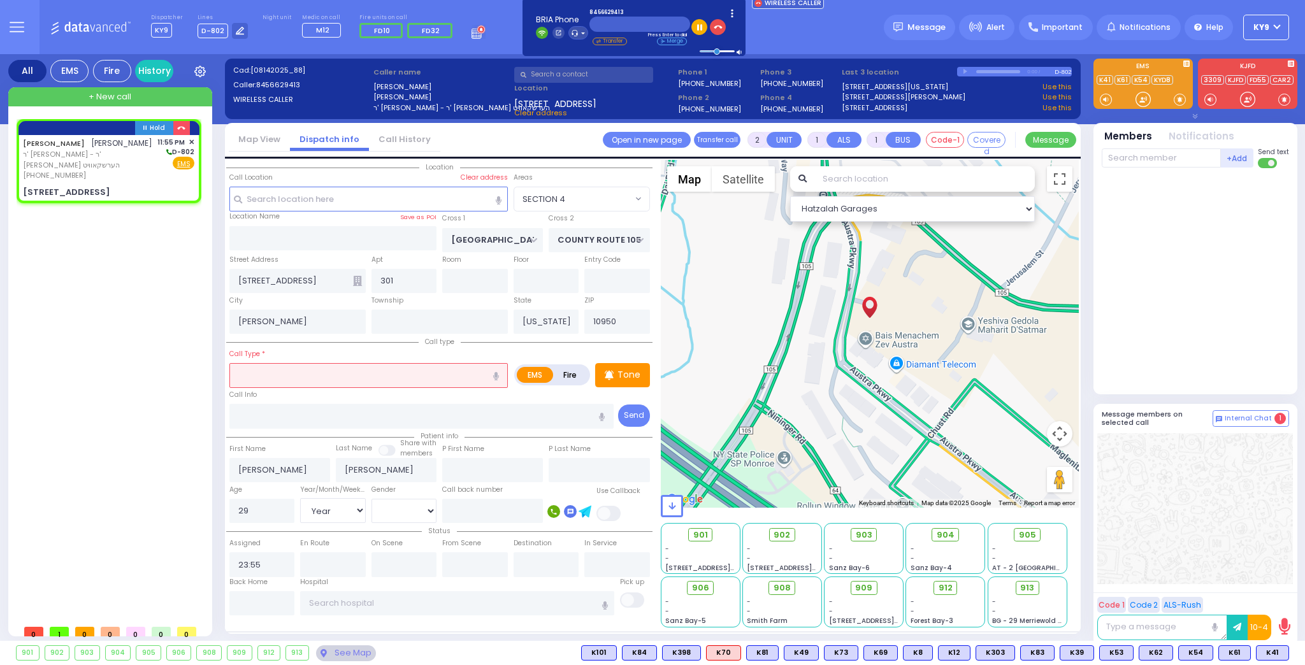
select select "Year"
select select "[DEMOGRAPHIC_DATA]"
select select "Hatzalah Garages"
type input "tr"
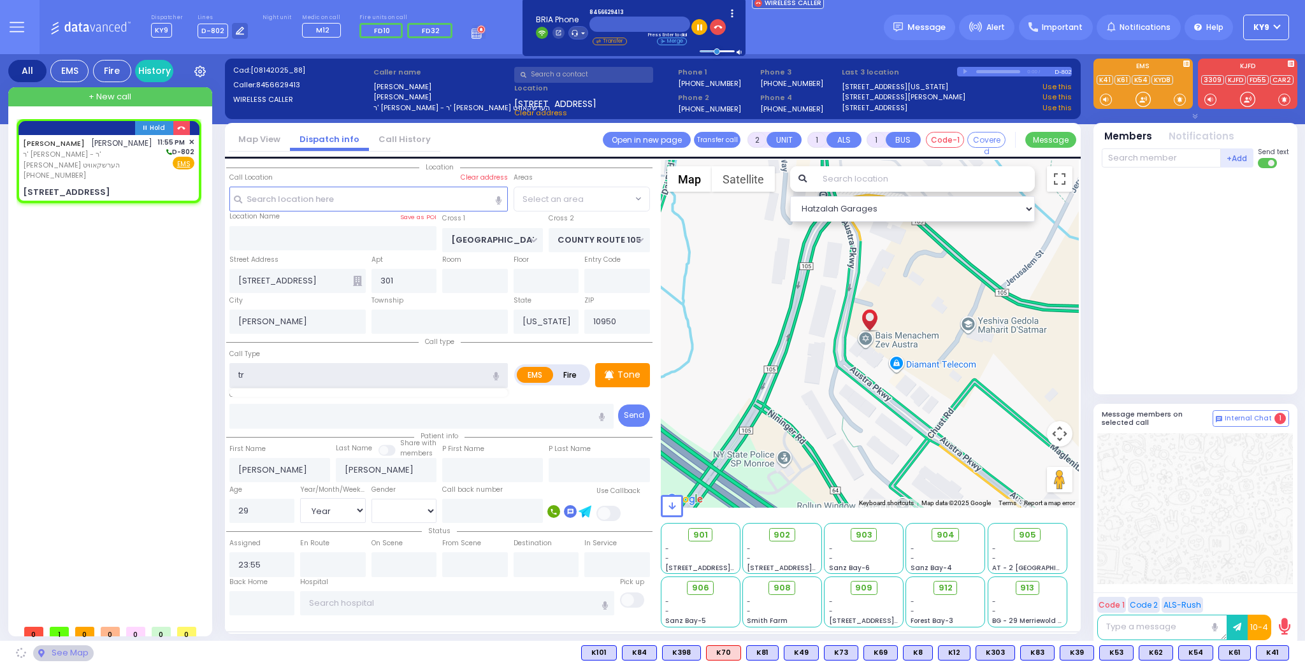
select select "SECTION 4"
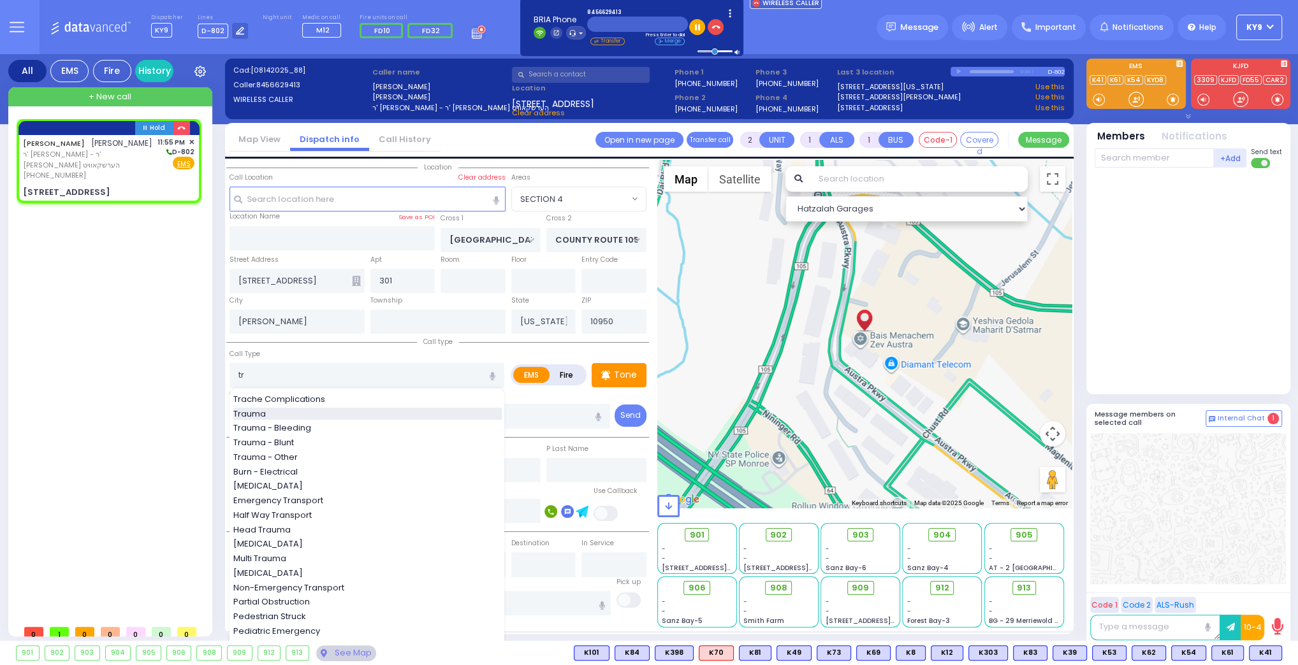
click at [240, 414] on span "Trauma" at bounding box center [251, 414] width 37 height 13
type input "Trauma"
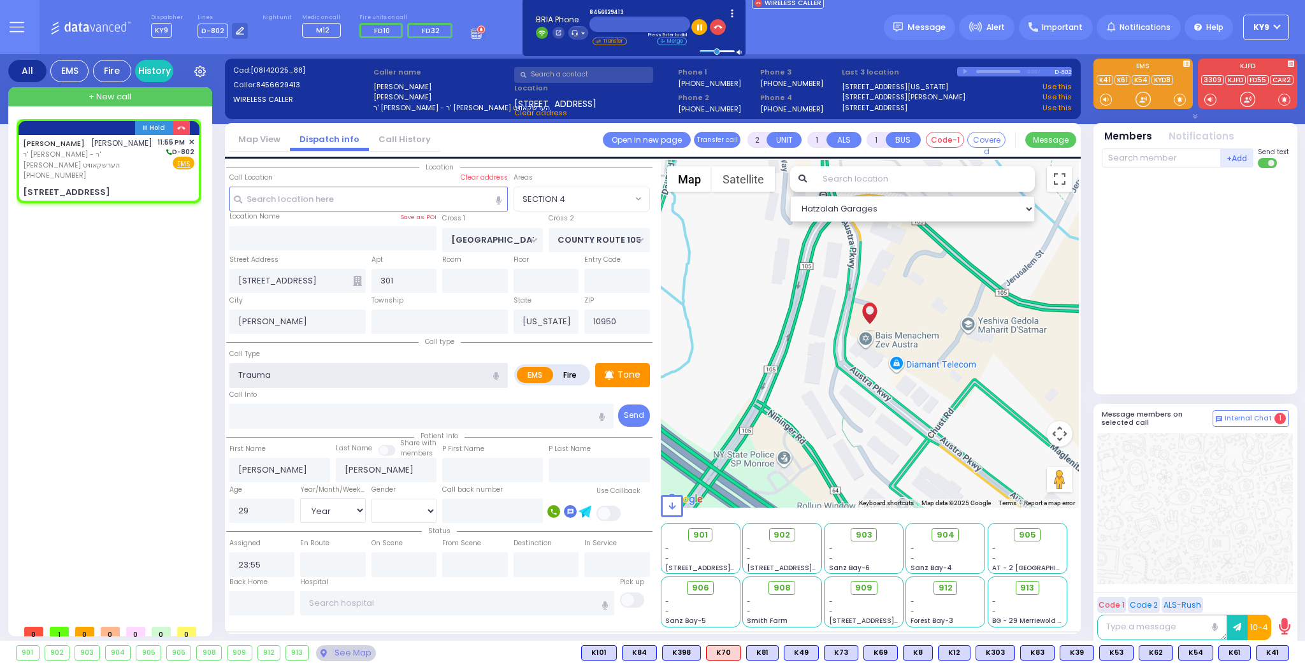
type input "0"
select select
radio input "true"
select select "Year"
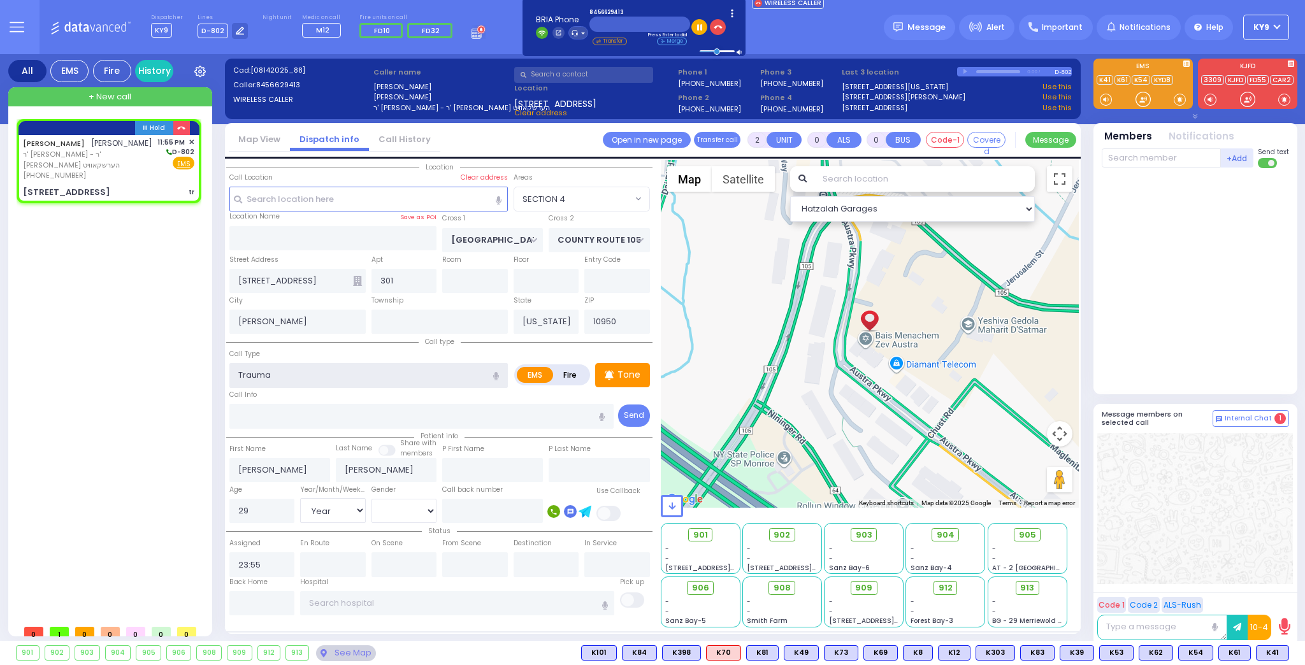
select select "[DEMOGRAPHIC_DATA]"
select select "Hatzalah Garages"
select select
radio input "true"
select select "Year"
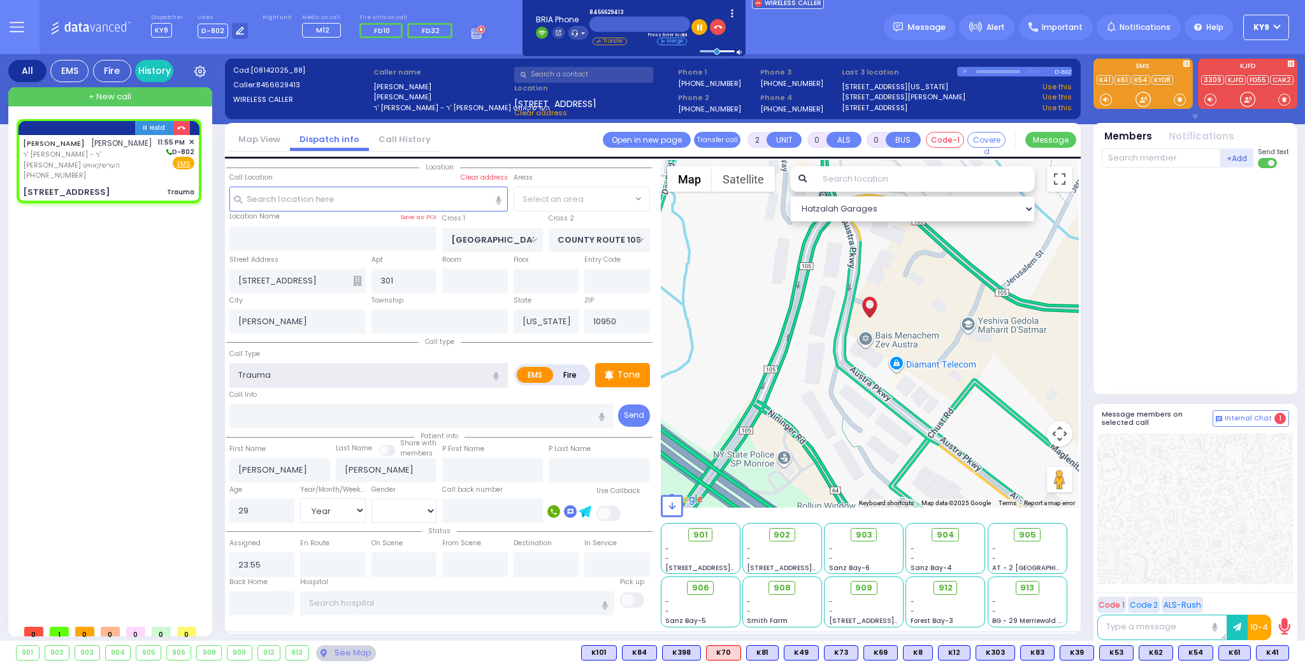
select select "[DEMOGRAPHIC_DATA]"
select select "Hatzalah Garages"
select select "SECTION 4"
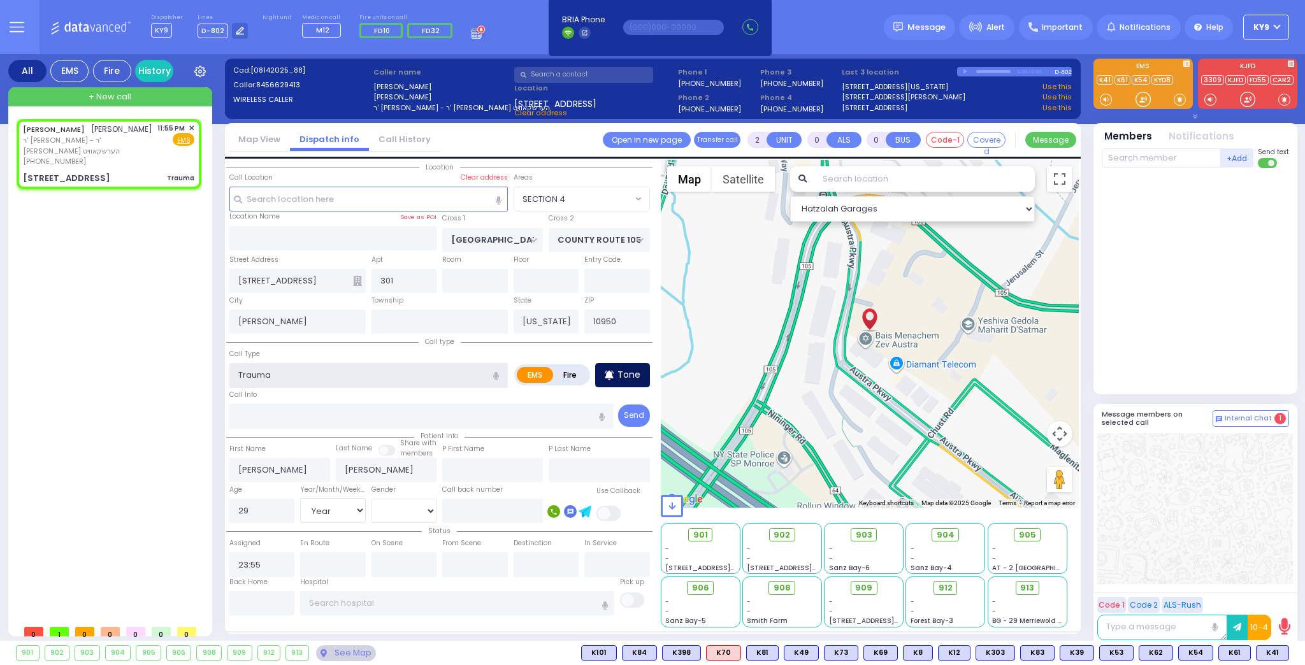
select select
radio input "true"
select select "Year"
select select "[DEMOGRAPHIC_DATA]"
select select "Hatzalah Garages"
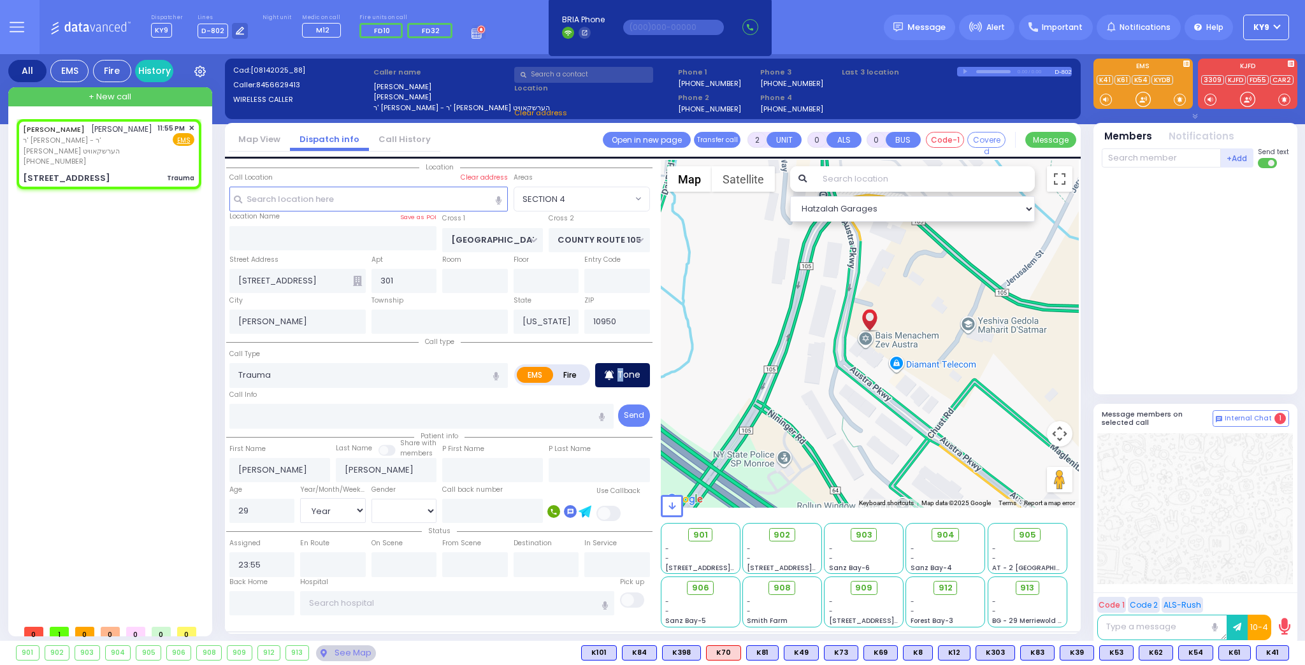
click at [620, 372] on p "Tone" at bounding box center [629, 374] width 23 height 13
select select "SECTION 4"
select select
radio input "true"
select select "Year"
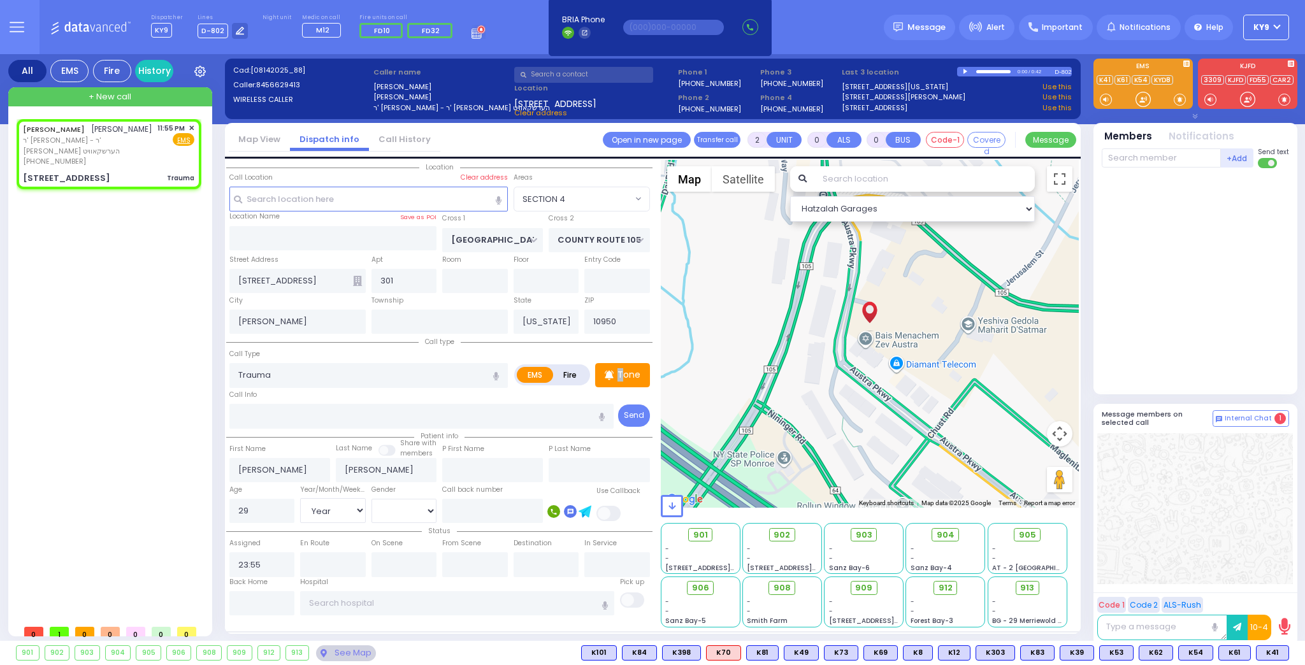
select select "[DEMOGRAPHIC_DATA]"
select select "Hatzalah Garages"
select select "SECTION 4"
click at [1137, 101] on div at bounding box center [1143, 99] width 13 height 13
drag, startPoint x: 1139, startPoint y: 105, endPoint x: 1154, endPoint y: 163, distance: 60.4
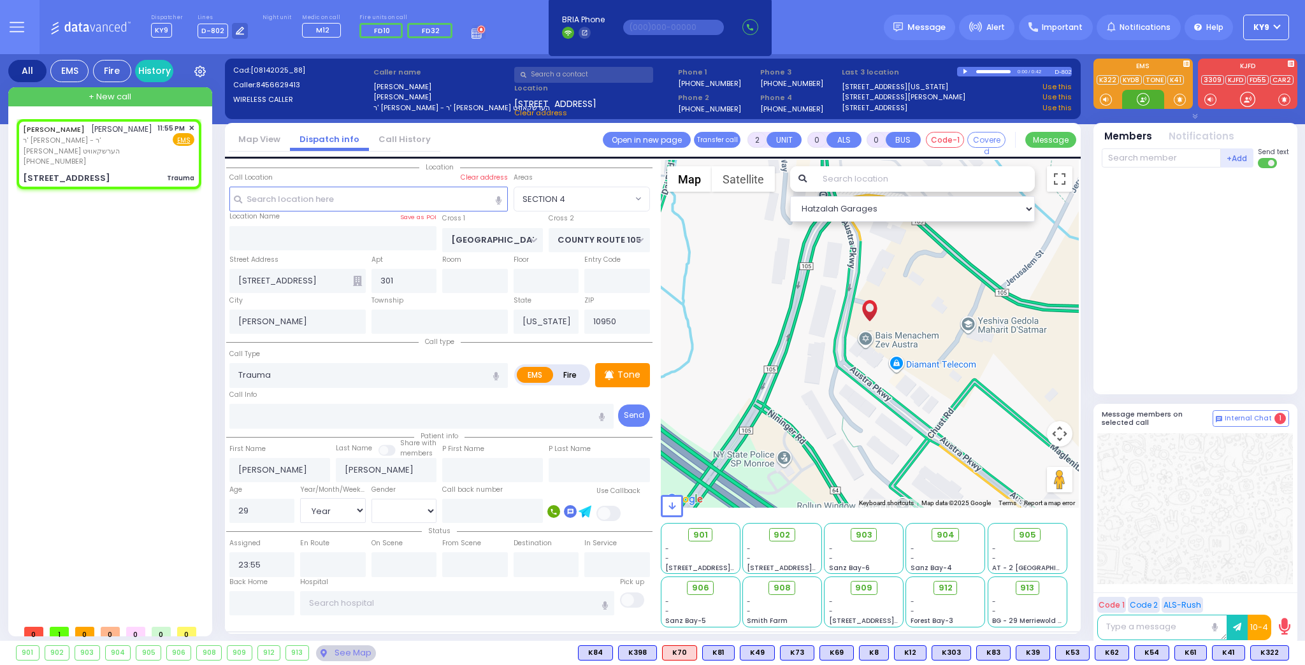
click at [1137, 115] on div "EMS" at bounding box center [1196, 89] width 214 height 61
click at [1272, 658] on span "K322" at bounding box center [1270, 653] width 38 height 14
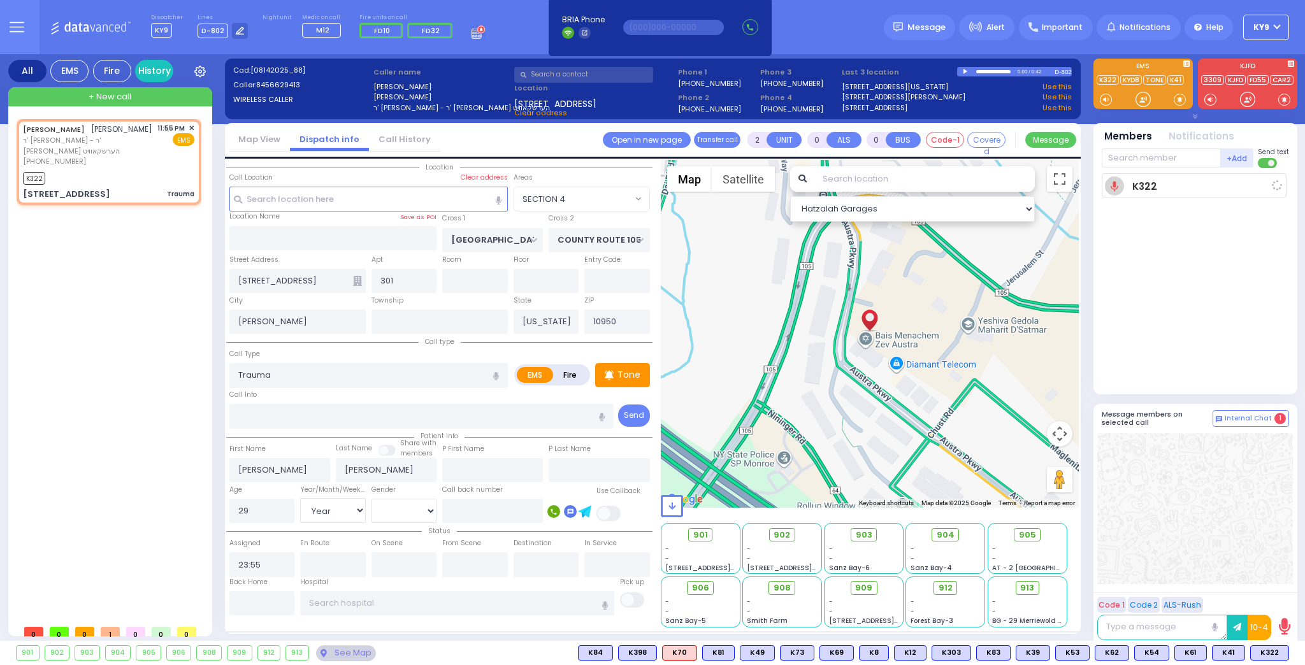
select select
radio input "true"
select select "Year"
select select "[DEMOGRAPHIC_DATA]"
type input "23:56"
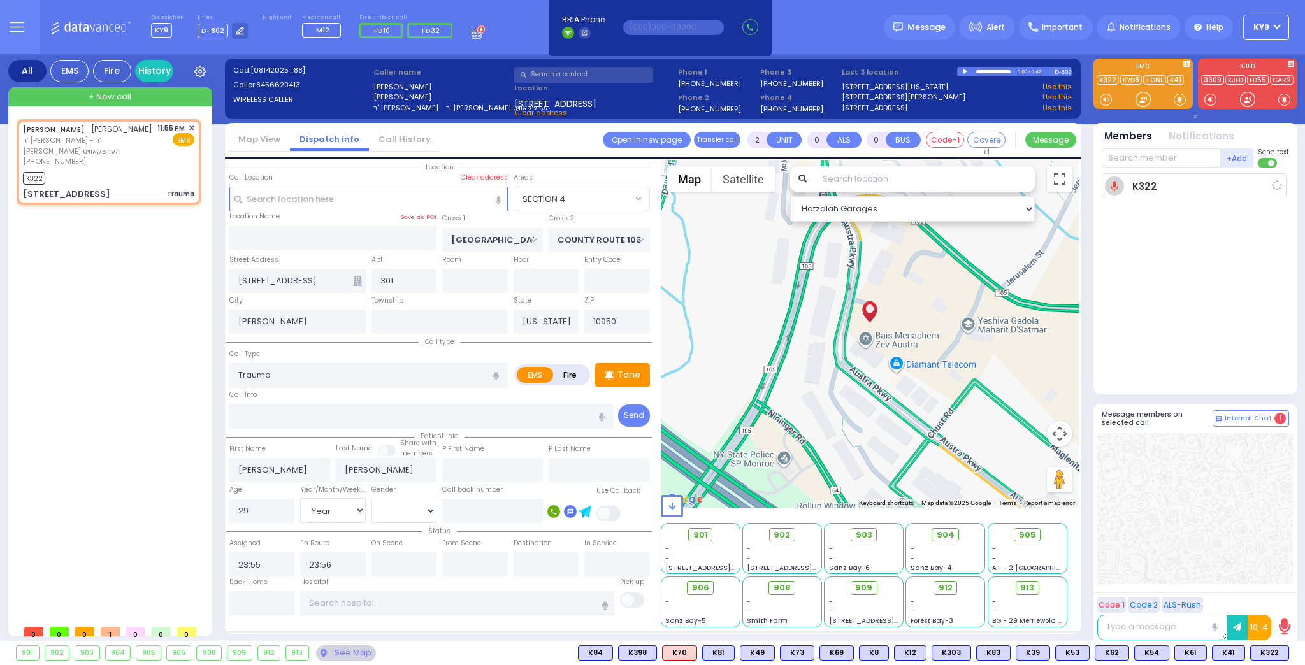
select select "Hatzalah Garages"
select select "SECTION 4"
click at [1143, 101] on div at bounding box center [1143, 99] width 13 height 13
click at [1268, 650] on span "K101" at bounding box center [1271, 653] width 34 height 14
select select
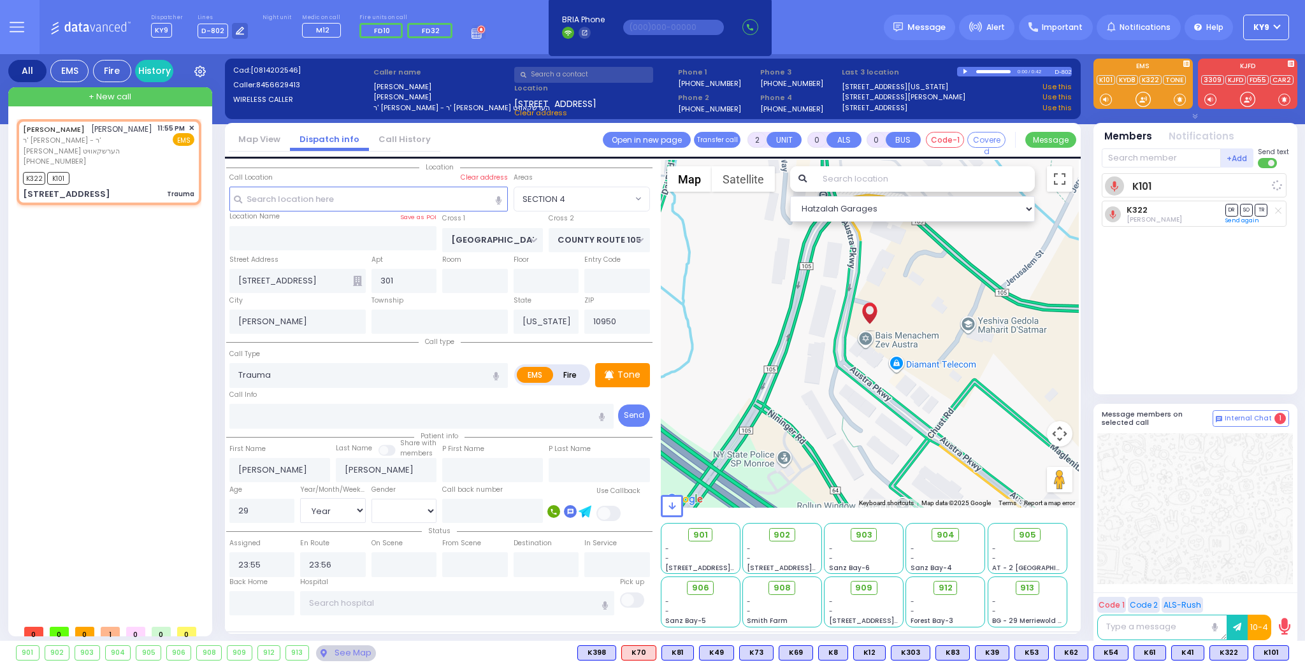
radio input "true"
select select "Year"
select select "[DEMOGRAPHIC_DATA]"
select select "Hatzalah Garages"
select select "SECTION 4"
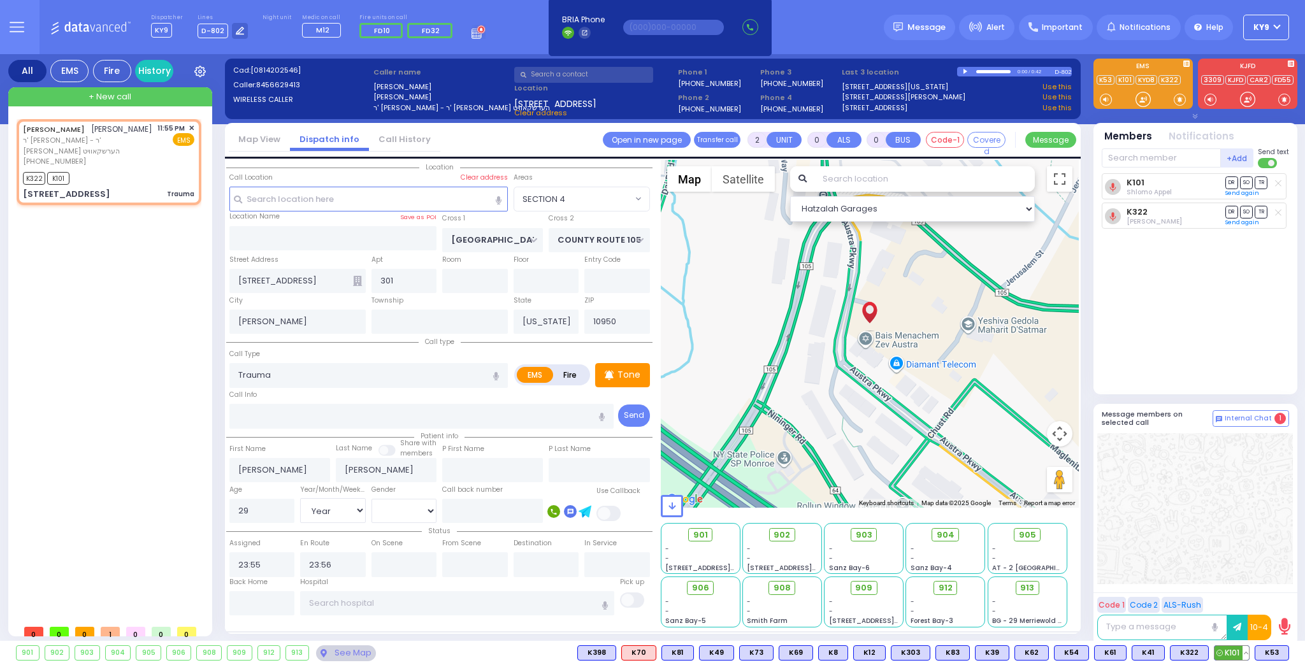
click at [1246, 655] on button at bounding box center [1246, 653] width 6 height 14
click at [1240, 598] on icon at bounding box center [1236, 596] width 13 height 13
click at [1240, 597] on icon at bounding box center [1236, 596] width 13 height 13
click at [1247, 658] on button at bounding box center [1246, 653] width 6 height 14
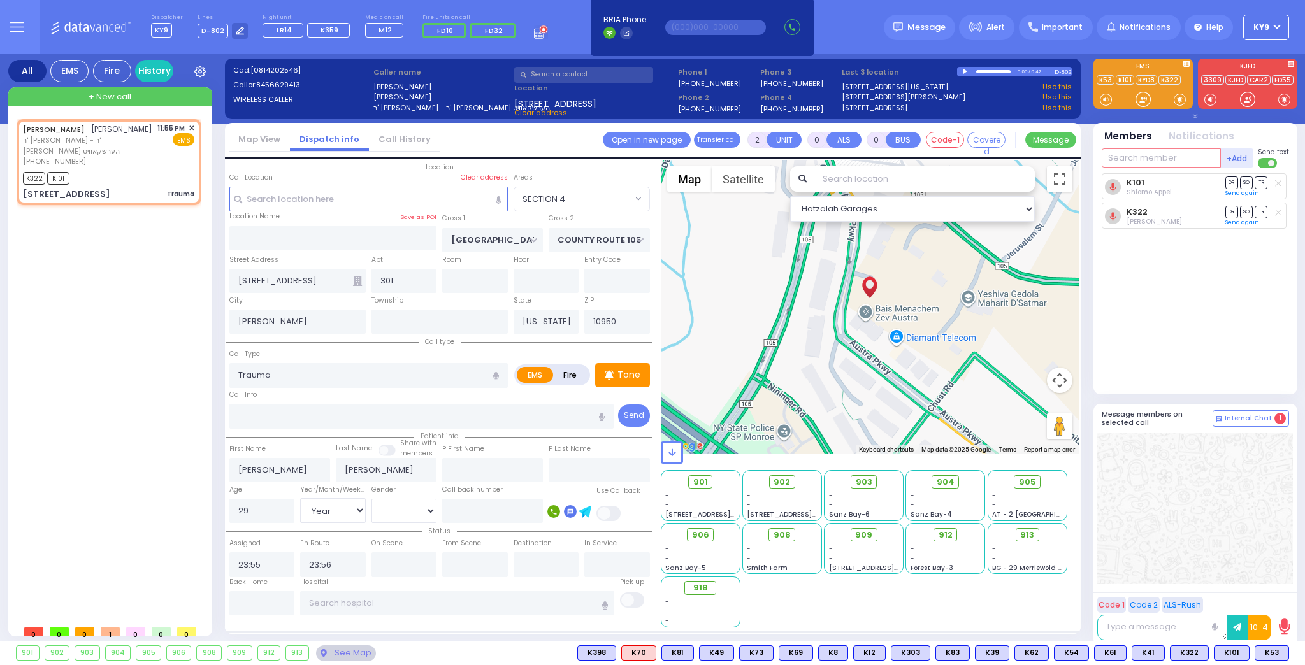
click at [1150, 161] on input "text" at bounding box center [1161, 158] width 119 height 19
type input "l"
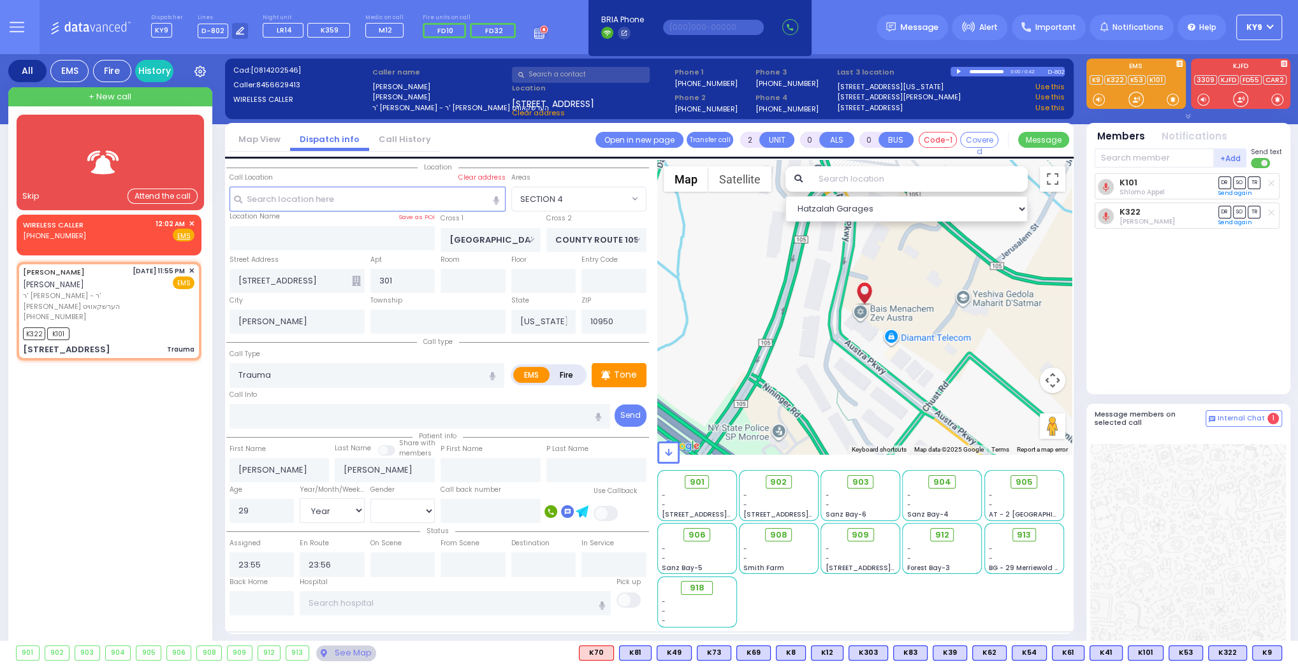
click at [123, 161] on img at bounding box center [103, 163] width 51 height 32
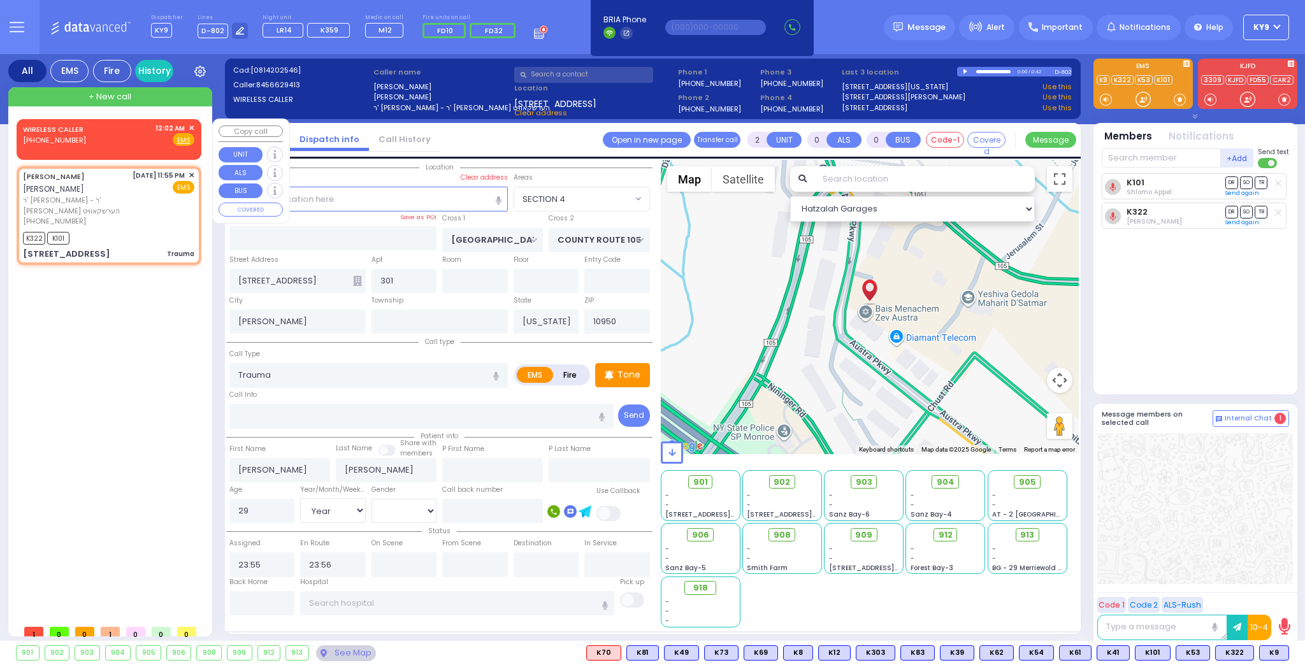
click at [190, 124] on span "✕" at bounding box center [192, 128] width 6 height 11
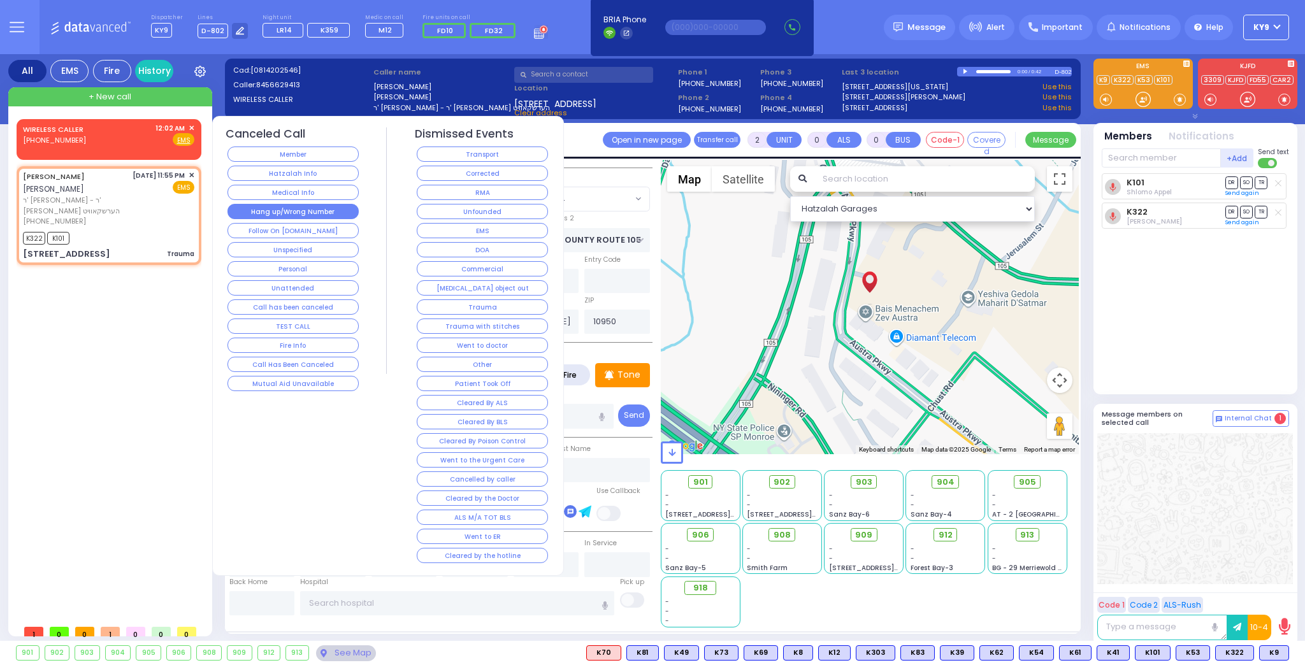
click at [321, 212] on button "Hang up/Wrong Number" at bounding box center [293, 211] width 131 height 15
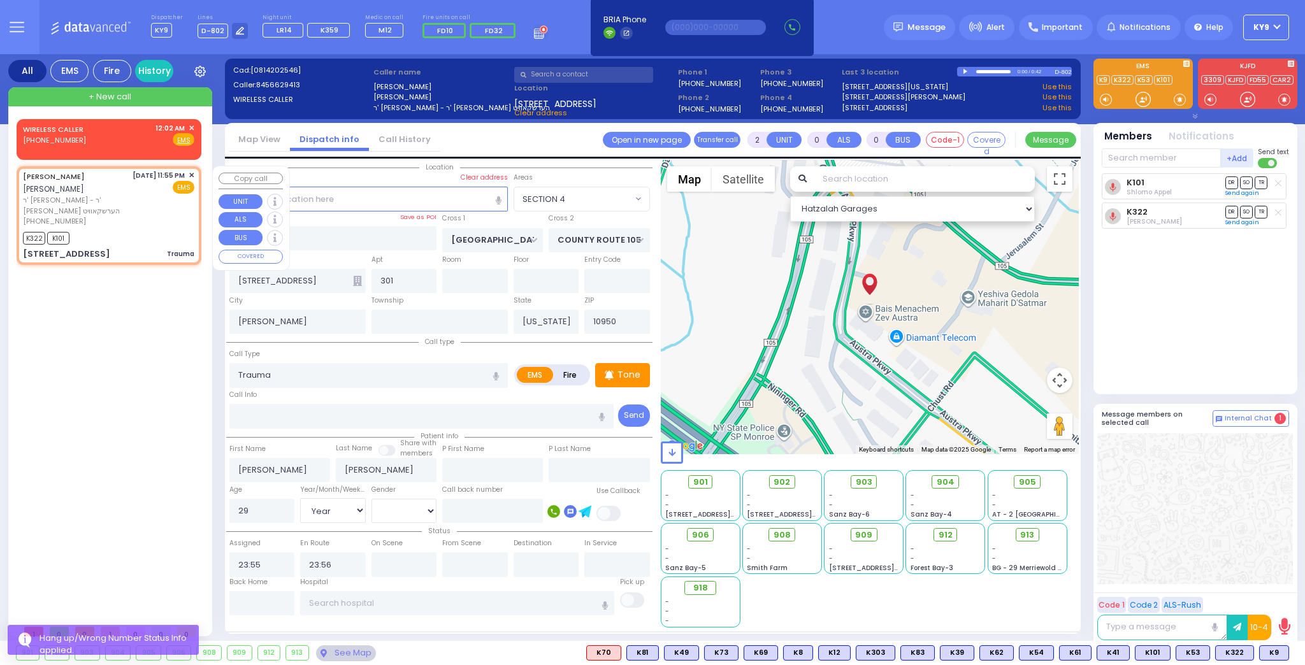
click at [170, 219] on div "[DATE] 11:55 PM ✕ EMS" at bounding box center [164, 198] width 62 height 57
select select
radio input "true"
select select "Year"
select select "[DEMOGRAPHIC_DATA]"
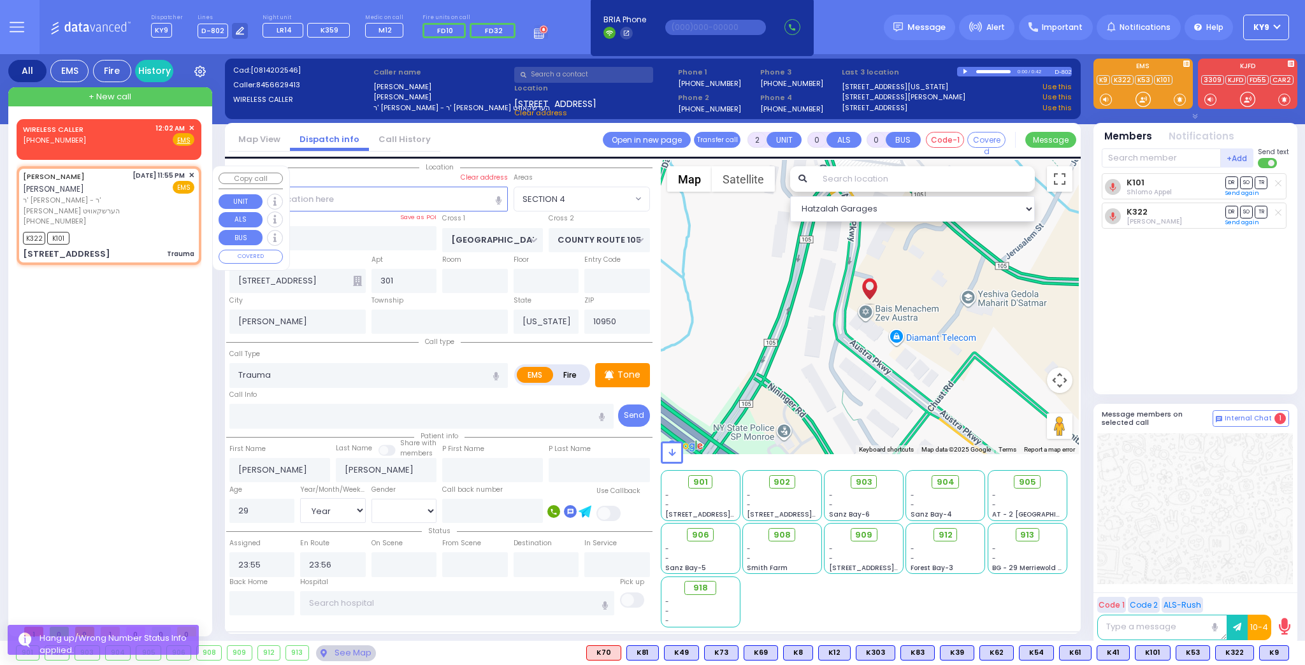
select select "Hatzalah Garages"
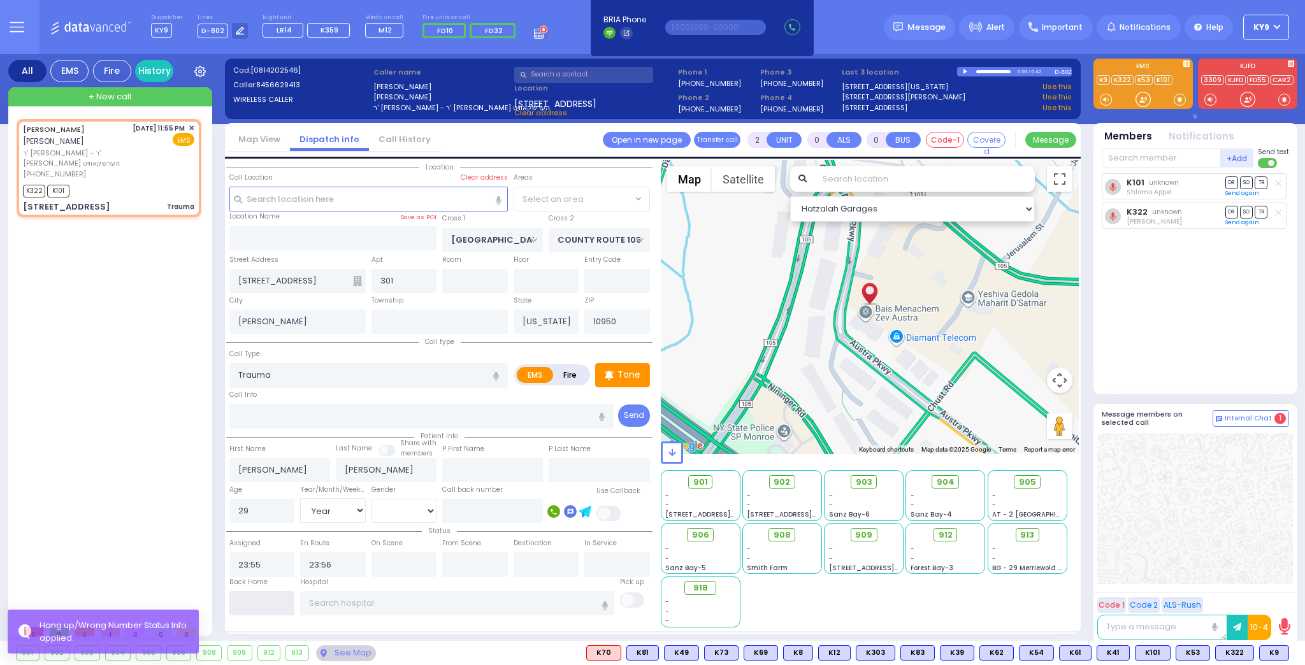
click at [251, 598] on input "text" at bounding box center [262, 604] width 66 height 24
select select "SECTION 4"
click at [254, 593] on input "text" at bounding box center [262, 604] width 66 height 24
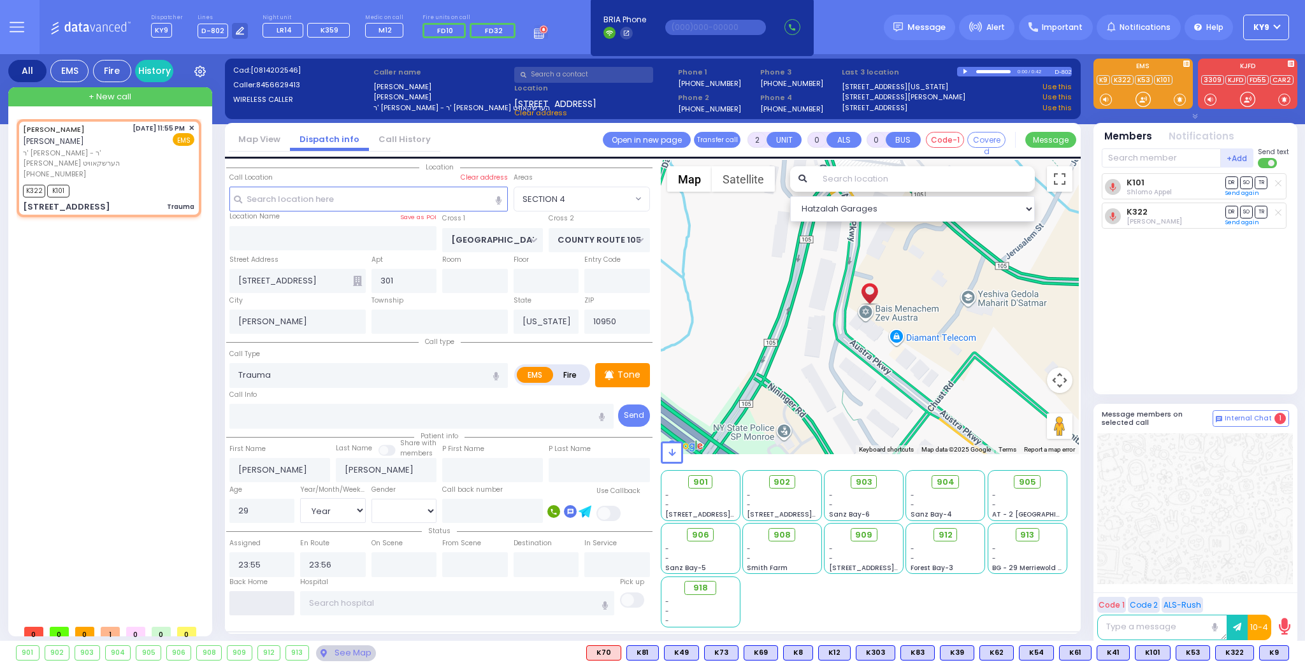
click at [252, 597] on input "text" at bounding box center [262, 604] width 66 height 24
type input "00:05"
click at [252, 597] on input "00:05" at bounding box center [262, 604] width 66 height 24
click at [266, 602] on input "00:05" at bounding box center [262, 604] width 66 height 24
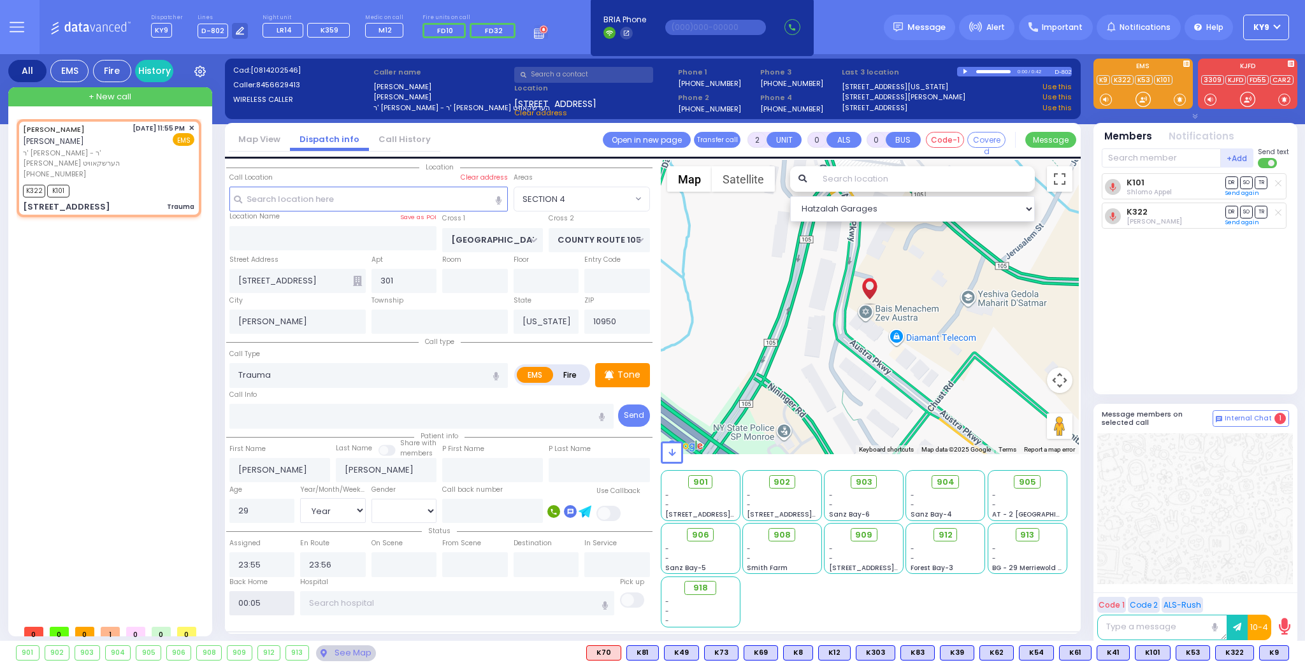
select select
radio input "true"
select select
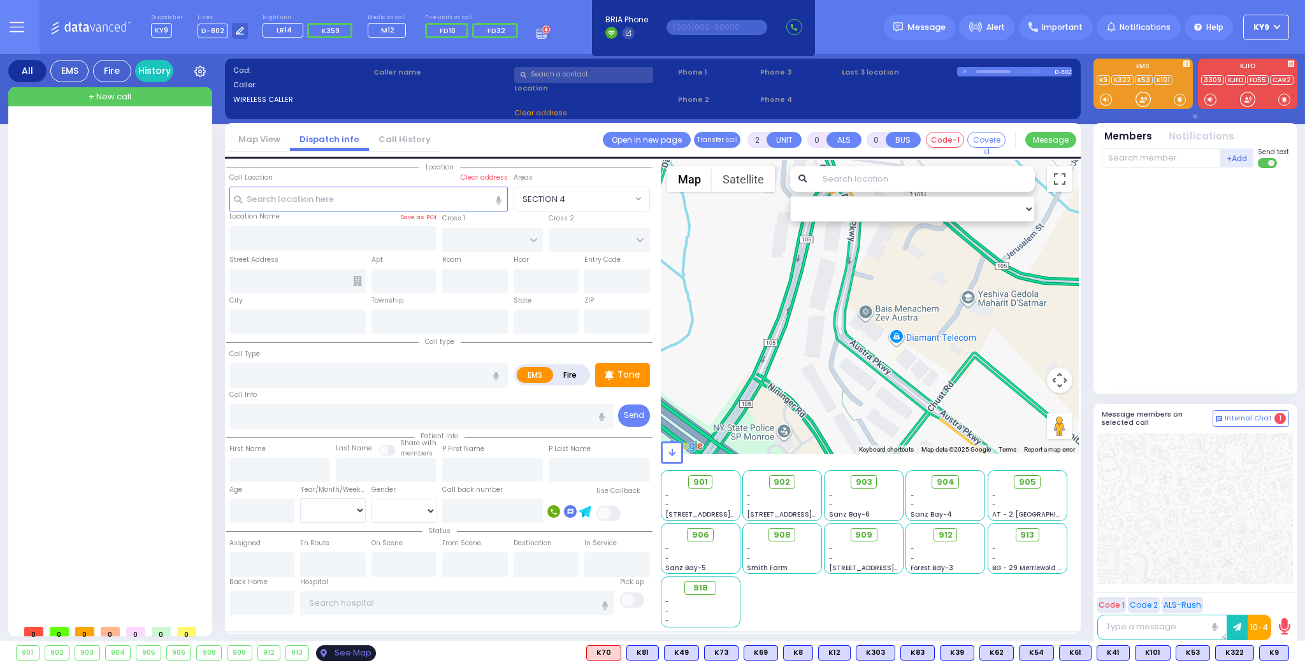
click at [333, 654] on div "See Map" at bounding box center [346, 654] width 60 height 16
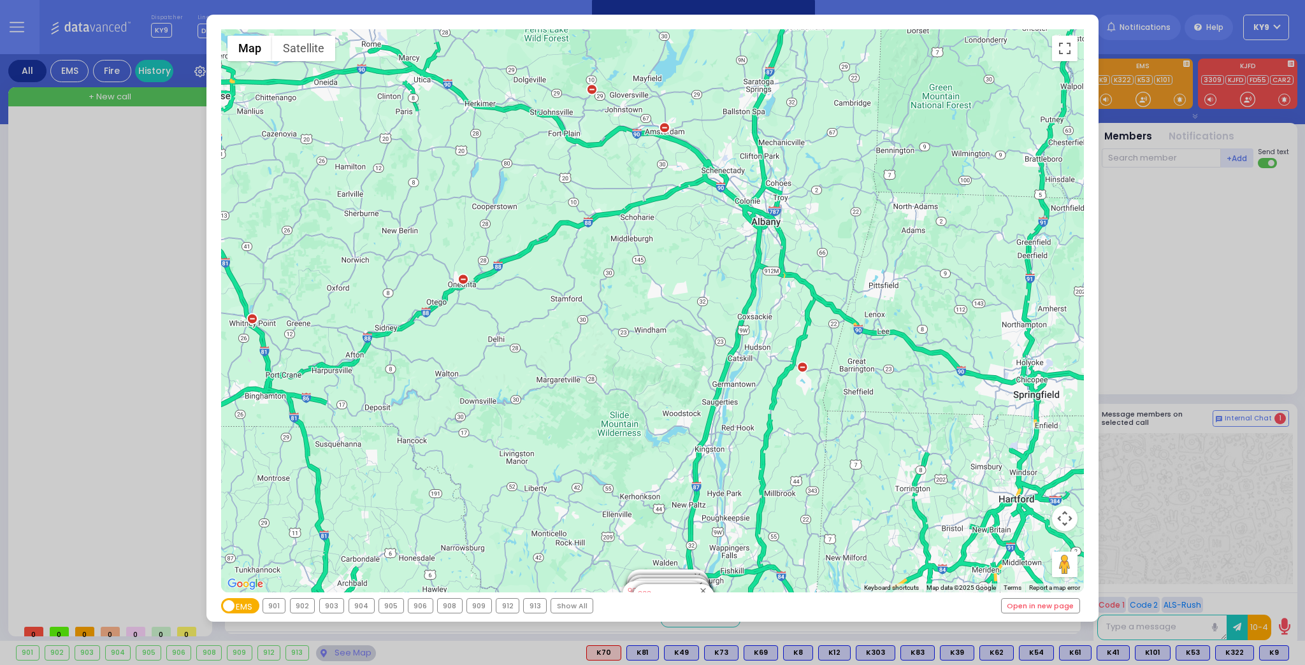
drag, startPoint x: 578, startPoint y: 245, endPoint x: 697, endPoint y: 465, distance: 250.1
click at [697, 465] on div "594 Calculate distance 595 Calculate distance 596 Calculate distance 901 Calcul…" at bounding box center [653, 310] width 864 height 563
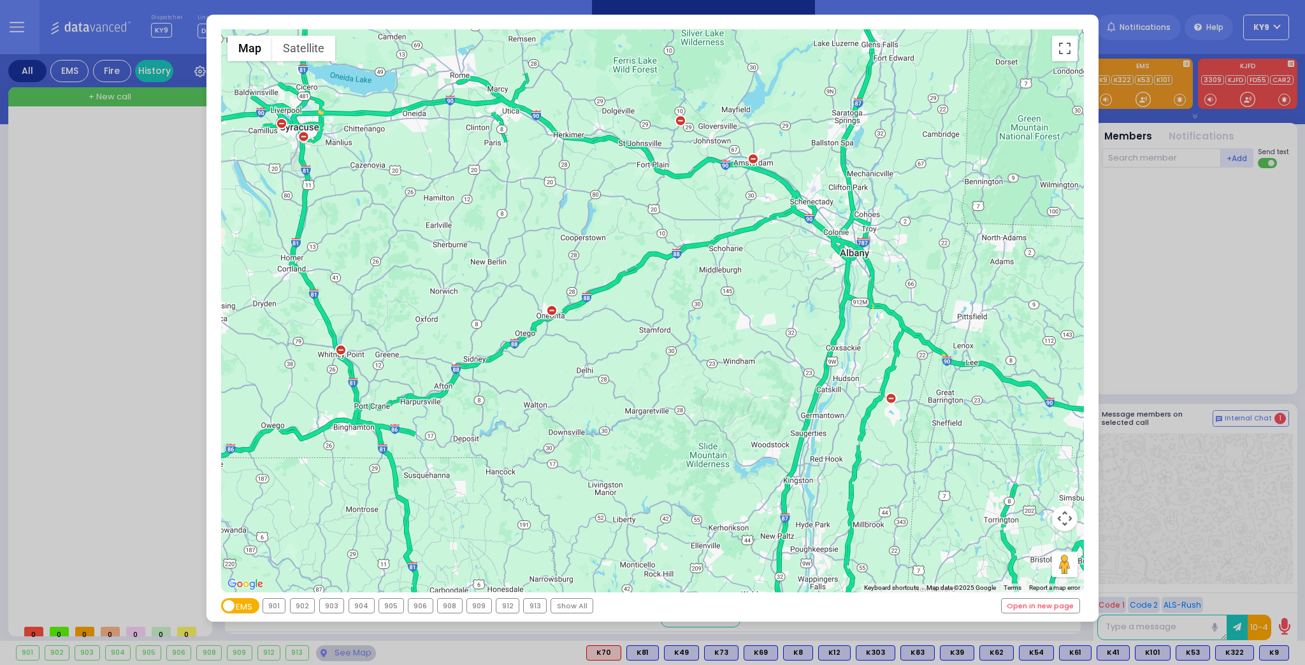
drag, startPoint x: 563, startPoint y: 279, endPoint x: 558, endPoint y: 148, distance: 131.4
click at [575, 186] on div "594 Calculate distance 595 Calculate distance 596 Calculate distance 901 Calcul…" at bounding box center [653, 310] width 864 height 563
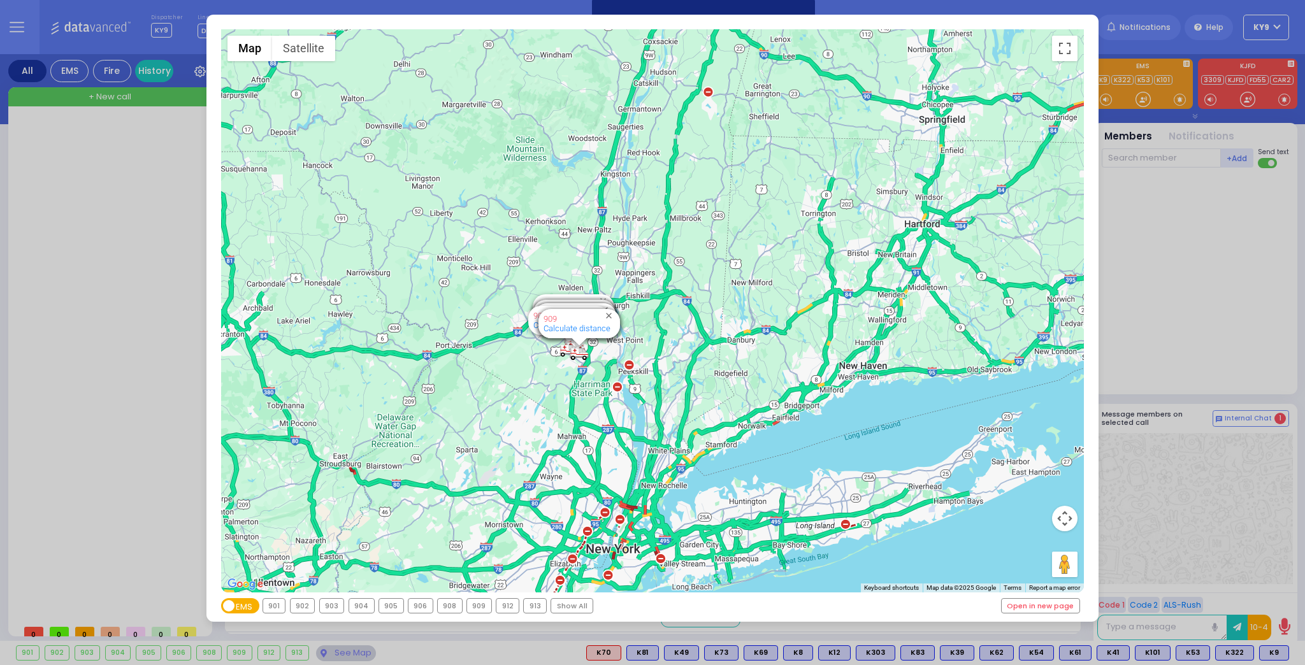
drag, startPoint x: 579, startPoint y: 181, endPoint x: 655, endPoint y: 330, distance: 167.1
click at [665, 327] on div "594 Calculate distance 595 Calculate distance 596 Calculate distance 901 Calcul…" at bounding box center [653, 310] width 864 height 563
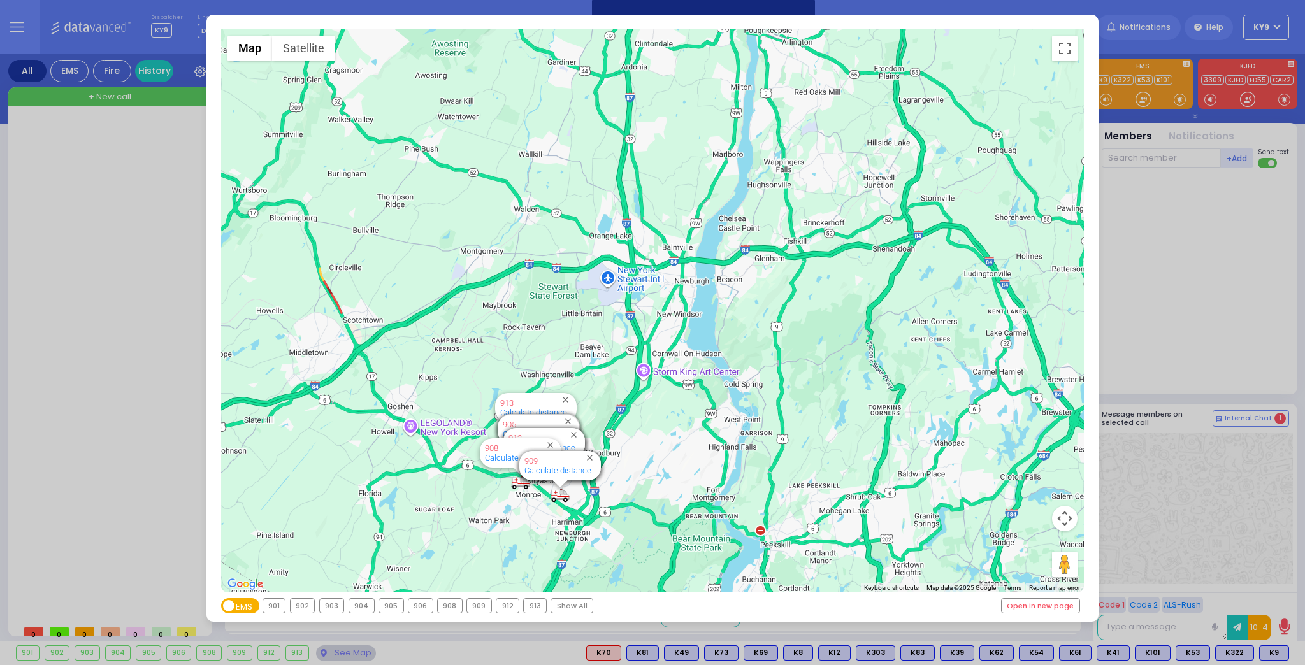
drag, startPoint x: 620, startPoint y: 347, endPoint x: 716, endPoint y: 235, distance: 148.7
click at [755, 174] on div "594 Calculate distance 595 Calculate distance 596 Calculate distance 901 Calcul…" at bounding box center [653, 310] width 864 height 563
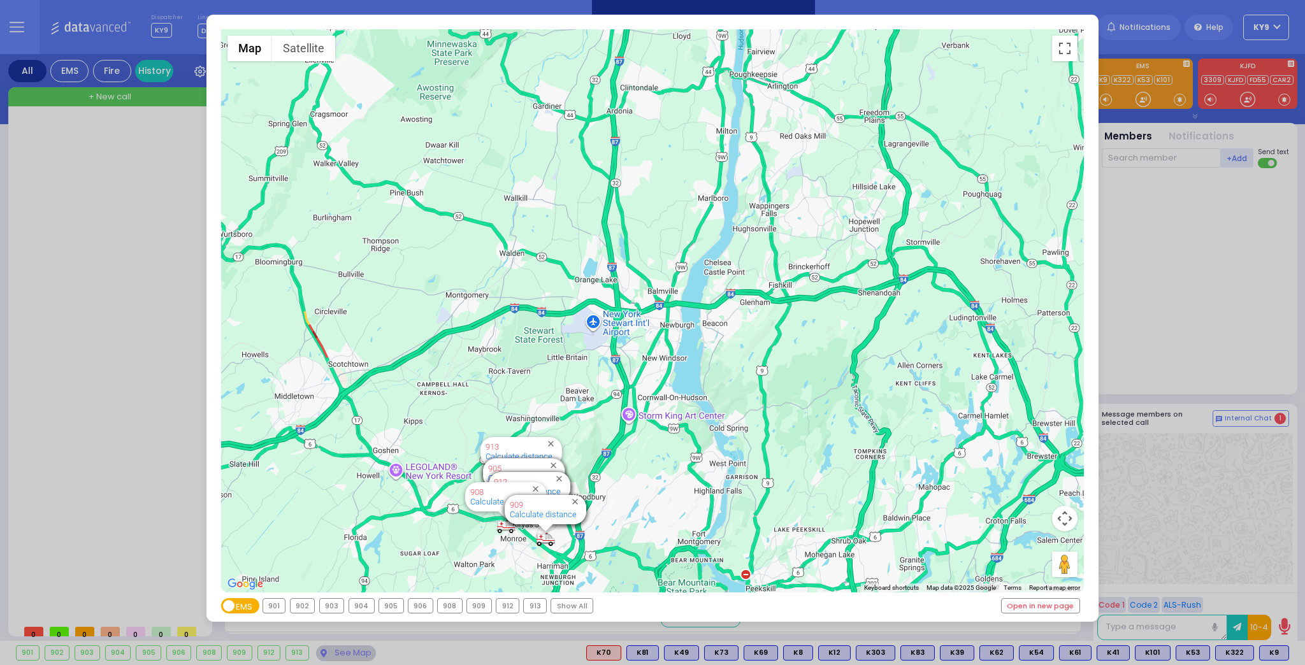
drag, startPoint x: 474, startPoint y: 330, endPoint x: 468, endPoint y: 381, distance: 52.0
click at [467, 381] on div "594 Calculate distance 595 Calculate distance 596 Calculate distance 901 Calcul…" at bounding box center [653, 310] width 864 height 563
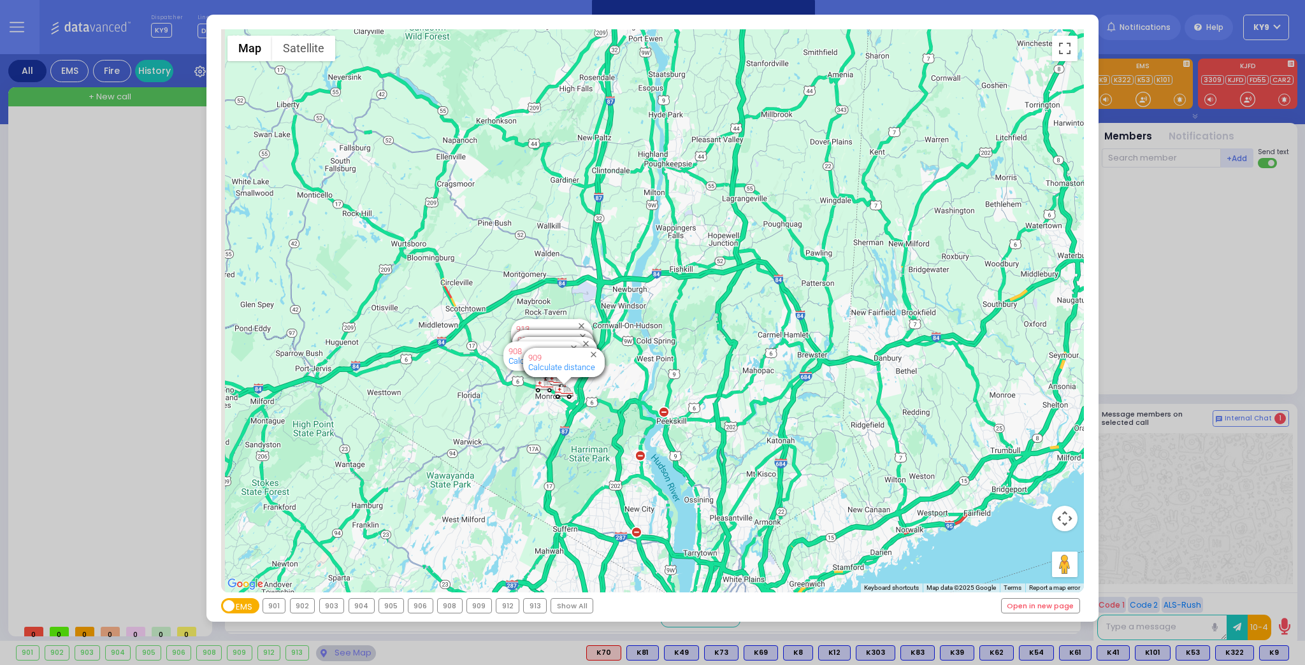
drag, startPoint x: 603, startPoint y: 356, endPoint x: 643, endPoint y: 280, distance: 85.8
click at [643, 280] on div "594 Calculate distance 595 Calculate distance 596 Calculate distance 901 Calcul…" at bounding box center [653, 310] width 864 height 563
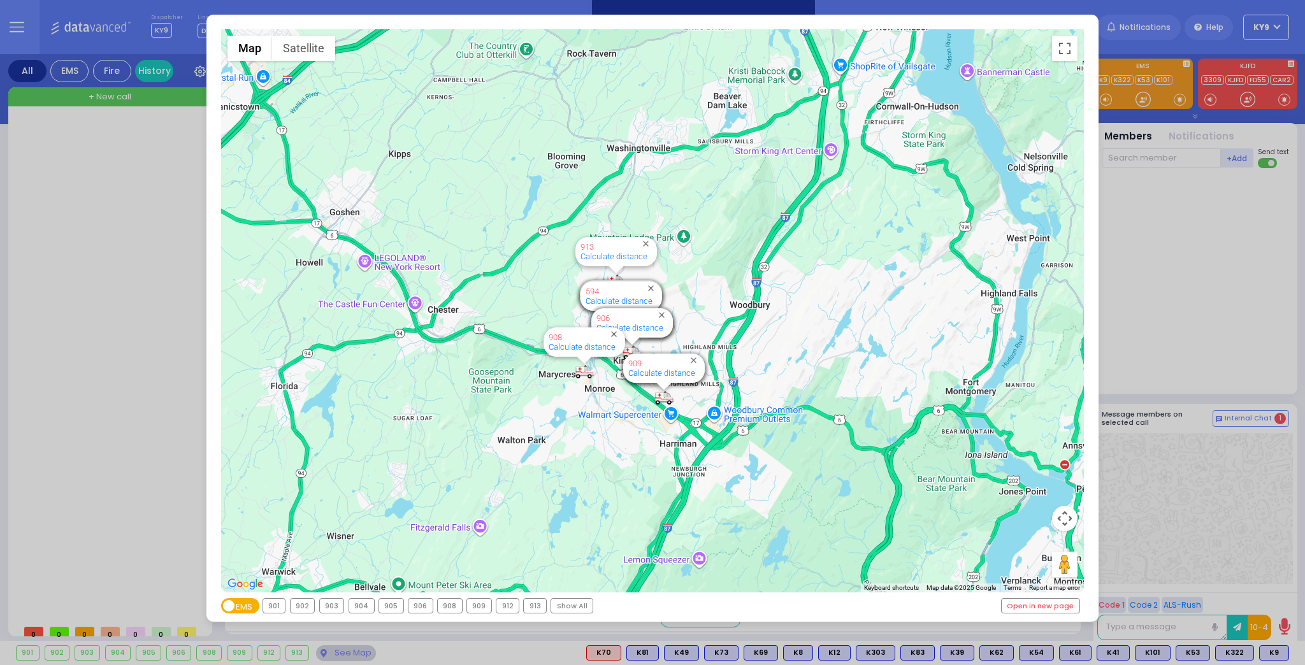
drag, startPoint x: 613, startPoint y: 396, endPoint x: 440, endPoint y: 278, distance: 208.6
click at [440, 278] on div "594 Calculate distance 595 Calculate distance 596 Calculate distance 901 Calcul…" at bounding box center [653, 310] width 864 height 563
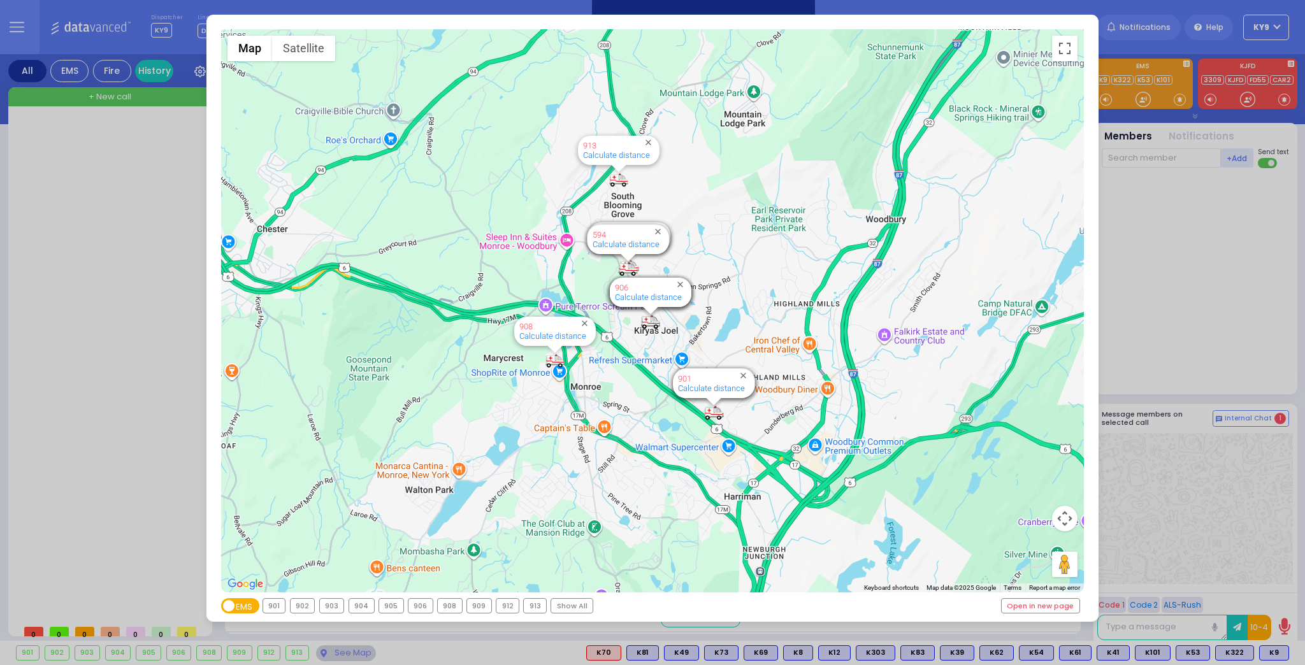
drag, startPoint x: 553, startPoint y: 297, endPoint x: 498, endPoint y: 291, distance: 54.5
click at [499, 291] on div "594 Calculate distance 595 Calculate distance 596 Calculate distance 901 Calcul…" at bounding box center [653, 310] width 864 height 563
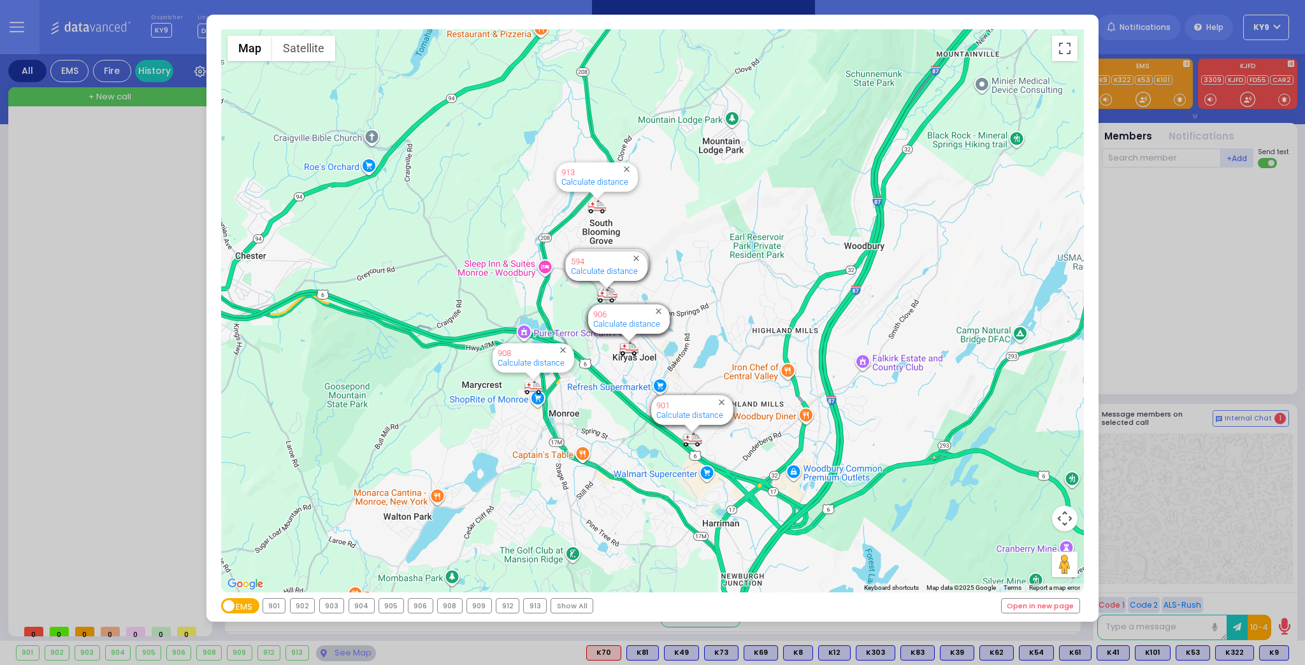
drag, startPoint x: 623, startPoint y: 337, endPoint x: 607, endPoint y: 381, distance: 47.6
click at [607, 381] on div "594 Calculate distance 595 Calculate distance 596 Calculate distance 901 Calcul…" at bounding box center [653, 310] width 864 height 563
click at [59, 253] on div "← Move left → Move right ↑ Move up ↓ Move down + Zoom in - Zoom out Home Jump l…" at bounding box center [652, 332] width 1305 height 665
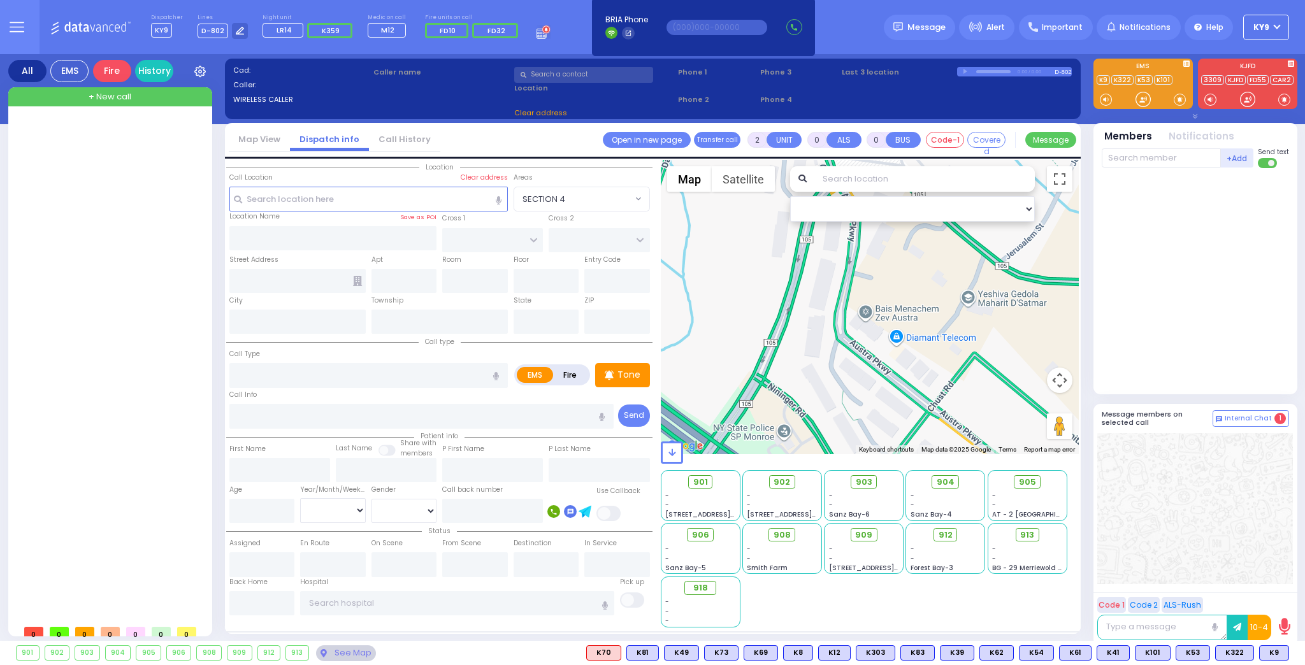
click at [115, 73] on div "Fire" at bounding box center [112, 71] width 38 height 22
click at [80, 68] on div "EMS" at bounding box center [69, 71] width 38 height 22
click at [25, 72] on div "All" at bounding box center [27, 71] width 38 height 22
click at [33, 73] on div "All" at bounding box center [27, 71] width 38 height 22
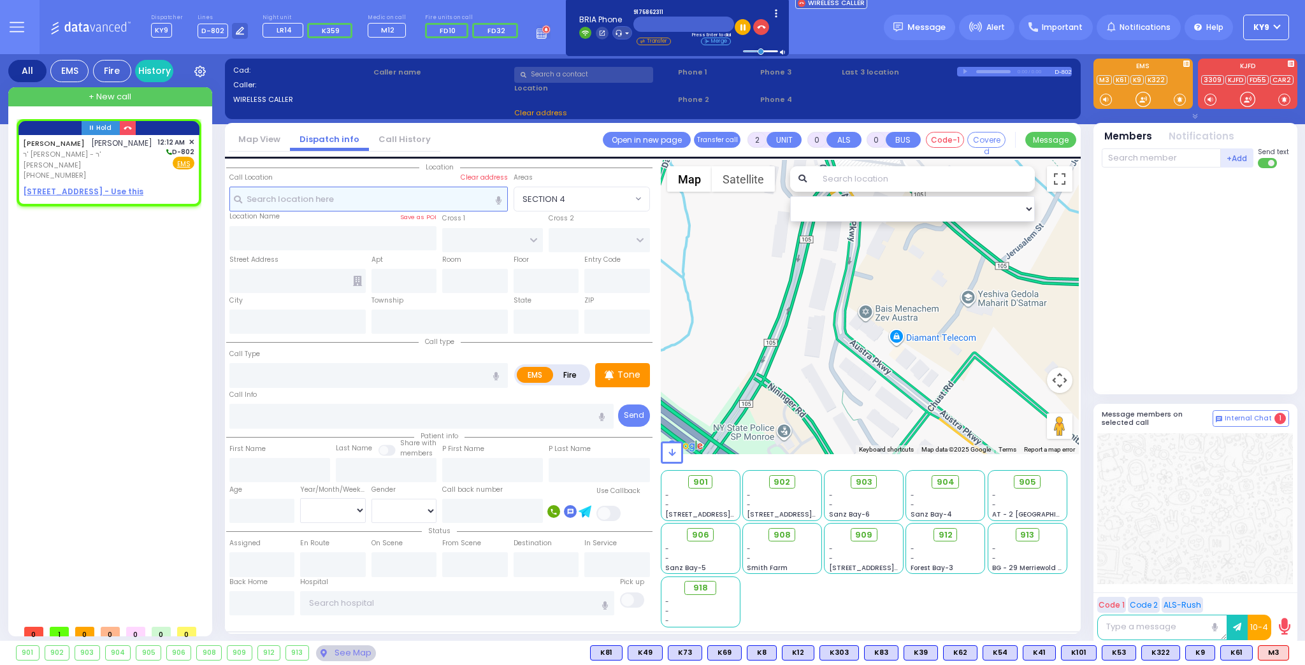
type input "1"
select select
radio input "true"
type input "MORDCHE JACOB"
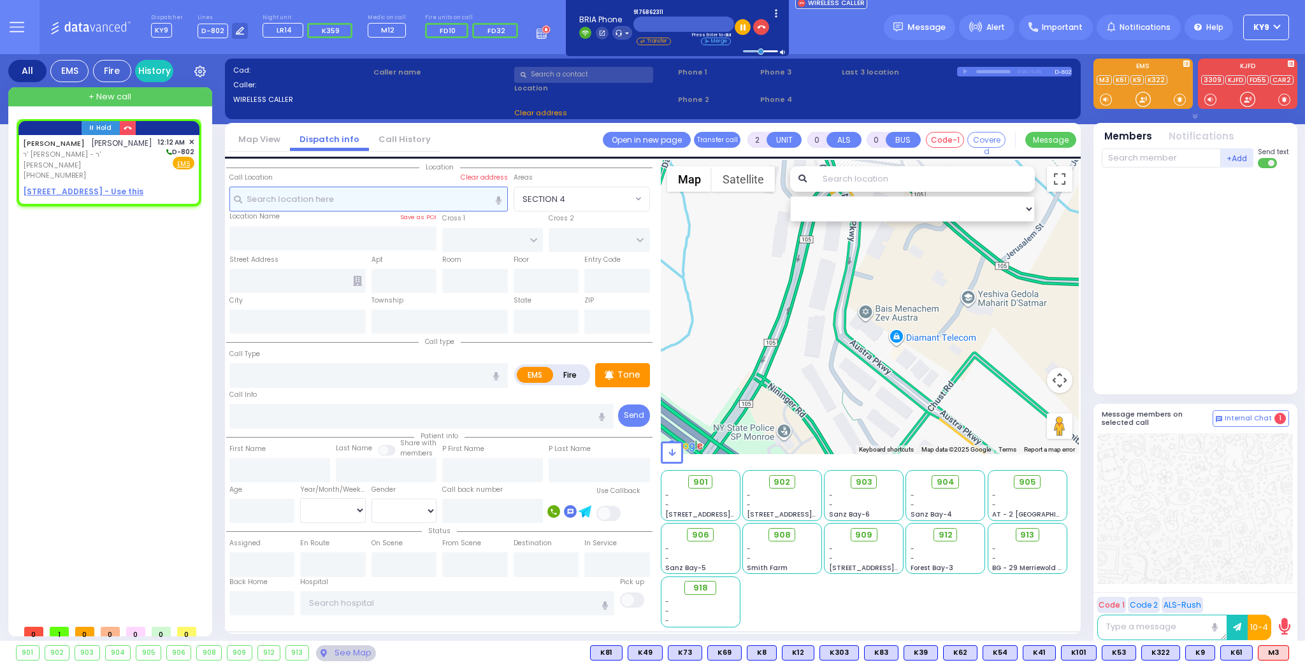
type input "LICHTENSTEIN"
select select
type input "00:12"
select select "Hatzalah Garages"
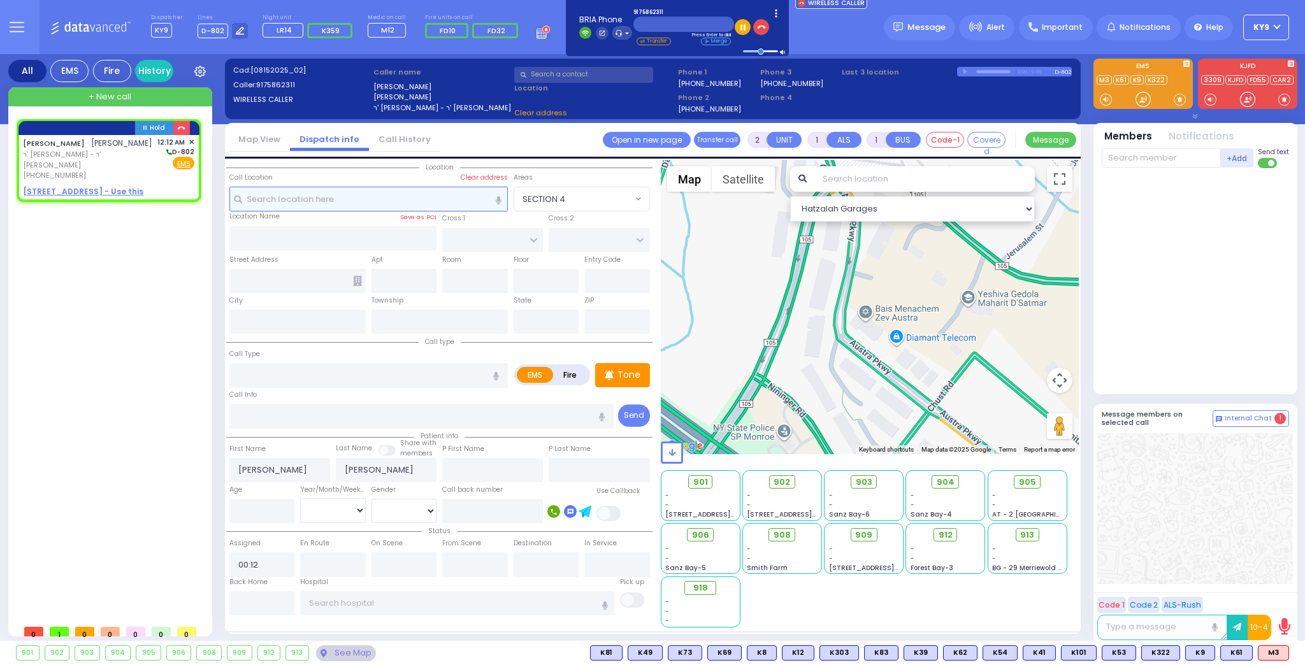
select select
radio input "true"
select select
select select "Hatzalah Garages"
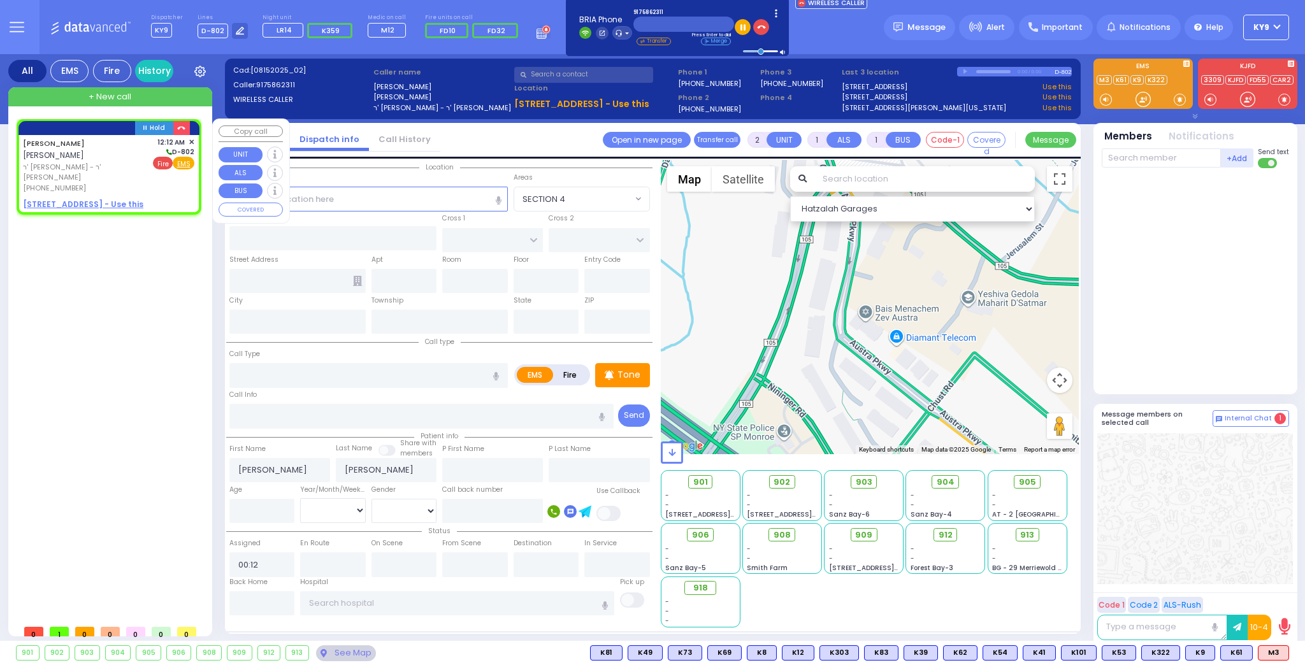
click at [163, 163] on span "Fire" at bounding box center [163, 163] width 20 height 13
select select
radio input "false"
radio input "true"
select select
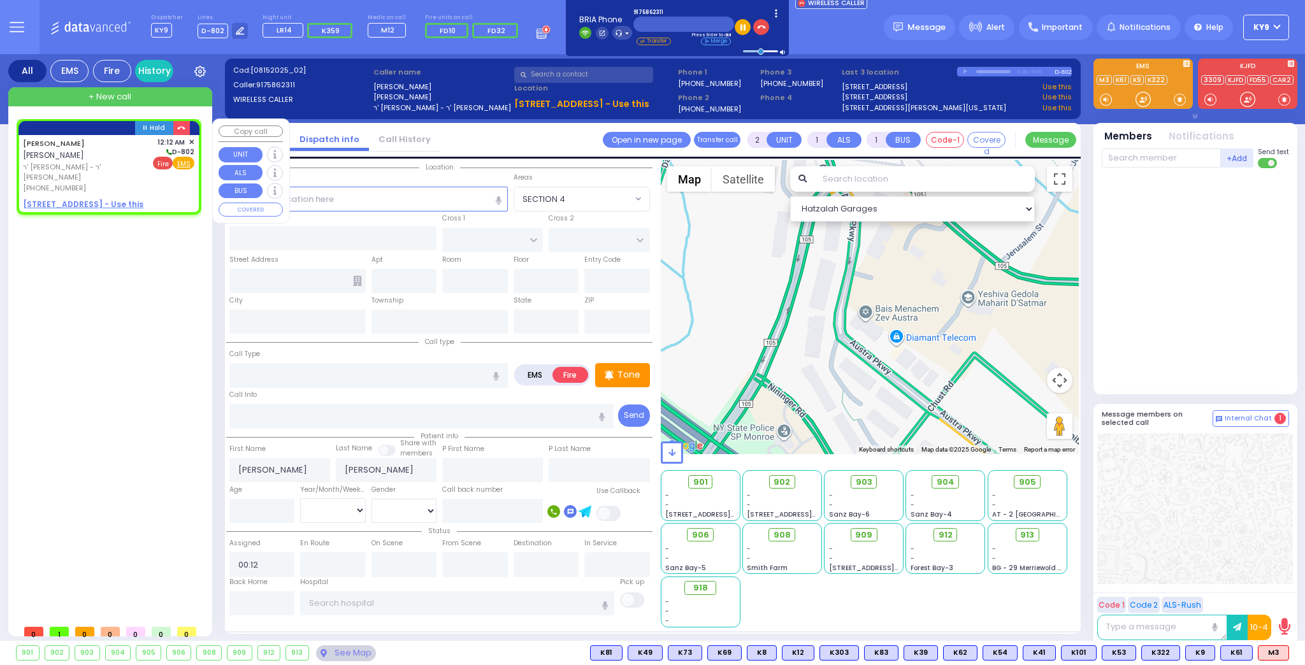
select select "Hatzalah Garages"
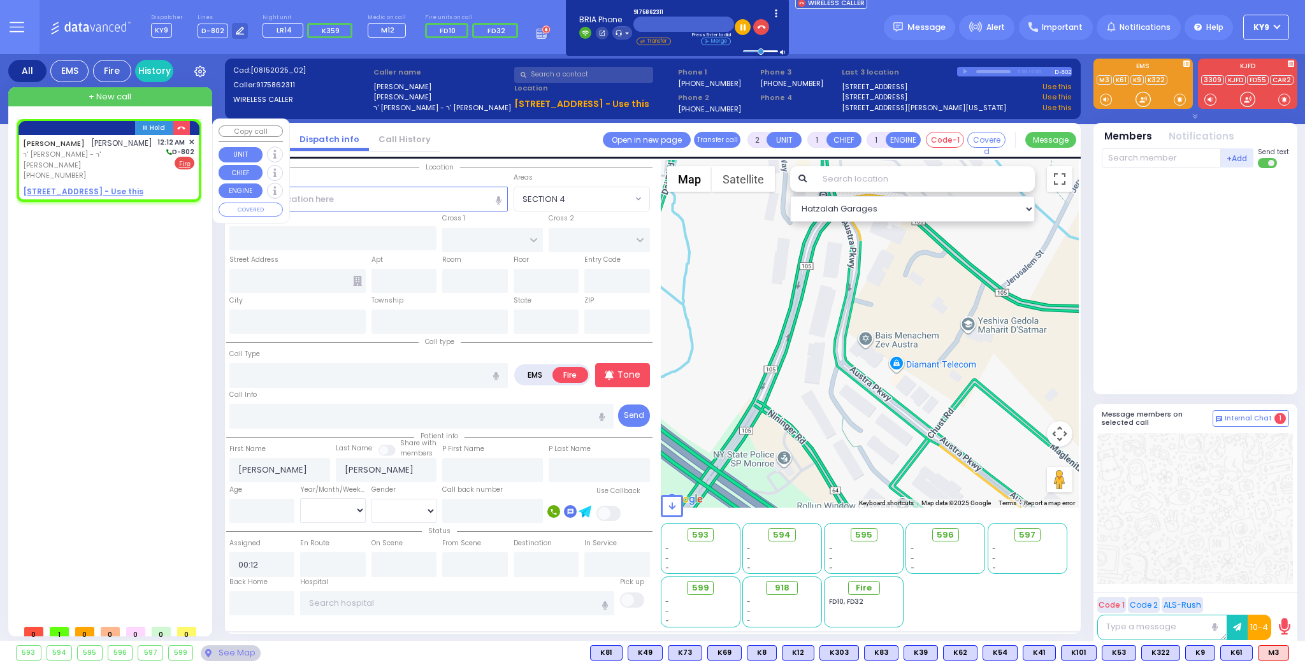
click at [54, 193] on u "16 PRAG BLVD 301 - Use this" at bounding box center [83, 191] width 120 height 11
select select
radio input "true"
select select
select select "Hatzalah Garages"
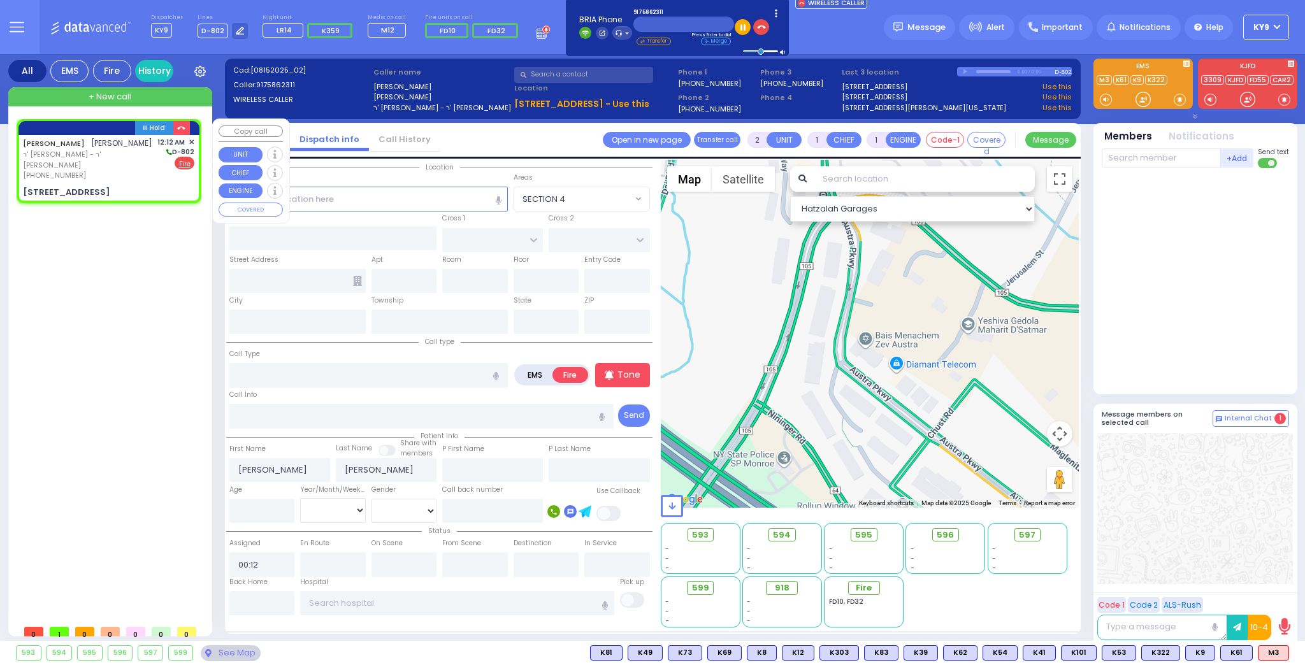
select select
radio input "true"
select select
type input "YOEL KLEIN BLVD"
type input "MERON DR"
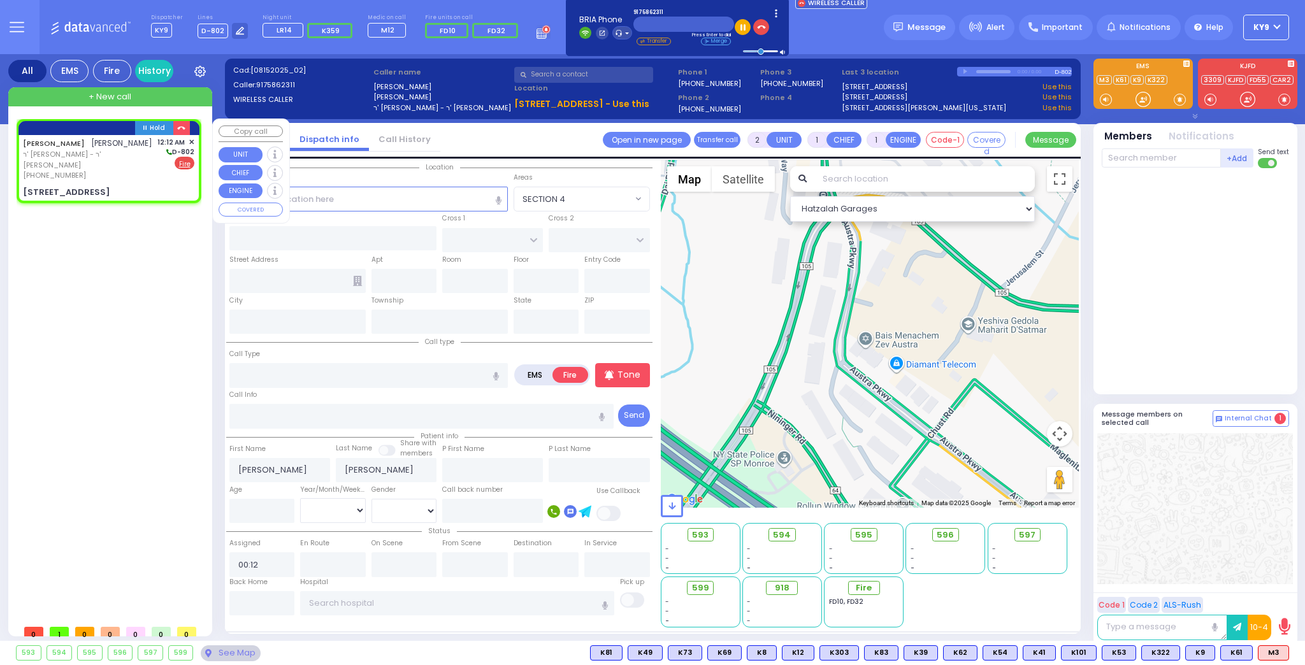
type input "16 PRAG BLVD"
type input "301"
type input "Monroe"
type input "[US_STATE]"
type input "10950"
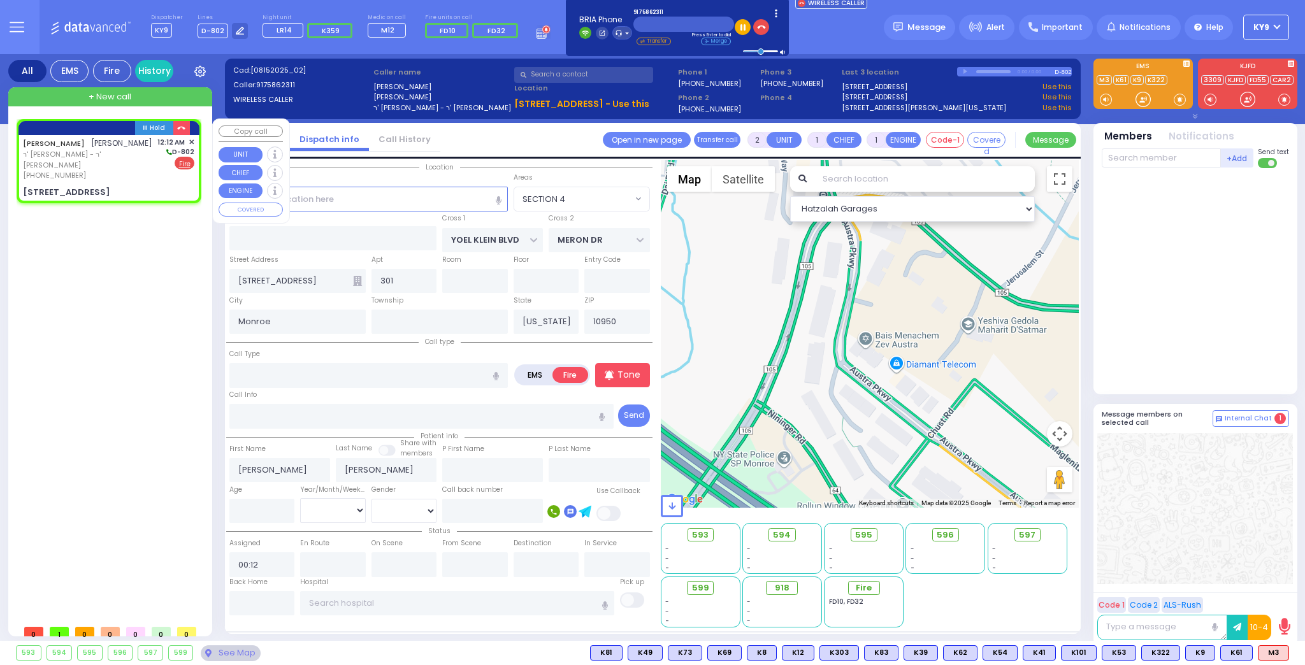
select select "SECTION 6"
select select "Hatzalah Garages"
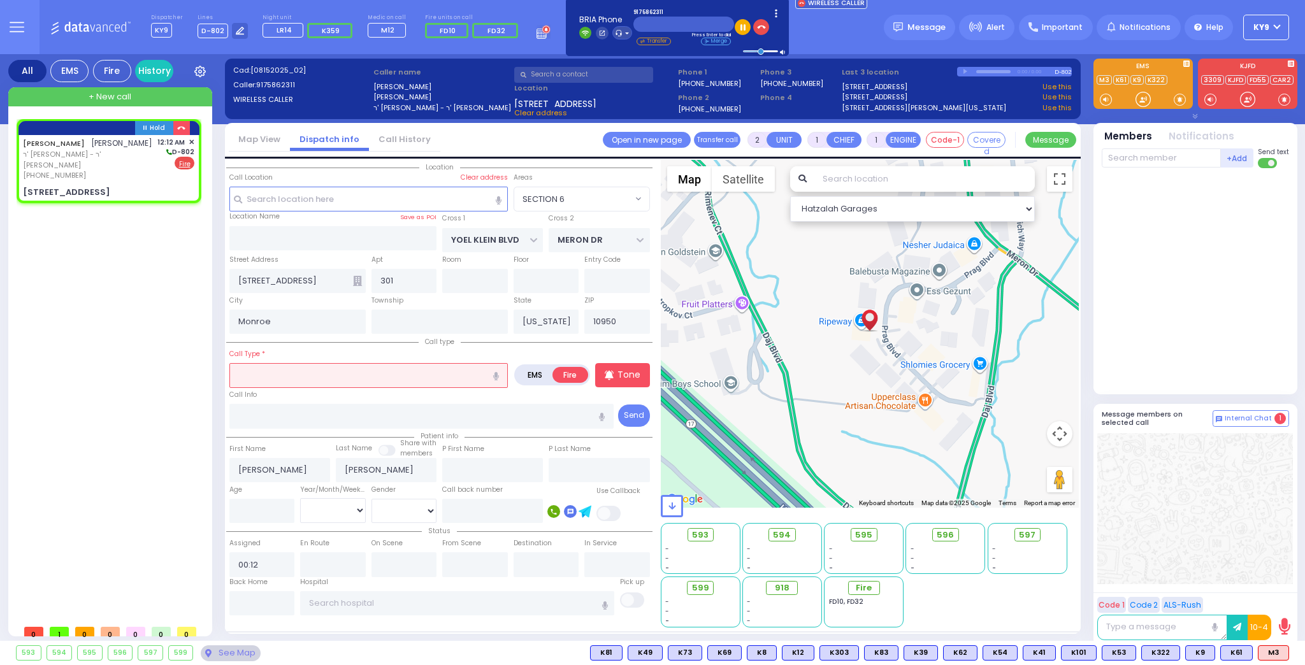
click at [349, 372] on input "text" at bounding box center [368, 375] width 279 height 24
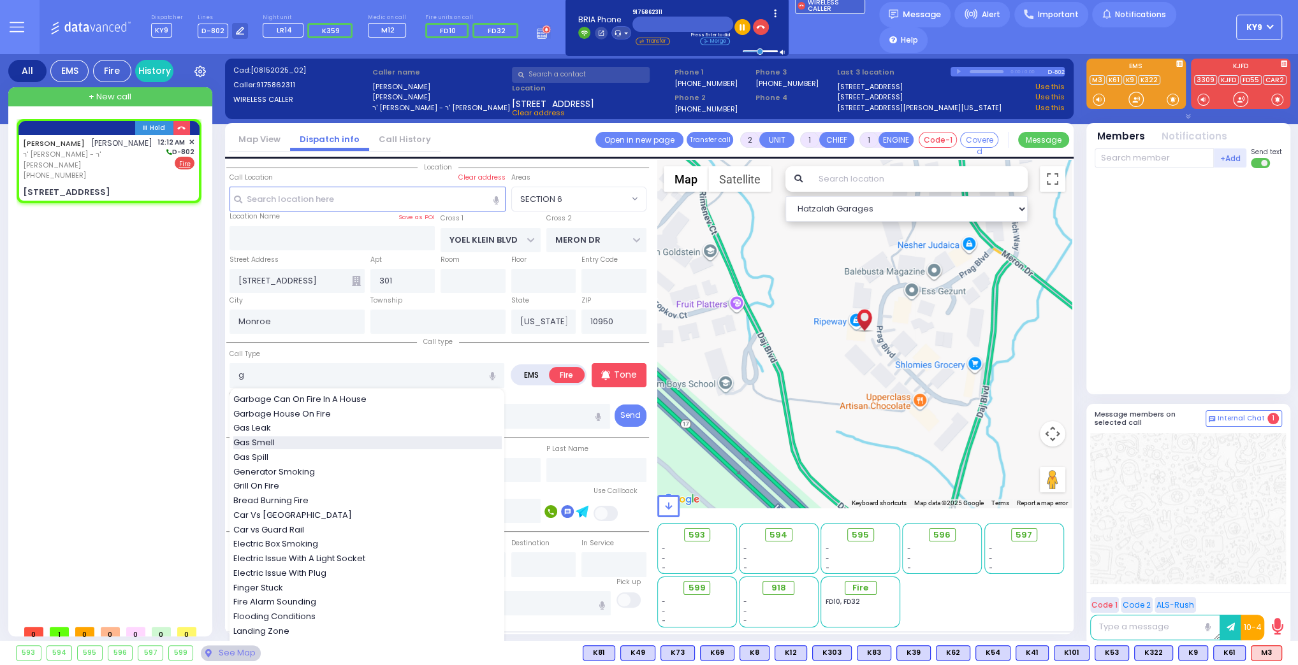
click at [287, 438] on div "Gas Smell" at bounding box center [367, 443] width 268 height 13
type input "Gas Smell"
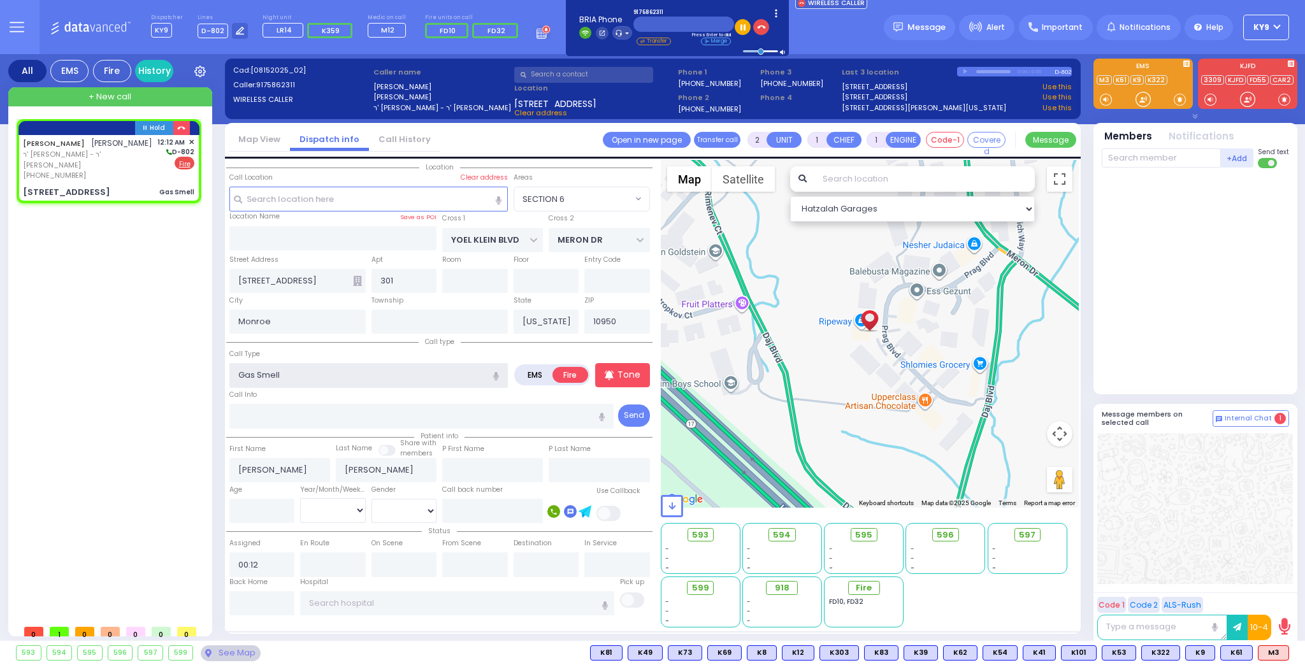
select select
radio input "true"
select select
select select "Hatzalah Garages"
select select "SECTION 6"
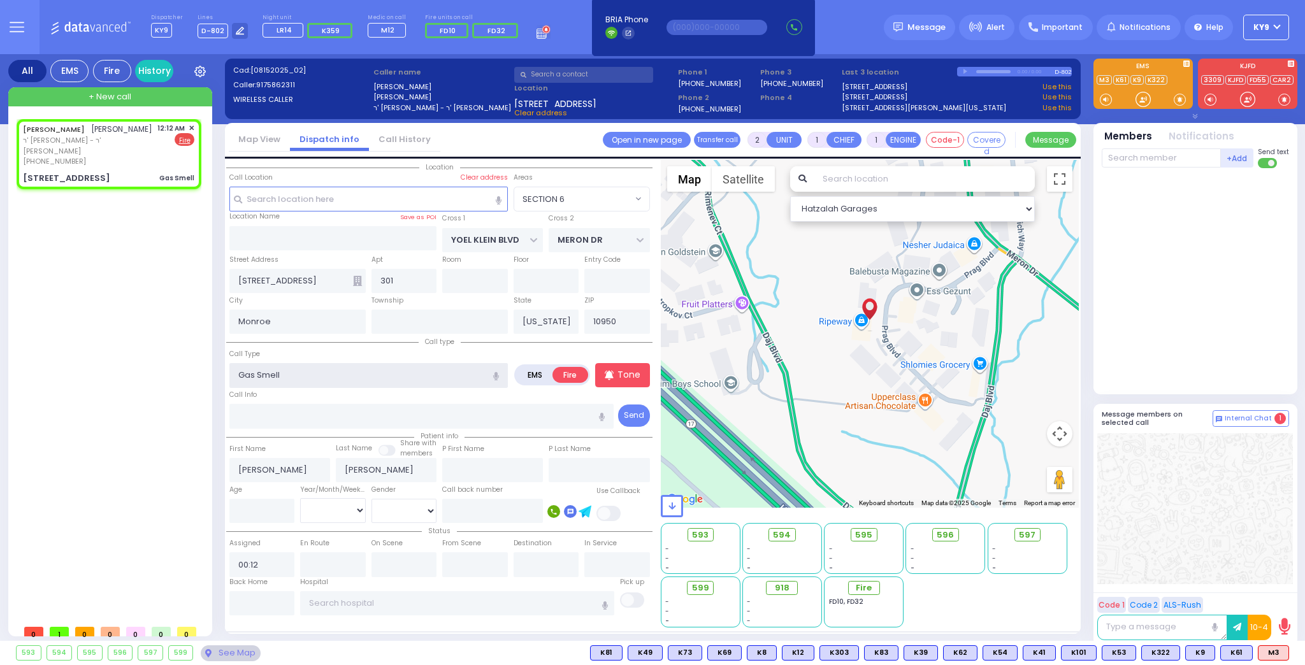
select select
radio input "true"
select select
select select "Hatzalah Garages"
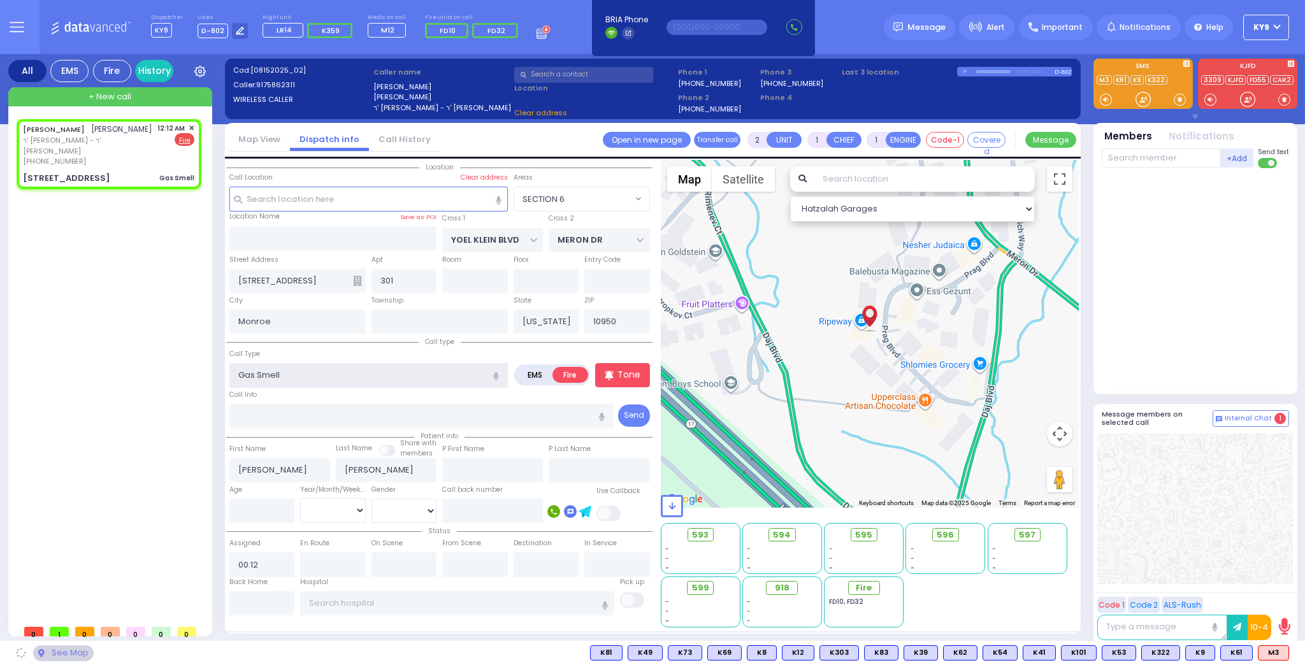
select select "SECTION 6"
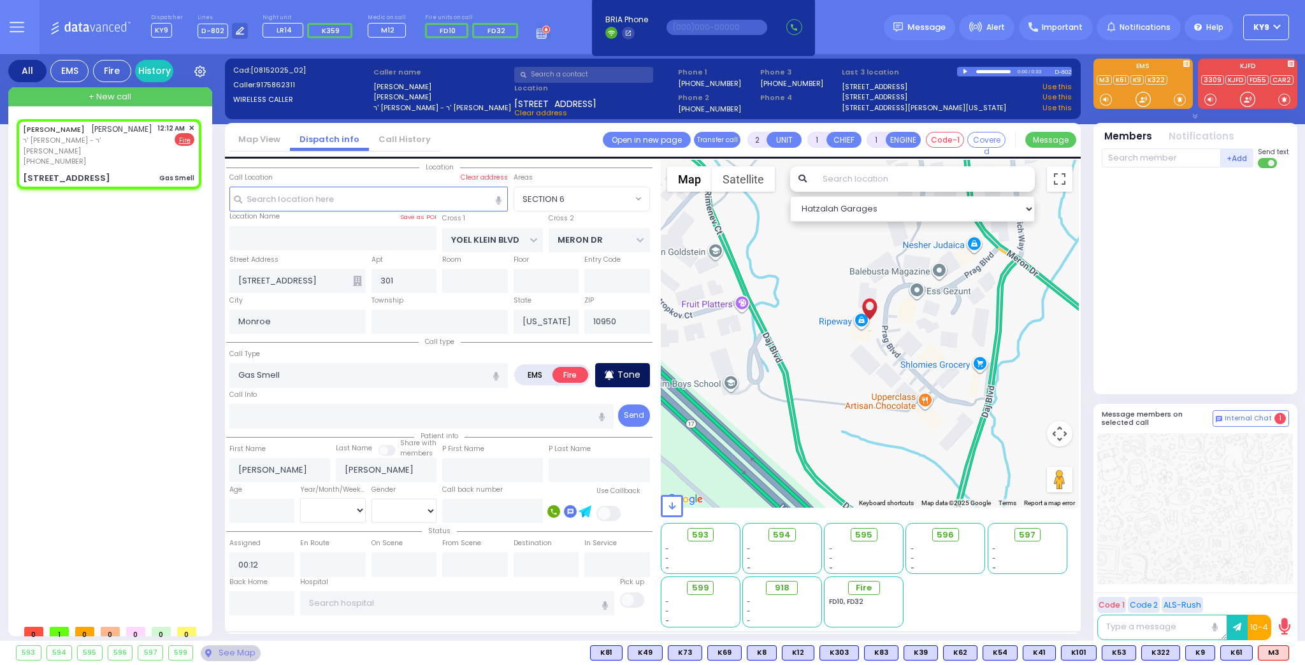
click at [616, 375] on div "Tone" at bounding box center [622, 375] width 55 height 24
select select
radio input "true"
select select
select select "Hatzalah Garages"
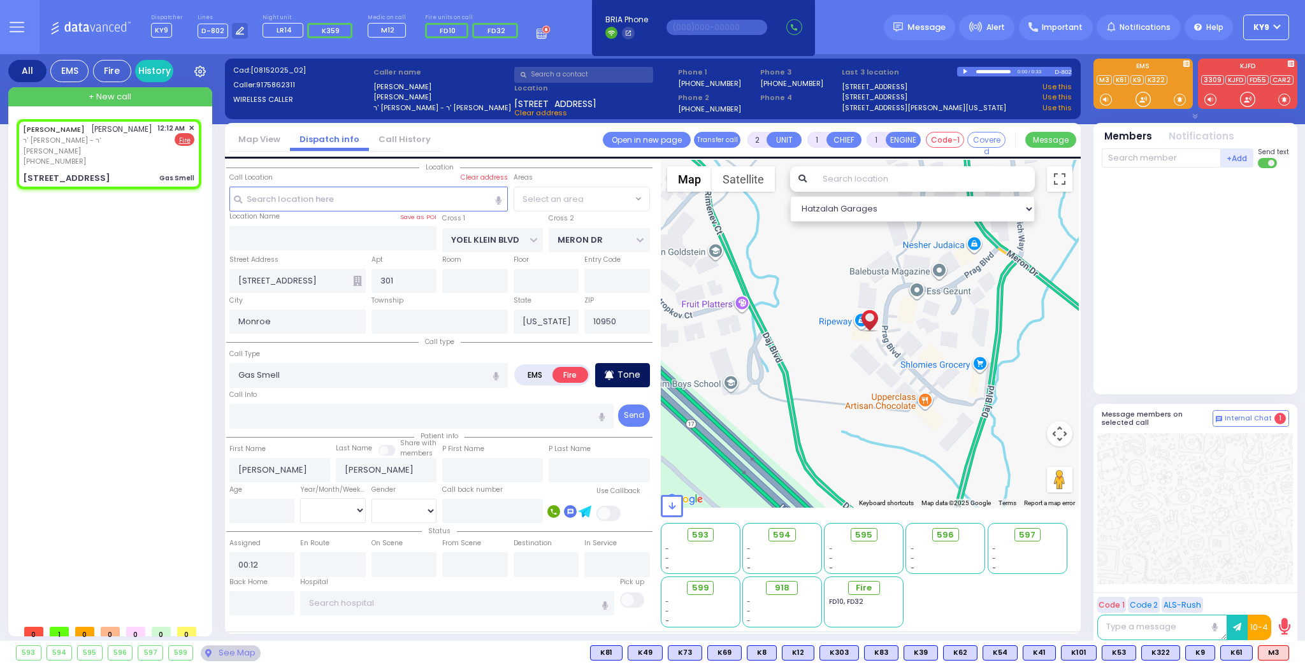
select select "SECTION 6"
click at [1139, 157] on input "text" at bounding box center [1161, 158] width 119 height 19
type input "79"
click at [1156, 187] on div "FD79" at bounding box center [1145, 184] width 64 height 13
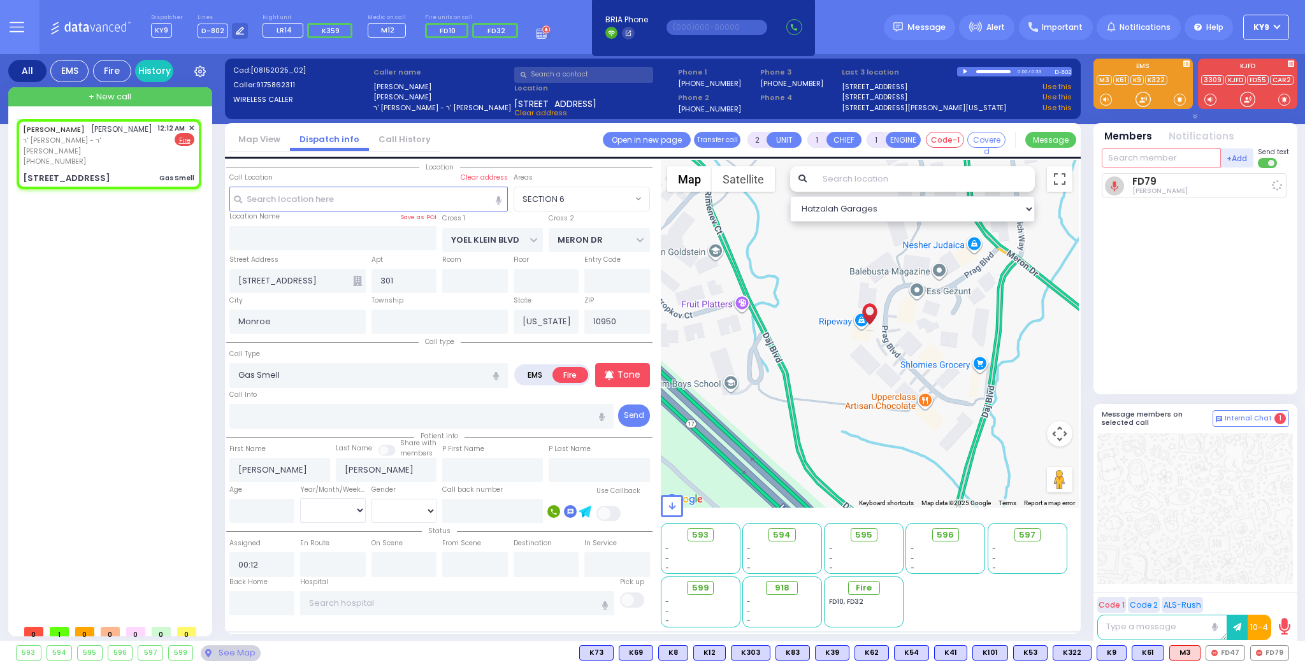
click at [1144, 157] on input "text" at bounding box center [1161, 158] width 119 height 19
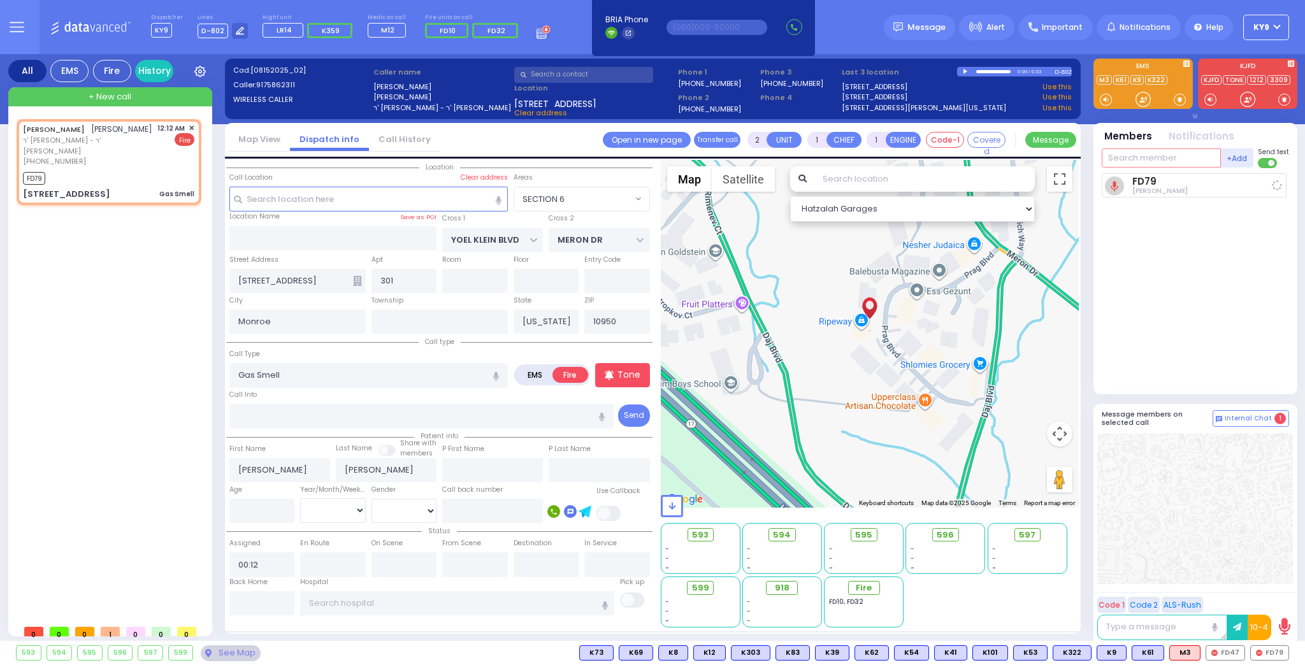
select select
radio input "true"
select select
type input "00:14"
select select "SECTION 6"
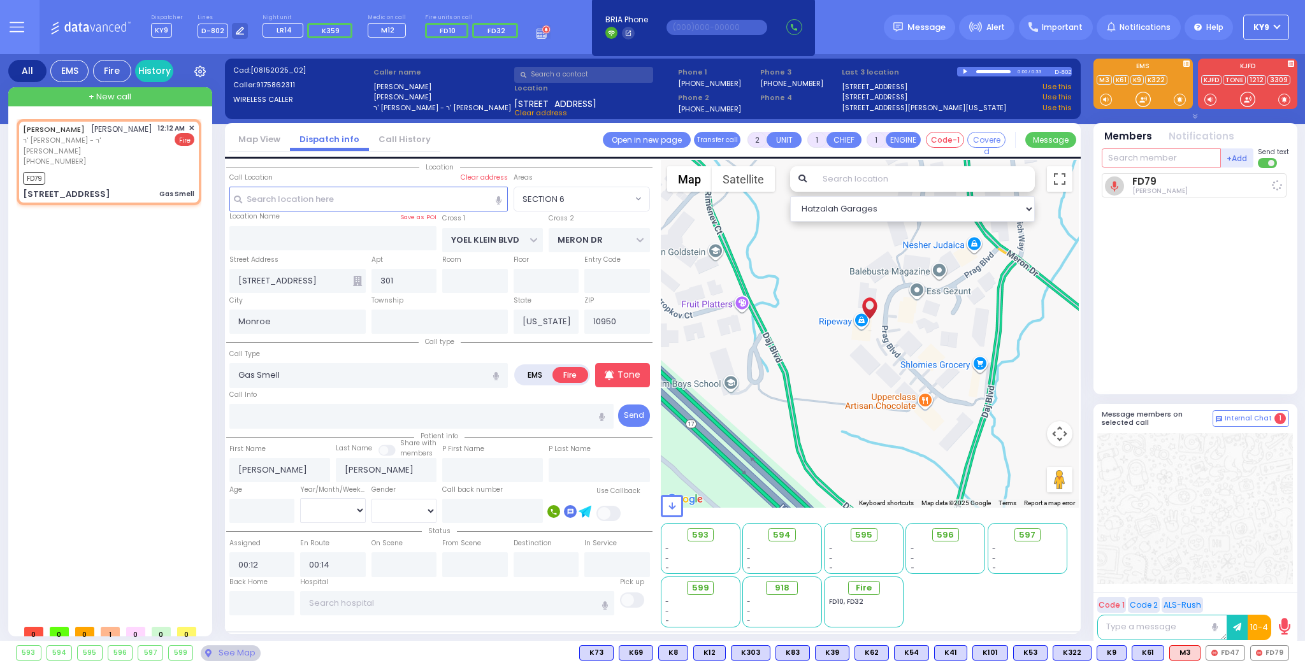
select select "Hatzalah Garages"
click at [1232, 654] on span "FD47" at bounding box center [1226, 653] width 38 height 14
click at [1182, 153] on input "text" at bounding box center [1161, 158] width 119 height 19
select select
radio input "true"
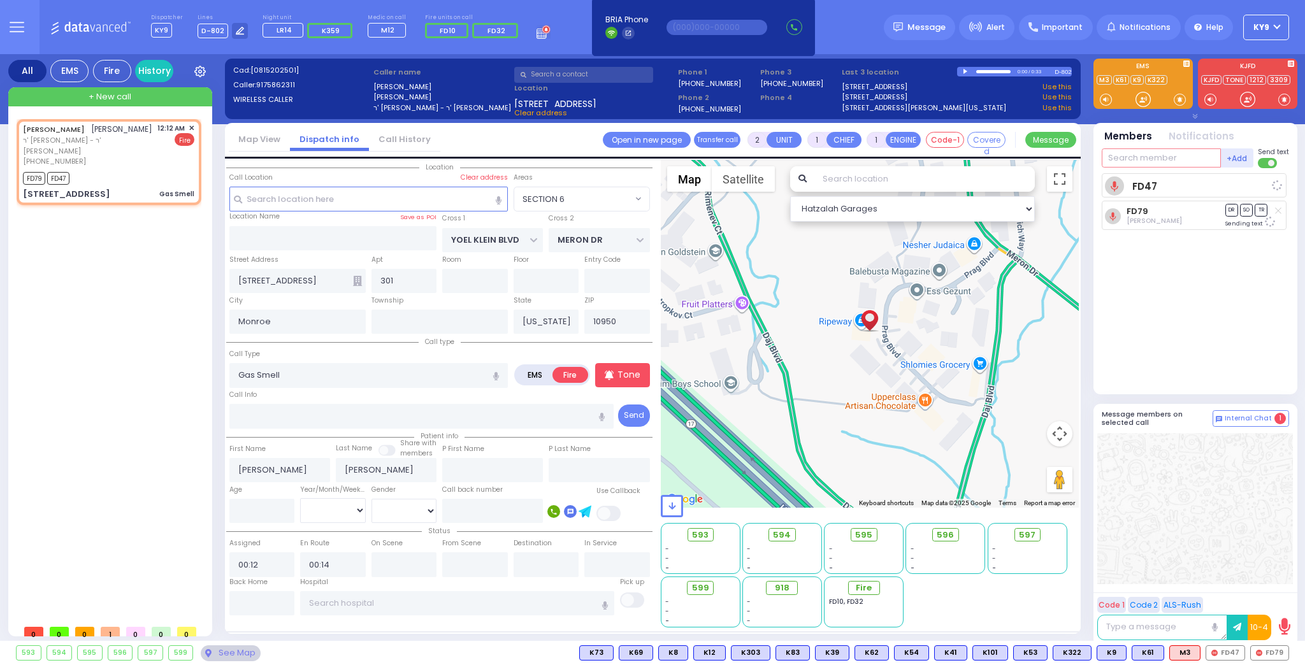
select select
select select "SECTION 6"
select select "Hatzalah Garages"
type input "326"
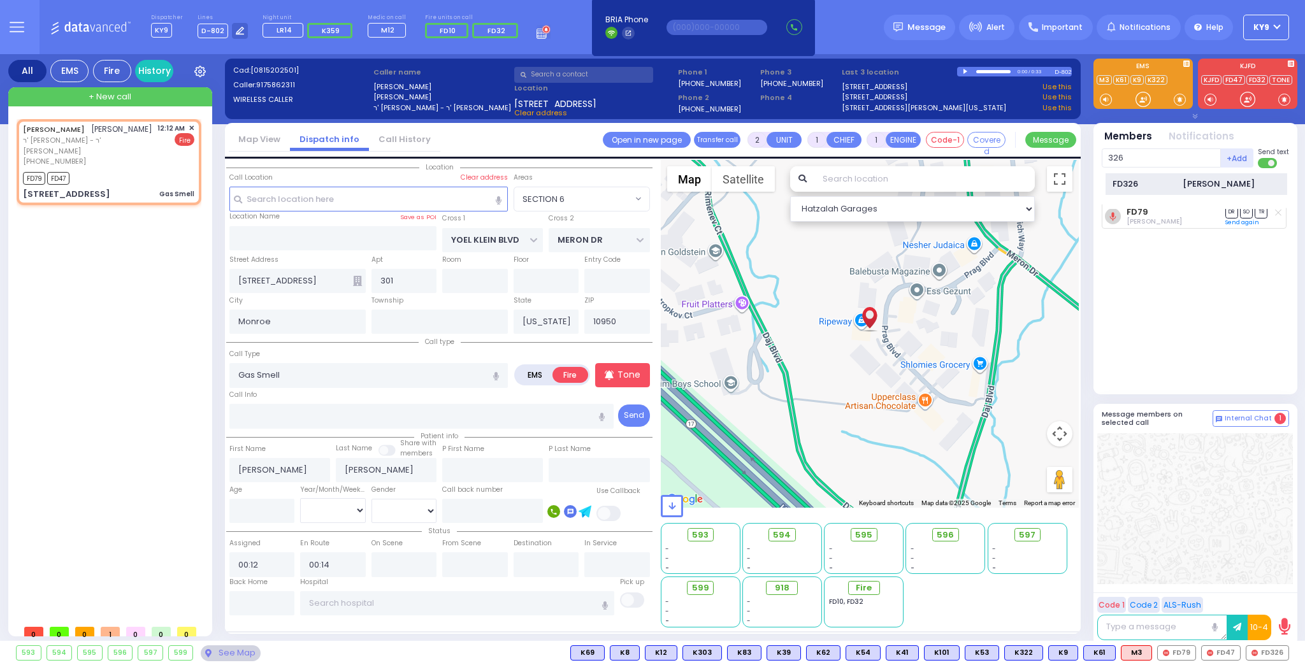
click at [1139, 178] on div "FD326" at bounding box center [1145, 184] width 64 height 13
select select
radio input "true"
select select
select select "Hatzalah Garages"
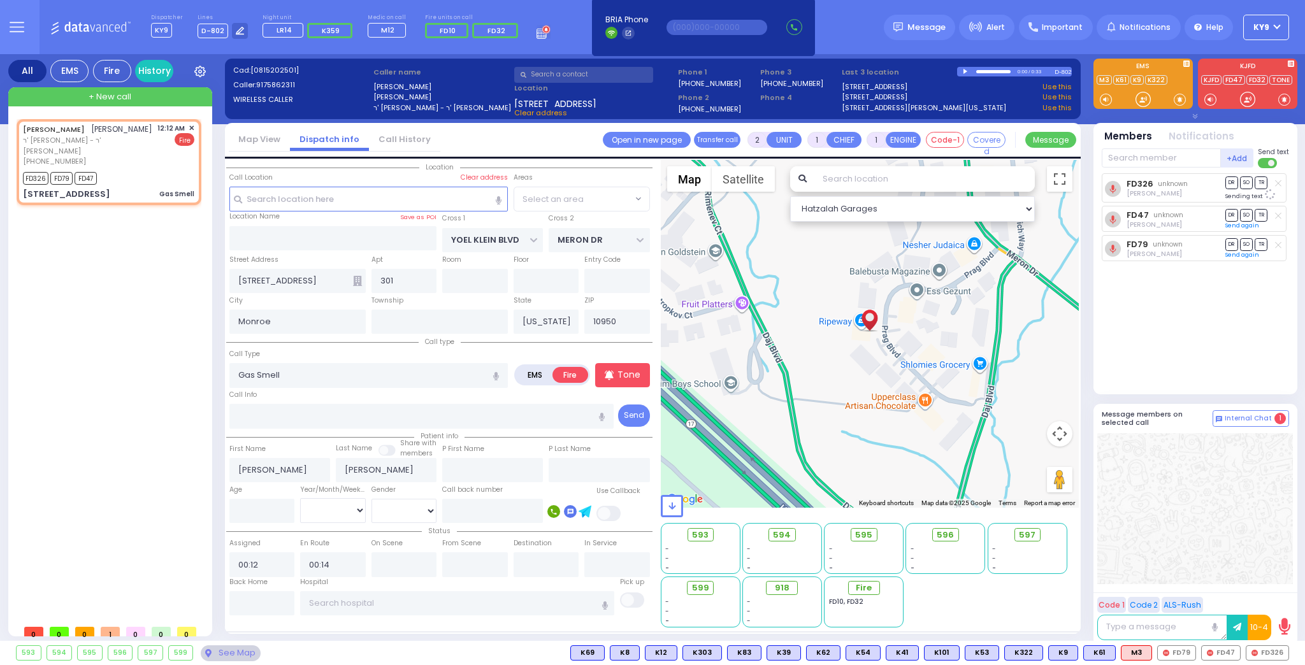
select select "SECTION 6"
click at [1154, 159] on input "text" at bounding box center [1161, 158] width 119 height 19
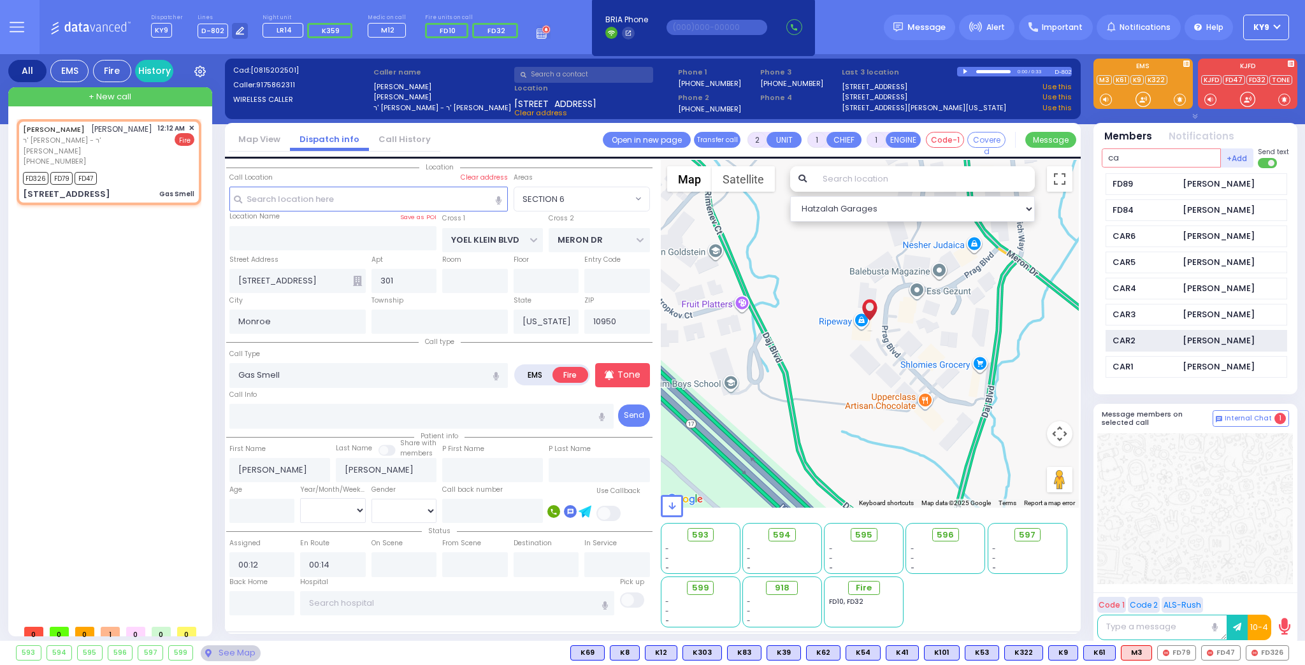
type input "ca"
click at [1230, 343] on div "CAR2 Isaac Friedman" at bounding box center [1197, 341] width 182 height 22
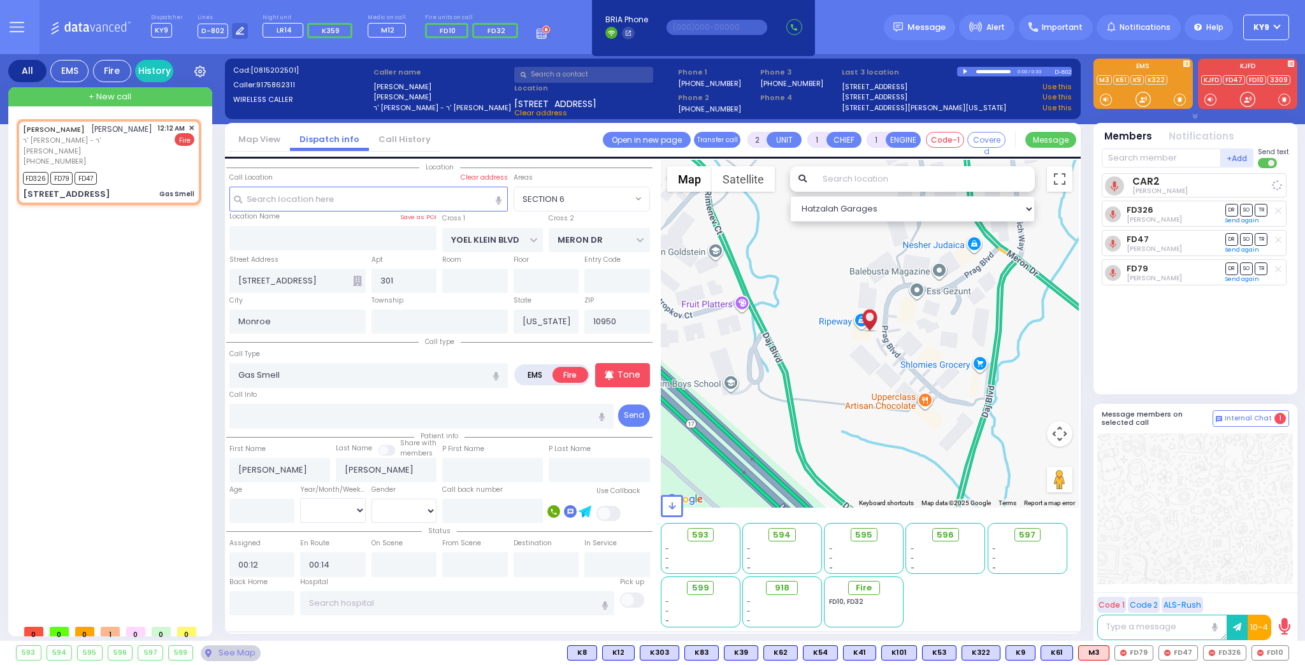
select select
radio input "true"
select select
select select "Hatzalah Garages"
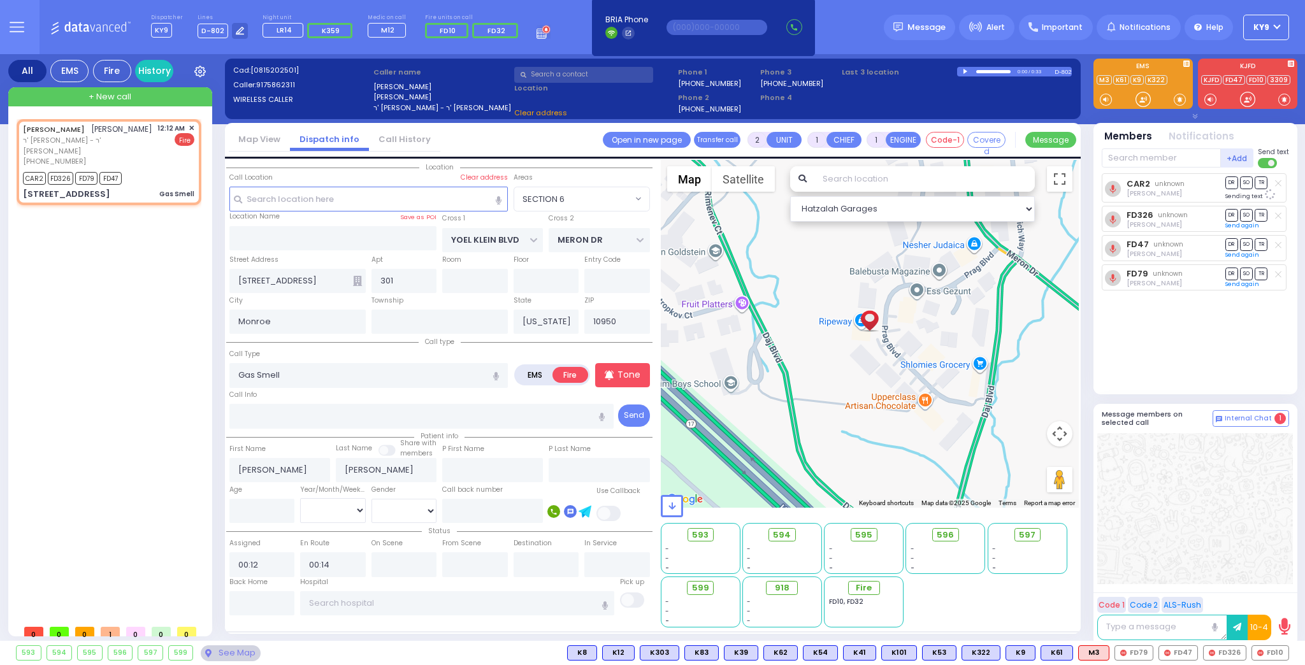
select select "SECTION 6"
click at [1268, 656] on span "FD10" at bounding box center [1271, 653] width 36 height 14
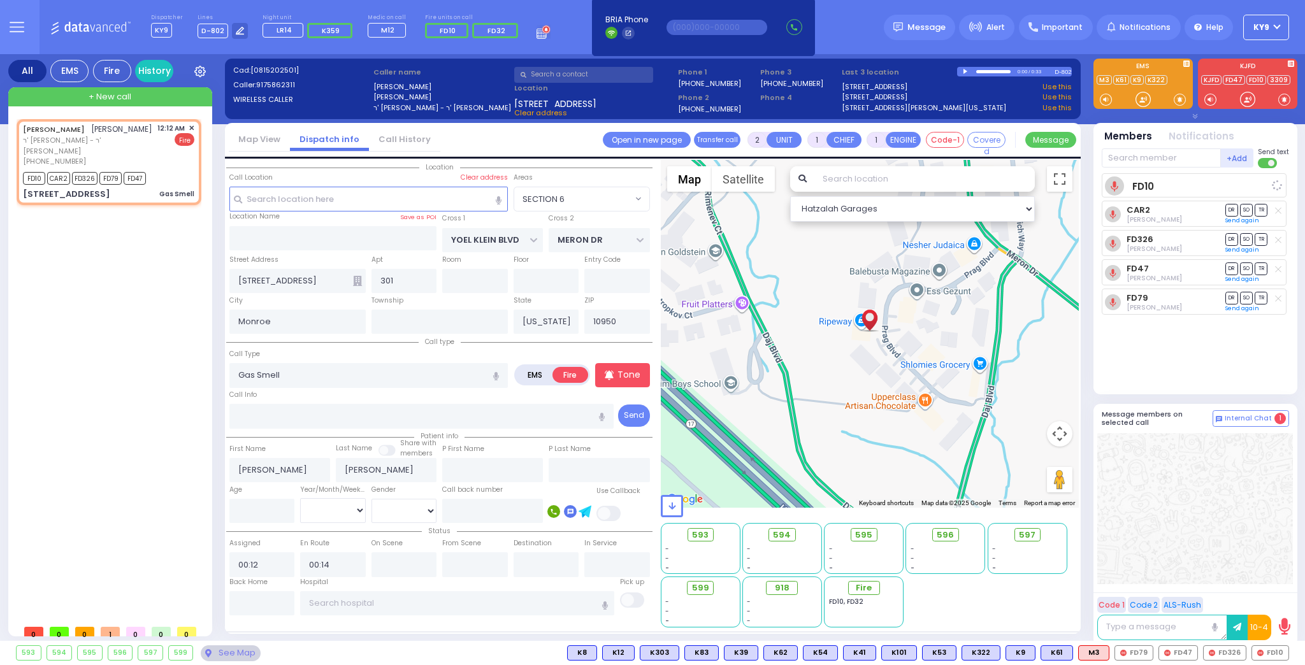
select select
radio input "true"
select select
select select "SECTION 6"
select select "Hatzalah Garages"
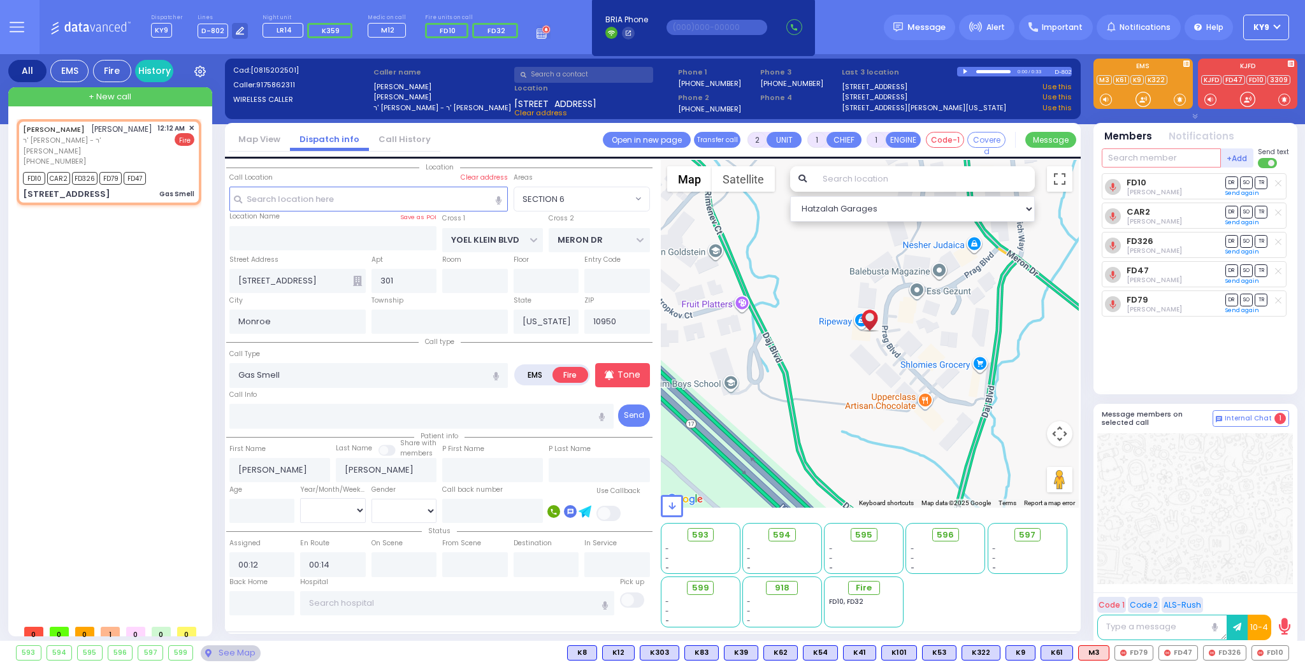
click at [1143, 158] on input "text" at bounding box center [1161, 158] width 119 height 19
type input "21"
click at [1168, 184] on div "FD21" at bounding box center [1145, 184] width 64 height 13
select select
radio input "true"
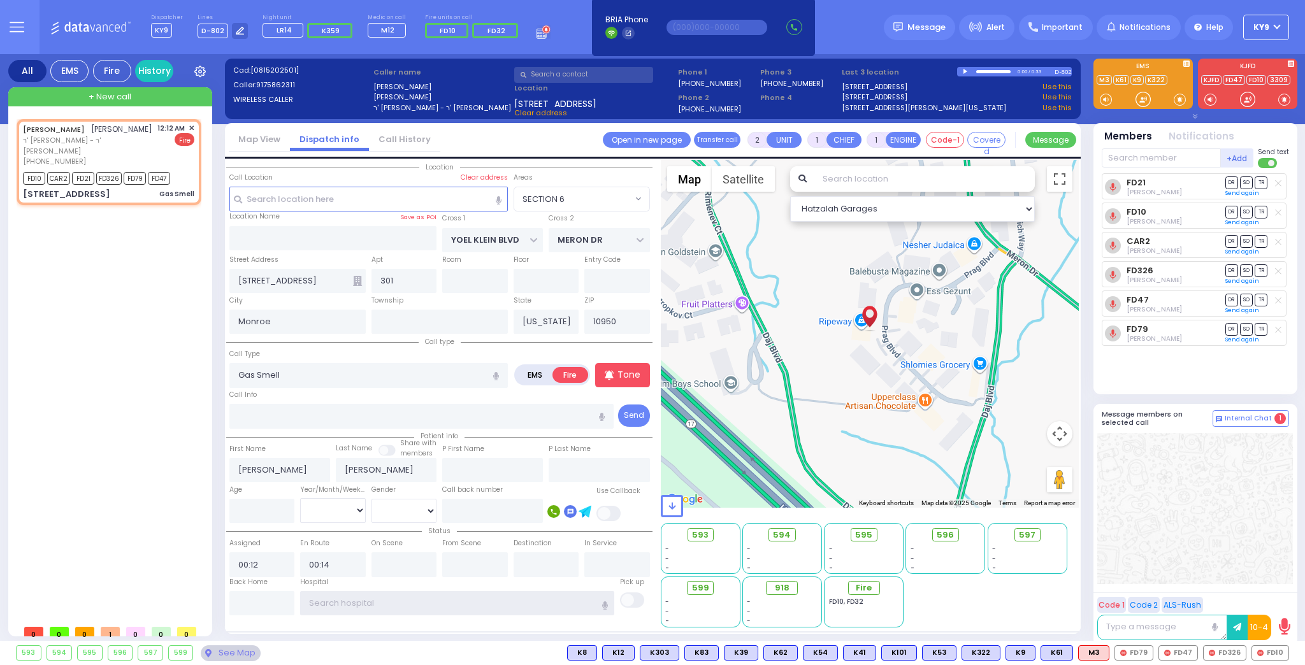
click at [400, 603] on input "text" at bounding box center [457, 604] width 314 height 24
click at [265, 599] on input "text" at bounding box center [262, 604] width 66 height 24
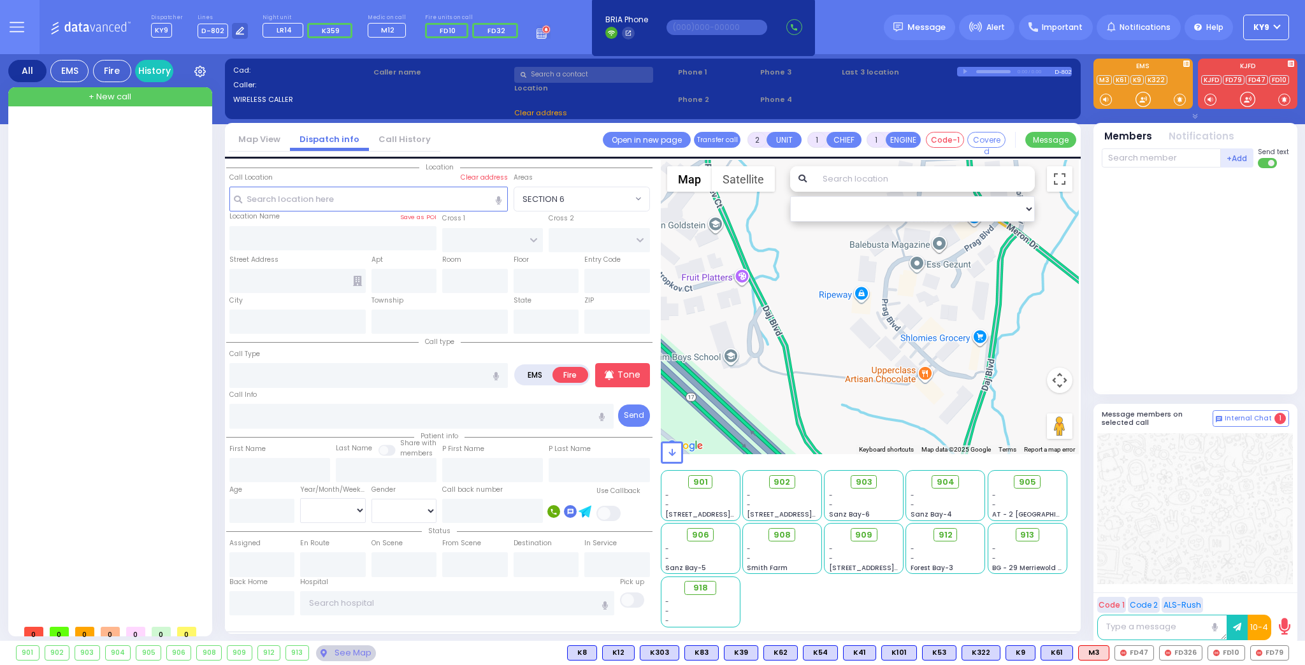
click at [530, 374] on label "EMS" at bounding box center [535, 375] width 37 height 16
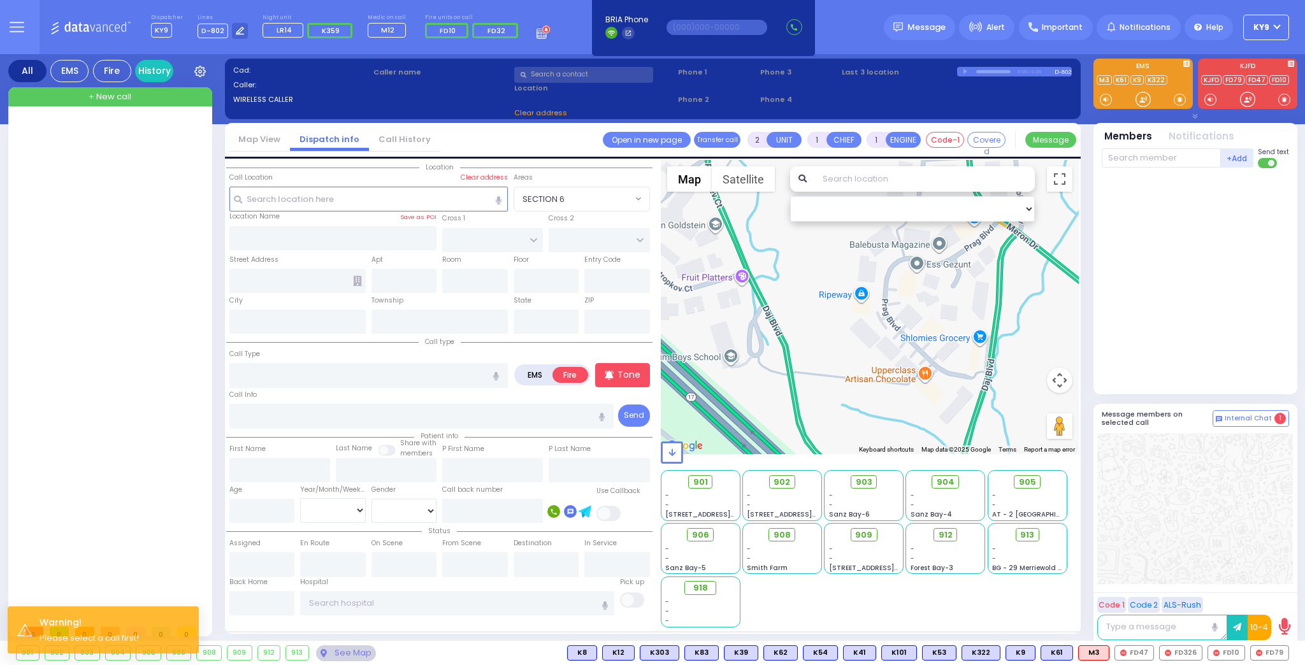
click at [537, 372] on label "EMS" at bounding box center [535, 375] width 37 height 16
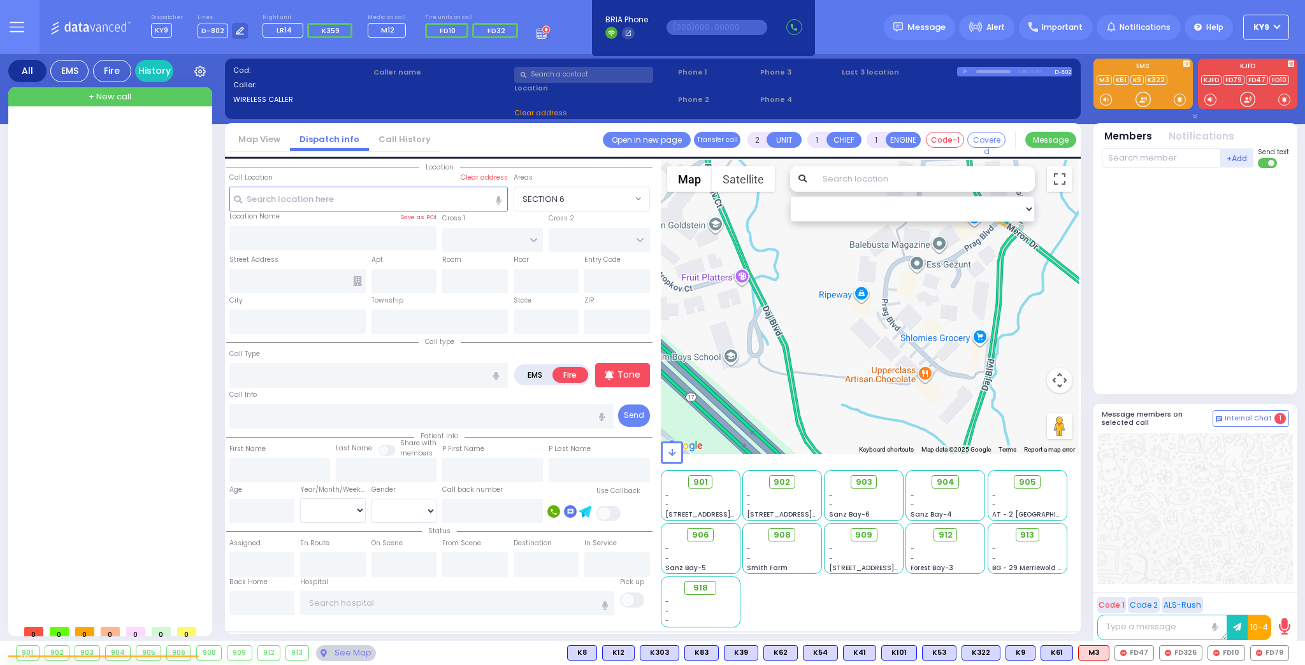
click at [539, 374] on label "EMS" at bounding box center [535, 375] width 37 height 16
click at [69, 68] on div "EMS" at bounding box center [69, 71] width 38 height 22
click at [24, 66] on div "All" at bounding box center [27, 71] width 38 height 22
click at [71, 69] on div "EMS" at bounding box center [69, 71] width 38 height 22
drag, startPoint x: 108, startPoint y: 62, endPoint x: 91, endPoint y: 64, distance: 17.4
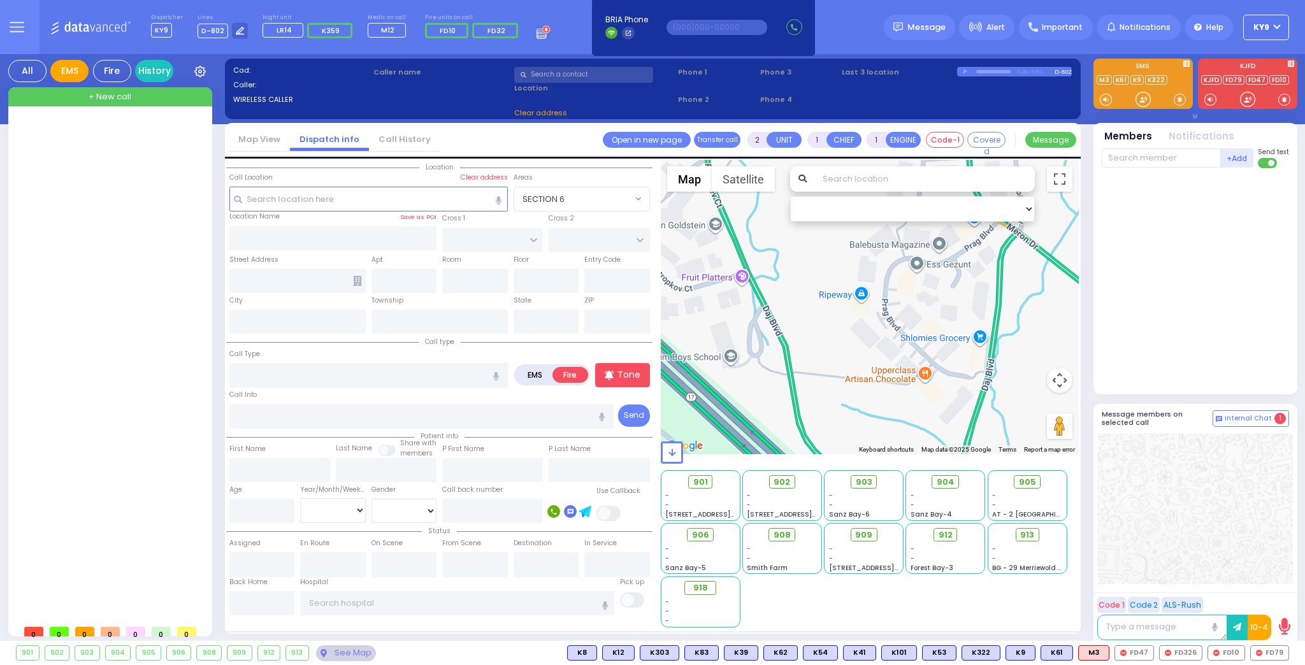
click at [107, 64] on div "Fire" at bounding box center [112, 71] width 38 height 22
click at [31, 68] on div "All" at bounding box center [27, 71] width 38 height 22
click at [534, 371] on label "EMS" at bounding box center [535, 375] width 37 height 16
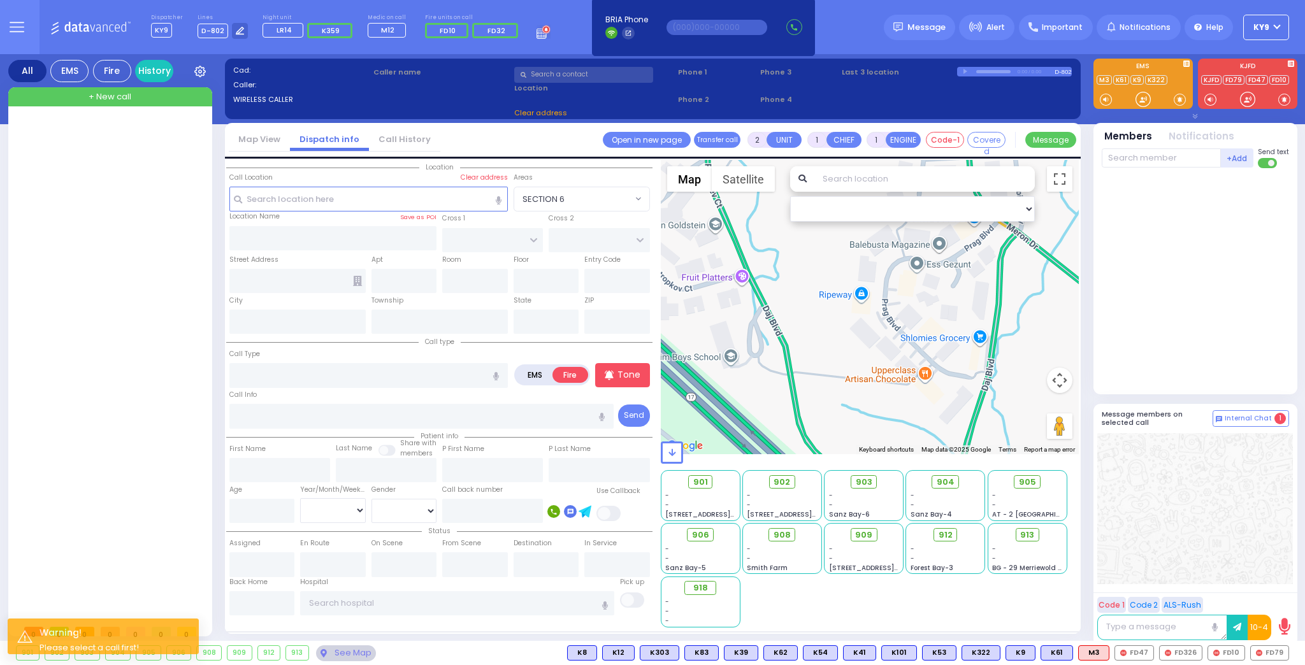
click at [538, 368] on label "EMS" at bounding box center [535, 375] width 37 height 16
drag, startPoint x: 538, startPoint y: 368, endPoint x: 562, endPoint y: 365, distance: 24.4
click at [539, 368] on label "EMS" at bounding box center [535, 375] width 37 height 16
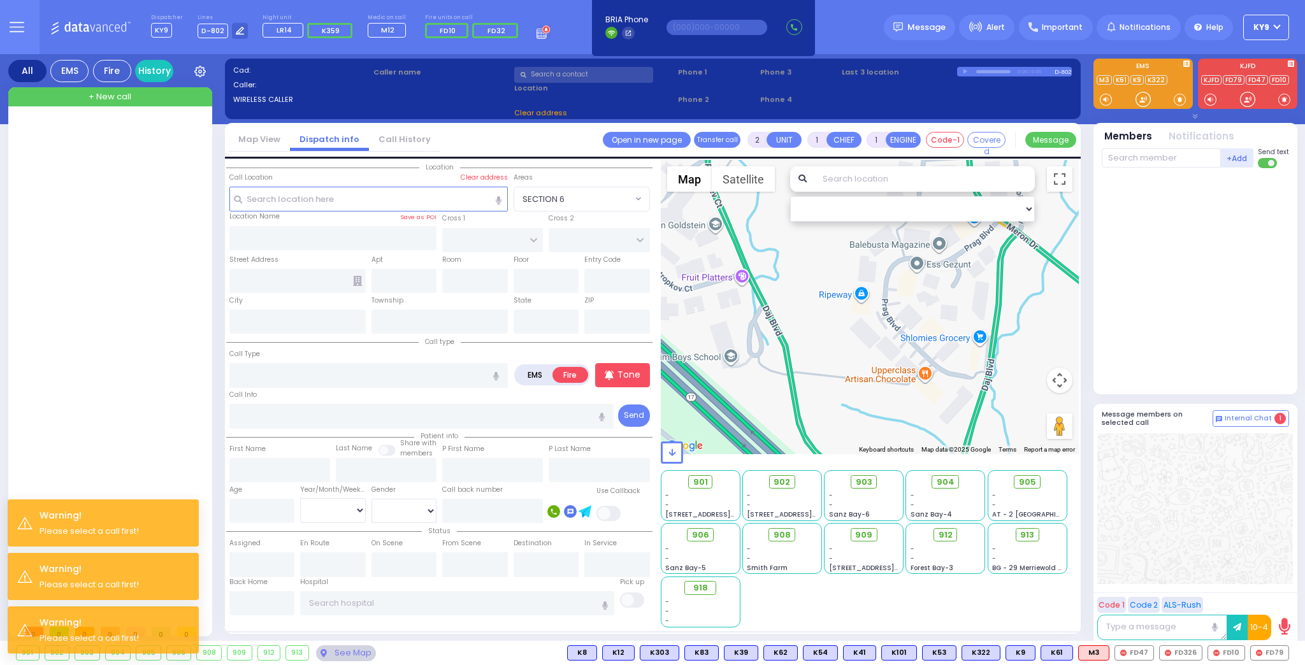
drag, startPoint x: 552, startPoint y: 367, endPoint x: 507, endPoint y: 368, distance: 44.6
click at [509, 368] on div "Call Type Gas Smell Outdoor Gas Smell EMS Fire Tone" at bounding box center [439, 367] width 421 height 41
click at [522, 370] on div "Call Type Gas Smell Outdoor Gas Smell EMS Fire Tone" at bounding box center [439, 367] width 421 height 41
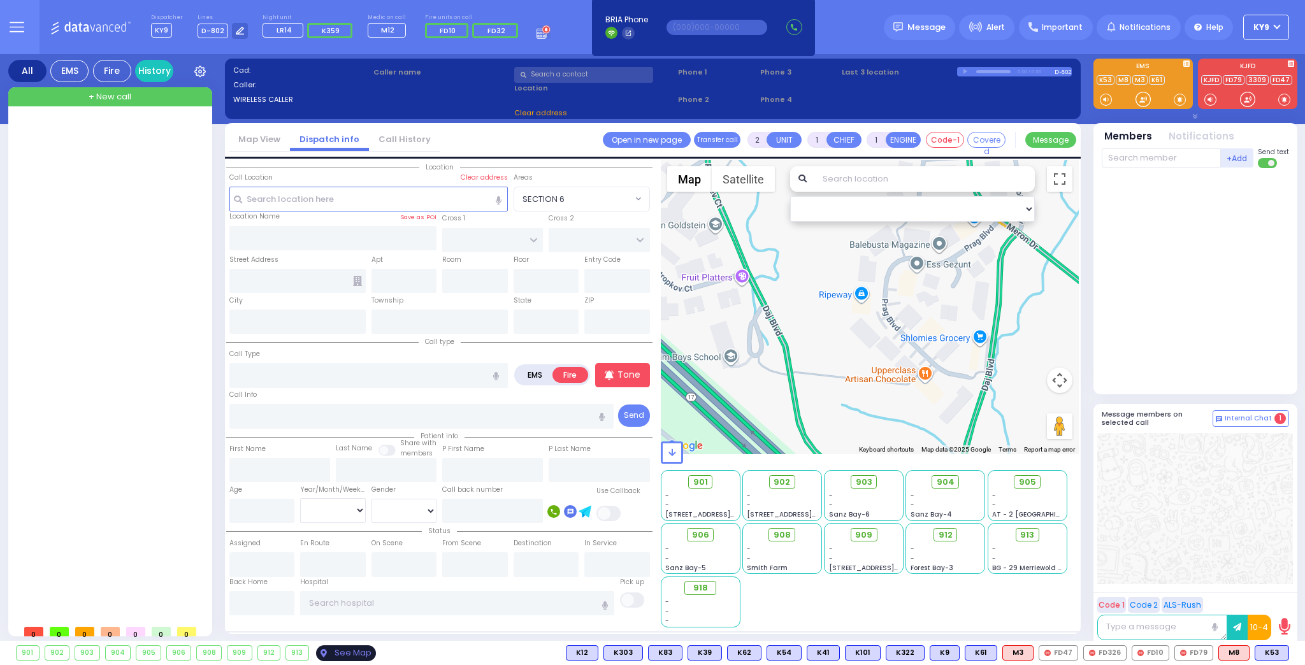
click at [324, 652] on div "See Map" at bounding box center [346, 654] width 60 height 16
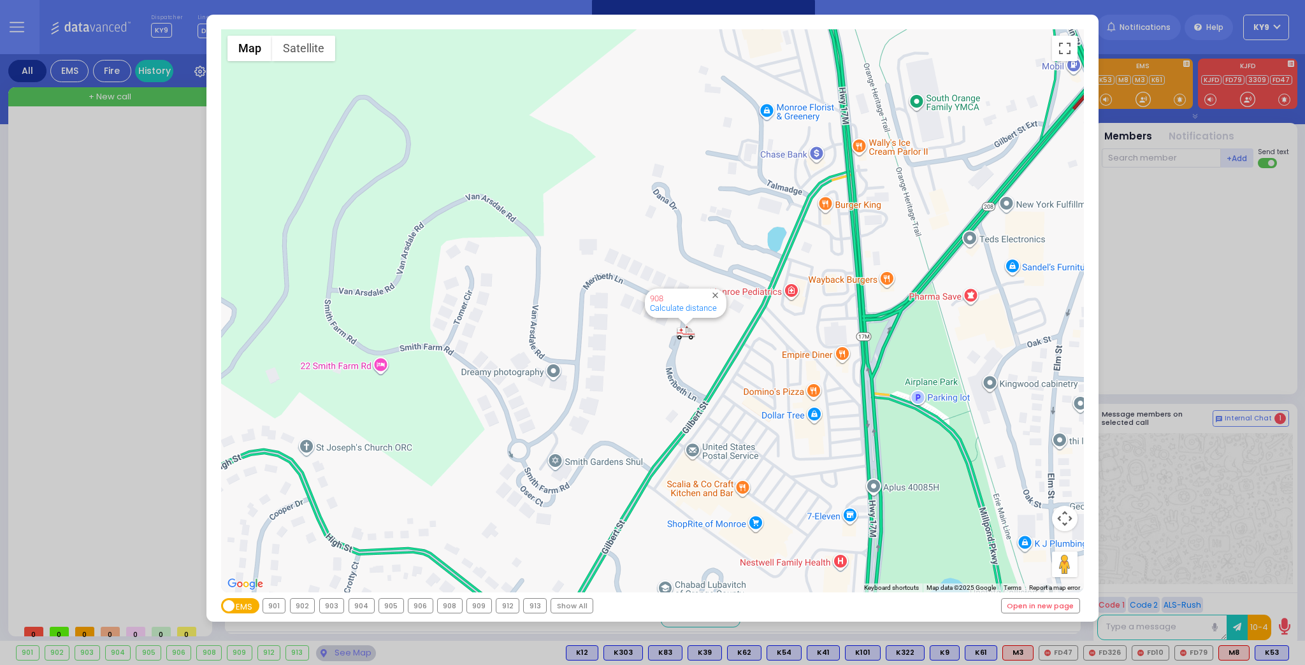
drag, startPoint x: 734, startPoint y: 372, endPoint x: 683, endPoint y: 375, distance: 50.5
click at [683, 375] on div "594 Calculate distance 595 Calculate distance 596 Calculate distance 901 Calcul…" at bounding box center [653, 310] width 864 height 563
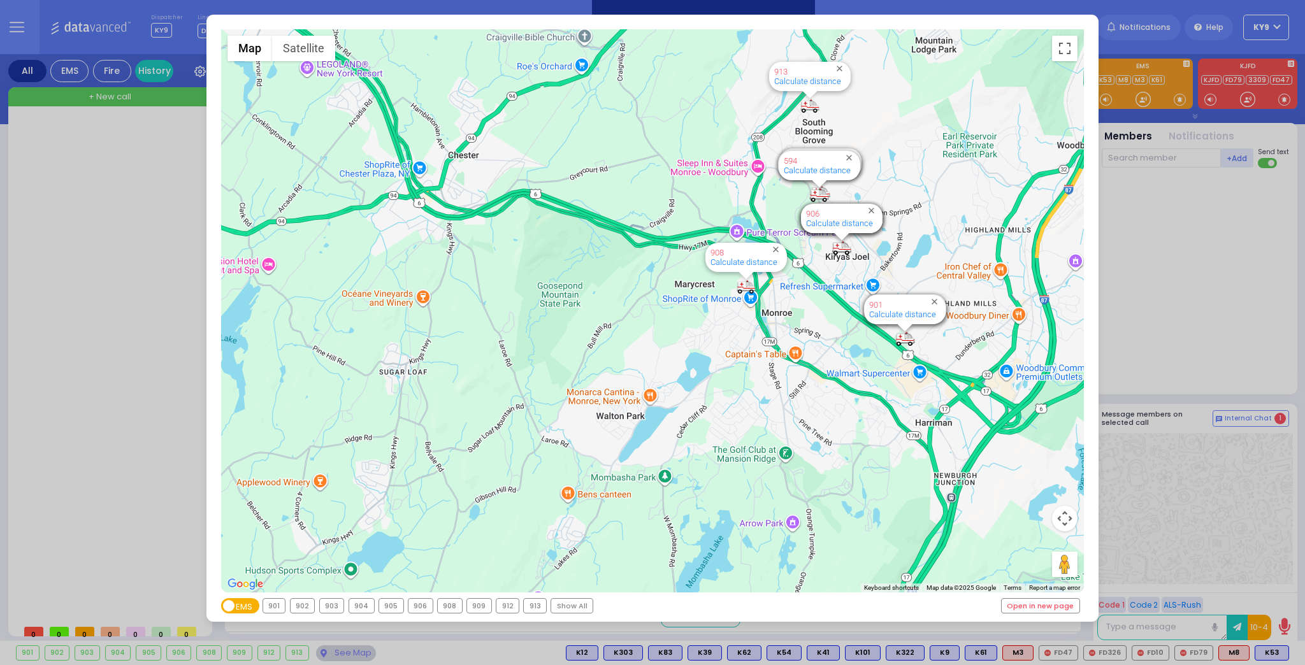
click at [184, 302] on div "← Move left → Move right ↑ Move up ↓ Move down + Zoom in - Zoom out Home Jump l…" at bounding box center [652, 332] width 1305 height 665
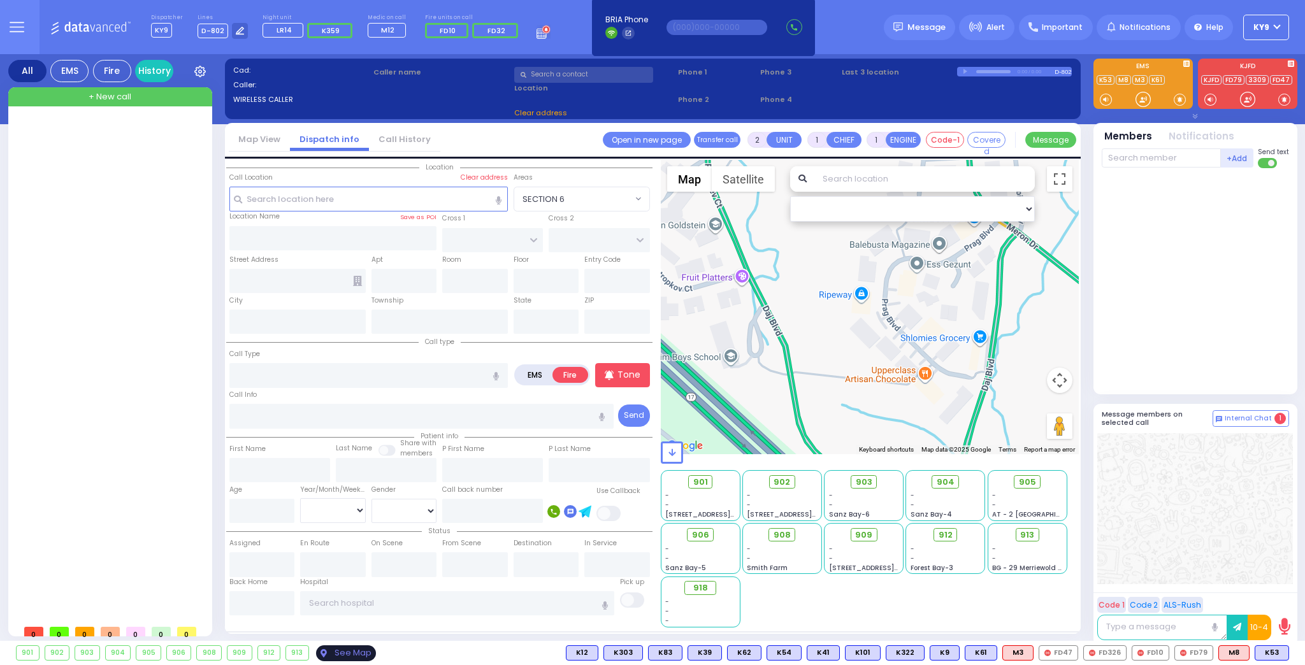
click at [324, 651] on div "See Map" at bounding box center [346, 654] width 60 height 16
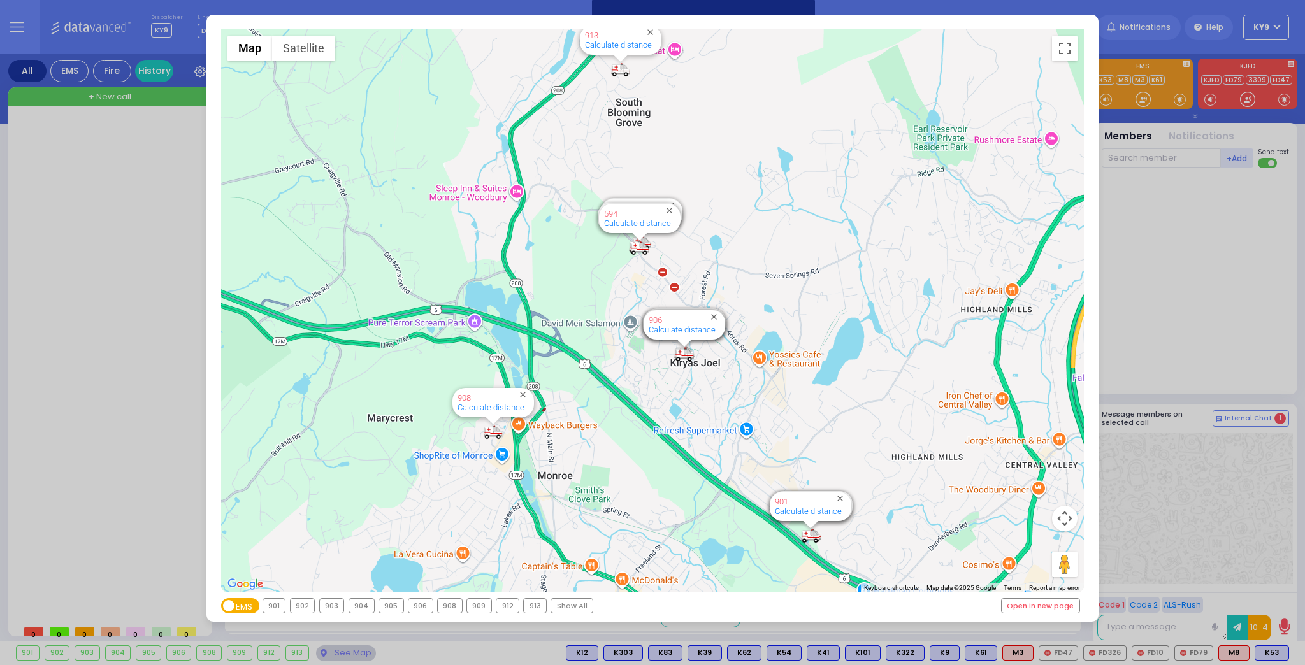
click at [170, 404] on div "← Move left → Move right ↑ Move up ↓ Move down + Zoom in - Zoom out Home Jump l…" at bounding box center [652, 332] width 1305 height 665
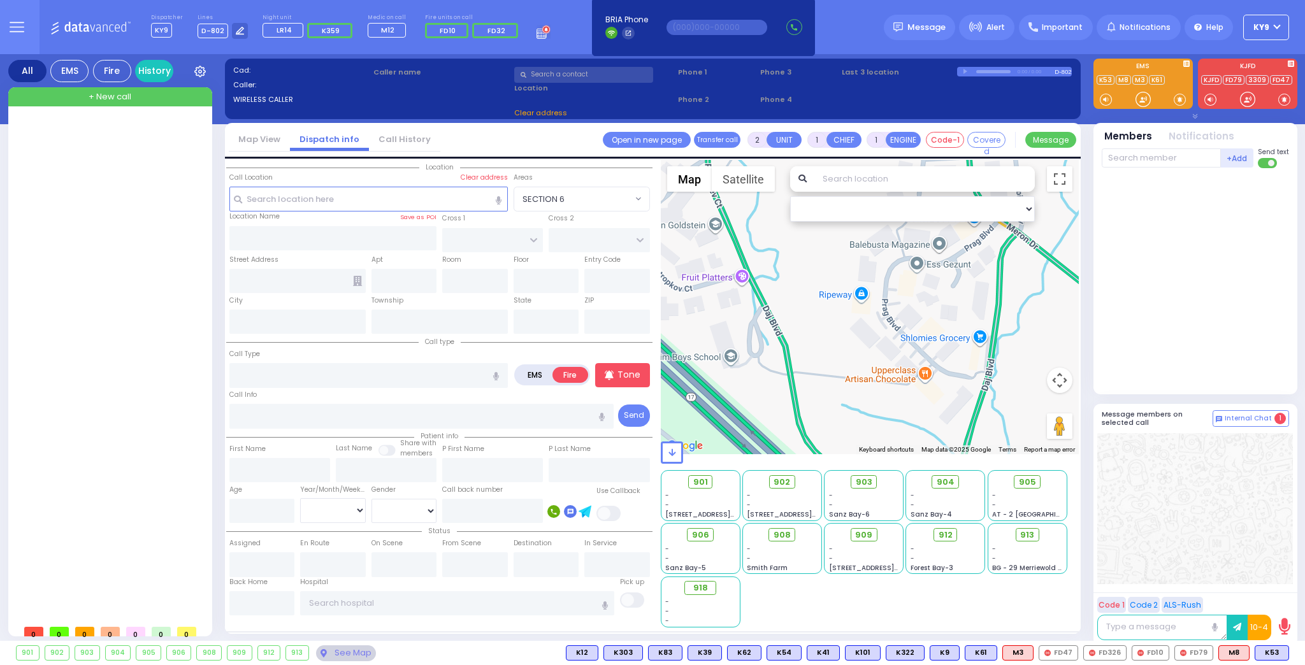
click at [395, 138] on link "Call History" at bounding box center [404, 139] width 71 height 12
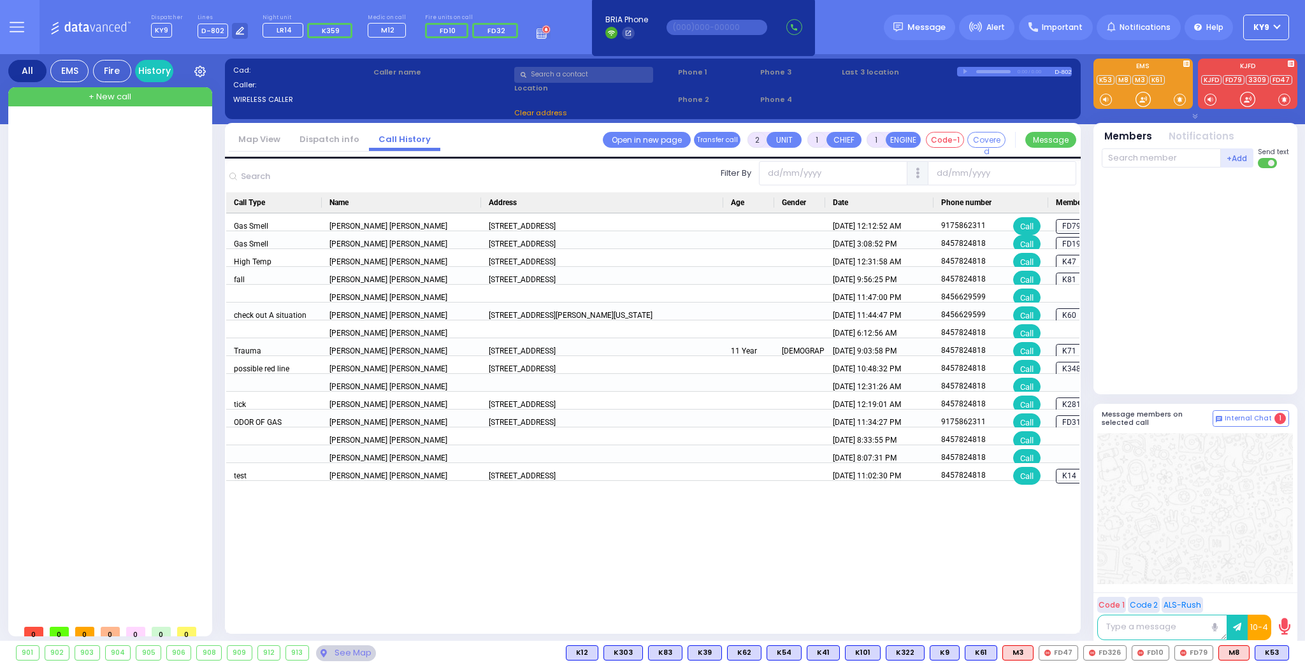
click at [329, 138] on link "Dispatch info" at bounding box center [329, 139] width 79 height 12
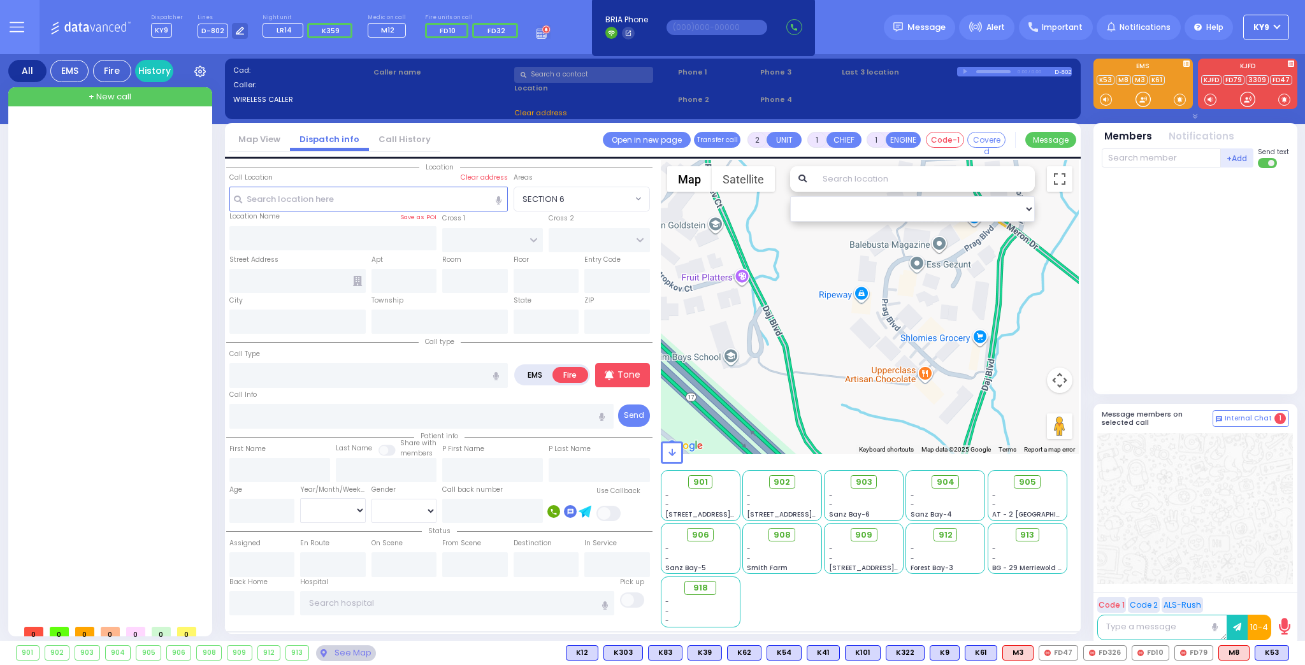
click at [258, 143] on link "Map View" at bounding box center [259, 139] width 61 height 12
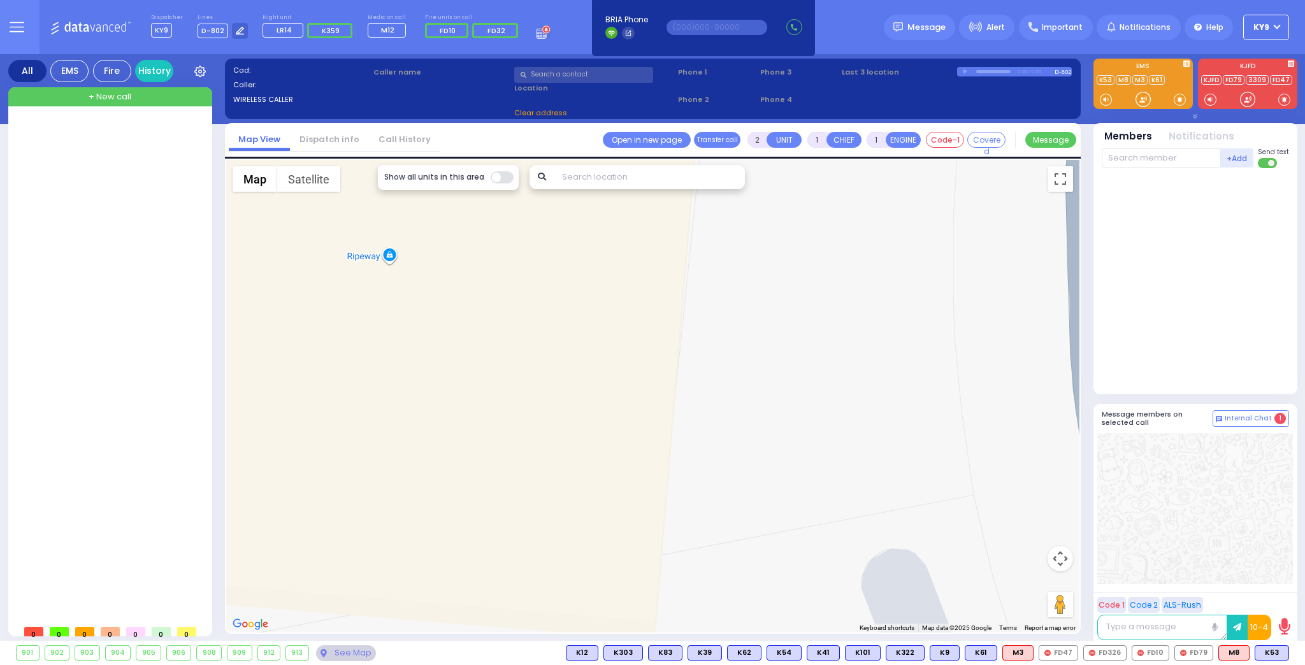
click at [314, 142] on link "Dispatch info" at bounding box center [329, 139] width 79 height 12
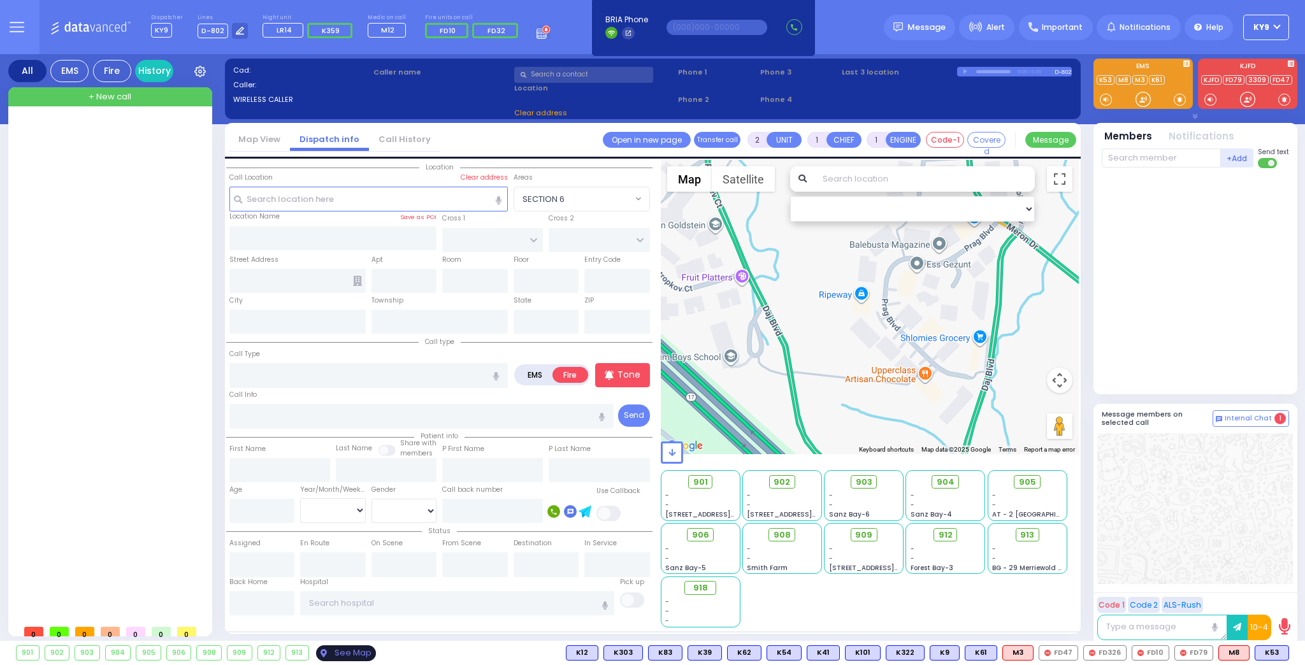
click at [345, 648] on div "See Map" at bounding box center [346, 654] width 60 height 16
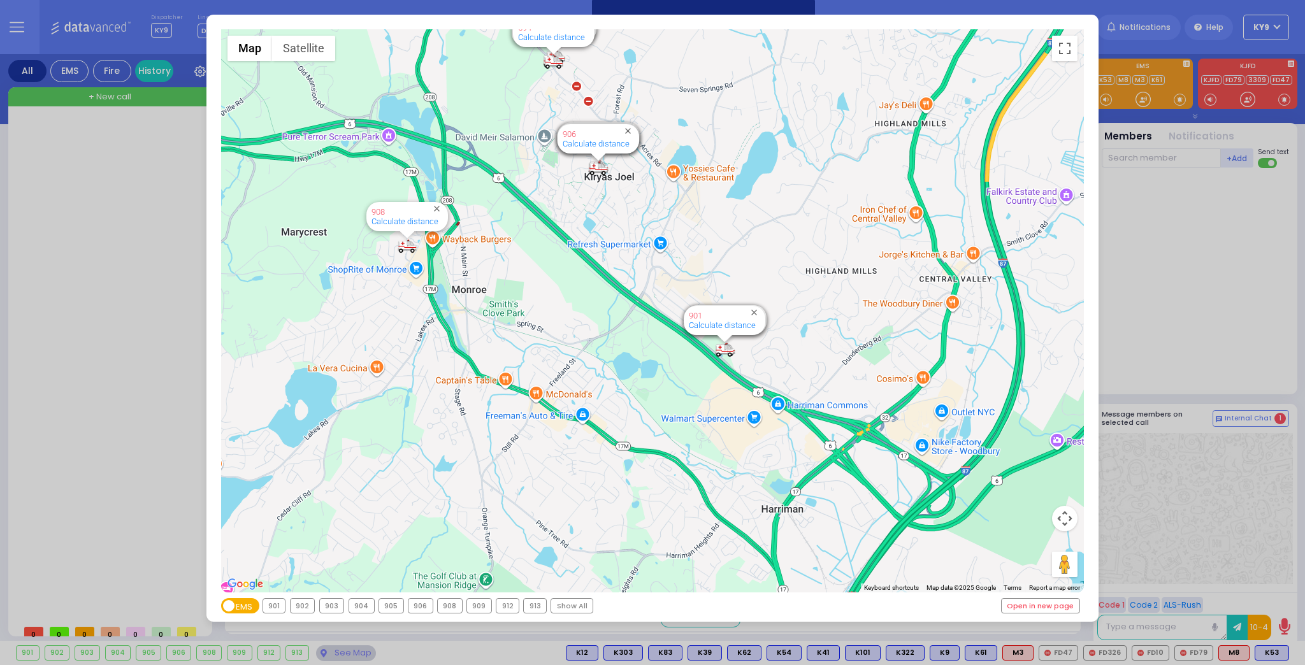
drag, startPoint x: 613, startPoint y: 307, endPoint x: 555, endPoint y: 248, distance: 82.5
click at [554, 248] on div "594 Calculate distance 595 Calculate distance 596 Calculate distance 901 Calcul…" at bounding box center [653, 310] width 864 height 563
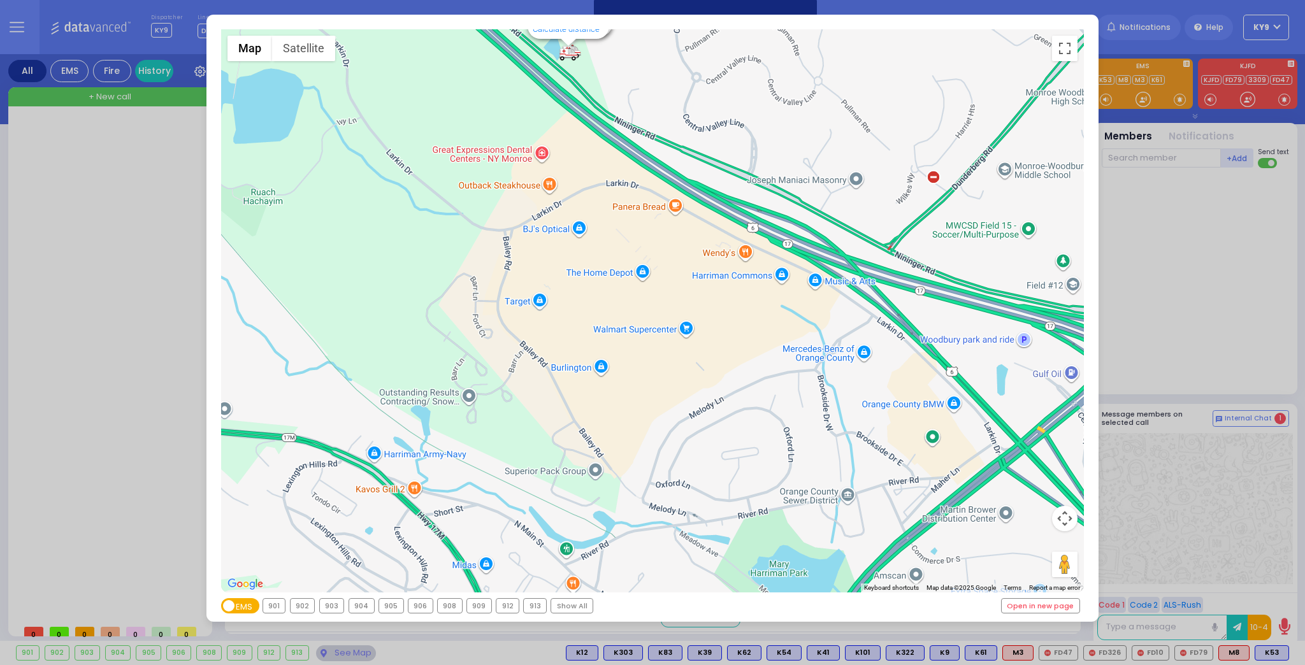
drag, startPoint x: 567, startPoint y: 229, endPoint x: 569, endPoint y: 410, distance: 181.0
click at [566, 415] on div "594 Calculate distance 595 Calculate distance 596 Calculate distance 901 Calcul…" at bounding box center [653, 310] width 864 height 563
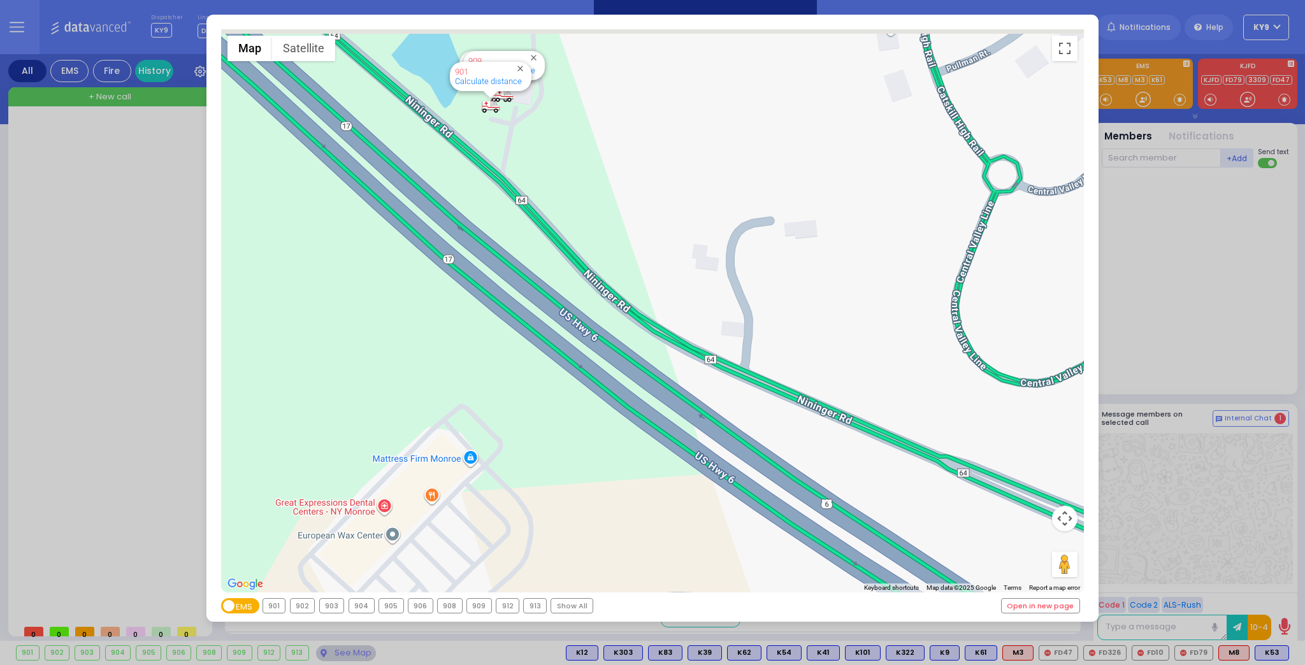
drag, startPoint x: 579, startPoint y: 252, endPoint x: 613, endPoint y: 335, distance: 90.1
click at [613, 335] on div "594 Calculate distance 595 Calculate distance 596 Calculate distance 901 Calcul…" at bounding box center [653, 310] width 864 height 563
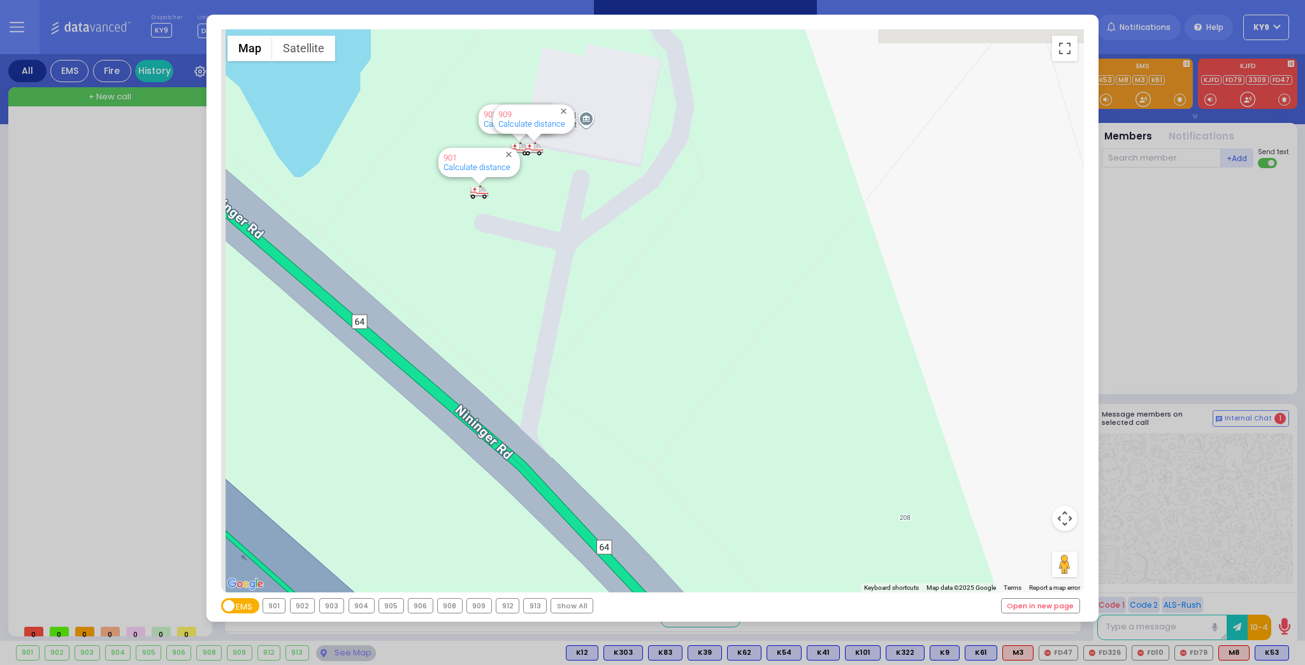
drag, startPoint x: 530, startPoint y: 296, endPoint x: 627, endPoint y: 358, distance: 114.6
click at [626, 358] on div "594 Calculate distance 595 Calculate distance 596 Calculate distance 901 Calcul…" at bounding box center [653, 310] width 864 height 563
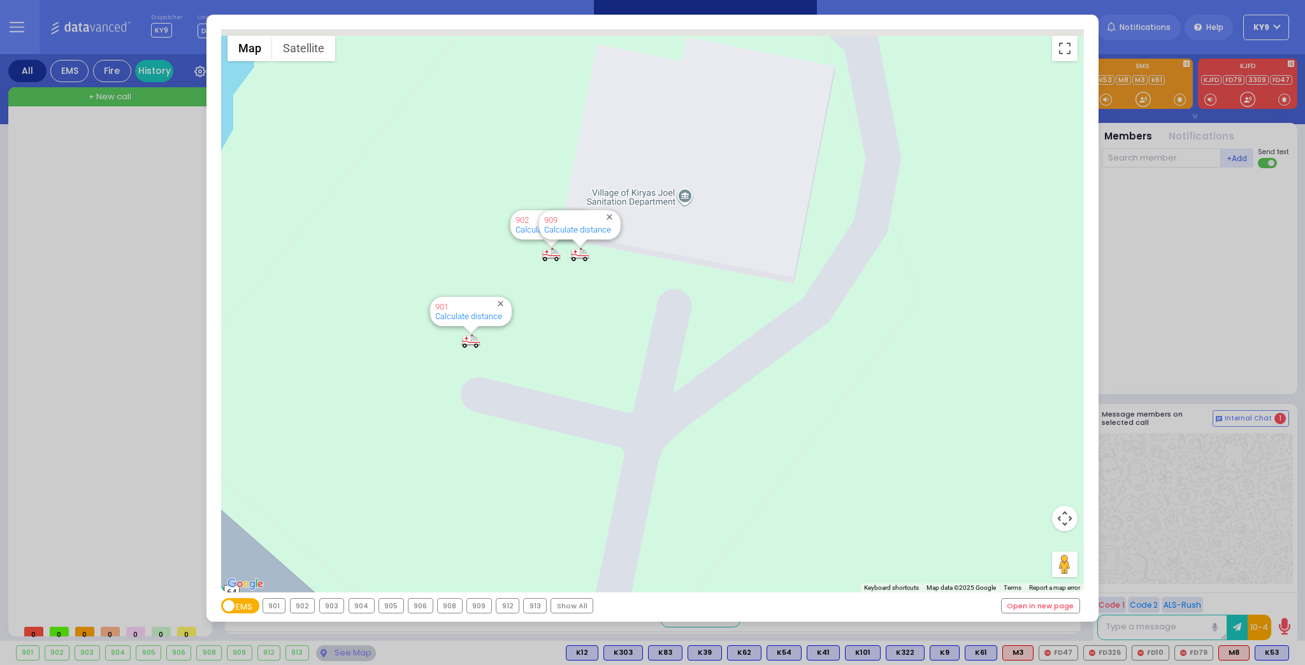
drag, startPoint x: 518, startPoint y: 203, endPoint x: 583, endPoint y: 372, distance: 180.8
click at [583, 372] on div "594 Calculate distance 595 Calculate distance 596 Calculate distance 901 Calcul…" at bounding box center [653, 310] width 864 height 563
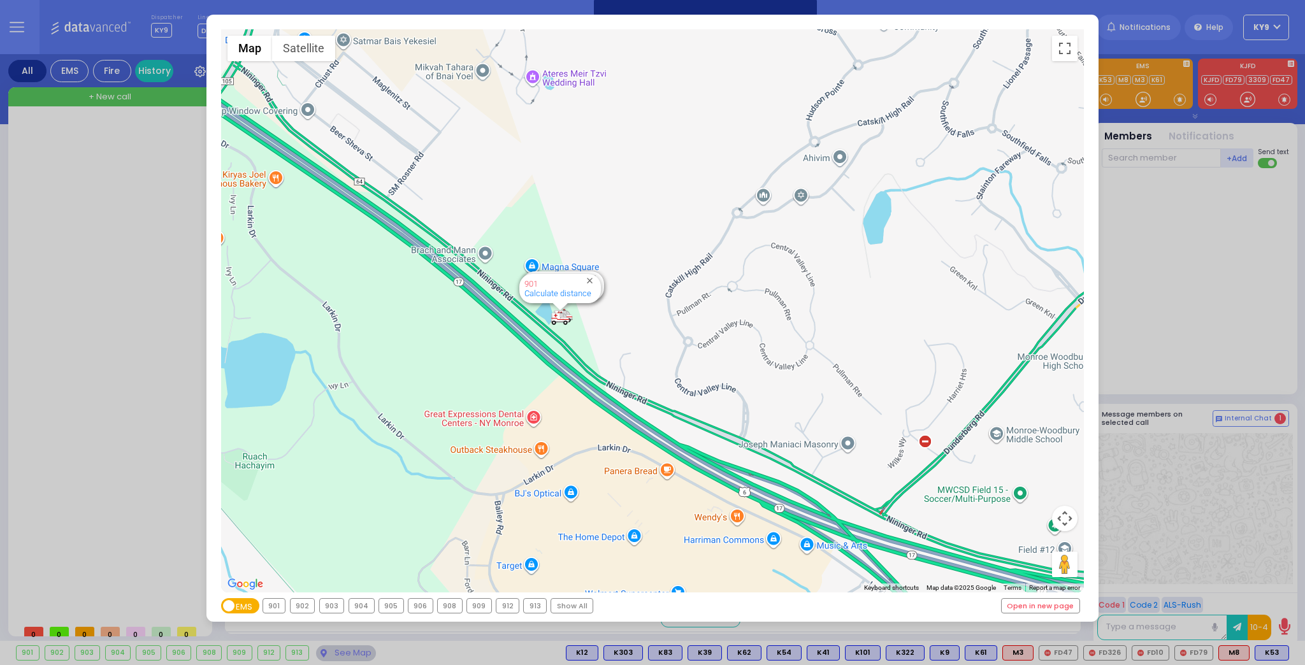
select select
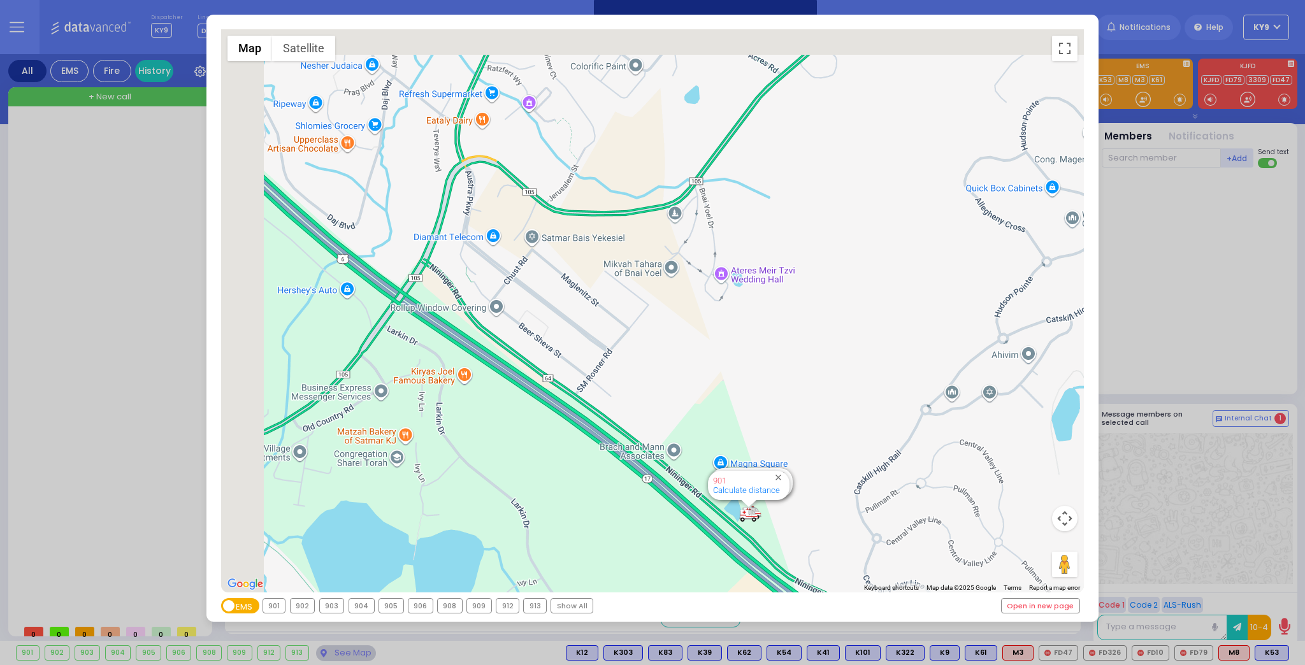
drag, startPoint x: 382, startPoint y: 304, endPoint x: 586, endPoint y: 449, distance: 250.5
click at [586, 453] on div "594 Calculate distance 595 Calculate distance 596 Calculate distance 901 Calcul…" at bounding box center [653, 310] width 864 height 563
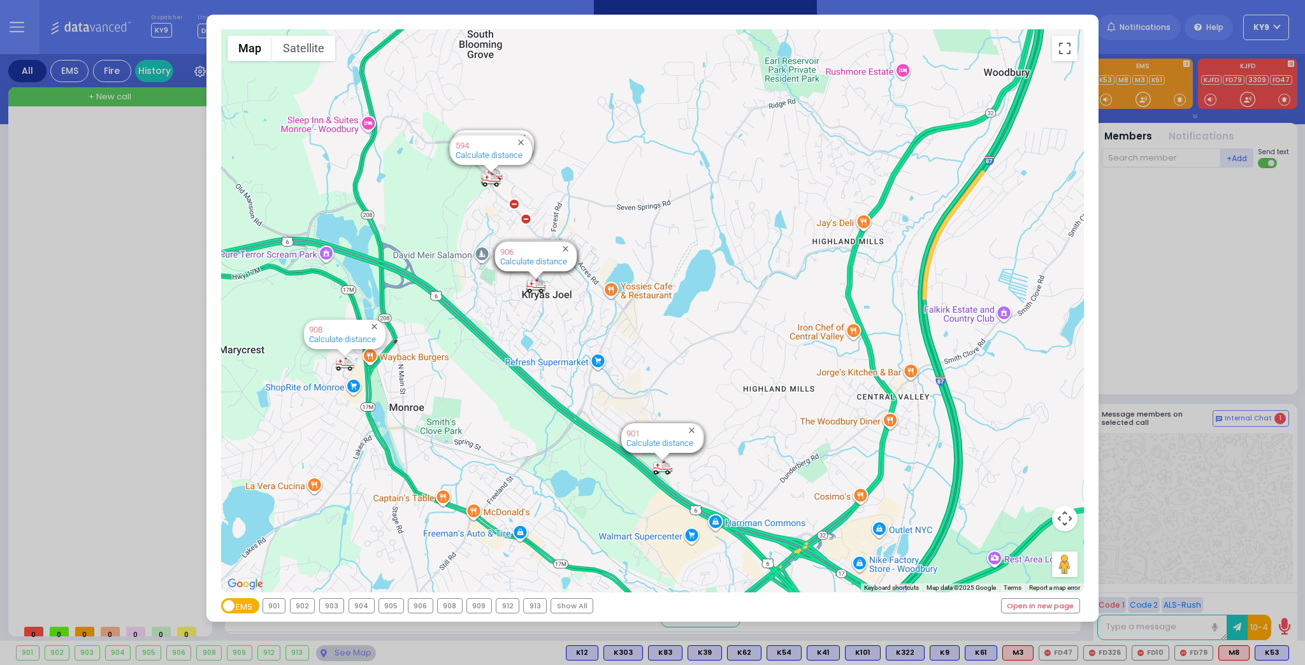
drag, startPoint x: 514, startPoint y: 237, endPoint x: 532, endPoint y: 332, distance: 96.5
click at [531, 330] on div "594 Calculate distance 595 Calculate distance 596 Calculate distance 901 Calcul…" at bounding box center [653, 310] width 864 height 563
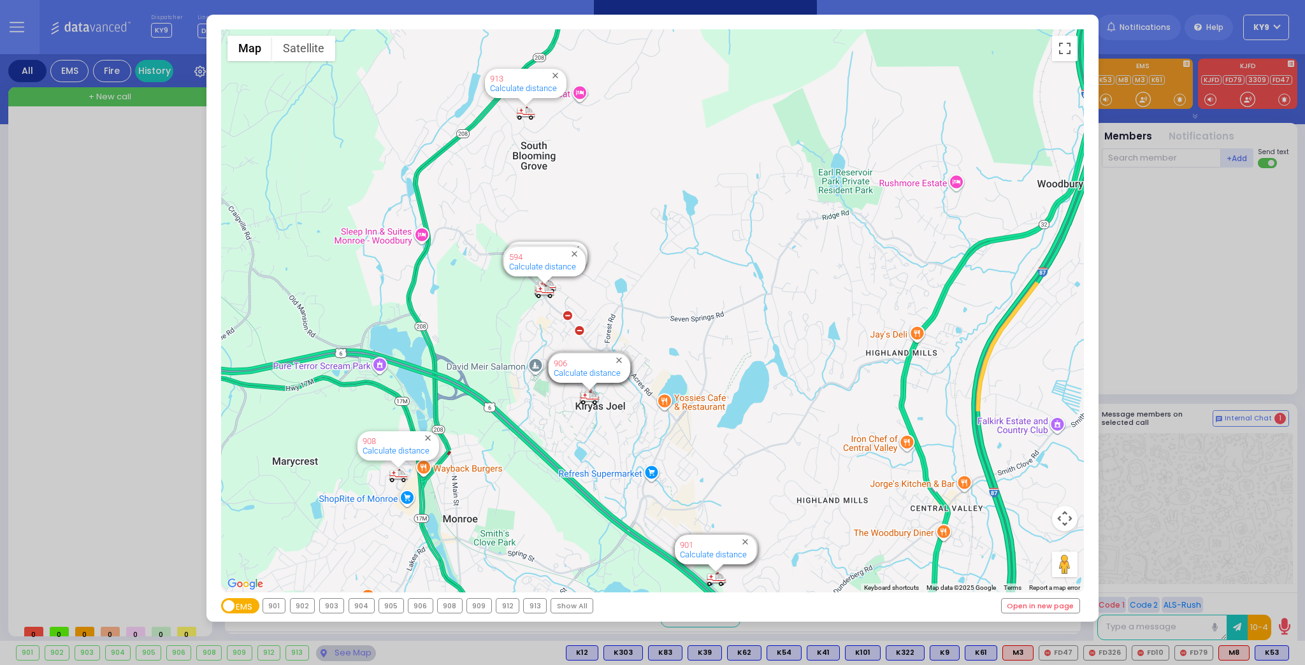
drag, startPoint x: 600, startPoint y: 306, endPoint x: 645, endPoint y: 393, distance: 97.8
click at [645, 393] on div "594 Calculate distance 595 Calculate distance 596 Calculate distance 901 Calcul…" at bounding box center [653, 310] width 864 height 563
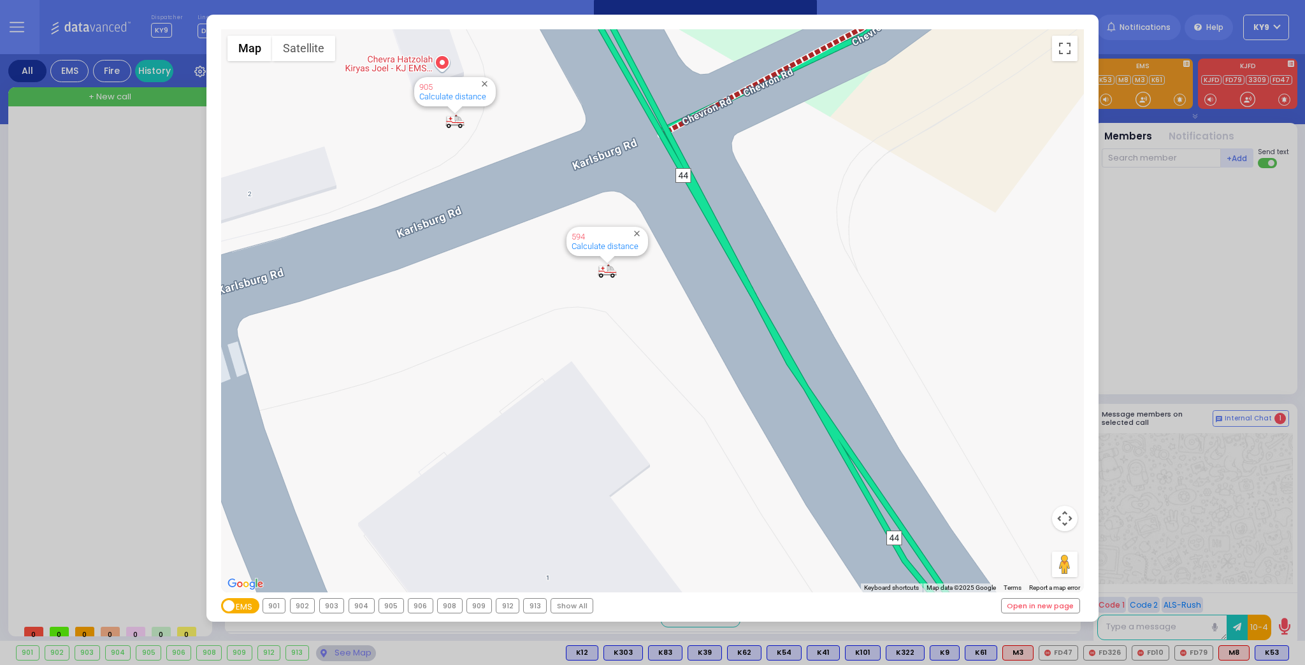
drag, startPoint x: 457, startPoint y: 156, endPoint x: 484, endPoint y: 200, distance: 52.0
click at [484, 200] on div "594 Calculate distance 595 Calculate distance 596 Calculate distance 901 Calcul…" at bounding box center [653, 310] width 864 height 563
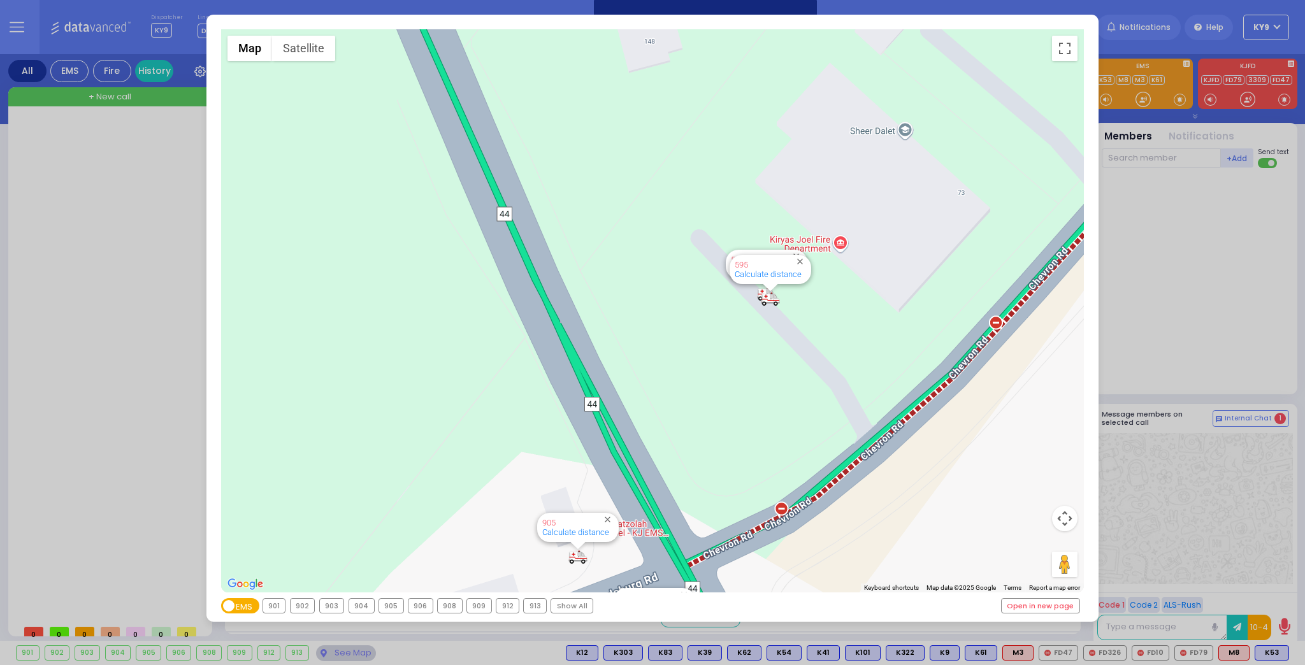
drag, startPoint x: 655, startPoint y: 101, endPoint x: 729, endPoint y: 472, distance: 377.8
click at [720, 476] on div "594 Calculate distance 595 Calculate distance 596 Calculate distance 901 Calcul…" at bounding box center [653, 310] width 864 height 563
drag, startPoint x: 706, startPoint y: 452, endPoint x: 760, endPoint y: 386, distance: 84.7
click at [760, 386] on div "594 Calculate distance 595 Calculate distance 596 Calculate distance 901 Calcul…" at bounding box center [653, 310] width 864 height 563
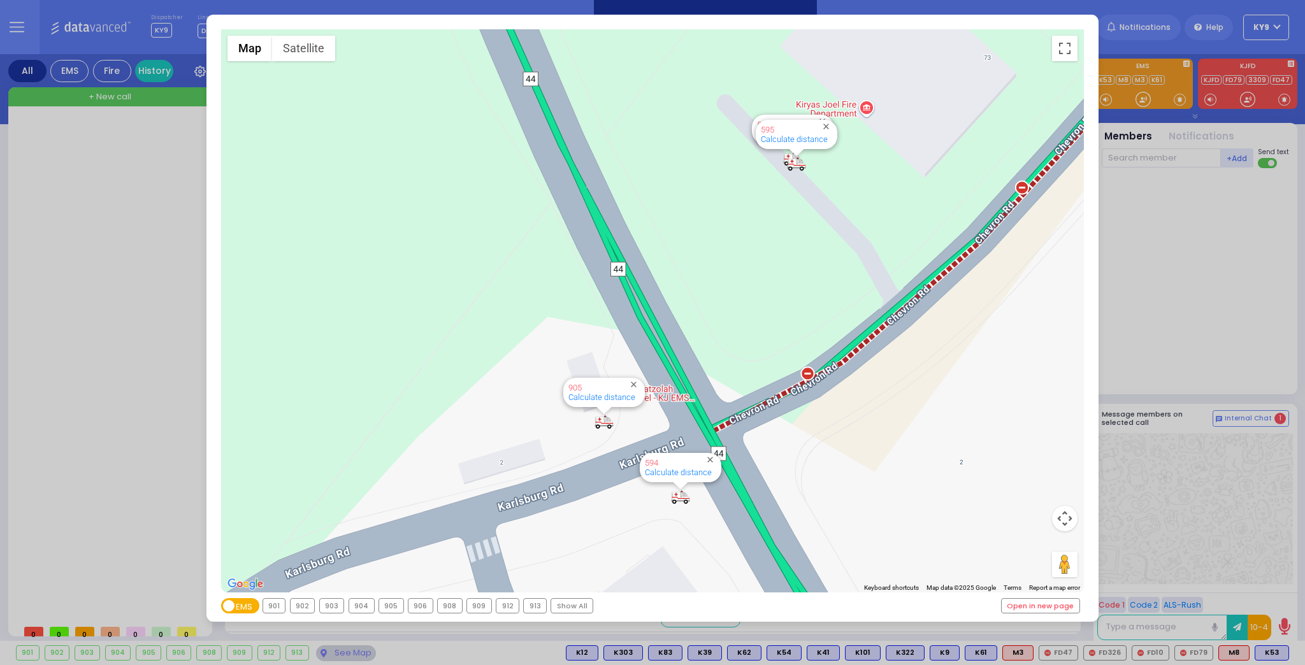
drag, startPoint x: 648, startPoint y: 495, endPoint x: 571, endPoint y: 419, distance: 108.2
click at [574, 421] on div "594 Calculate distance 595 Calculate distance 596 Calculate distance 901 Calcul…" at bounding box center [653, 310] width 864 height 563
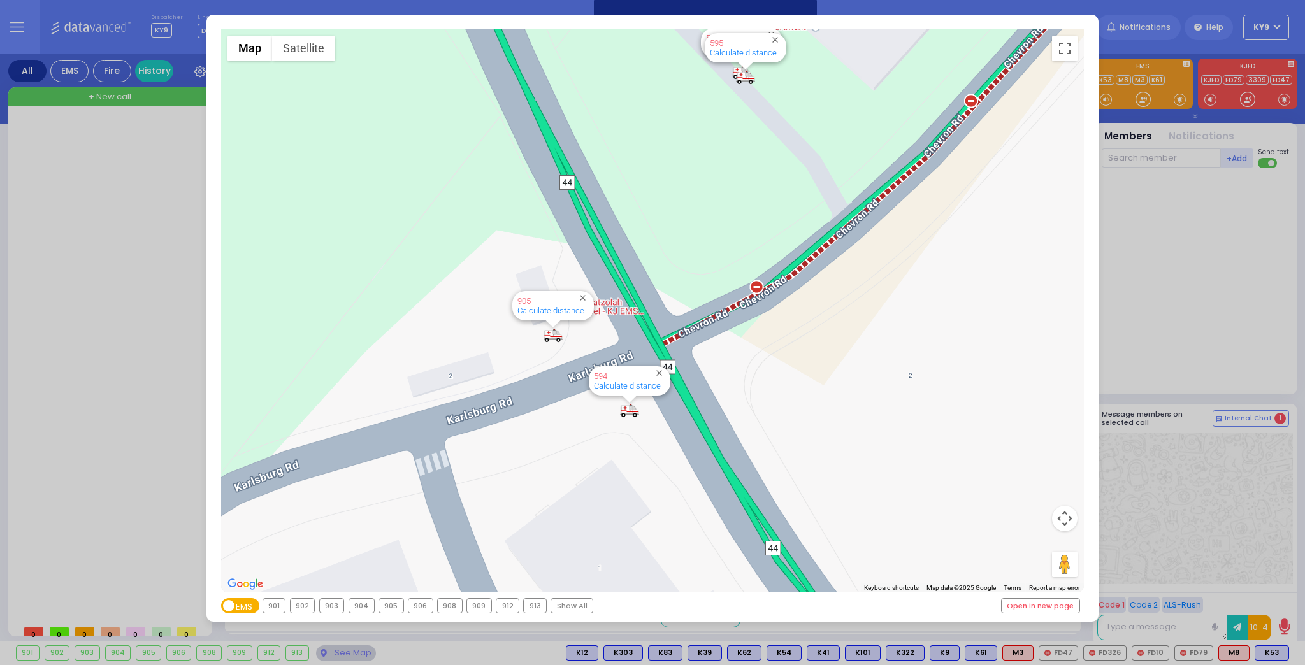
drag, startPoint x: 606, startPoint y: 469, endPoint x: 619, endPoint y: 439, distance: 32.8
click at [619, 439] on div "594 Calculate distance 595 Calculate distance 596 Calculate distance 901 Calcul…" at bounding box center [653, 310] width 864 height 563
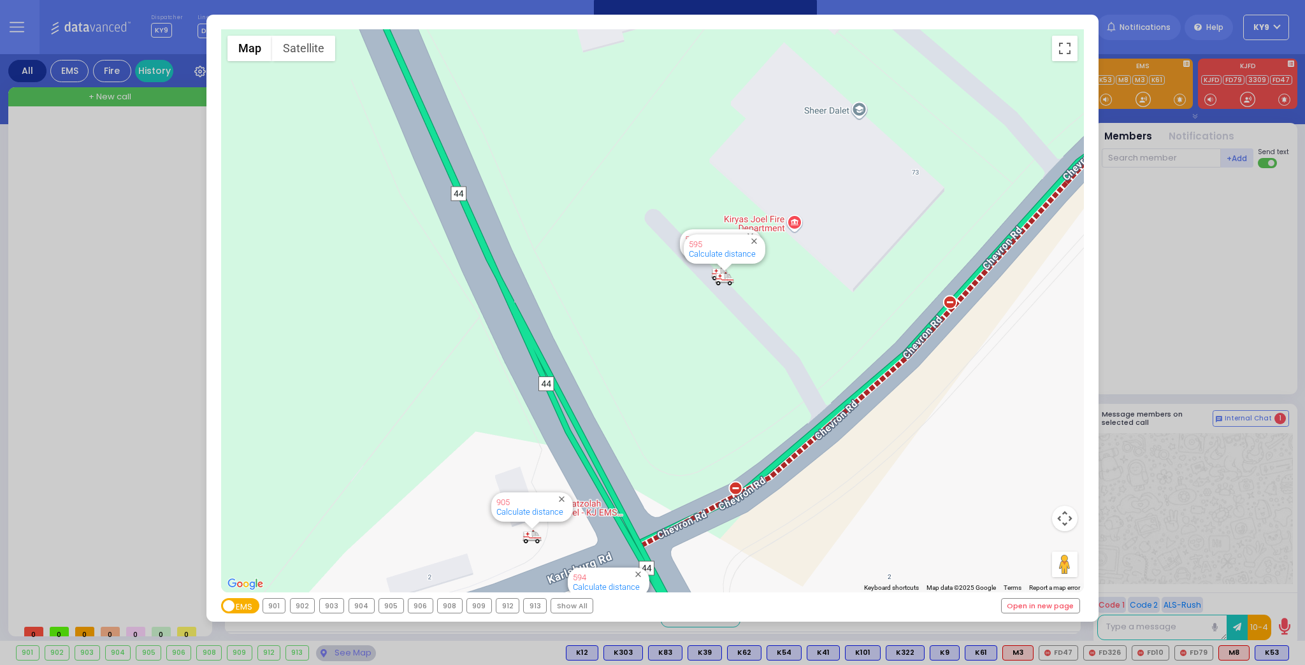
drag, startPoint x: 683, startPoint y: 260, endPoint x: 657, endPoint y: 493, distance: 234.2
click at [654, 498] on div "594 Calculate distance 595 Calculate distance 596 Calculate distance 901 Calcul…" at bounding box center [653, 310] width 864 height 563
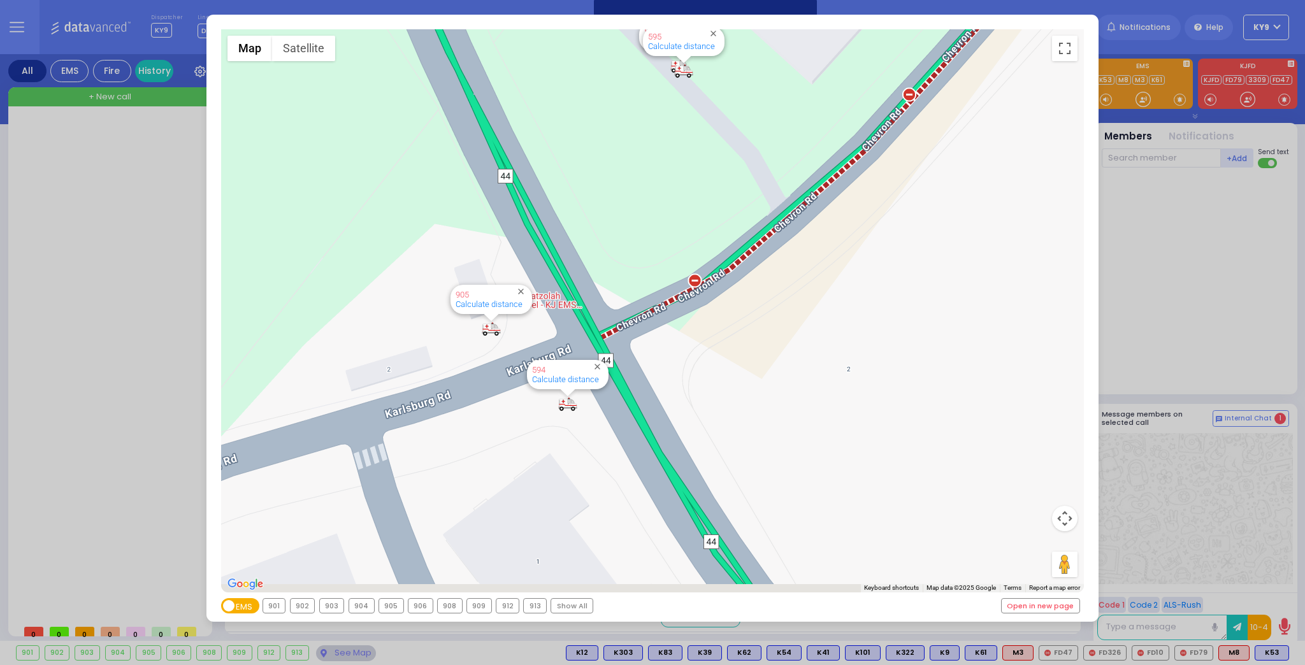
drag, startPoint x: 588, startPoint y: 469, endPoint x: 606, endPoint y: 148, distance: 321.8
click at [595, 161] on div "594 Calculate distance 595 Calculate distance 596 Calculate distance 901 Calcul…" at bounding box center [653, 310] width 864 height 563
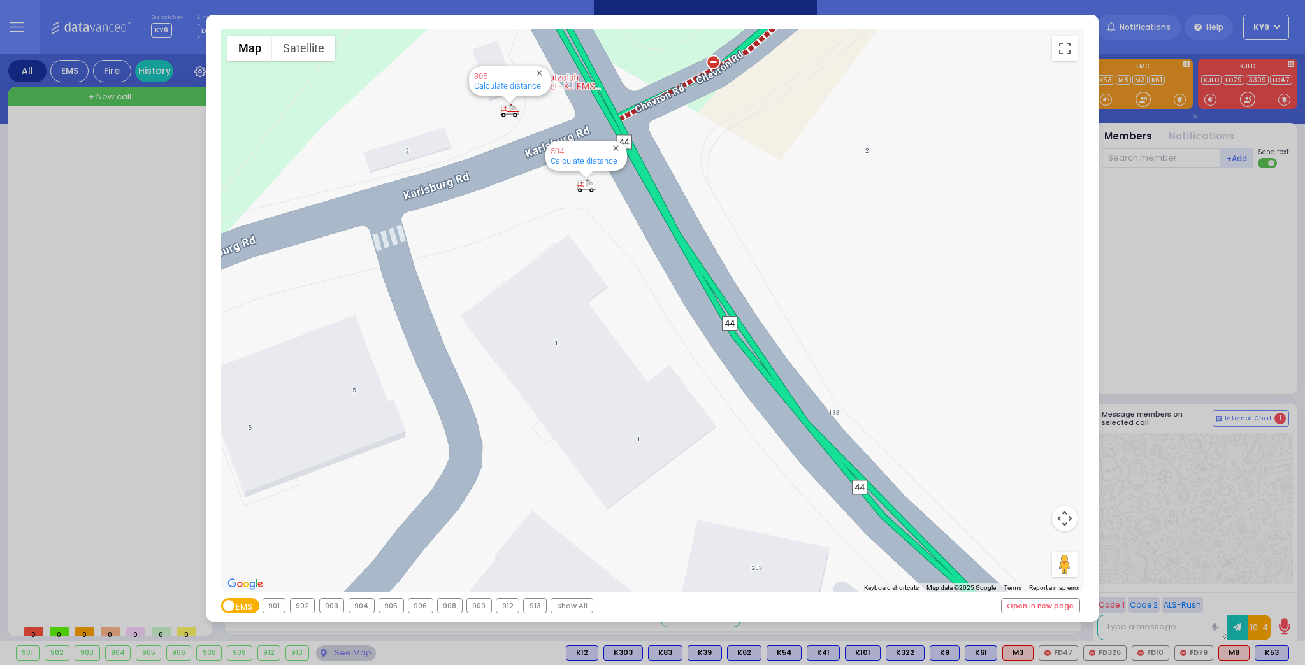
drag, startPoint x: 577, startPoint y: 266, endPoint x: 600, endPoint y: 312, distance: 51.6
click at [597, 307] on div "594 Calculate distance 595 Calculate distance 596 Calculate distance 901 Calcul…" at bounding box center [653, 310] width 864 height 563
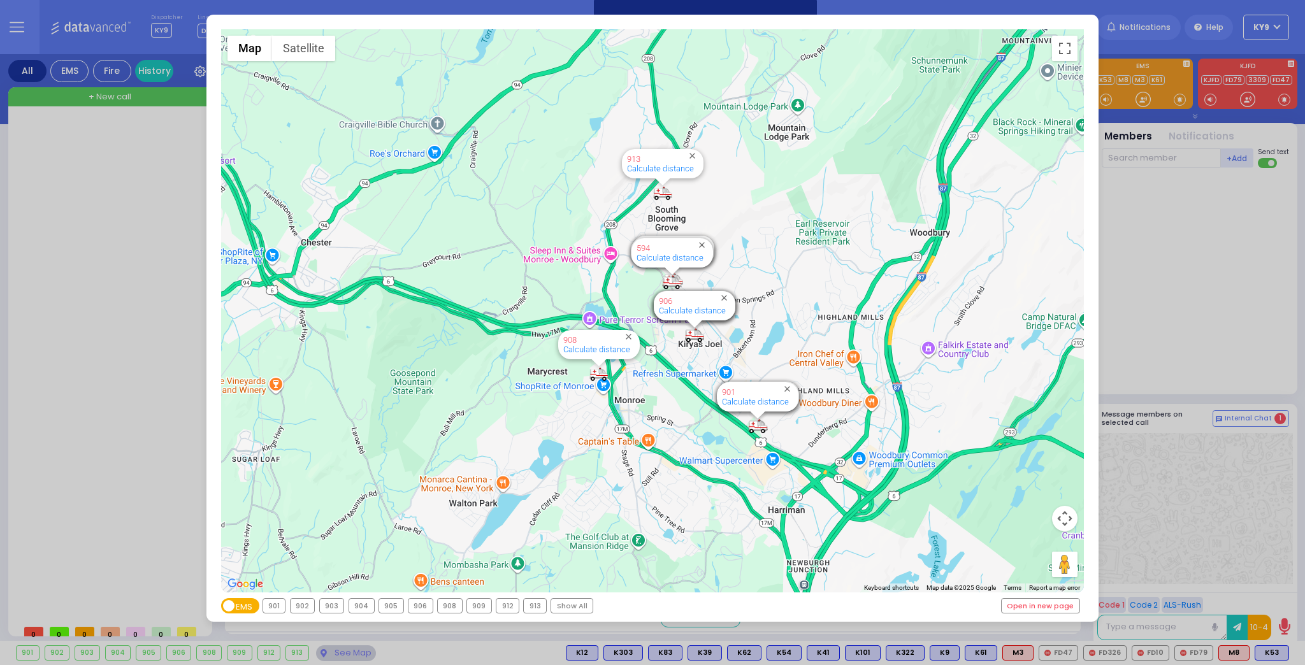
drag, startPoint x: 697, startPoint y: 343, endPoint x: 665, endPoint y: 420, distance: 83.5
click at [664, 420] on div "594 Calculate distance 595 Calculate distance 596 Calculate distance 901 Calcul…" at bounding box center [653, 310] width 864 height 563
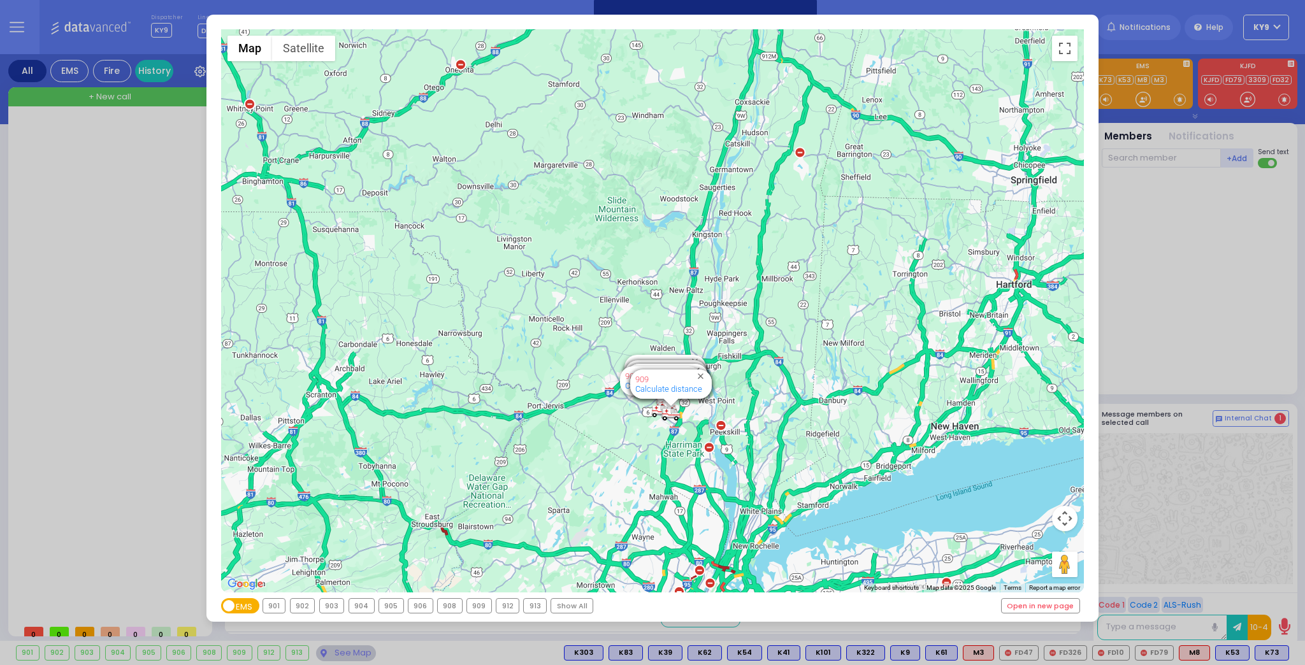
click at [138, 379] on div "← Move left → Move right ↑ Move up ↓ Move down + Zoom in - Zoom out Home Jump l…" at bounding box center [652, 332] width 1305 height 665
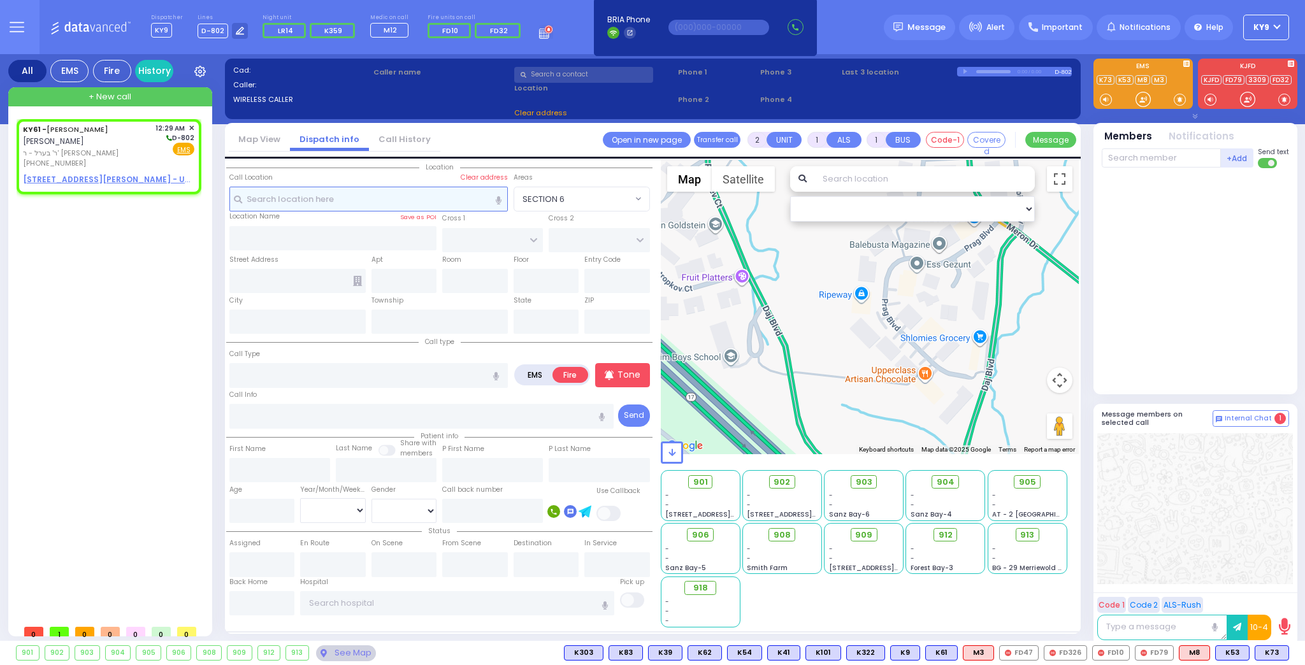
select select
radio input "true"
type input "[PERSON_NAME]"
select select
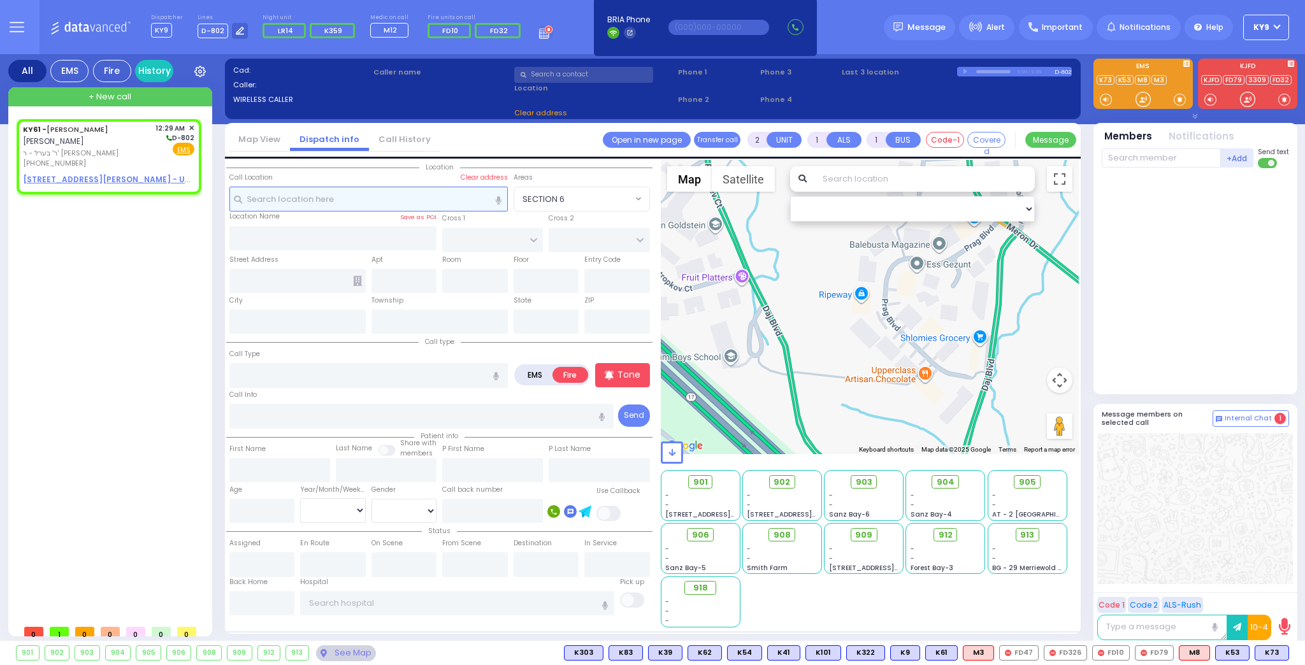
type input "00:29"
select select "Hatzalah Garages"
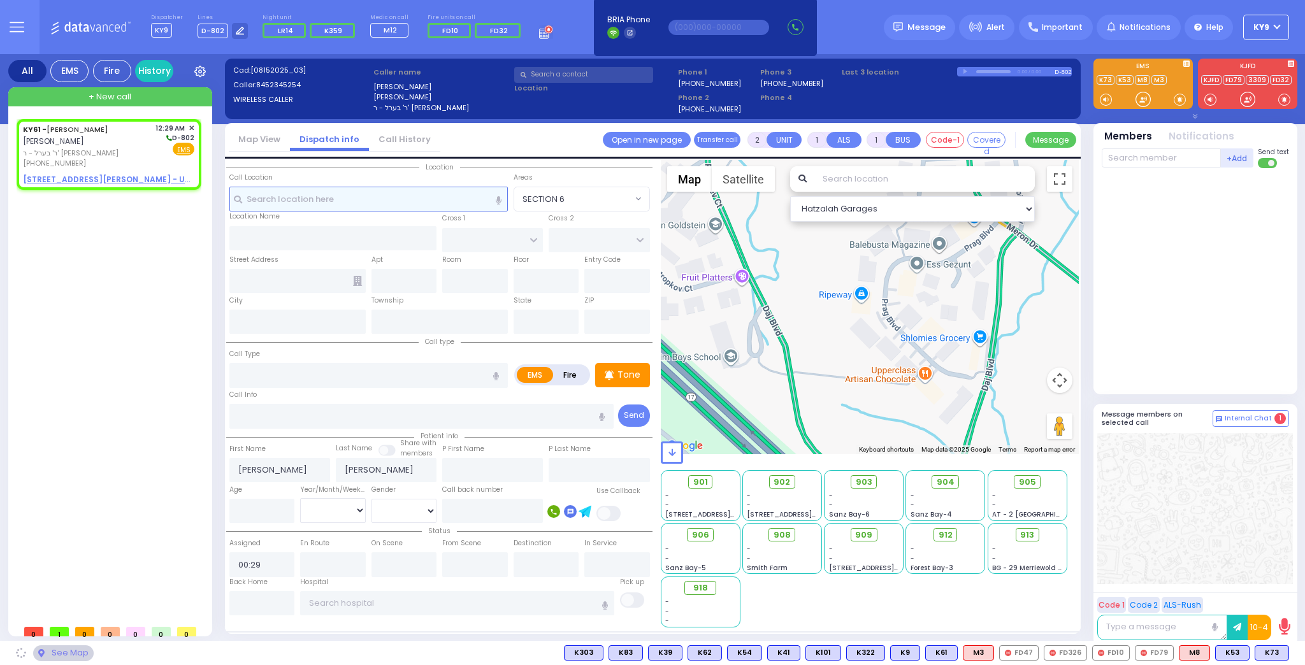
select select
radio input "true"
select select
select select "Hatzalah Garages"
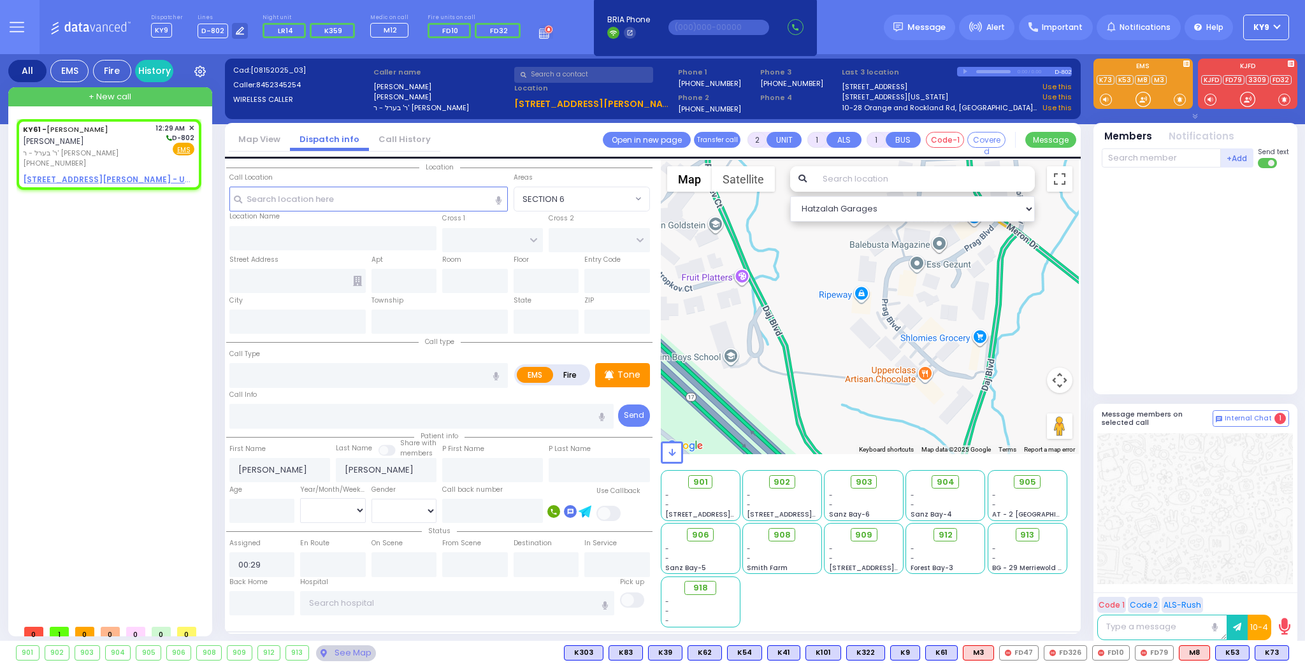
click at [66, 98] on div "+ New call" at bounding box center [110, 96] width 204 height 19
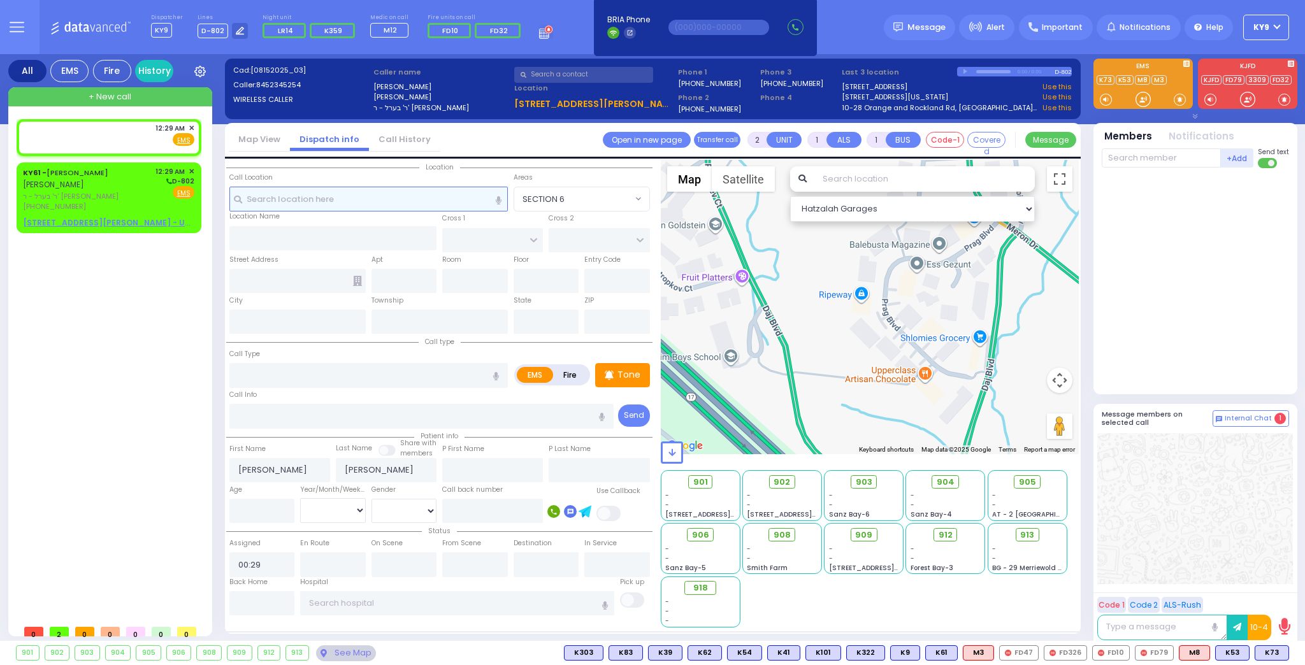
select select
radio input "true"
select select
radio input "true"
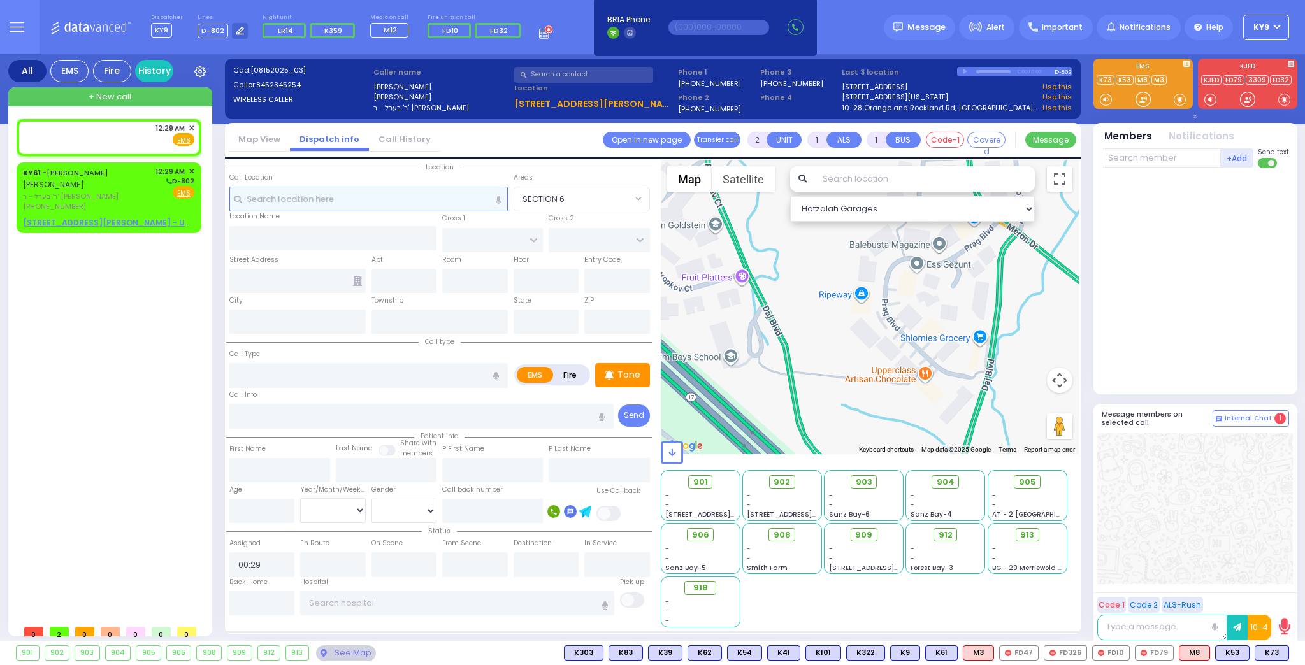
select select
select select "Hatzalah Garages"
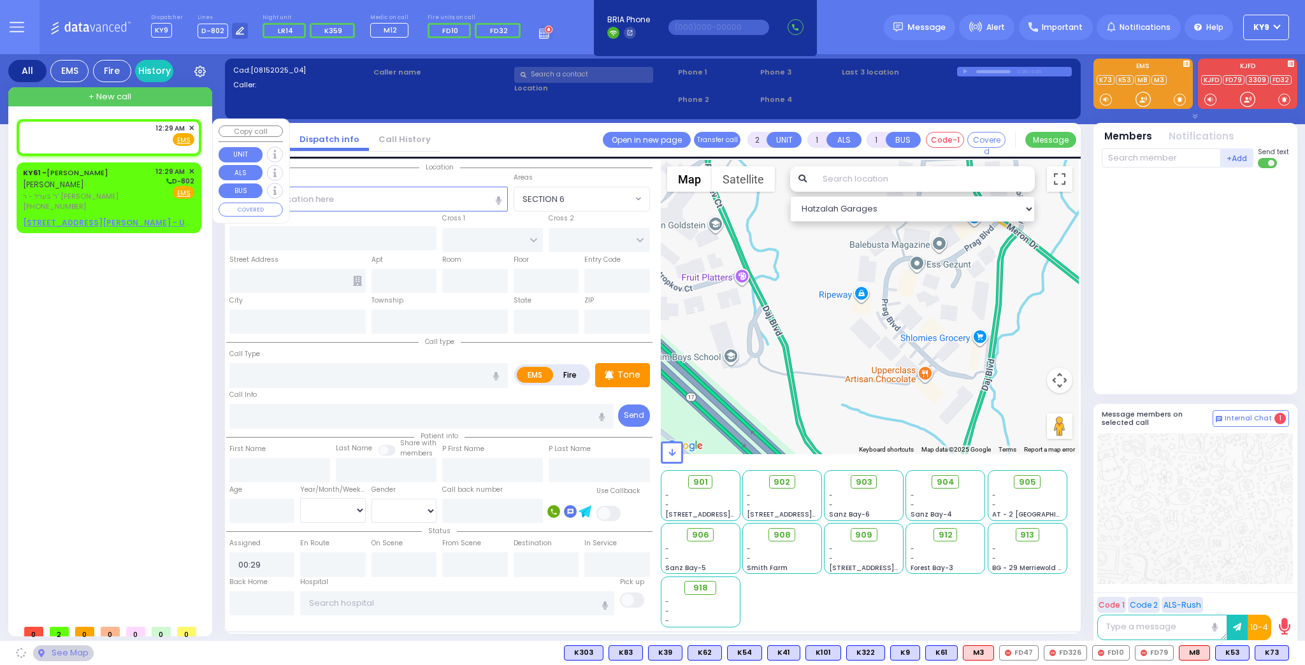
click at [90, 129] on div "12:29 AM ✕ Fire EMS" at bounding box center [108, 135] width 171 height 24
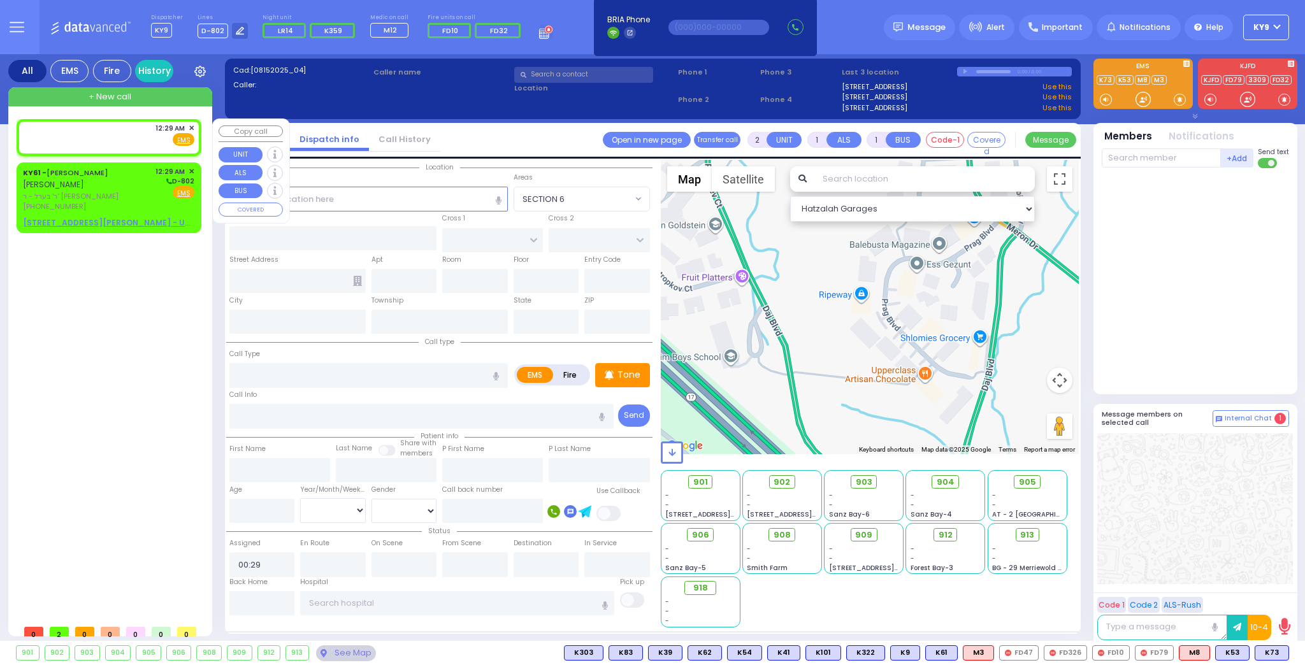
select select
radio input "true"
select select
select select "Hatzalah Garages"
click at [411, 203] on input "text" at bounding box center [368, 199] width 279 height 24
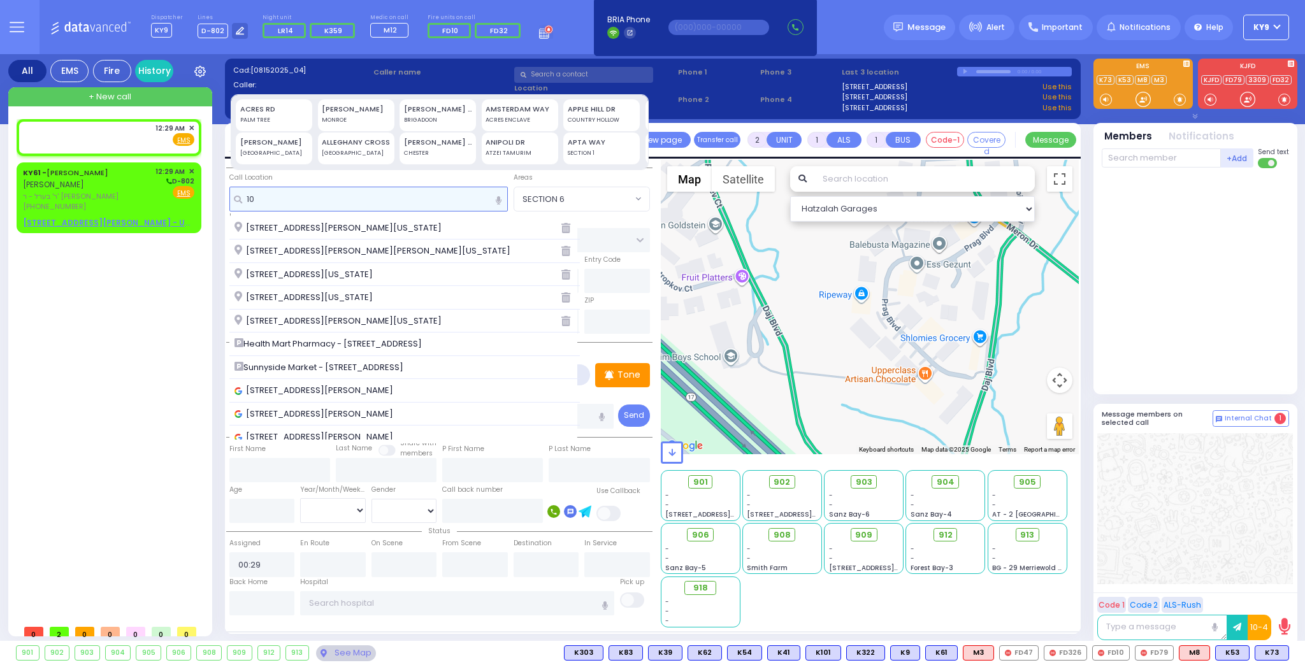
type input "1"
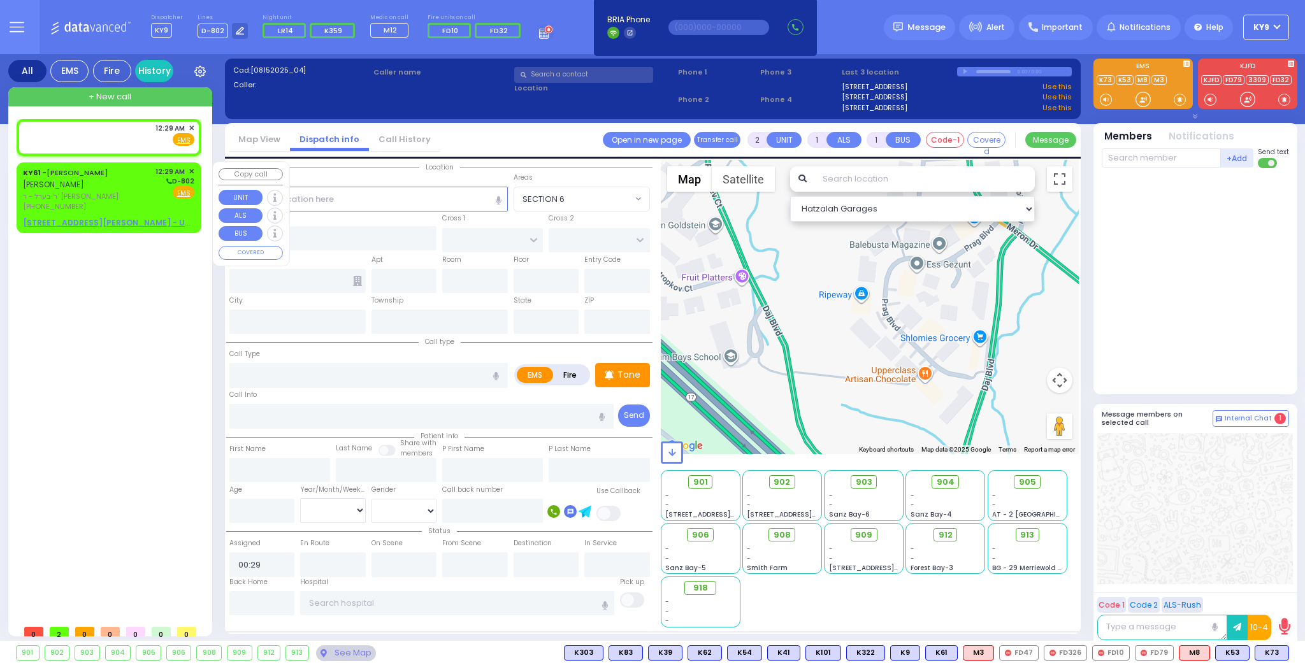
click at [143, 203] on div "[PHONE_NUMBER]" at bounding box center [87, 206] width 128 height 11
select select
radio input "true"
type input "[PERSON_NAME]"
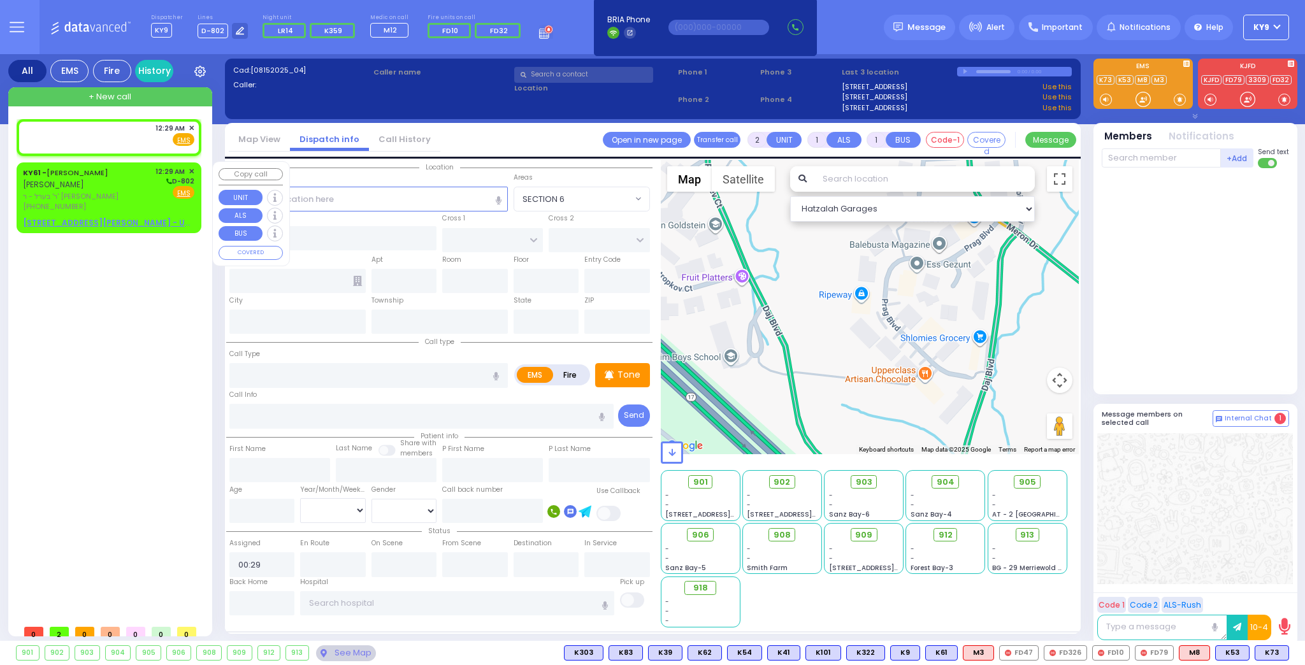
select select
select select "Hatzalah Garages"
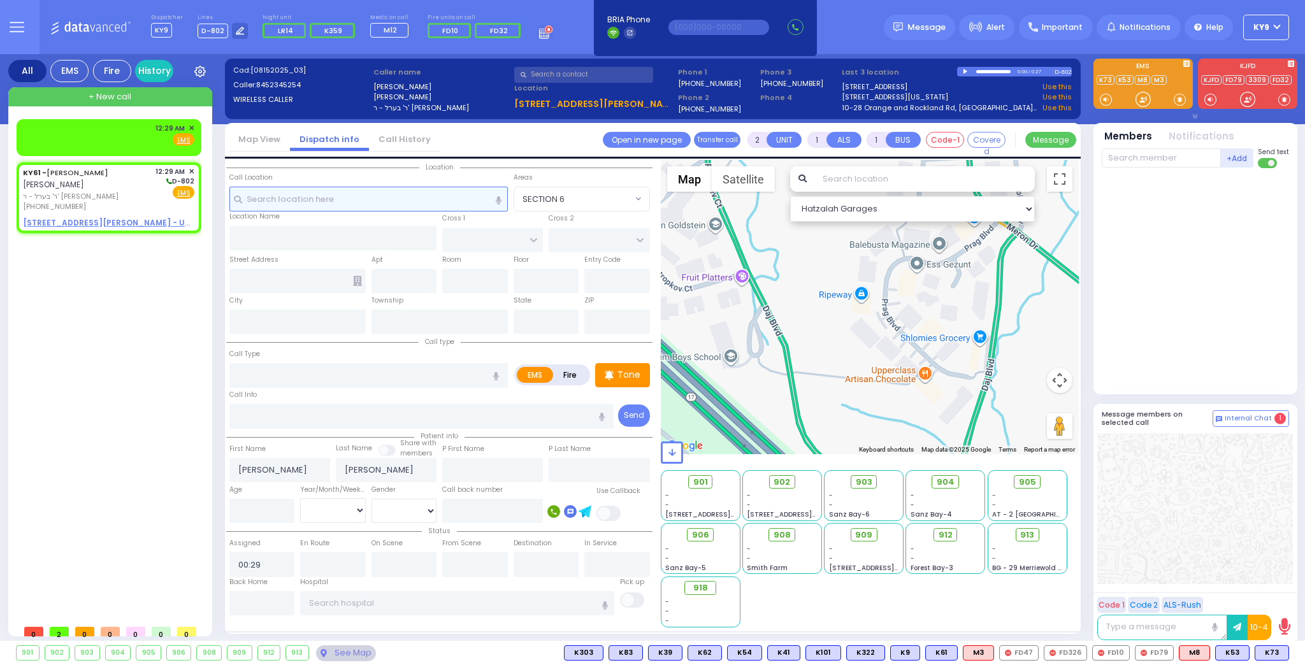
click at [277, 195] on input "text" at bounding box center [368, 199] width 279 height 24
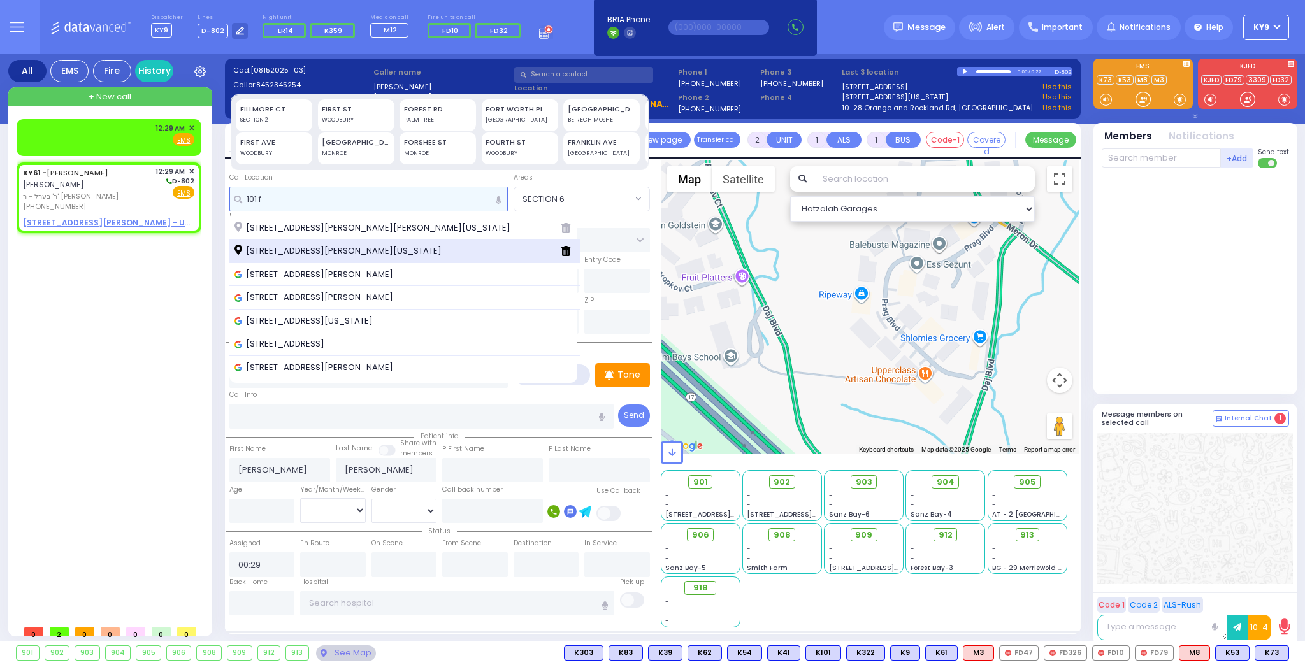
type input "101 f"
click at [290, 246] on span "[STREET_ADDRESS][PERSON_NAME][US_STATE]" at bounding box center [341, 251] width 212 height 13
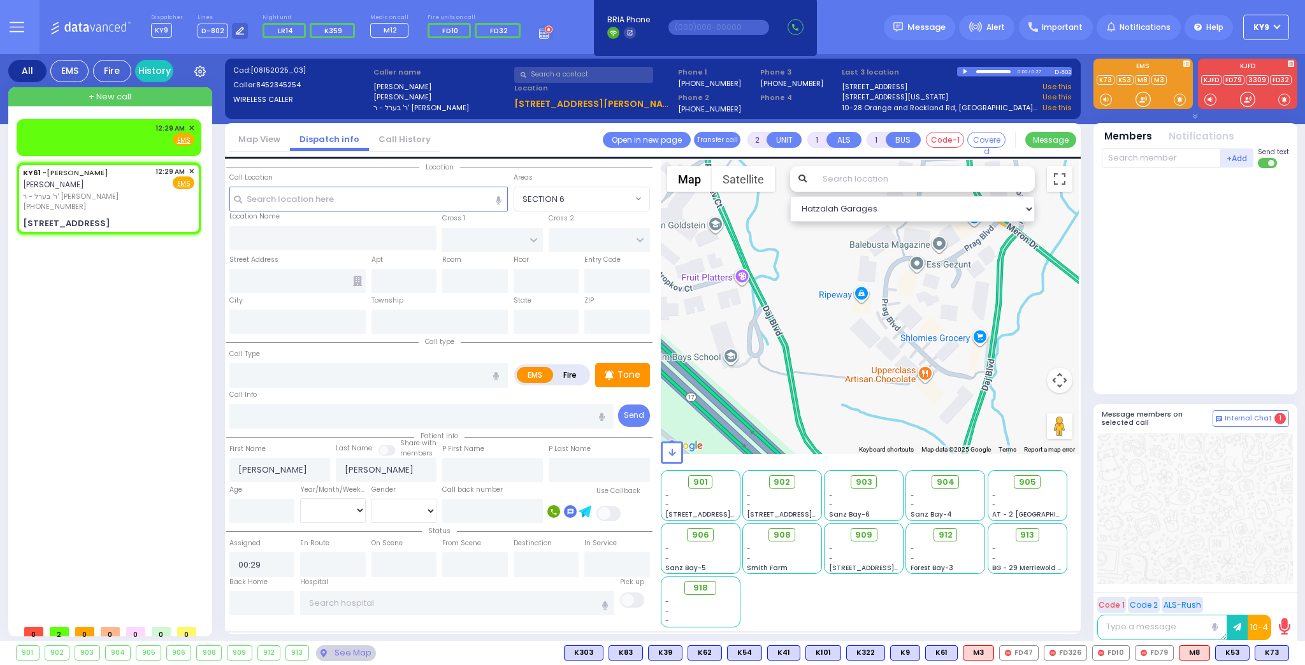
select select
radio input "true"
select select
select select "Hatzalah Garages"
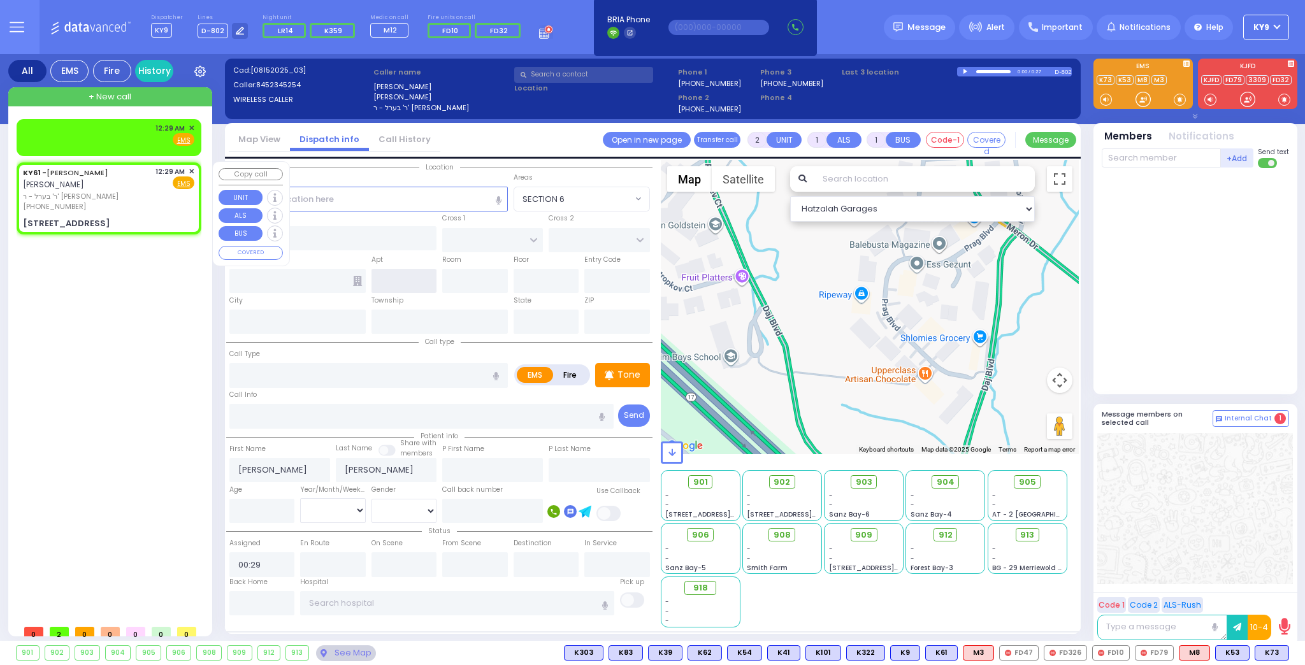
type input "ACRES RD"
type input "[GEOGRAPHIC_DATA]"
type input "[STREET_ADDRESS]"
type input "[PERSON_NAME]"
type input "[US_STATE]"
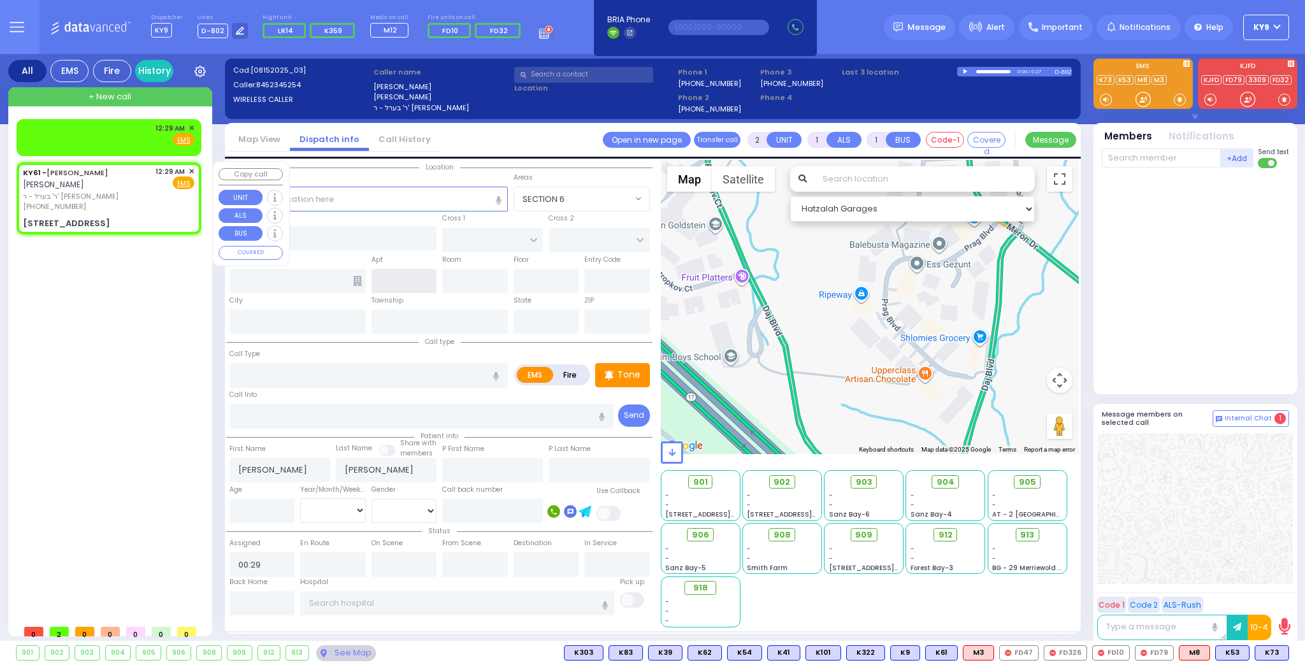
type input "10950"
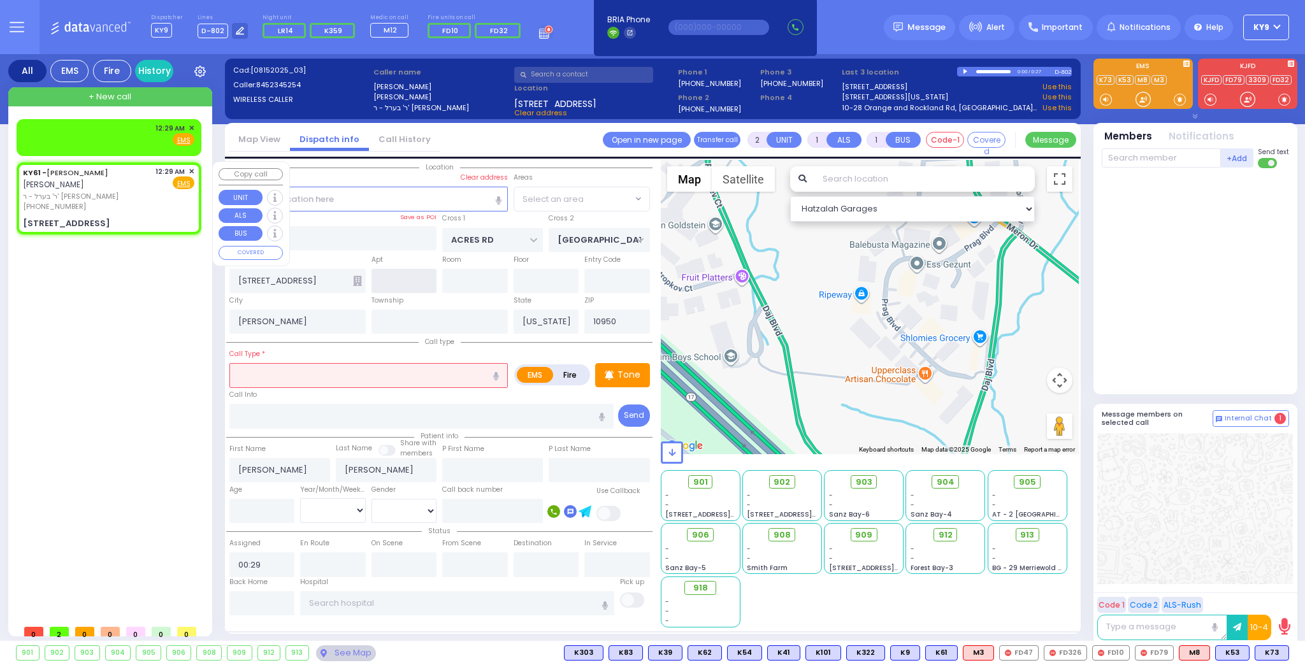
select select "PALM TREE"
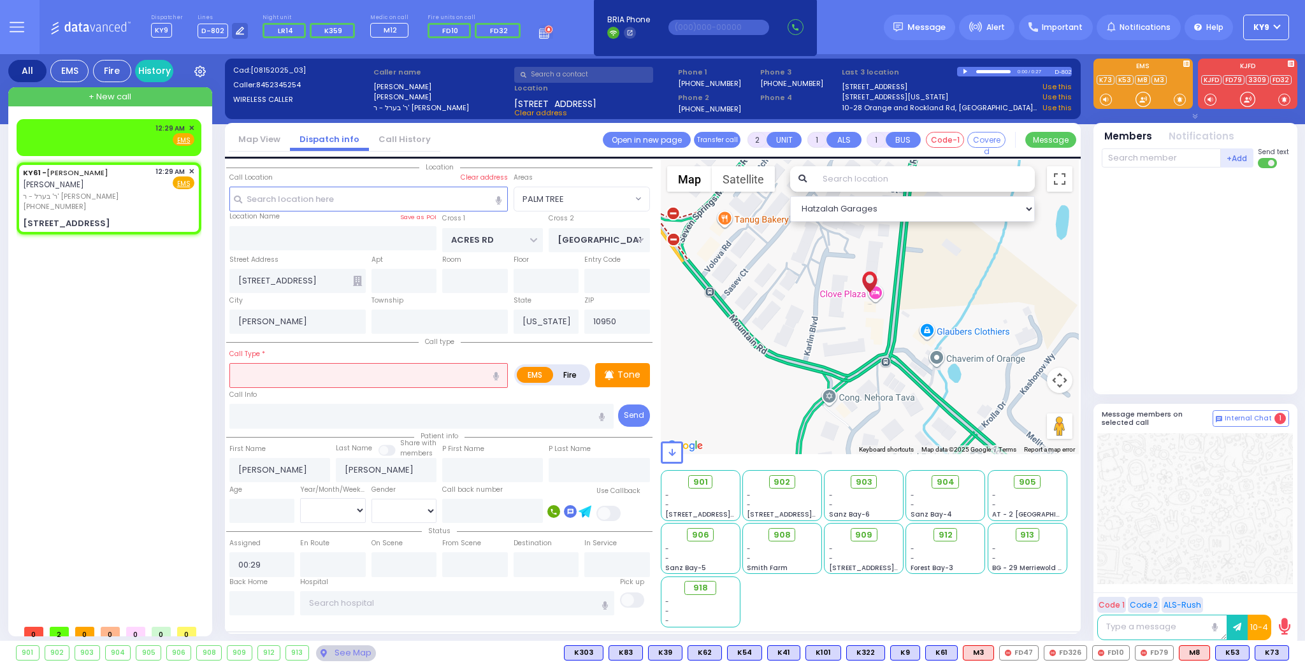
drag, startPoint x: 319, startPoint y: 374, endPoint x: 328, endPoint y: 367, distance: 11.8
click at [319, 373] on input "text" at bounding box center [368, 375] width 279 height 24
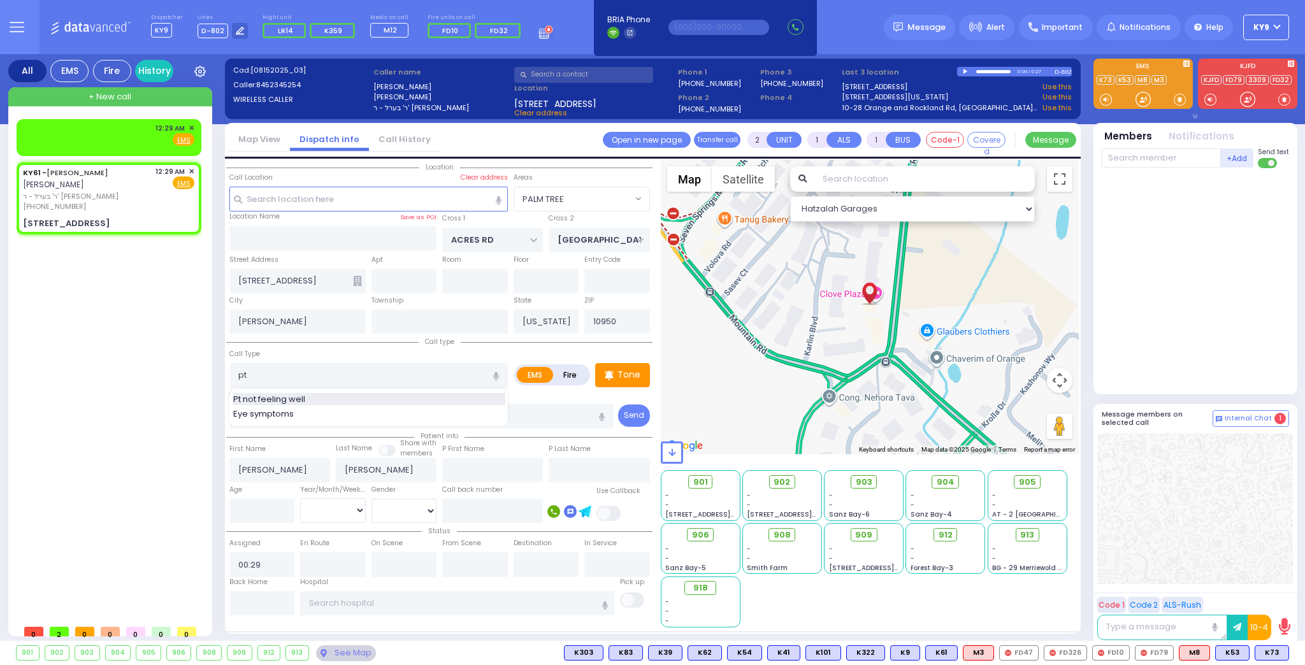
click at [336, 395] on div "Pt not feeling well" at bounding box center [369, 399] width 272 height 13
type input "Pt not feeling well"
type input "1"
type input "0"
click at [1186, 159] on input "text" at bounding box center [1161, 158] width 119 height 19
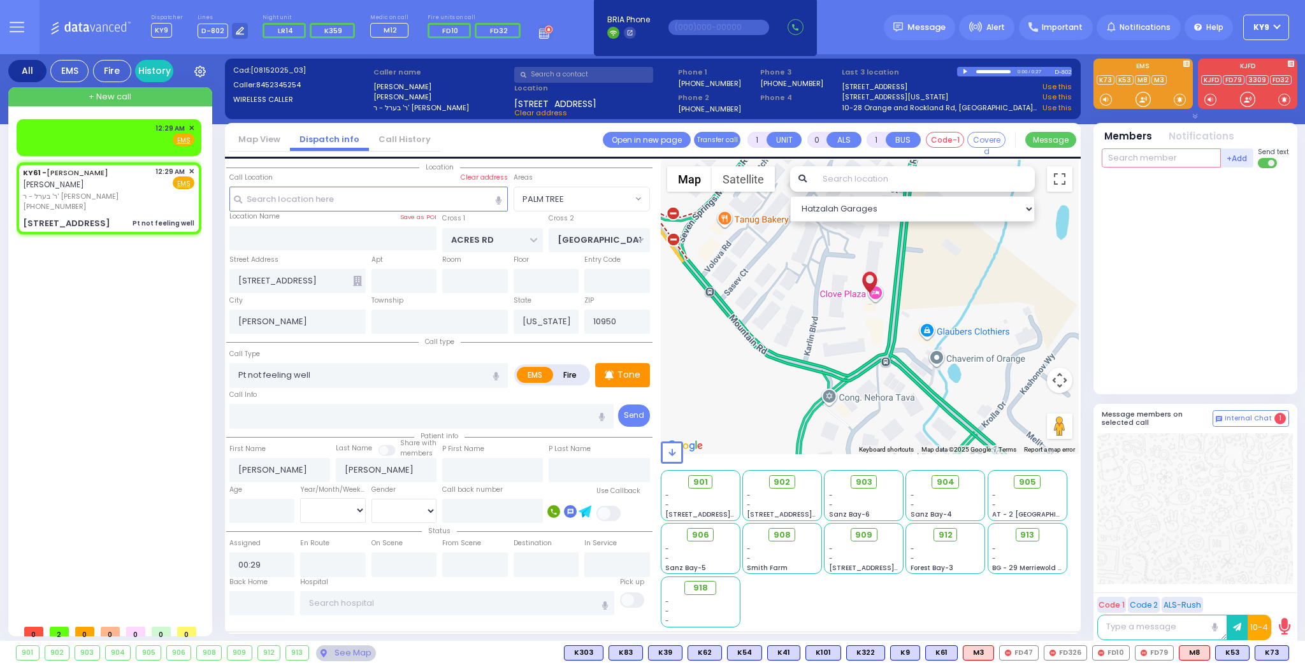
select select
radio input "true"
select select
select select "Hatzalah Garages"
select select "PALM TREE"
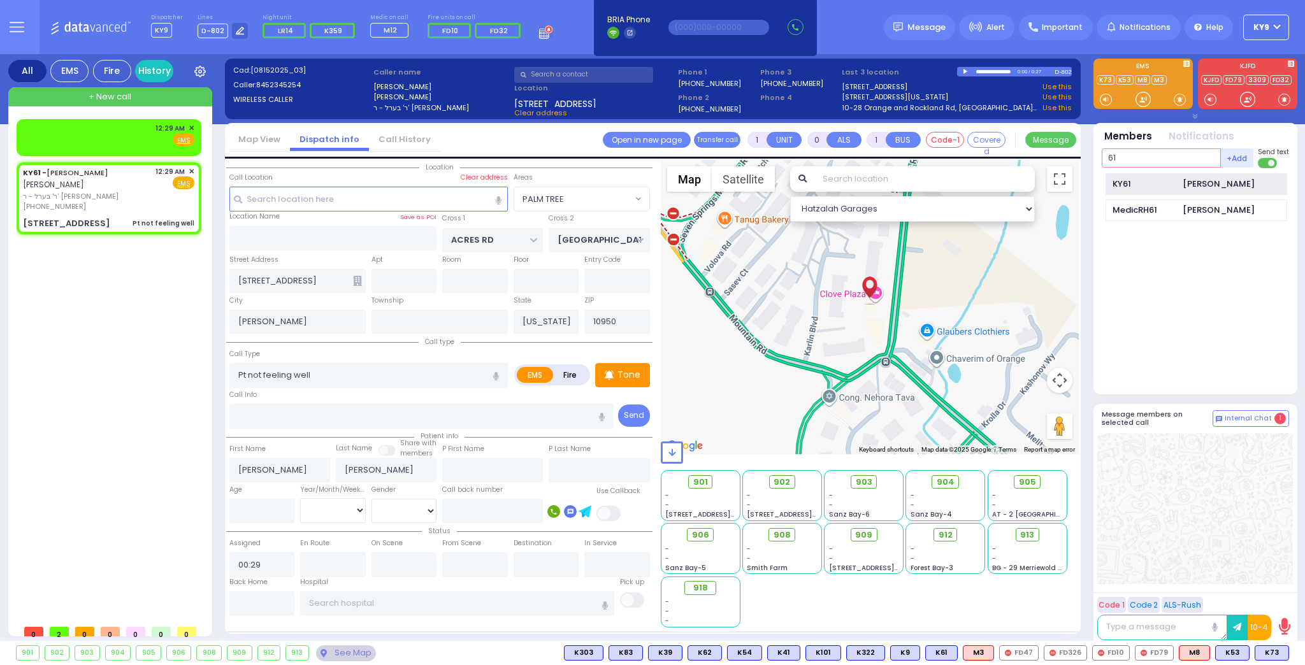
type input "61"
click at [1150, 189] on div "KY61" at bounding box center [1145, 184] width 64 height 13
click at [1142, 156] on input "text" at bounding box center [1161, 158] width 119 height 19
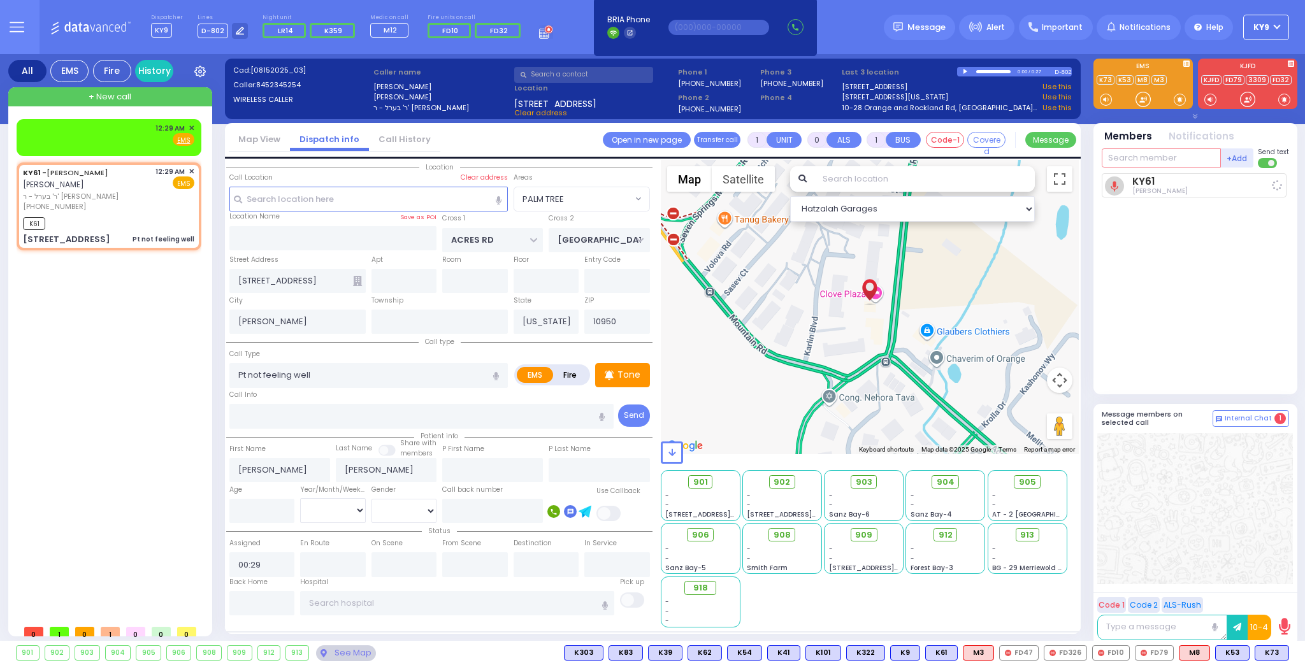
select select
radio input "true"
select select
type input "00:30"
select select "Hatzalah Garages"
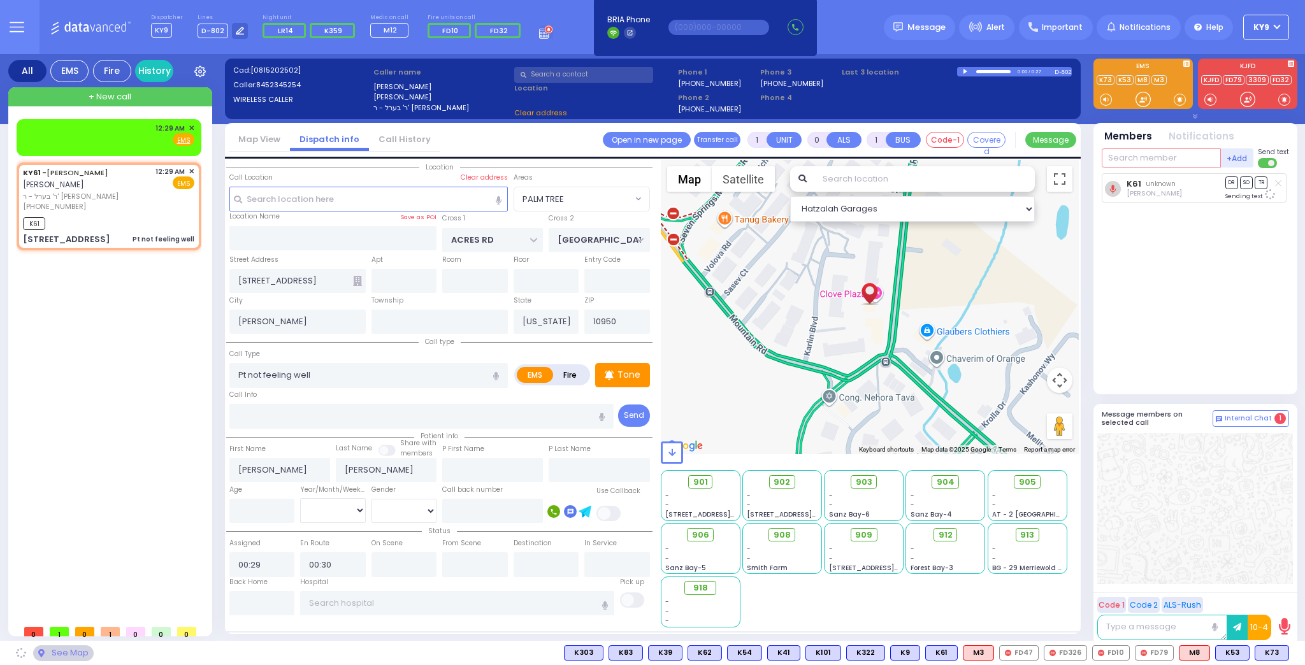
select select "PALM TREE"
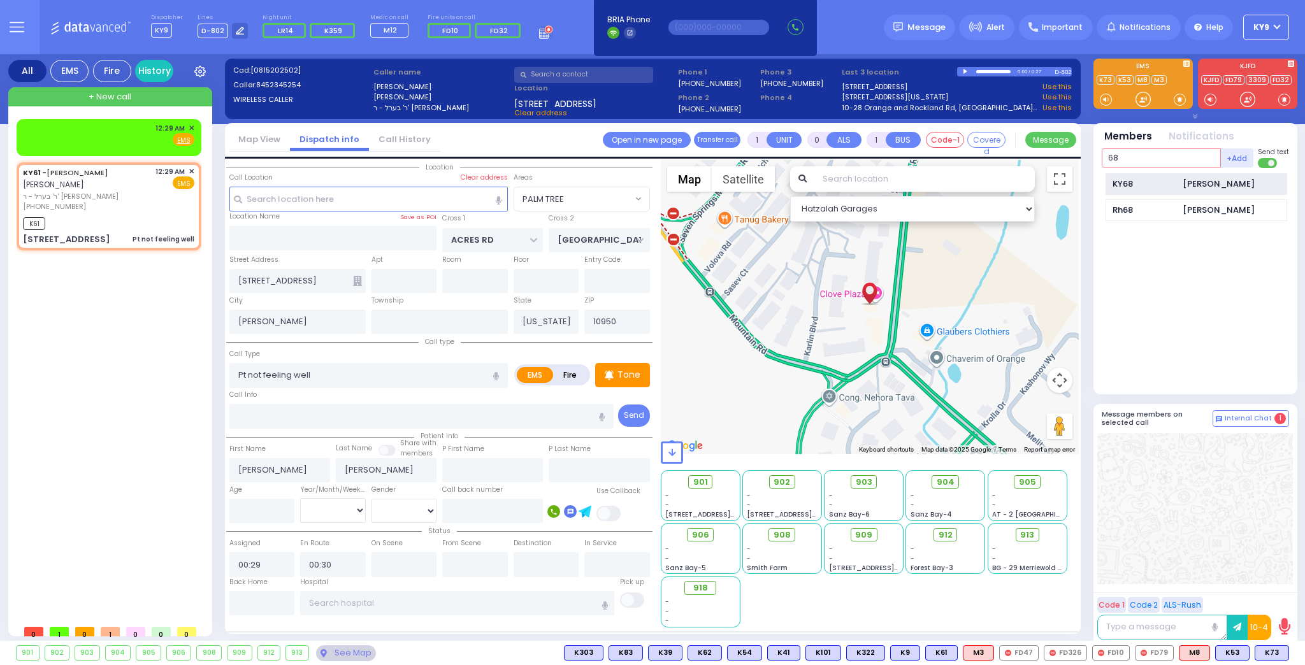
type input "68"
click at [1143, 174] on div "KY68 [PERSON_NAME]" at bounding box center [1197, 184] width 182 height 22
click at [1147, 159] on input "text" at bounding box center [1161, 158] width 119 height 19
select select
radio input "true"
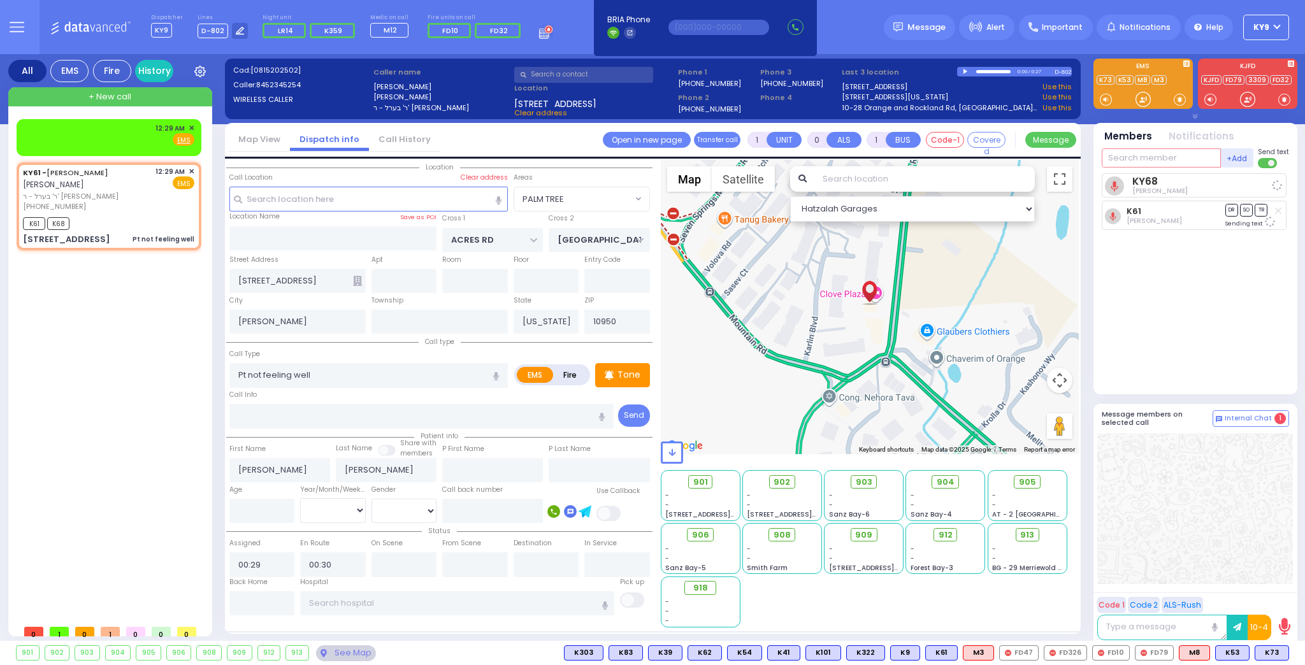
select select
select select "Hatzalah Garages"
select select "PALM TREE"
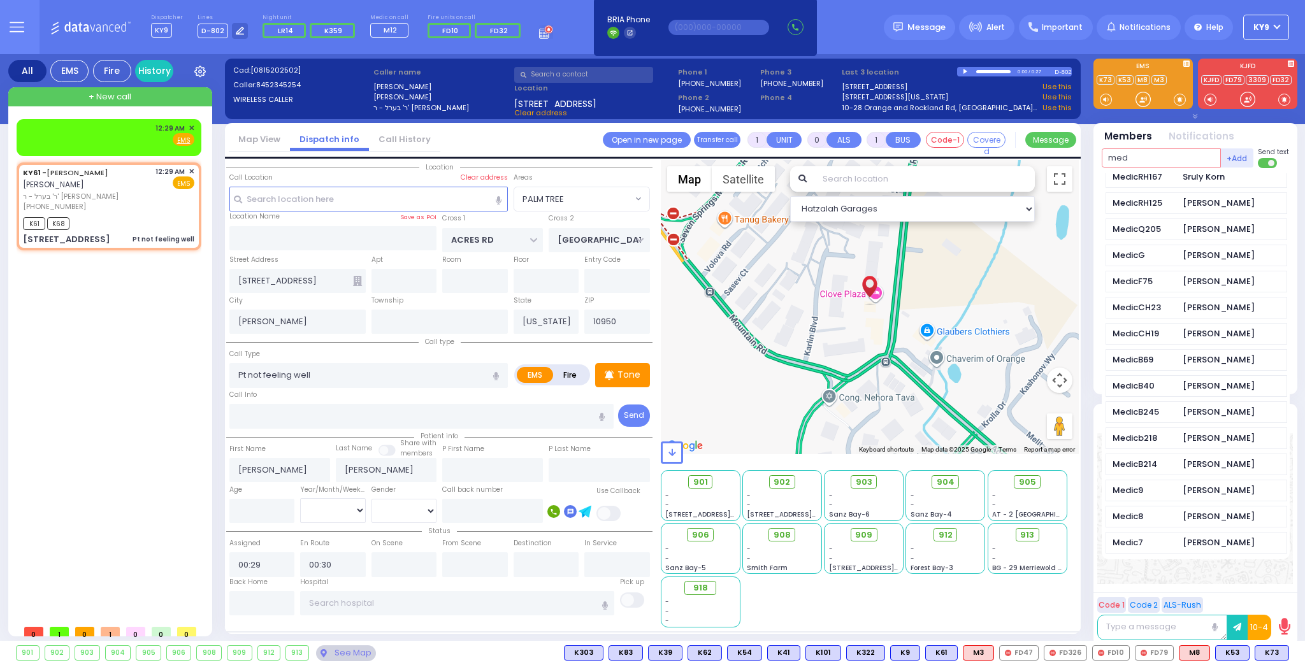
scroll to position [357, 0]
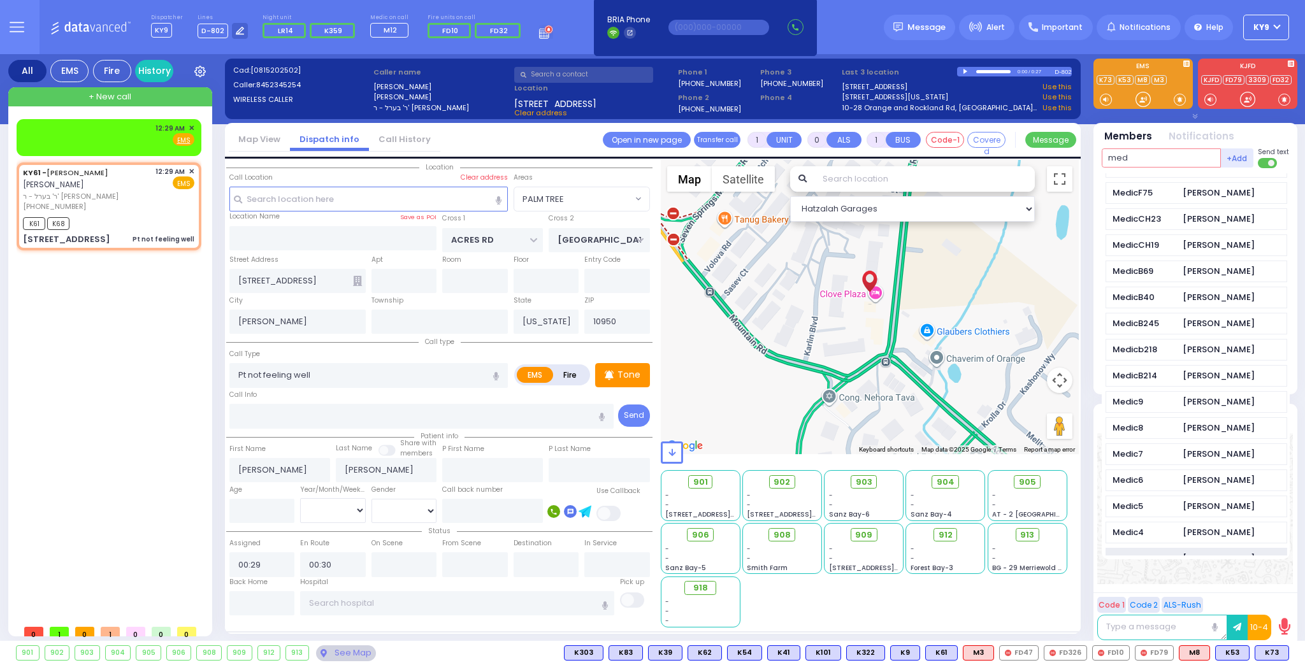
type input "med"
click at [1183, 553] on div "[PERSON_NAME]" at bounding box center [1219, 559] width 72 height 13
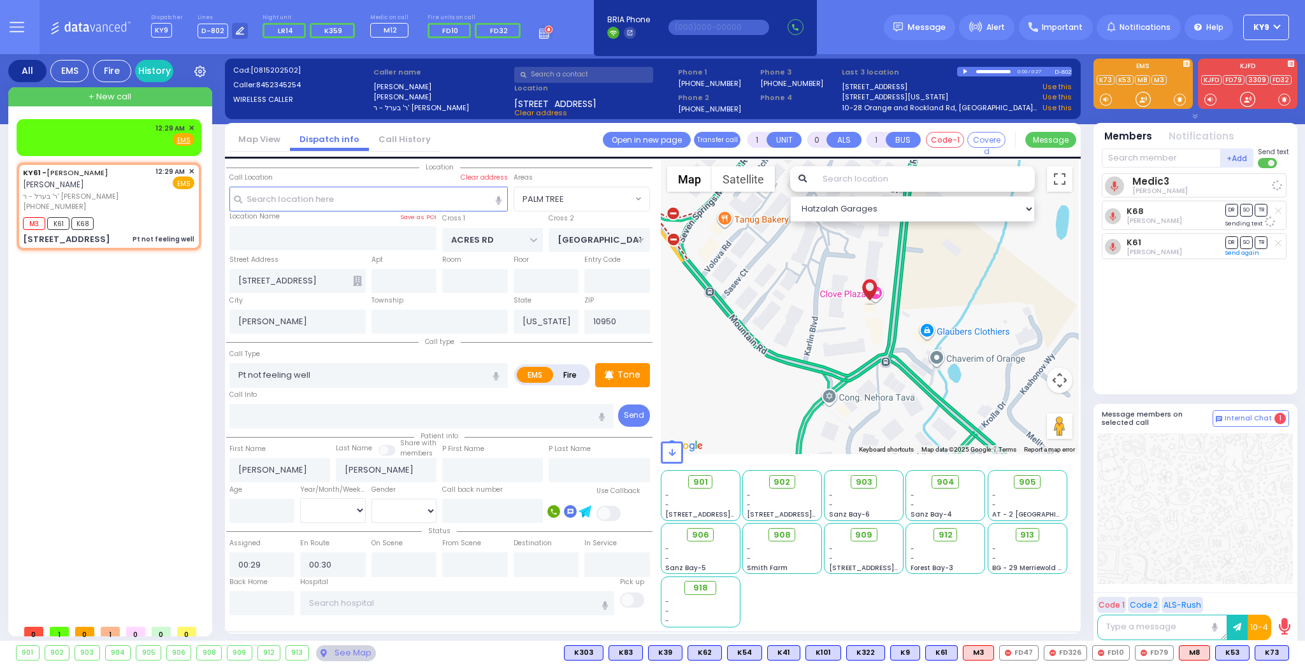
select select
radio input "true"
select select
select select "Hatzalah Garages"
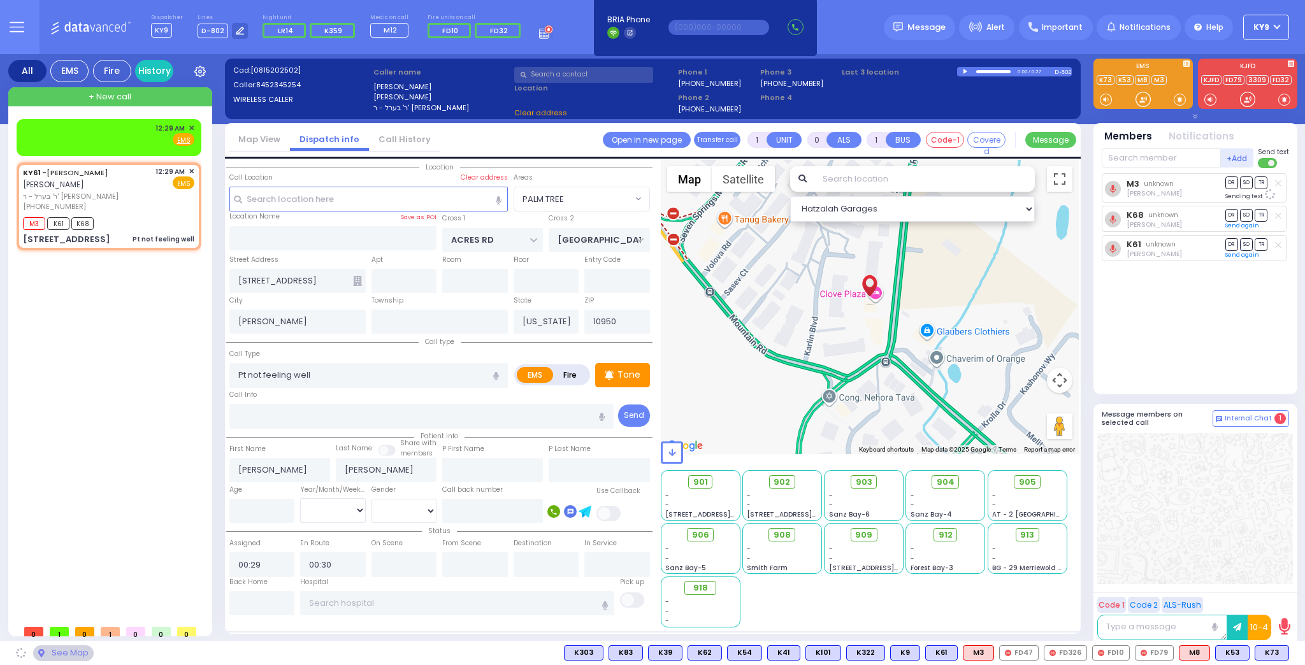
select select "PALM TREE"
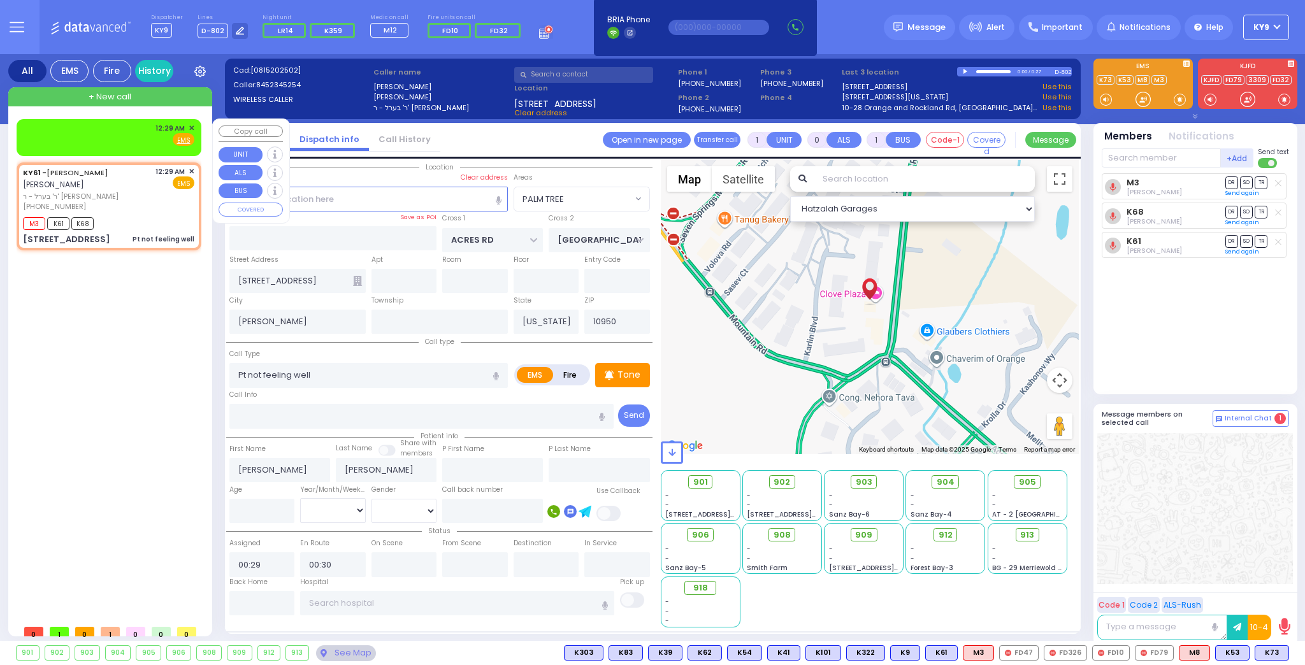
click at [190, 128] on span "✕" at bounding box center [192, 128] width 6 height 11
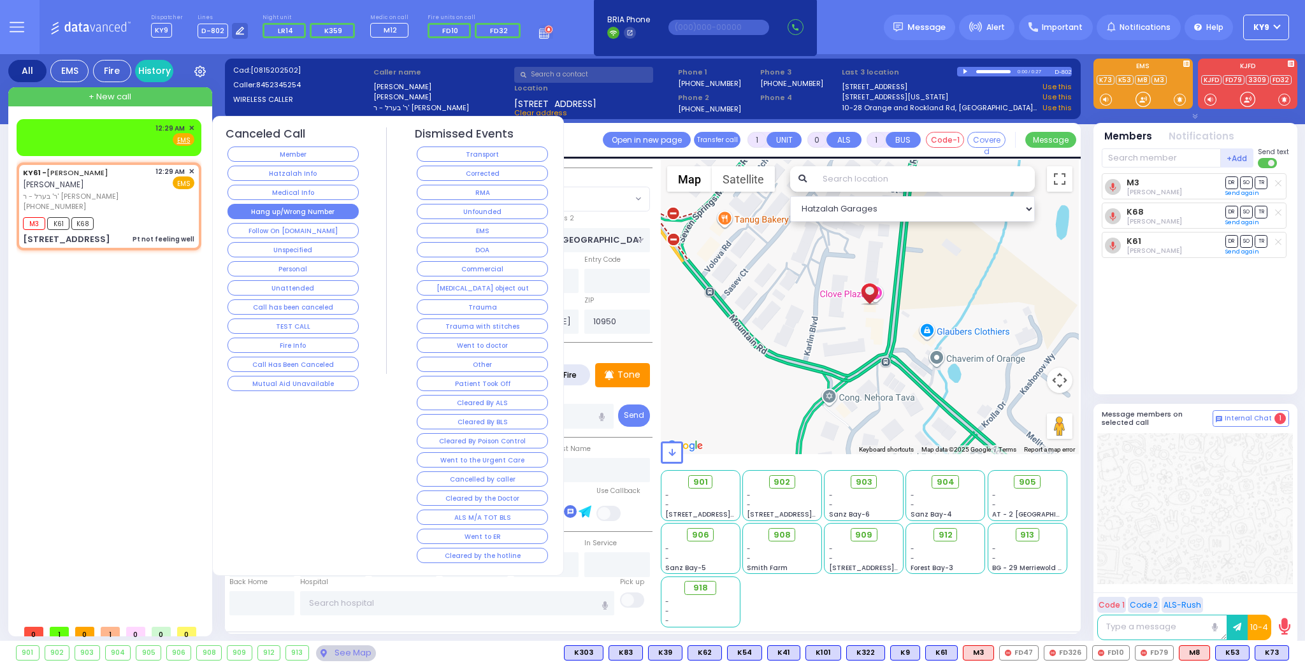
click at [321, 208] on button "Hang up/Wrong Number" at bounding box center [293, 211] width 131 height 15
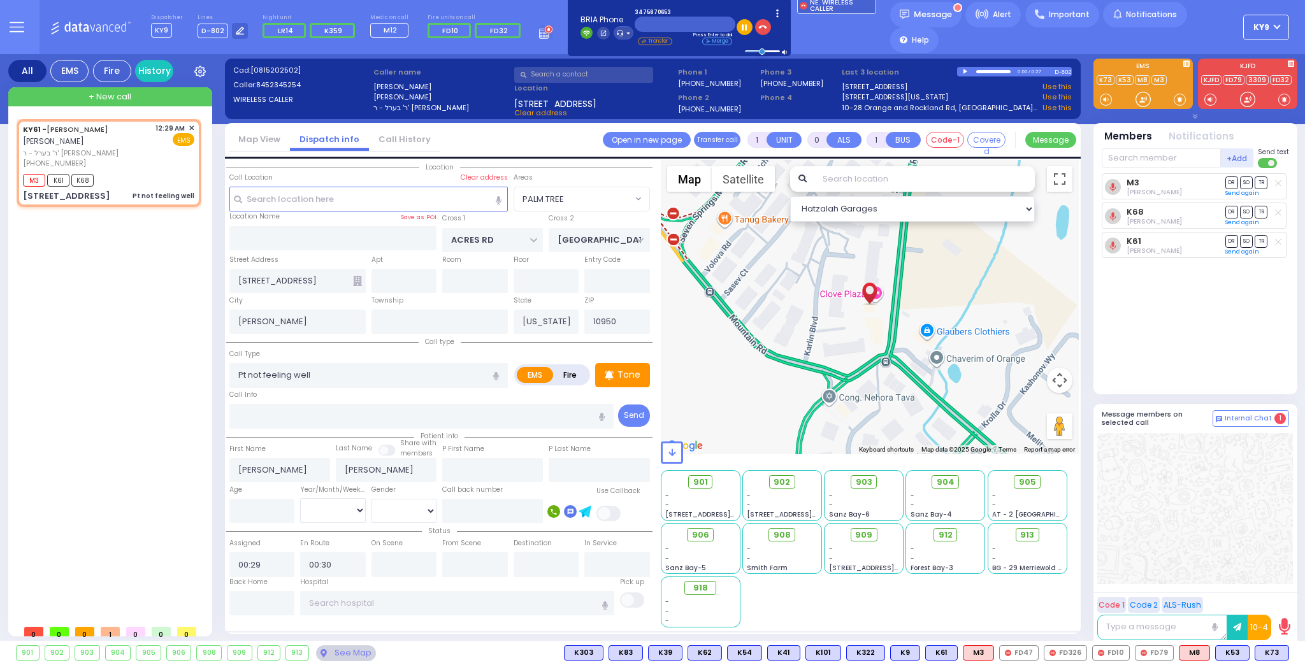
click at [100, 95] on span "+ New call" at bounding box center [110, 97] width 43 height 13
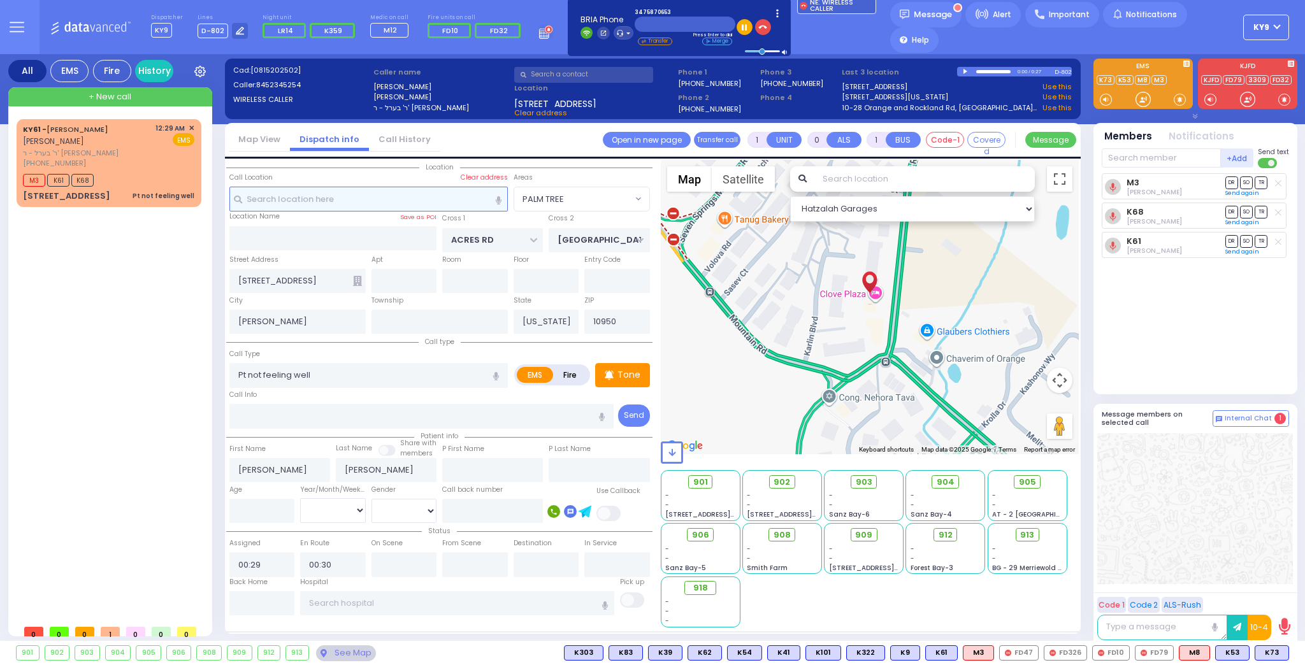
type input "2"
type input "1"
select select
radio input "true"
select select
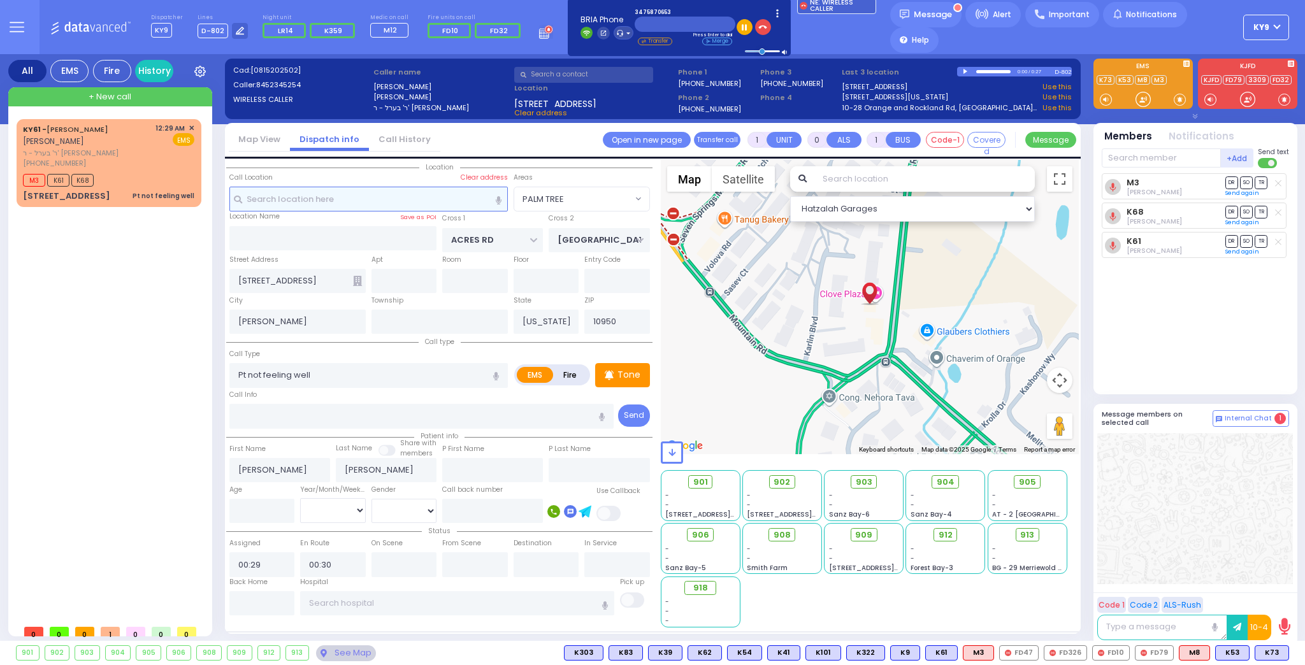
type input "00:31"
select select "Hatzalah Garages"
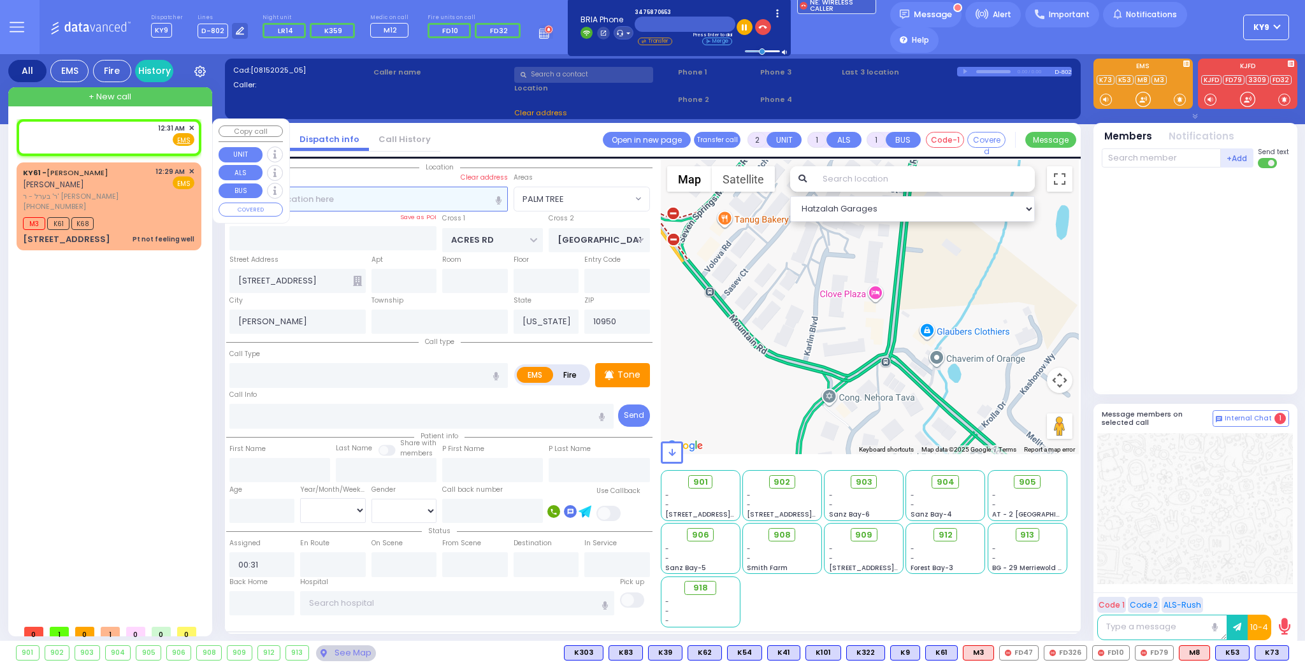
select select
radio input "true"
select select
select select "Hatzalah Garages"
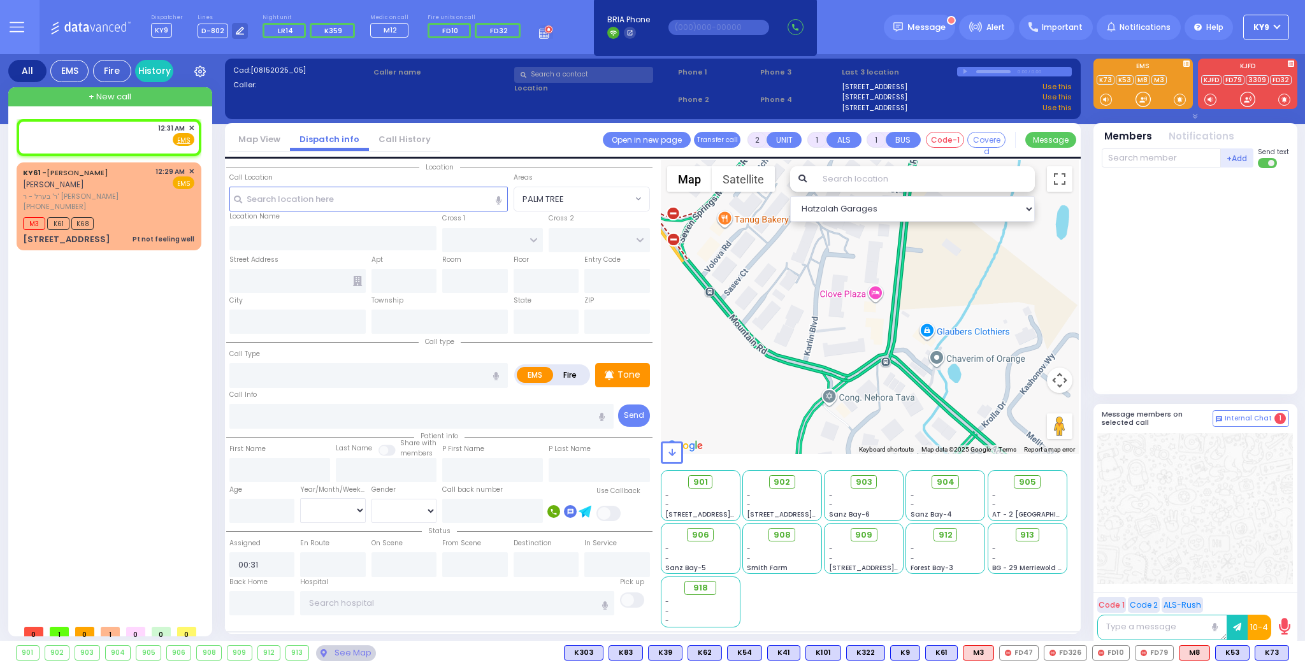
click at [111, 96] on span "+ New call" at bounding box center [110, 97] width 43 height 13
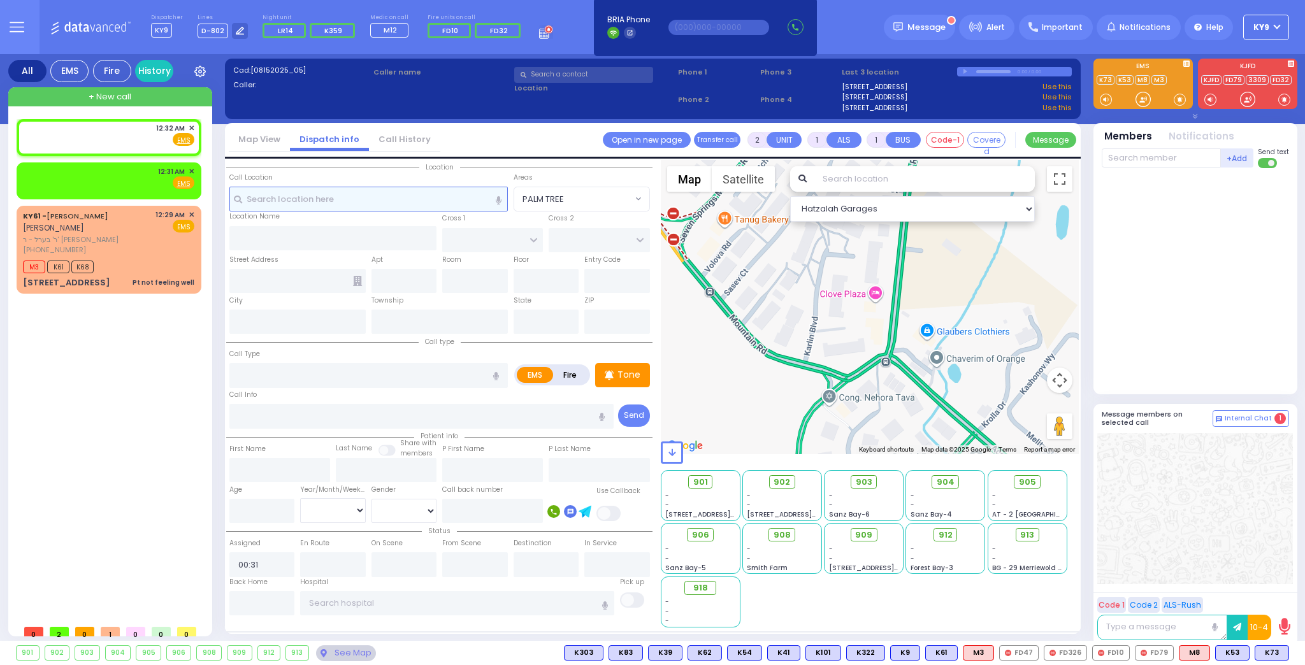
select select
radio input "true"
select select
type input "00:32"
select select "Hatzalah Garages"
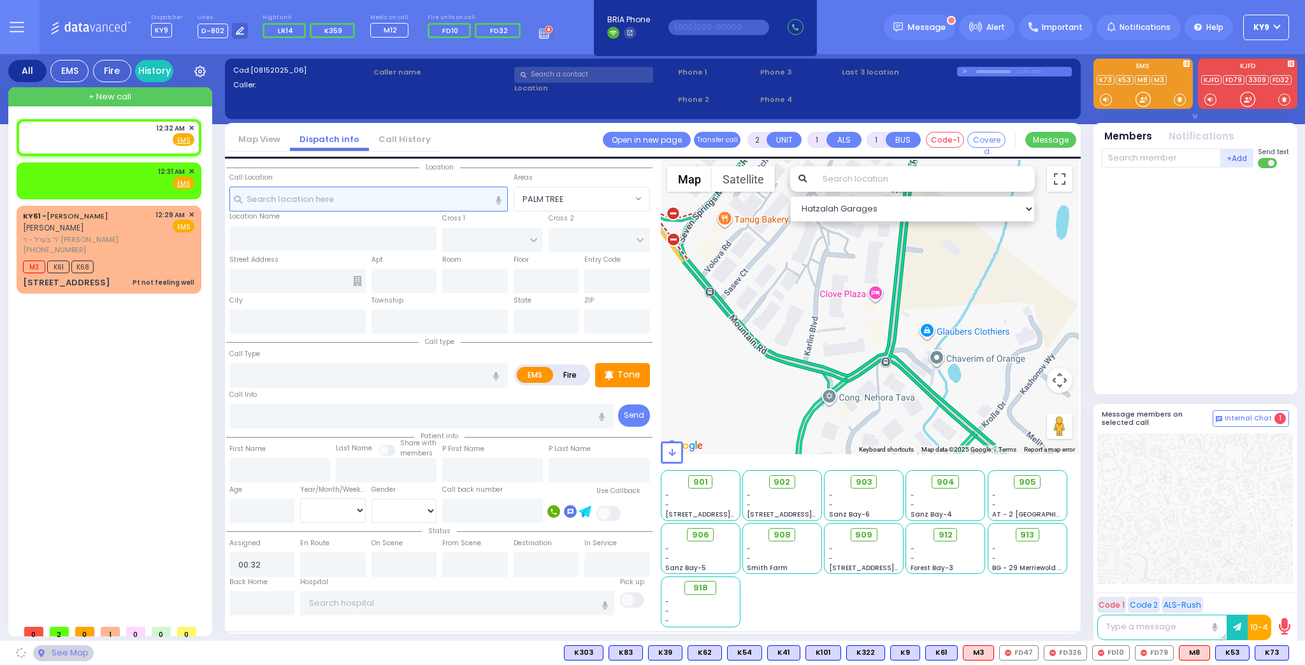
select select
radio input "true"
select select
select select "Hatzalah Garages"
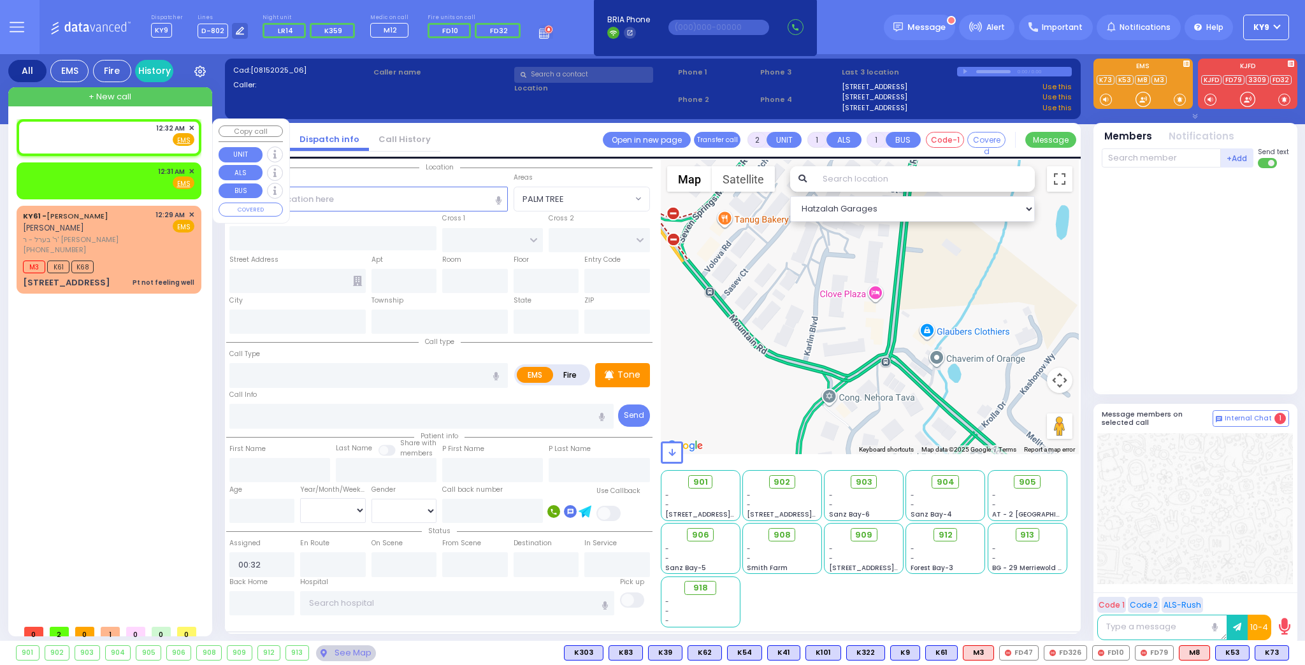
click at [190, 125] on span "✕" at bounding box center [192, 128] width 6 height 11
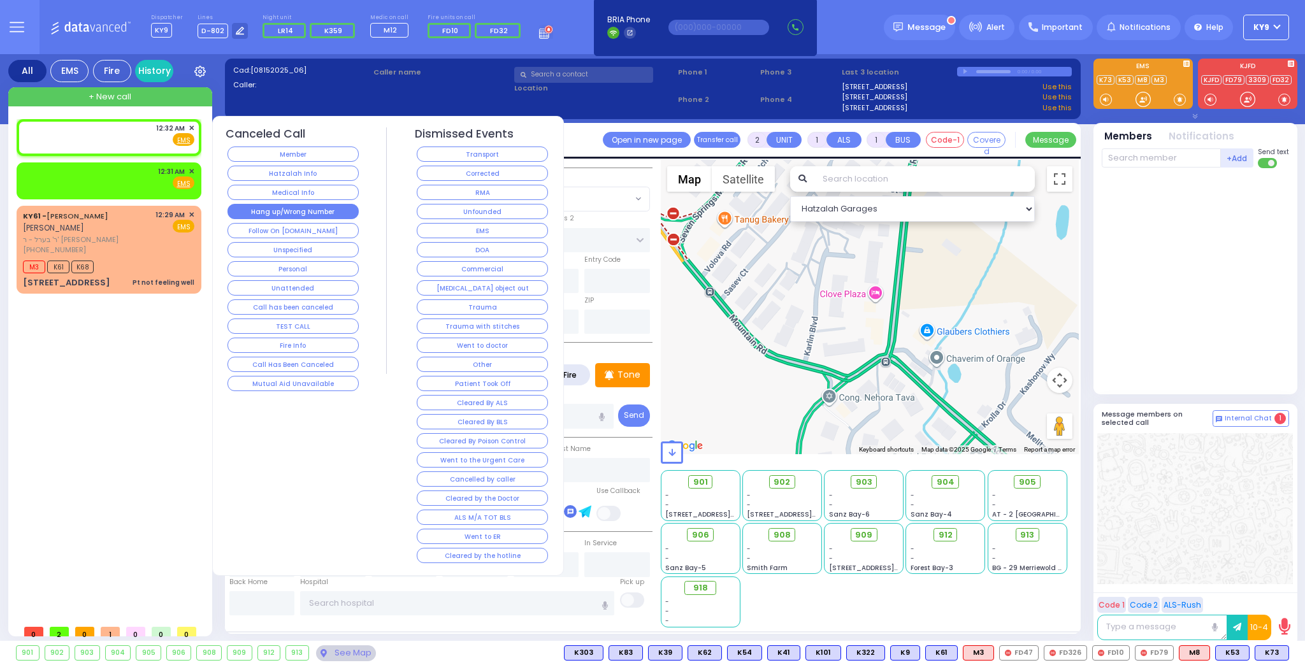
click at [293, 212] on button "Hang up/Wrong Number" at bounding box center [293, 211] width 131 height 15
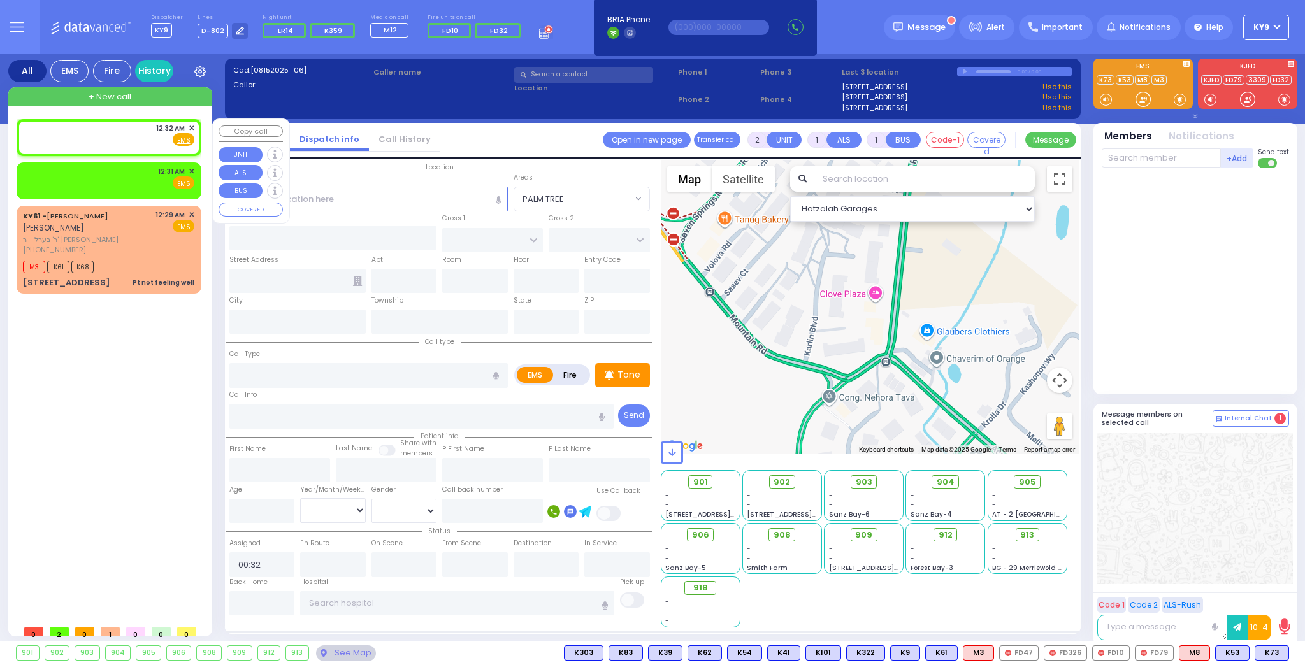
select select
radio input "true"
select select
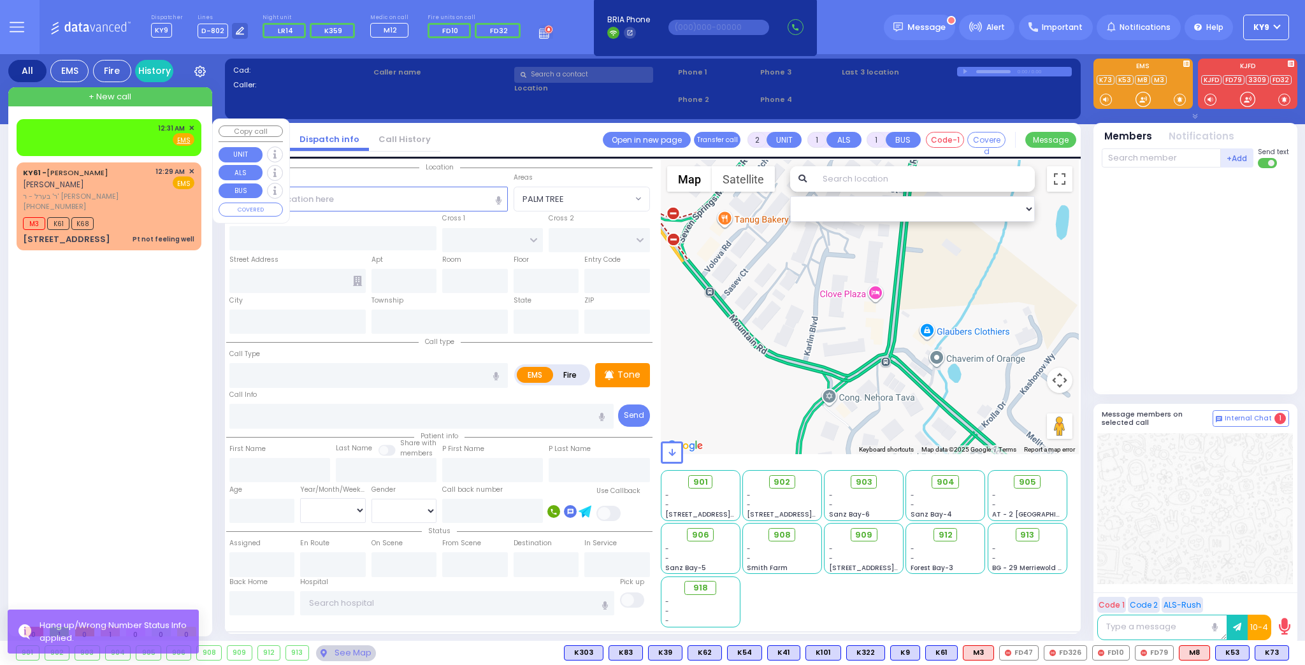
click at [191, 126] on span "✕" at bounding box center [192, 128] width 6 height 11
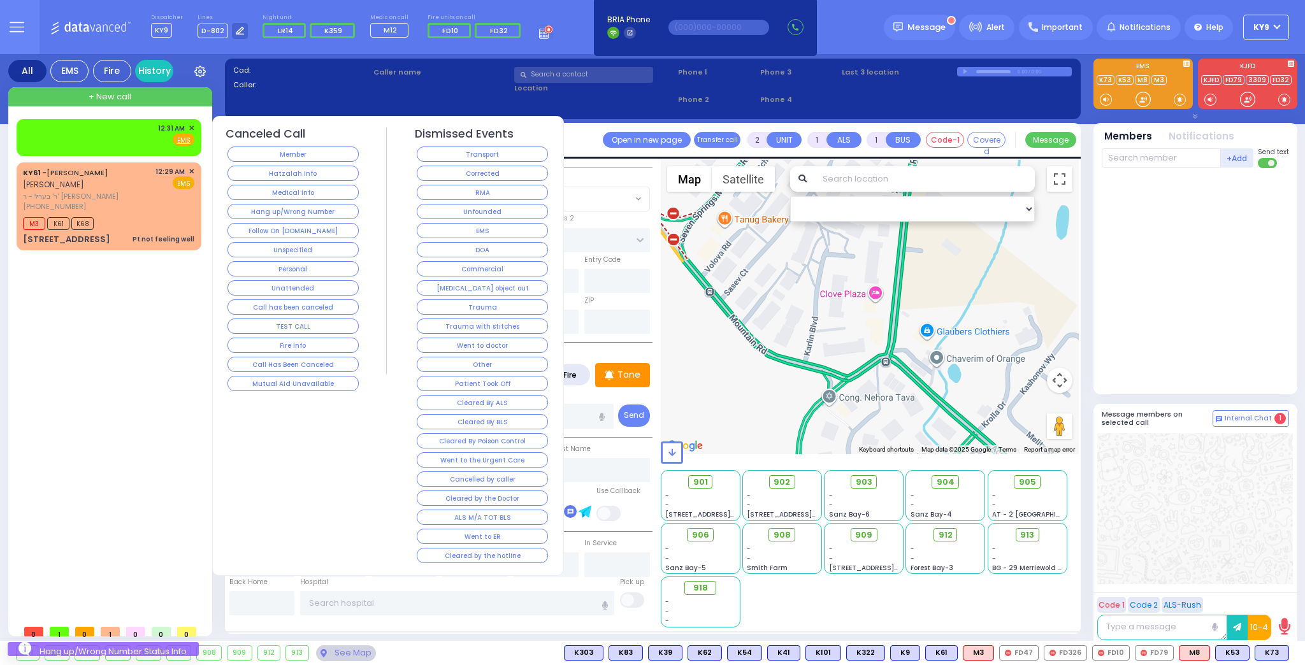
click at [302, 212] on button "Hang up/Wrong Number" at bounding box center [293, 211] width 131 height 15
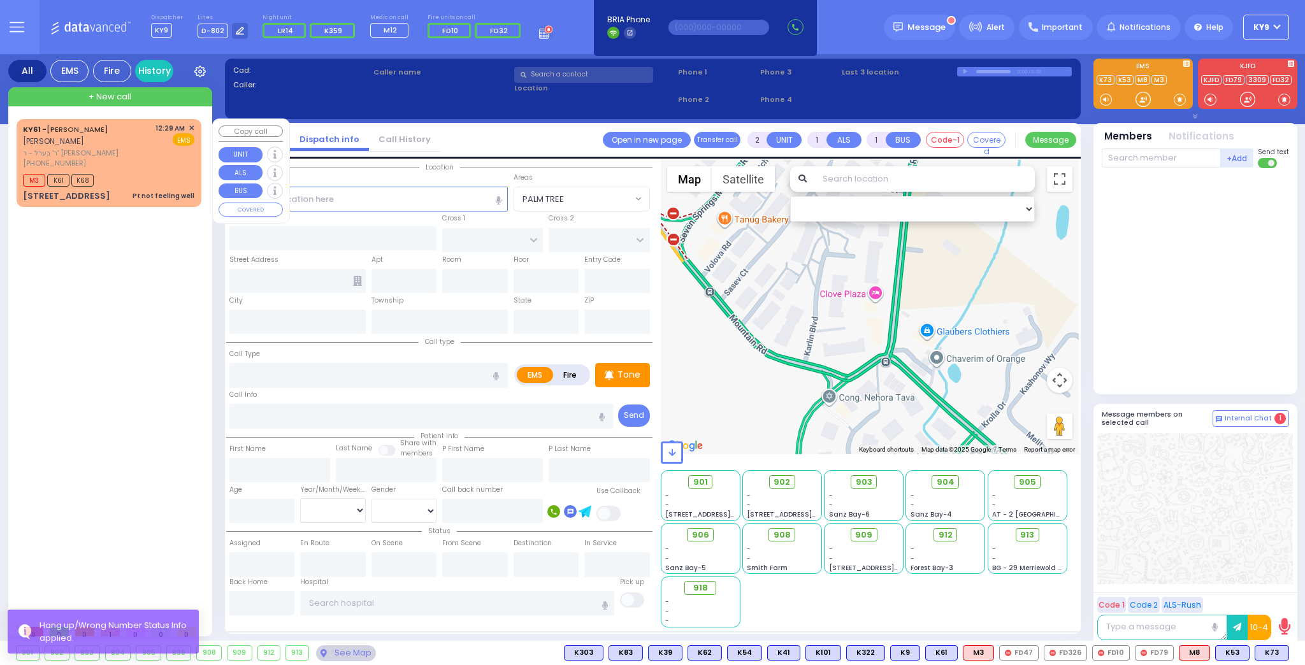
click at [135, 172] on div "M3 K61 K68" at bounding box center [108, 179] width 171 height 16
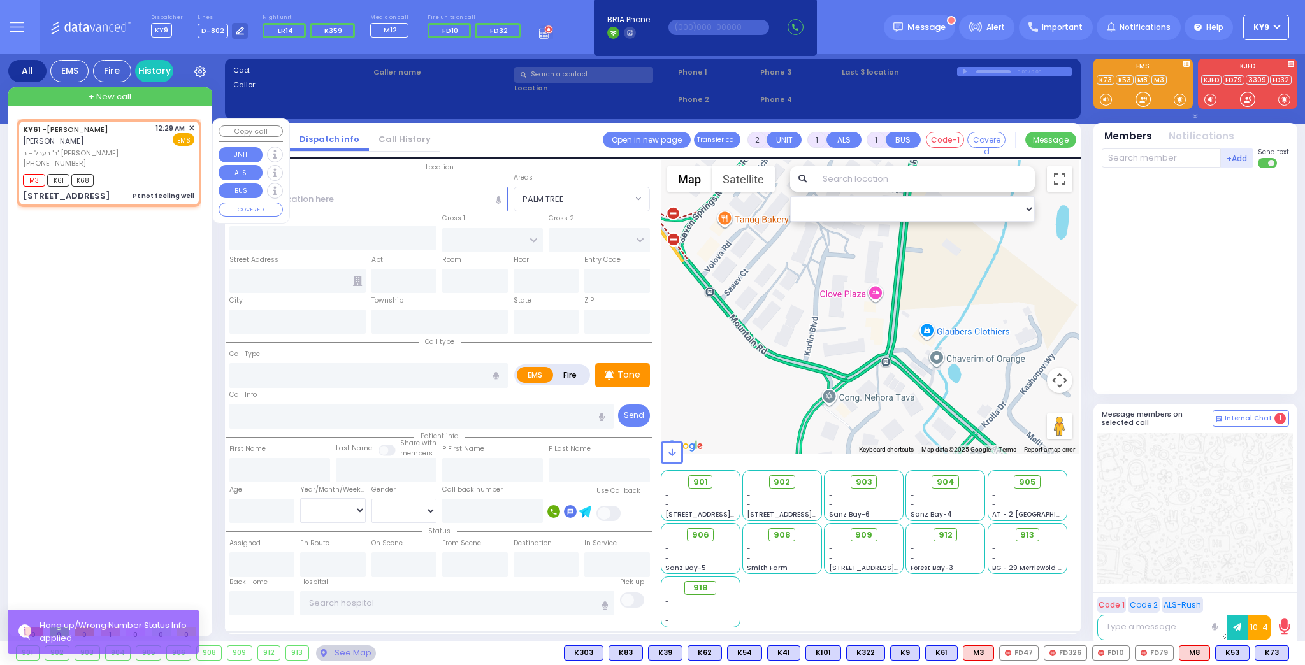
type input "1"
type input "0"
select select
type input "Pt not feeling well"
radio input "true"
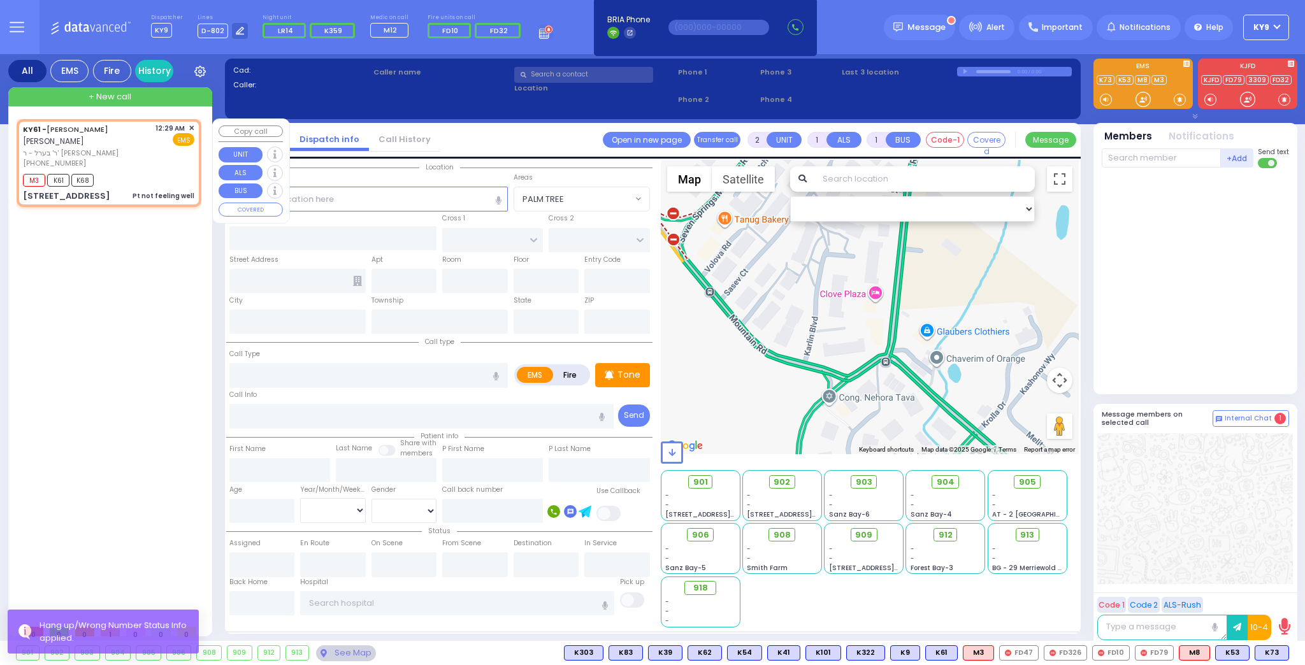
type input "[PERSON_NAME]"
select select
type input "00:29"
type input "00:30"
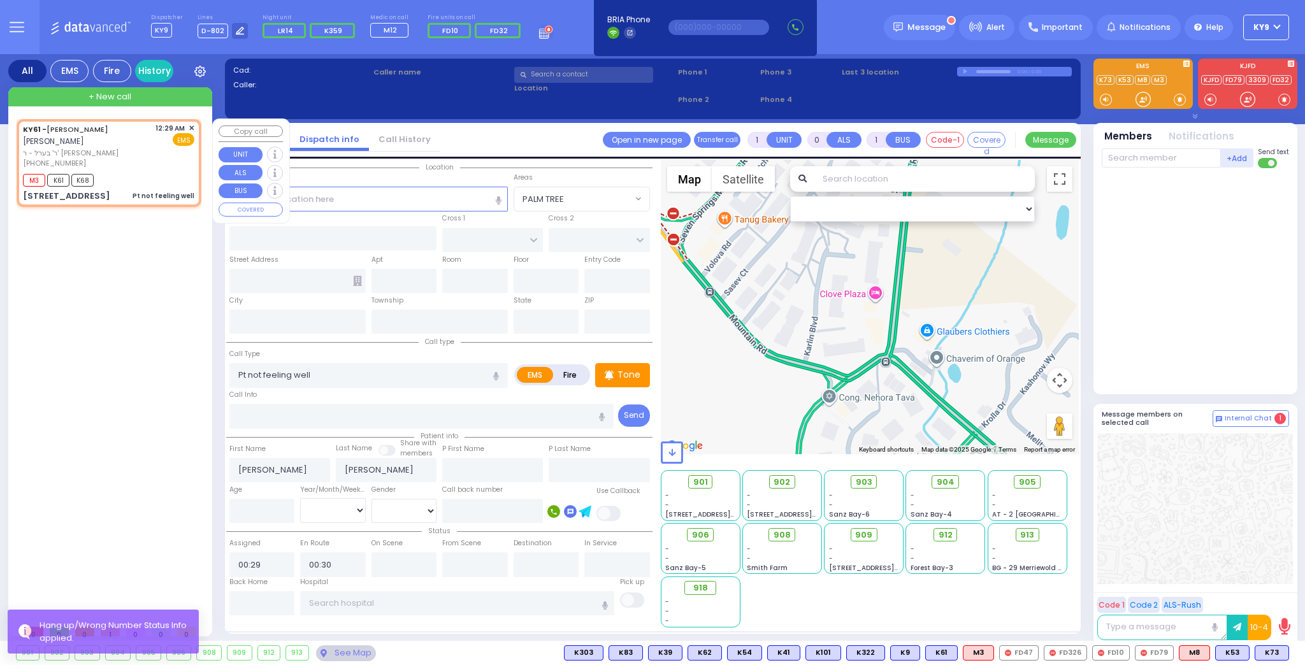
type input "ACRES RD"
type input "[GEOGRAPHIC_DATA]"
type input "[STREET_ADDRESS]"
type input "[PERSON_NAME]"
type input "[US_STATE]"
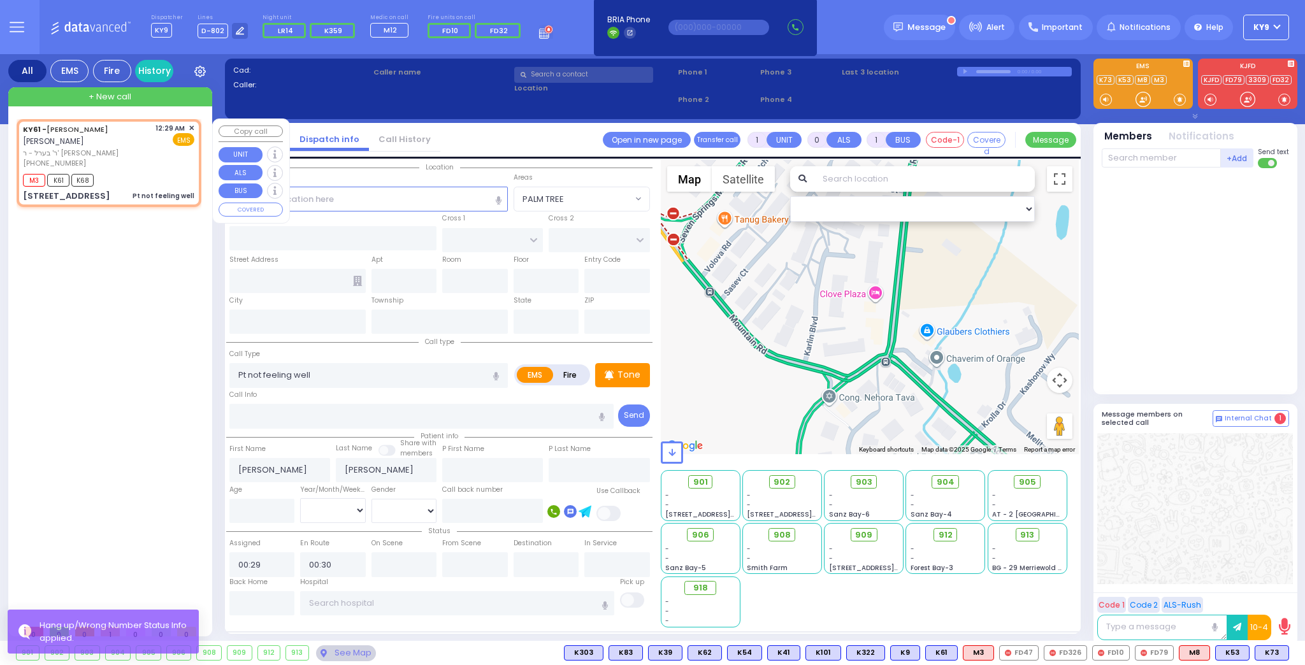
type input "10950"
select select "Hatzalah Garages"
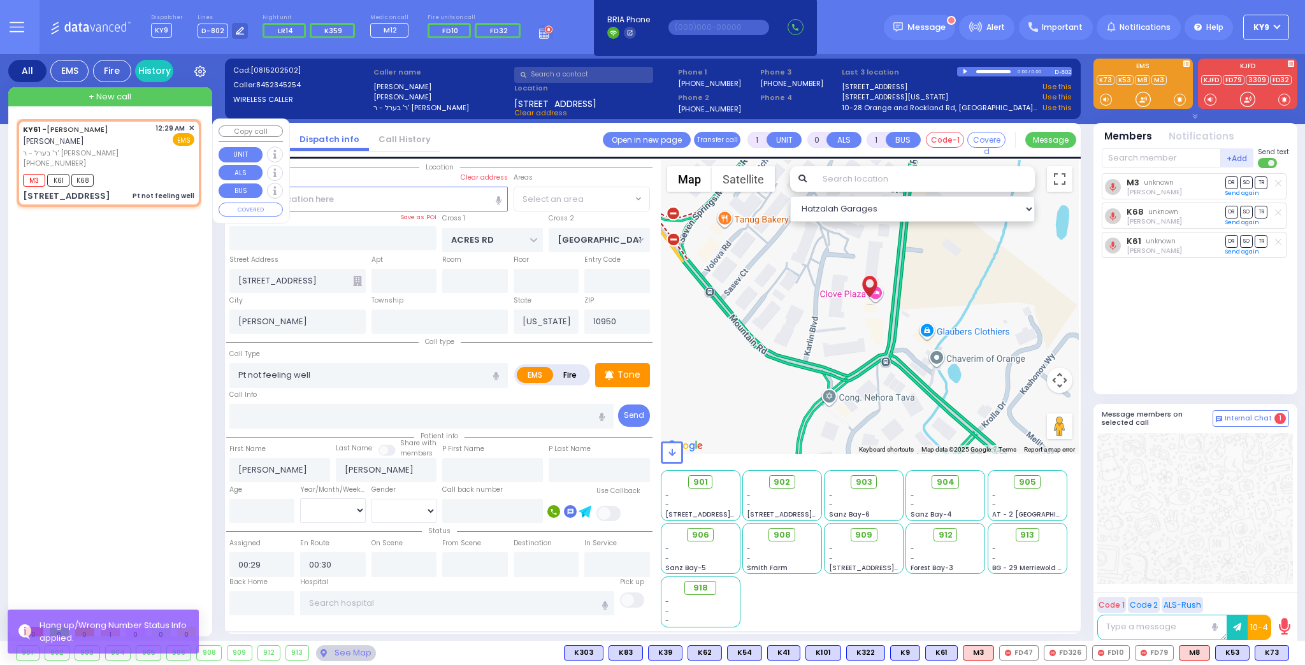
select select "PALM TREE"
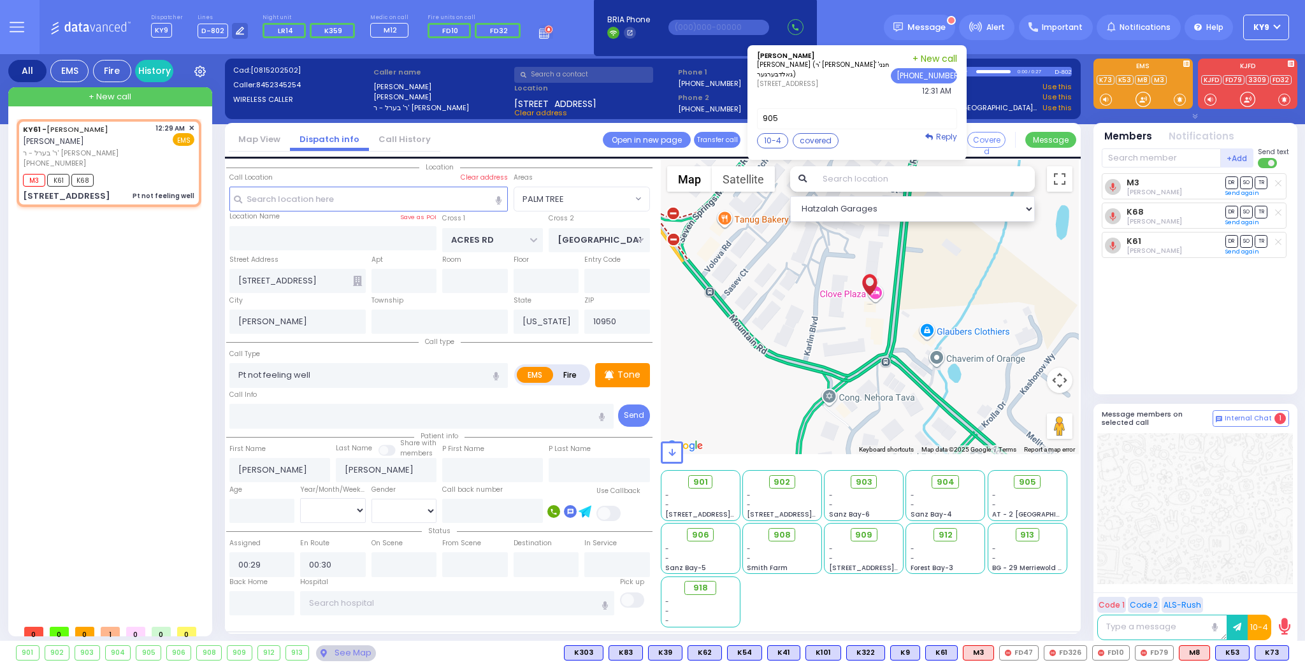
click at [874, 66] on p "[PERSON_NAME] (ר' [PERSON_NAME]' חנני' גאלדבערגער)" at bounding box center [824, 69] width 134 height 19
click at [954, 133] on span "Reply" at bounding box center [946, 136] width 21 height 11
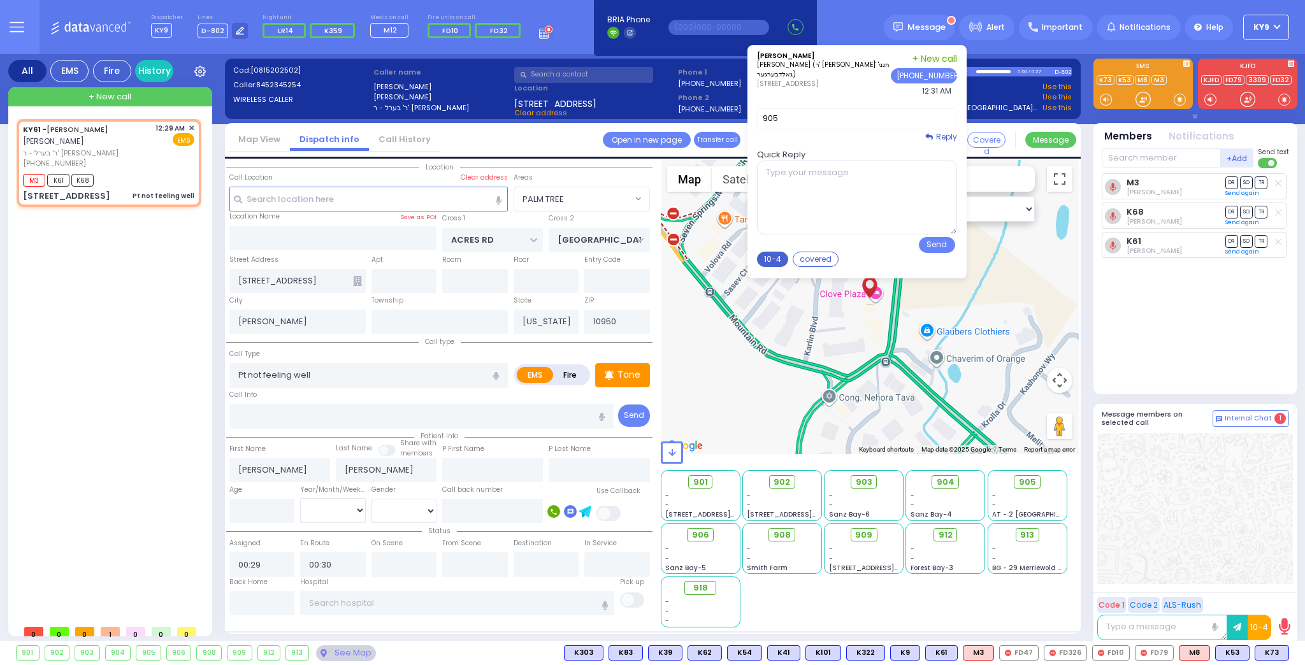
click at [781, 260] on button "10-4" at bounding box center [772, 259] width 31 height 15
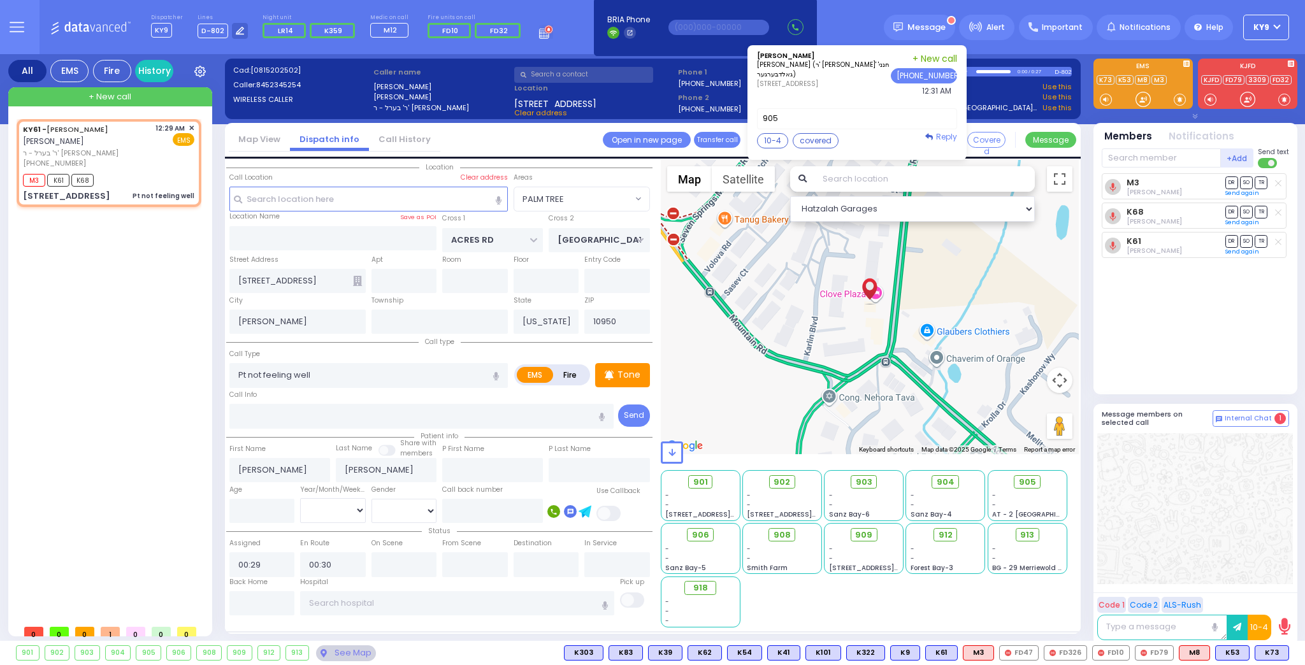
click at [936, 131] on link "Reply" at bounding box center [942, 136] width 32 height 11
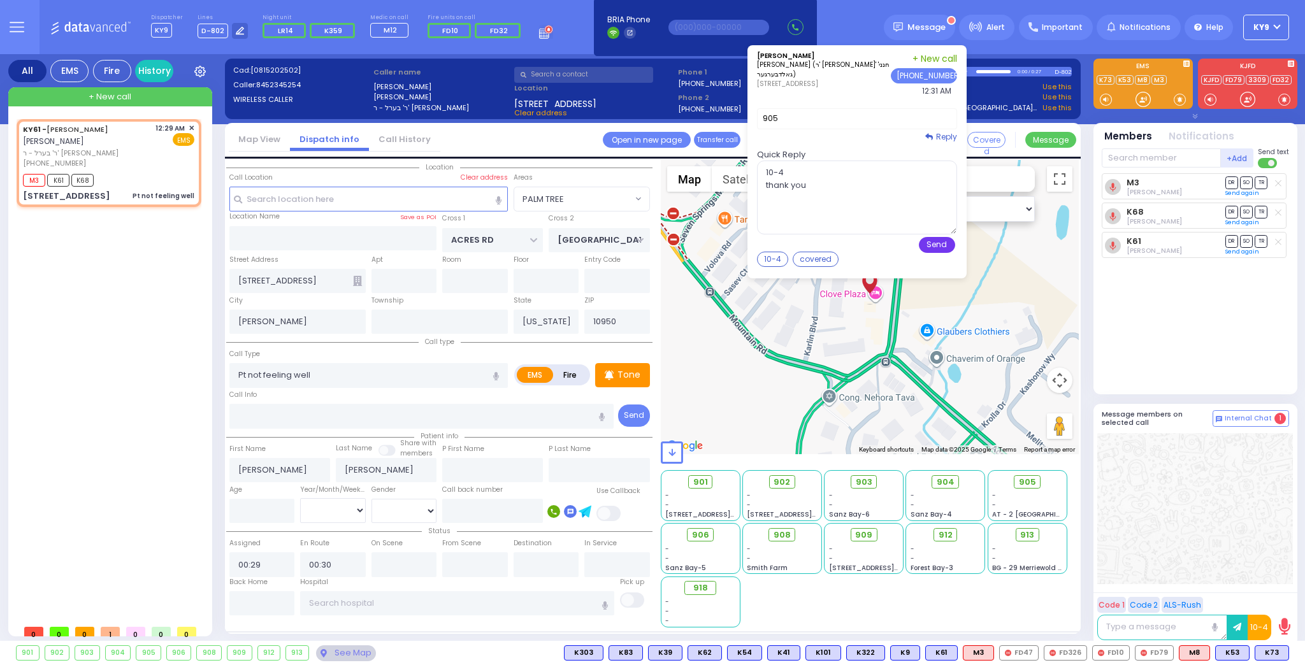
click at [941, 240] on button "Send" at bounding box center [937, 245] width 36 height 16
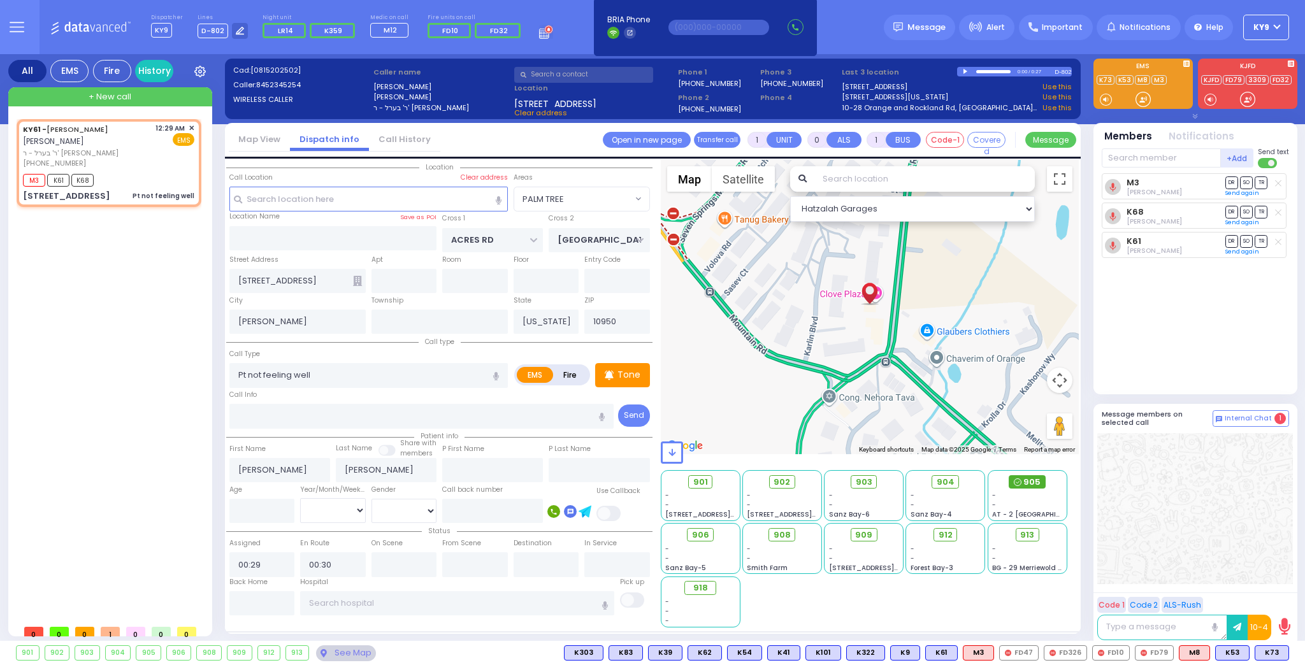
click at [1026, 481] on span "905" at bounding box center [1032, 482] width 17 height 13
select select
radio input "true"
select select
select select "Hatzalah Garages"
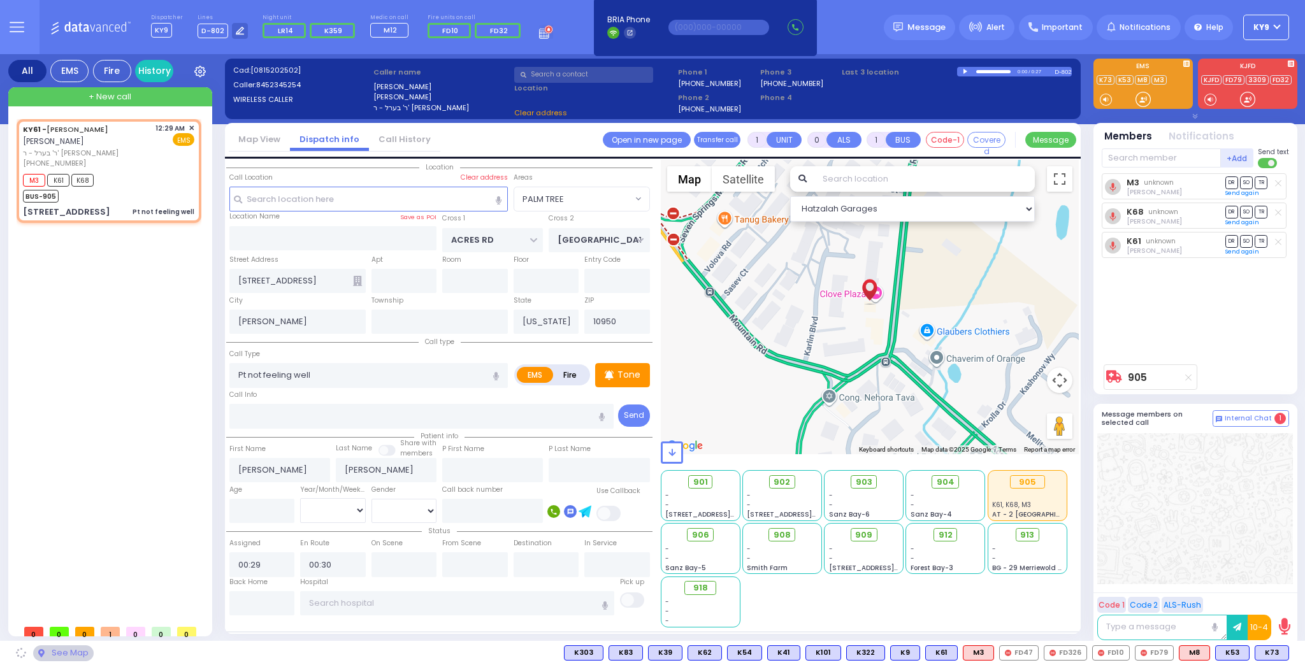
select select "PALM TREE"
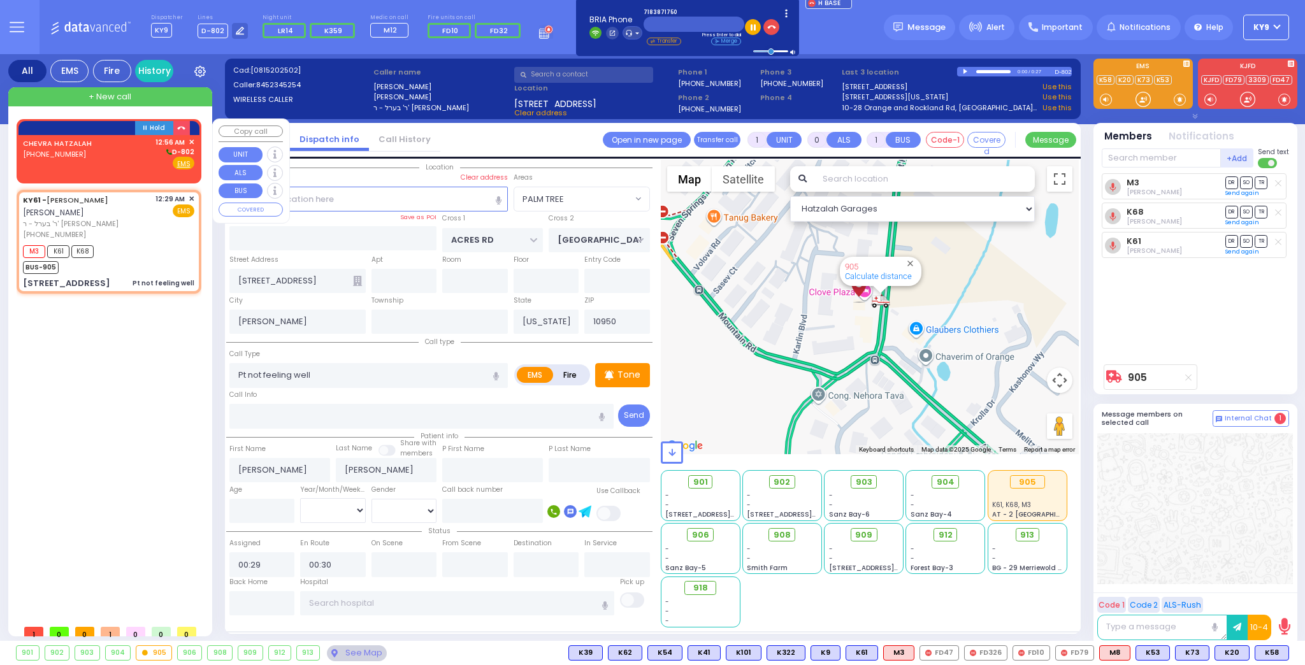
click at [108, 137] on div "CHEVRA HATZALAH [PHONE_NUMBER] 12:56 AM ✕ D-802" at bounding box center [108, 153] width 171 height 33
type input "2"
type input "1"
select select
radio input "true"
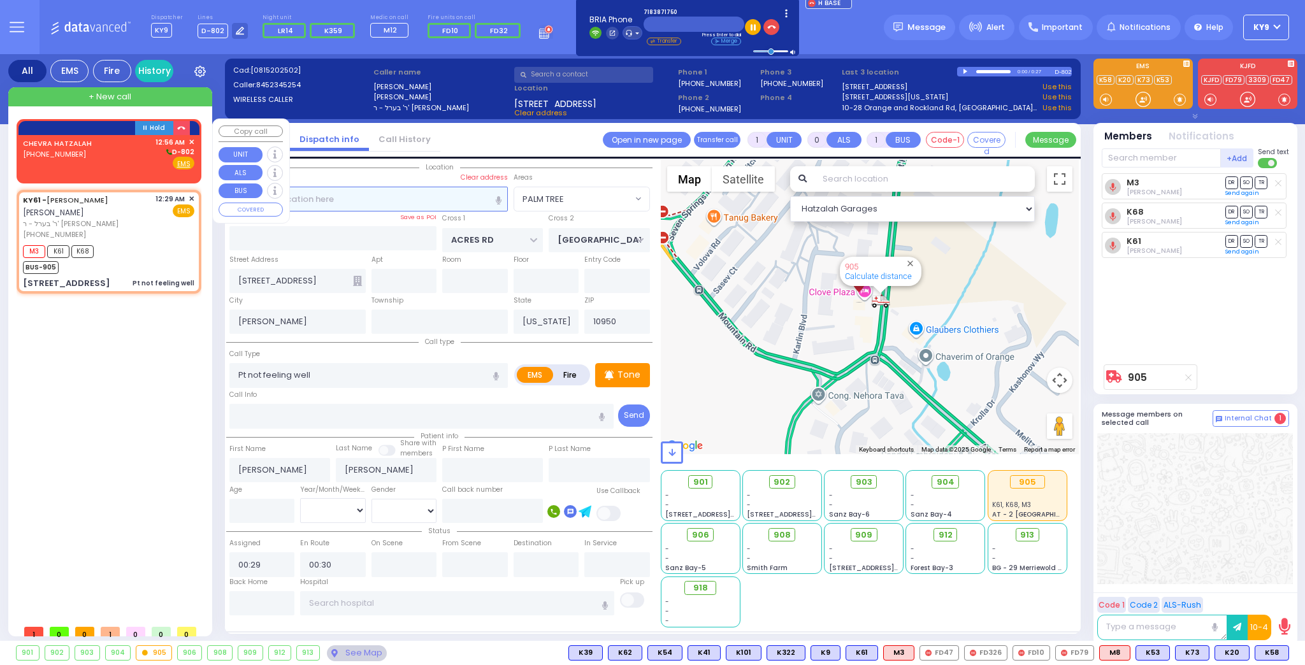
select select
type input "00:56"
select select "Hatzalah Garages"
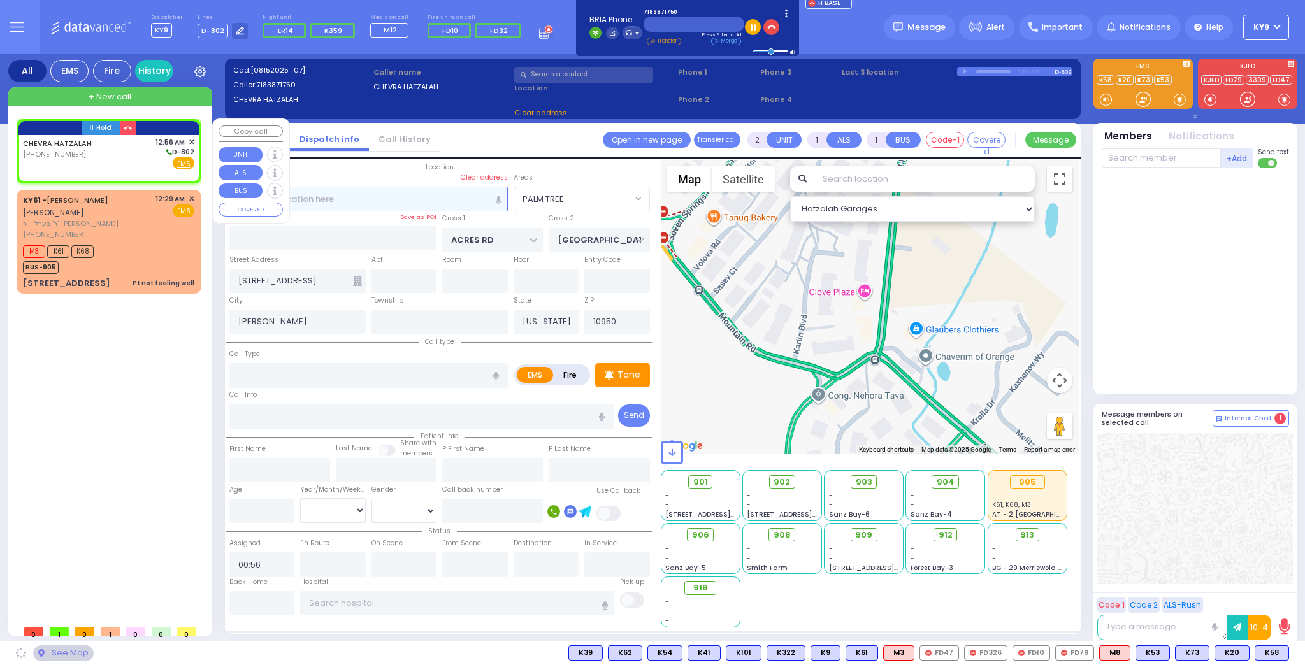
select select
radio input "true"
select select
select select "Hatzalah Garages"
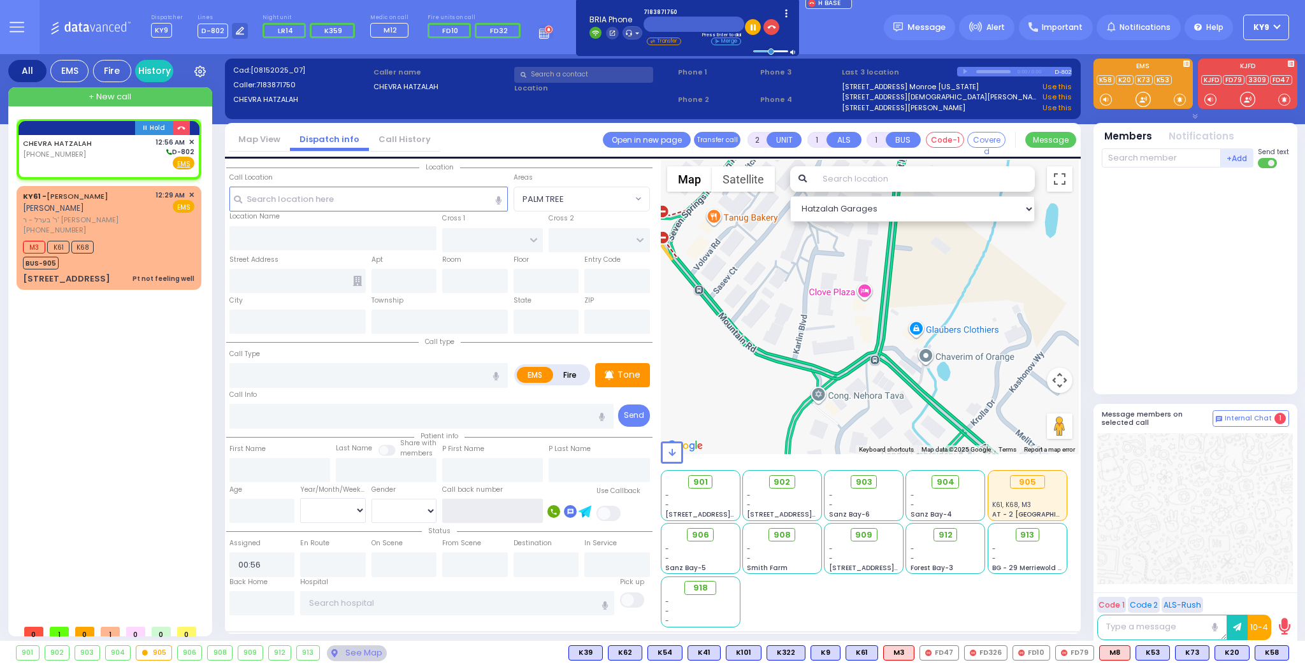
drag, startPoint x: 516, startPoint y: 513, endPoint x: 534, endPoint y: 507, distance: 18.7
click at [517, 512] on input "text" at bounding box center [492, 511] width 101 height 24
type input "9293610932"
drag, startPoint x: 309, startPoint y: 194, endPoint x: 307, endPoint y: 187, distance: 7.8
click at [309, 194] on input "text" at bounding box center [368, 199] width 279 height 24
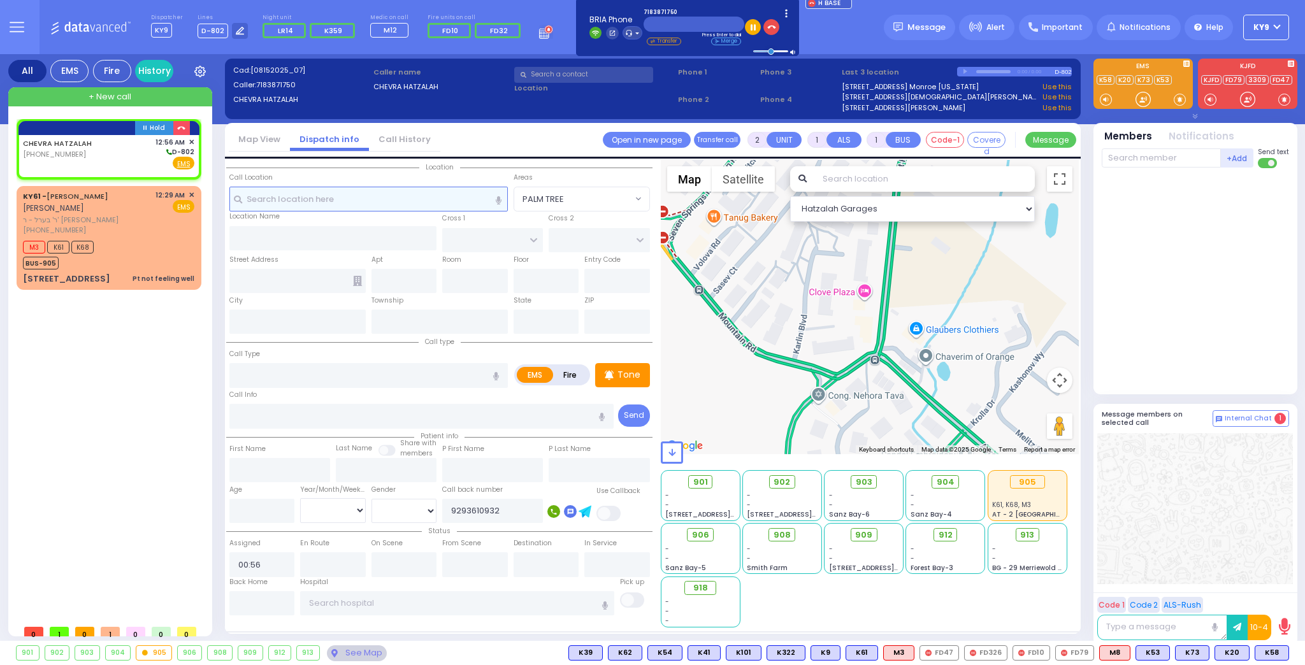
select select
radio input "true"
select select
select select "Hatzalah Garages"
type input "ge"
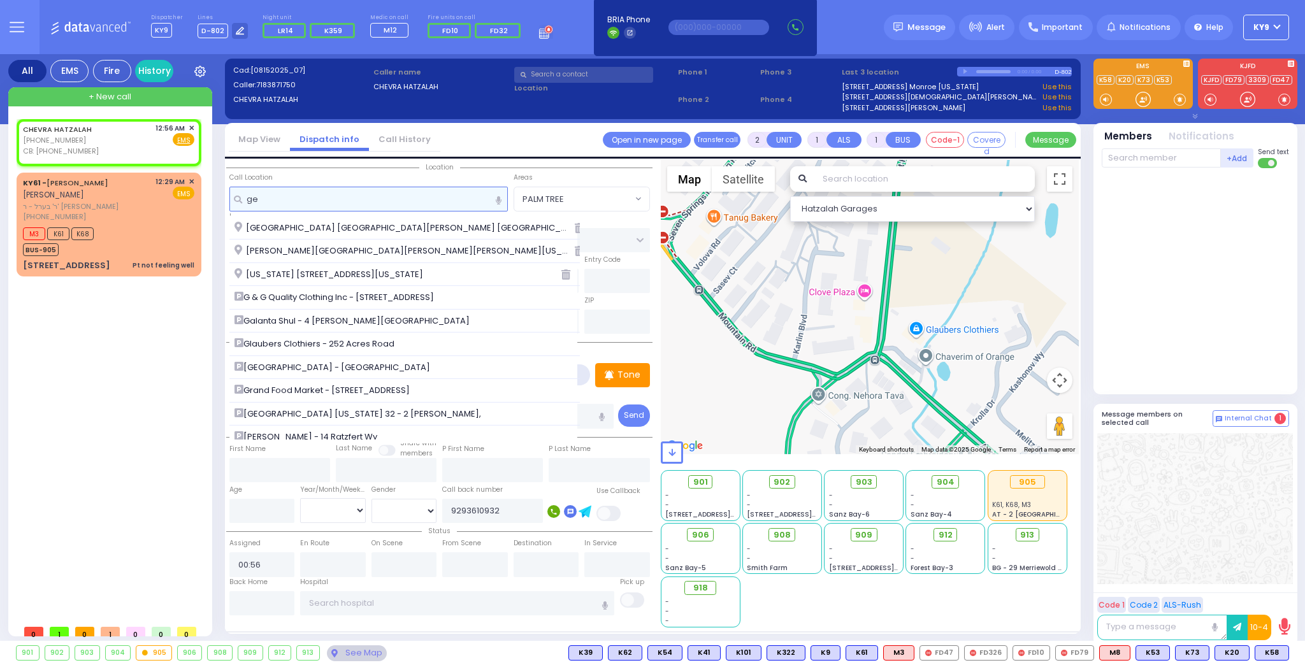
select select
radio input "true"
select select
select select "Hatzalah Garages"
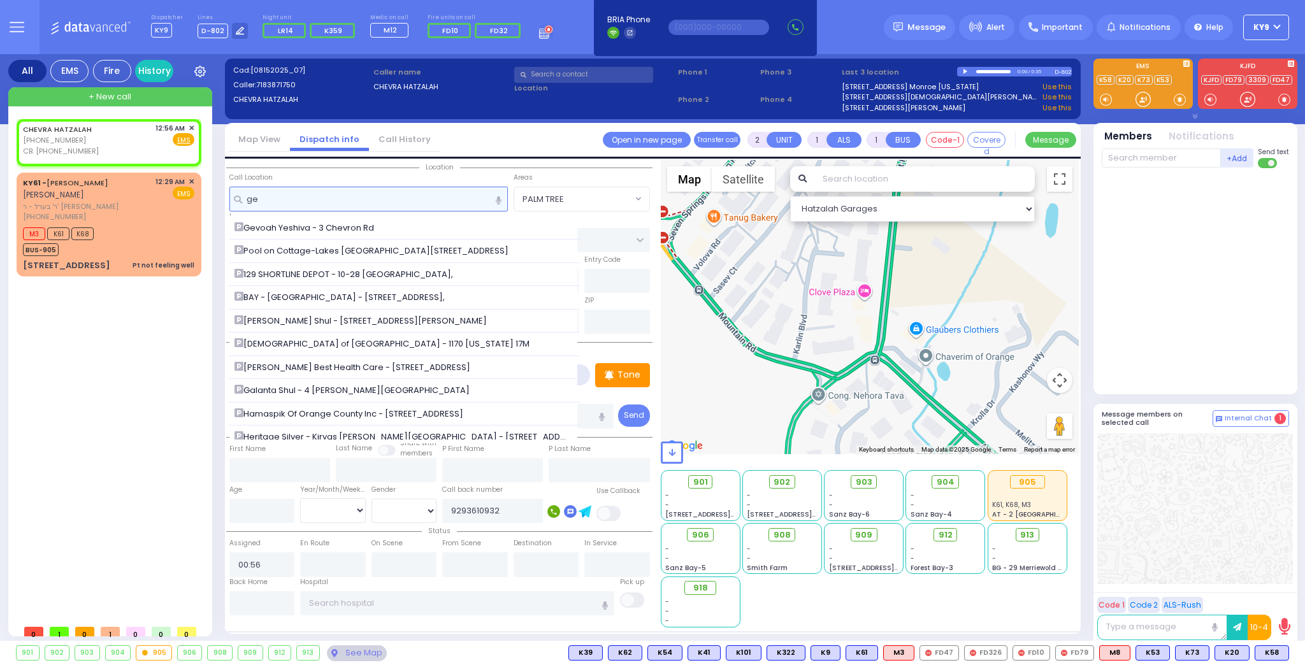
type input "g"
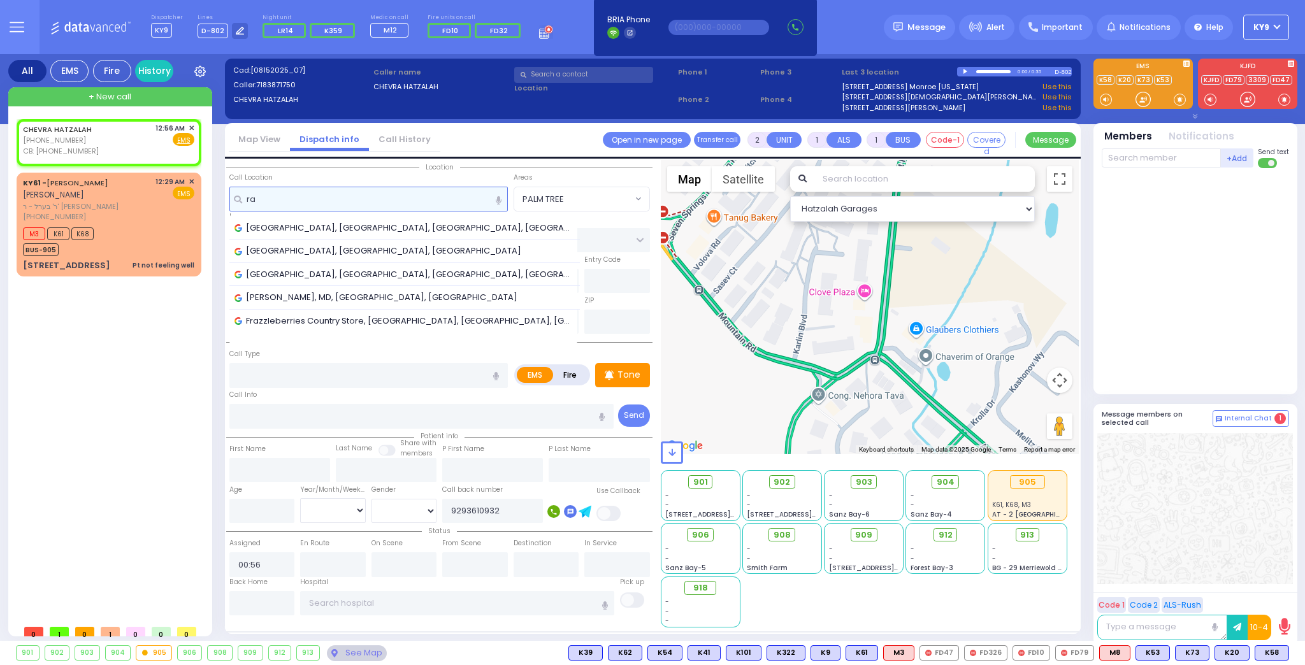
type input "r"
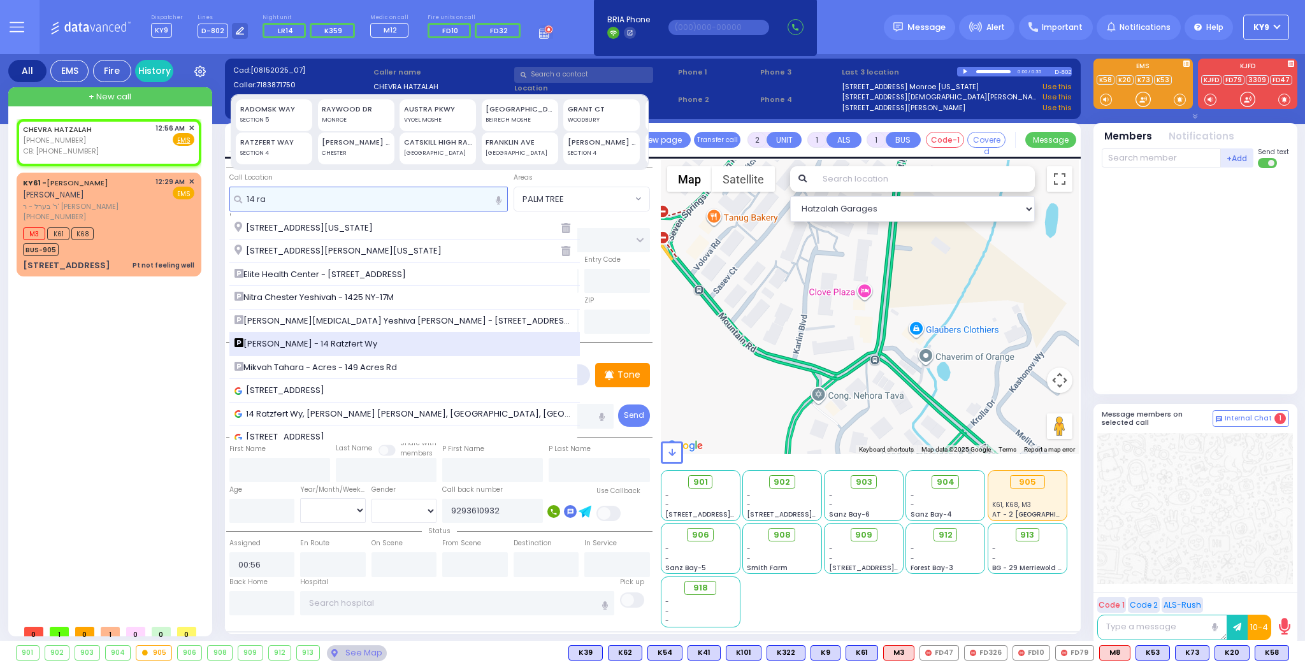
type input "14 ra"
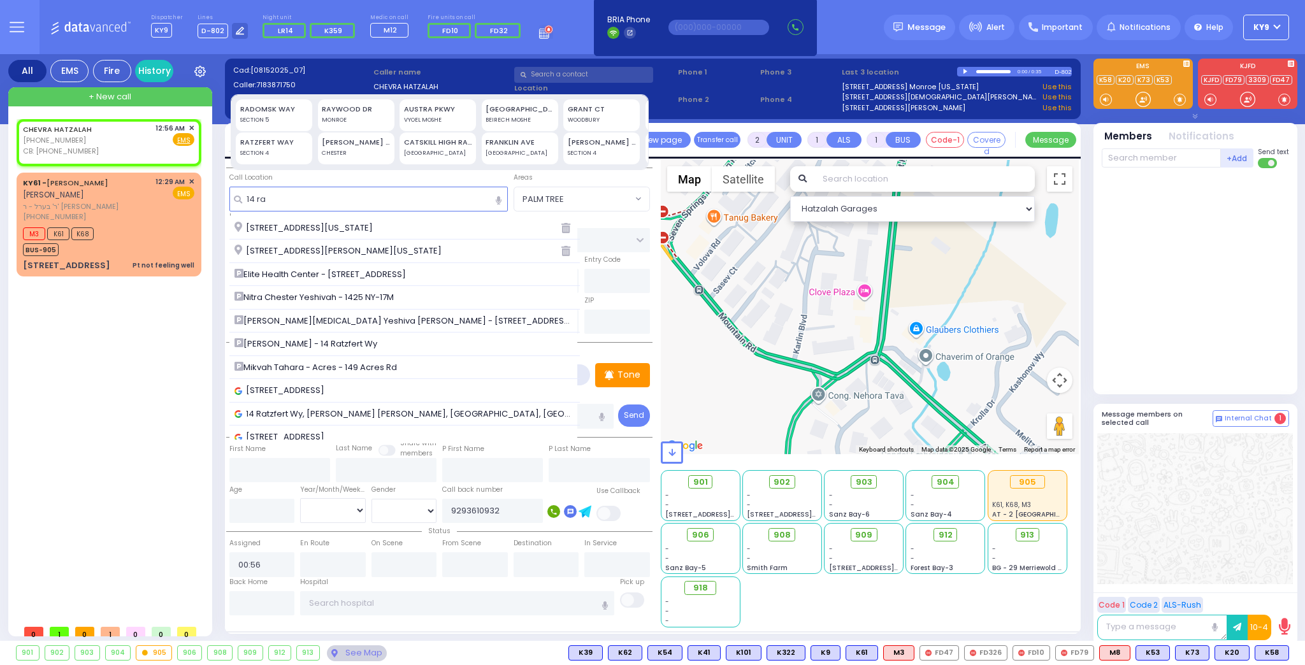
click at [310, 340] on span "[PERSON_NAME] - 14 Ratzfert Wy" at bounding box center [308, 344] width 147 height 13
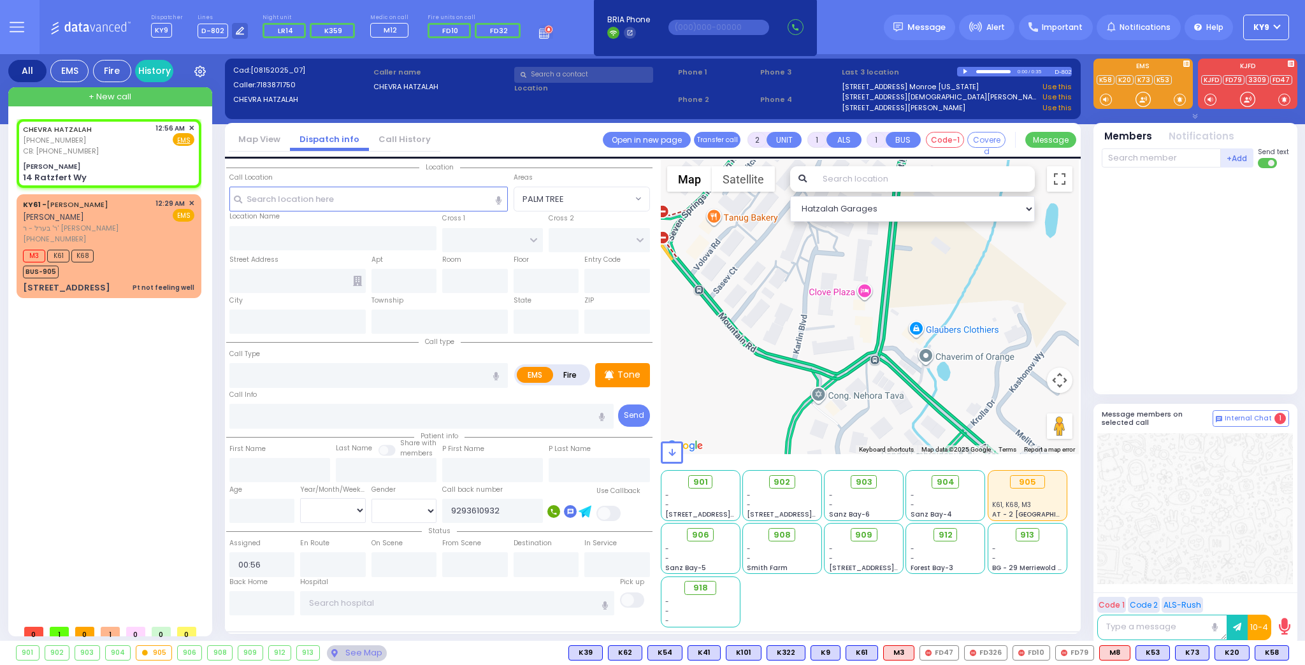
select select
radio input "true"
select select
select select "Hatzalah Garages"
type input "[PERSON_NAME]"
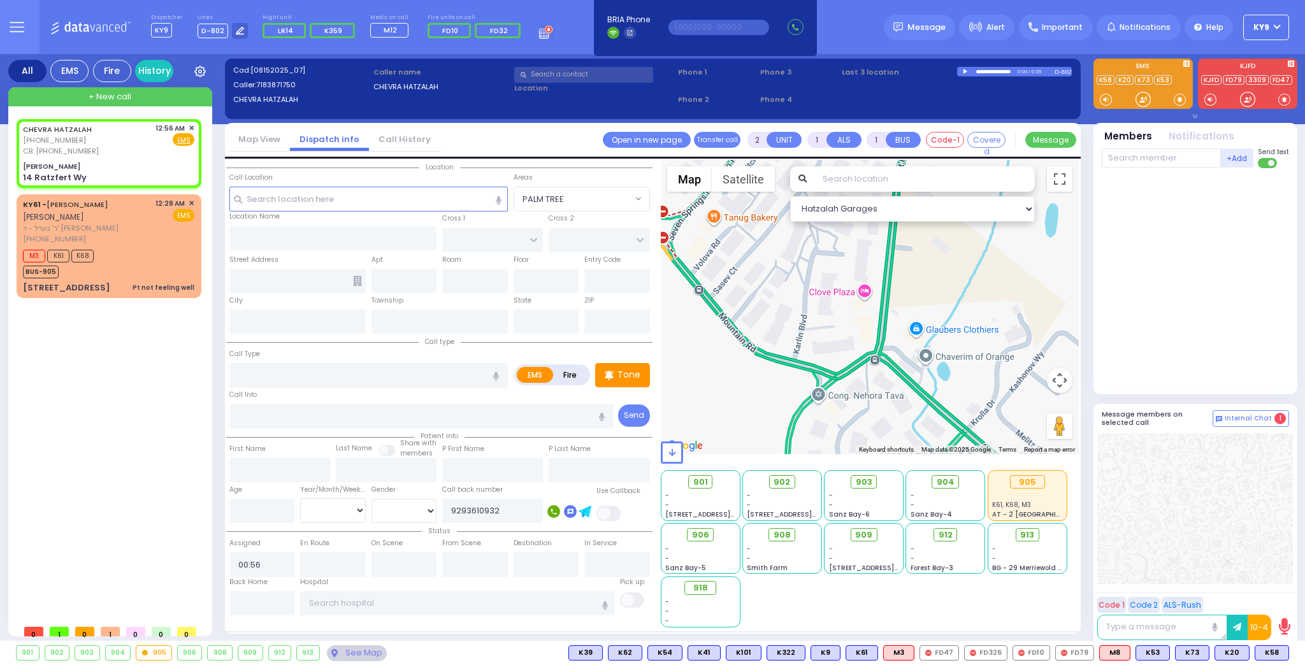
type input "[GEOGRAPHIC_DATA]"
type input "14 Ratzfert Wy"
type input "[PERSON_NAME]"
type input "[US_STATE]"
type input "10950"
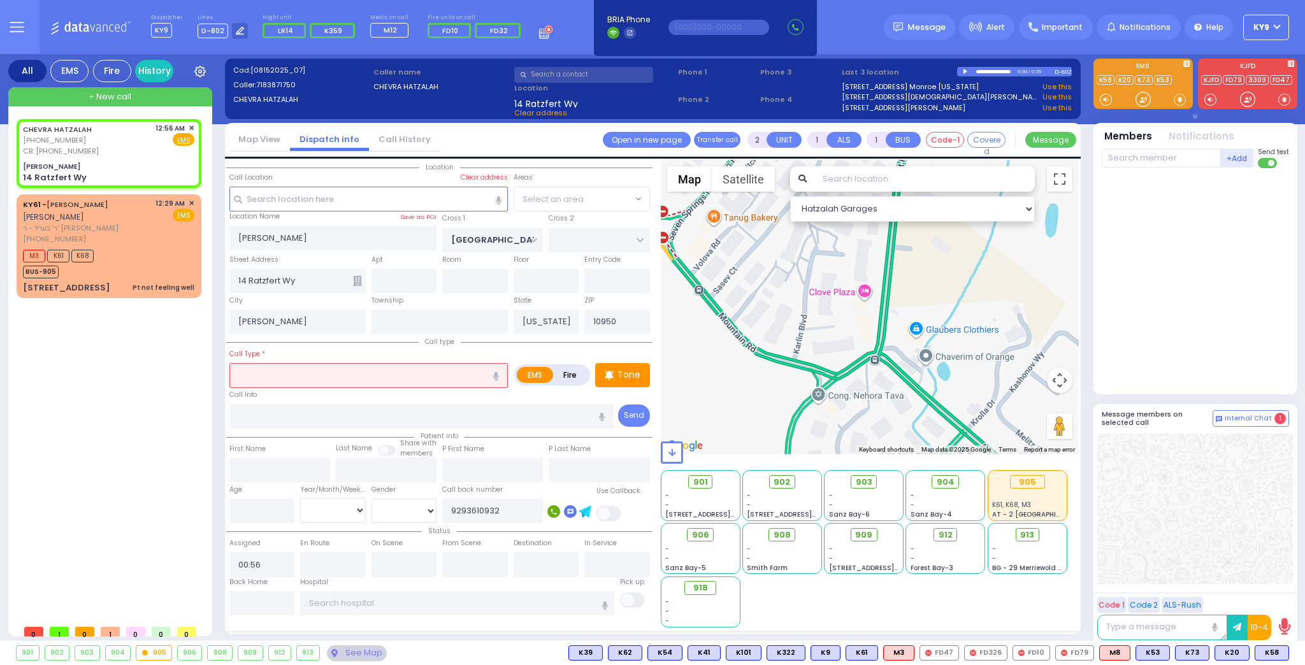
select select "SECTION 4"
click at [300, 375] on input "text" at bounding box center [368, 375] width 279 height 24
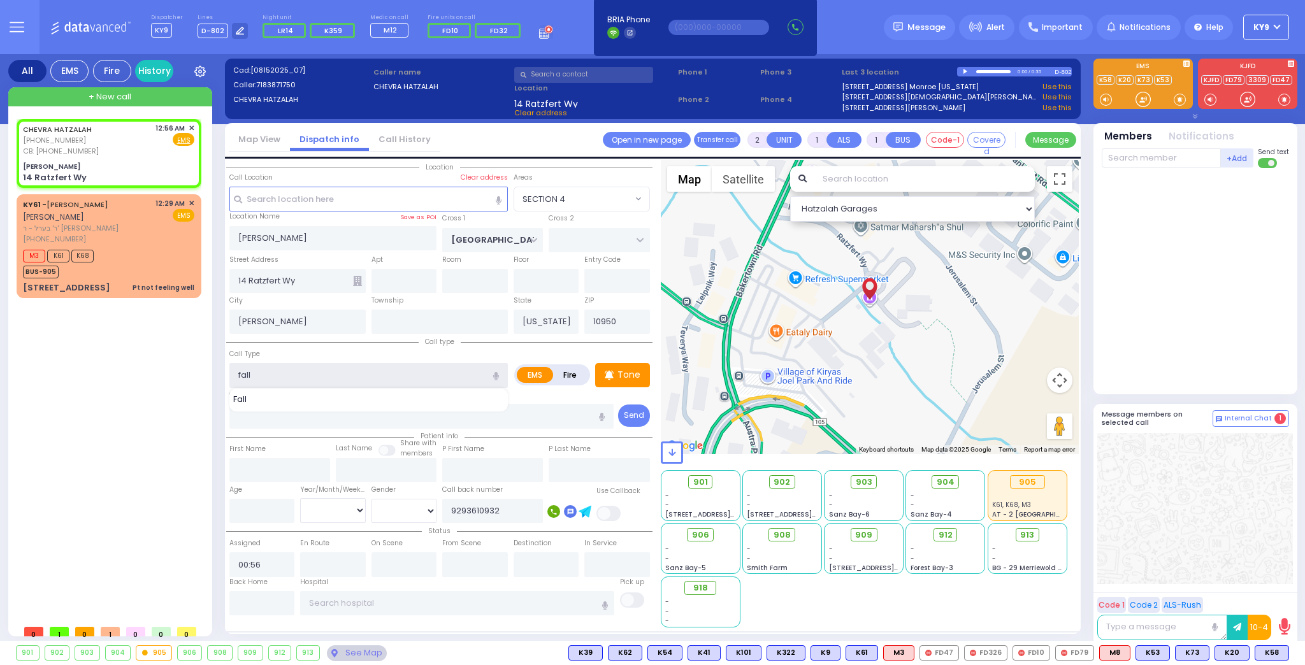
type input "fall"
select select
radio input "true"
select select
select select "SECTION 4"
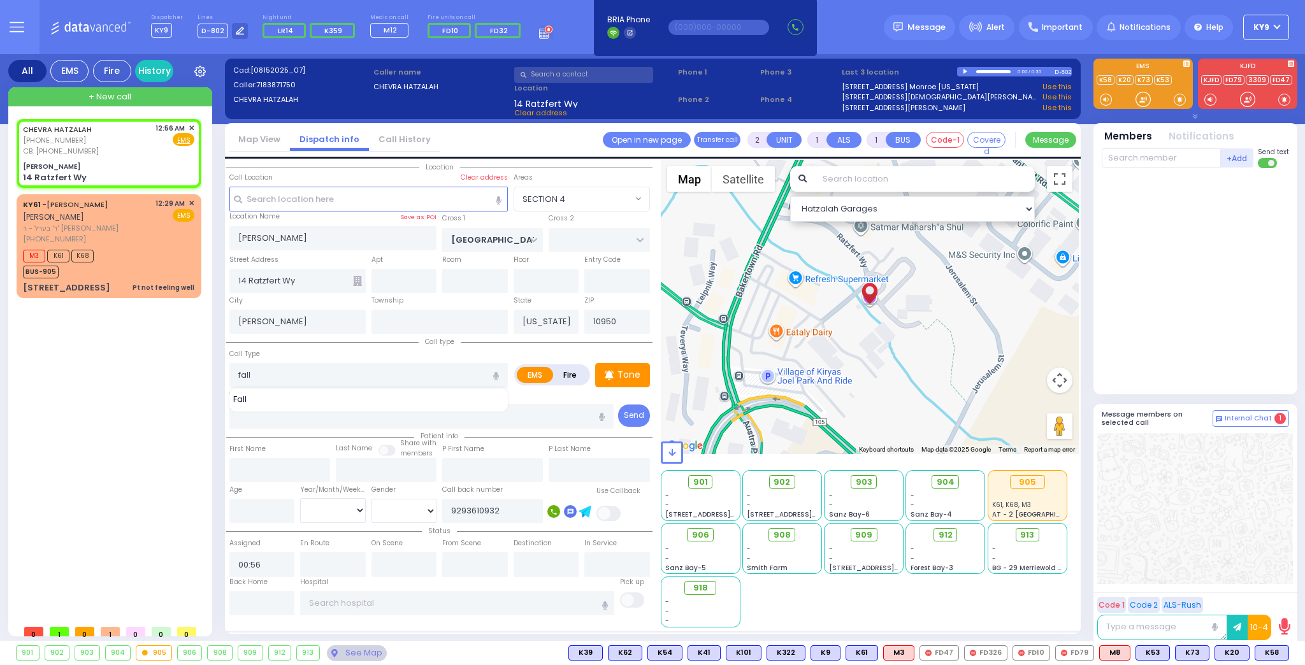
select select "Hatzalah Garages"
select select "SECTION 4"
select select
click at [241, 396] on span "Fall" at bounding box center [242, 399] width 18 height 13
type input "Fall"
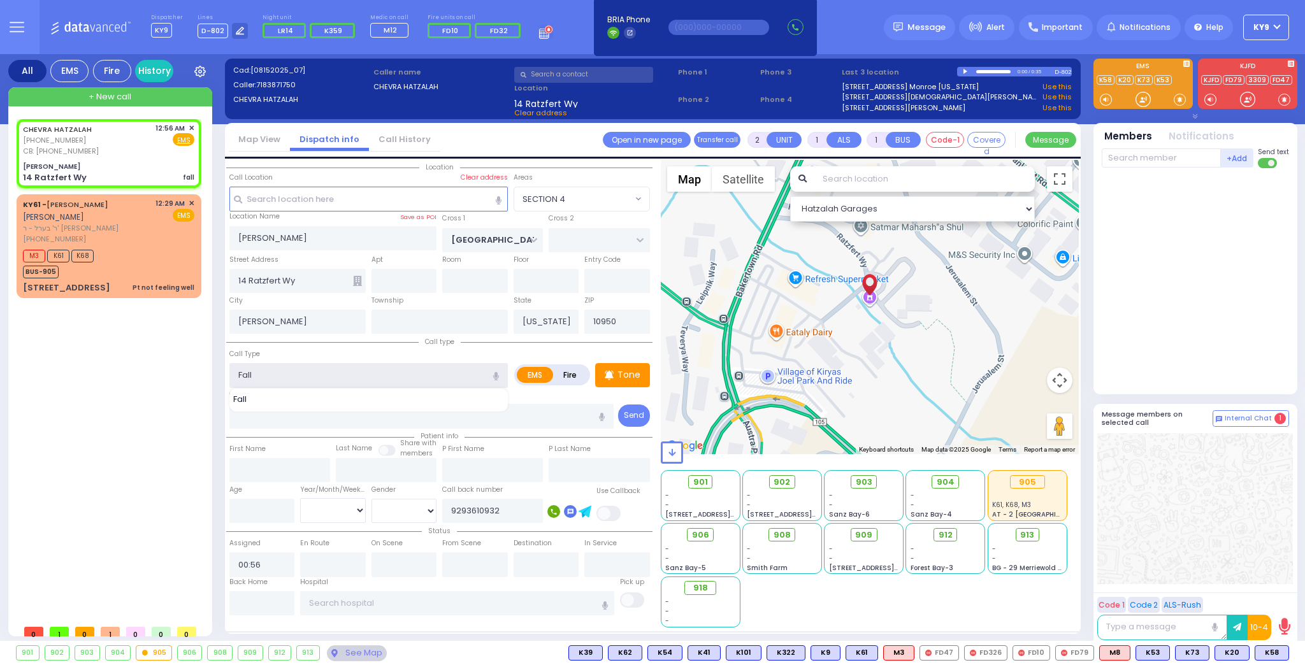
type input "1"
type input "0"
click at [328, 31] on span "K359" at bounding box center [333, 30] width 18 height 10
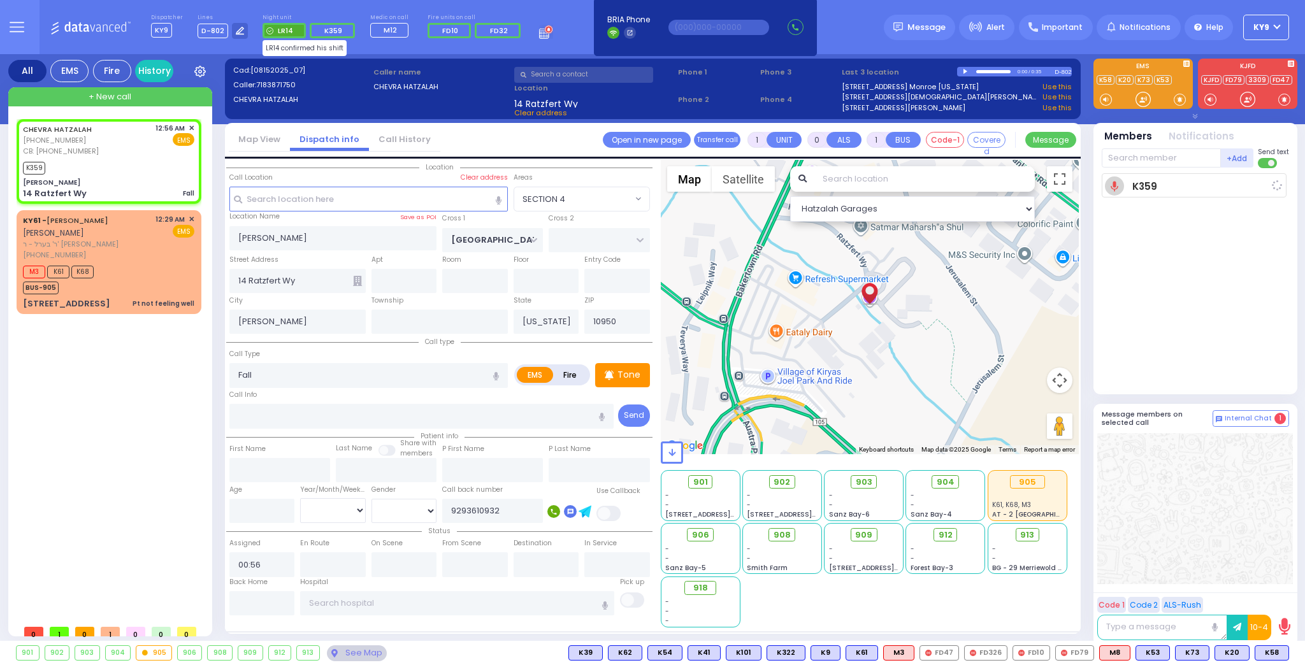
select select
radio input "true"
select select
type input "00:57"
select select "Hatzalah Garages"
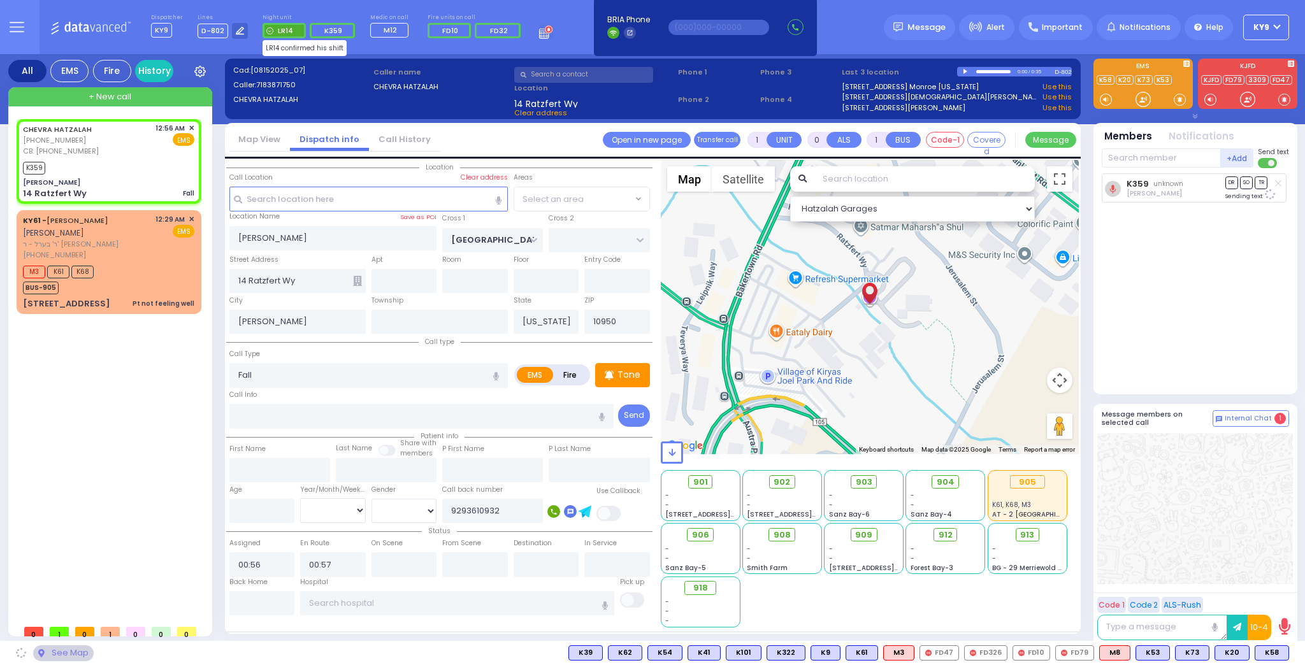
click at [279, 29] on span "LR14" at bounding box center [285, 30] width 15 height 10
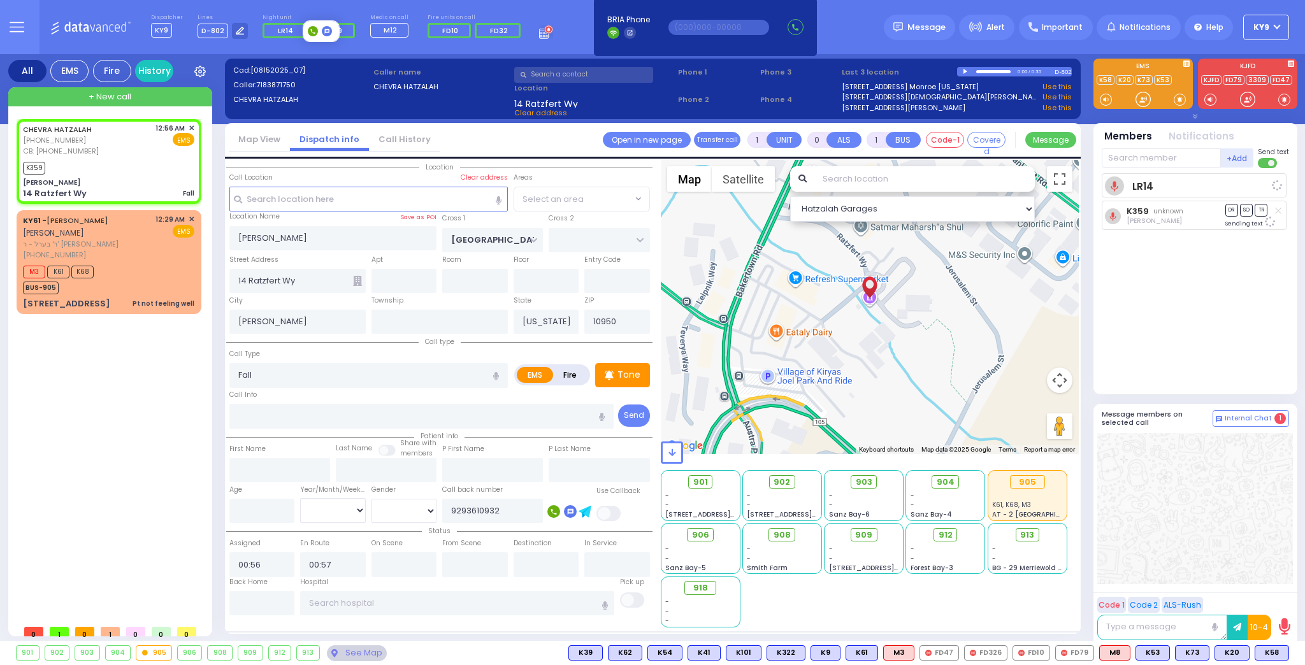
select select "SECTION 4"
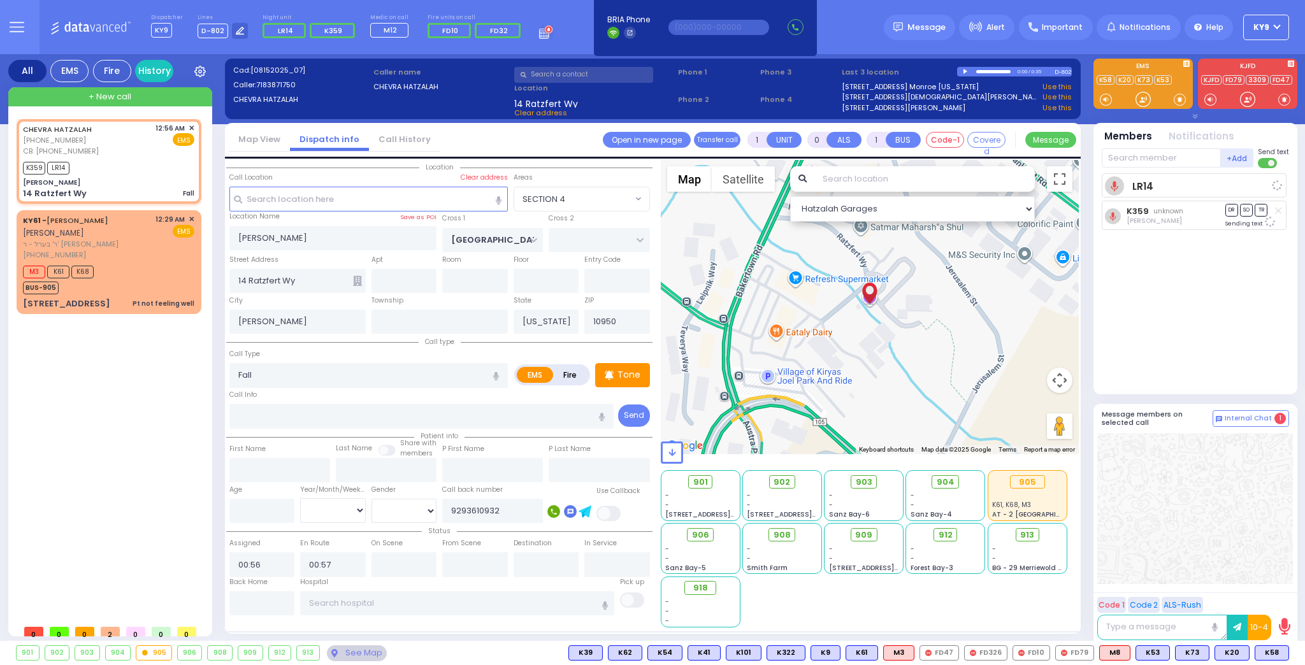
select select
radio input "true"
select select
select select "Hatzalah Garages"
select select "SECTION 4"
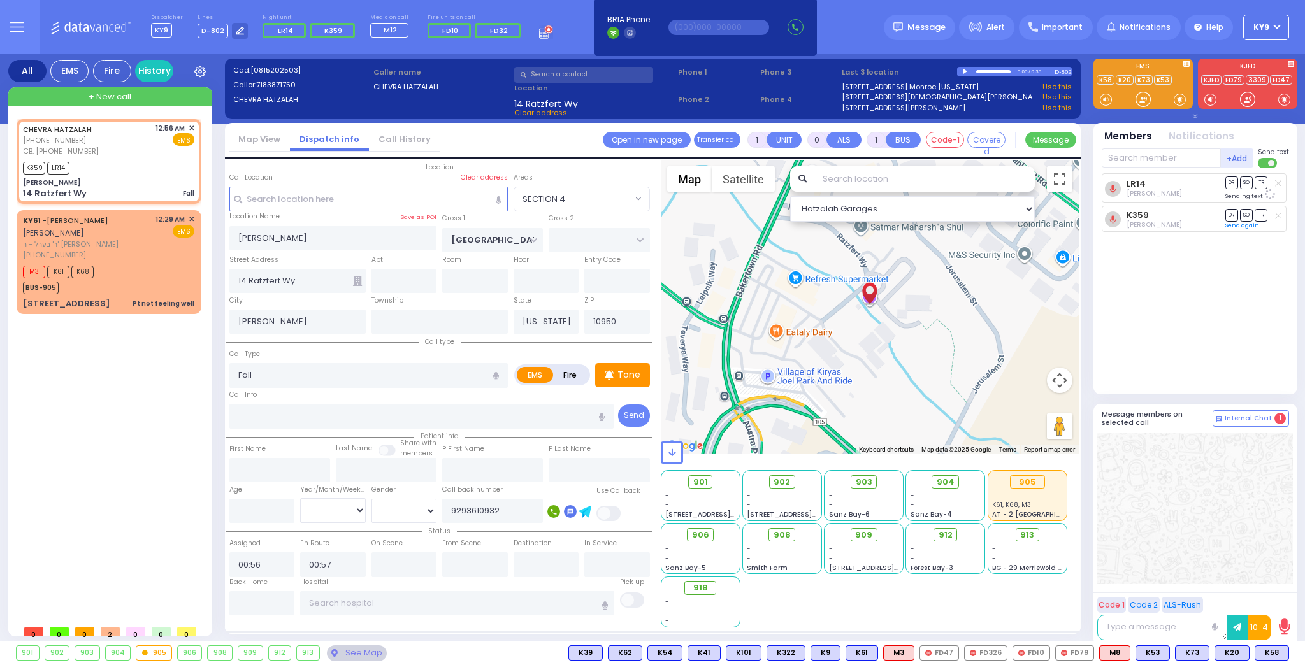
select select
radio input "true"
select select
radio input "true"
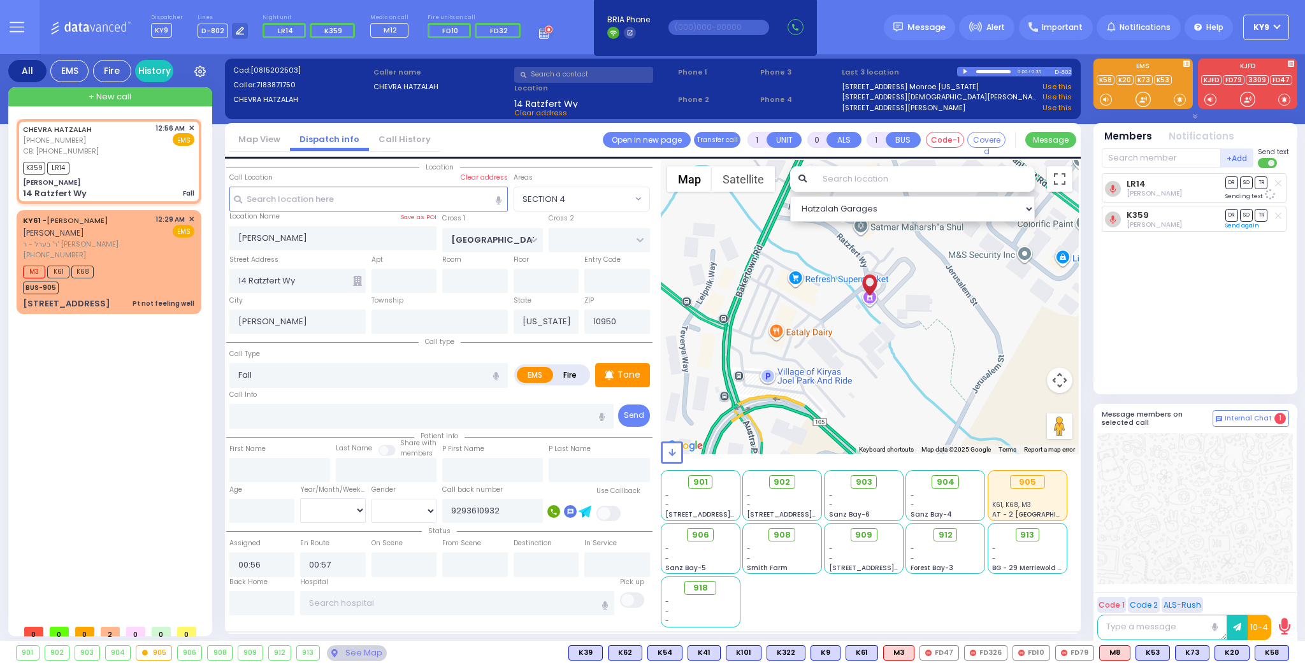
select select
select select "Hatzalah Garages"
select select "SECTION 4"
click at [1142, 101] on div at bounding box center [1143, 99] width 13 height 13
click at [1143, 96] on div at bounding box center [1143, 99] width 13 height 13
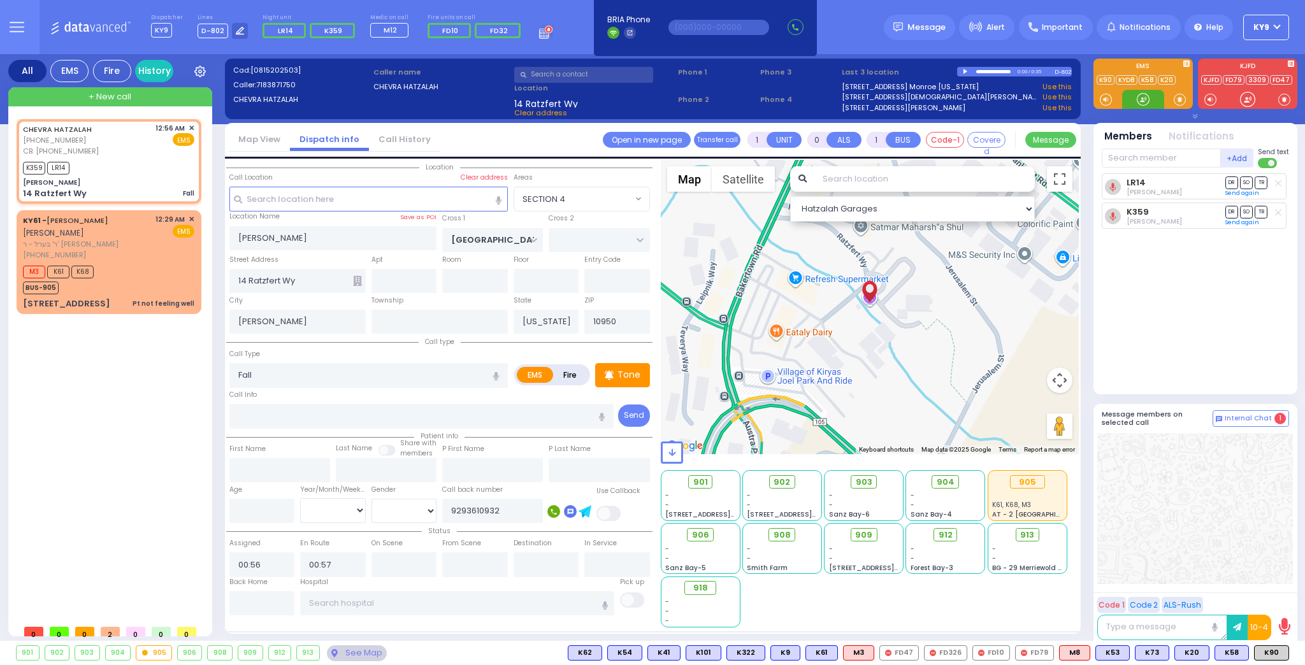
click at [1145, 102] on div at bounding box center [1143, 99] width 13 height 13
click at [1145, 101] on div at bounding box center [1143, 99] width 13 height 13
drag, startPoint x: 1149, startPoint y: 101, endPoint x: 1137, endPoint y: 93, distance: 14.7
click at [1137, 93] on div at bounding box center [1143, 99] width 13 height 13
click at [1281, 182] on icon at bounding box center [1278, 183] width 6 height 7
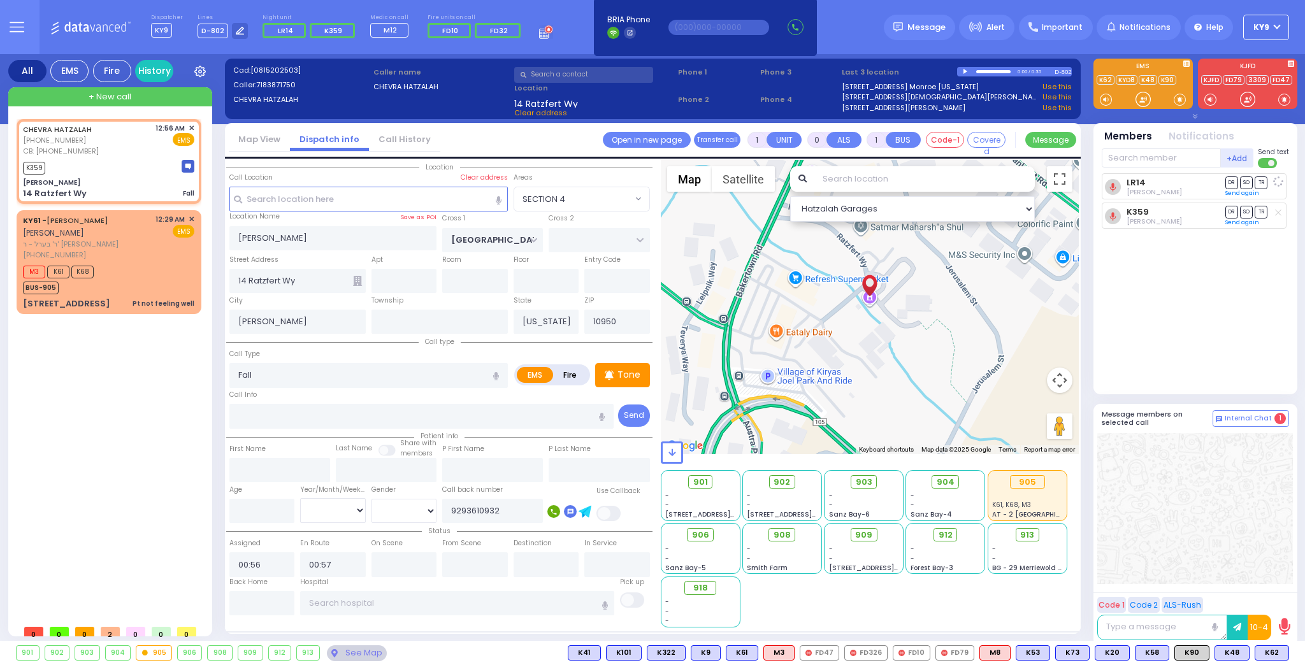
select select
radio input "true"
select select
select select "Hatzalah Garages"
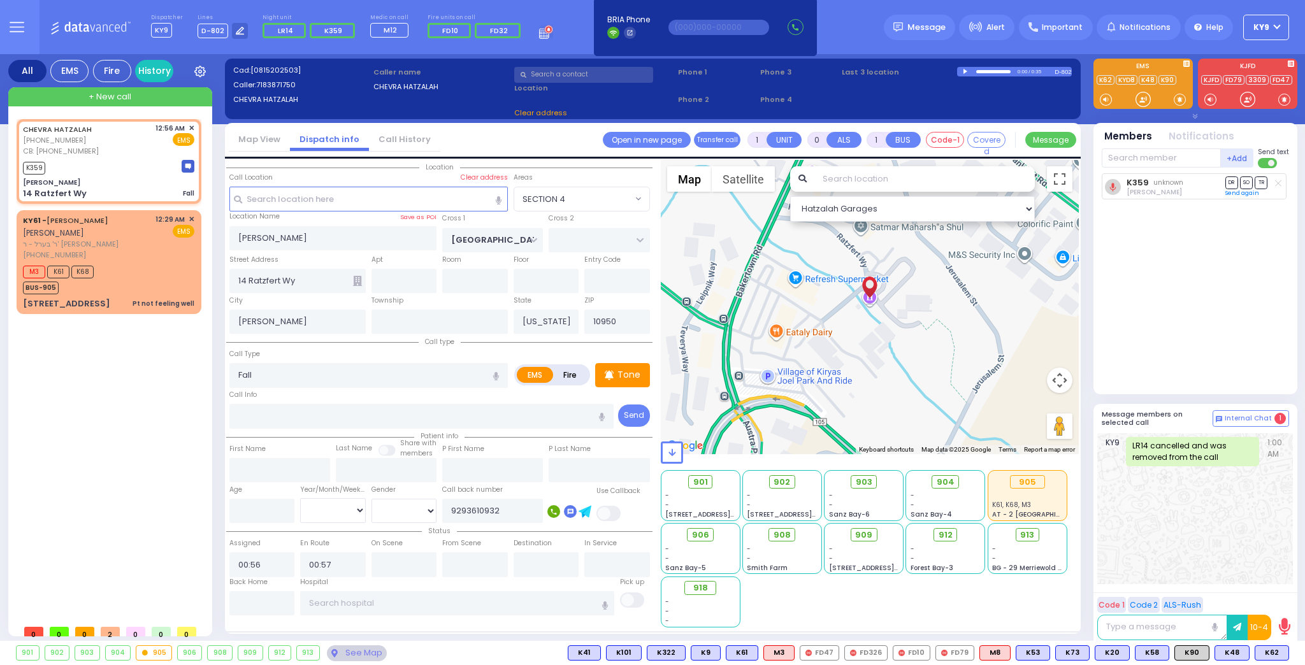
select select "SECTION 4"
drag, startPoint x: 1144, startPoint y: 98, endPoint x: 1146, endPoint y: 107, distance: 9.8
click at [1144, 102] on div at bounding box center [1143, 99] width 13 height 13
click at [1274, 652] on span "K62" at bounding box center [1272, 653] width 33 height 14
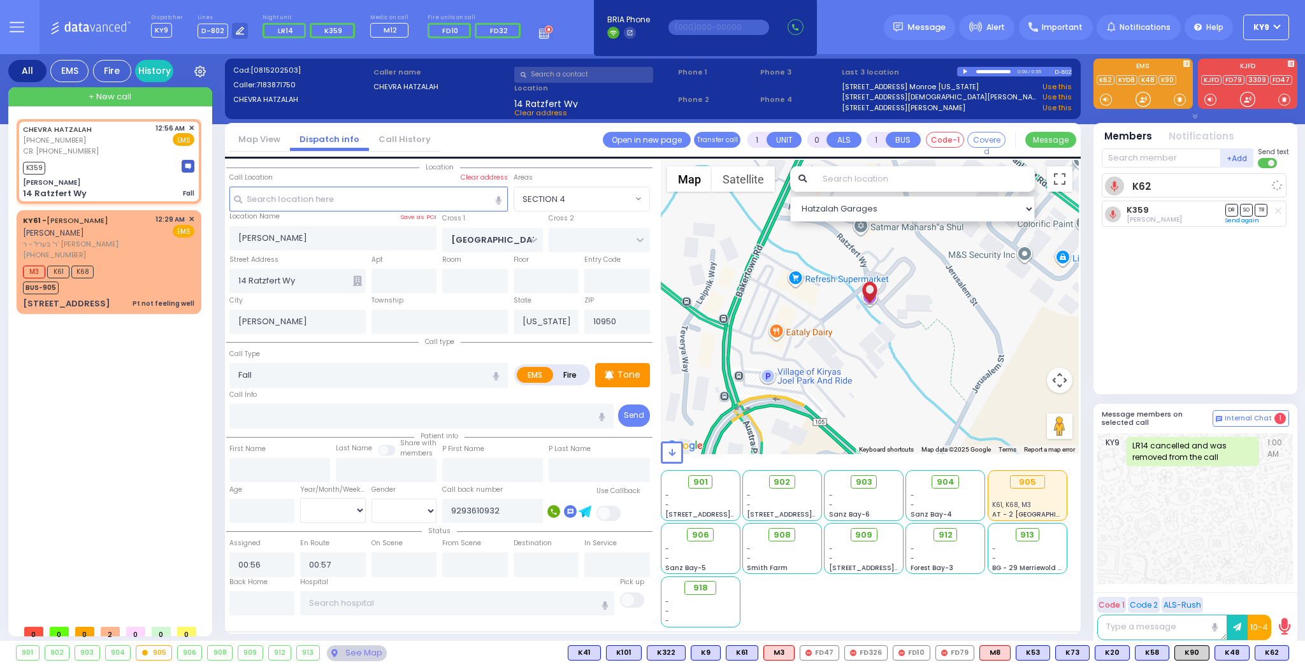
select select
radio input "true"
select select
select select "Hatzalah Garages"
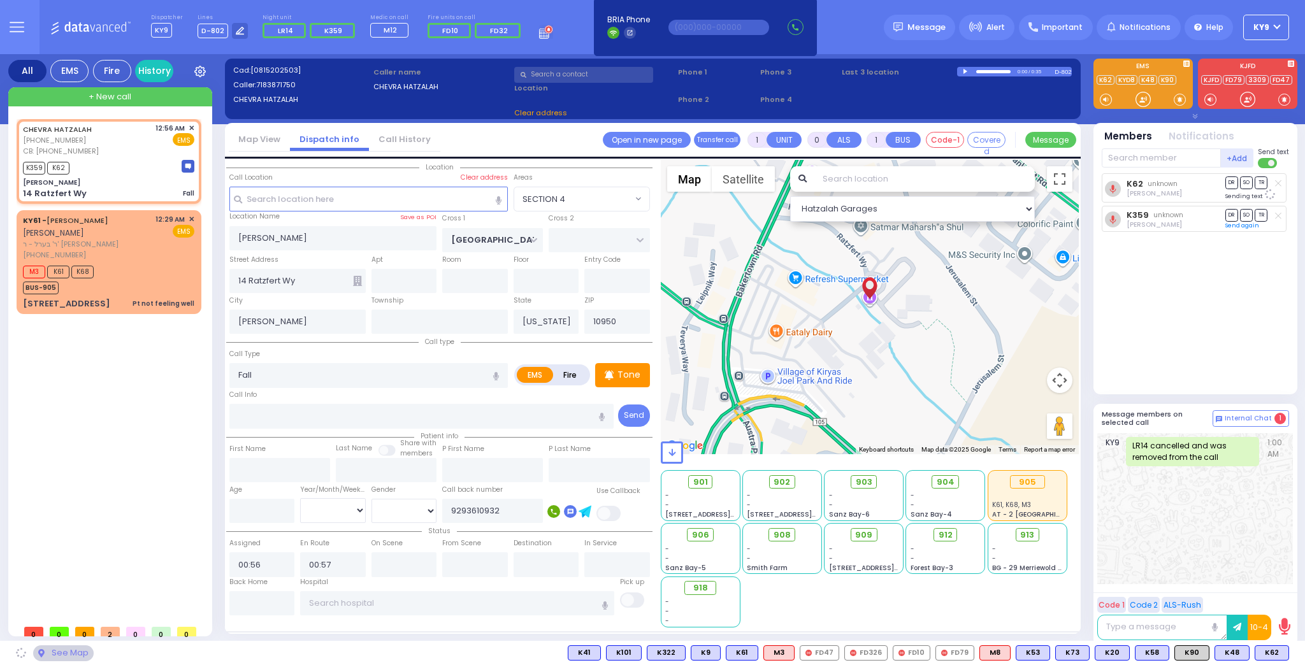
select select "SECTION 4"
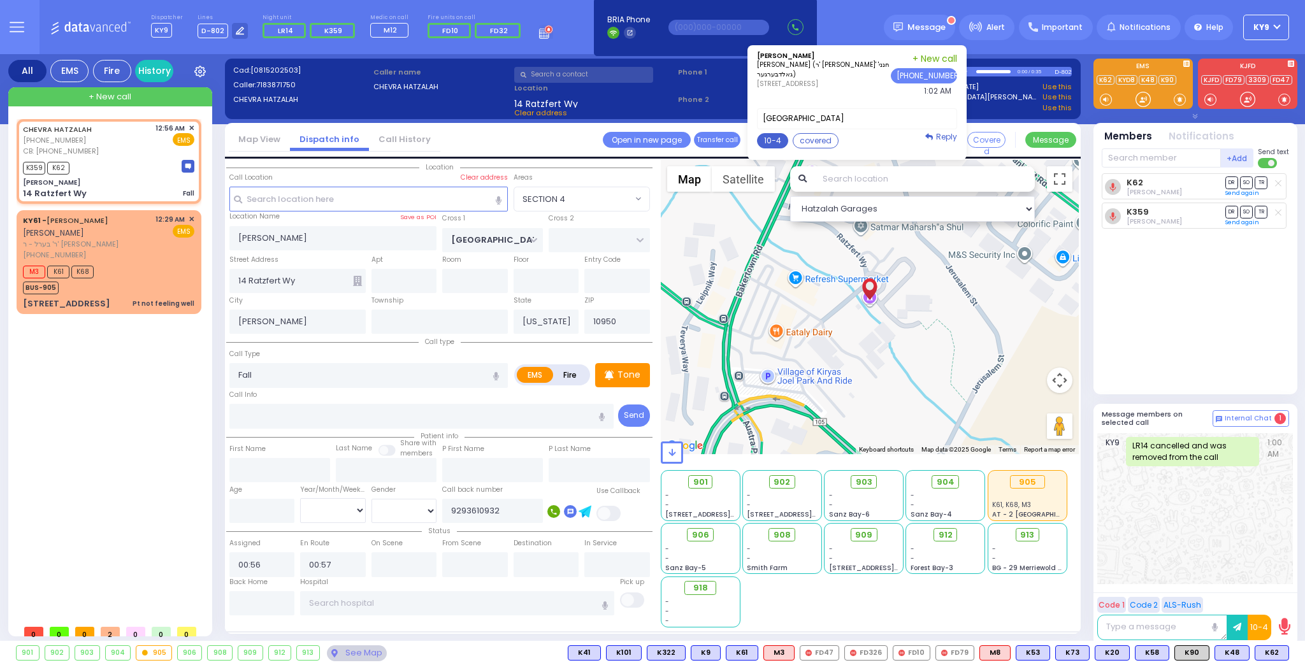
drag, startPoint x: 786, startPoint y: 137, endPoint x: 793, endPoint y: 132, distance: 8.7
click at [787, 137] on button "10-4" at bounding box center [772, 140] width 31 height 15
type textarea "10-4 thank you"
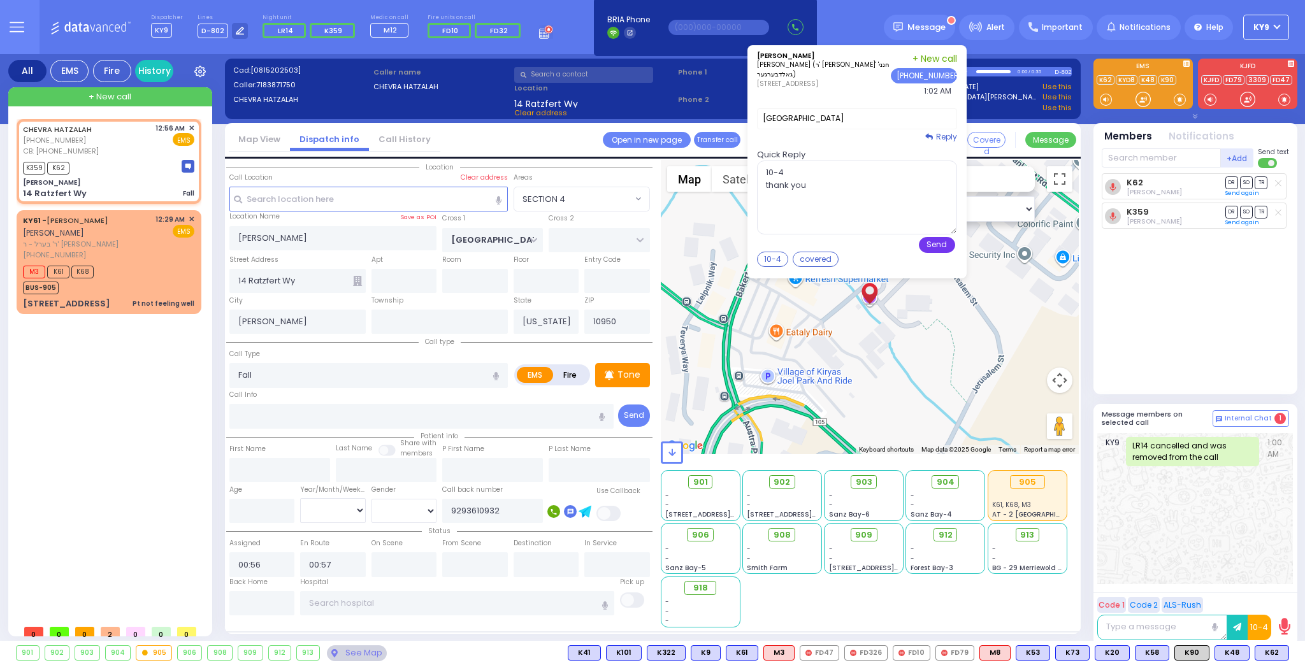
click at [946, 237] on button "Send" at bounding box center [937, 245] width 36 height 16
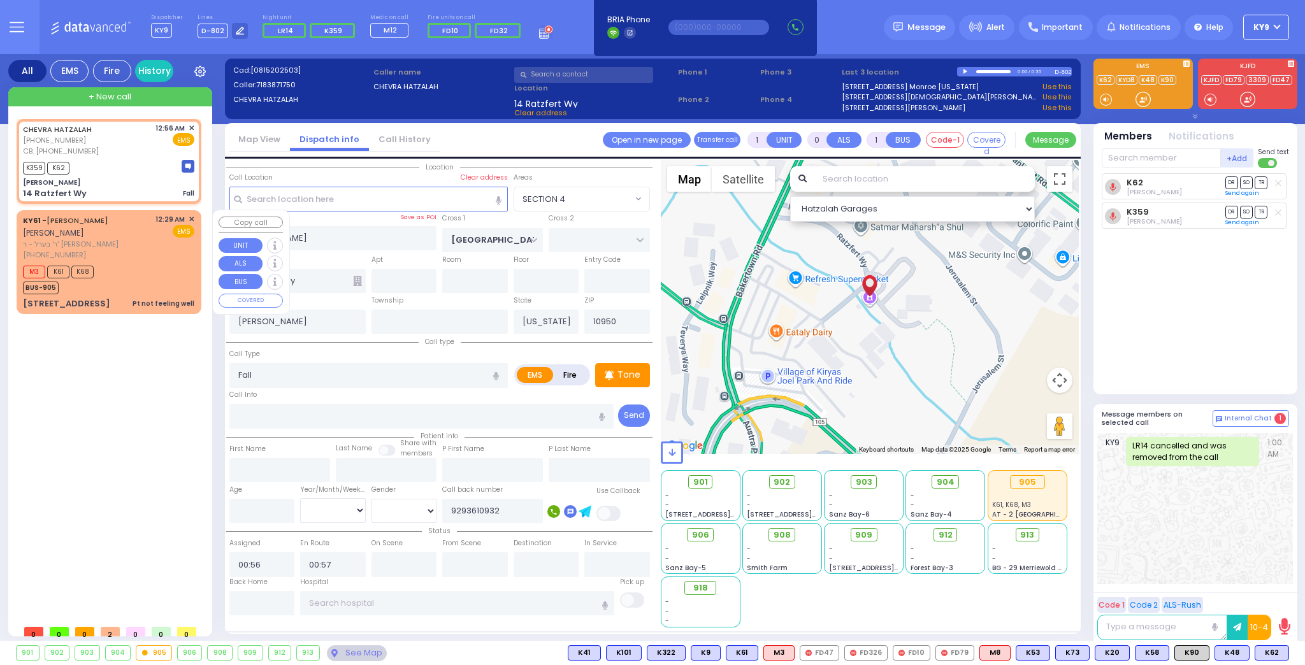
click at [124, 284] on div "M3 K61 K68 BUS-905" at bounding box center [108, 279] width 171 height 32
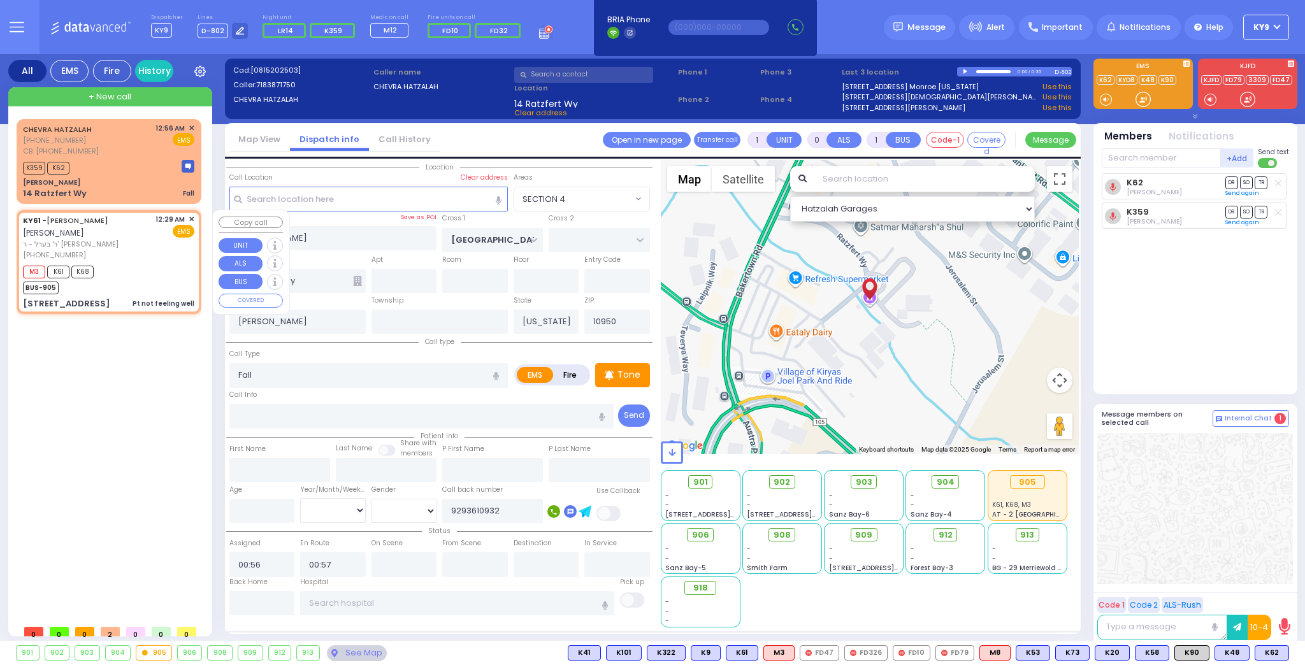
select select
type input "Pt not feeling well"
radio input "true"
type input "ARON ZEV"
type input "POLACHECK"
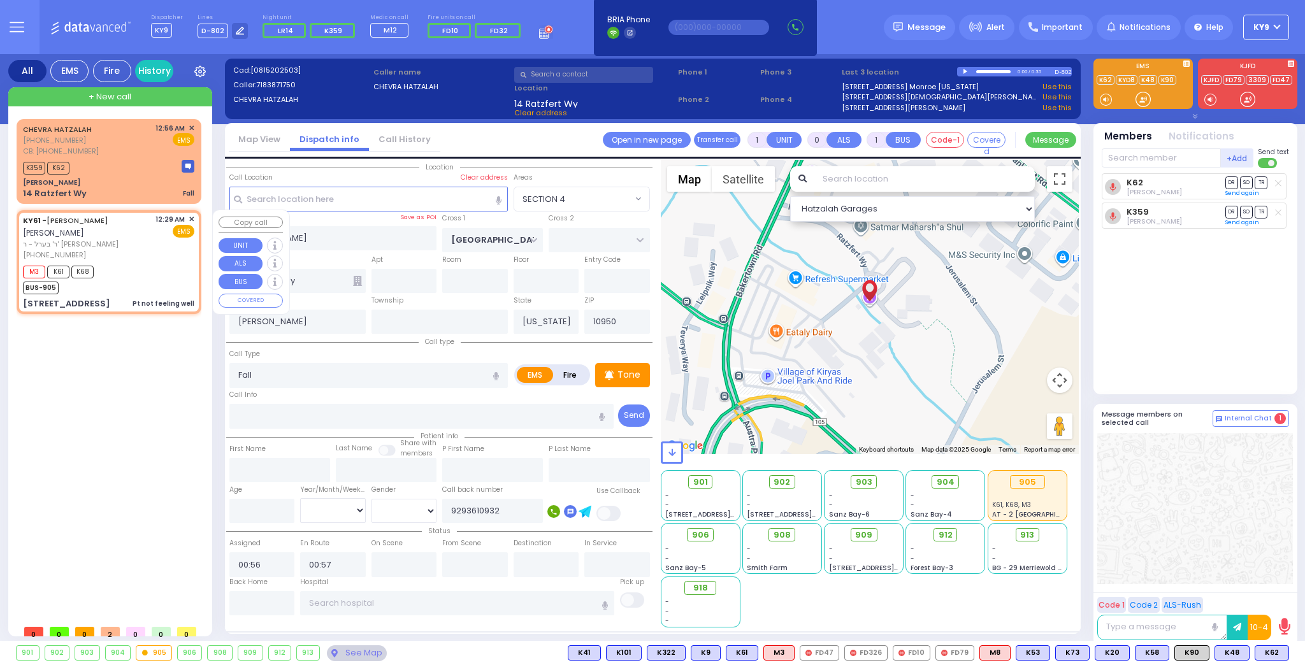
select select
type input "00:29"
type input "00:30"
select select "Hatzalah Garages"
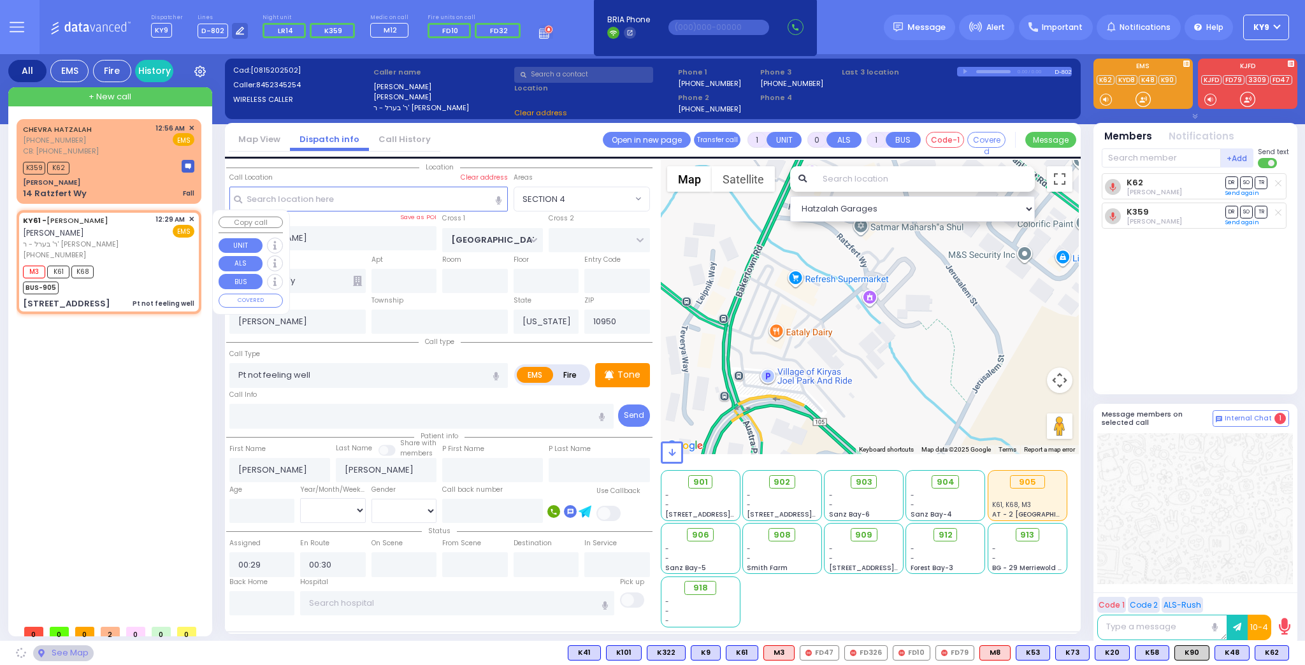
type input "ACRES RD"
type input "MOUNTAIN RD"
type input "[STREET_ADDRESS]"
select select "PALM TREE"
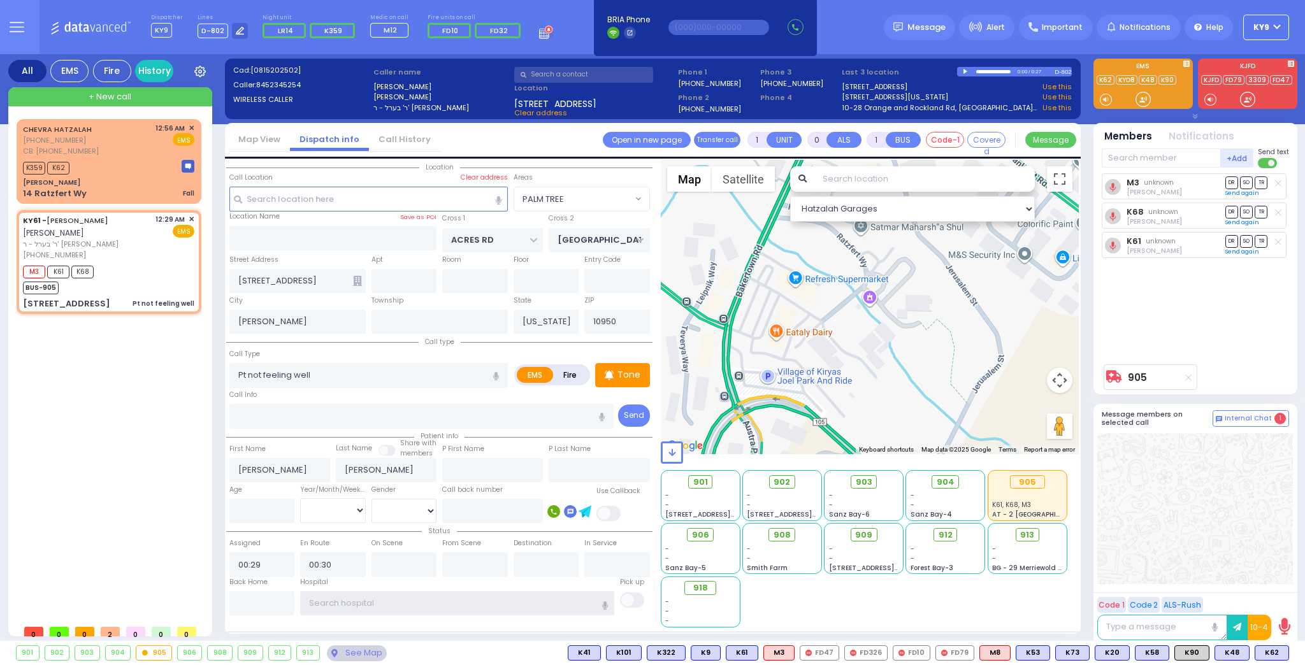
click at [360, 600] on input "text" at bounding box center [457, 604] width 314 height 24
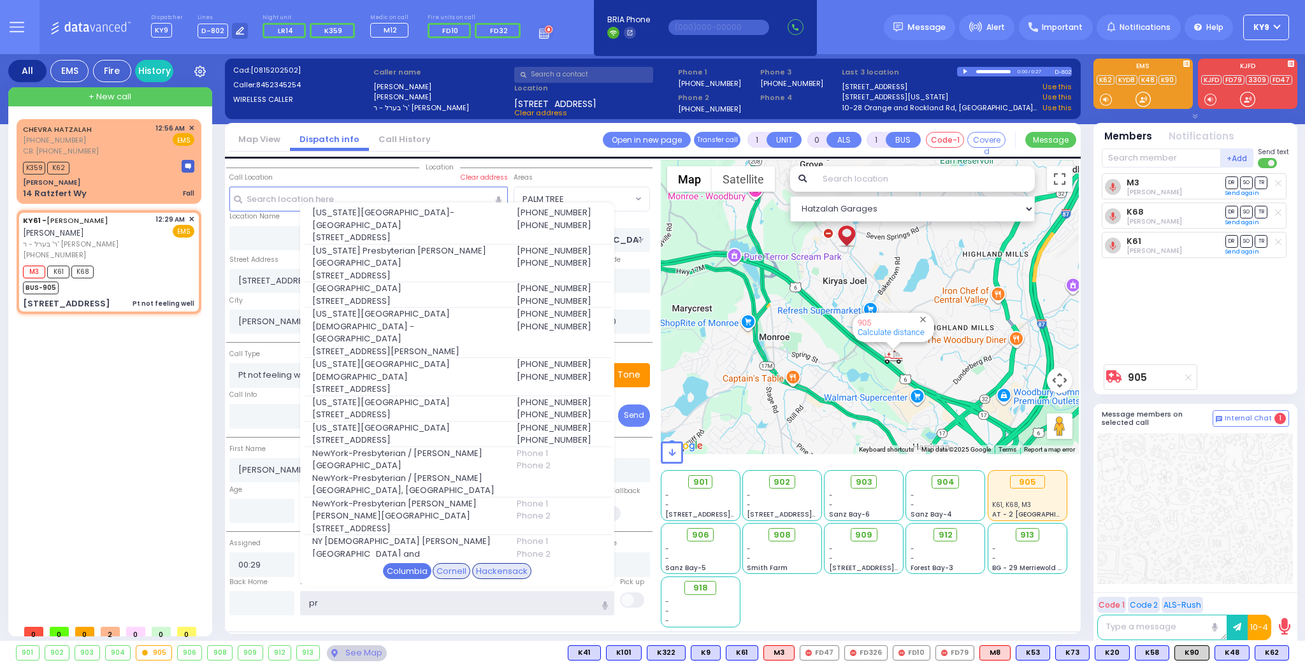
type input "pr"
click at [412, 567] on div "Columbia" at bounding box center [407, 571] width 48 height 17
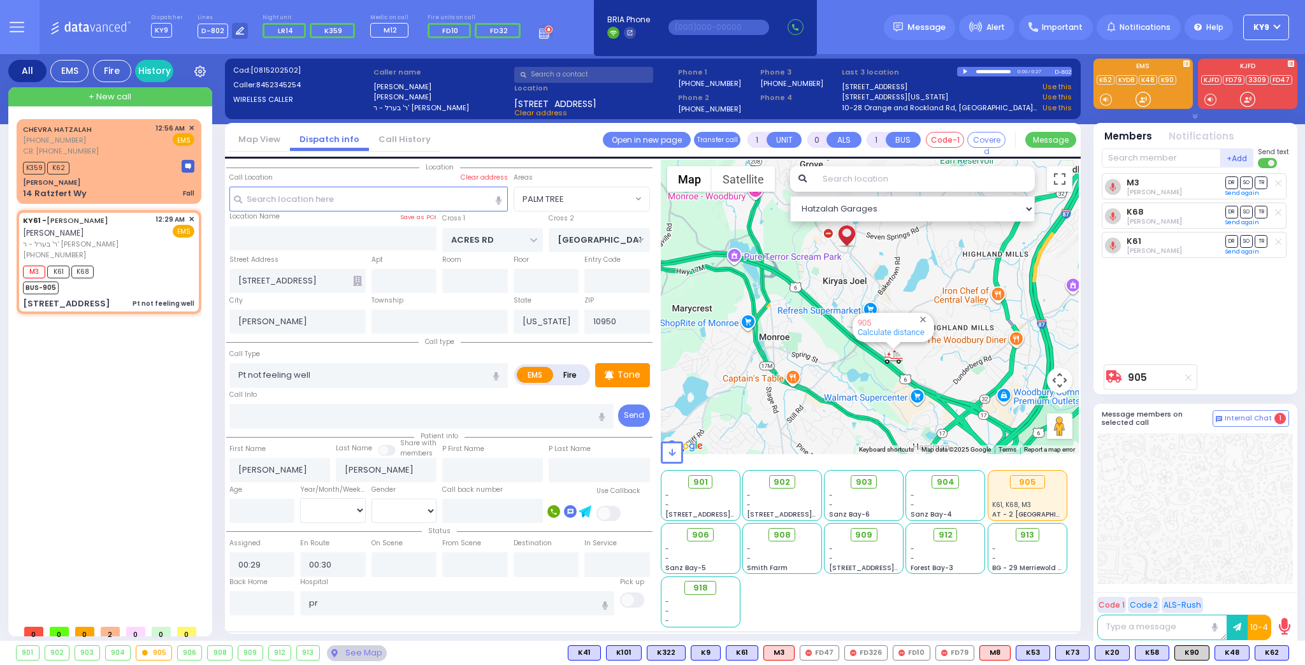
select select
radio input "true"
select select
type input "New York Presbyterian Hospital- Columbia Campus"
select select "Hatzalah Garages"
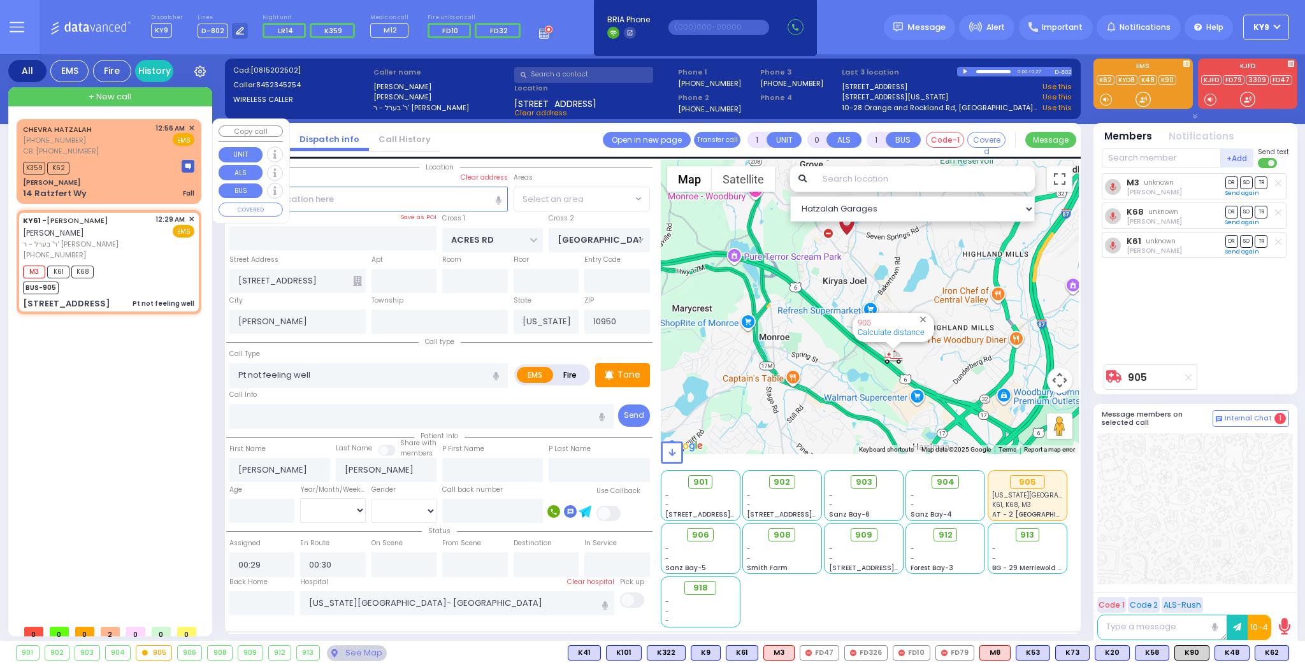
select select "PALM TREE"
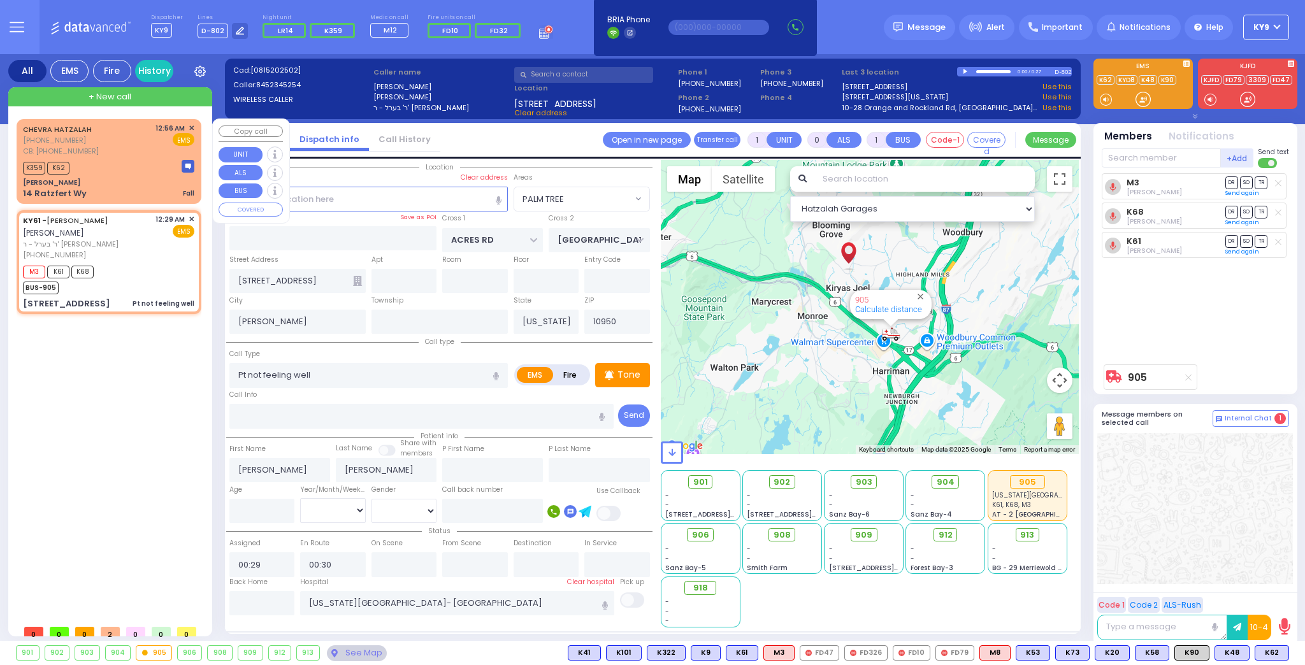
click at [133, 164] on div "K359 K62" at bounding box center [108, 167] width 171 height 16
select select
type input "Fall"
radio input "true"
select select
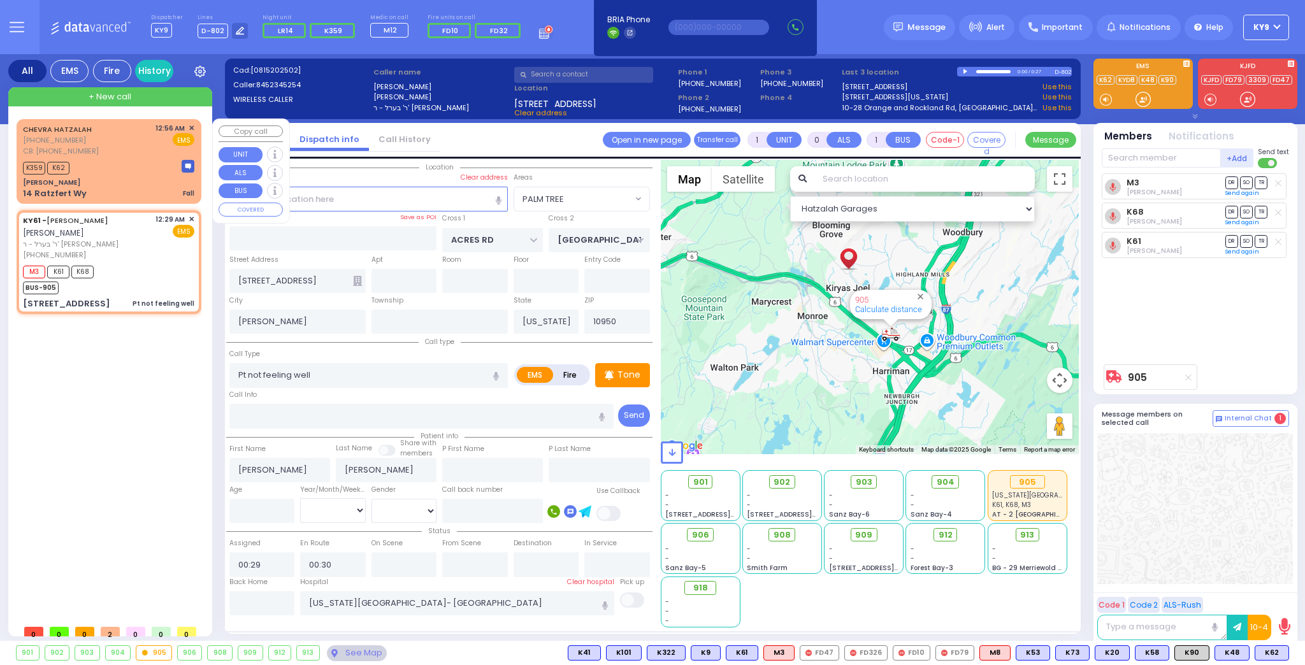
type input "9293610932"
type input "00:56"
type input "00:57"
select select "Hatzalah Garages"
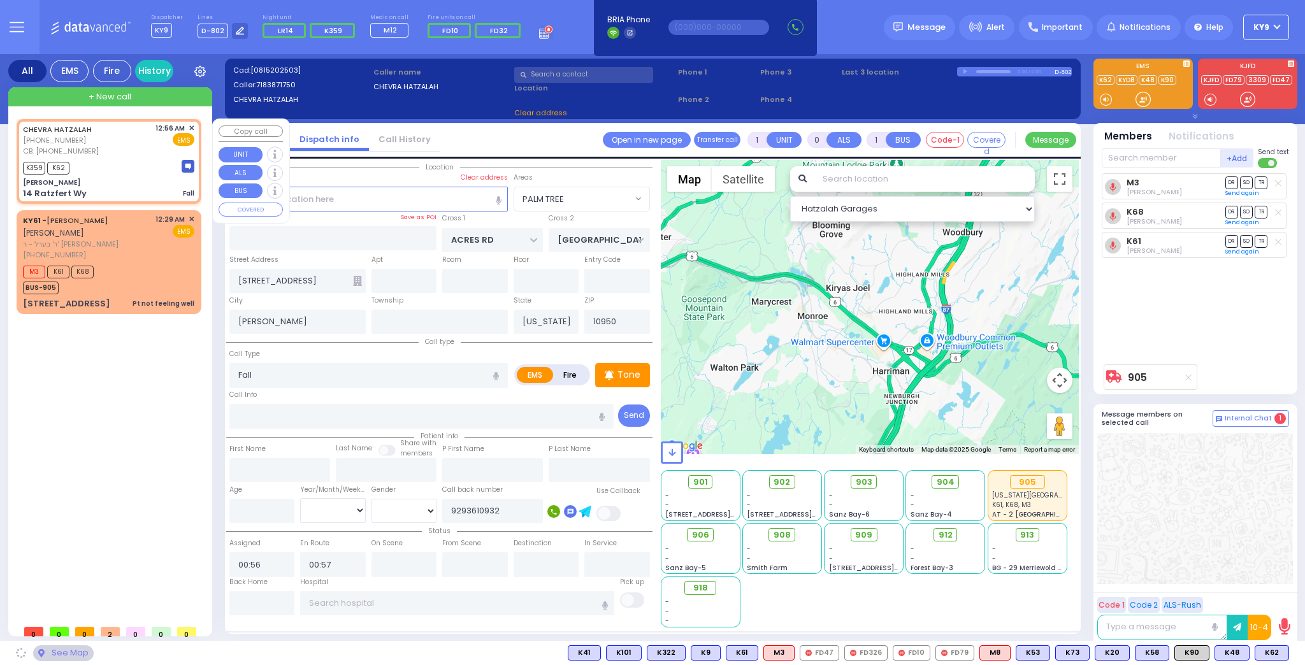
type input "Ginas Klein"
type input "[GEOGRAPHIC_DATA]"
type input "14 Ratzfert Wy"
select select "SECTION 4"
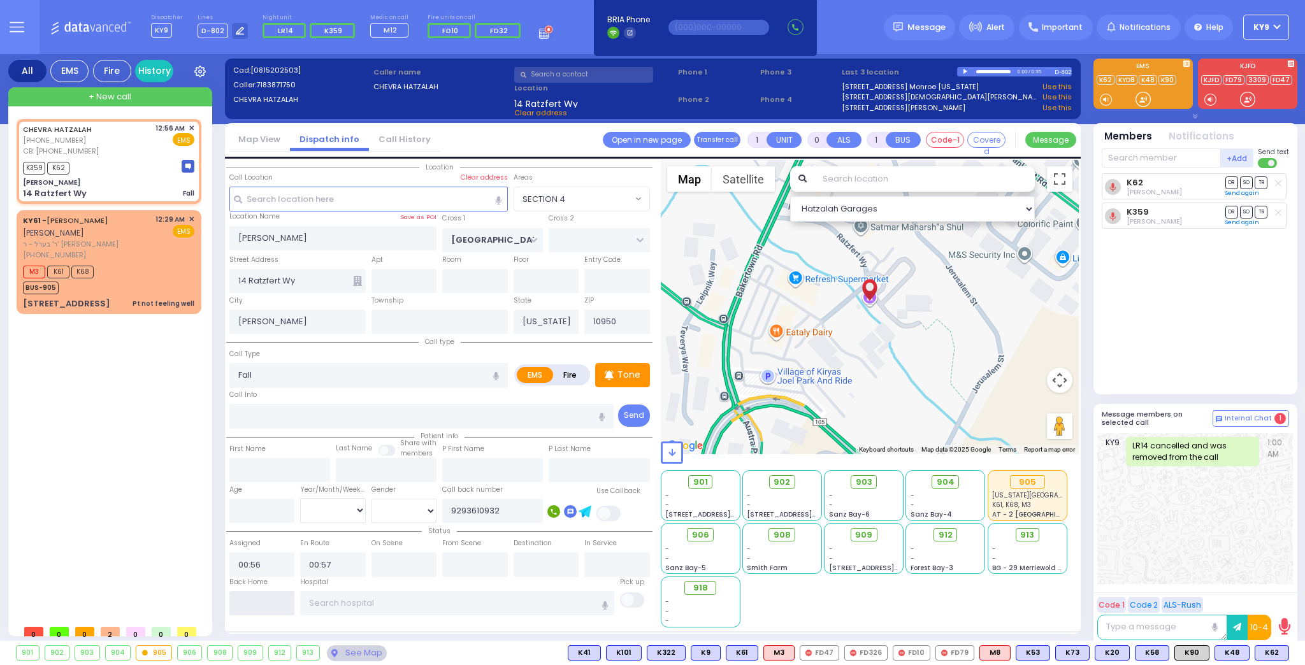
click at [258, 604] on input "text" at bounding box center [262, 604] width 66 height 24
click at [266, 600] on input "text" at bounding box center [262, 604] width 66 height 24
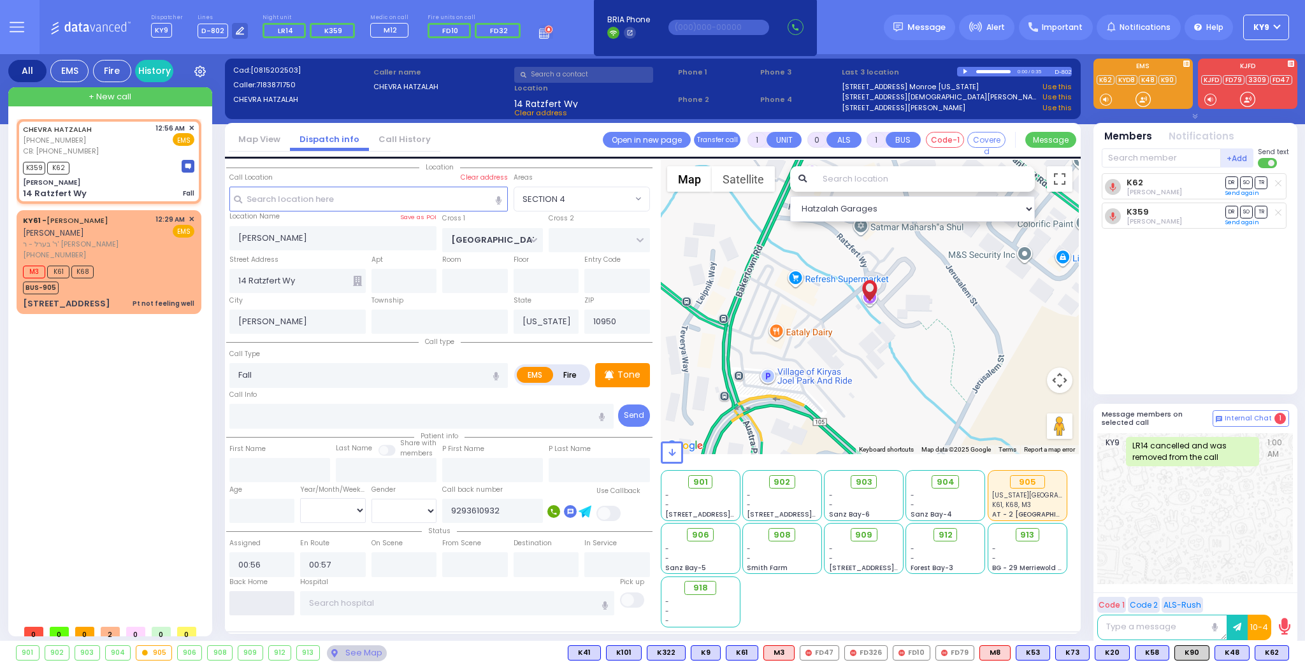
click at [266, 600] on input "text" at bounding box center [262, 604] width 66 height 24
type input "01:04"
select select
radio input "true"
select select
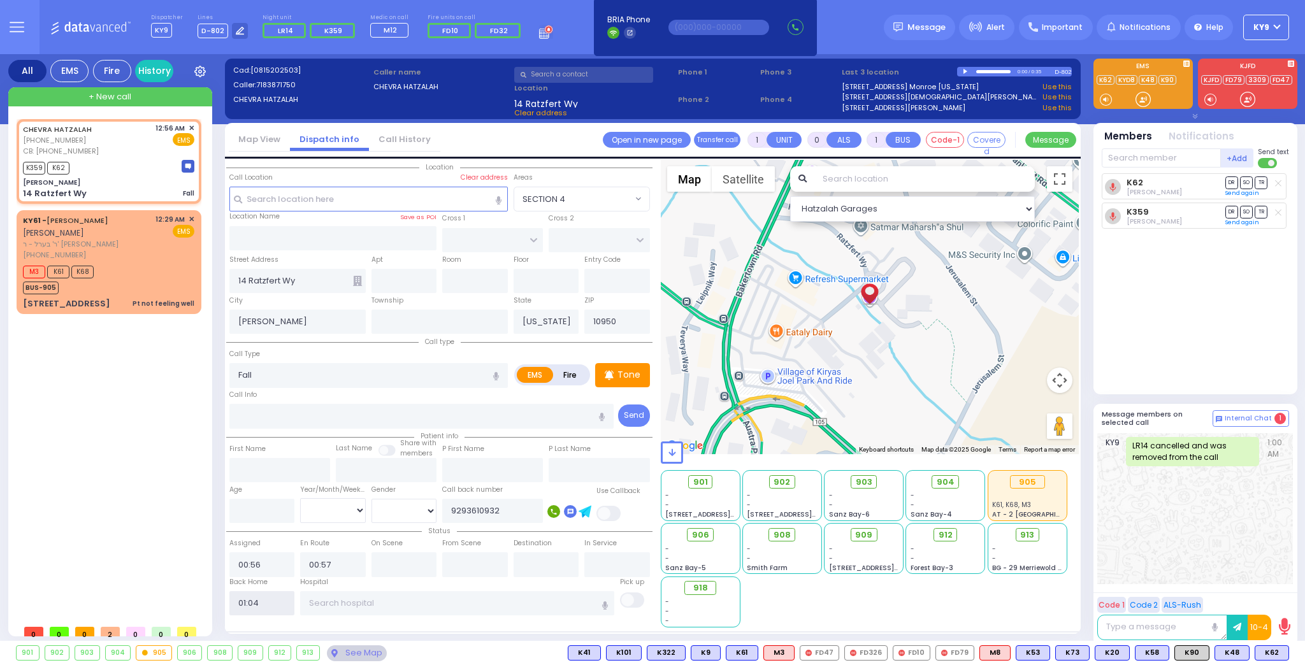
select select
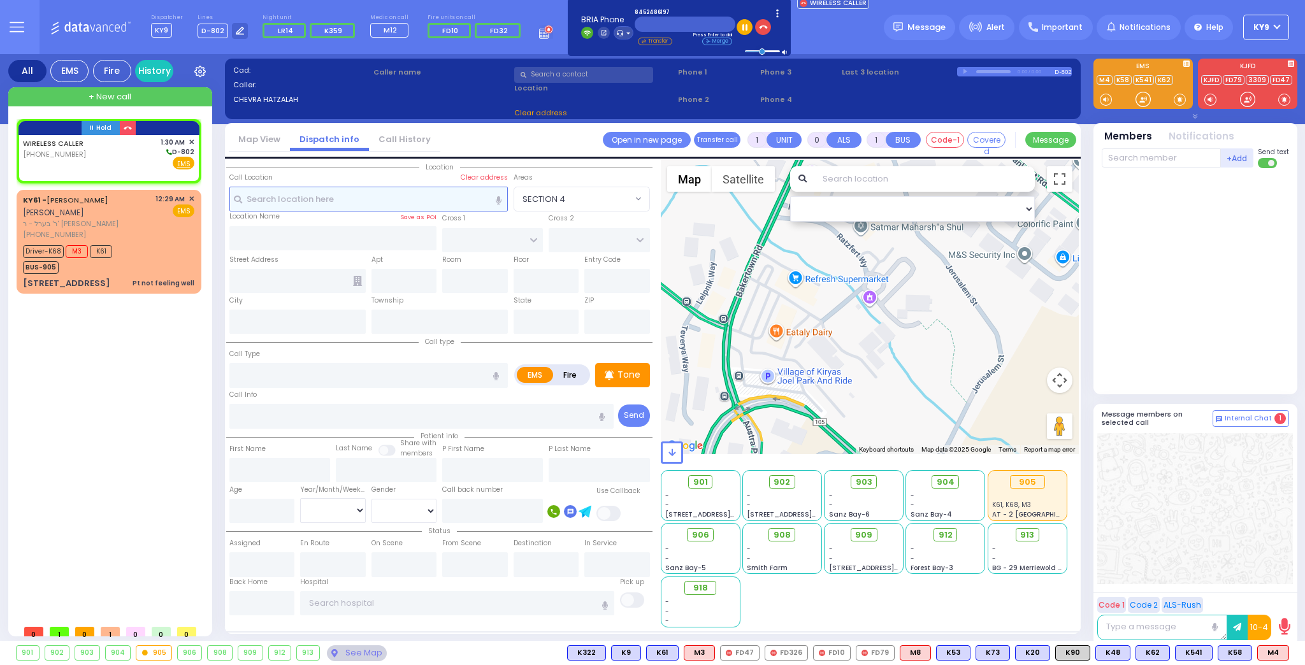
type input "2"
type input "1"
select select
radio input "true"
select select
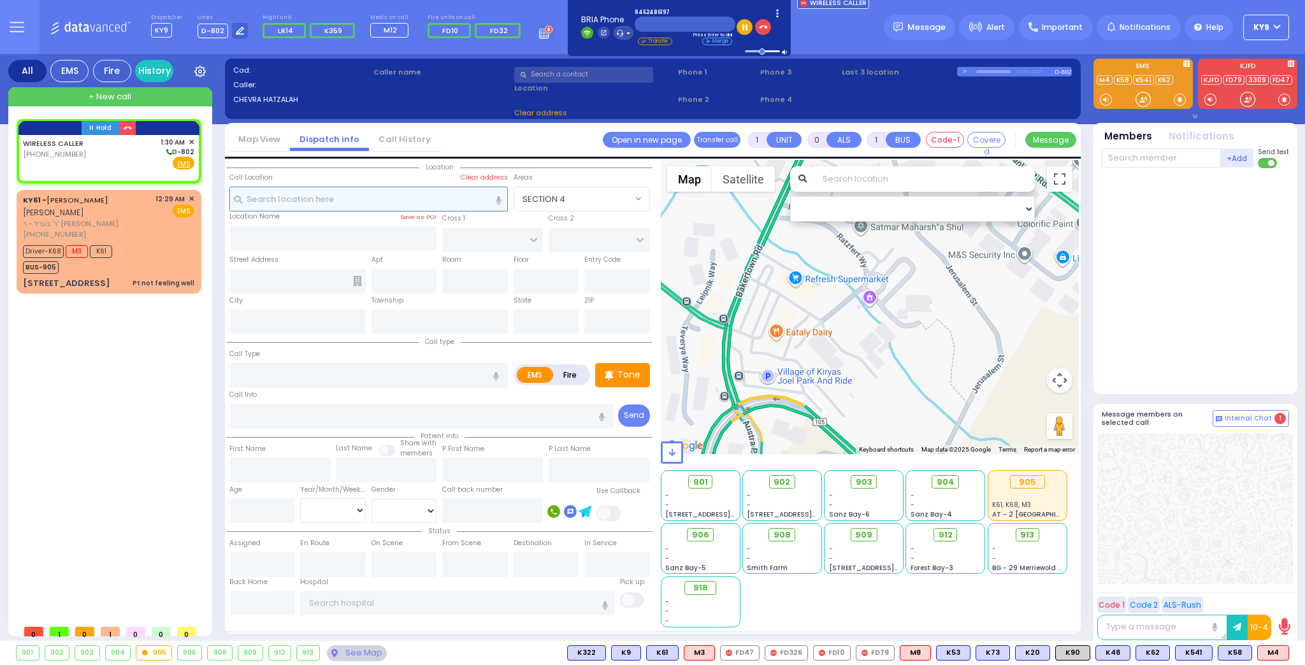
type input "01:30"
select select "Hatzalah Garages"
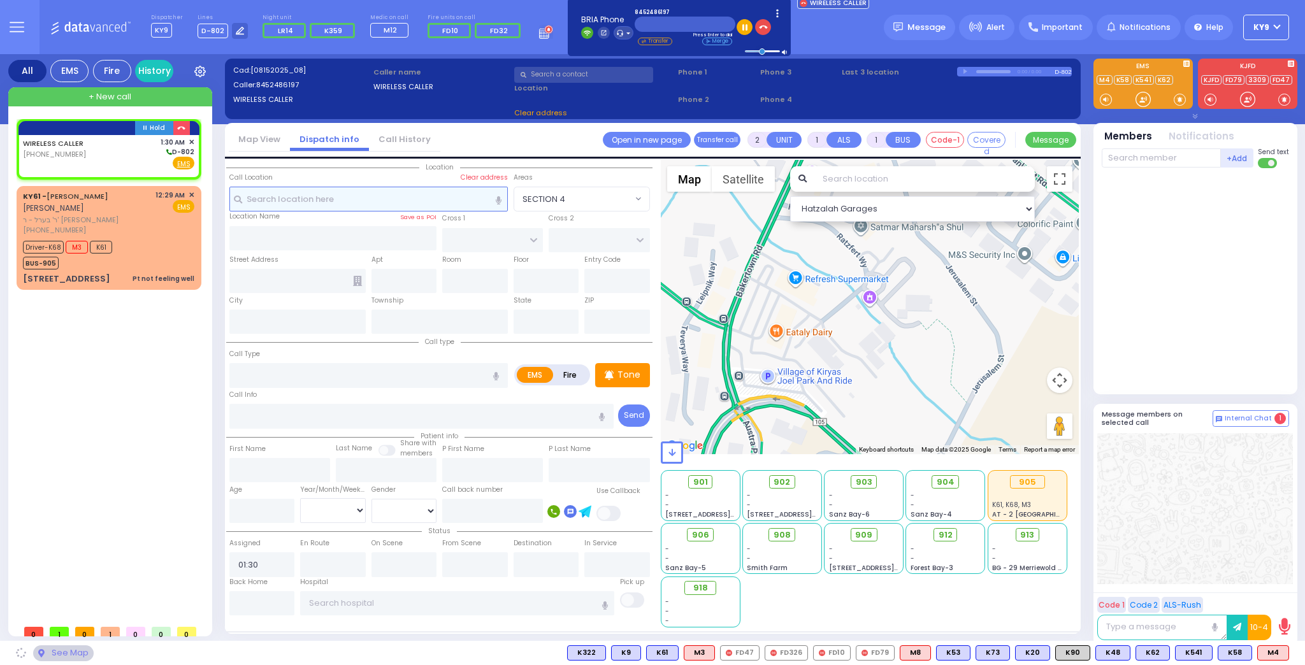
select select
radio input "true"
select select
select select "Hatzalah Garages"
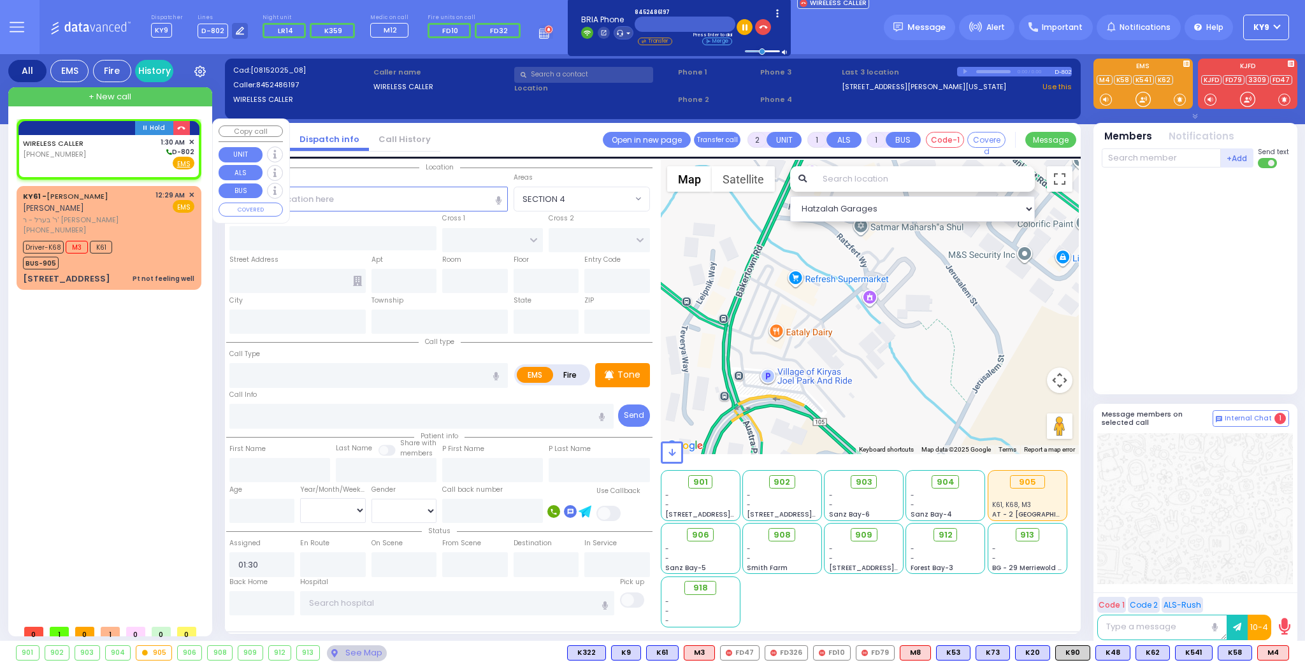
click at [128, 149] on div "WIRELESS CALLER (845) 248-6197 1:30 AM ✕ D-802" at bounding box center [108, 153] width 171 height 33
select select
radio input "true"
select select
select select "Hatzalah Garages"
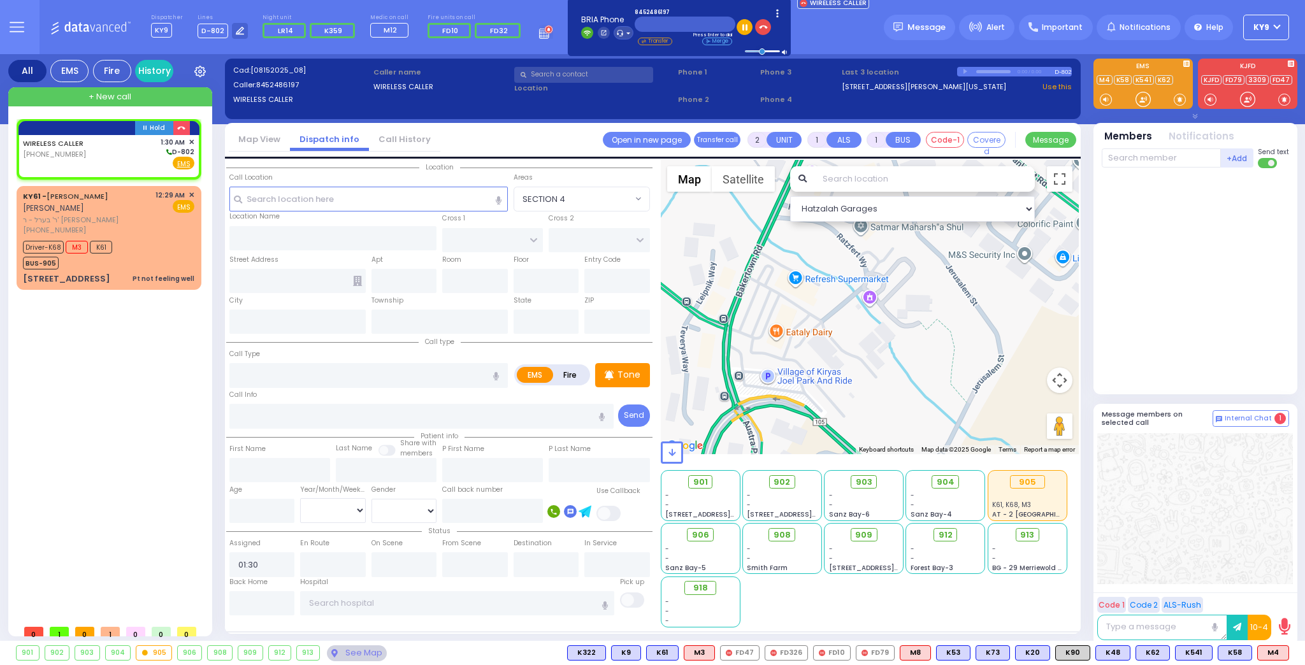
click at [268, 187] on div "Call Location Select a call Clear address" at bounding box center [368, 192] width 284 height 39
click at [273, 200] on input "text" at bounding box center [368, 199] width 279 height 24
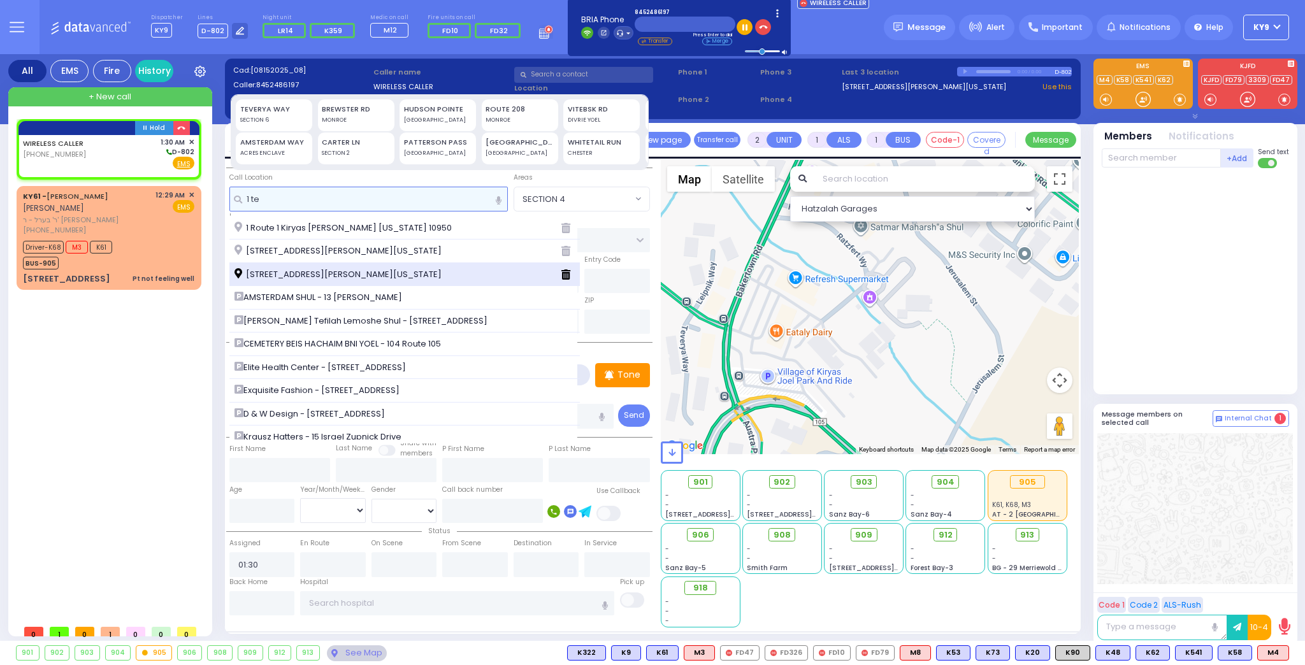
type input "1 te"
click at [261, 271] on span "[STREET_ADDRESS][PERSON_NAME][US_STATE]" at bounding box center [341, 274] width 212 height 13
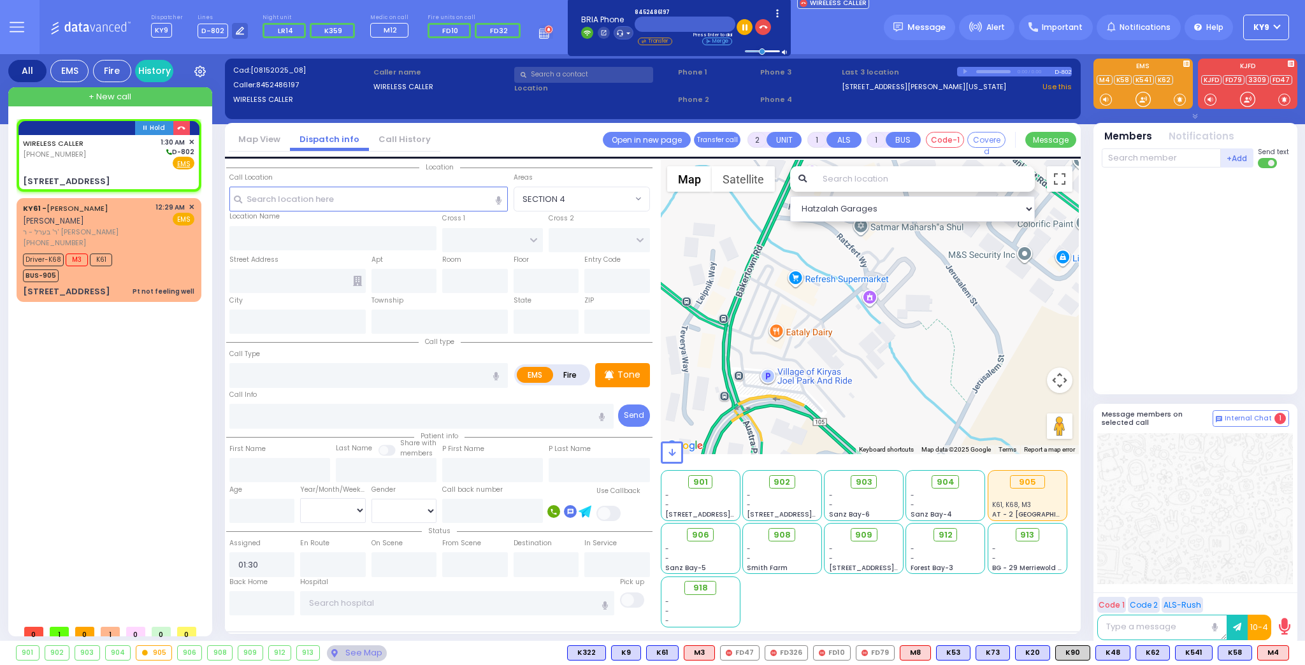
select select
radio input "true"
select select
select select "Hatzalah Garages"
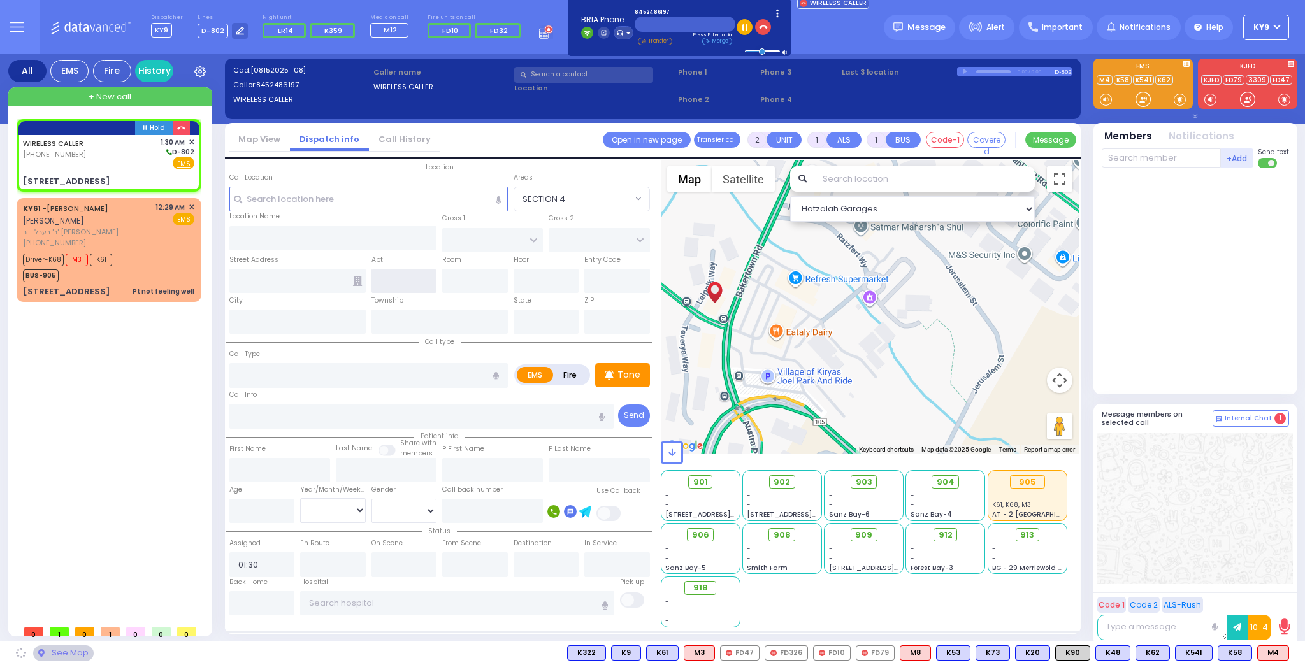
type input "MERON DR"
type input "[GEOGRAPHIC_DATA]"
type input "[STREET_ADDRESS]"
type input "[PERSON_NAME]"
type input "[US_STATE]"
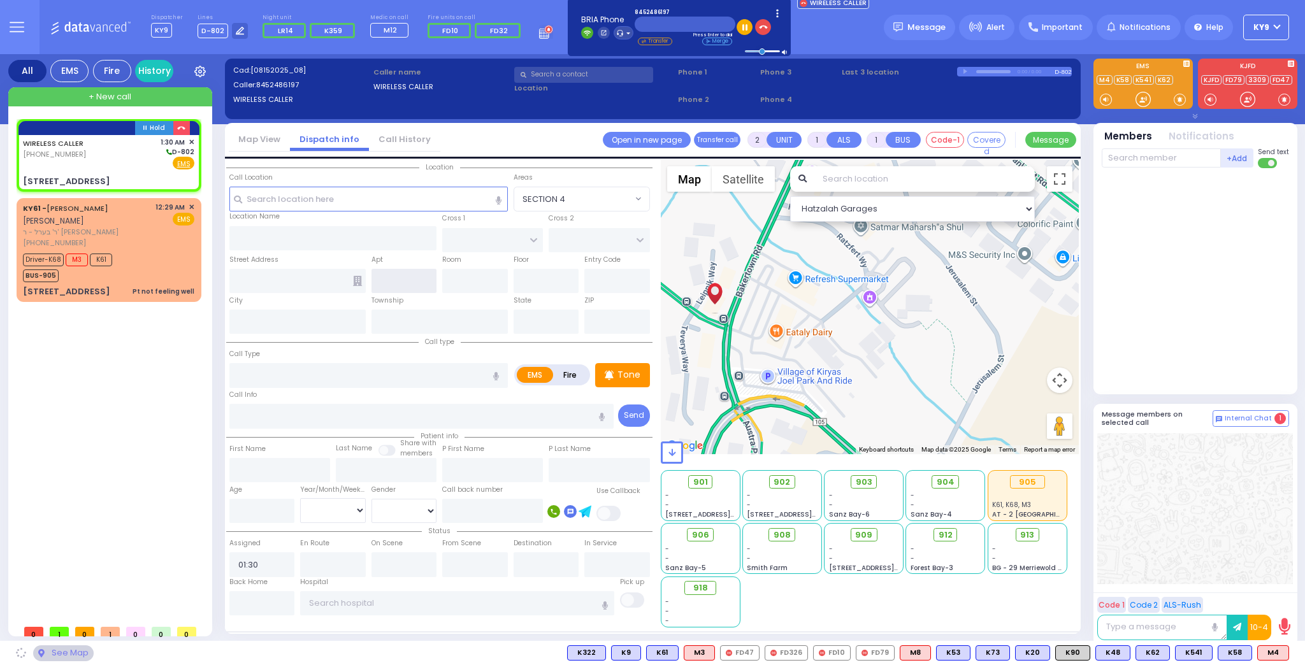
type input "10950"
select select "SECTION 6"
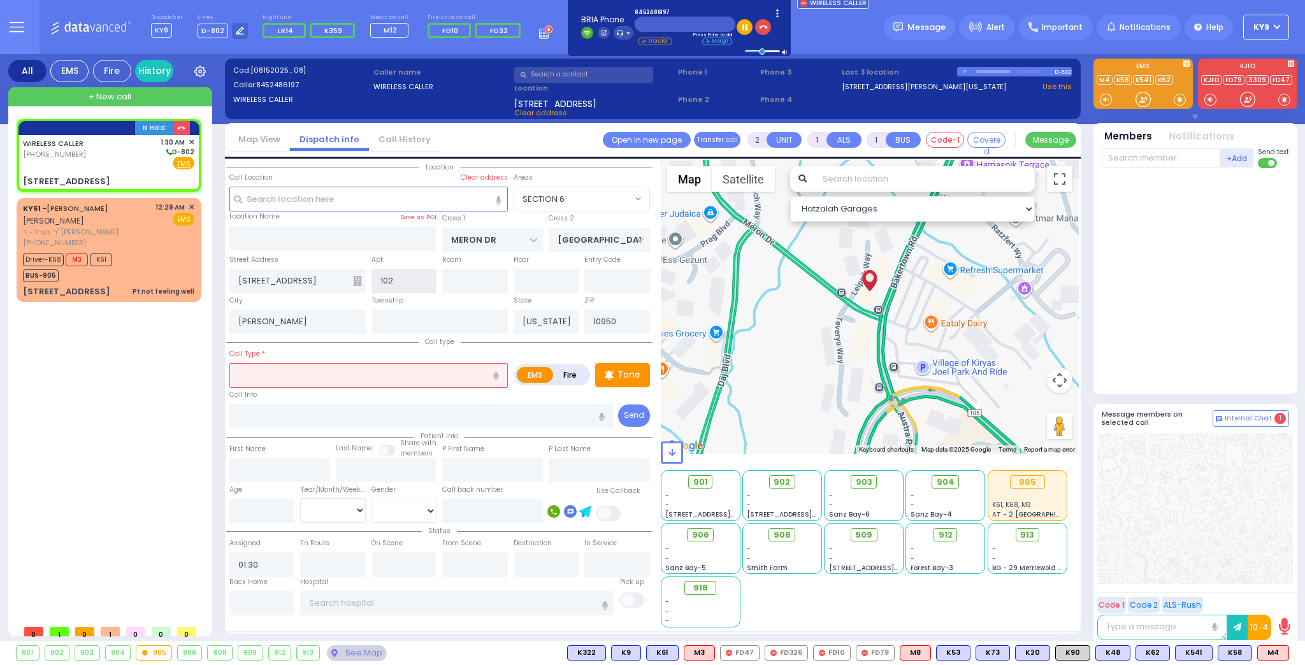
type input "102"
click at [380, 372] on input "text" at bounding box center [368, 375] width 279 height 24
select select
radio input "true"
select select
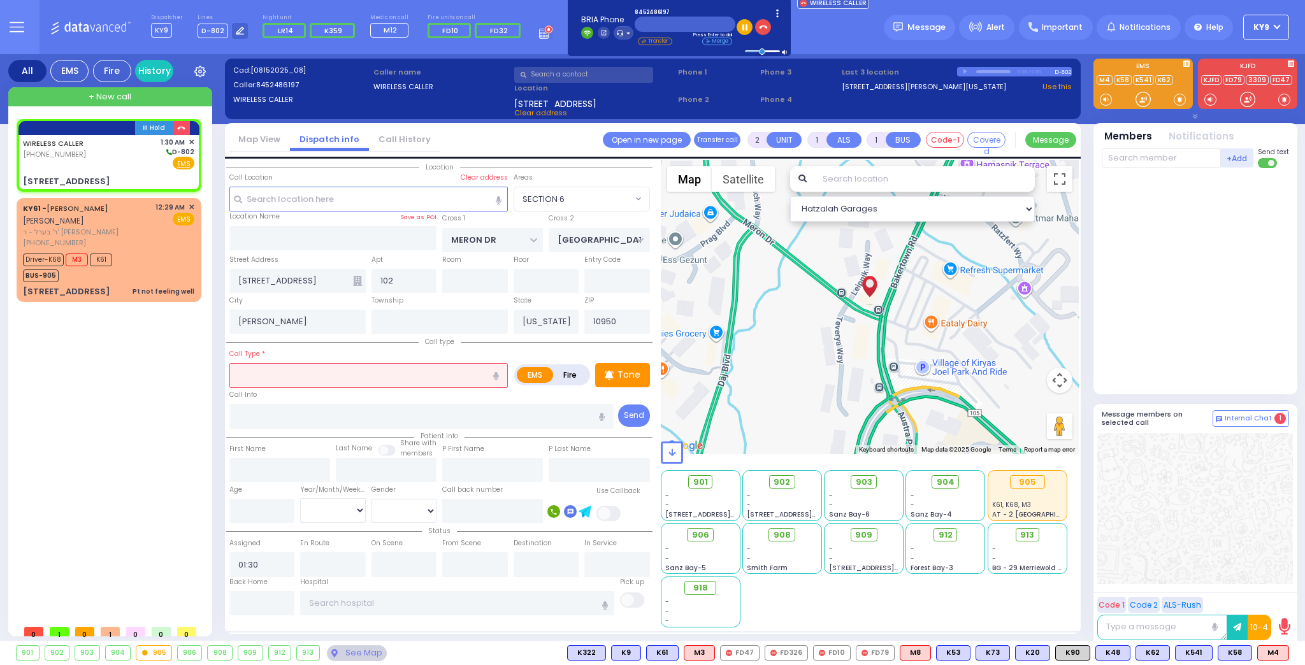
select select "SECTION 6"
select select "Hatzalah Garages"
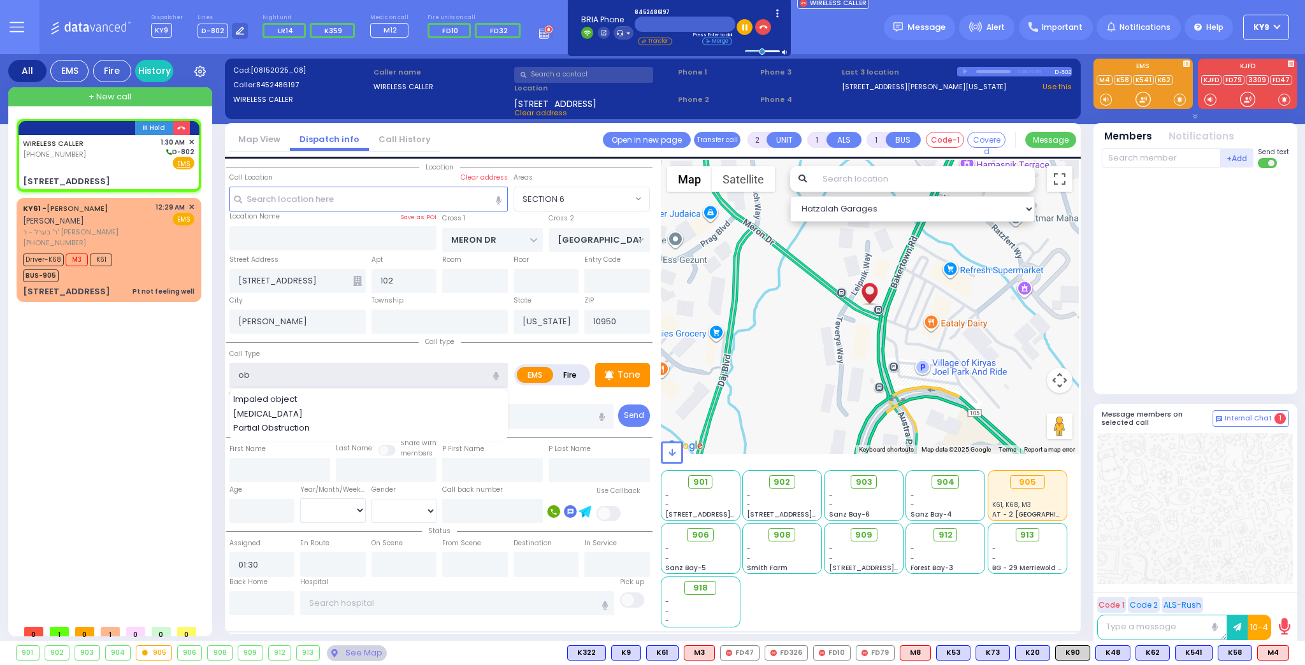
type input "ob"
click at [270, 512] on input "number" at bounding box center [262, 511] width 66 height 24
select select
radio input "true"
select select
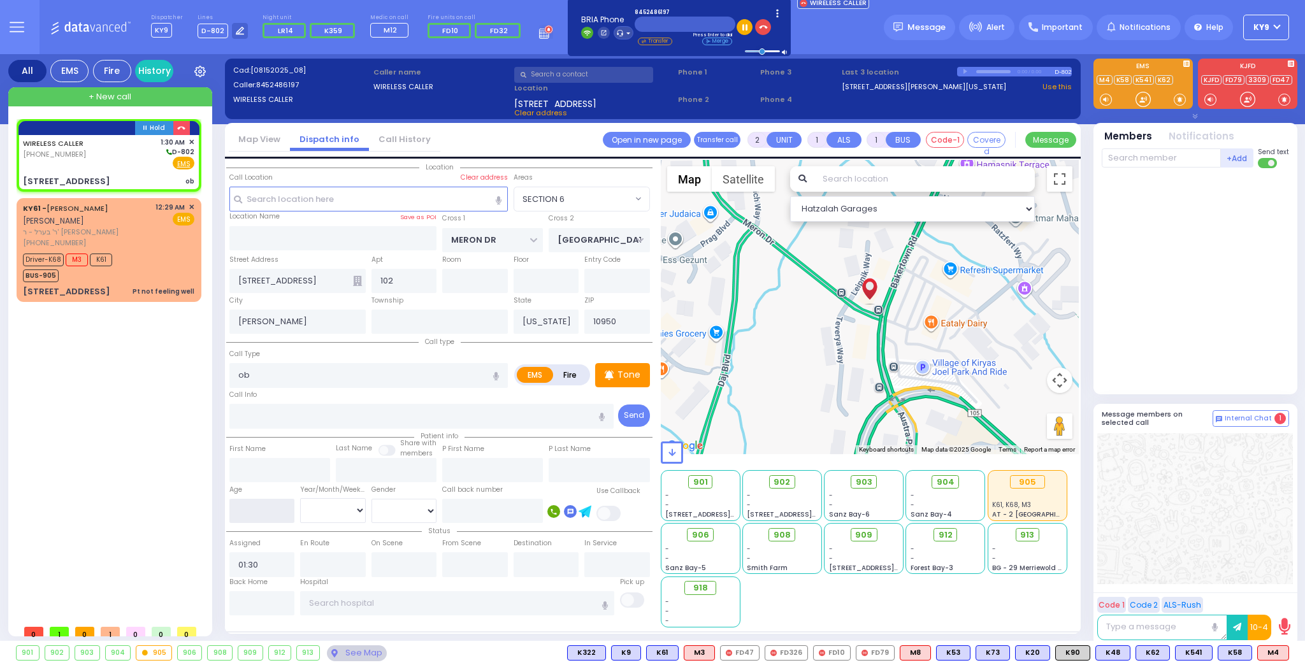
select select "Hatzalah Garages"
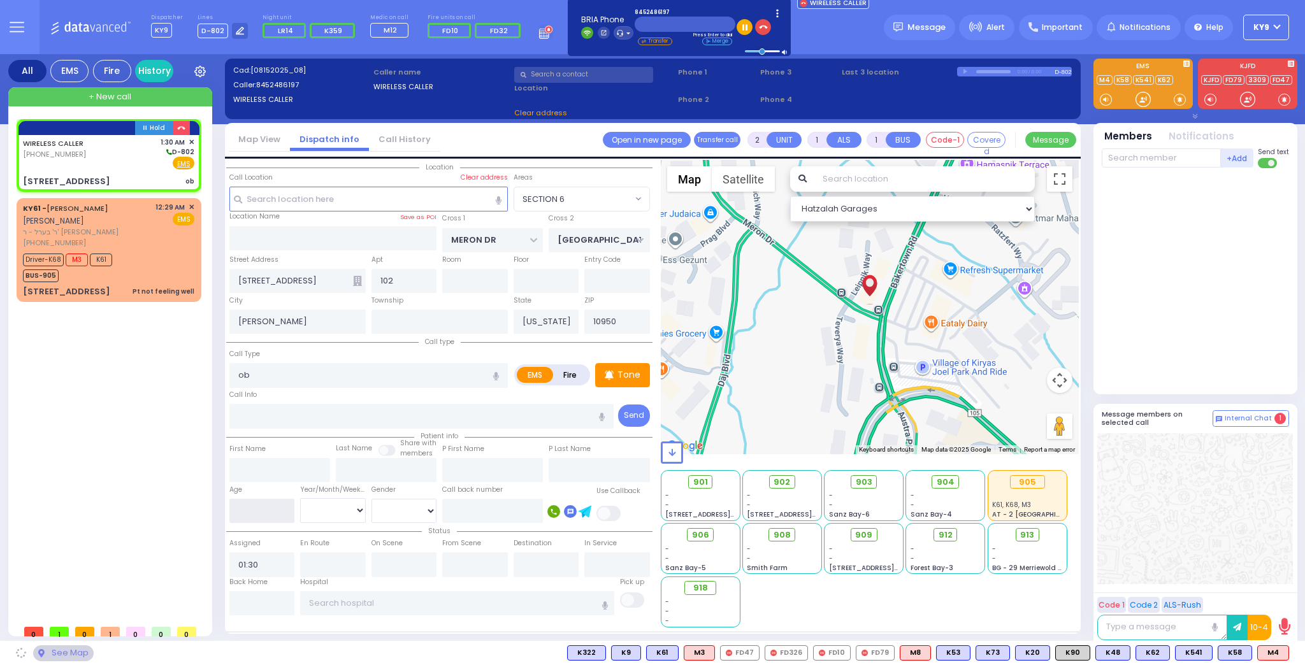
select select
radio input "true"
select select
select select "Hatzalah Garages"
select select "SECTION 6"
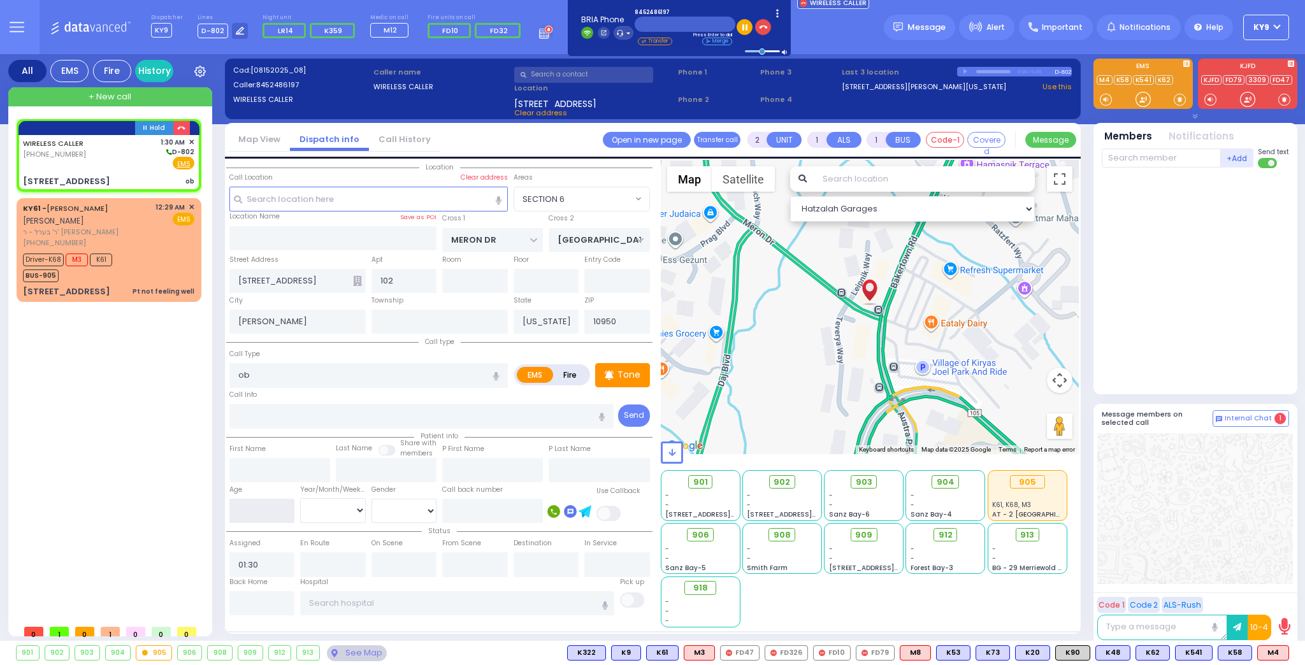
select select "SECTION 6"
type input "36"
click at [333, 505] on select "Year Month Week Day" at bounding box center [333, 510] width 66 height 24
select select
radio input "true"
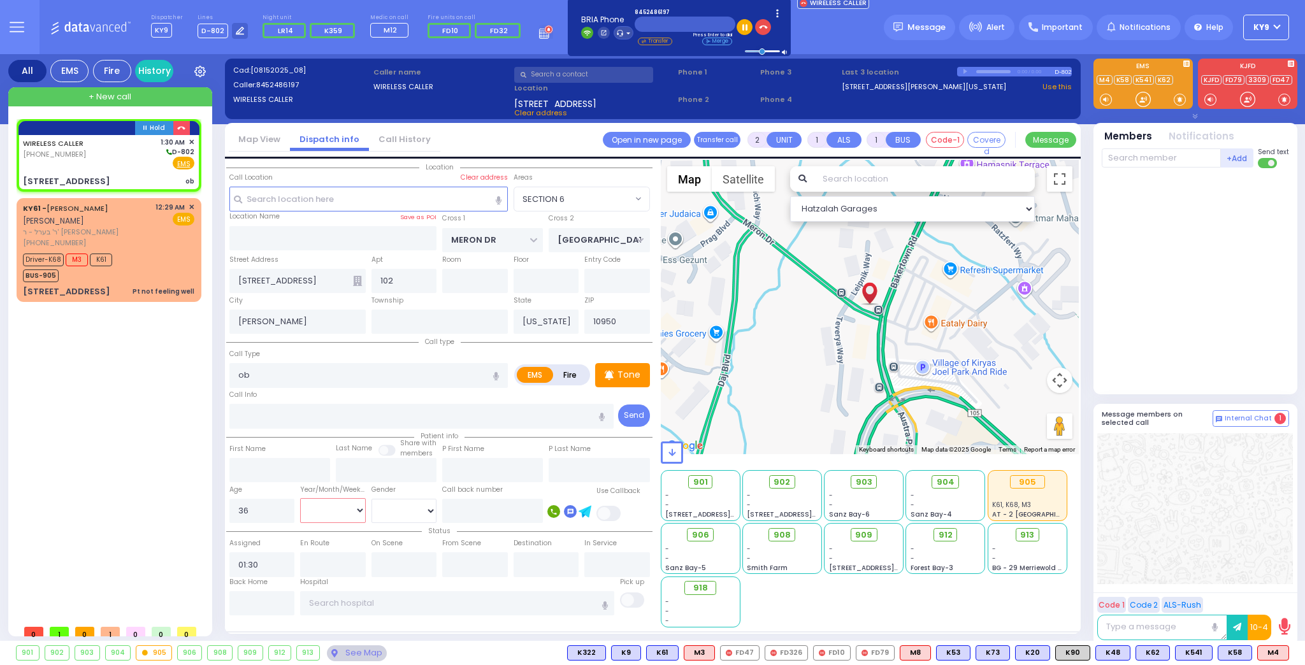
select select
select select "Hatzalah Garages"
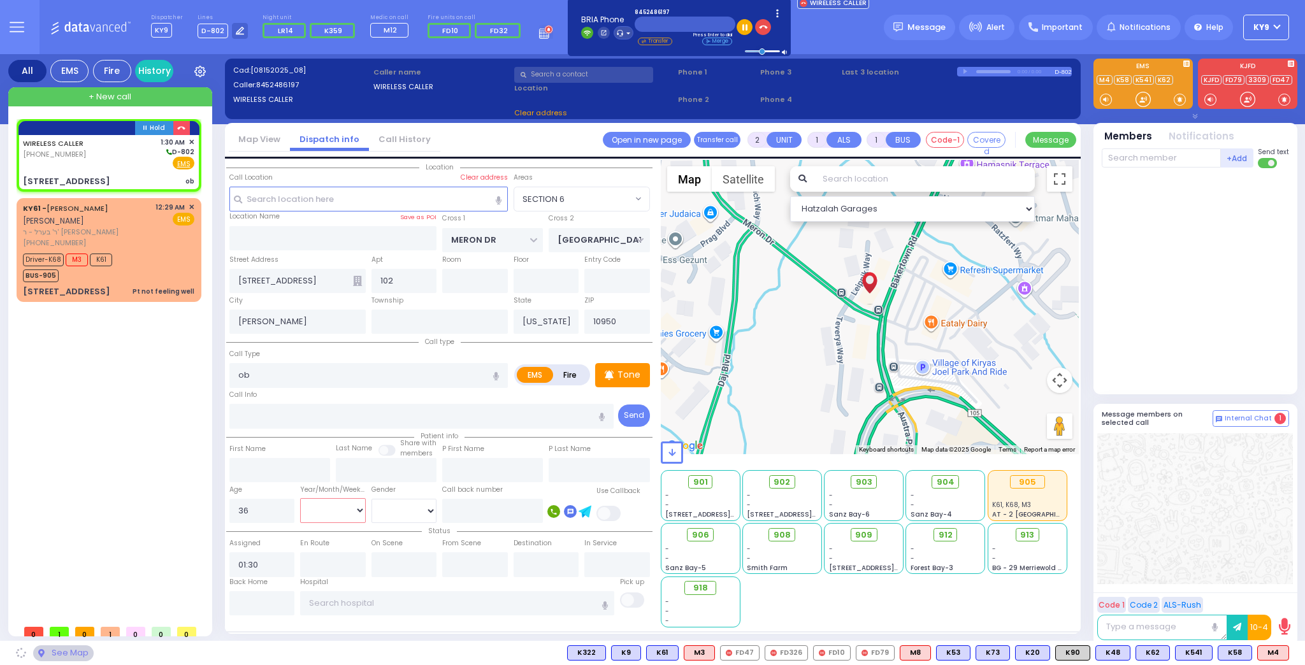
select select "Year"
click at [300, 498] on select "Year Month Week Day" at bounding box center [333, 510] width 66 height 24
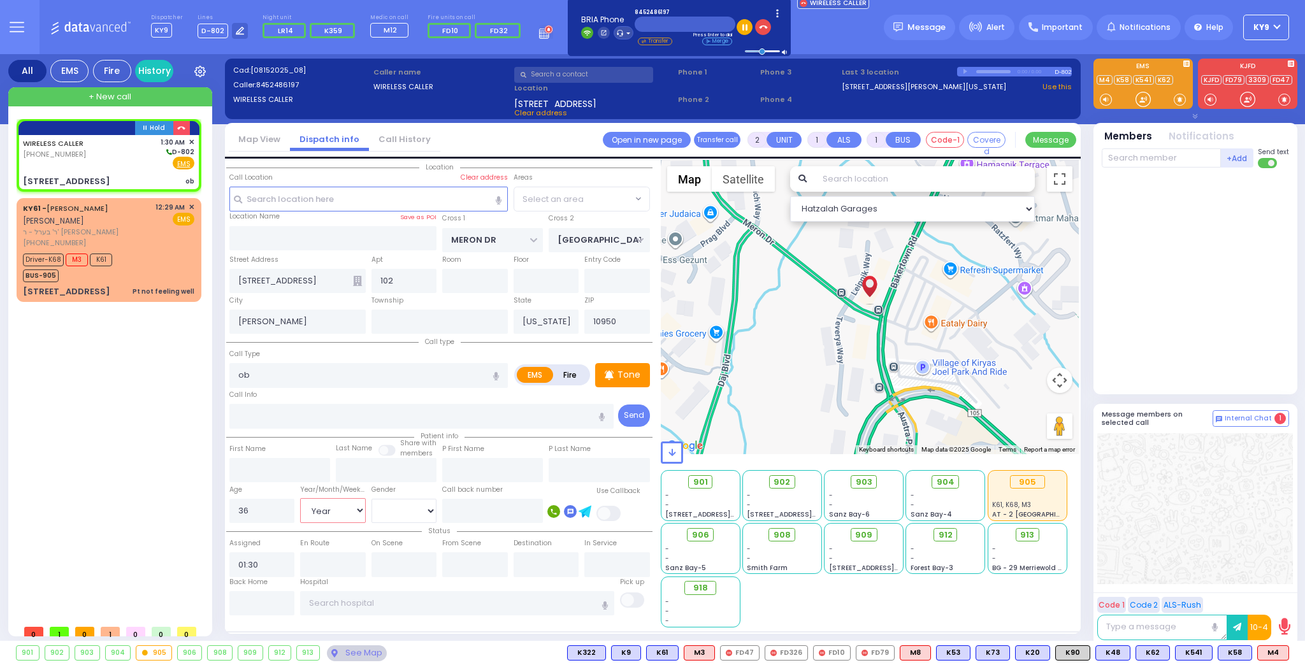
select select "SECTION 6"
select select
radio input "true"
select select "Year"
select select "Hatzalah Garages"
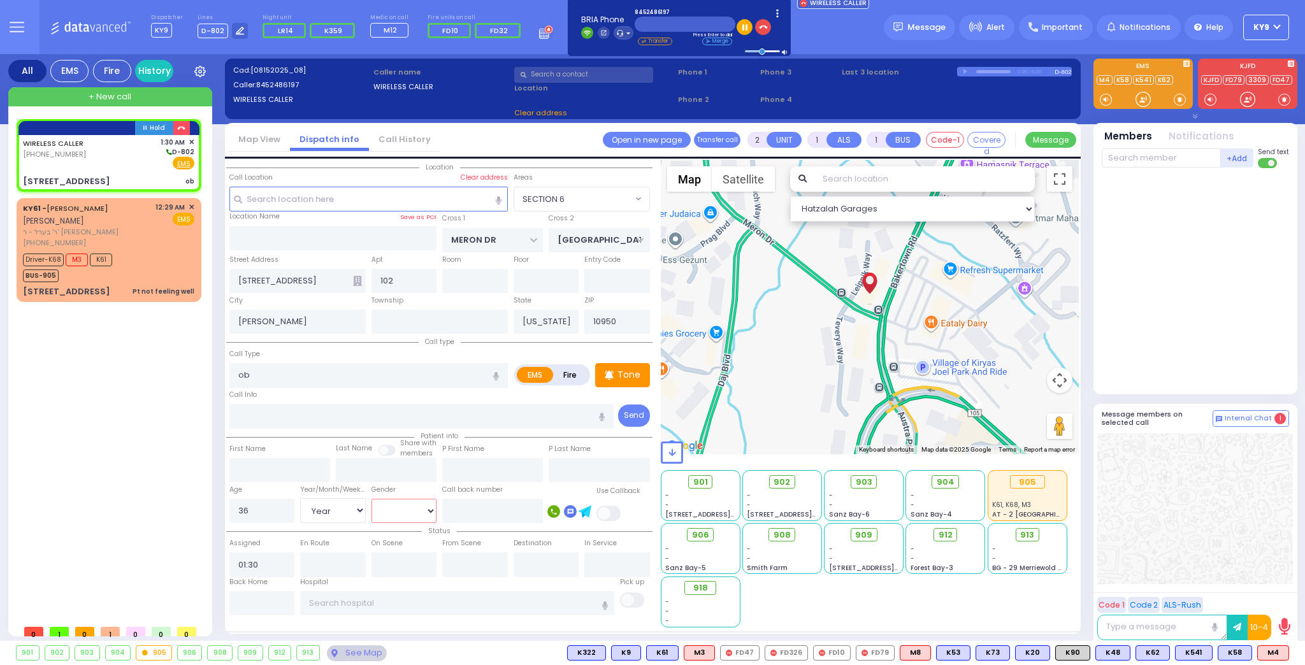
click at [396, 510] on select "Male Female" at bounding box center [405, 511] width 66 height 24
select select "SECTION 6"
select select "[DEMOGRAPHIC_DATA]"
click at [372, 499] on select "Male Female" at bounding box center [405, 511] width 66 height 24
select select
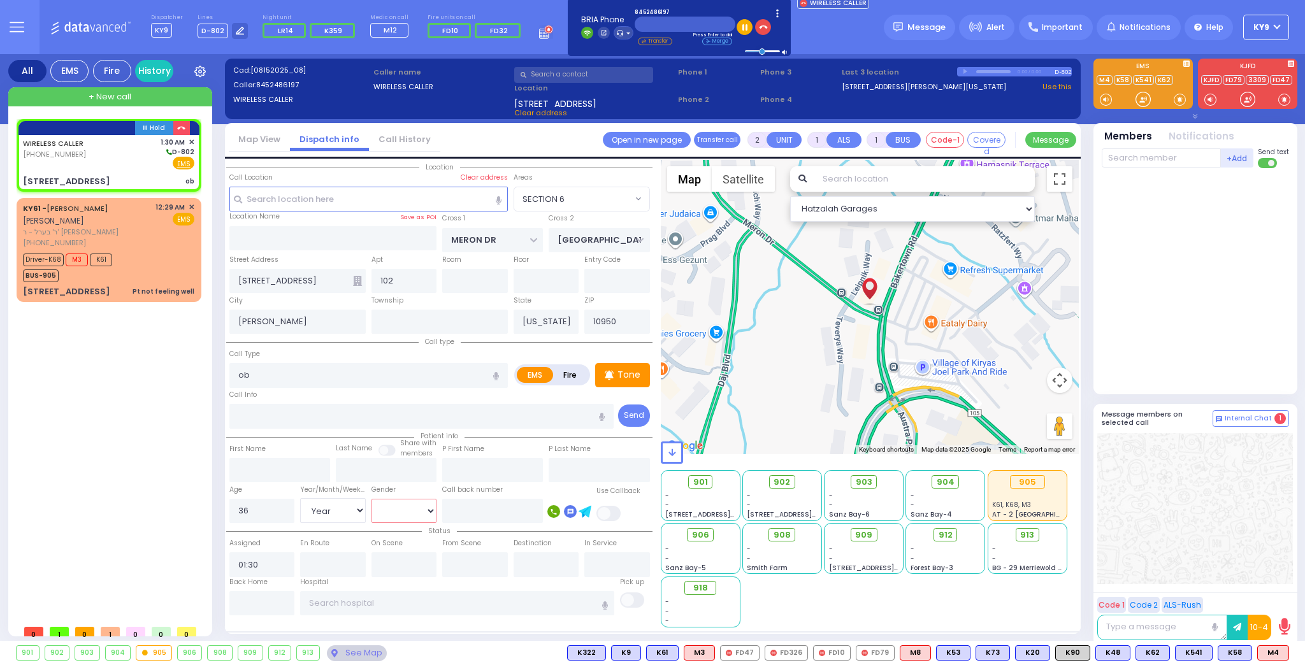
radio input "true"
select select "Year"
select select "[DEMOGRAPHIC_DATA]"
select select "Hatzalah Garages"
select select "SECTION 6"
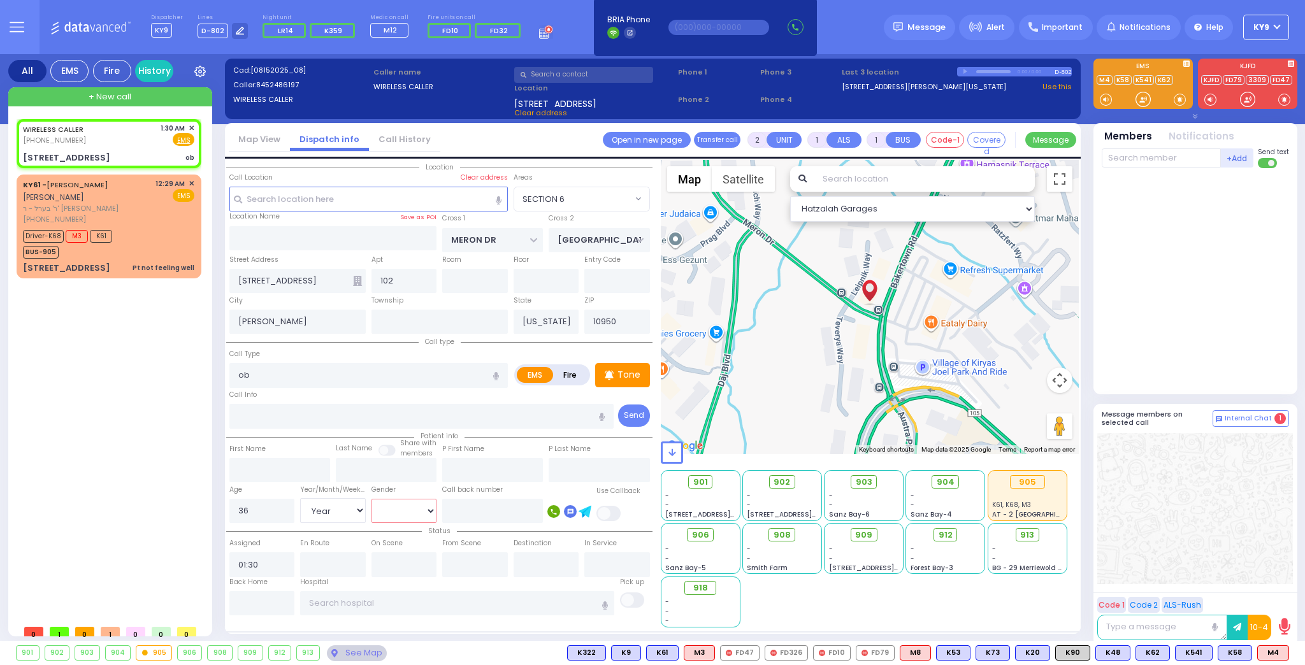
select select
radio input "true"
select select "Year"
select select "[DEMOGRAPHIC_DATA]"
select select "Hatzalah Garages"
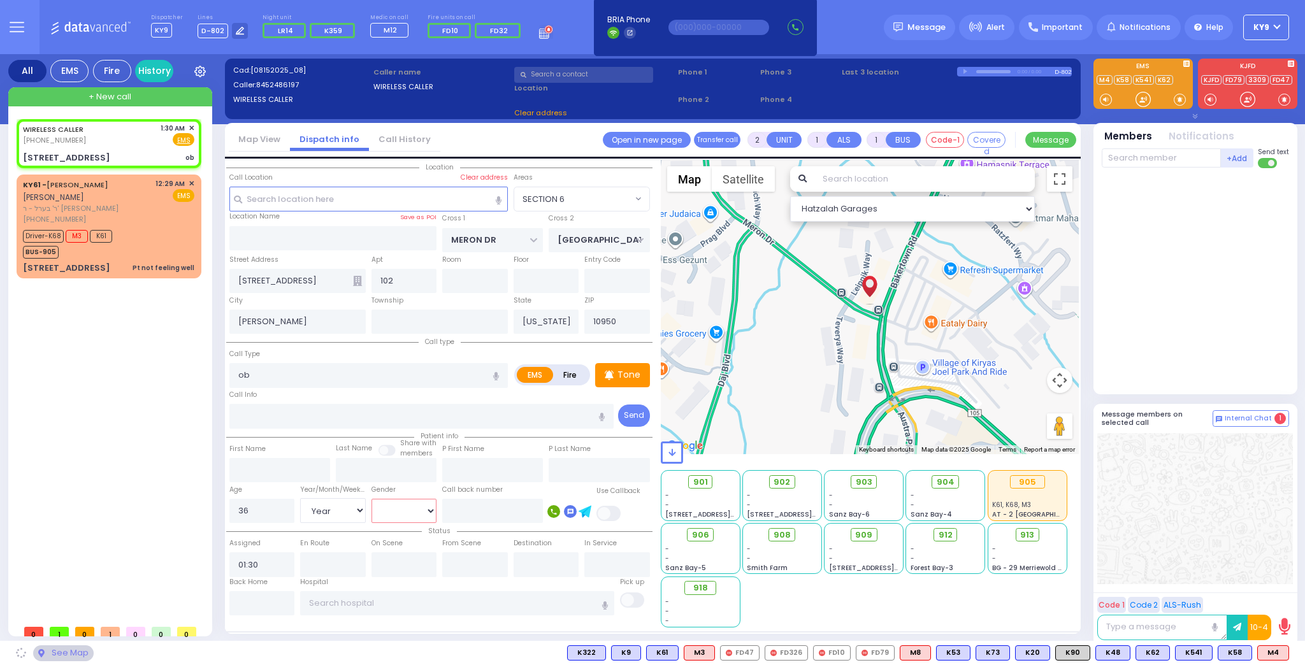
select select "SECTION 6"
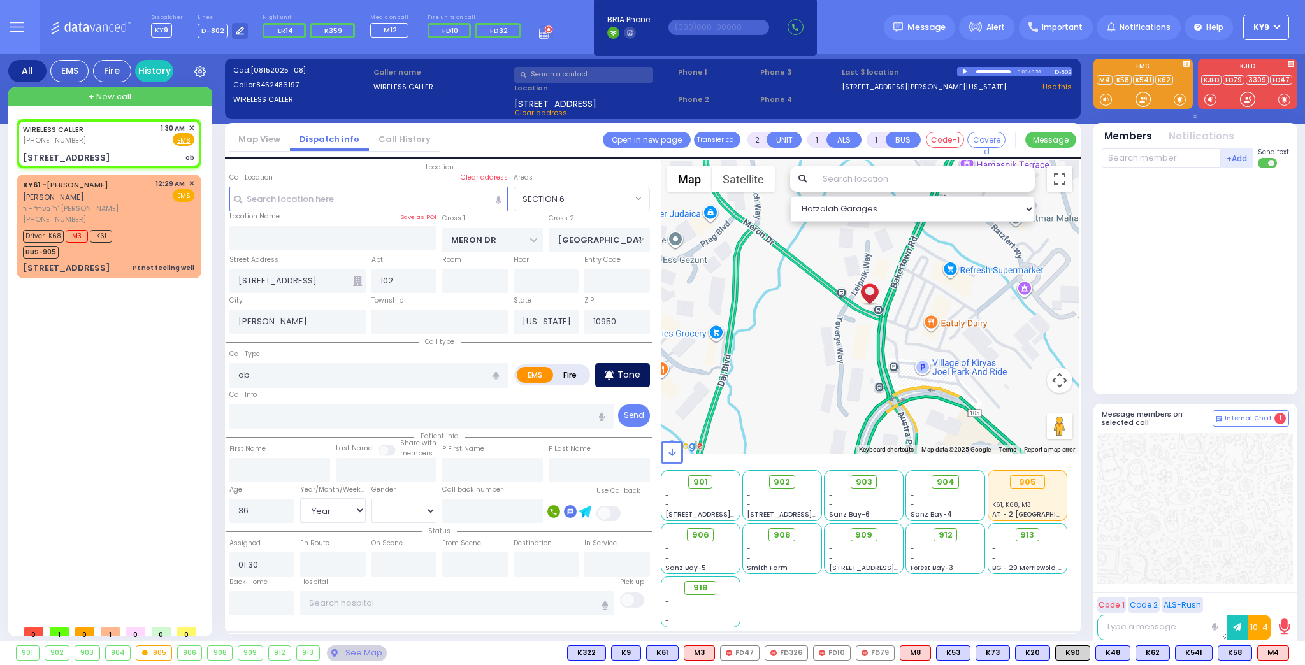
click at [619, 372] on p "Tone" at bounding box center [629, 374] width 23 height 13
click at [1142, 102] on div at bounding box center [1143, 99] width 13 height 13
click at [1144, 101] on div at bounding box center [1143, 99] width 13 height 13
click at [1272, 656] on span "K62" at bounding box center [1272, 653] width 33 height 14
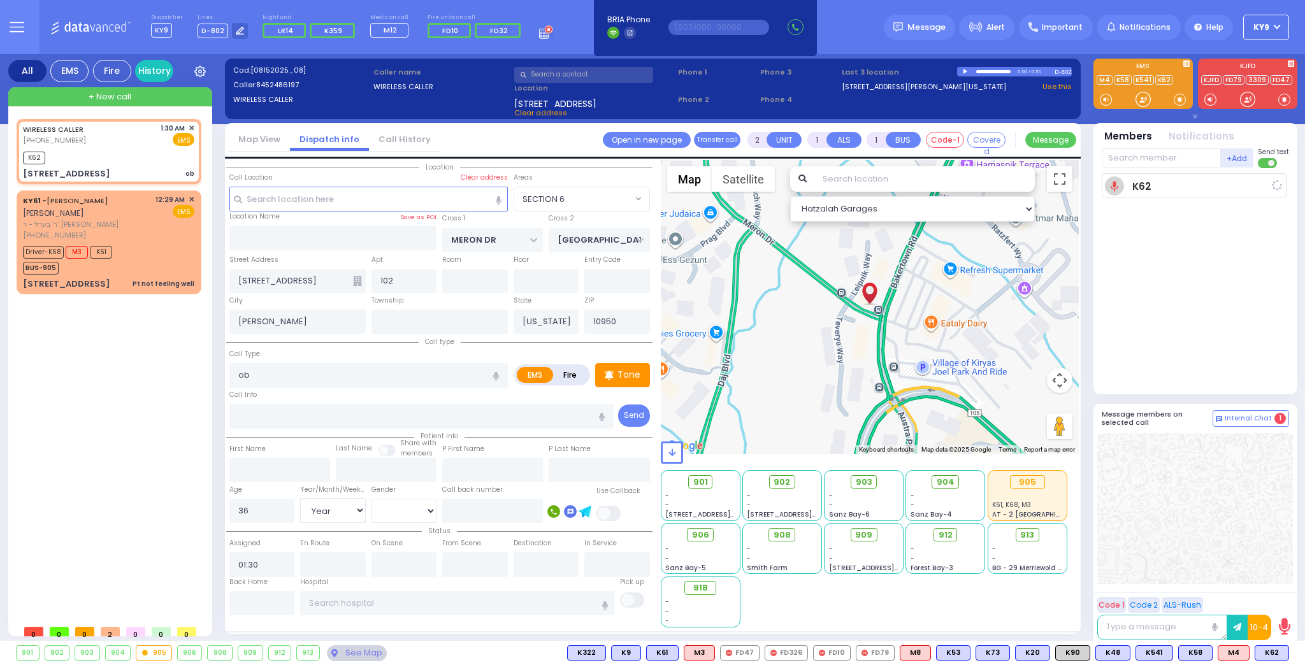
select select
radio input "true"
select select "Year"
select select "[DEMOGRAPHIC_DATA]"
type input "01:31"
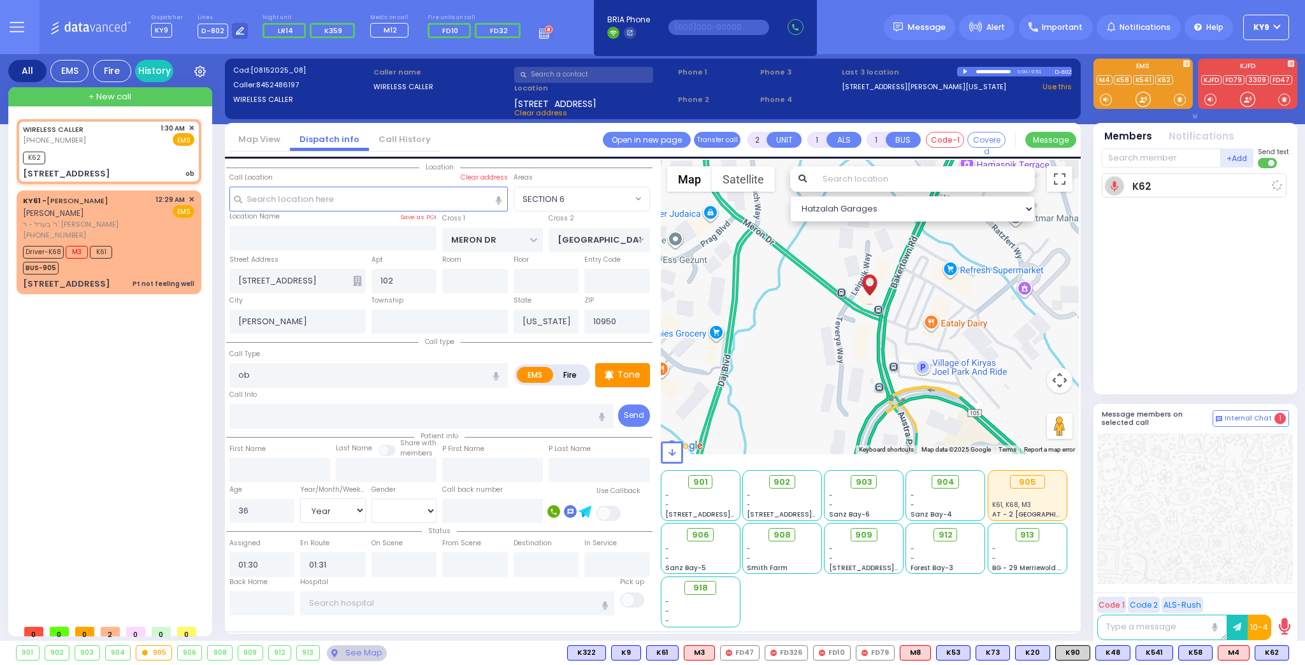
select select "SECTION 6"
select select "Hatzalah Garages"
click at [1140, 97] on div at bounding box center [1143, 99] width 13 height 13
click at [1142, 104] on div at bounding box center [1143, 99] width 13 height 13
click at [1272, 651] on span "K35" at bounding box center [1272, 653] width 33 height 14
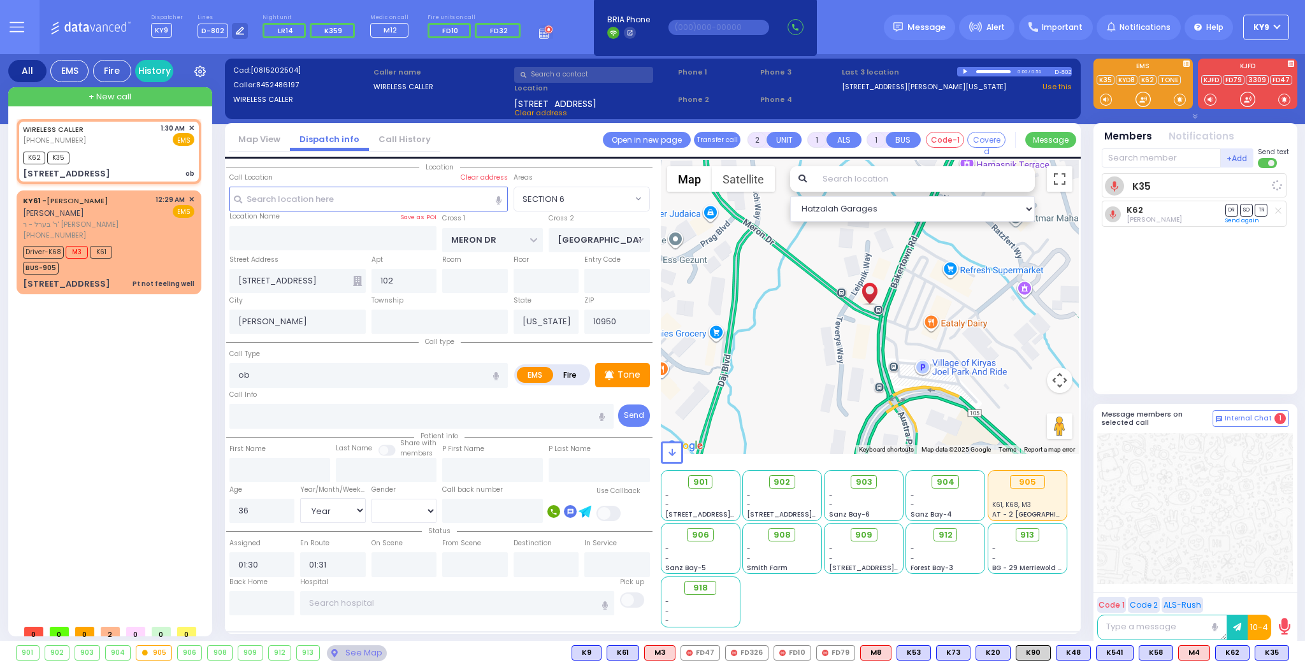
select select
radio input "true"
select select "Year"
select select "[DEMOGRAPHIC_DATA]"
select select "Hatzalah Garages"
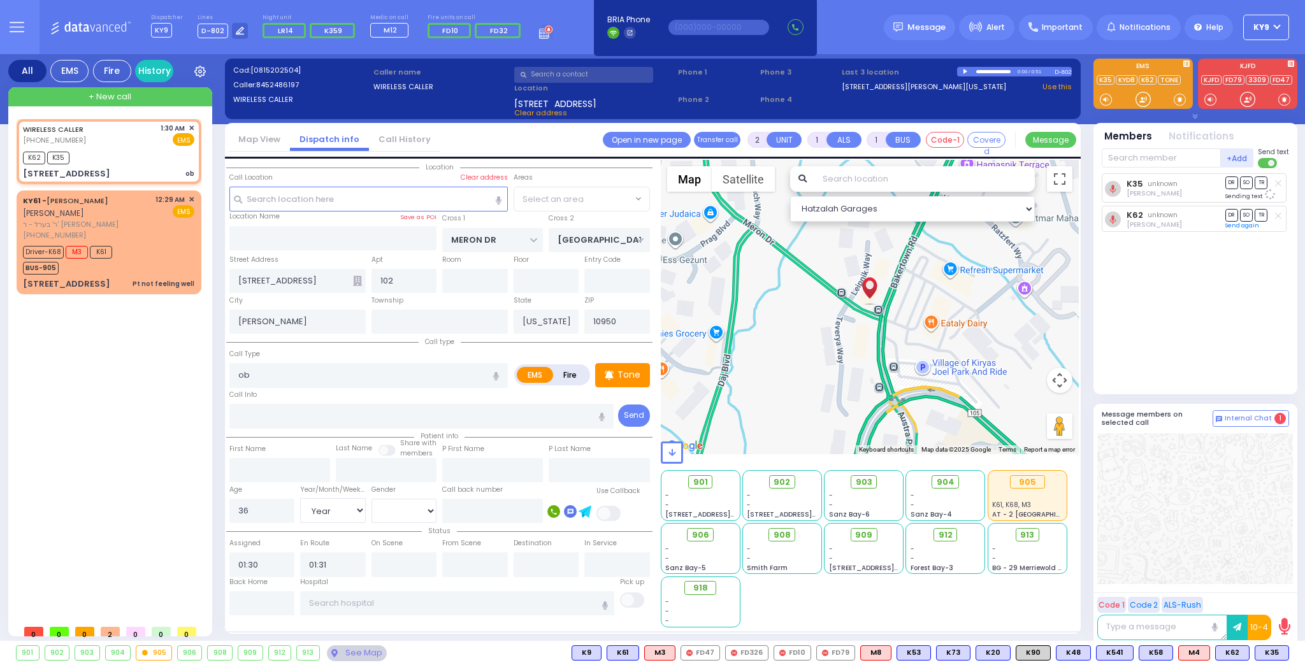
select select "SECTION 6"
click at [1145, 95] on div at bounding box center [1143, 99] width 13 height 13
click at [1274, 653] on span "M12" at bounding box center [1272, 653] width 33 height 14
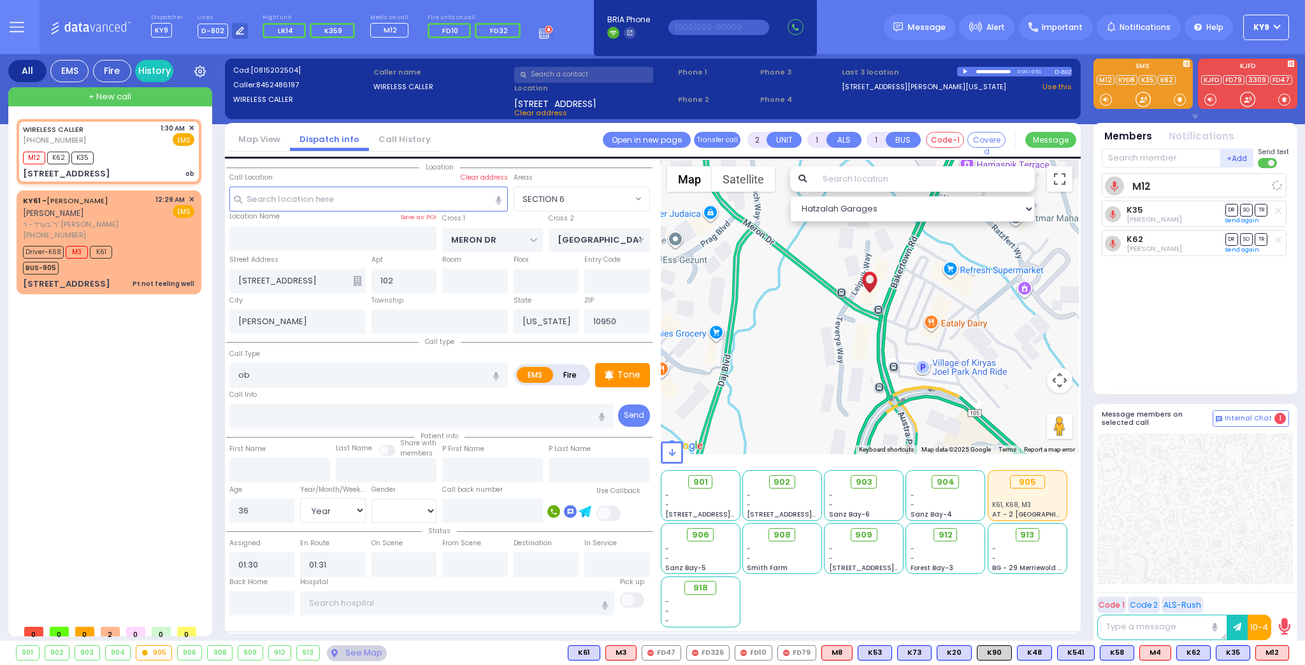
select select
radio input "true"
select select "Year"
select select "[DEMOGRAPHIC_DATA]"
select select "SECTION 6"
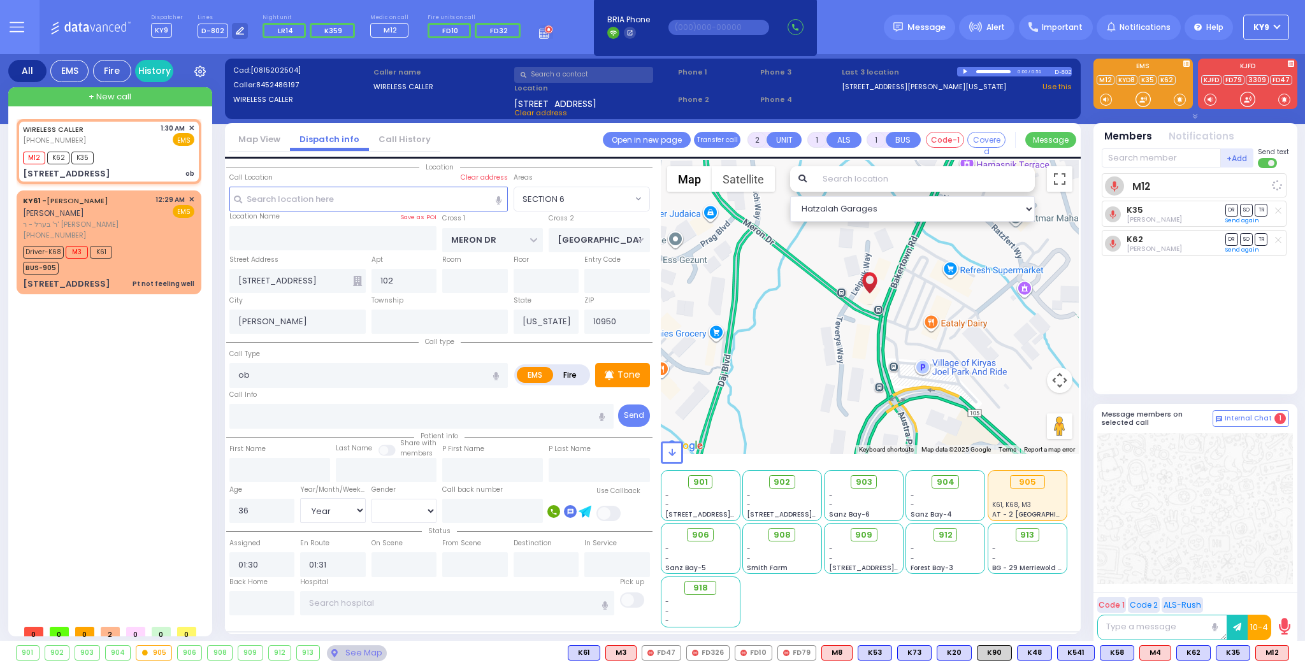
select select "Hatzalah Garages"
click at [458, 604] on input "text" at bounding box center [457, 604] width 314 height 24
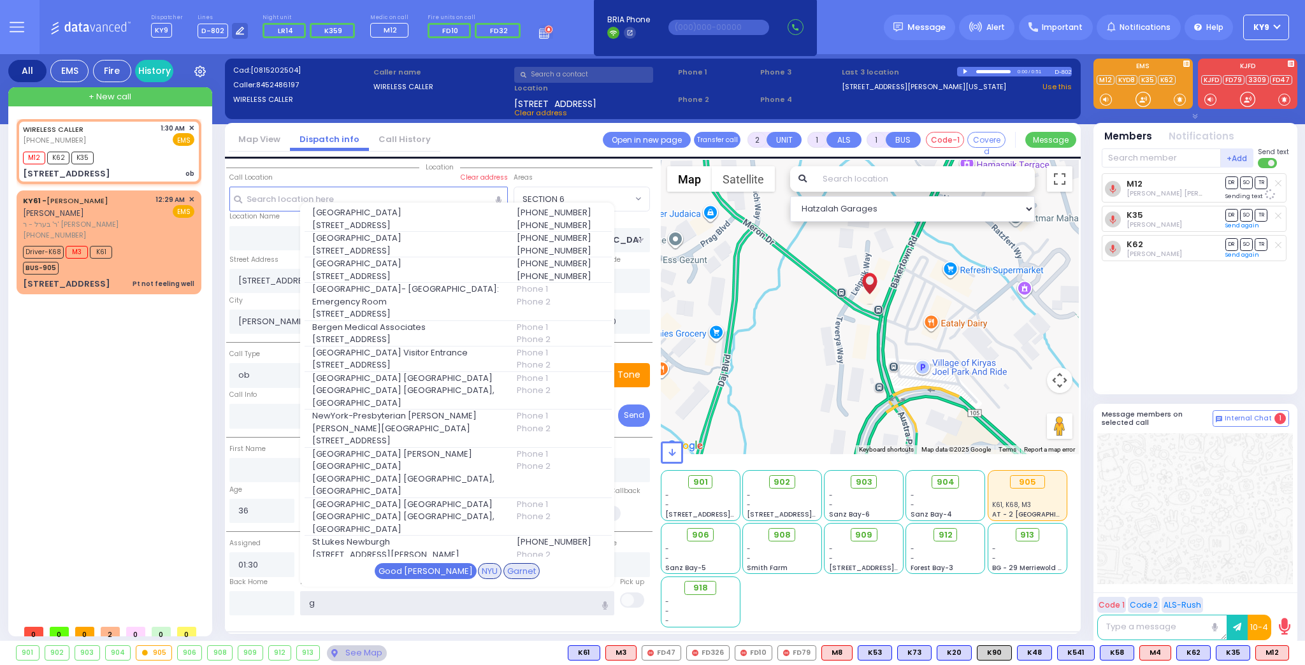
type input "g"
click at [412, 570] on div "Good [PERSON_NAME]" at bounding box center [426, 571] width 102 height 17
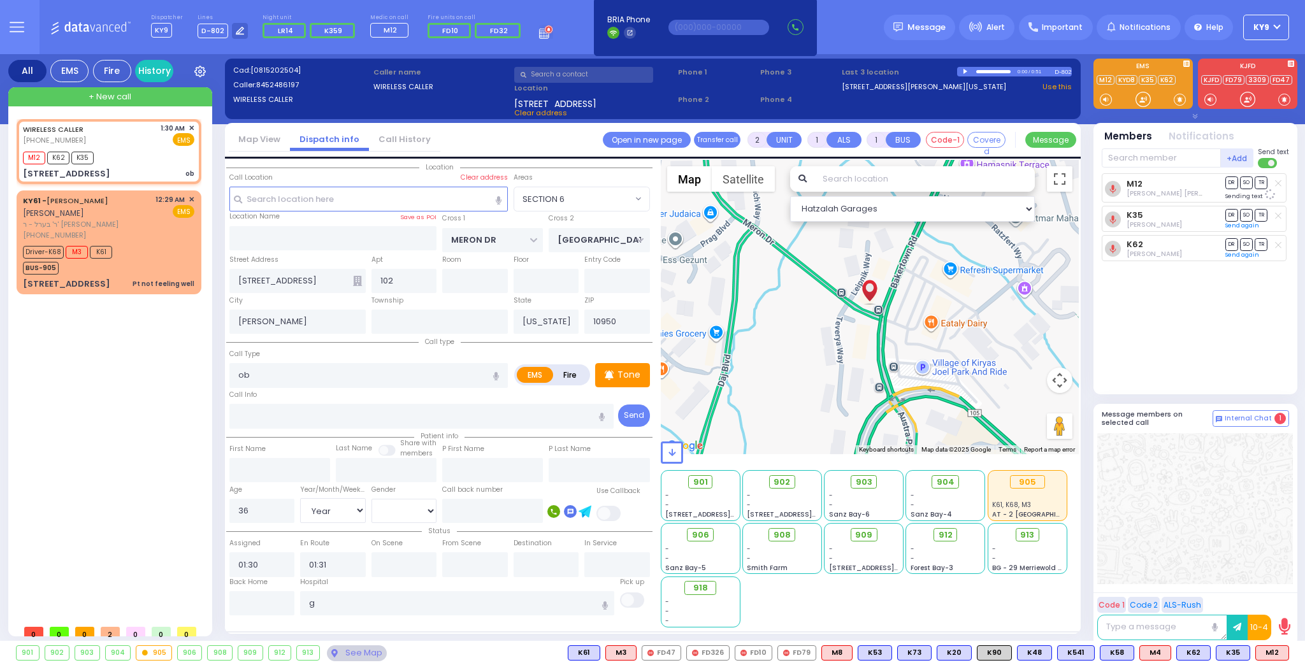
select select
radio input "true"
select select "Year"
select select "[DEMOGRAPHIC_DATA]"
type input "[GEOGRAPHIC_DATA]"
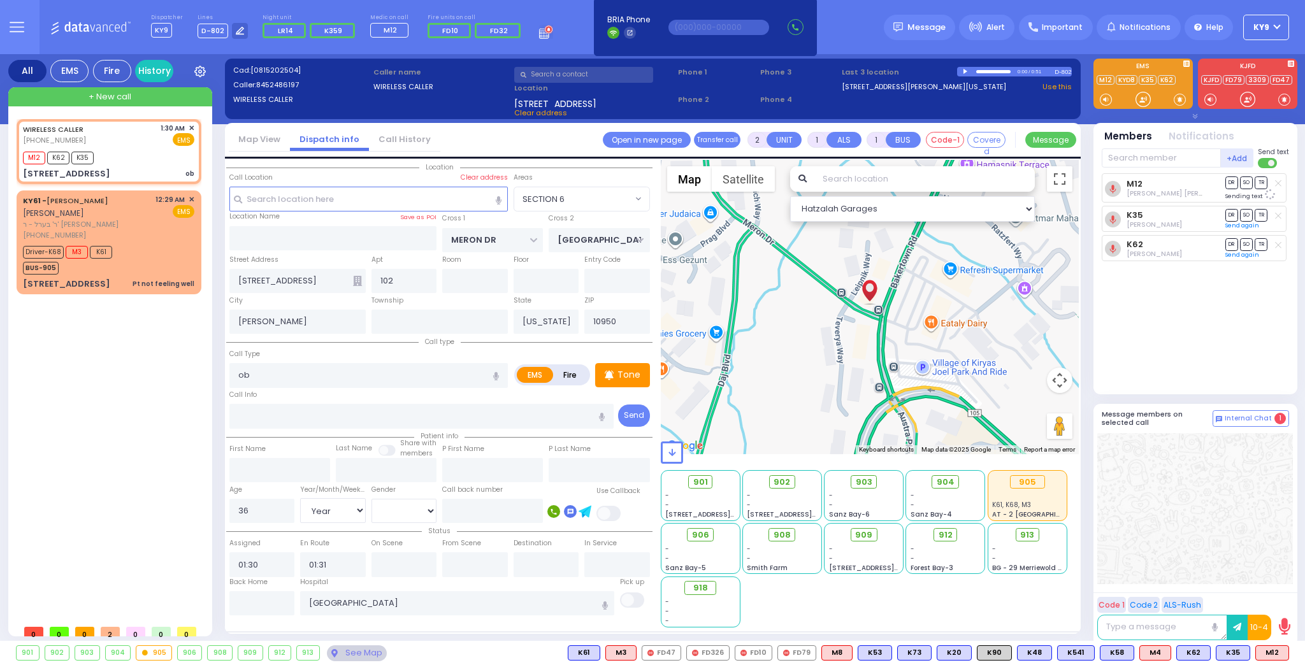
select select "Hatzalah Garages"
select select "SECTION 6"
click at [123, 158] on div "M12 K62 K35" at bounding box center [108, 157] width 171 height 16
select select
radio input "true"
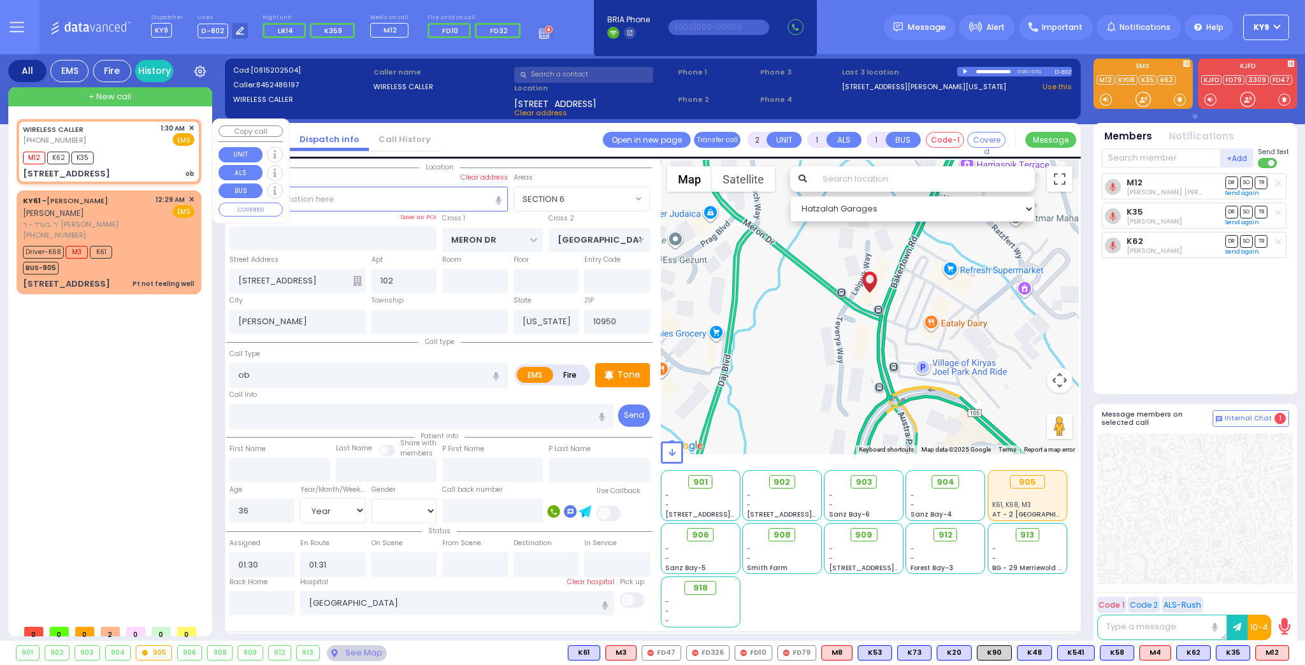
select select "Year"
select select "[DEMOGRAPHIC_DATA]"
select select "Hatzalah Garages"
select select "SECTION 6"
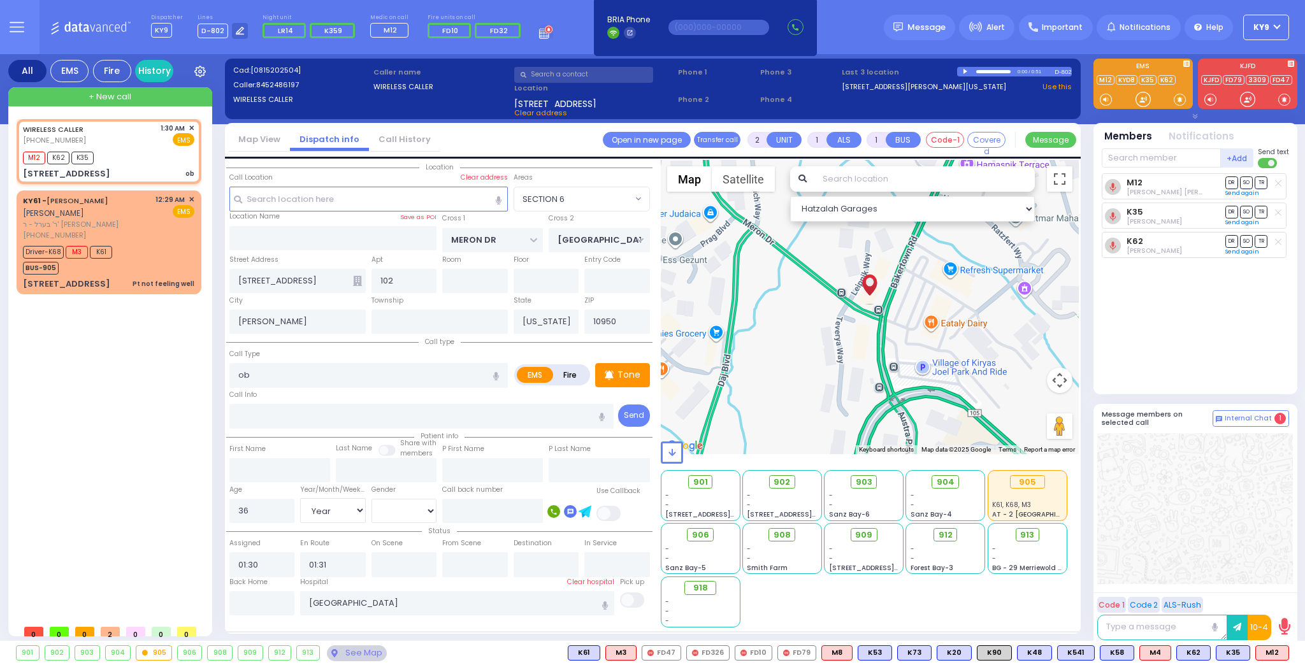
select select "Year"
select select "[DEMOGRAPHIC_DATA]"
click at [953, 534] on span "912" at bounding box center [950, 535] width 14 height 13
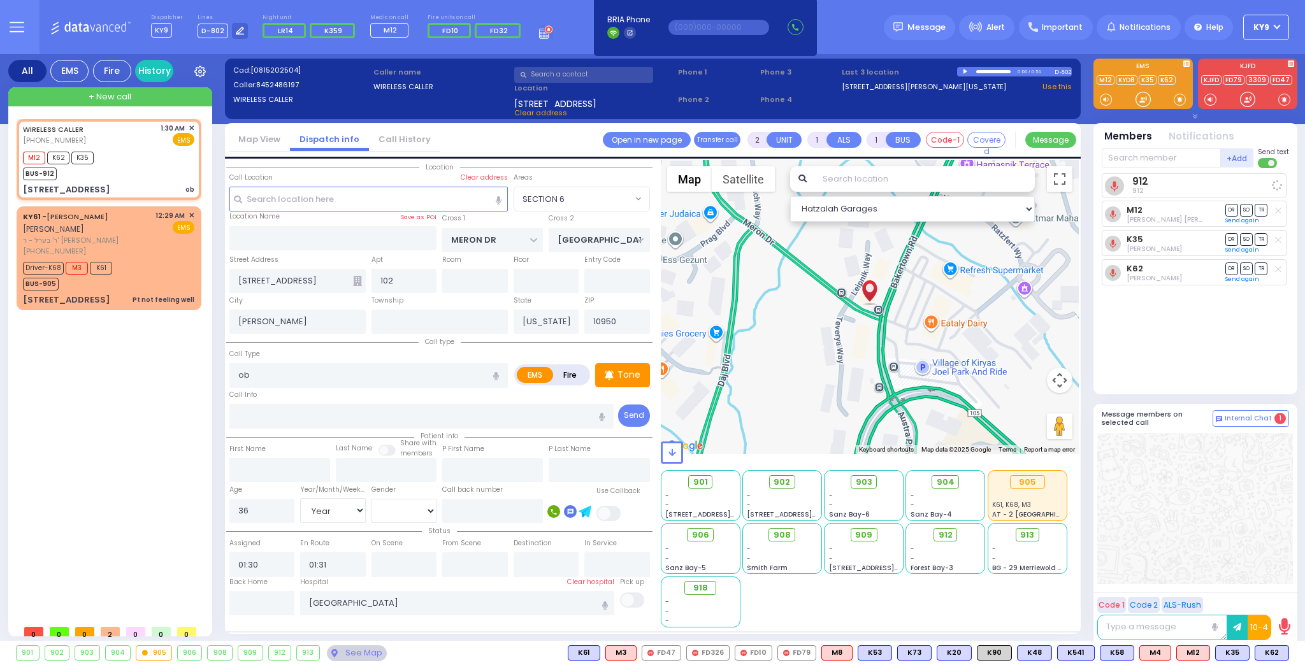
select select
radio input "true"
select select "Year"
select select "[DEMOGRAPHIC_DATA]"
select select "Hatzalah Garages"
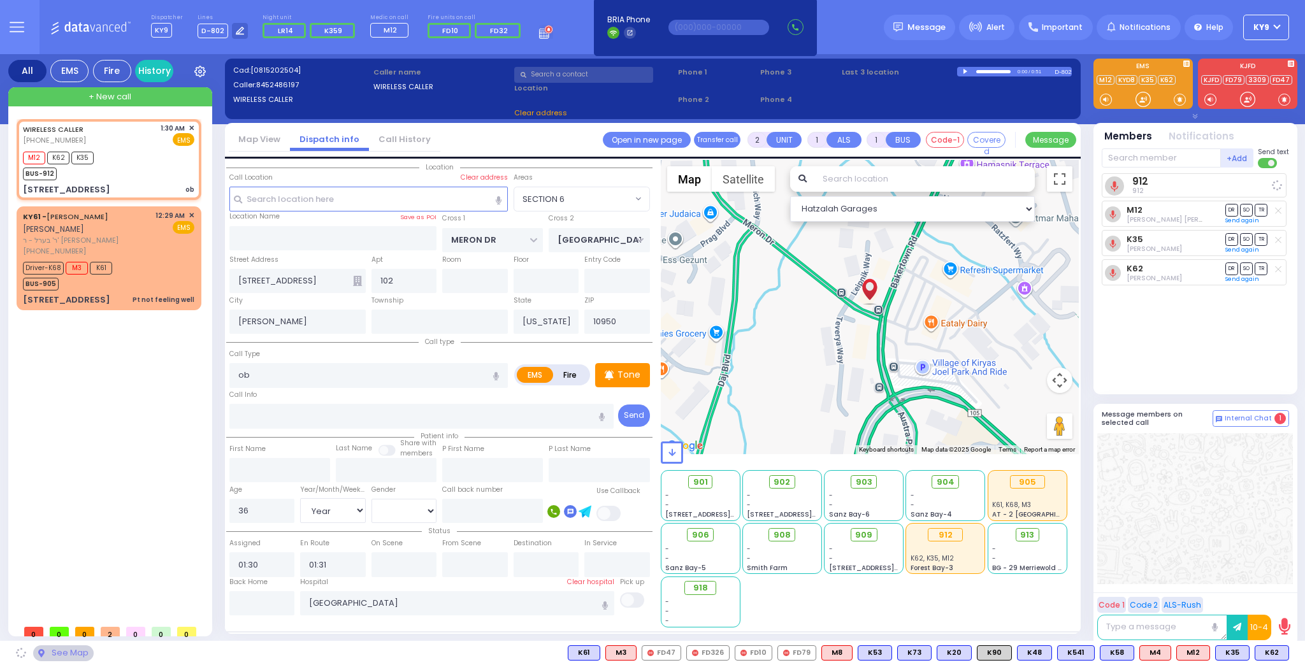
select select "SECTION 6"
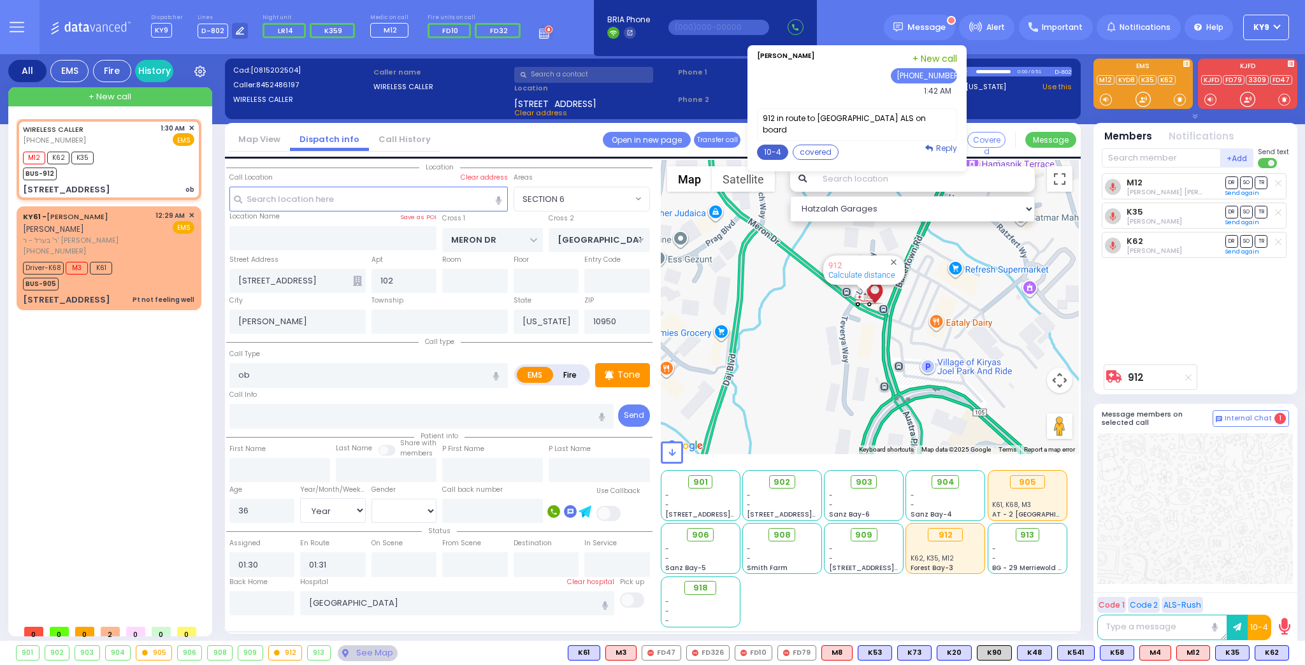
click at [778, 149] on button "10-4" at bounding box center [772, 152] width 31 height 15
type textarea "10-4 thank you"
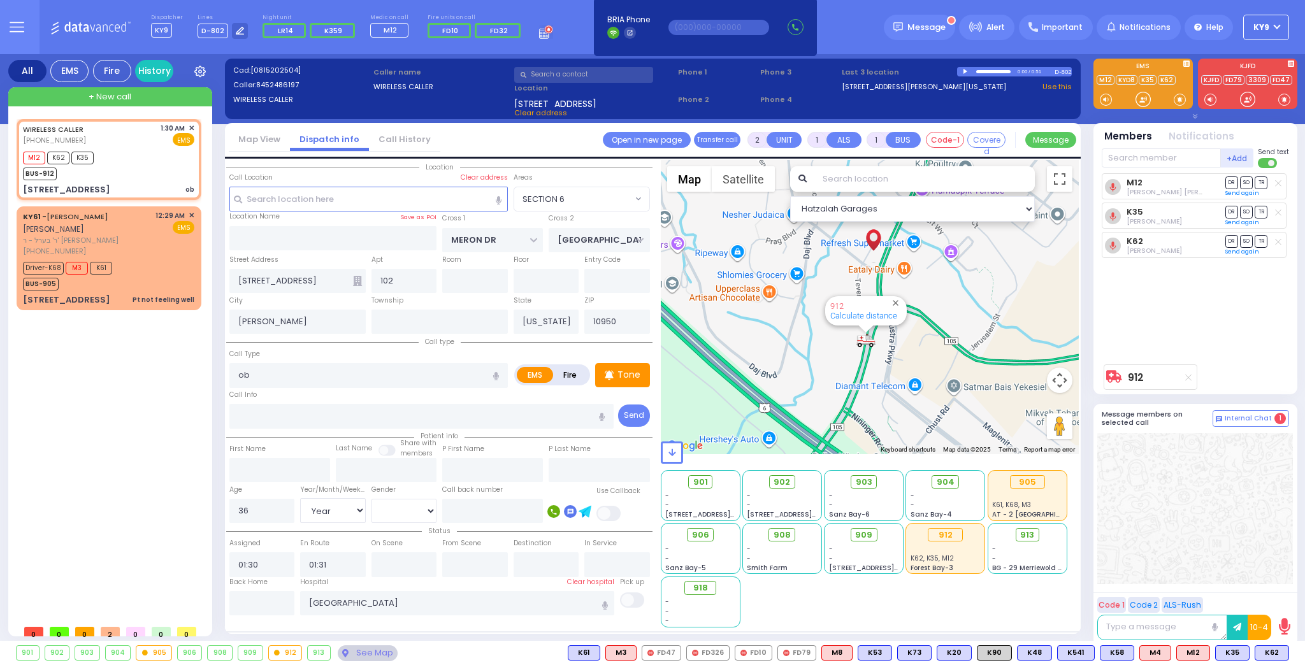
click at [0, 0] on button "Send" at bounding box center [0, 0] width 0 height 0
click at [913, 38] on div "Message" at bounding box center [919, 27] width 71 height 25
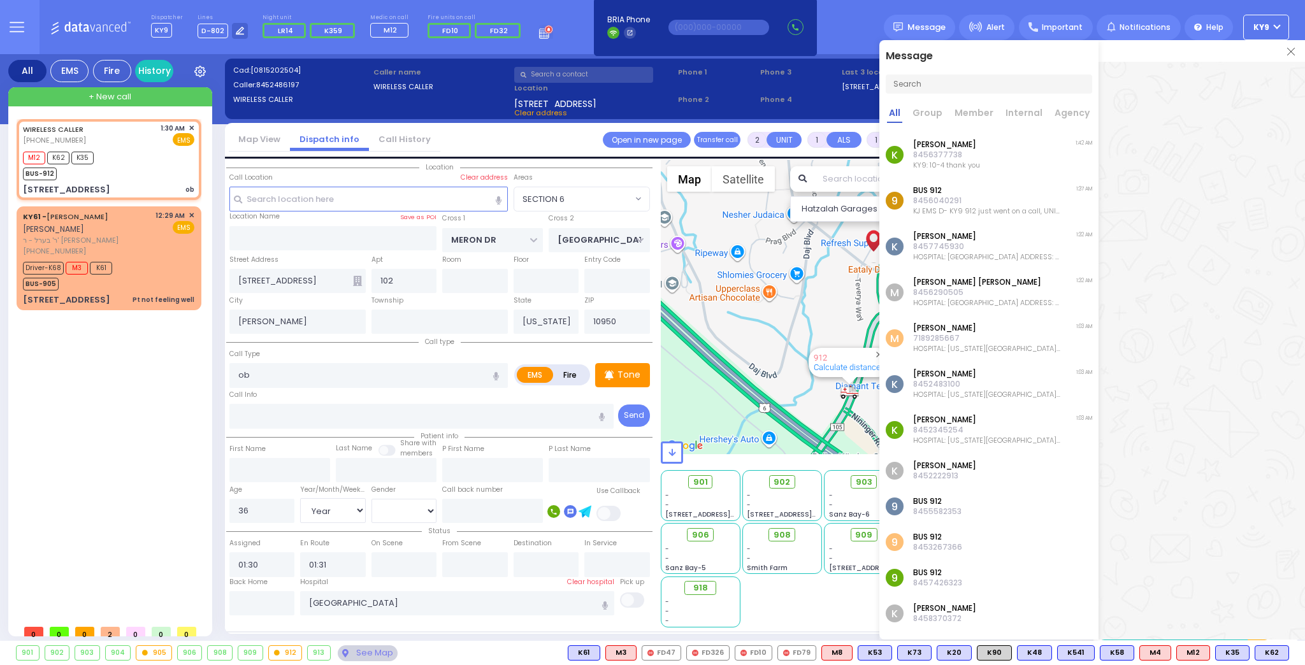
click at [952, 153] on p "8456377738" at bounding box center [946, 155] width 67 height 10
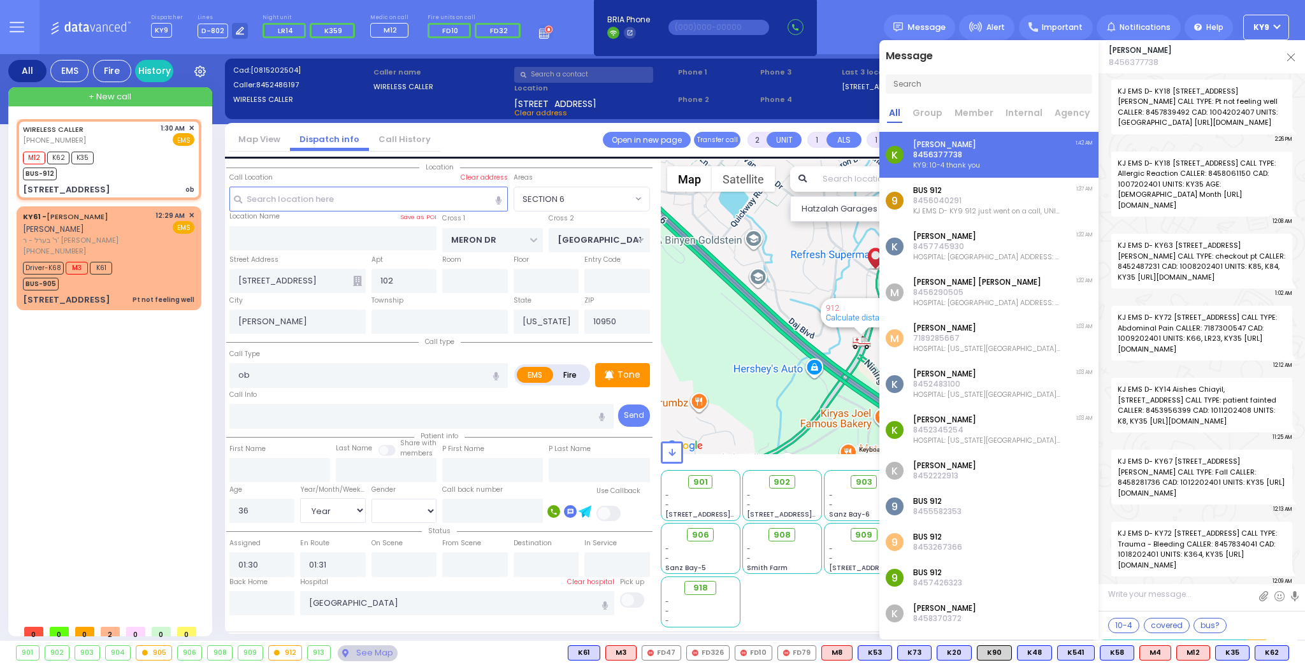
scroll to position [25208, 0]
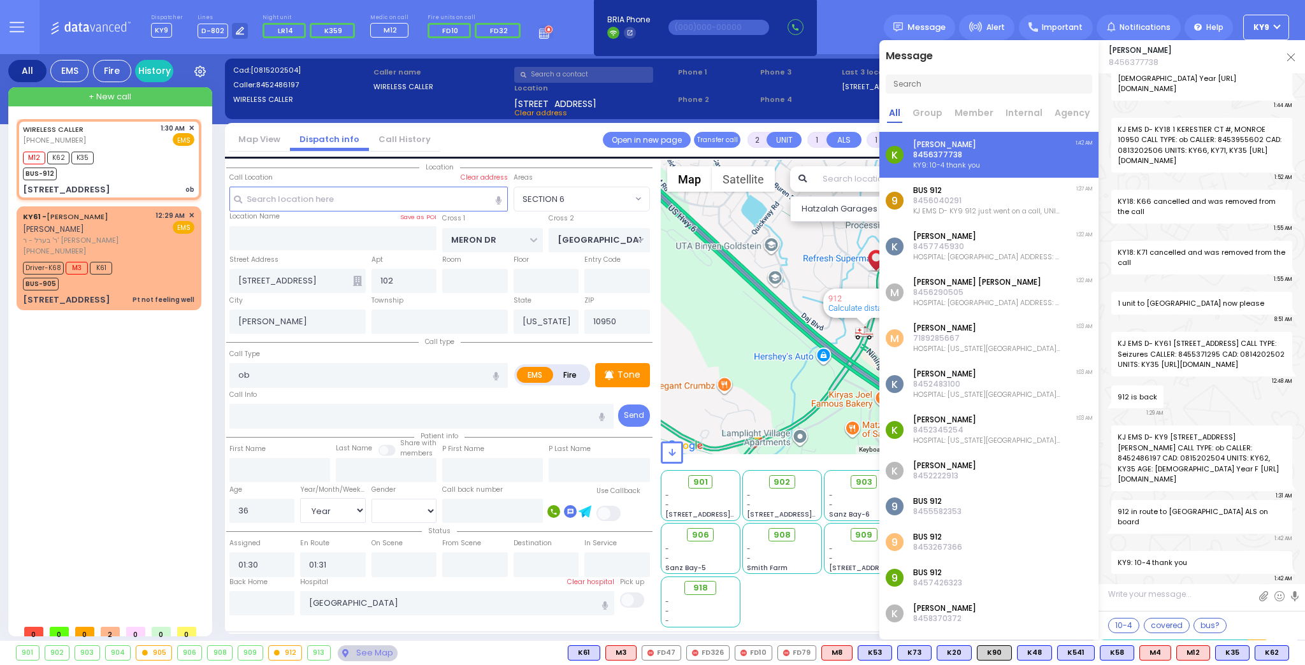
click at [954, 147] on p "[PERSON_NAME]" at bounding box center [946, 145] width 67 height 10
click at [1287, 54] on div "[PERSON_NAME] 8456377738" at bounding box center [1202, 56] width 207 height 33
click at [1293, 52] on div "[PERSON_NAME] 8456377738" at bounding box center [1202, 56] width 207 height 33
click at [1290, 57] on img at bounding box center [1292, 58] width 8 height 8
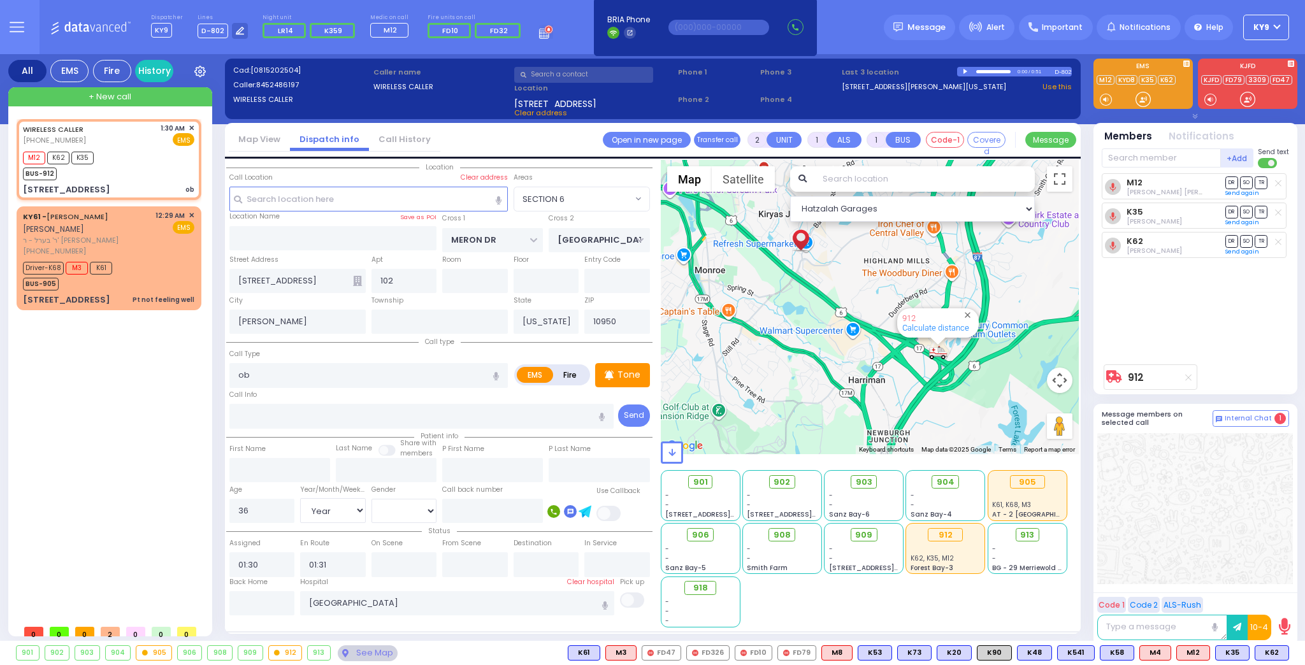
type input "6"
select select
radio input "true"
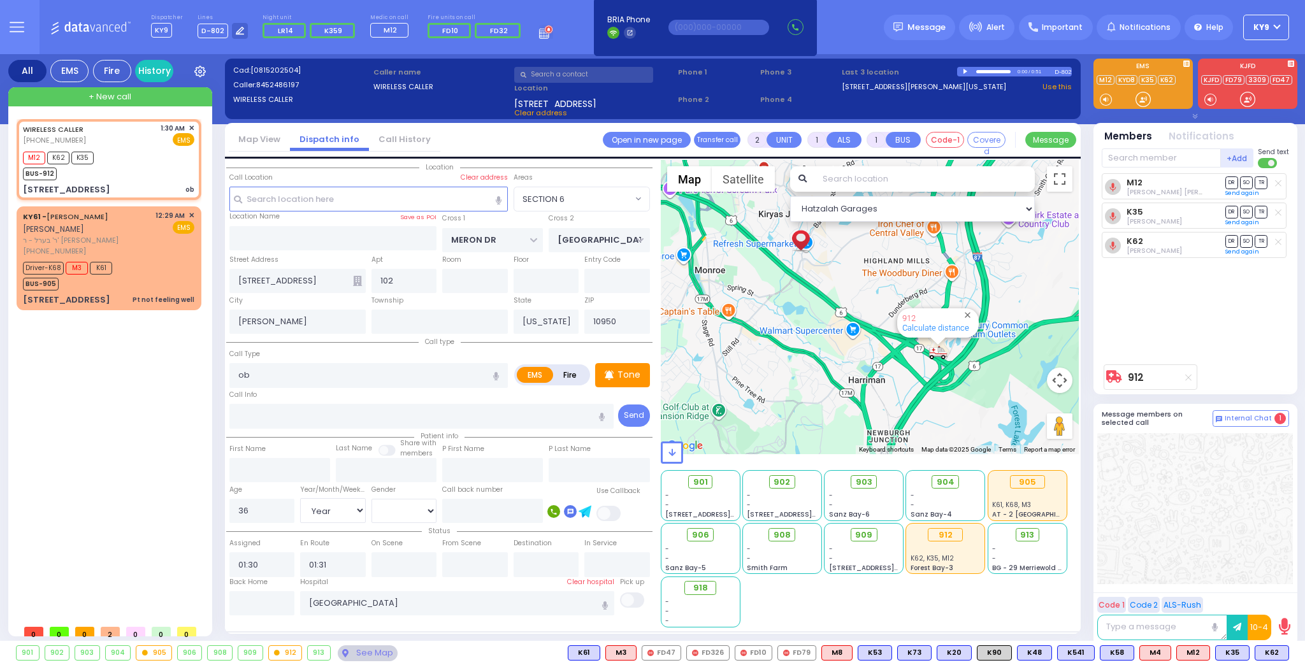
type input "Freida"
type input "Landau"
select select "Year"
select select "[DEMOGRAPHIC_DATA]"
select select "Hatzalah Garages"
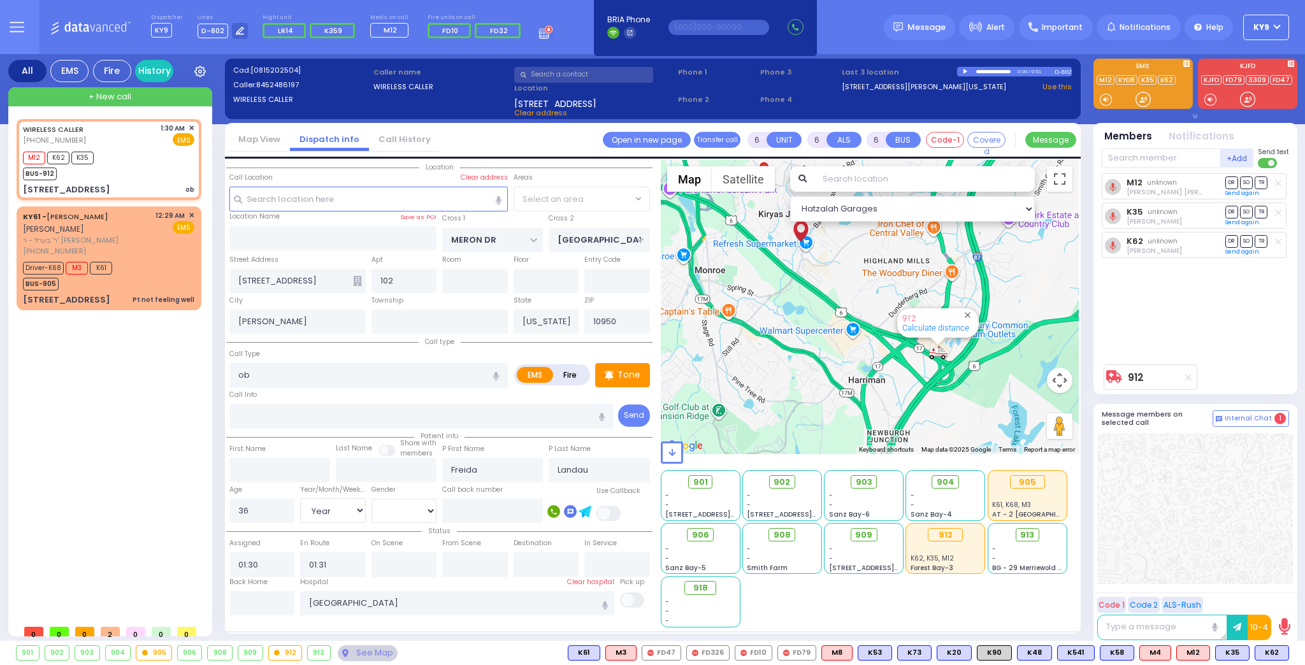
select select
radio input "true"
select select "Year"
select select "[DEMOGRAPHIC_DATA]"
select select "Hatzalah Garages"
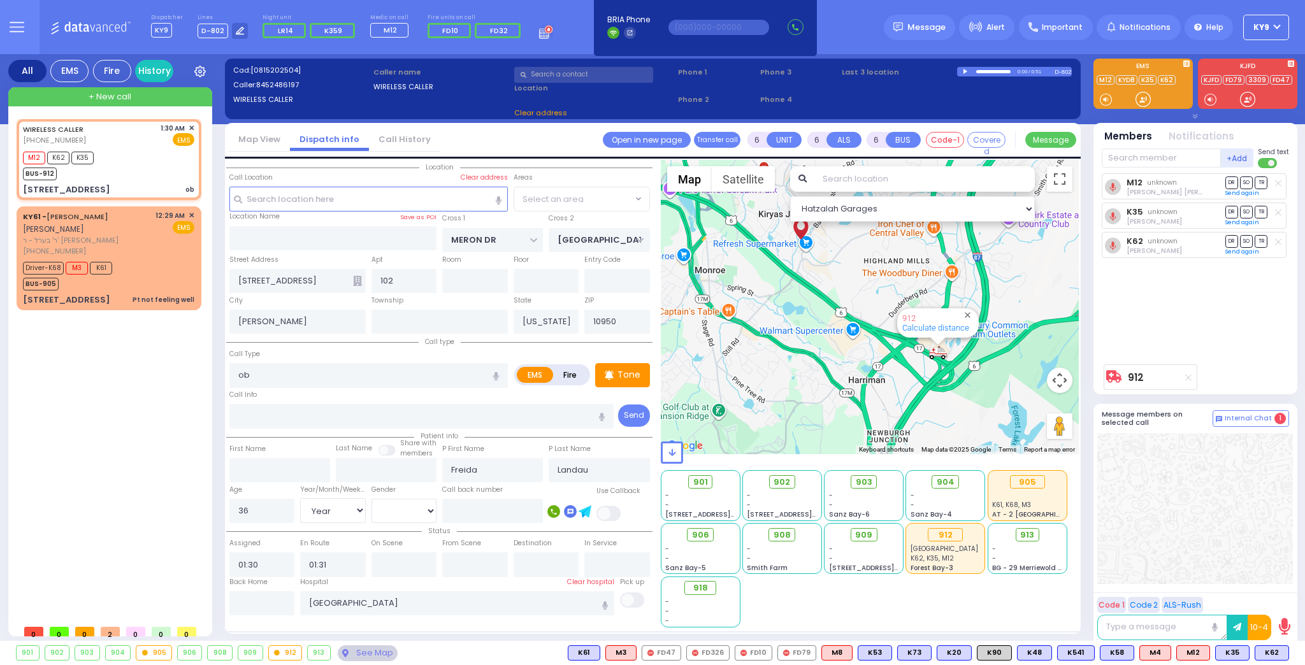
select select "SECTION 6"
select select
radio input "true"
select select "Year"
select select "[DEMOGRAPHIC_DATA]"
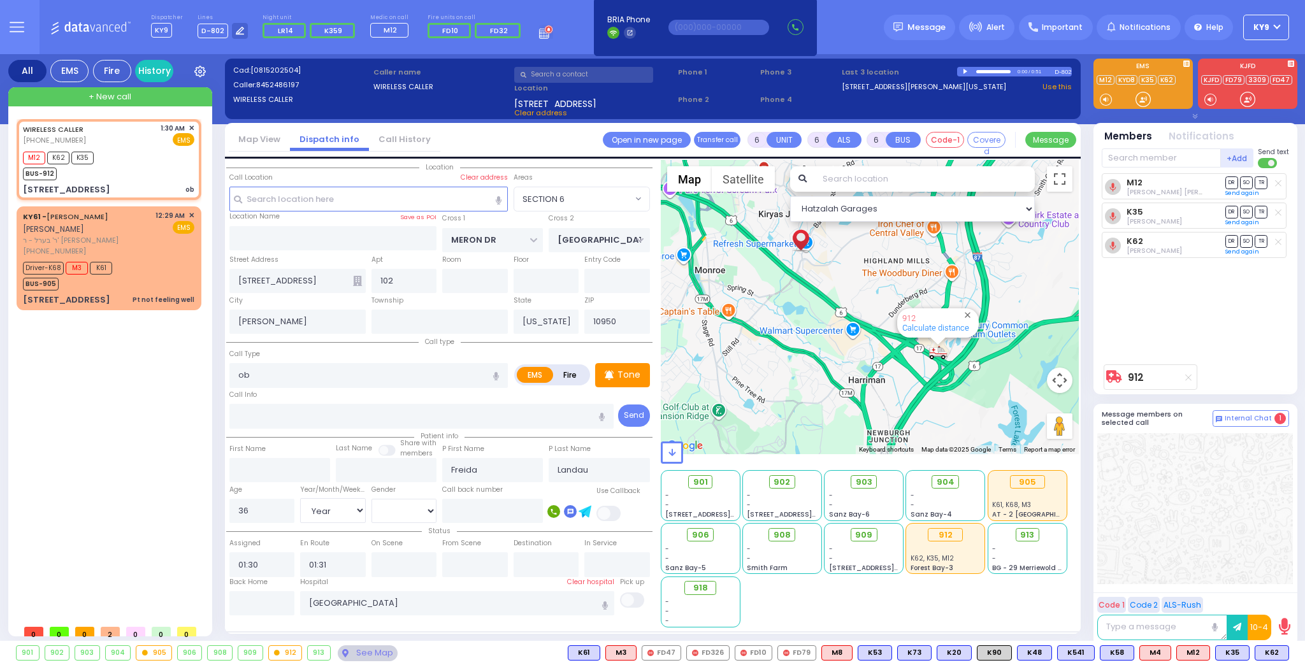
select select "Hatzalah Garages"
select select "SECTION 6"
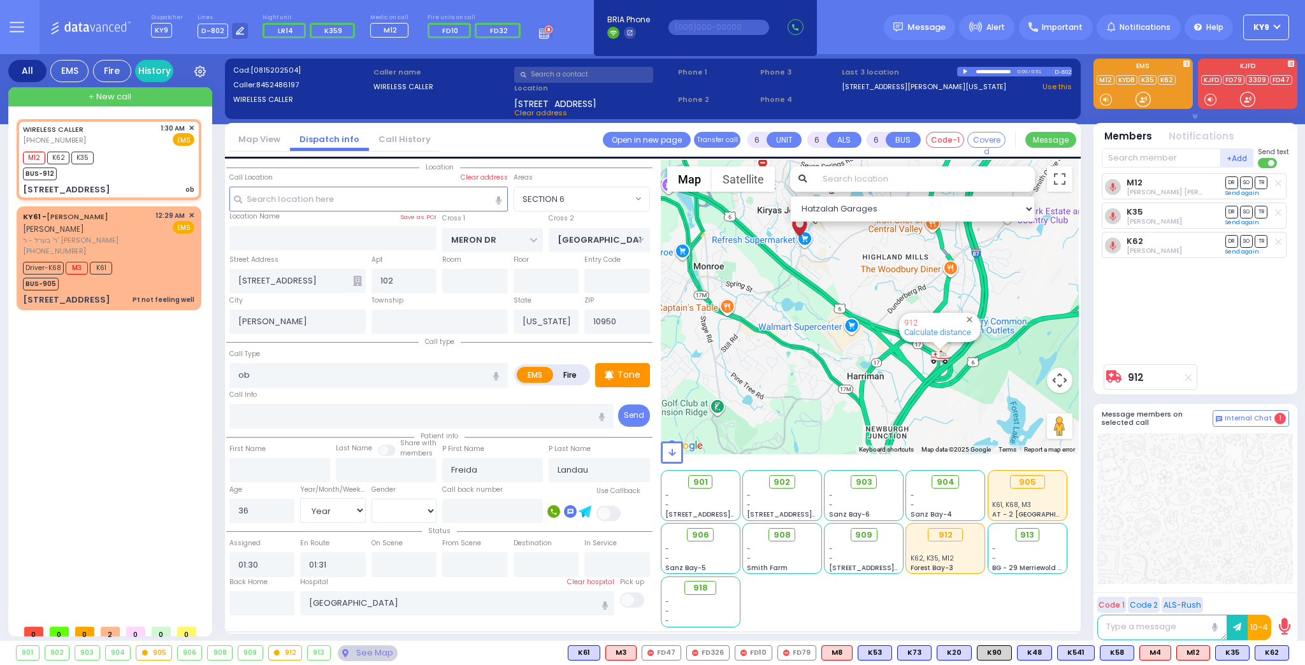
select select
radio input "true"
select select "Year"
select select "[DEMOGRAPHIC_DATA]"
select select "Hatzalah Garages"
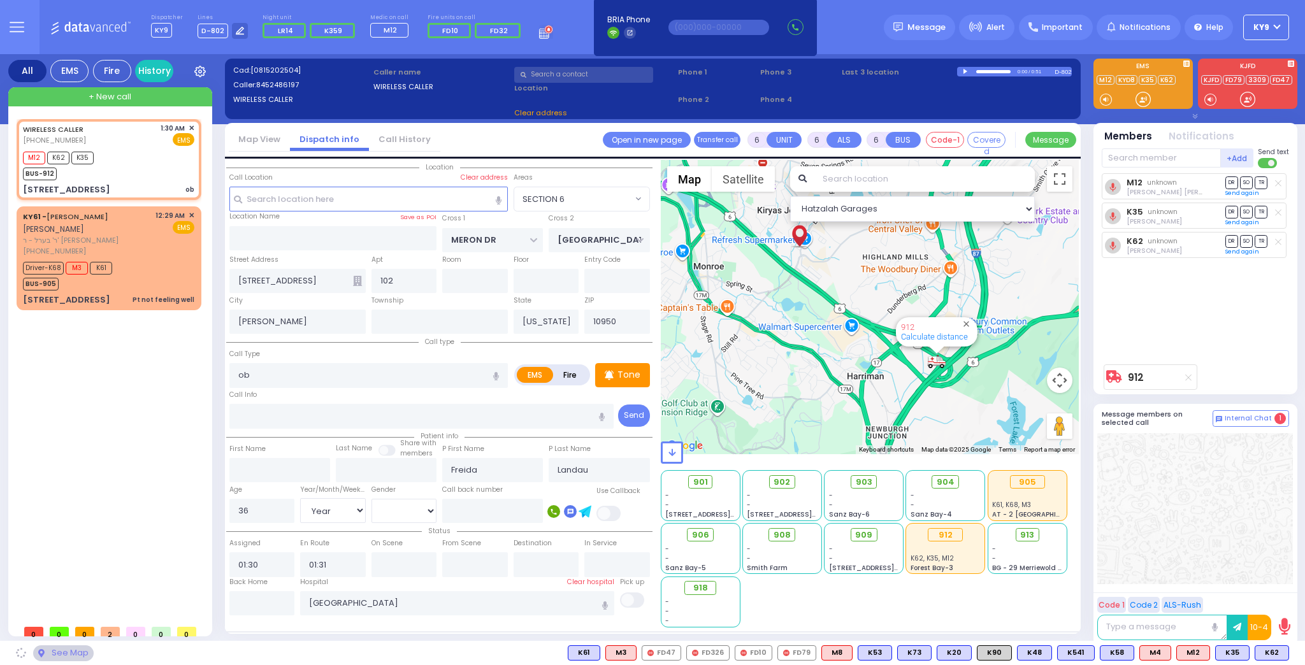
select select "SECTION 6"
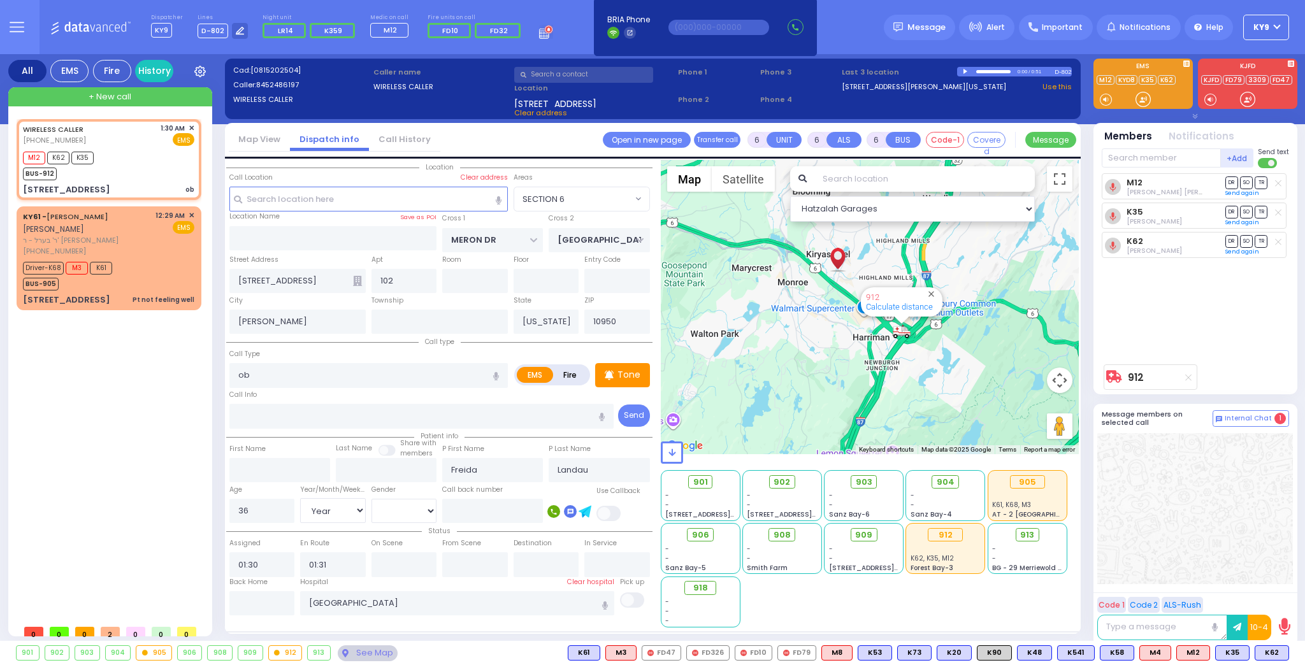
select select
radio input "true"
select select "Year"
select select "[DEMOGRAPHIC_DATA]"
select select "Hatzalah Garages"
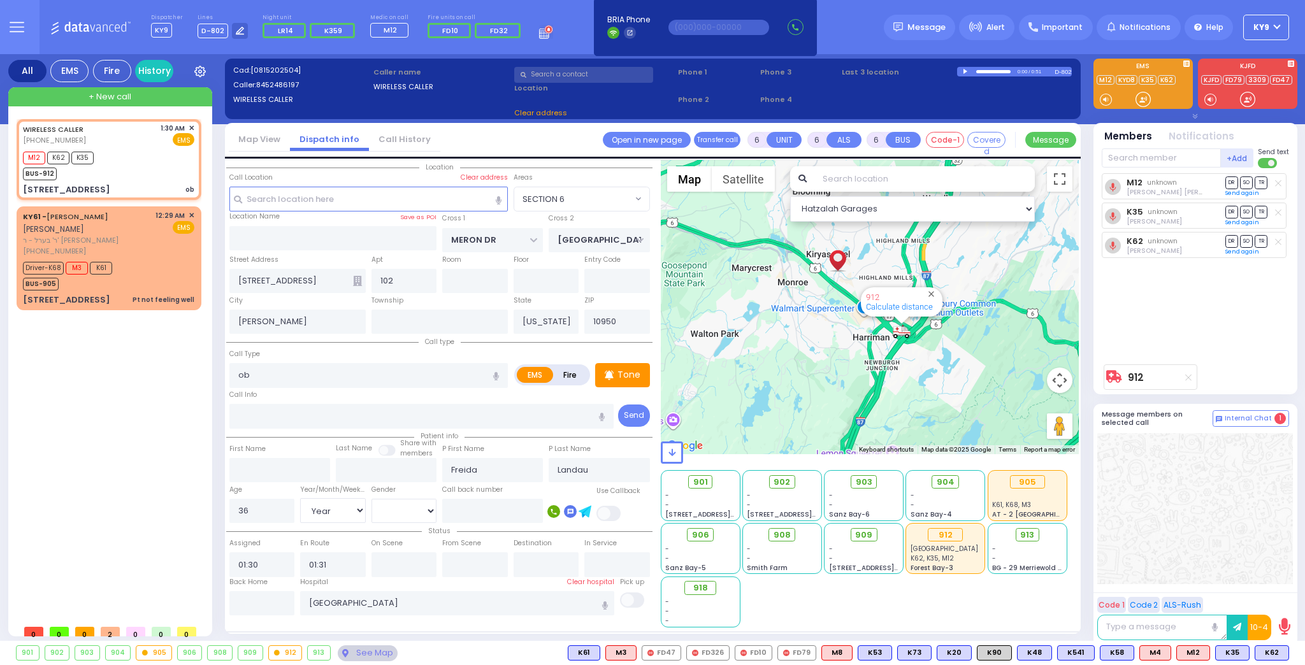
select select "SECTION 6"
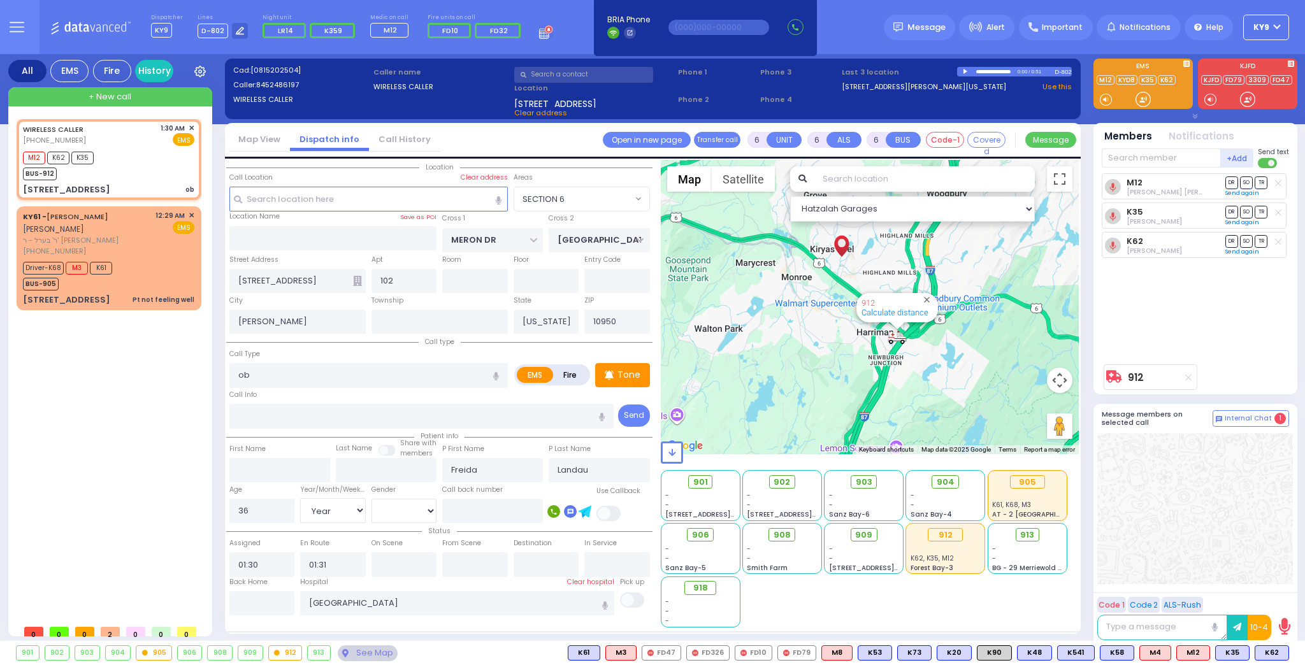
select select
radio input "true"
select select "Year"
select select "[DEMOGRAPHIC_DATA]"
select select "Hatzalah Garages"
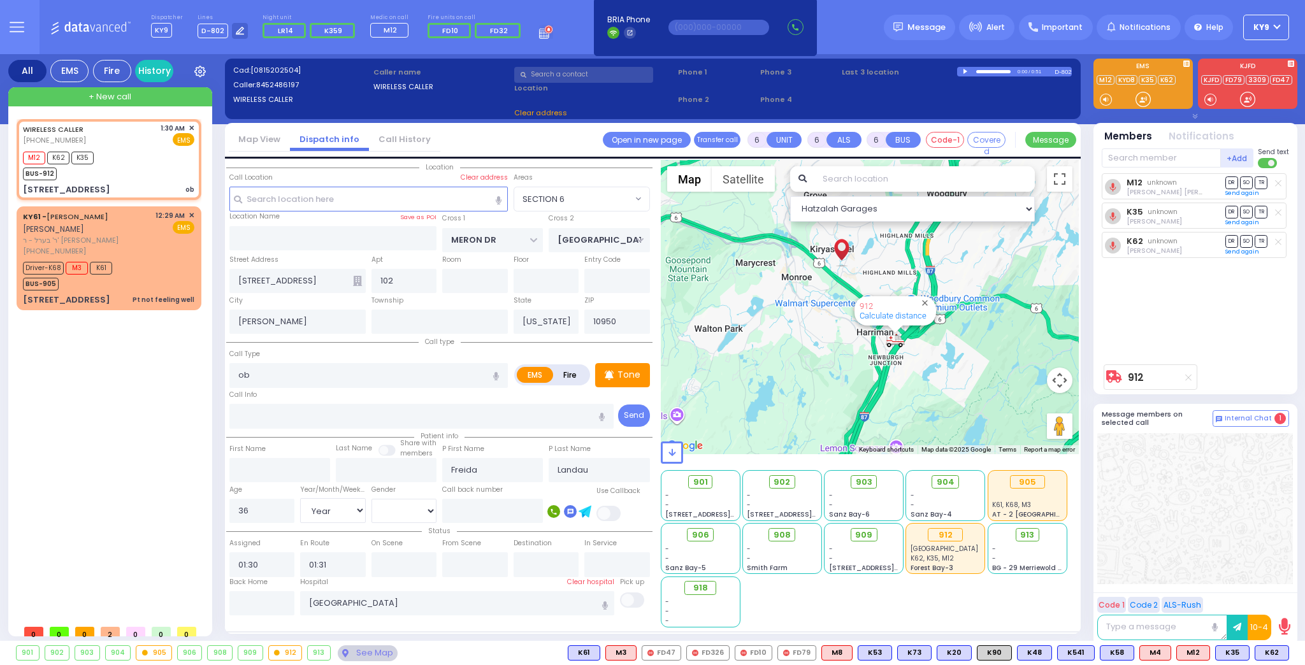
select select "SECTION 6"
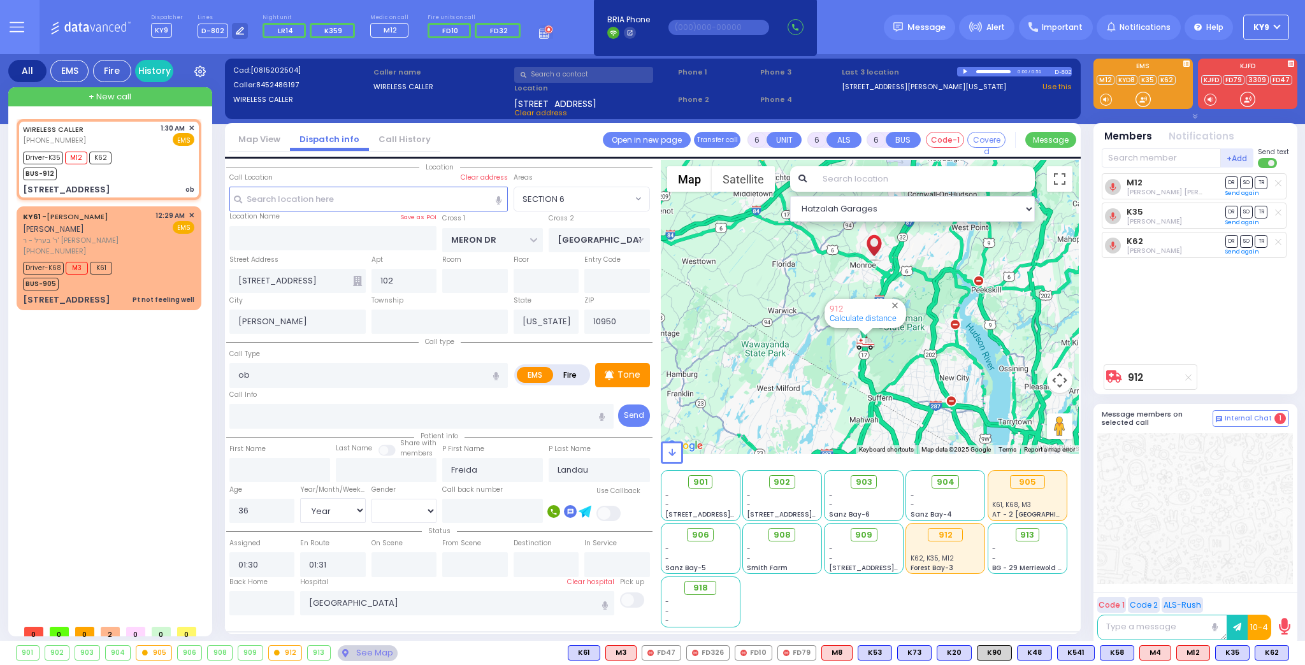
select select
radio input "true"
select select "Year"
select select "[DEMOGRAPHIC_DATA]"
type input "01:32"
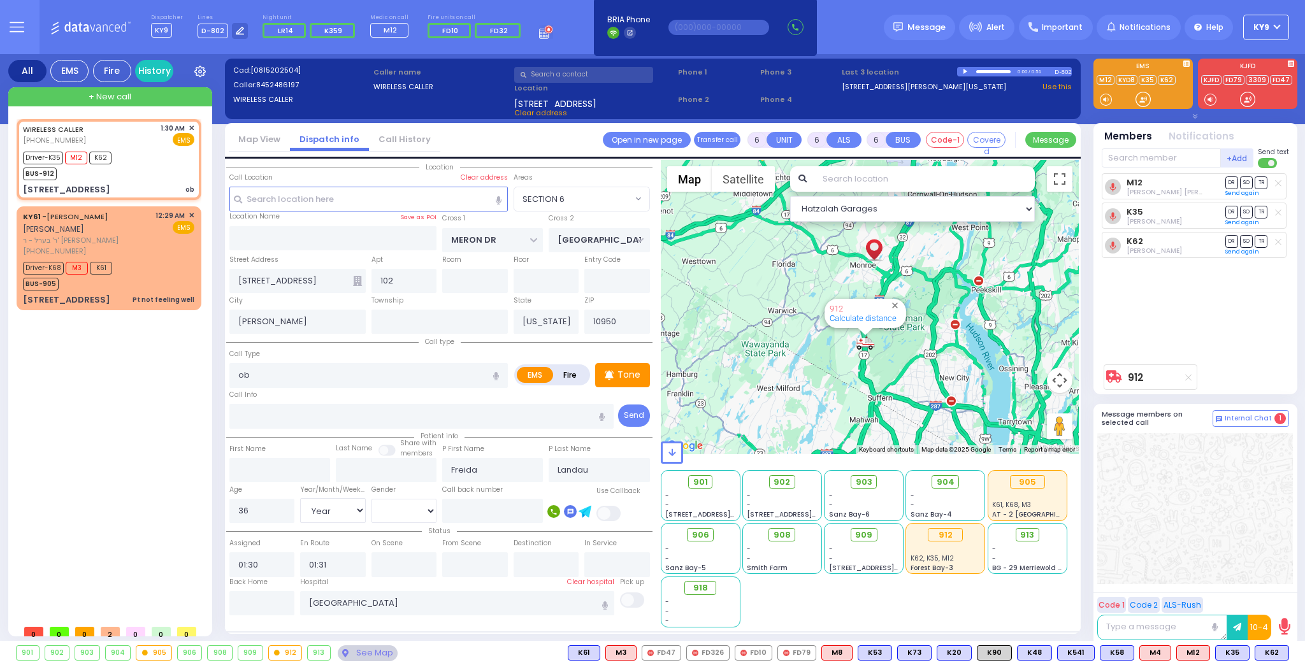
type input "01:38"
select select "Hatzalah Garages"
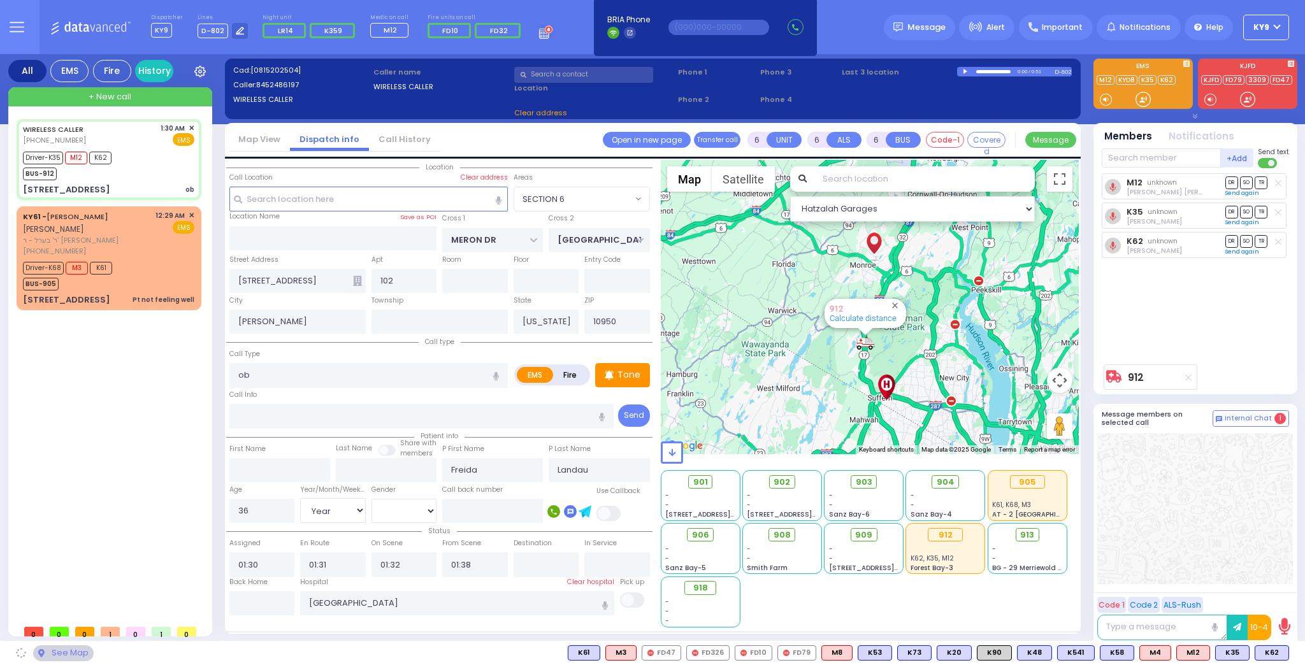
select select
radio input "true"
select select "Year"
select select "[DEMOGRAPHIC_DATA]"
select select "Hatzalah Garages"
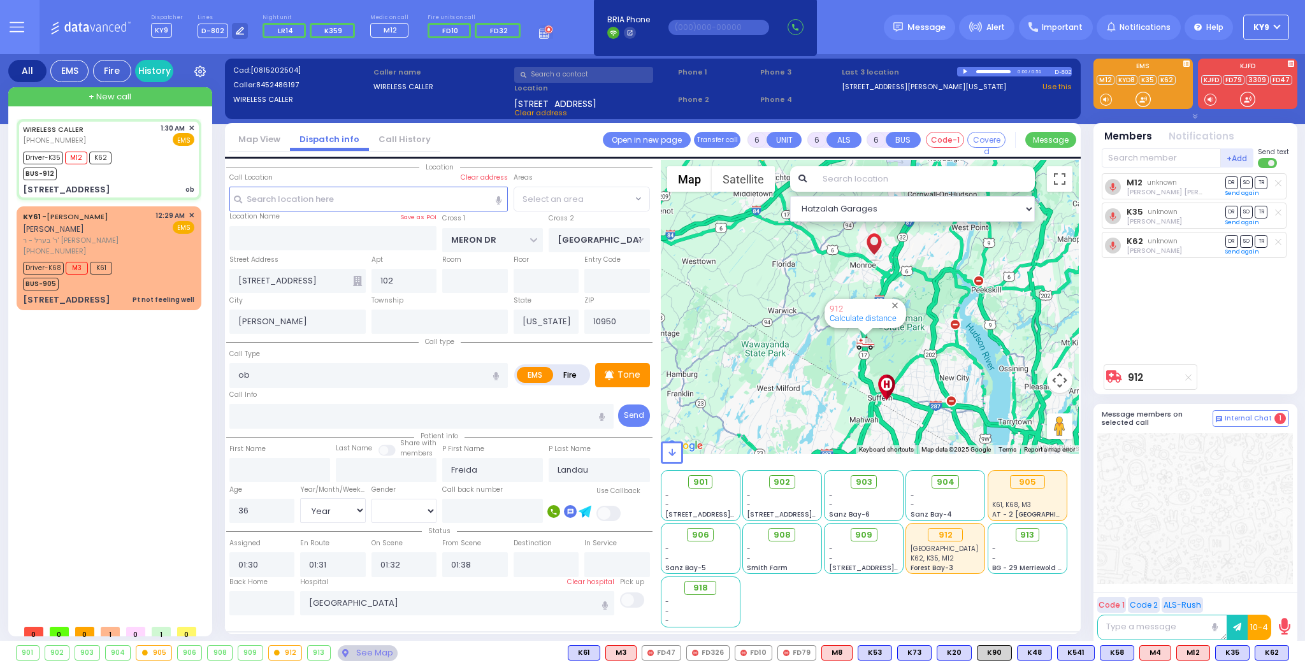
select select "SECTION 6"
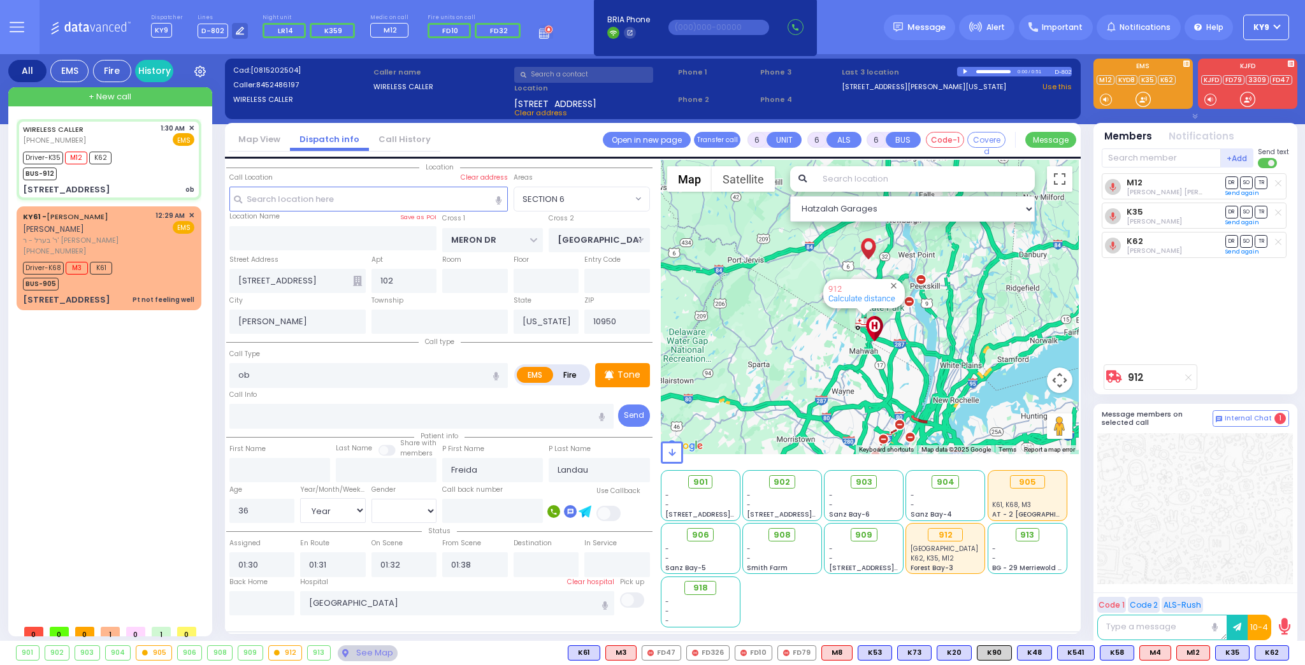
select select
radio input "true"
select select "Year"
select select "[DEMOGRAPHIC_DATA]"
select select "Hatzalah Garages"
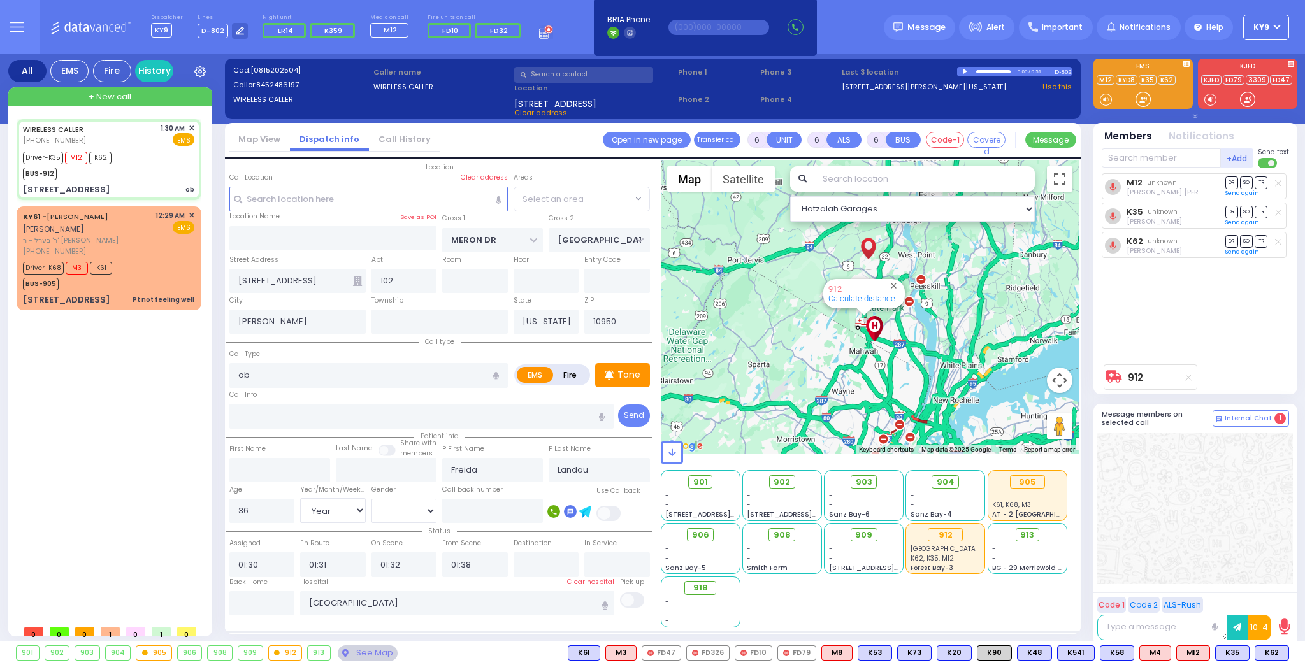
select select "SECTION 6"
select select
radio input "true"
select select "Year"
select select "[DEMOGRAPHIC_DATA]"
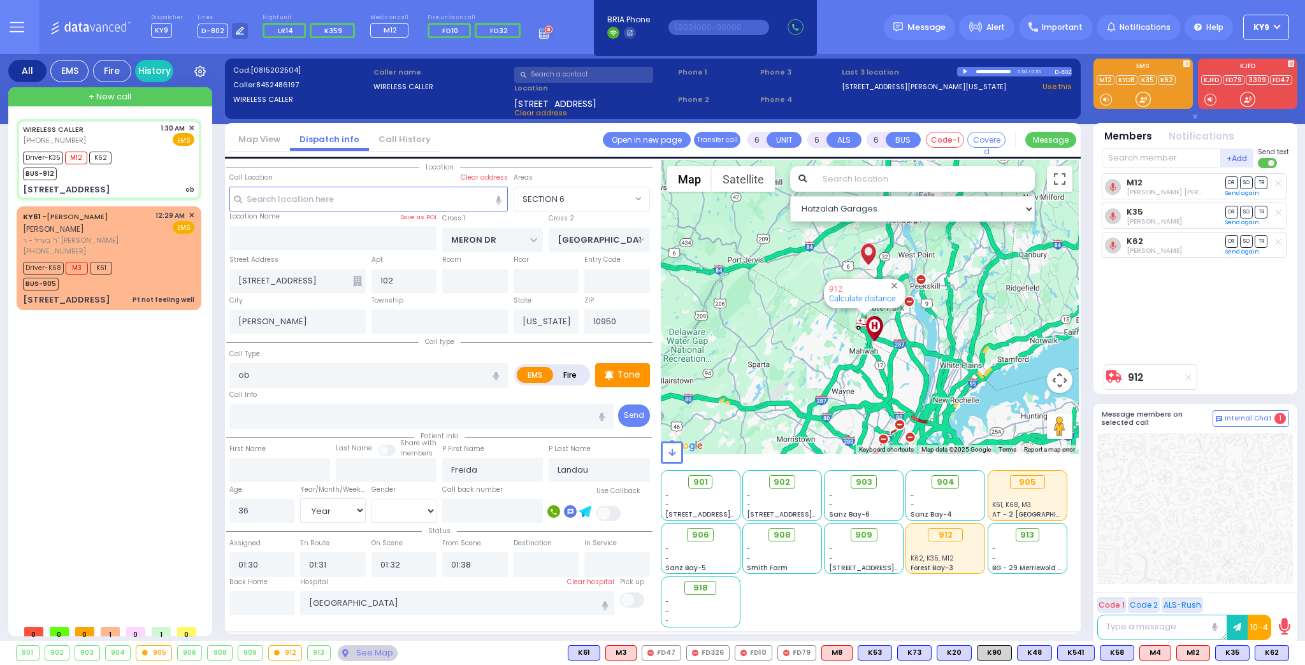
select select "Hatzalah Garages"
radio input "true"
select select "Year"
select select "[DEMOGRAPHIC_DATA]"
select select "SECTION 6"
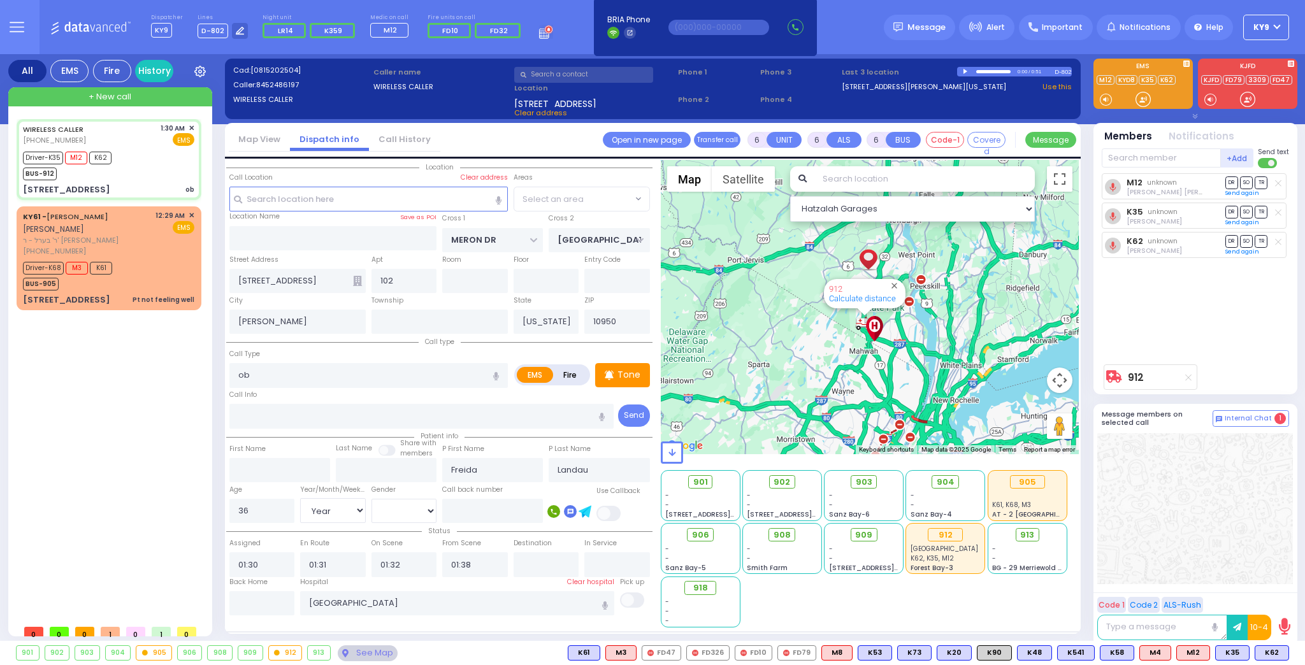
select select "Hatzalah Garages"
select select
radio input "true"
select select "Year"
select select "[DEMOGRAPHIC_DATA]"
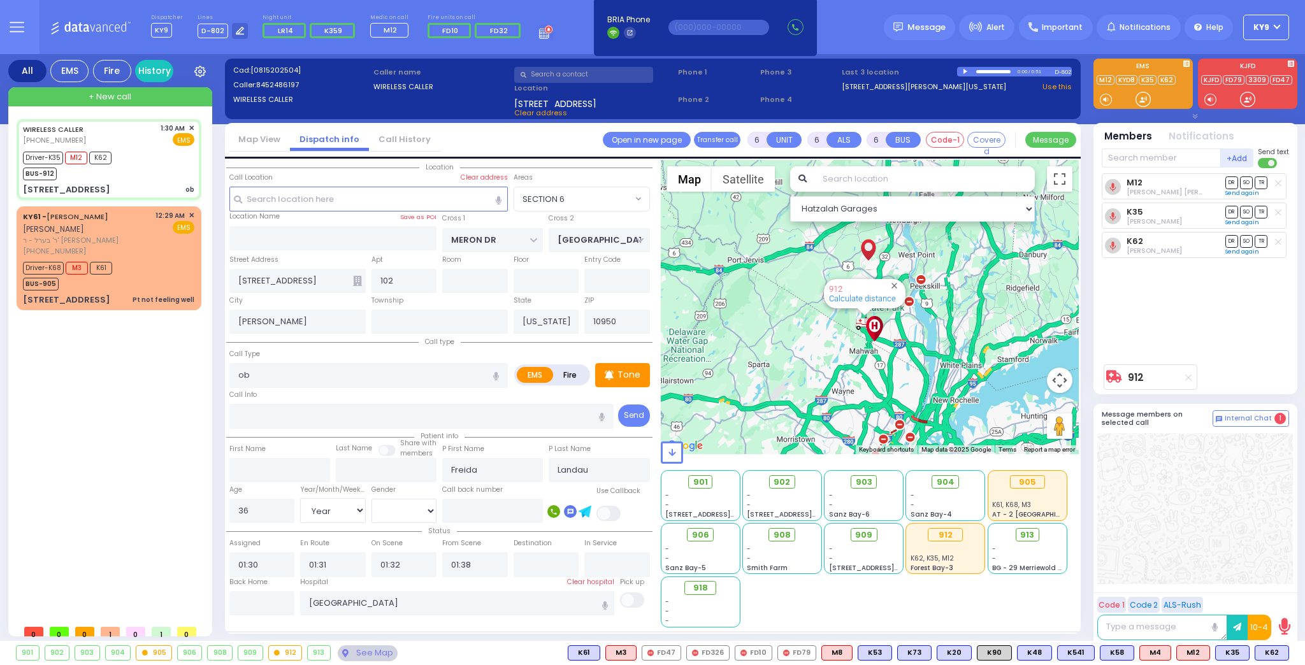
select select "Hatzalah Garages"
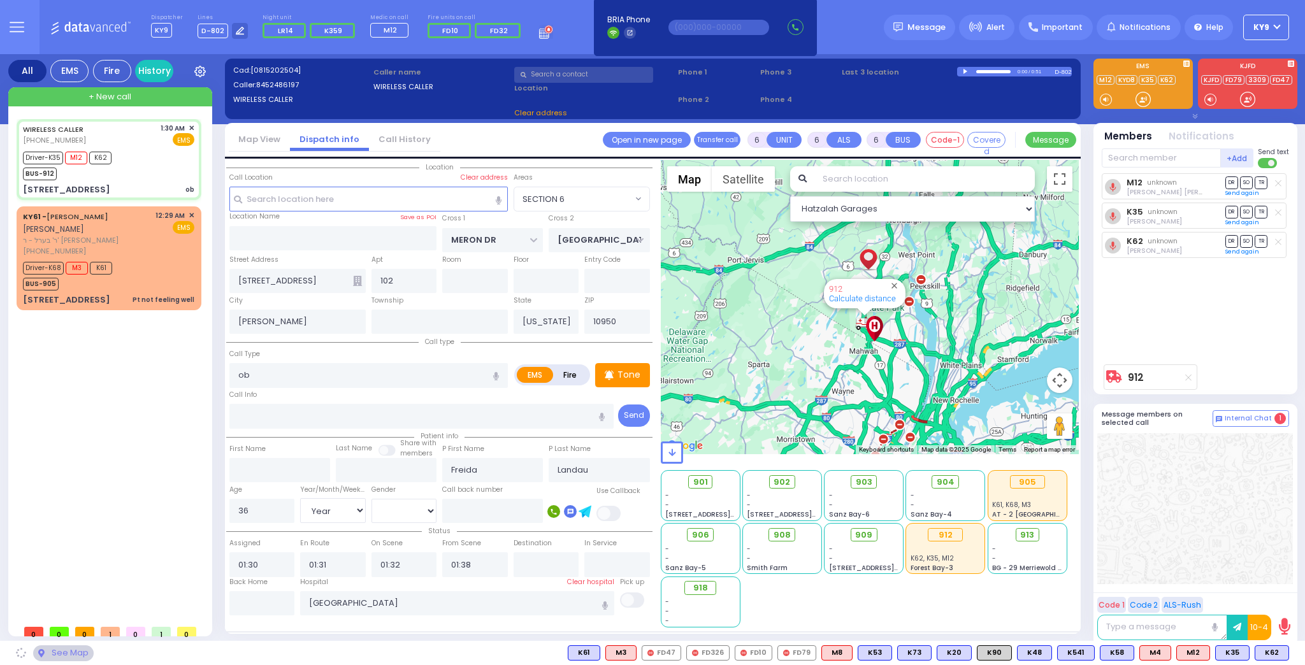
select select "SECTION 6"
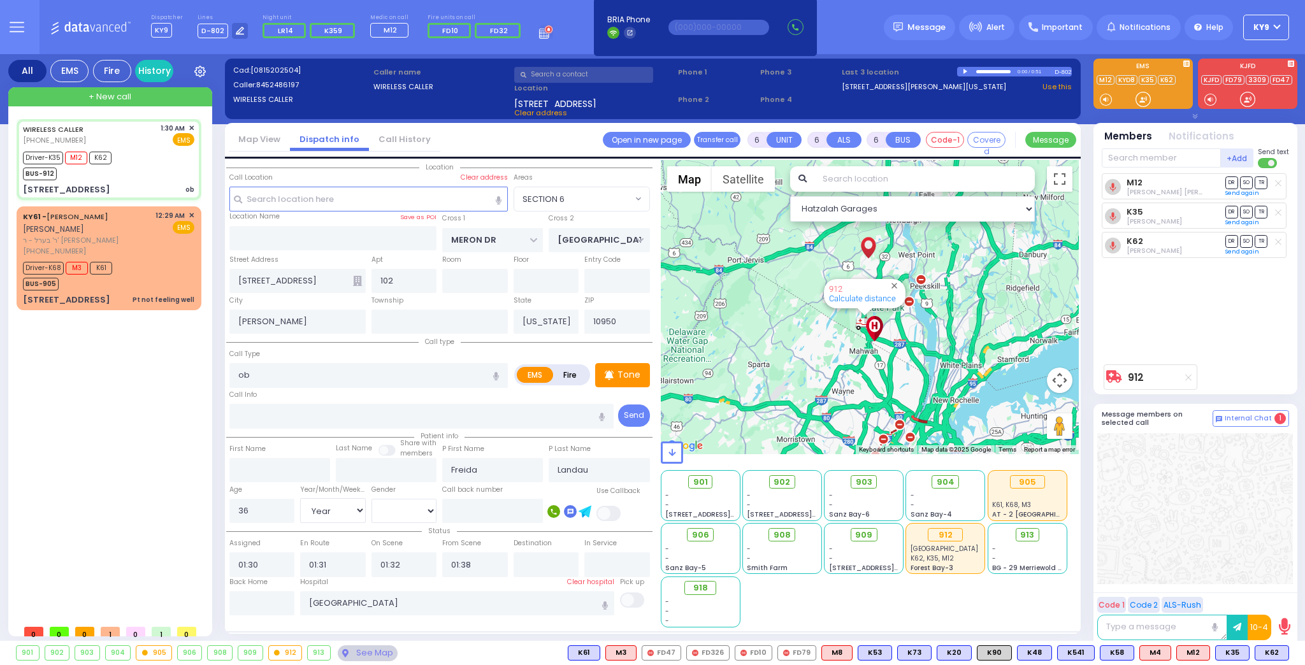
select select
radio input "true"
select select "Year"
select select "[DEMOGRAPHIC_DATA]"
select select "Hatzalah Garages"
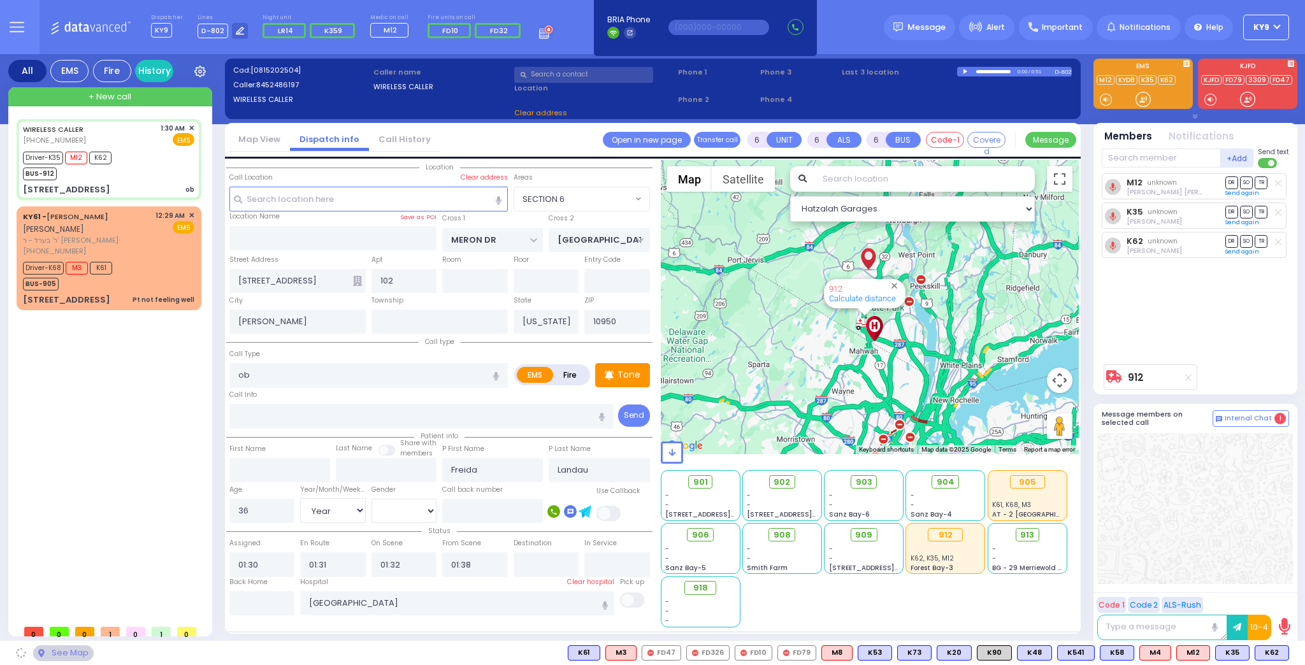
select select "SECTION 6"
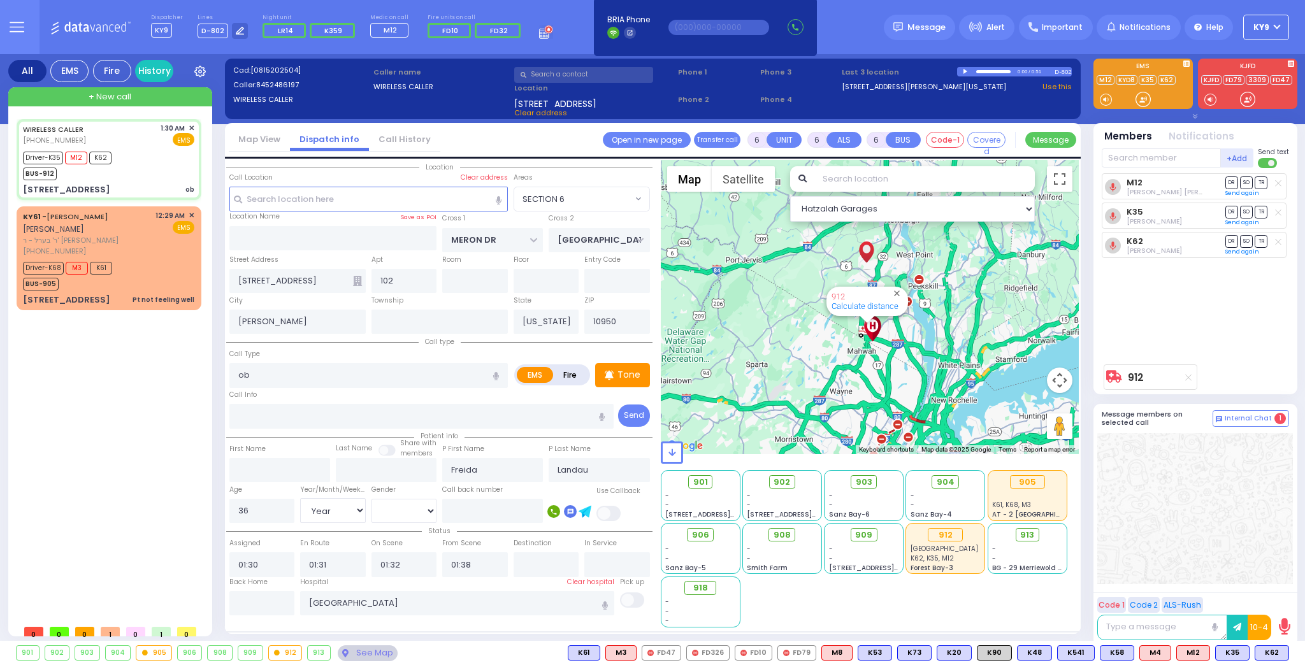
select select
radio input "true"
select select "Year"
select select "[DEMOGRAPHIC_DATA]"
select select "Hatzalah Garages"
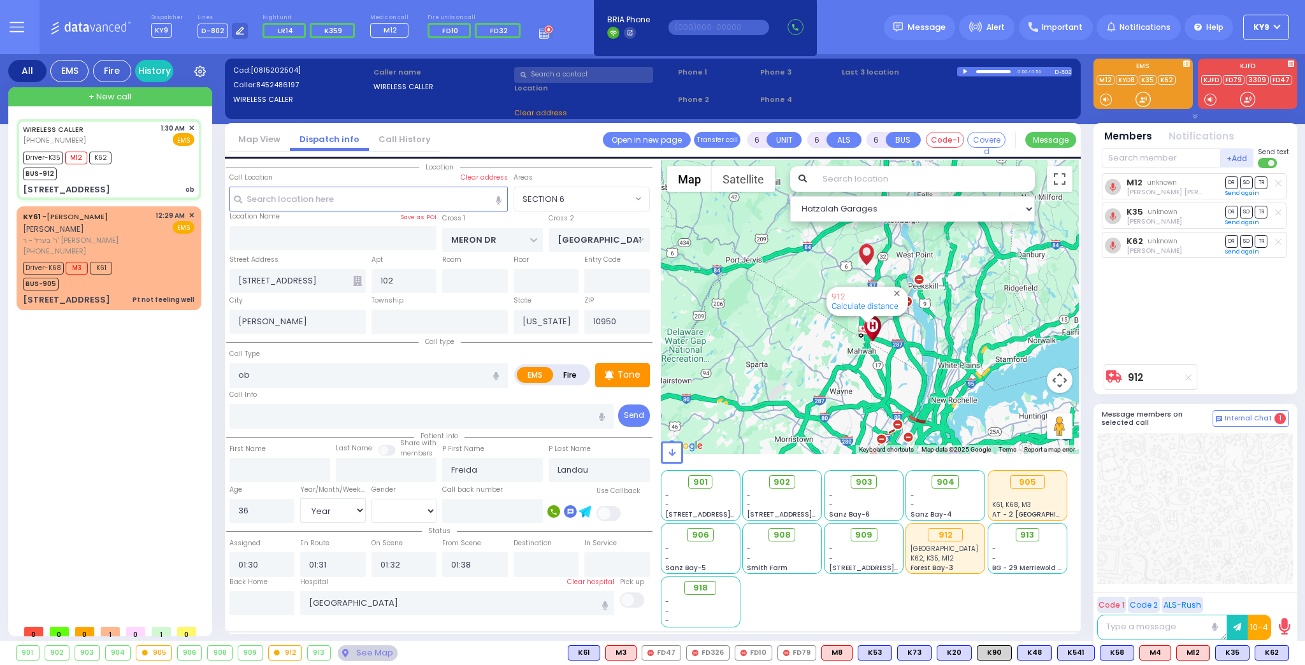
select select "SECTION 6"
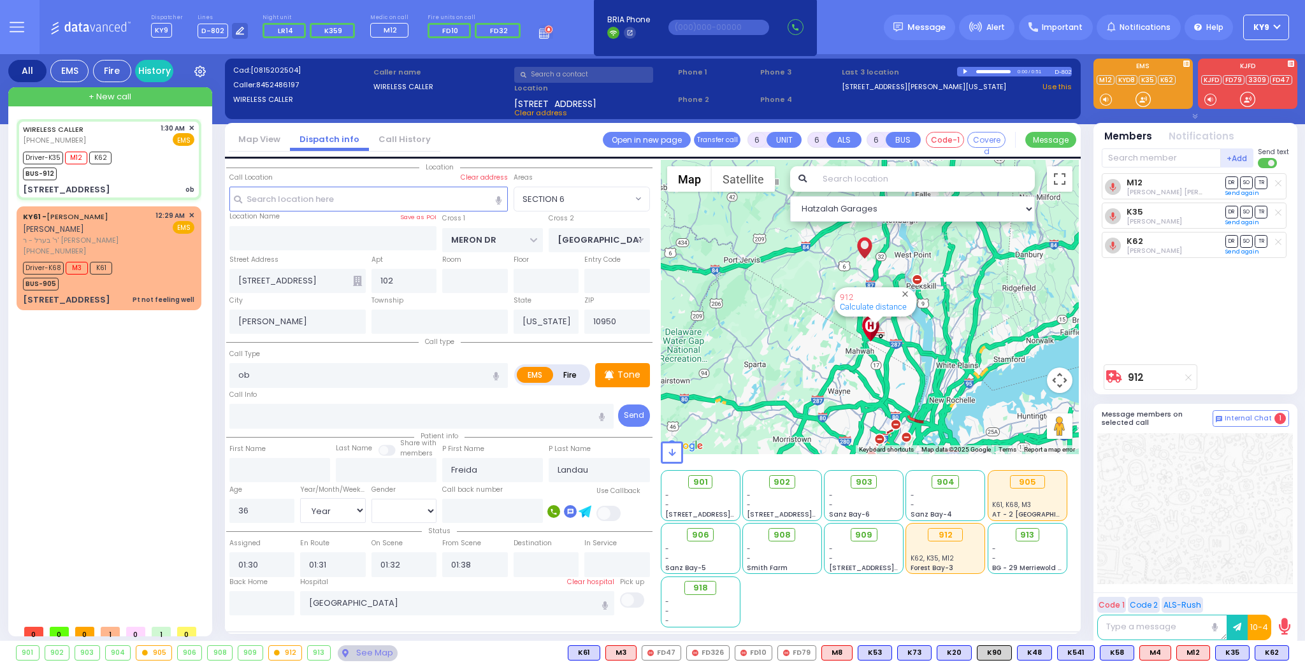
select select
radio input "true"
select select "Year"
select select "[DEMOGRAPHIC_DATA]"
select select "Hatzalah Garages"
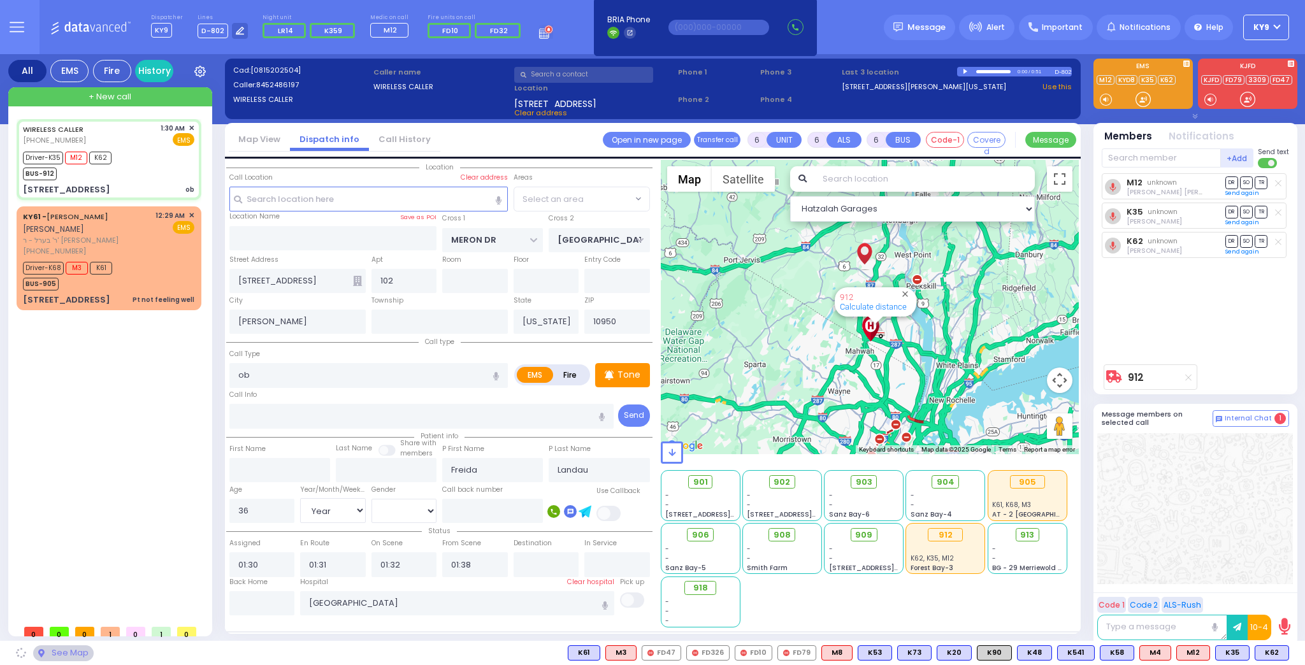
select select "SECTION 6"
select select
radio input "true"
select select "Year"
select select "[DEMOGRAPHIC_DATA]"
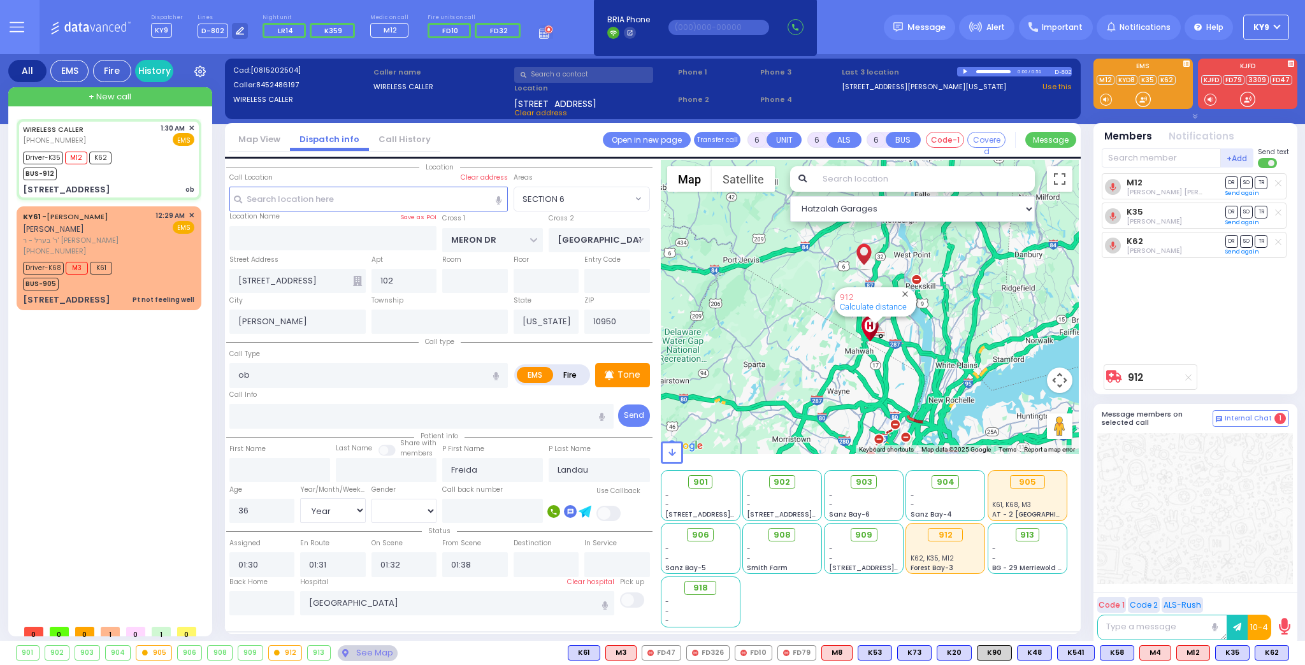
select select "Hatzalah Garages"
select select "SECTION 6"
select select
radio input "true"
select select "Year"
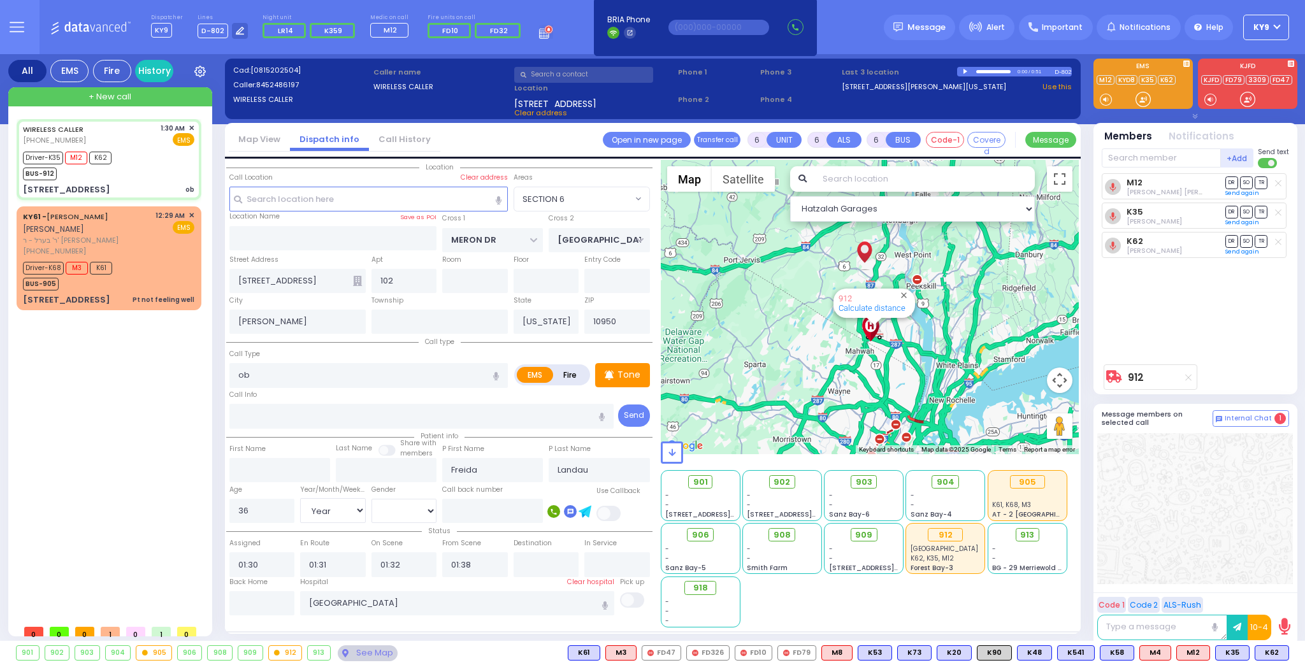
select select "[DEMOGRAPHIC_DATA]"
select select "Hatzalah Garages"
select select "SECTION 6"
select select
radio input "true"
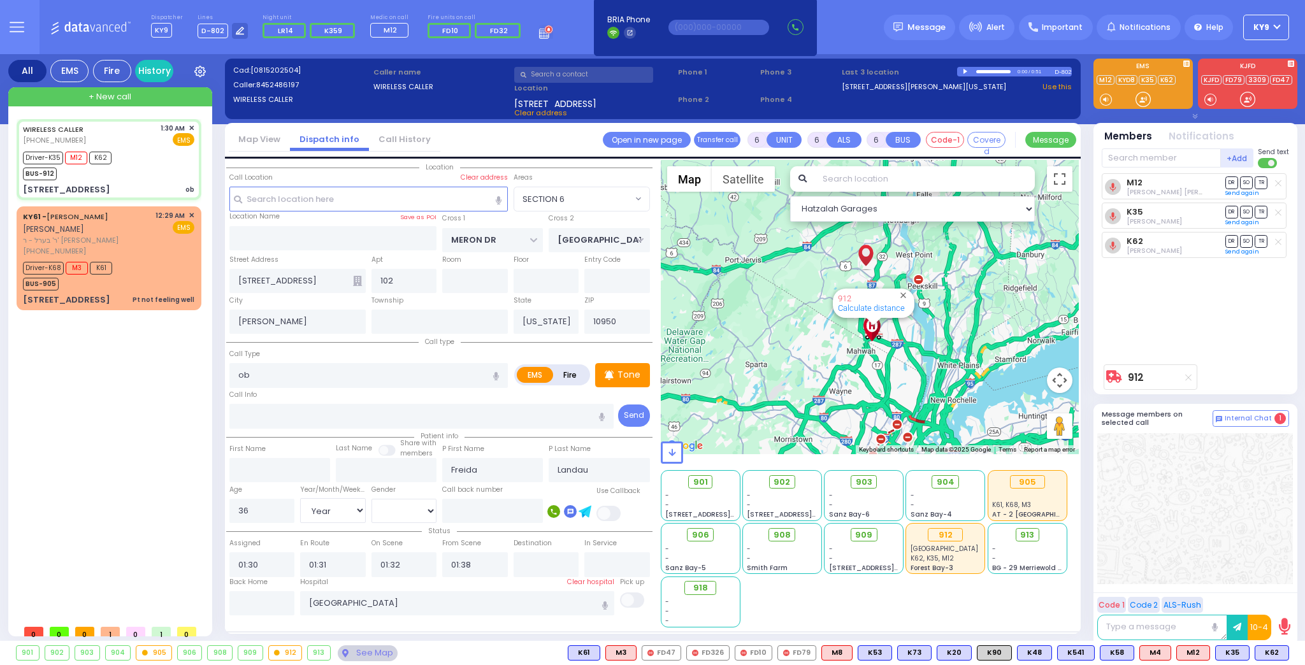
select select "Year"
select select "[DEMOGRAPHIC_DATA]"
select select "Hatzalah Garages"
select select "SECTION 6"
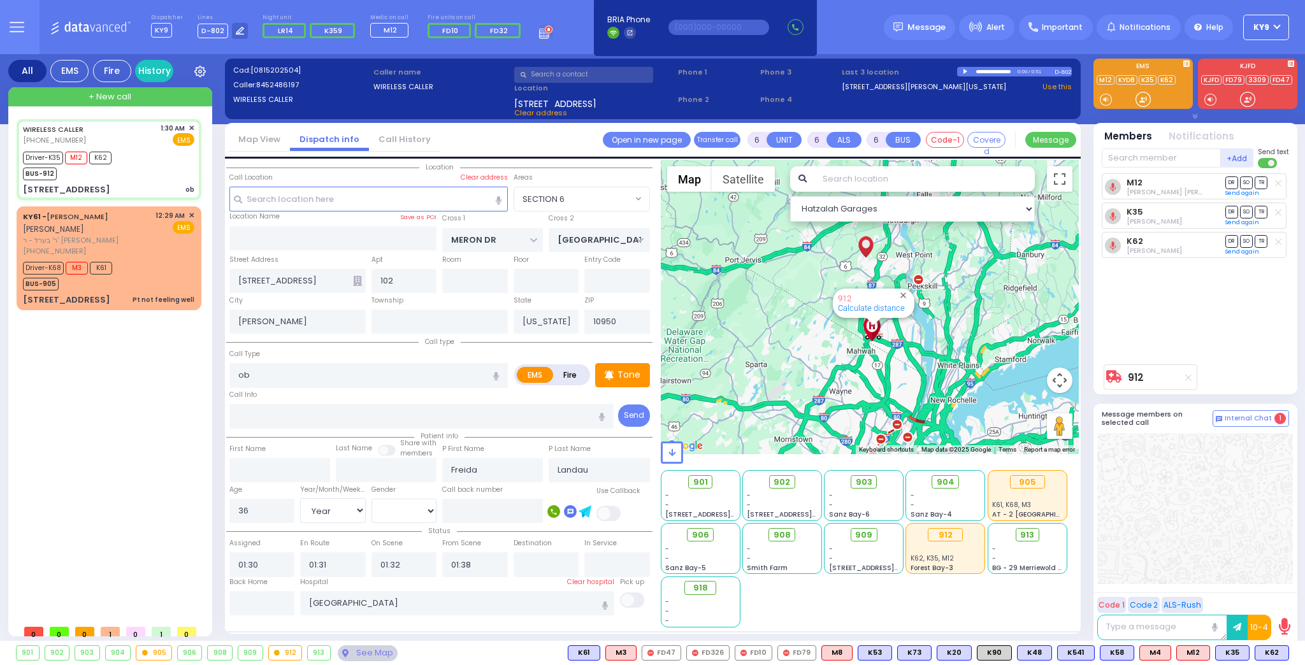
select select "Year"
select select "[DEMOGRAPHIC_DATA]"
select select
radio input "true"
select select "Year"
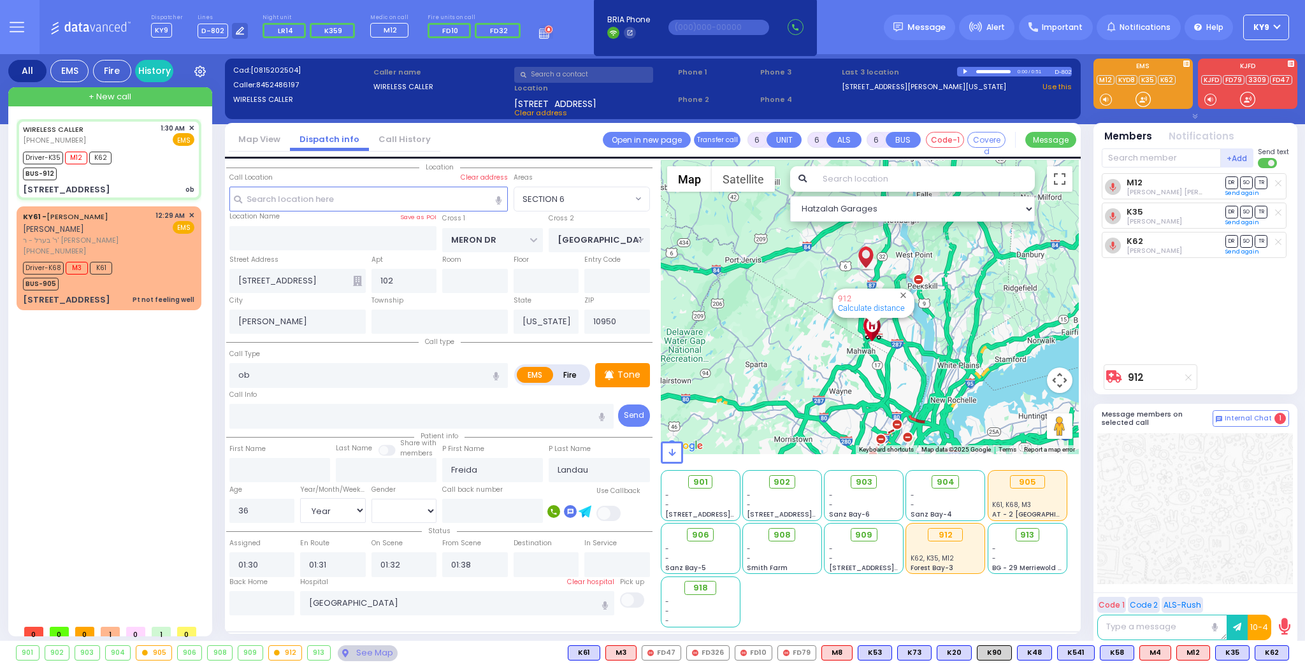
select select "[DEMOGRAPHIC_DATA]"
select select "Hatzalah Garages"
select select "SECTION 6"
select select
radio input "true"
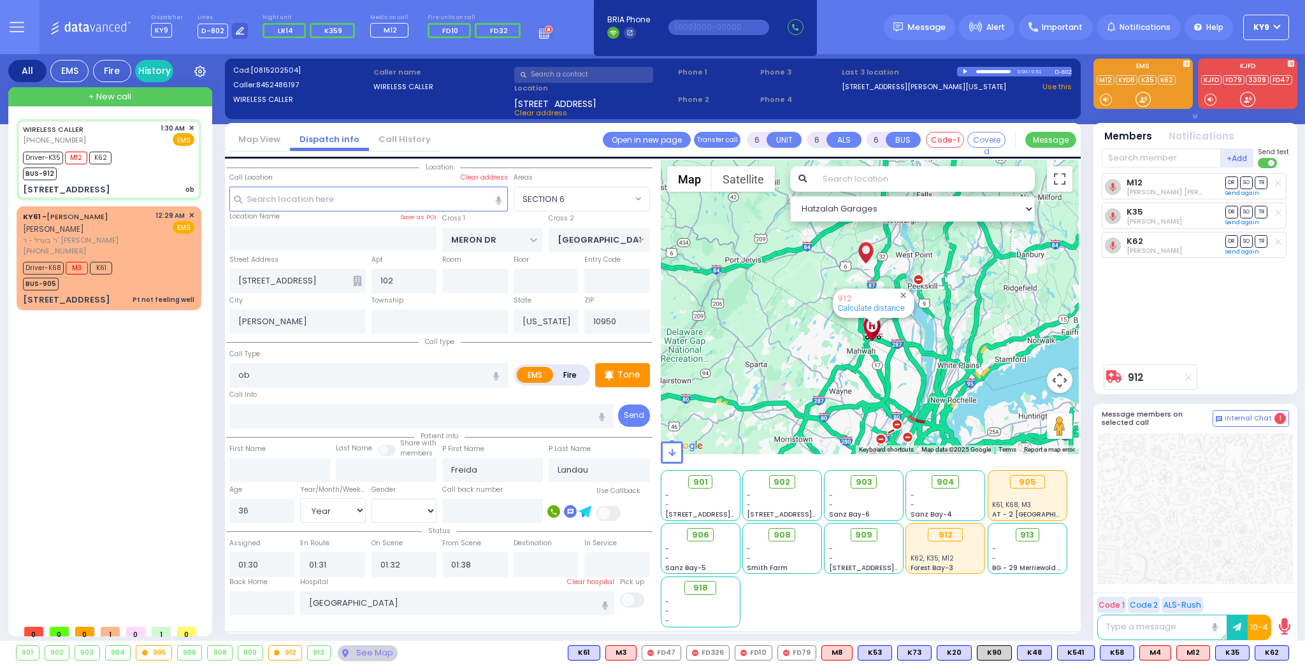
select select "Year"
select select "[DEMOGRAPHIC_DATA]"
select select "Hatzalah Garages"
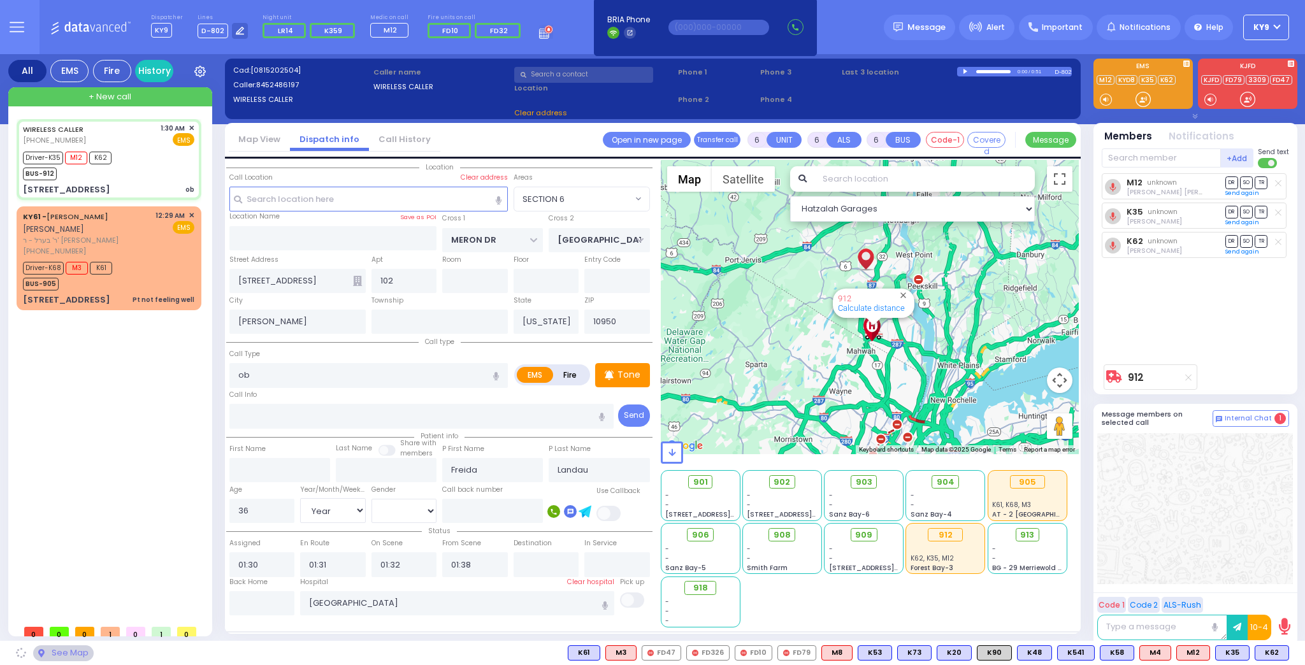
select select "SECTION 6"
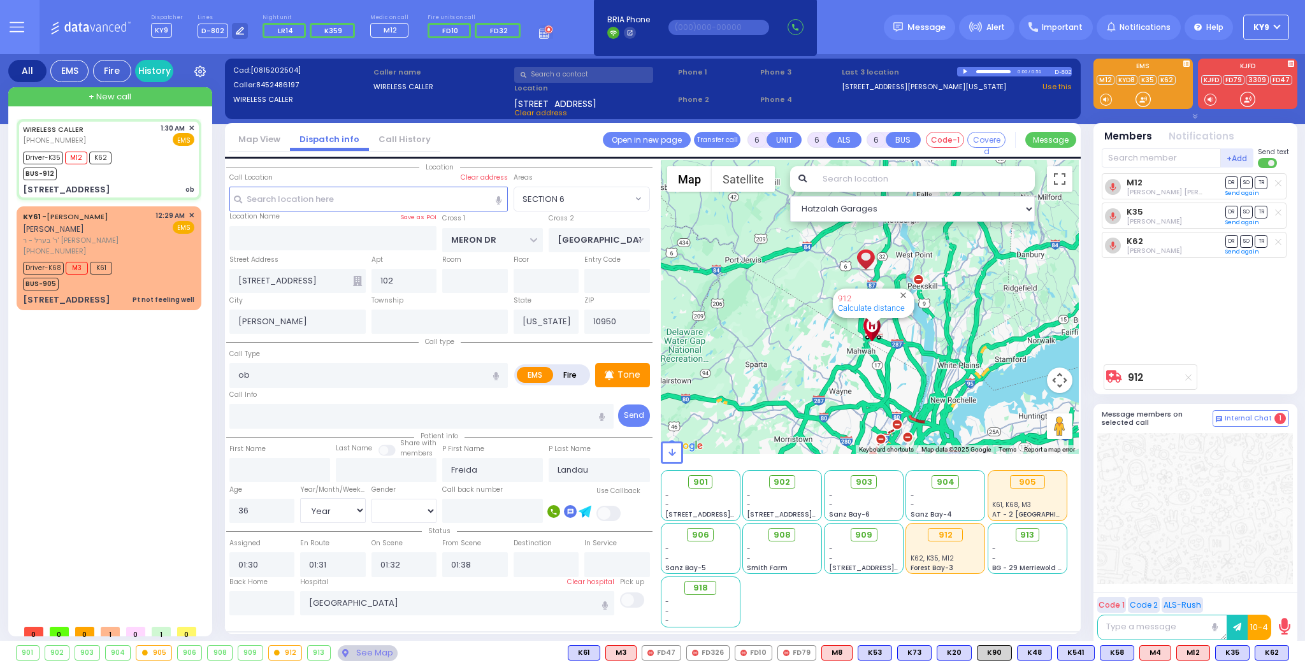
select select
radio input "true"
select select "Year"
select select "[DEMOGRAPHIC_DATA]"
select select "Hatzalah Garages"
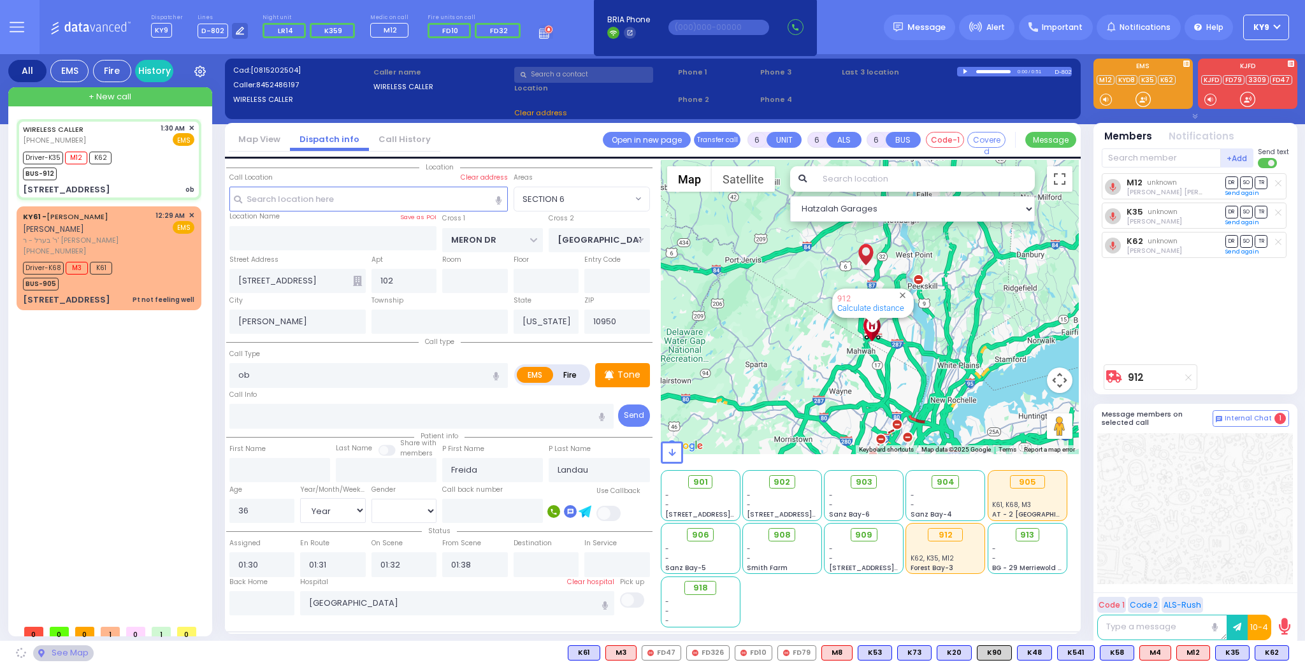
select select "SECTION 6"
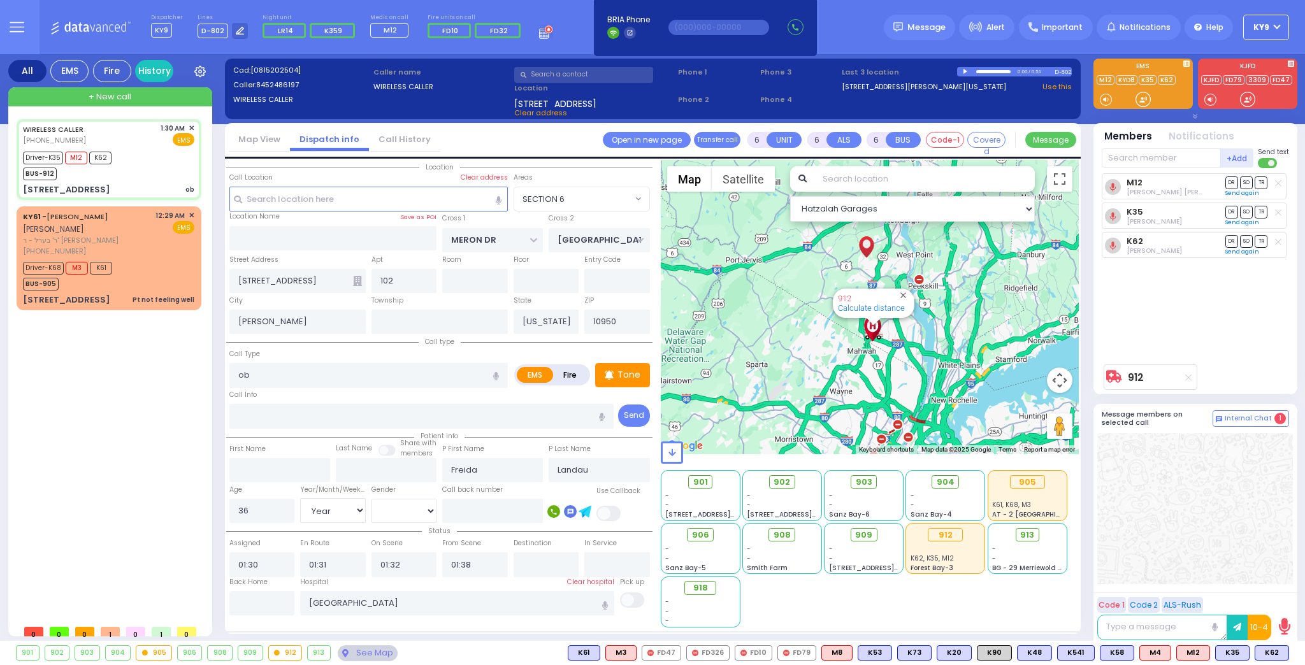
select select
radio input "true"
select select "Year"
select select "[DEMOGRAPHIC_DATA]"
select select "Hatzalah Garages"
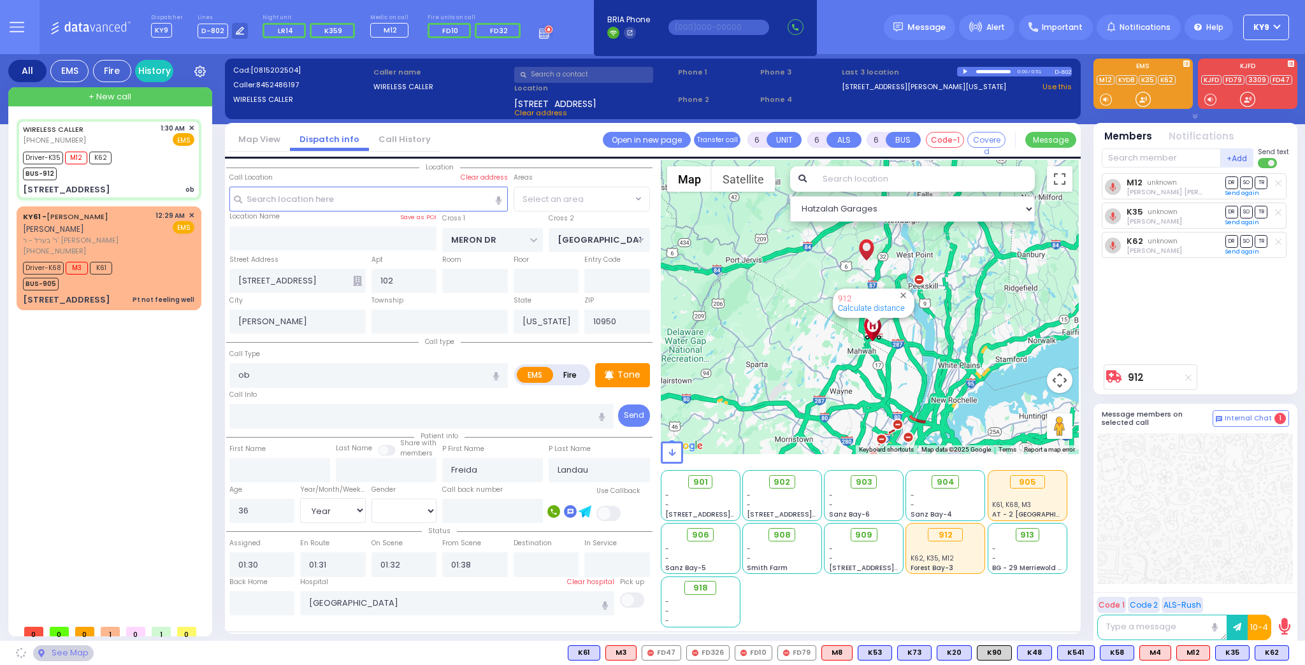
select select "SECTION 6"
select select
radio input "true"
select select "Year"
select select "[DEMOGRAPHIC_DATA]"
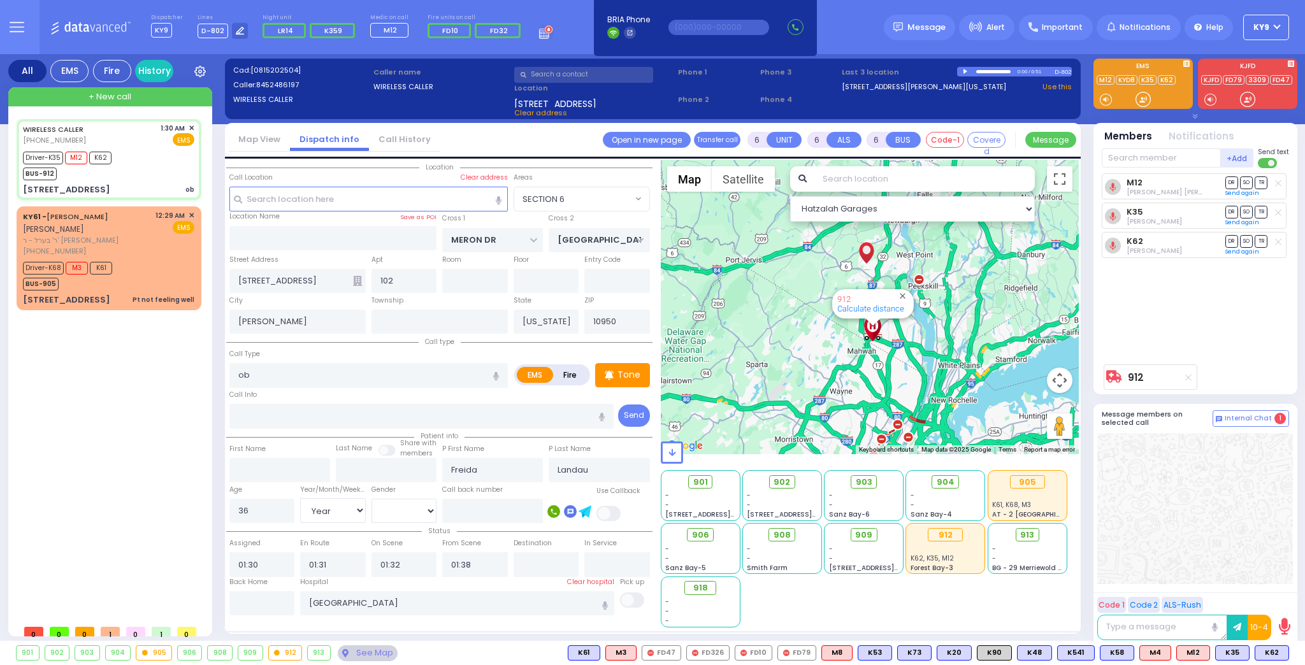
select select "Hatzalah Garages"
select select "SECTION 6"
